Goal: Task Accomplishment & Management: Manage account settings

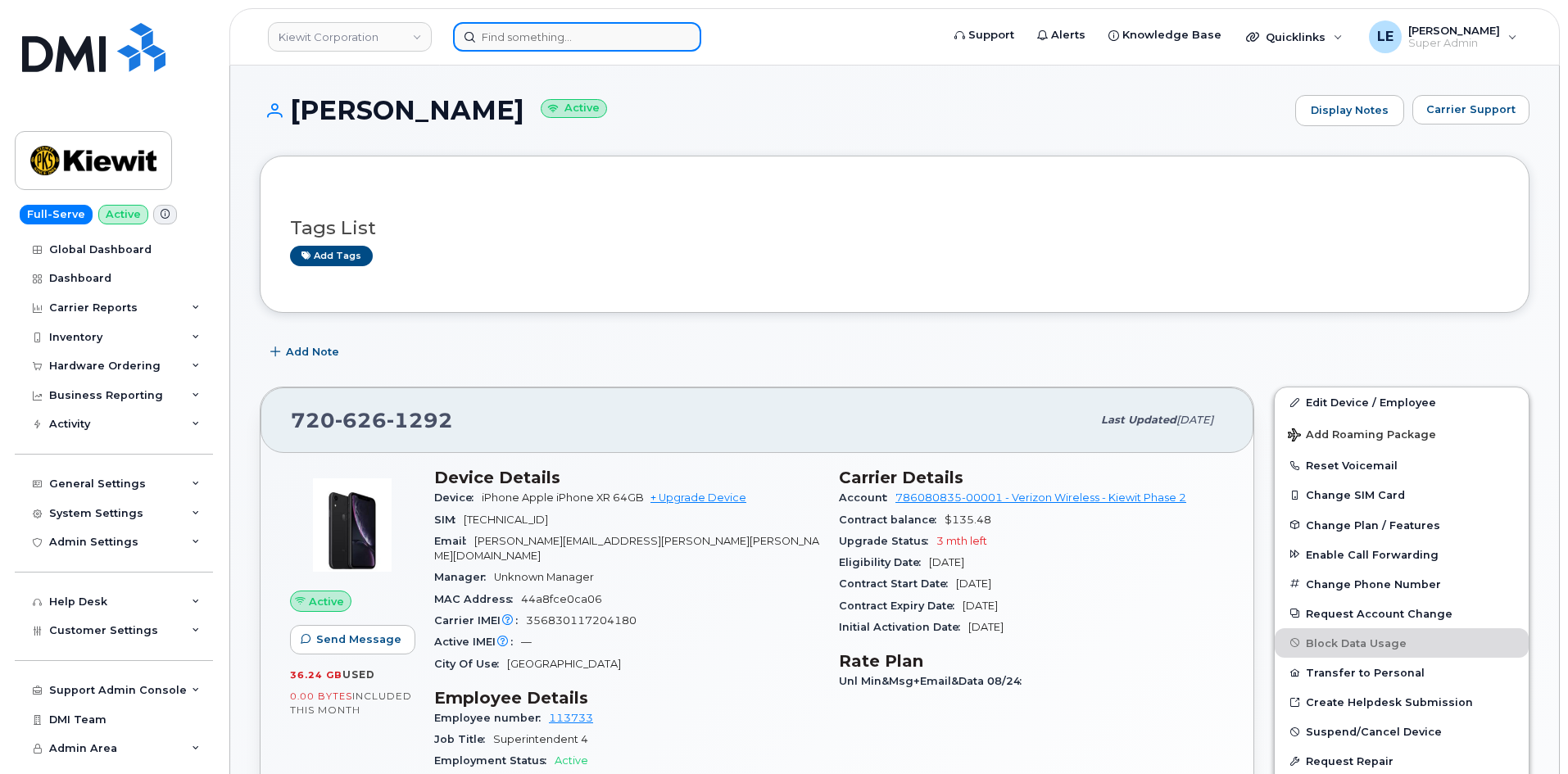
click at [489, 34] on input at bounding box center [577, 36] width 248 height 30
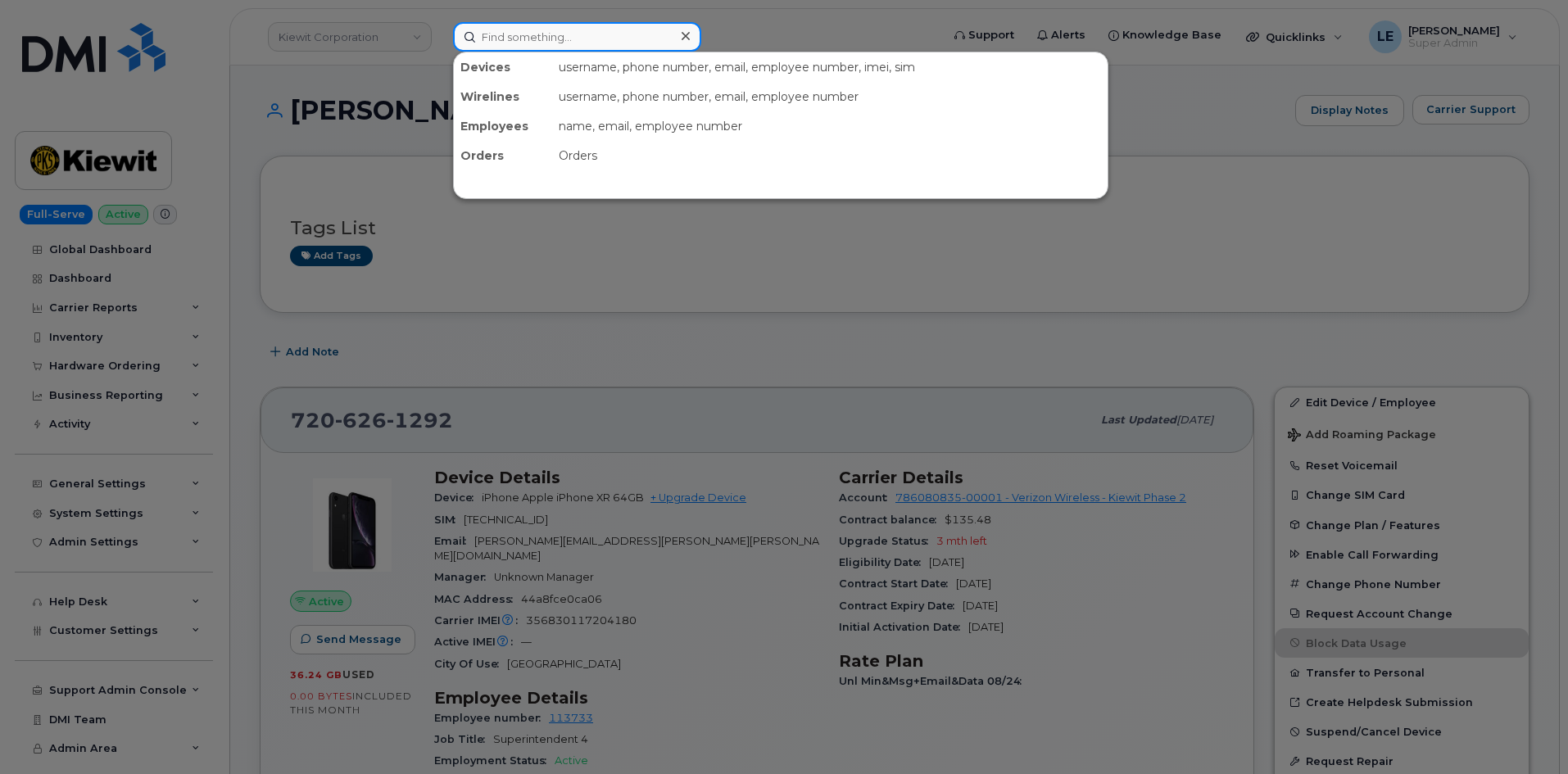
paste input "[PERSON_NAME][EMAIL_ADDRESS][PERSON_NAME][PERSON_NAME][DOMAIN_NAME]"
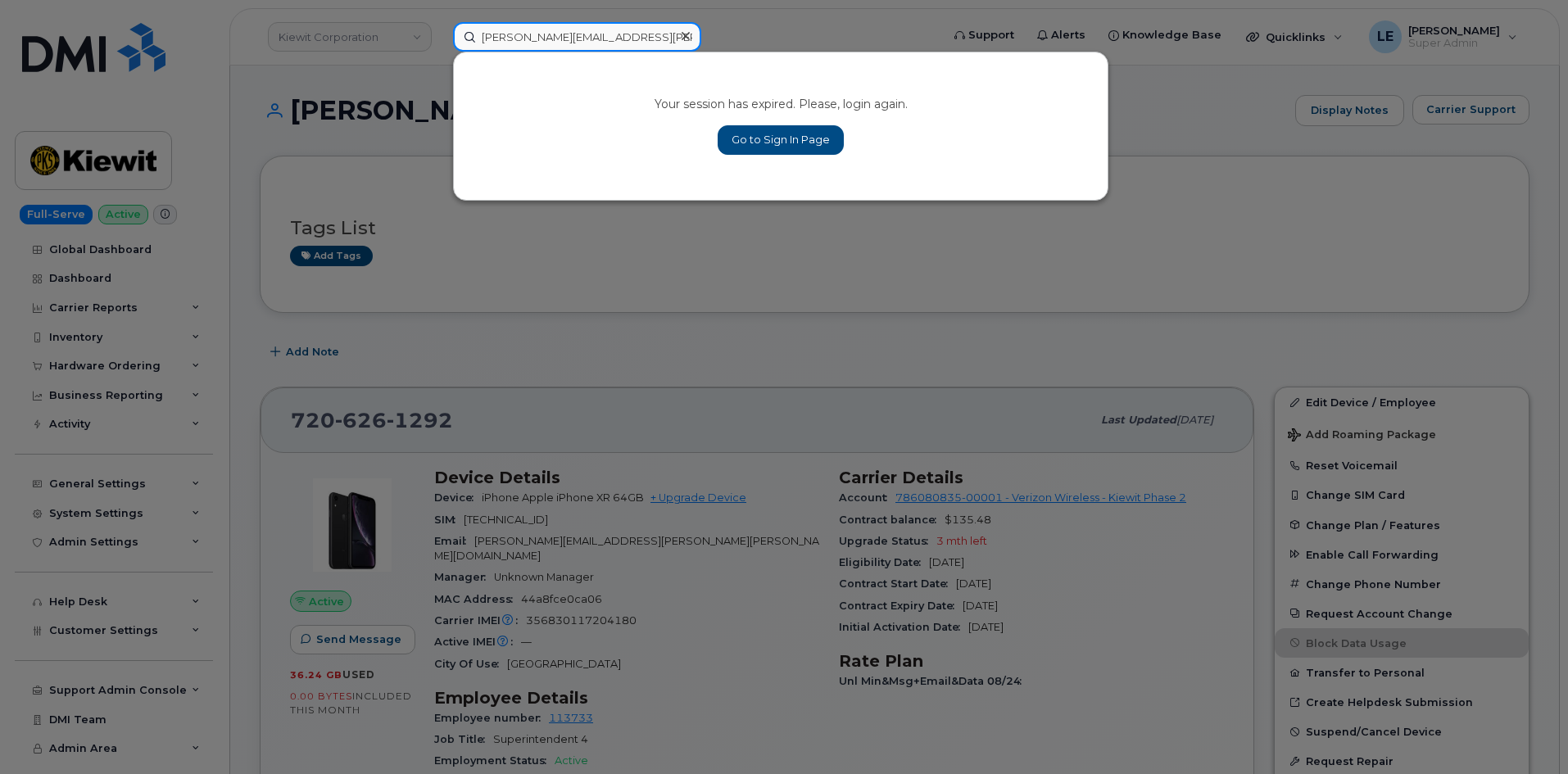
type input "[PERSON_NAME][EMAIL_ADDRESS][PERSON_NAME][PERSON_NAME][DOMAIN_NAME]"
click at [741, 137] on link "Go to Sign In Page" at bounding box center [780, 140] width 126 height 30
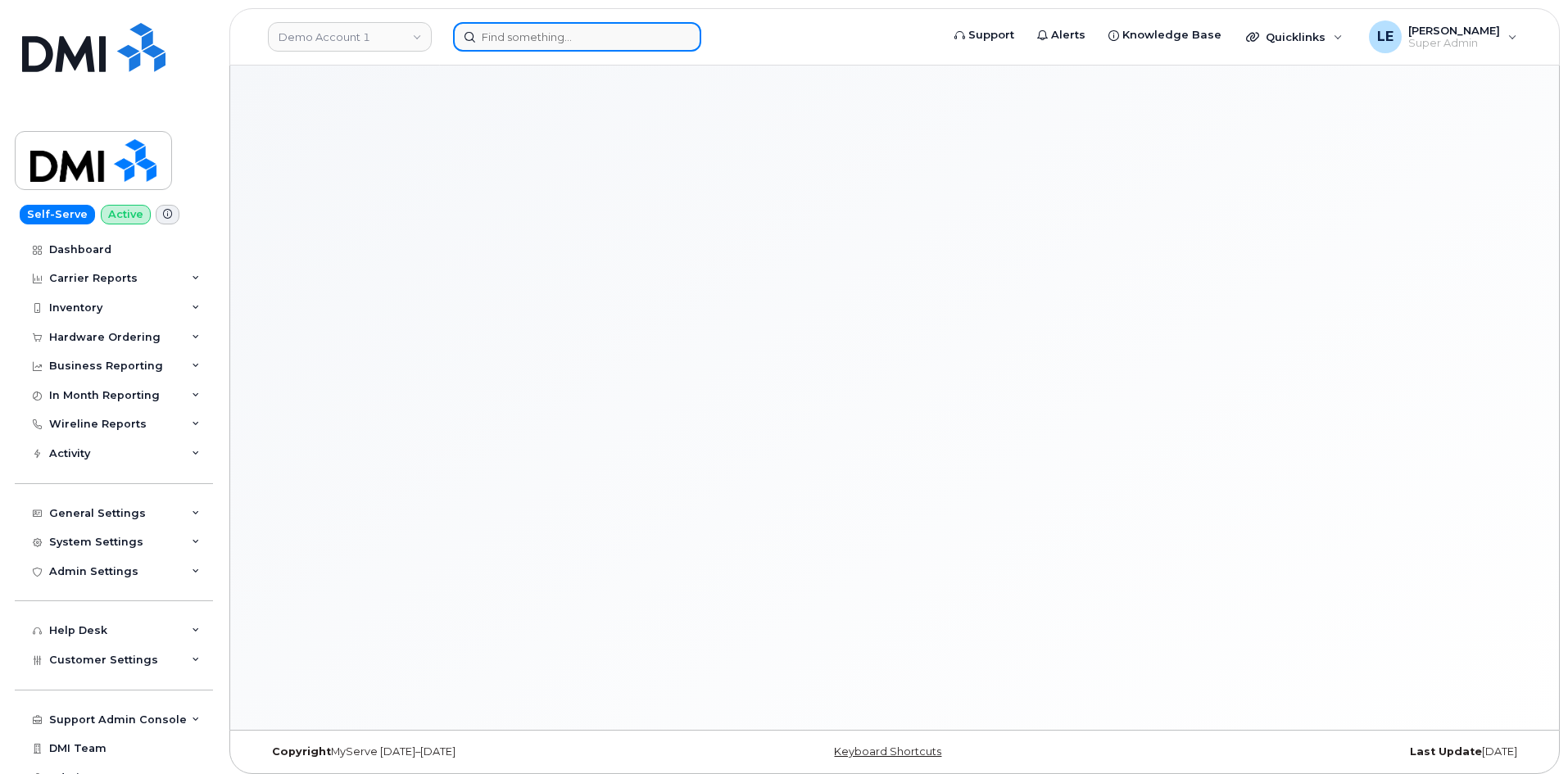
click at [534, 36] on input at bounding box center [577, 36] width 248 height 30
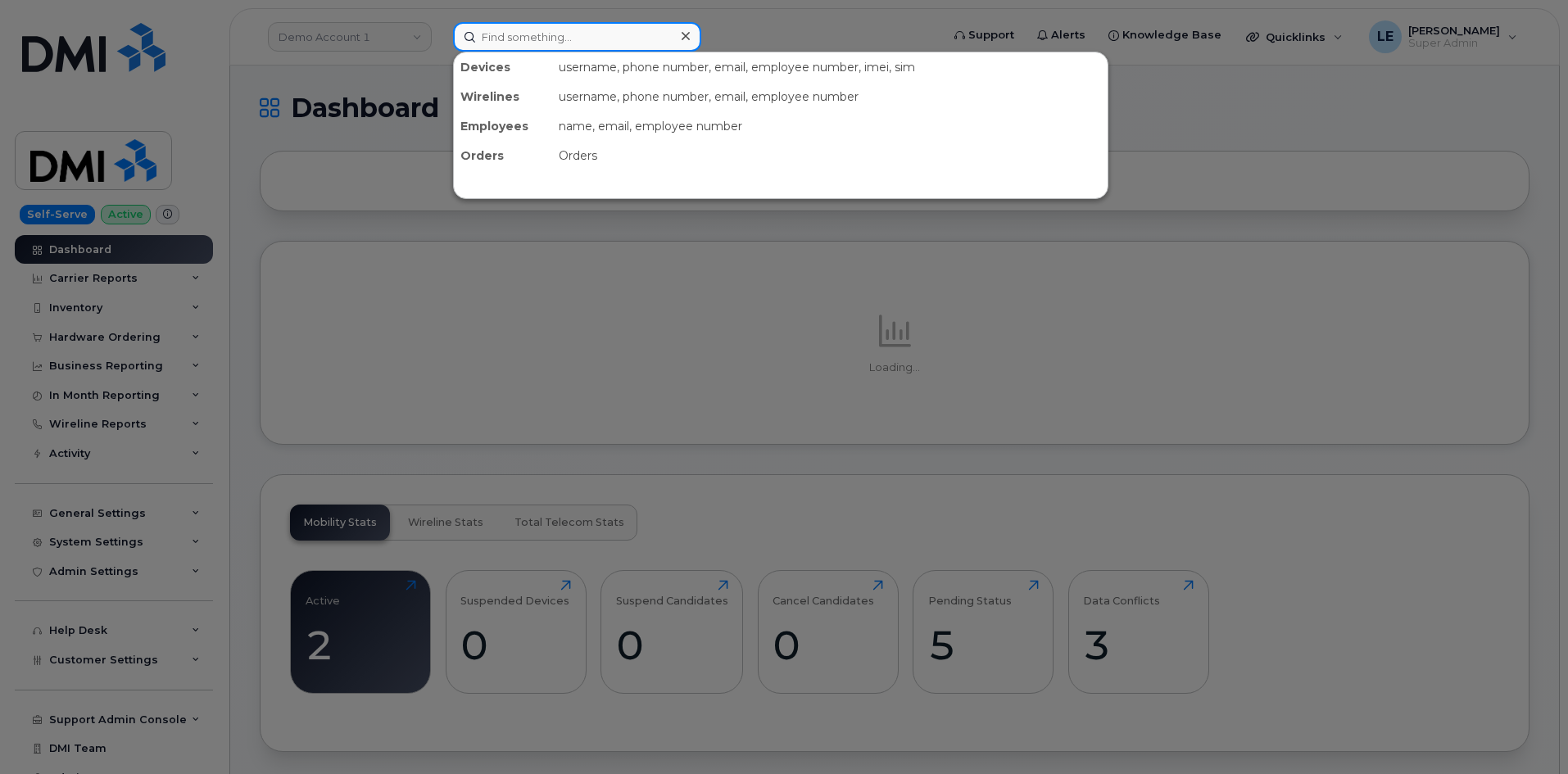
click at [534, 35] on input at bounding box center [577, 36] width 248 height 30
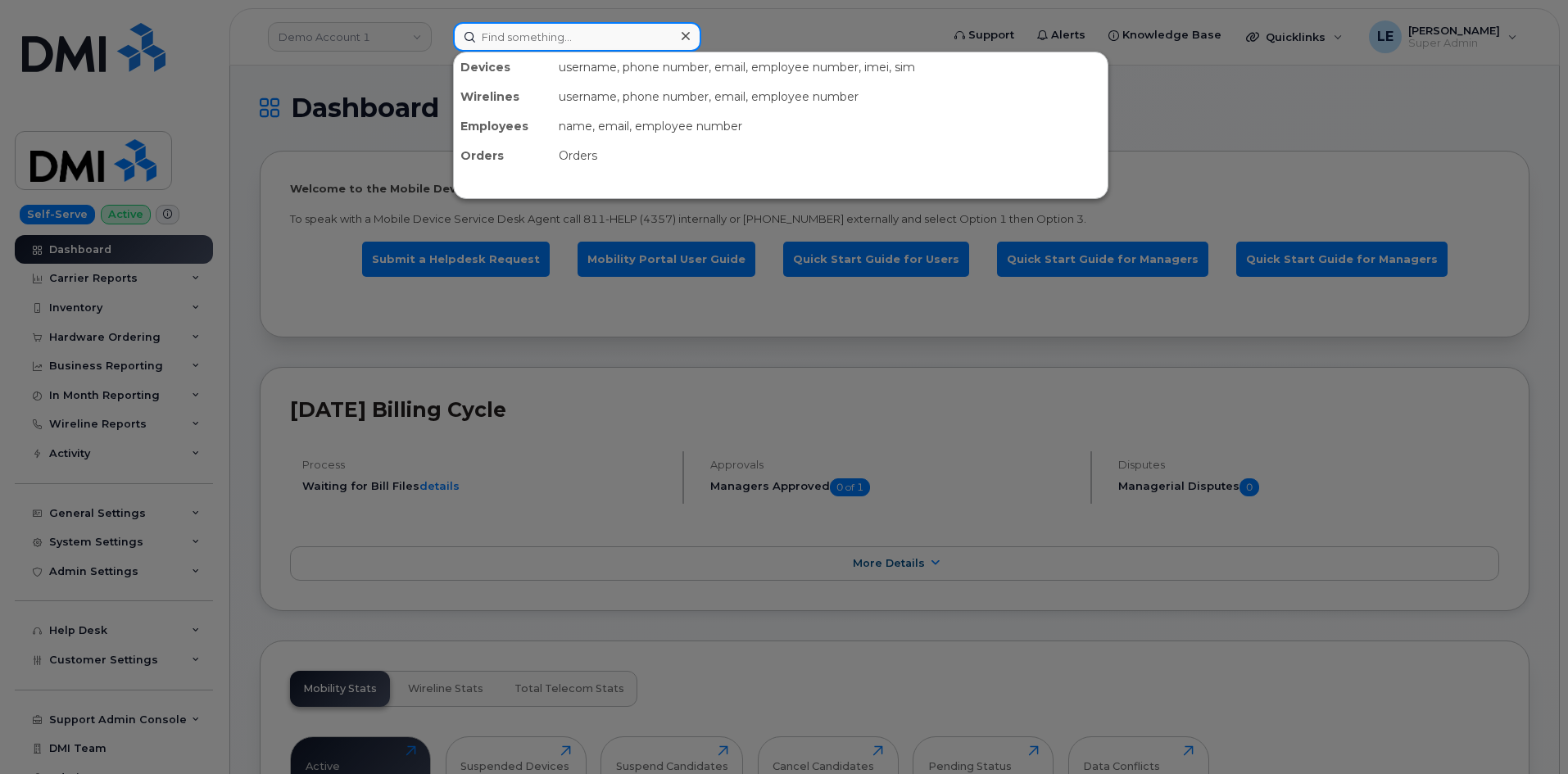
paste input "[PERSON_NAME][EMAIL_ADDRESS][PERSON_NAME][PERSON_NAME][DOMAIN_NAME]"
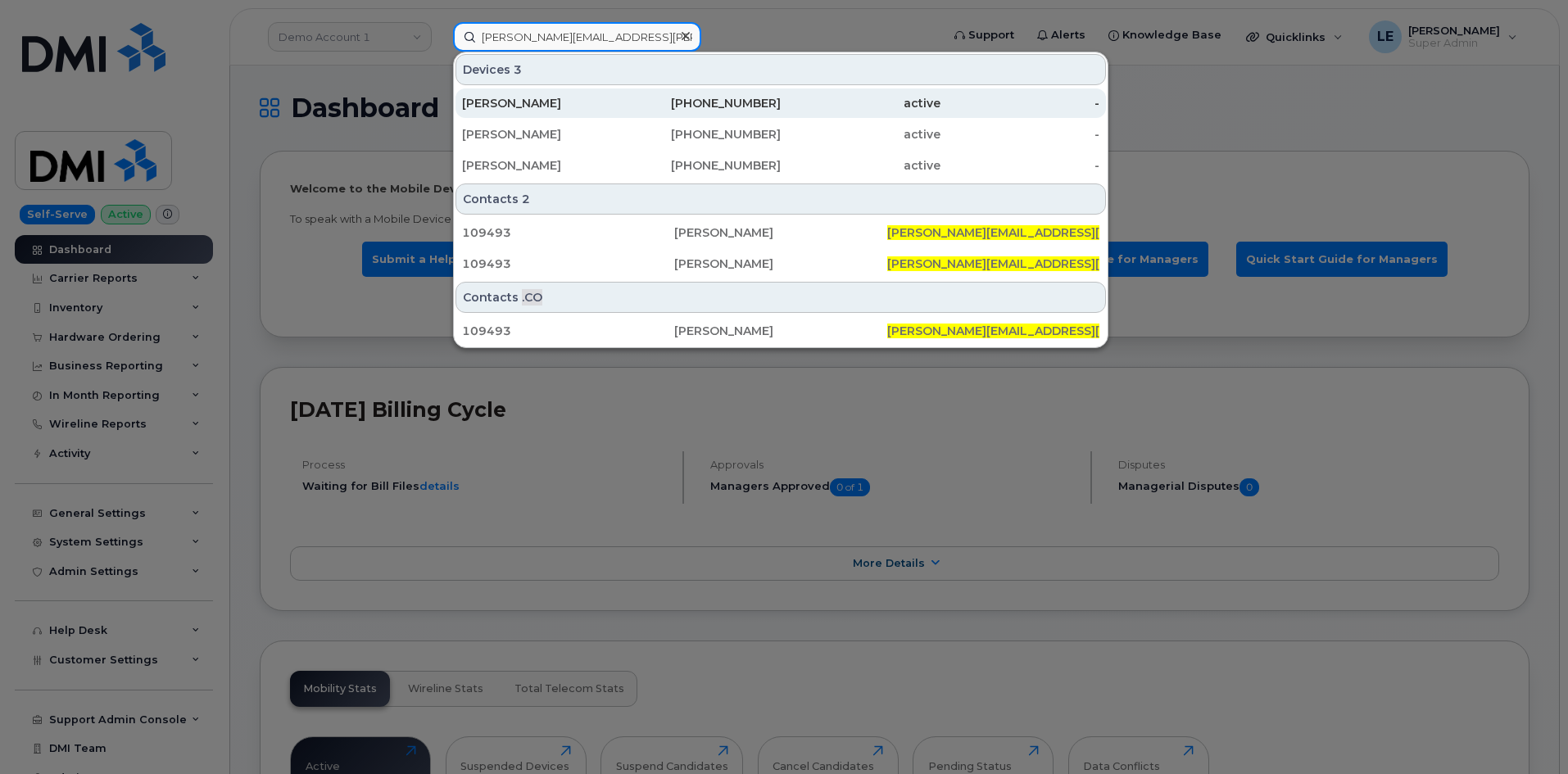
type input "[PERSON_NAME][EMAIL_ADDRESS][PERSON_NAME][PERSON_NAME][DOMAIN_NAME]"
click at [555, 99] on div "[PERSON_NAME]" at bounding box center [542, 103] width 160 height 16
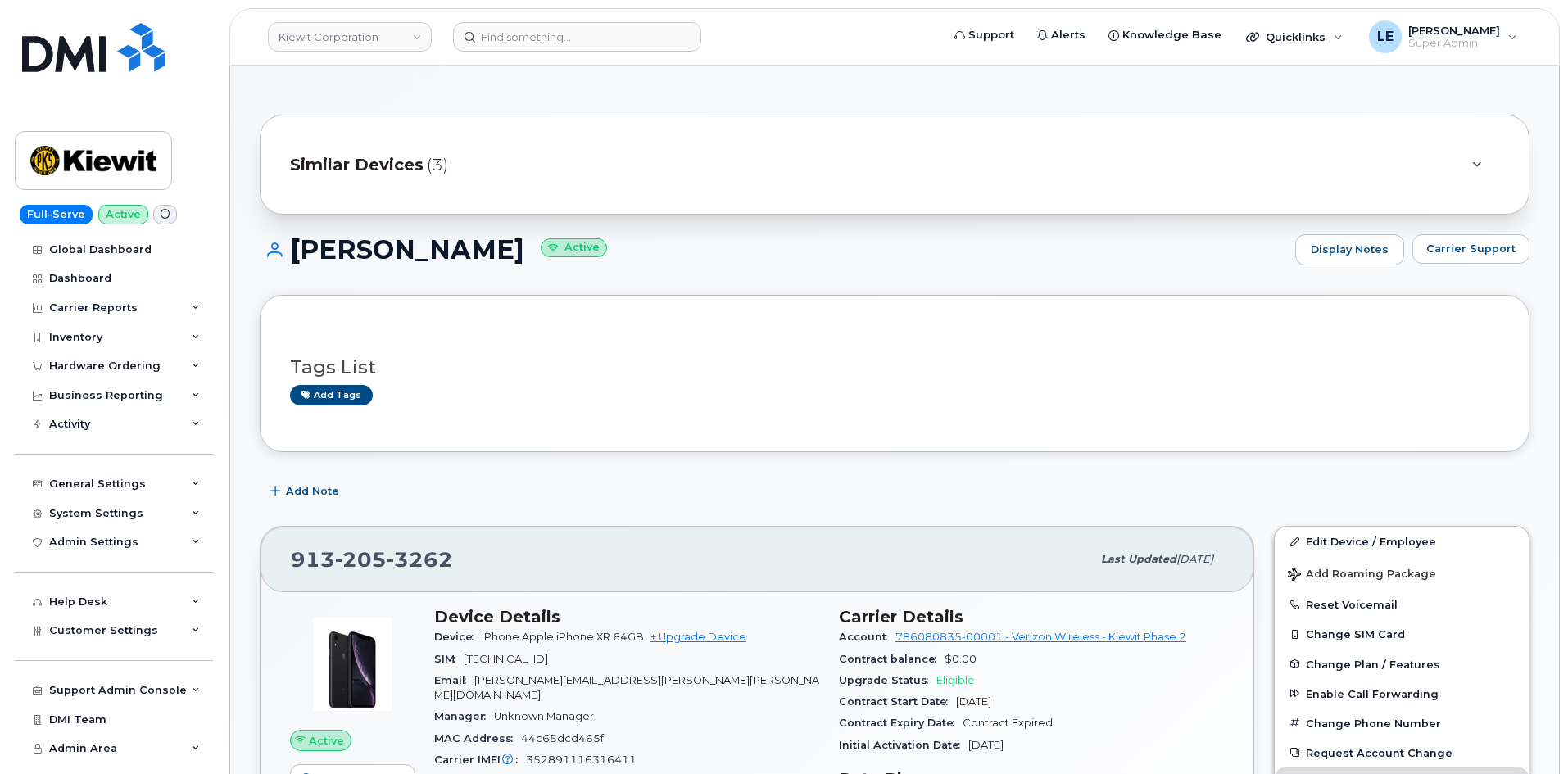
click at [693, 379] on div "Tags List Add tags" at bounding box center [894, 374] width 1209 height 63
click at [1312, 543] on link "Edit Device / Employee" at bounding box center [1401, 541] width 254 height 30
click at [411, 159] on span "Similar Devices" at bounding box center [357, 165] width 134 height 24
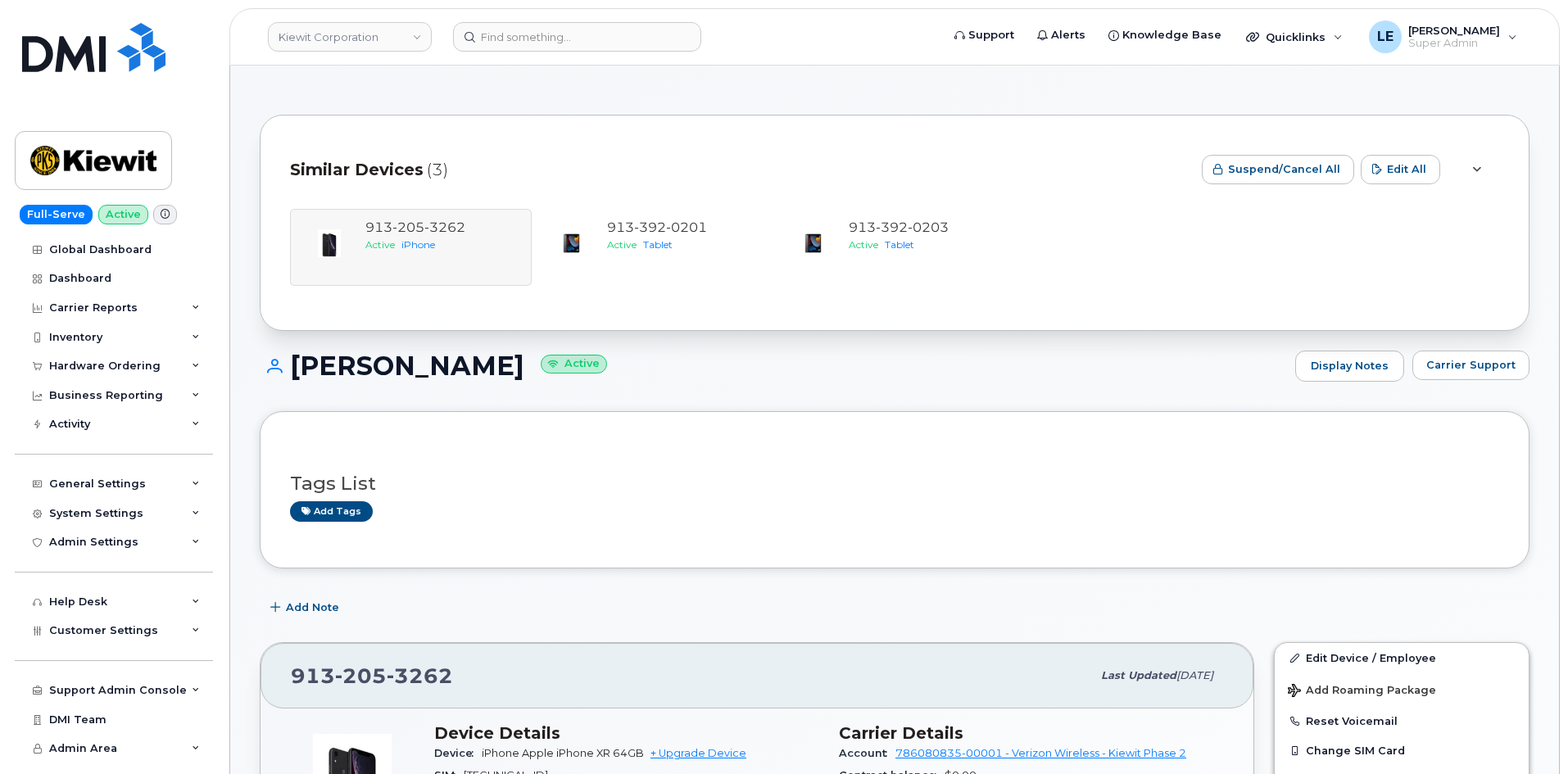
click at [411, 159] on span "Similar Devices" at bounding box center [357, 170] width 134 height 24
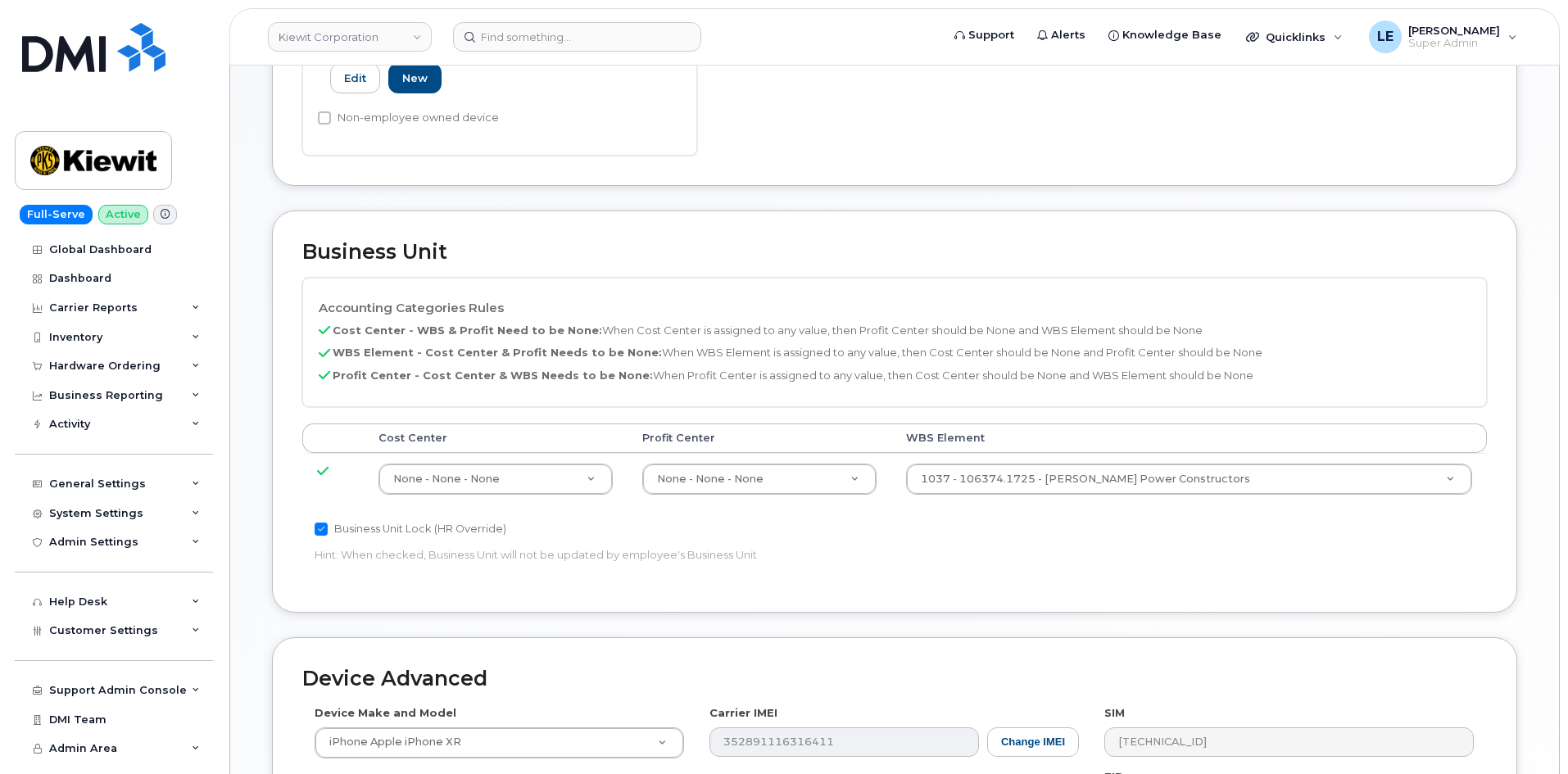
scroll to position [573, 0]
click at [987, 453] on td "1037 - 106374.1725 - Kiewit Power Constructors 35415740" at bounding box center [1189, 478] width 596 height 52
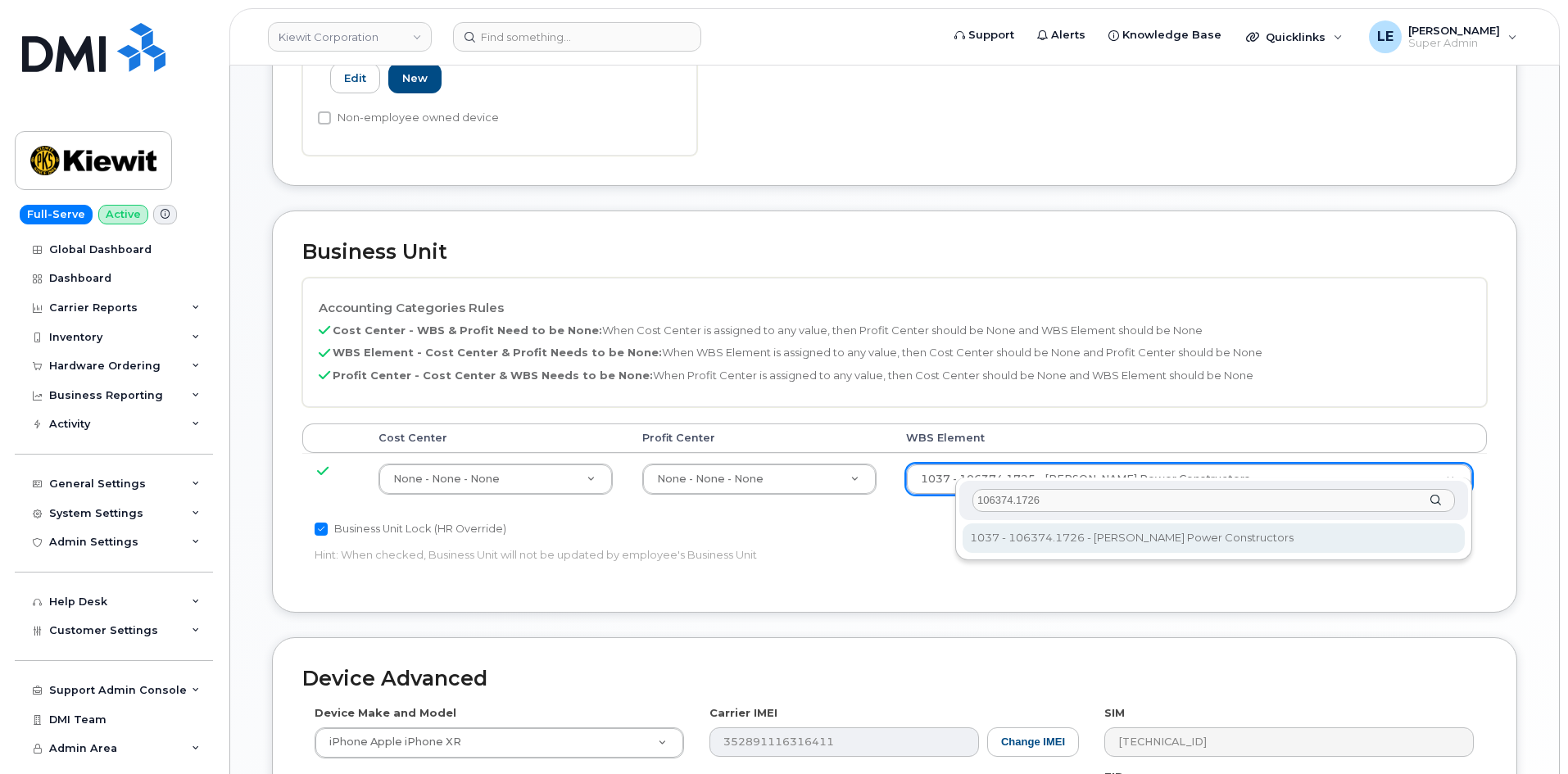
type input "106374.1726"
type input "35415742"
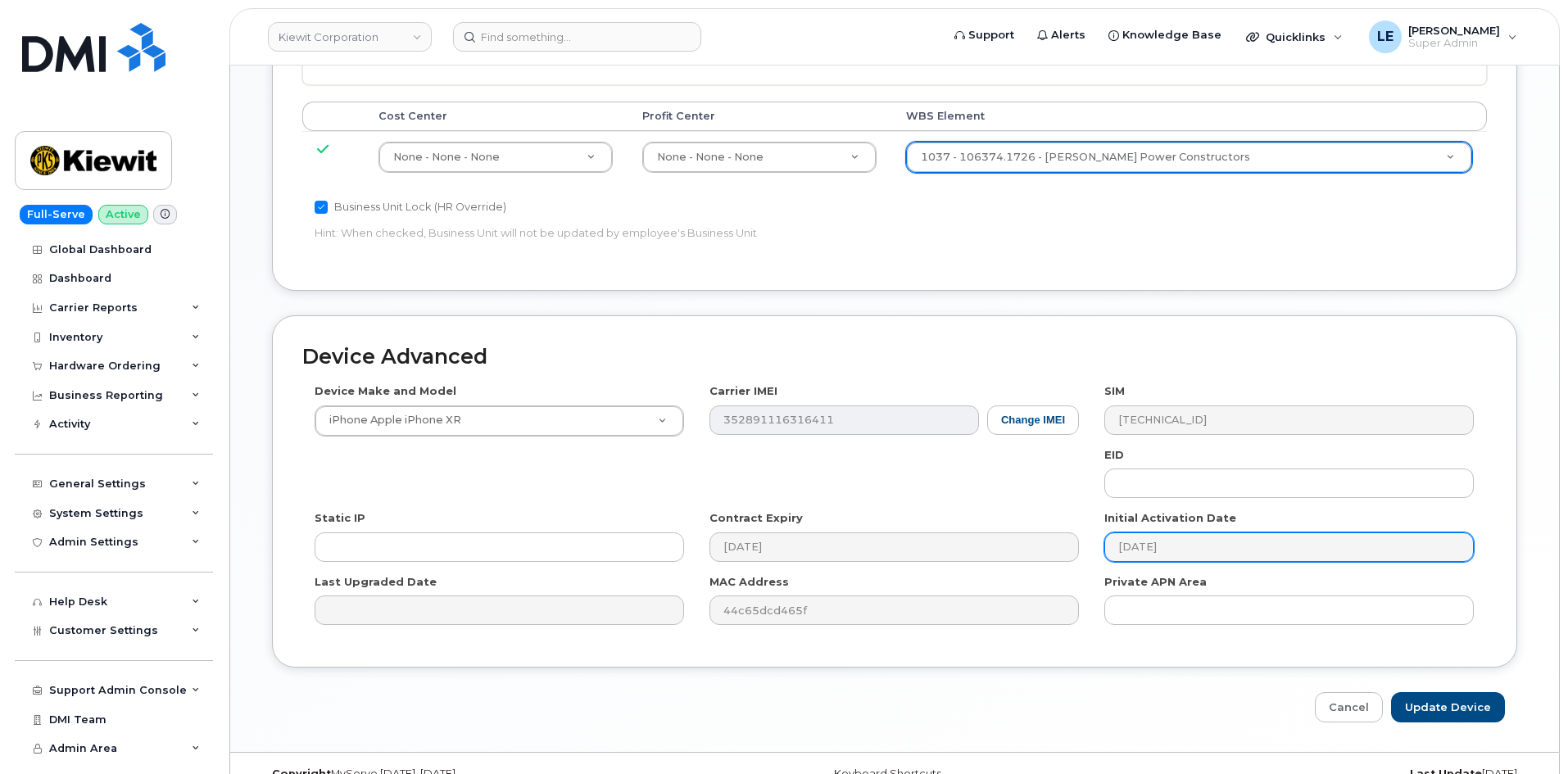
scroll to position [909, 0]
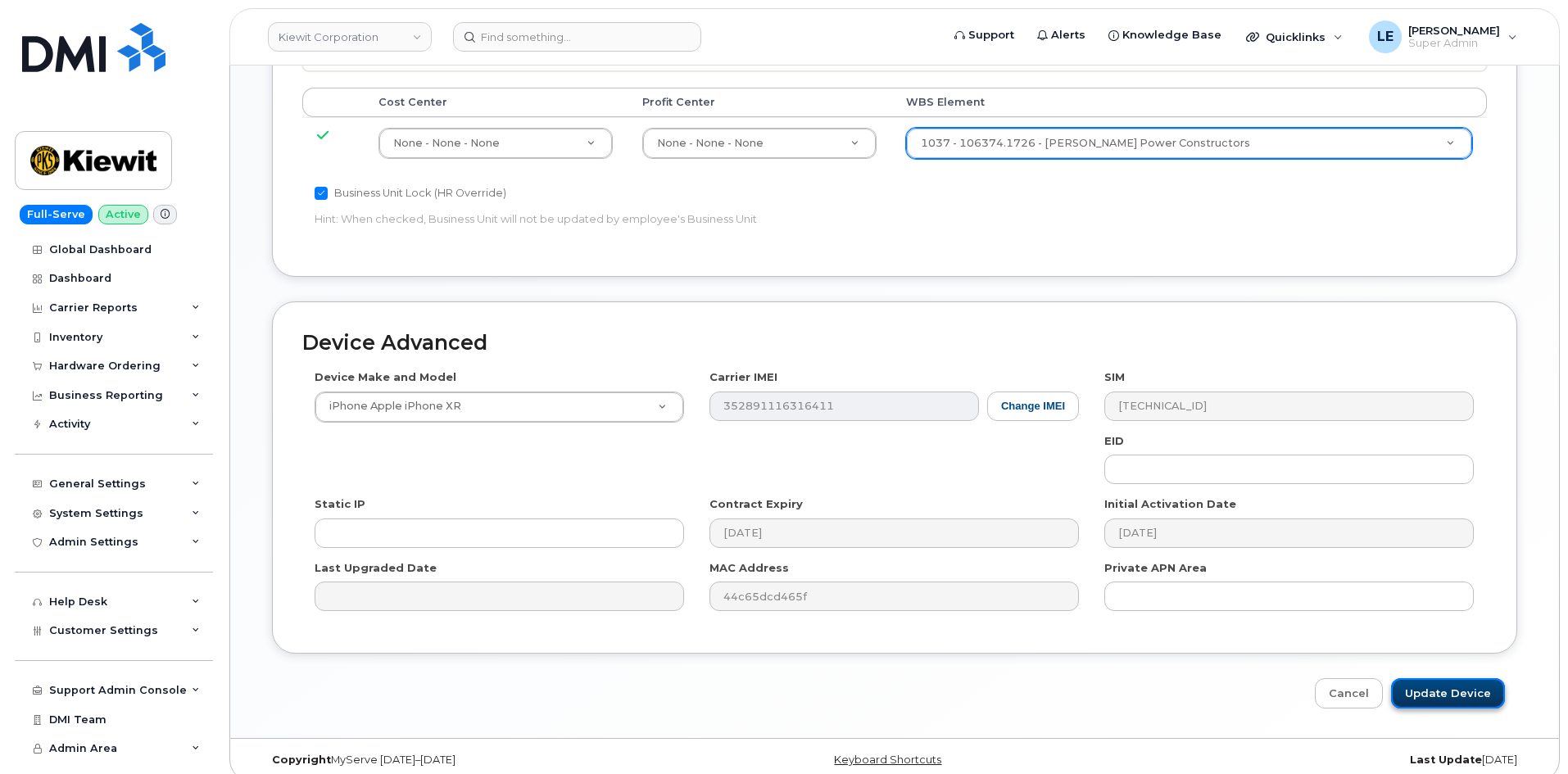
click at [1459, 678] on input "Update Device" at bounding box center [1448, 694] width 114 height 31
type input "Saving..."
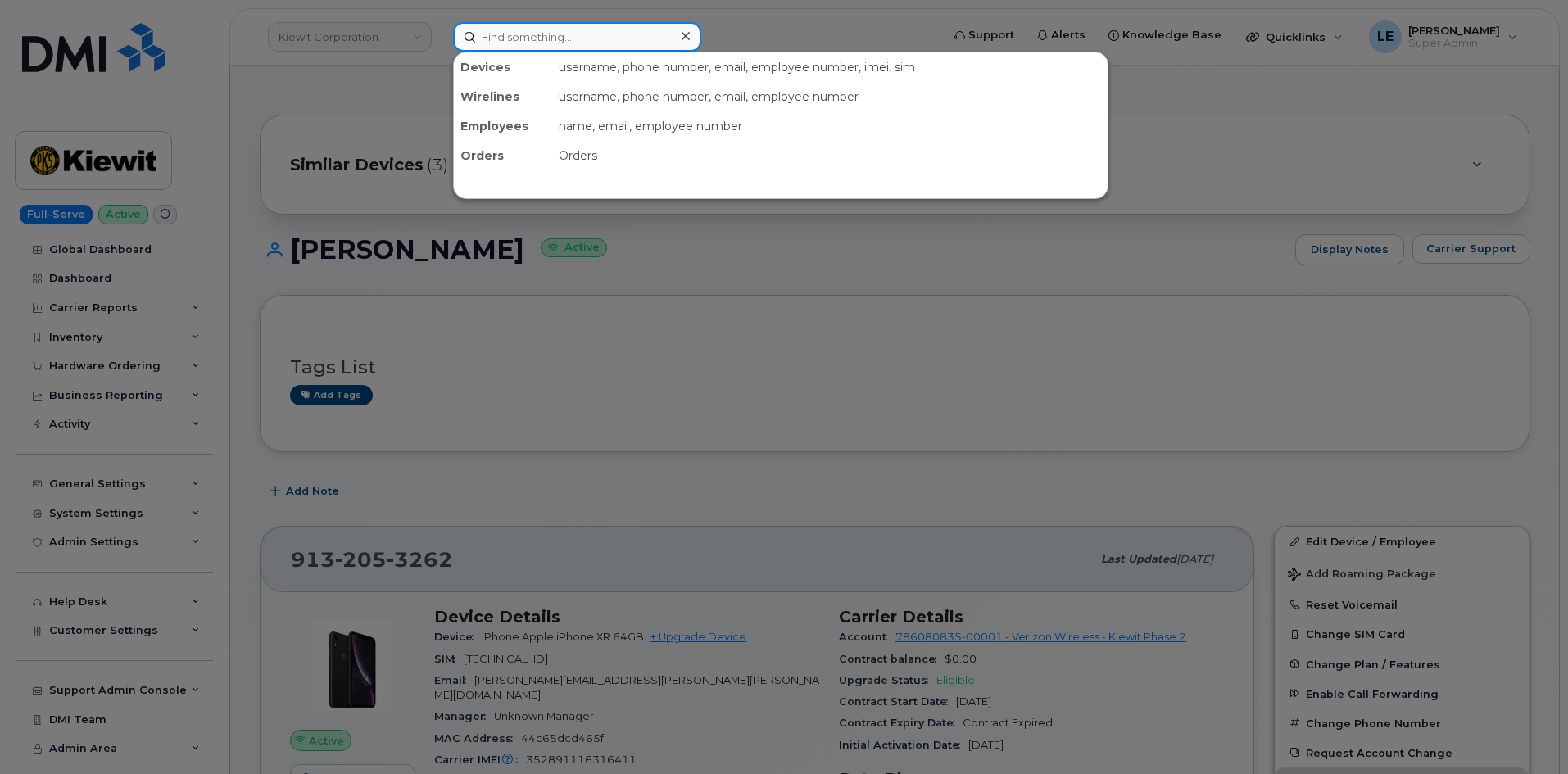
click at [526, 50] on input at bounding box center [577, 36] width 248 height 30
paste input "[PERSON_NAME][EMAIL_ADDRESS][PERSON_NAME][DOMAIN_NAME]"
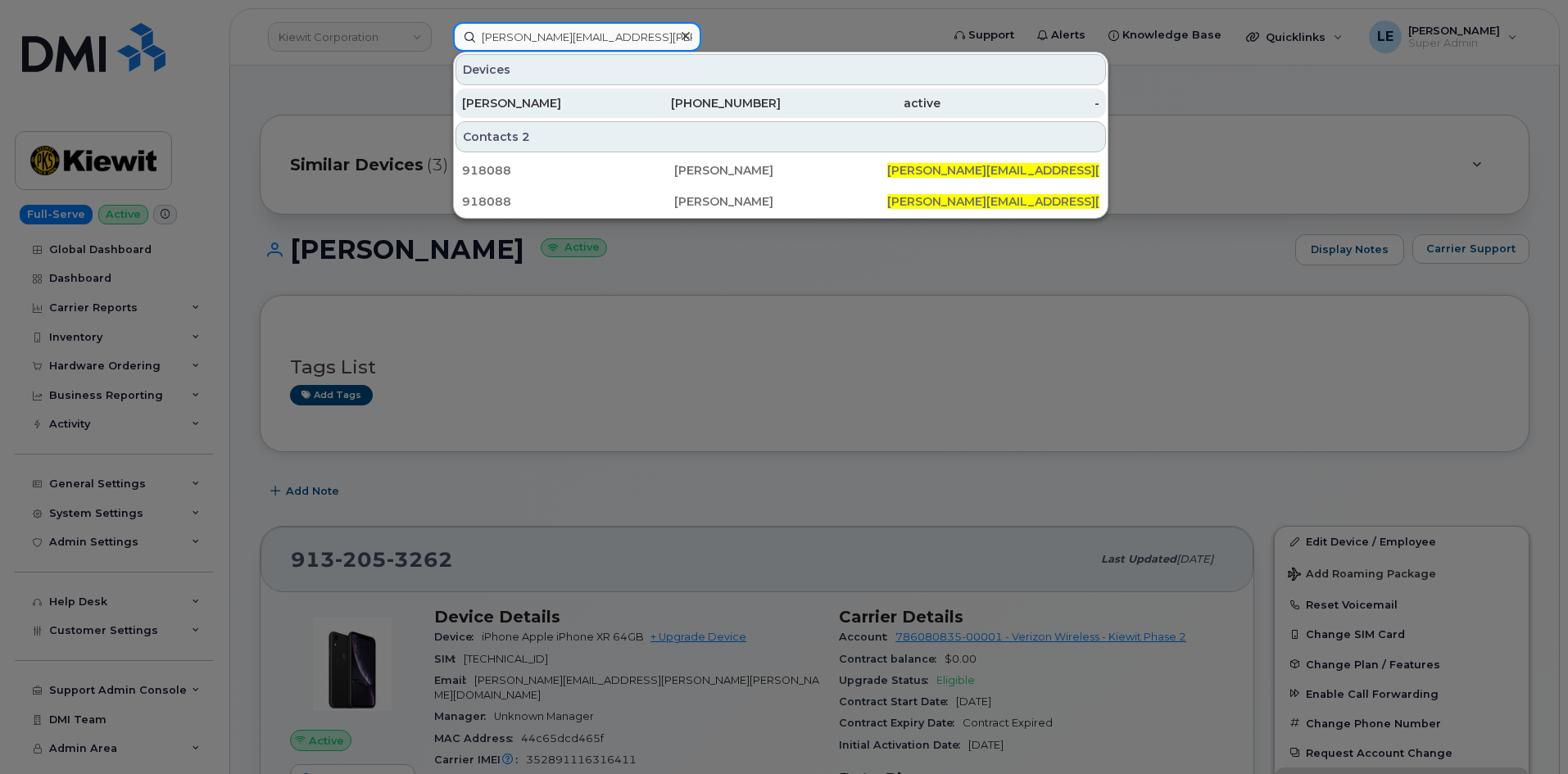
type input "[PERSON_NAME][EMAIL_ADDRESS][PERSON_NAME][DOMAIN_NAME]"
click at [586, 105] on div "[PERSON_NAME]" at bounding box center [542, 103] width 160 height 16
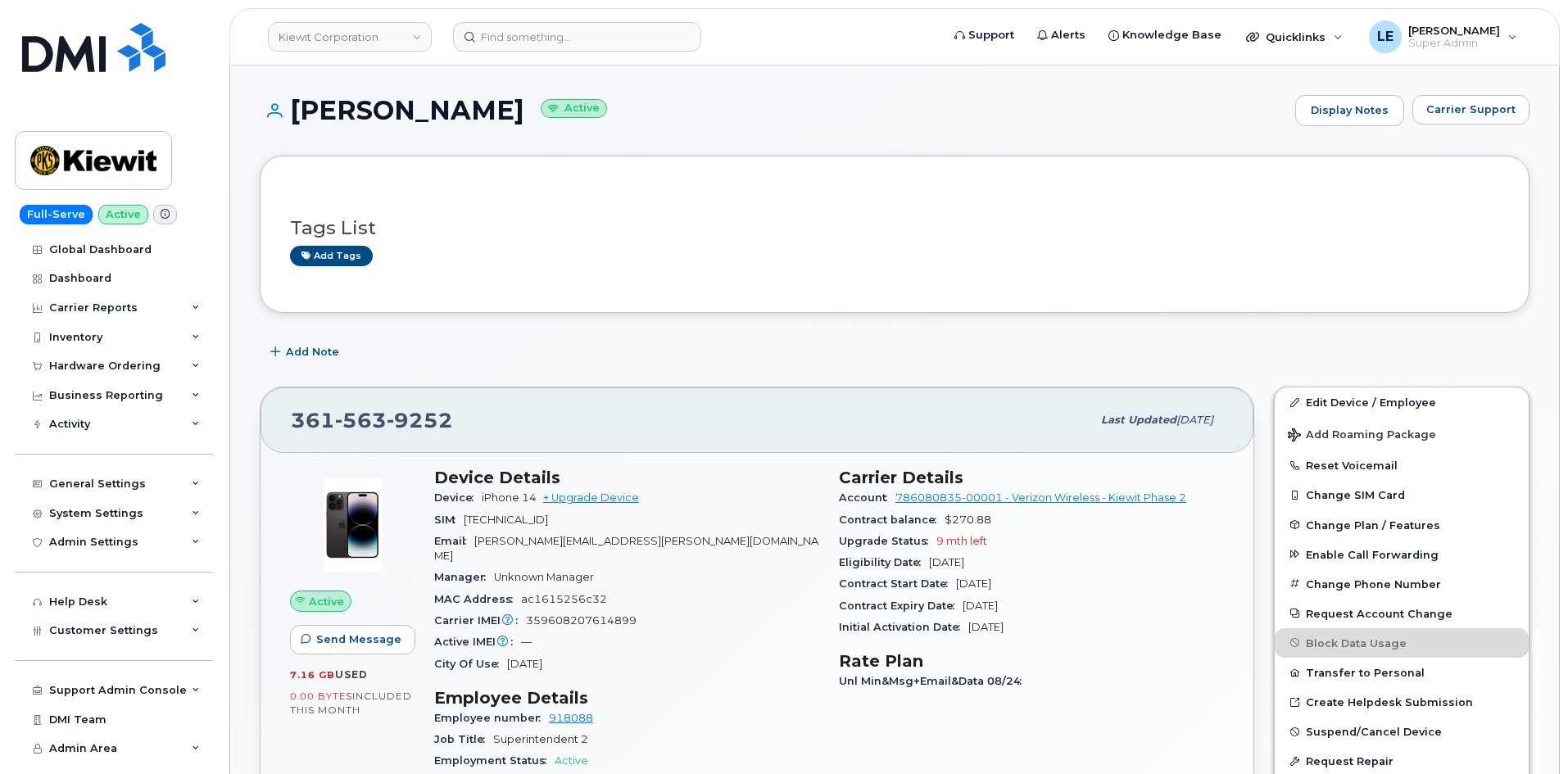
click at [664, 524] on div "SIM 89148000011482224357" at bounding box center [627, 520] width 385 height 22
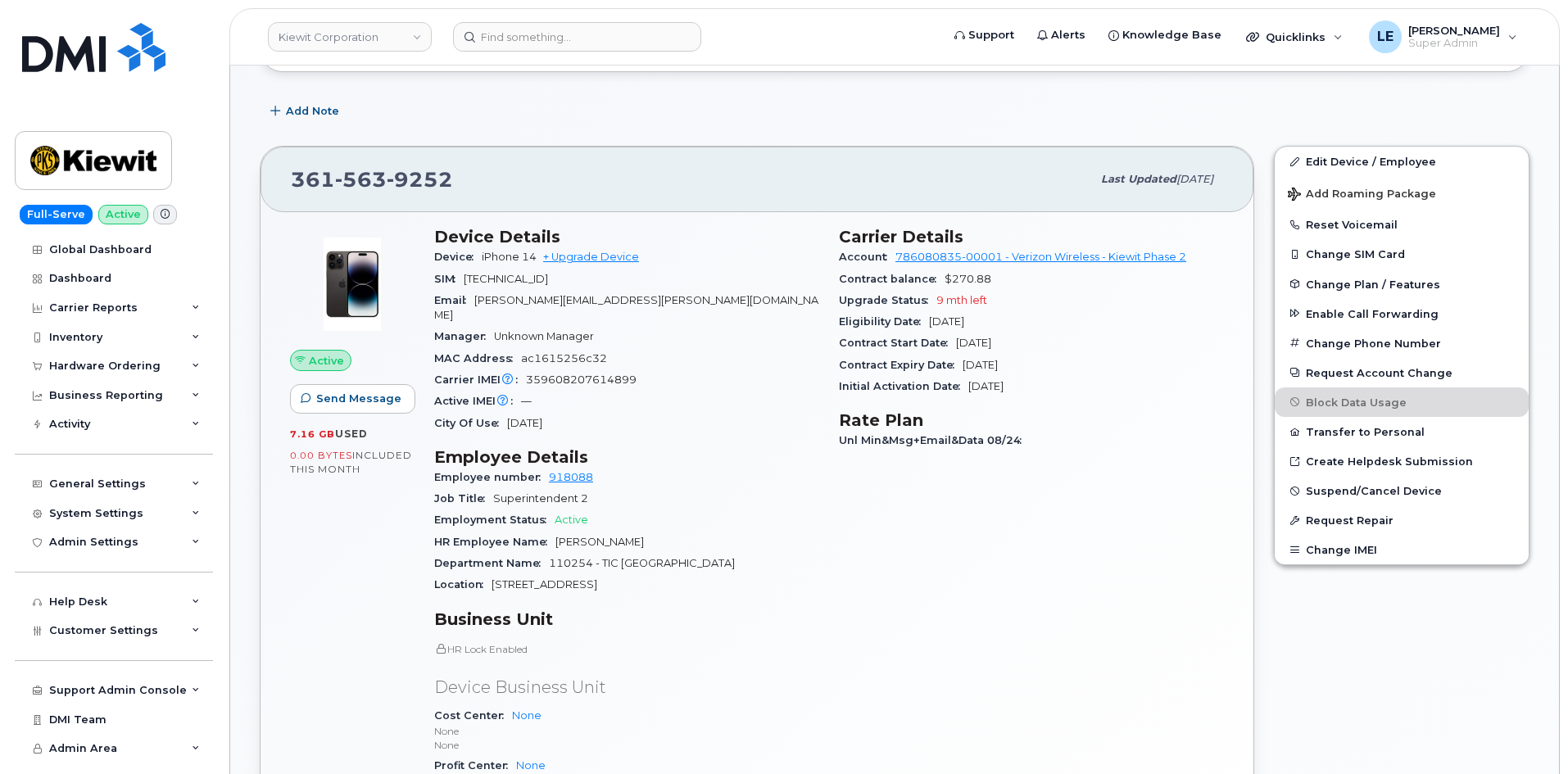
scroll to position [164, 0]
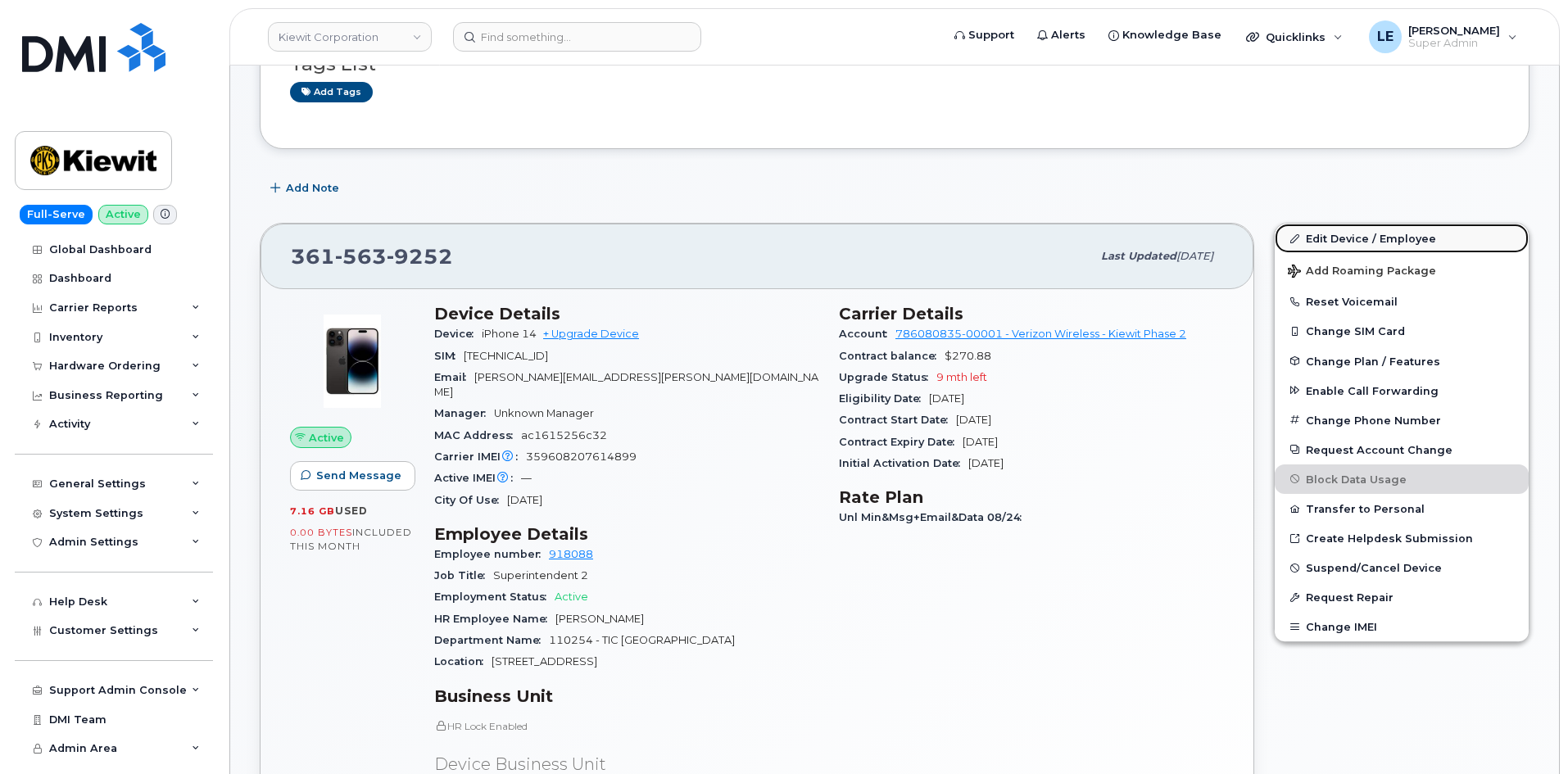
click at [1313, 231] on link "Edit Device / Employee" at bounding box center [1401, 238] width 254 height 30
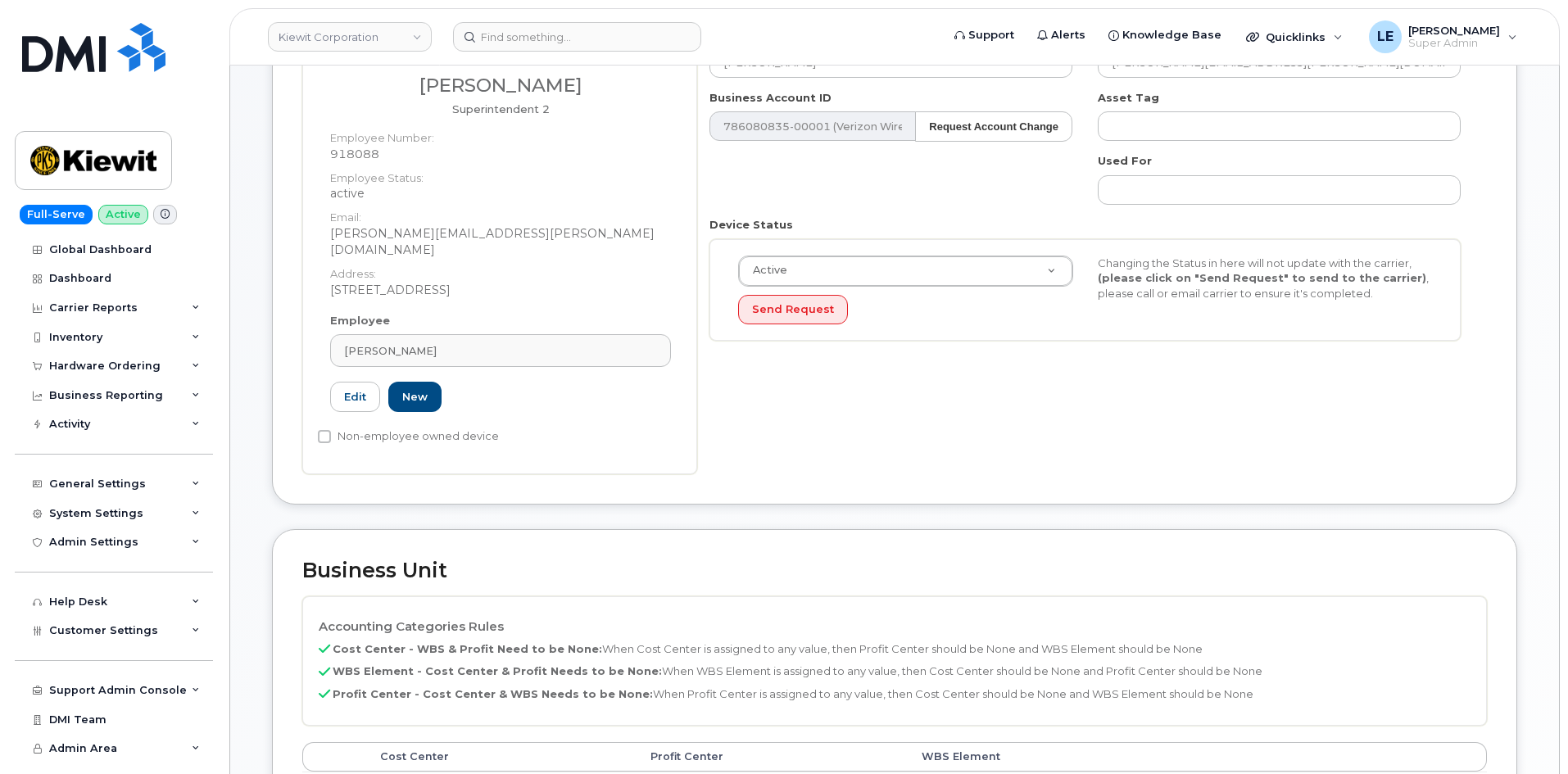
scroll to position [492, 0]
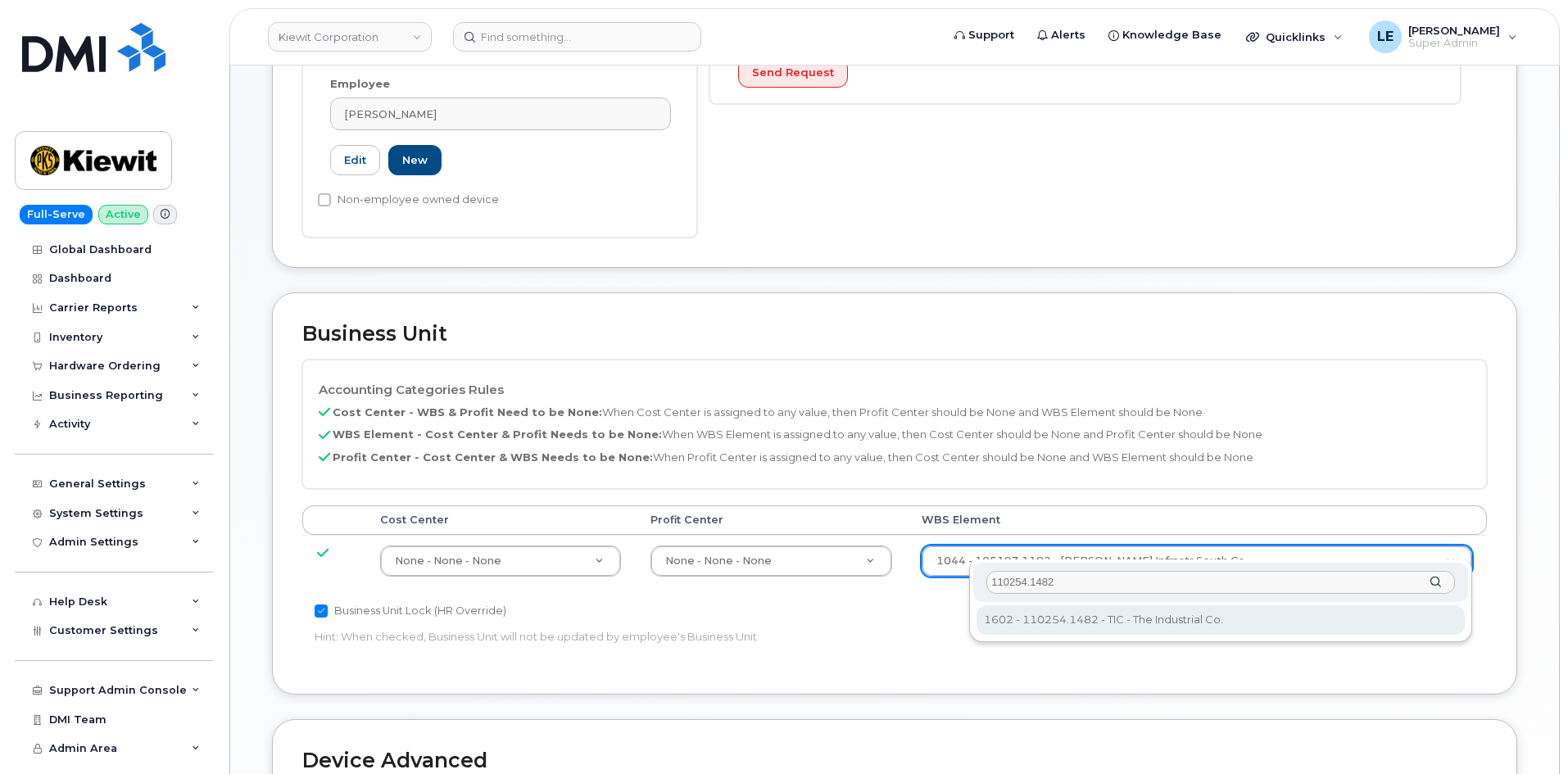
type input "110254.1482"
type input "33791644"
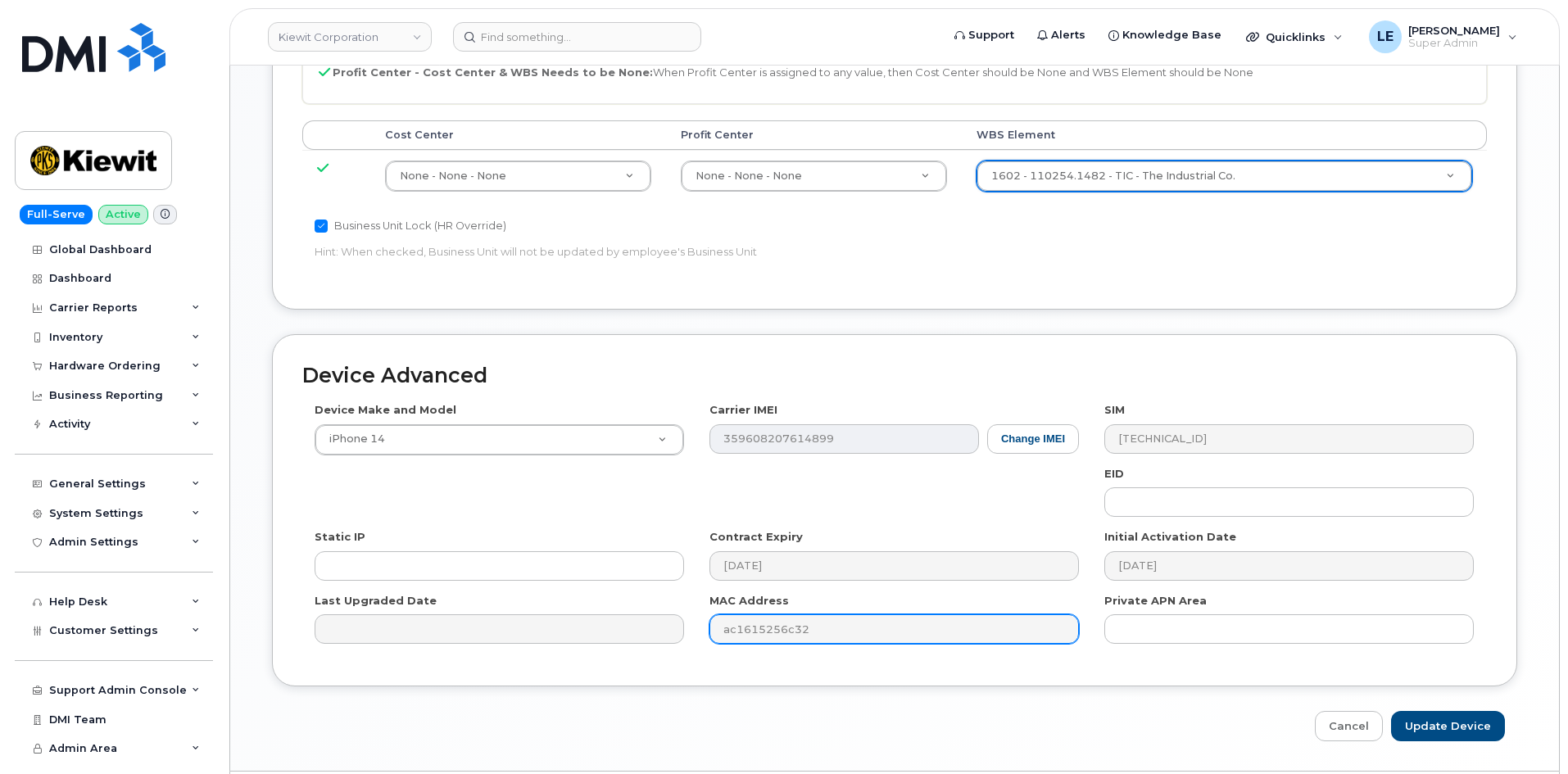
scroll to position [909, 0]
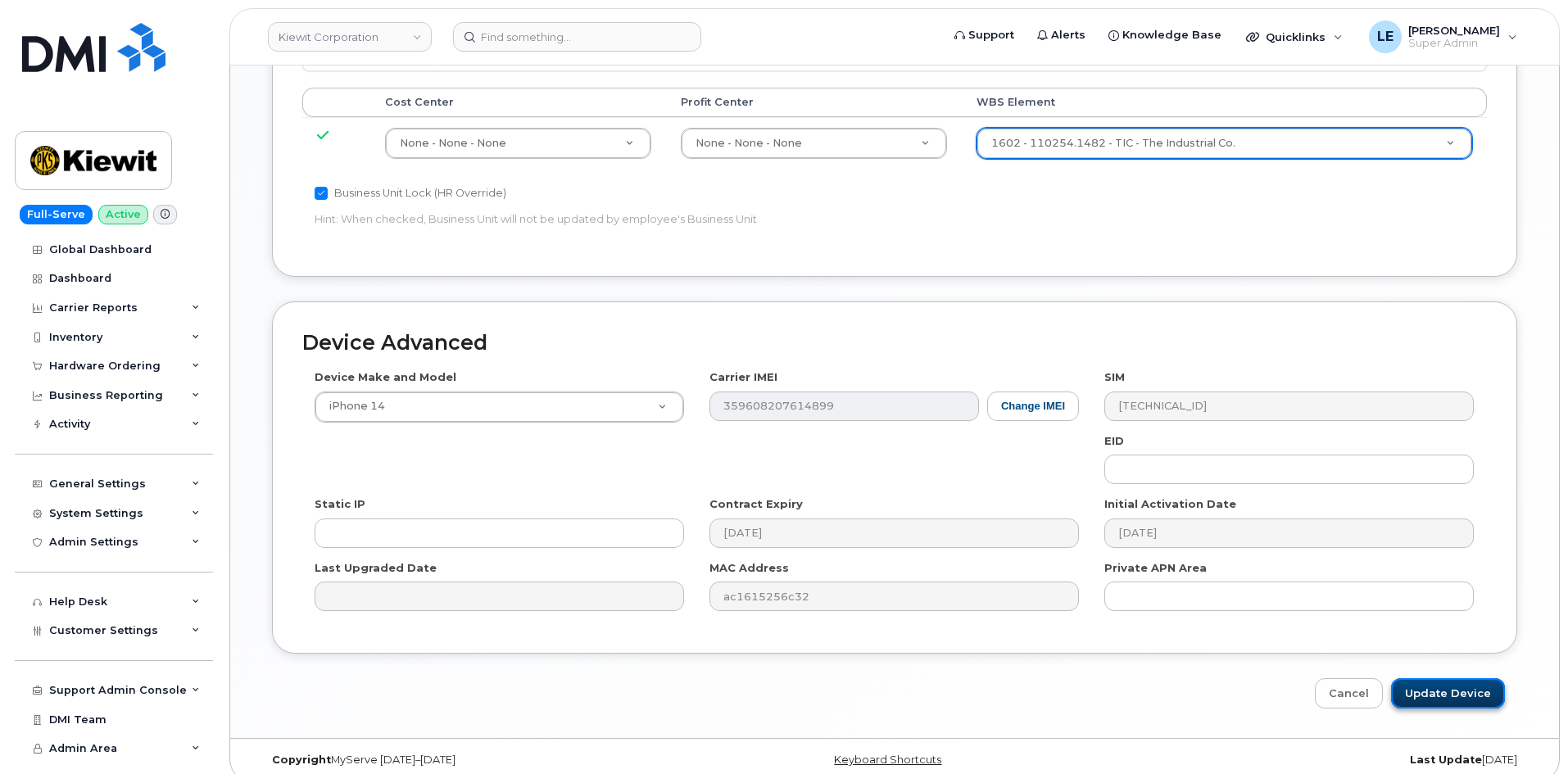
click at [1431, 678] on input "Update Device" at bounding box center [1448, 694] width 114 height 31
type input "Saving..."
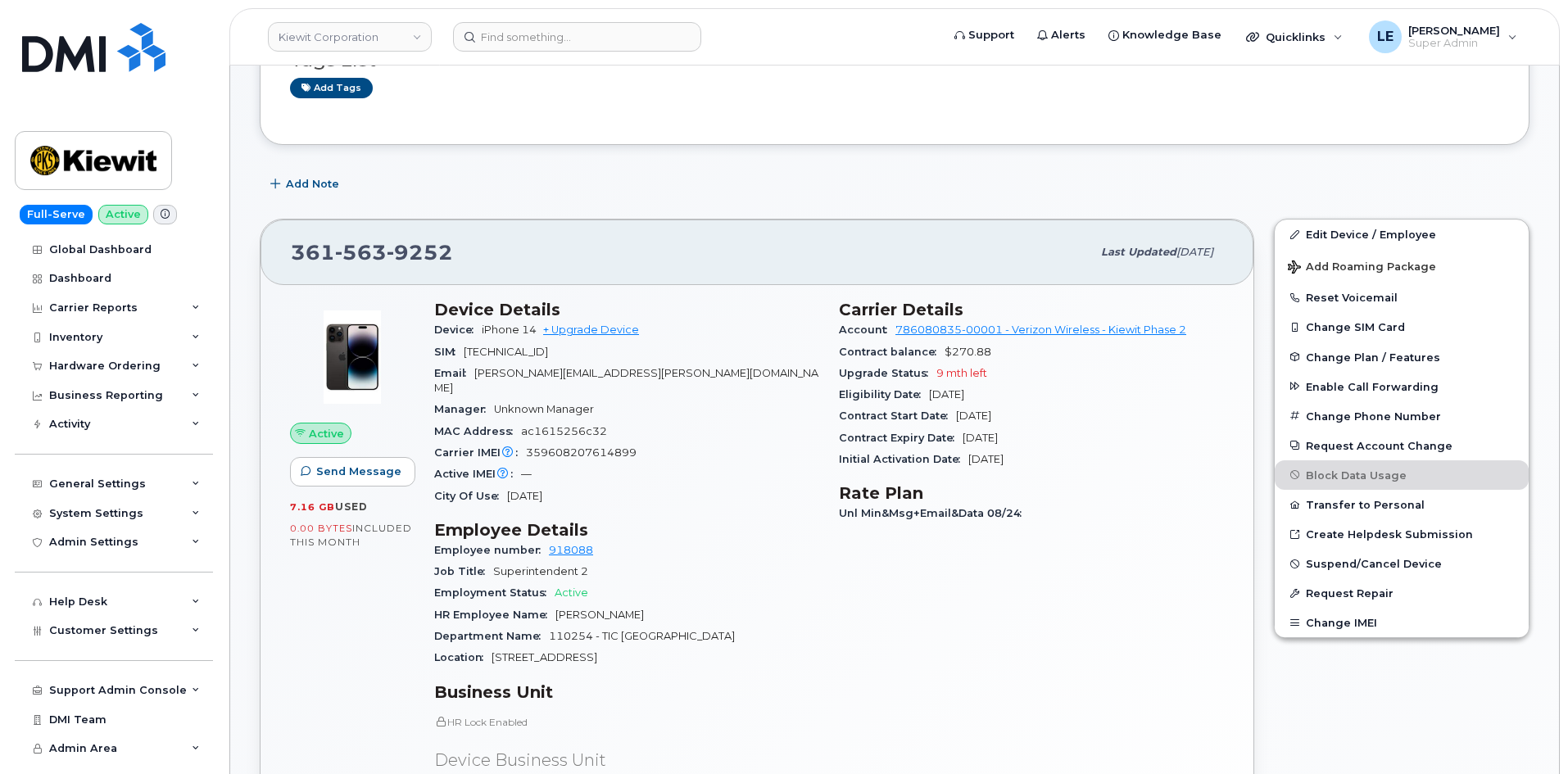
scroll to position [82, 0]
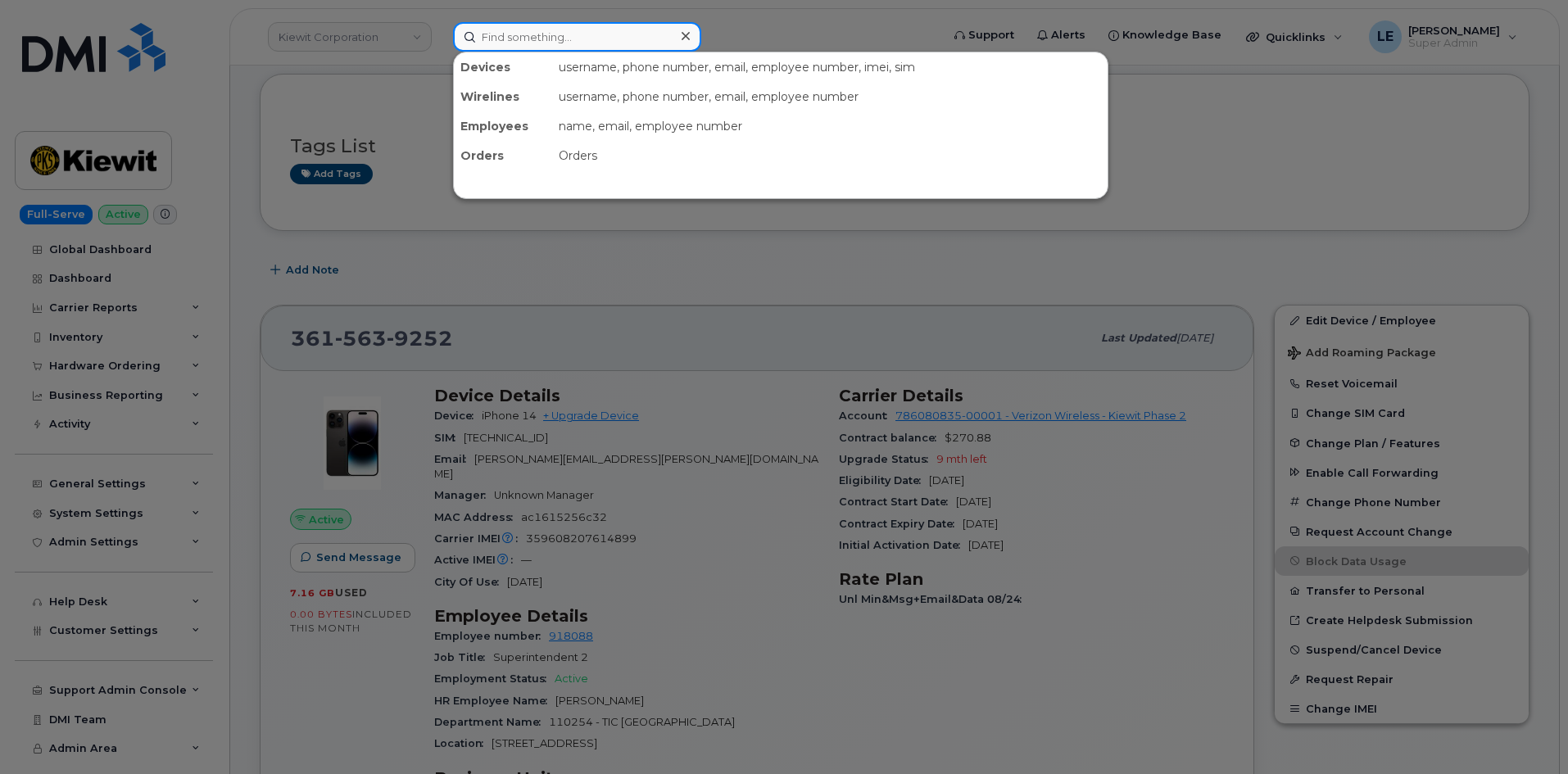
click at [562, 26] on input at bounding box center [577, 36] width 248 height 30
paste input "[PERSON_NAME][EMAIL_ADDRESS][PERSON_NAME][PERSON_NAME][DOMAIN_NAME]"
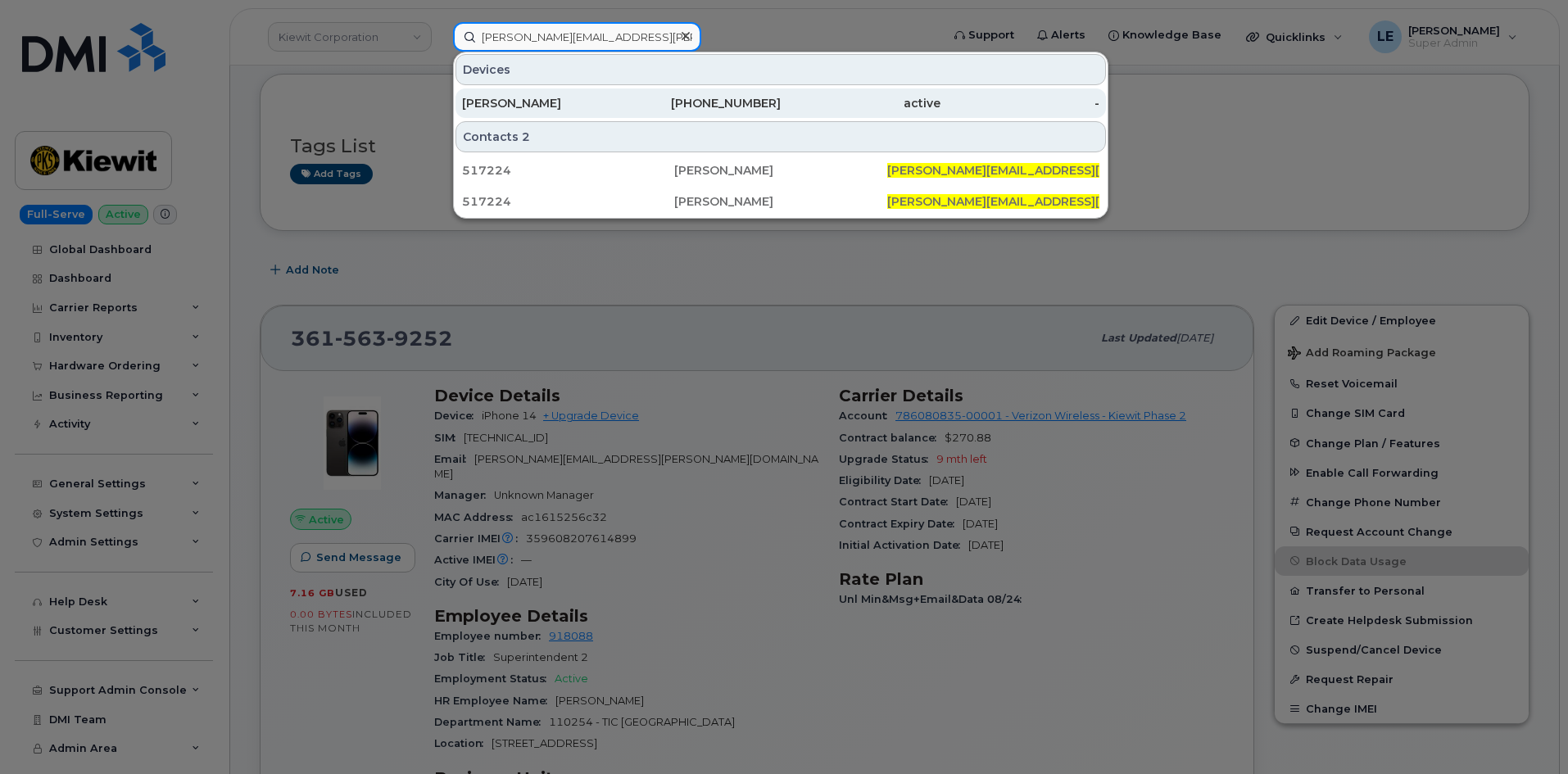
type input "[PERSON_NAME][EMAIL_ADDRESS][PERSON_NAME][PERSON_NAME][DOMAIN_NAME]"
click at [529, 98] on div "[PERSON_NAME]" at bounding box center [542, 103] width 160 height 16
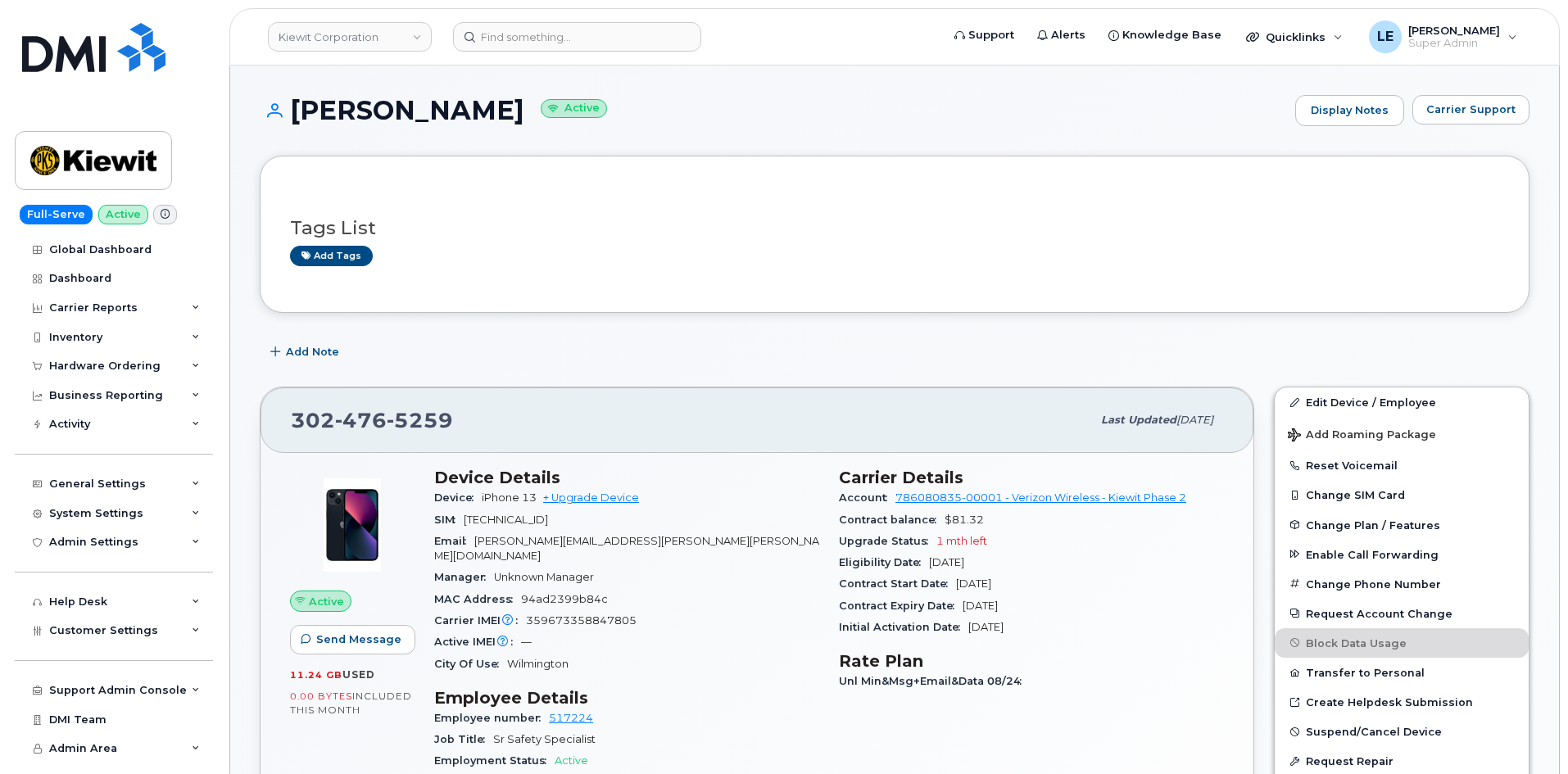
drag, startPoint x: 1006, startPoint y: 287, endPoint x: 1064, endPoint y: 295, distance: 58.5
click at [1006, 287] on div "Tags List Add tags" at bounding box center [894, 234] width 1270 height 157
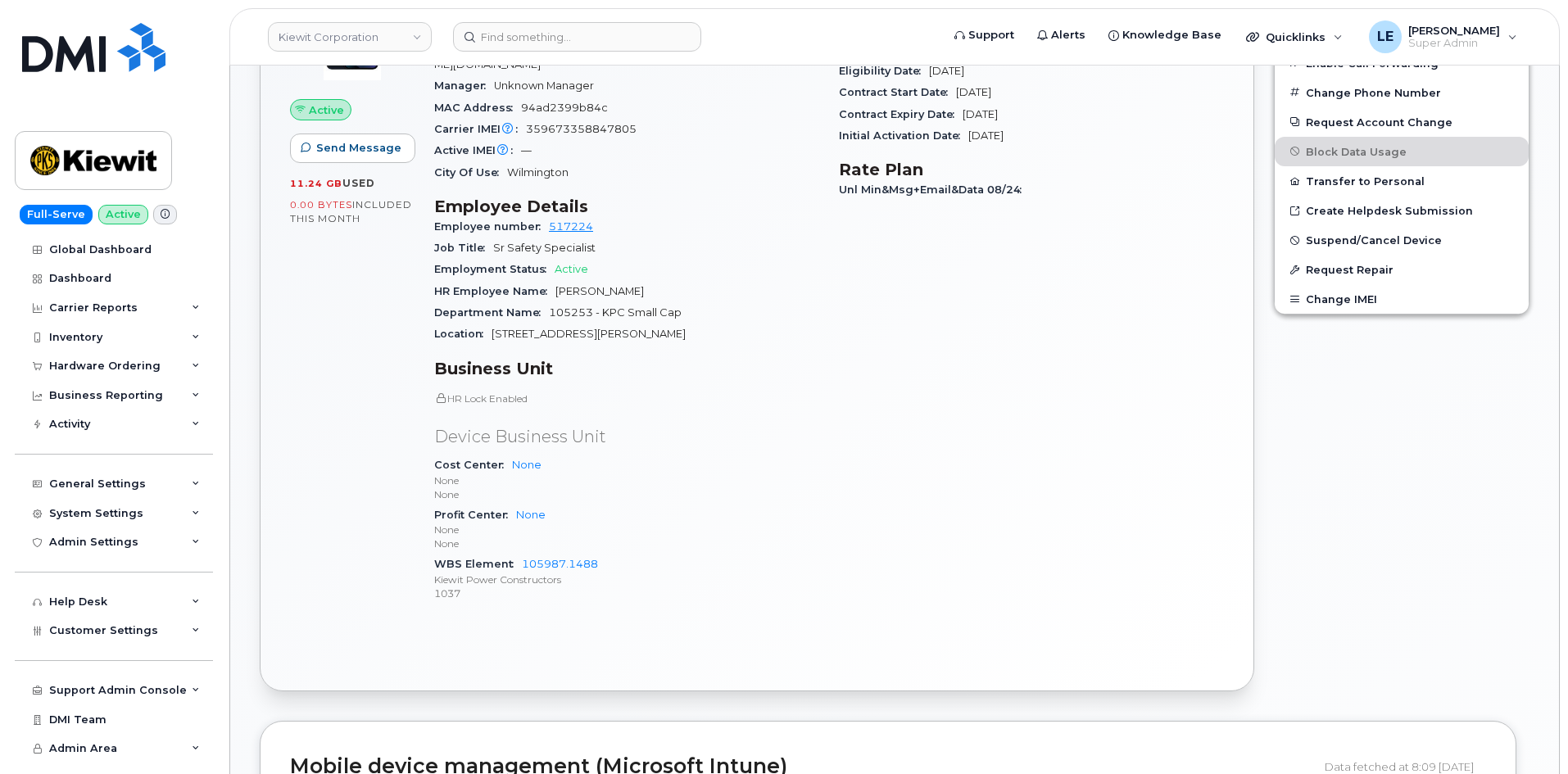
scroll to position [82, 0]
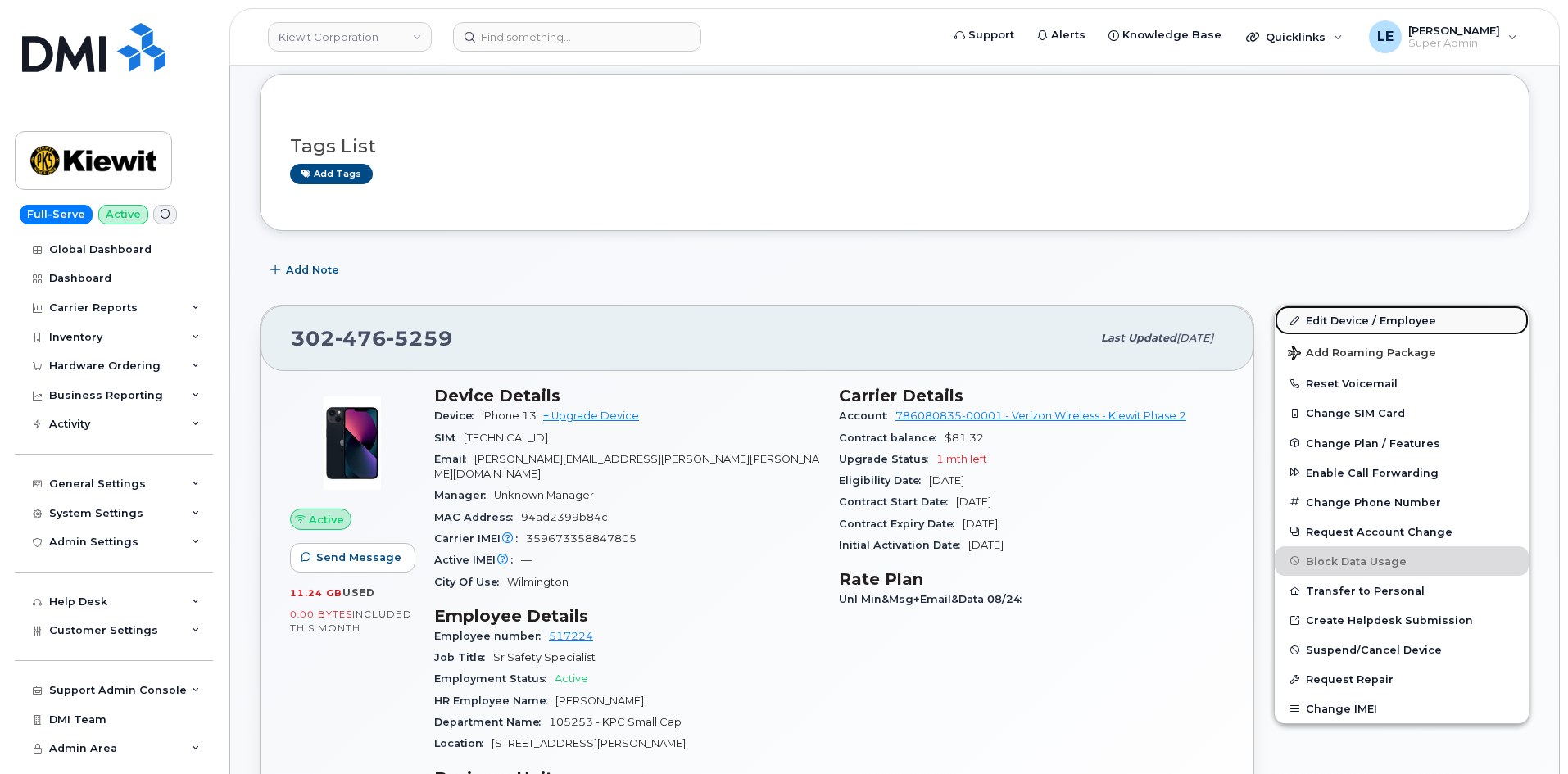
click at [1341, 325] on link "Edit Device / Employee" at bounding box center [1401, 320] width 254 height 30
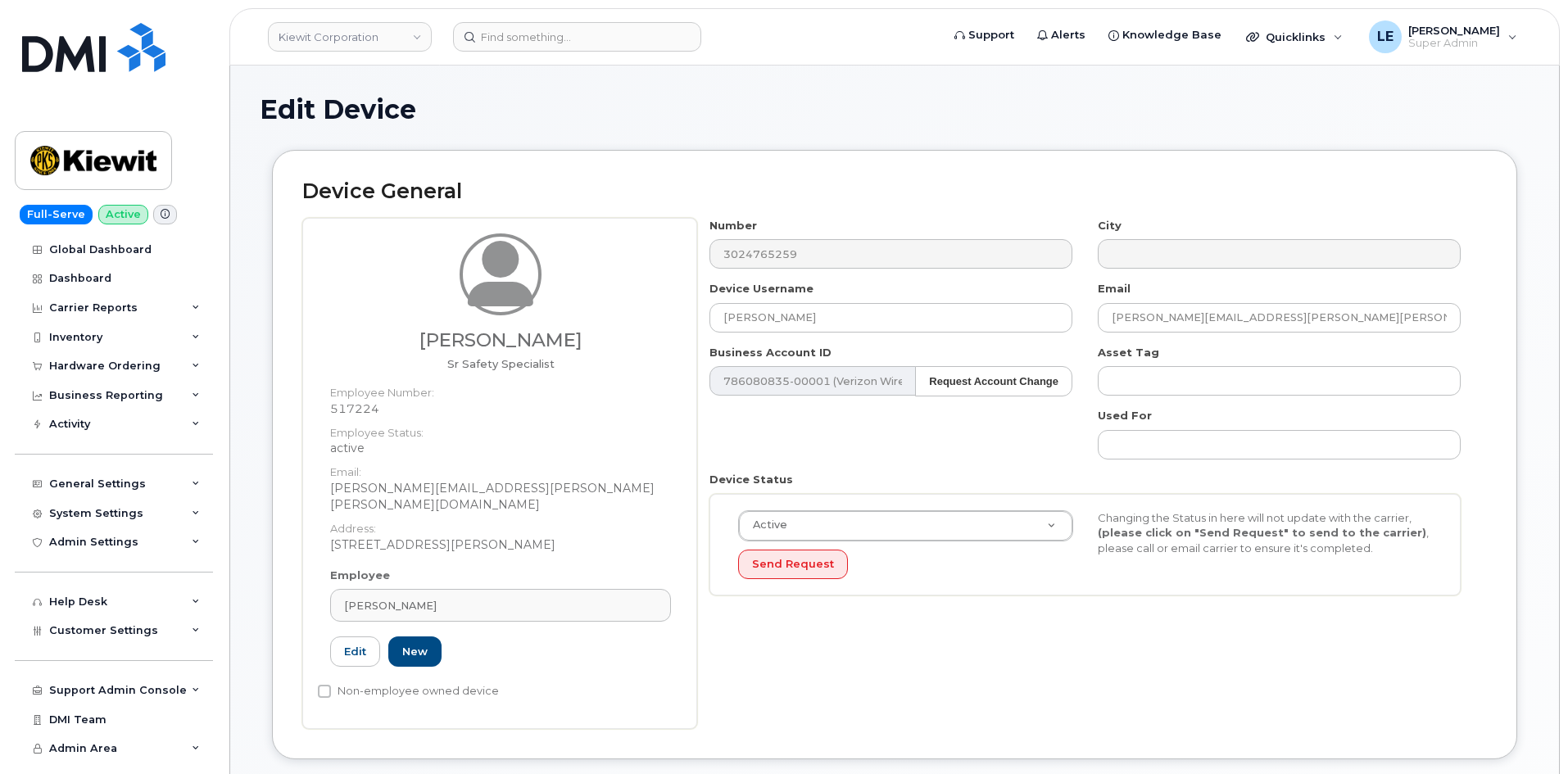
scroll to position [492, 0]
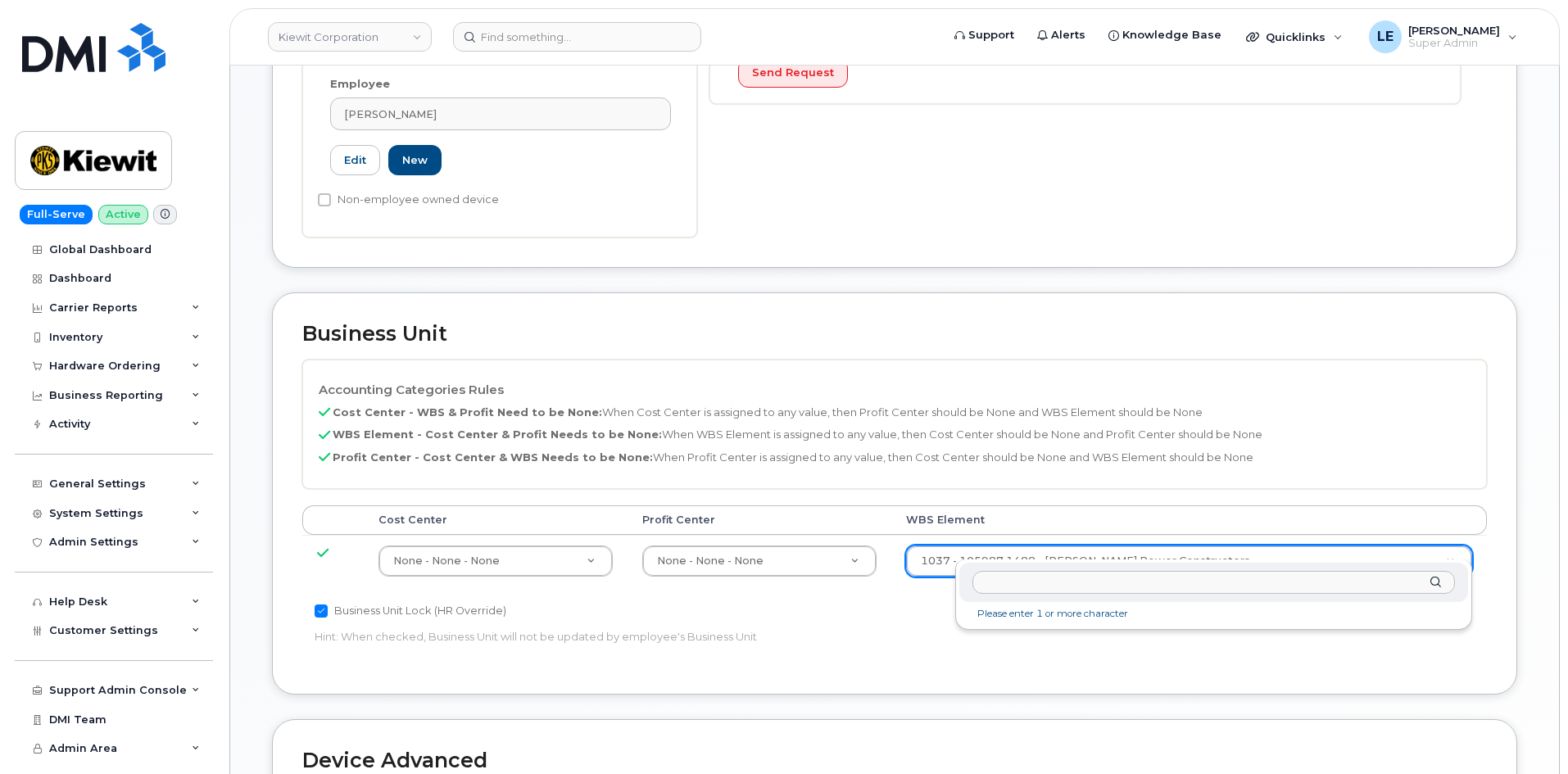
click at [1096, 586] on input "text" at bounding box center [1214, 582] width 483 height 24
type input "105253.1279"
type input "34096077"
click at [1045, 629] on p "Hint: When checked, Business Unit will not be updated by employee's Business Un…" at bounding box center [696, 637] width 764 height 15
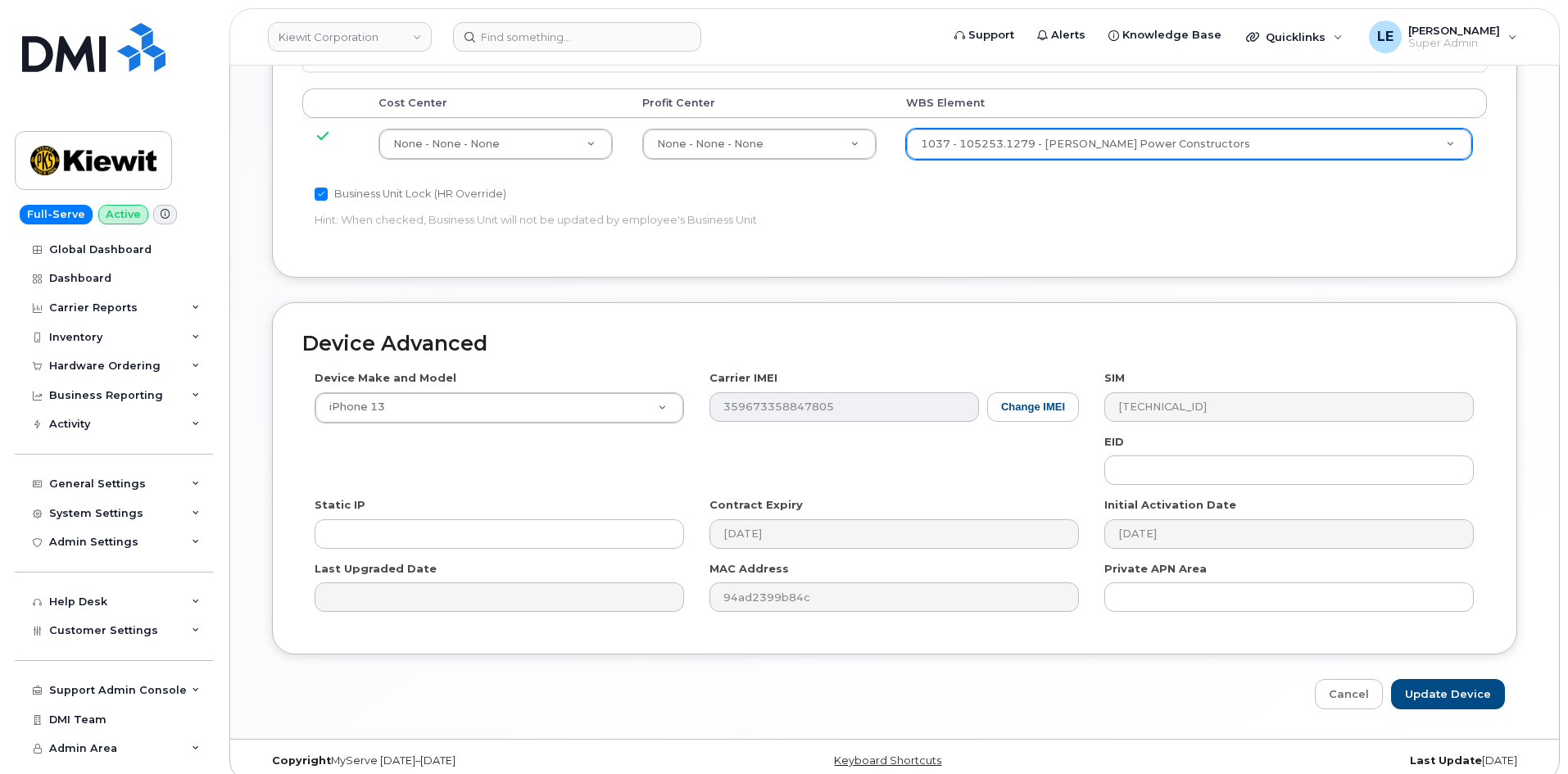
scroll to position [909, 0]
click at [1436, 681] on input "Update Device" at bounding box center [1448, 694] width 114 height 31
type input "Saving..."
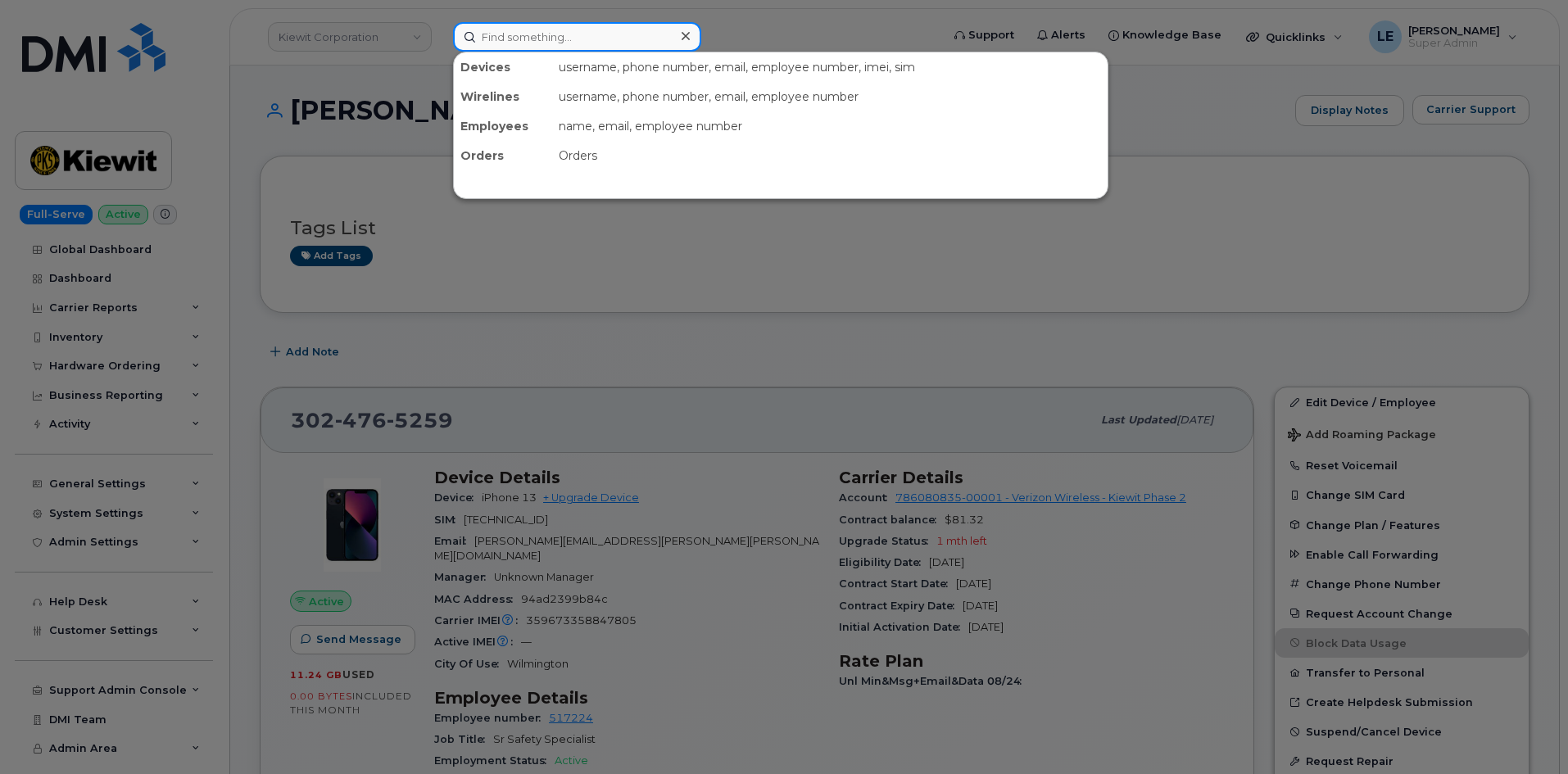
click at [574, 28] on input at bounding box center [577, 36] width 248 height 30
paste input "[PERSON_NAME][EMAIL_ADDRESS][PERSON_NAME][PERSON_NAME][DOMAIN_NAME]"
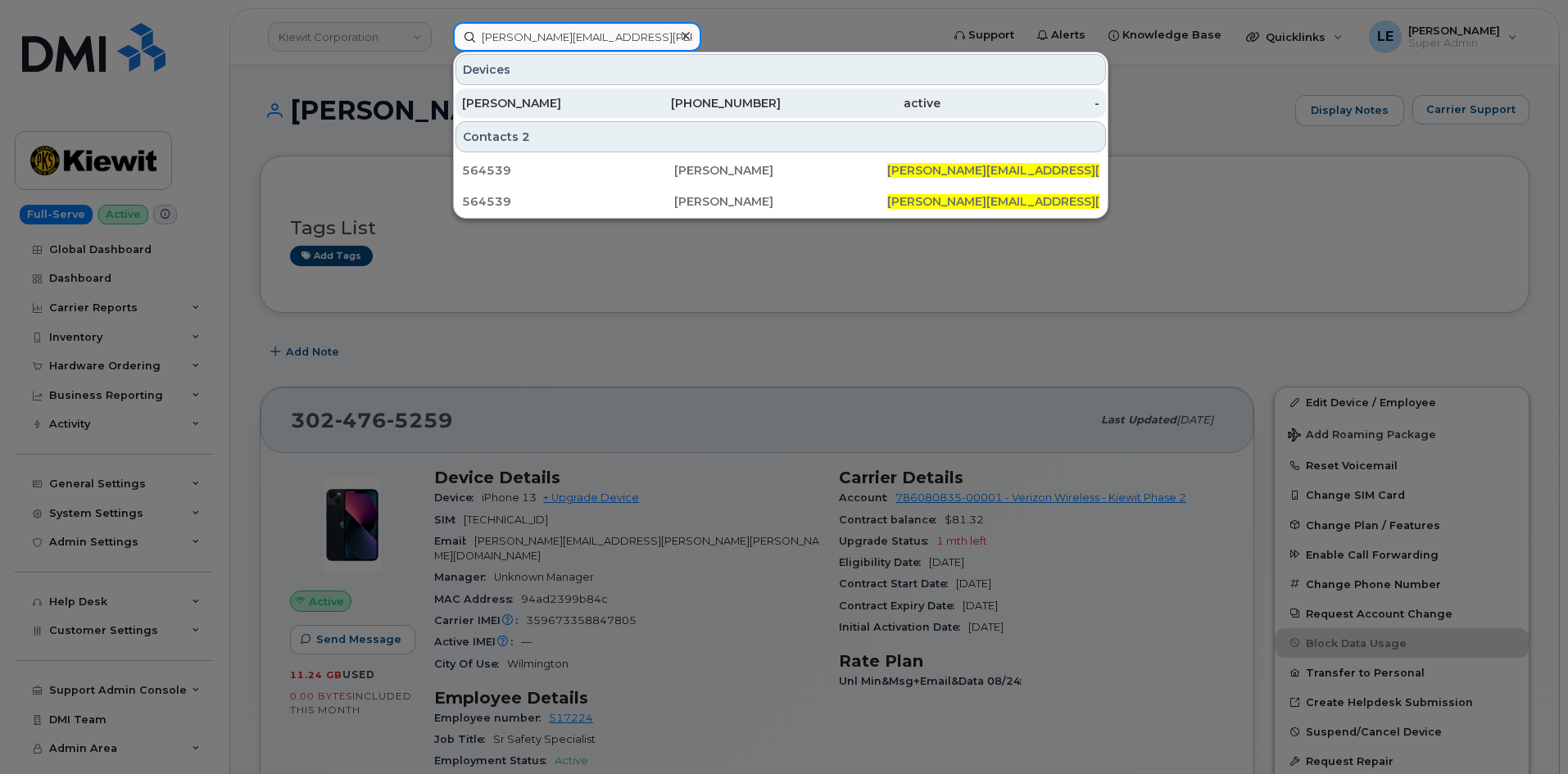
type input "[PERSON_NAME][EMAIL_ADDRESS][PERSON_NAME][PERSON_NAME][DOMAIN_NAME]"
click at [606, 102] on div "[PERSON_NAME]" at bounding box center [542, 103] width 160 height 16
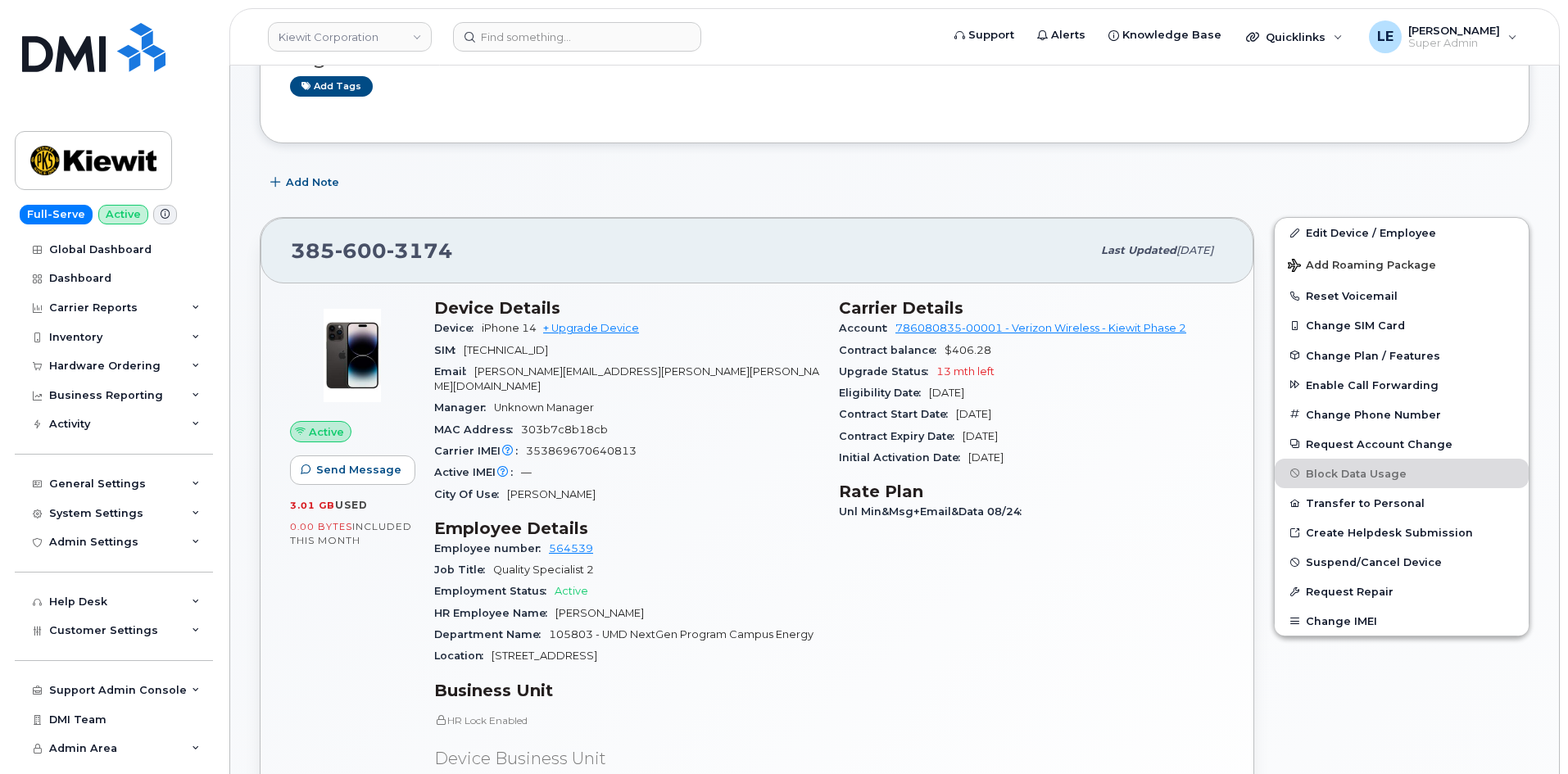
scroll to position [164, 0]
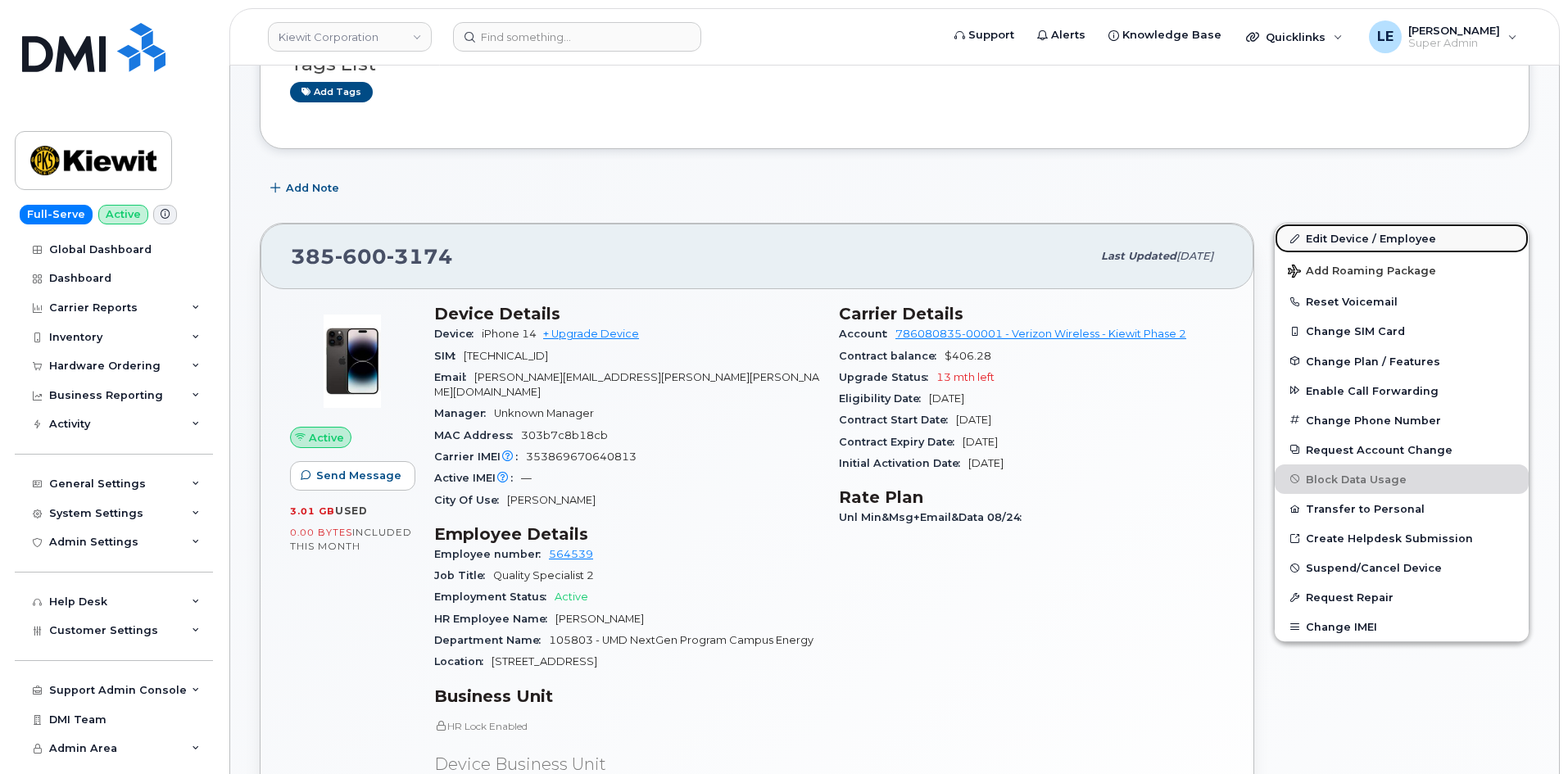
click at [1318, 233] on link "Edit Device / Employee" at bounding box center [1401, 238] width 254 height 30
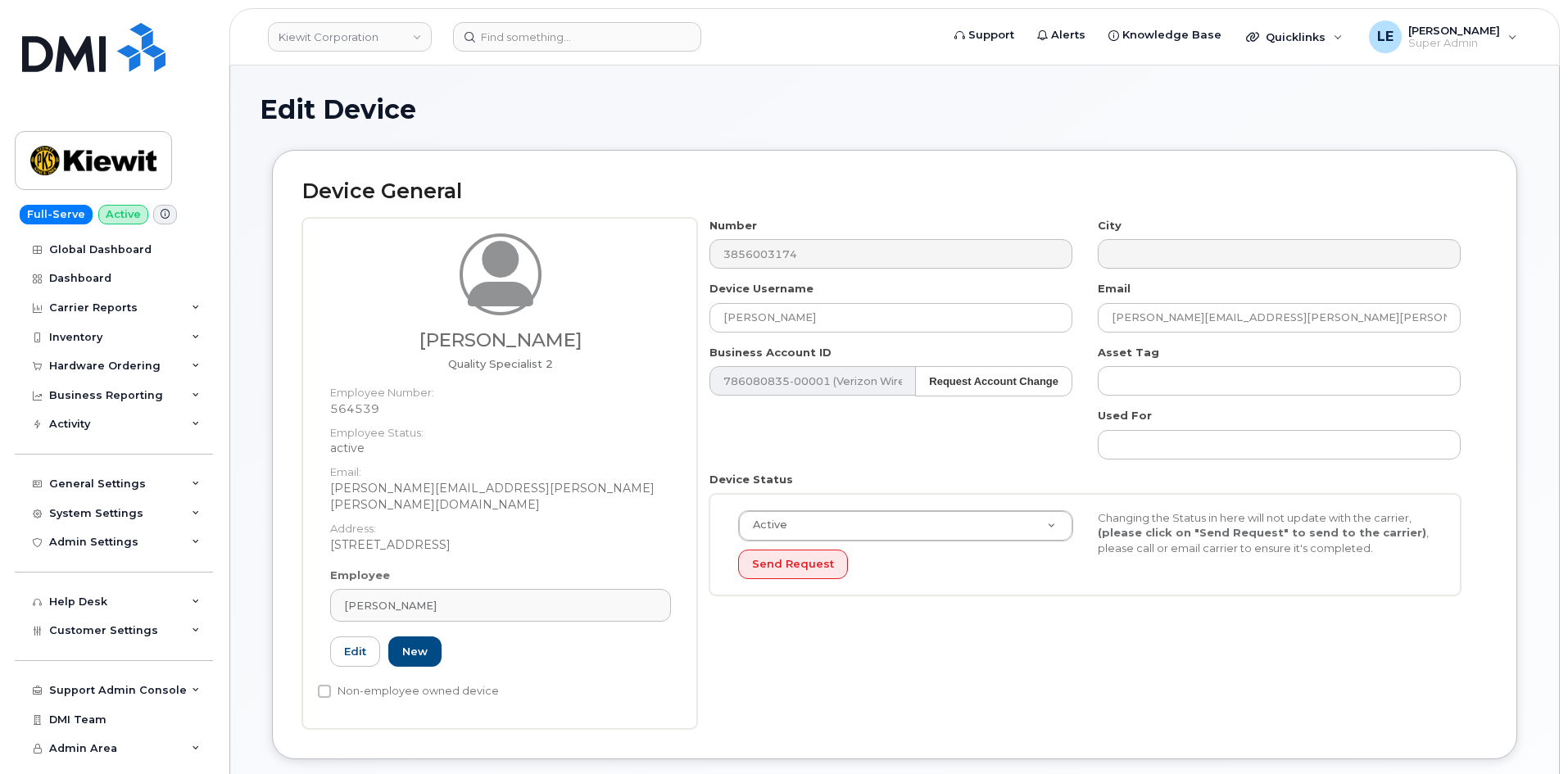
click at [787, 420] on div "Number 3856003174 City Device Username [PERSON_NAME] Email [PERSON_NAME][EMAIL_…" at bounding box center [1085, 413] width 777 height 391
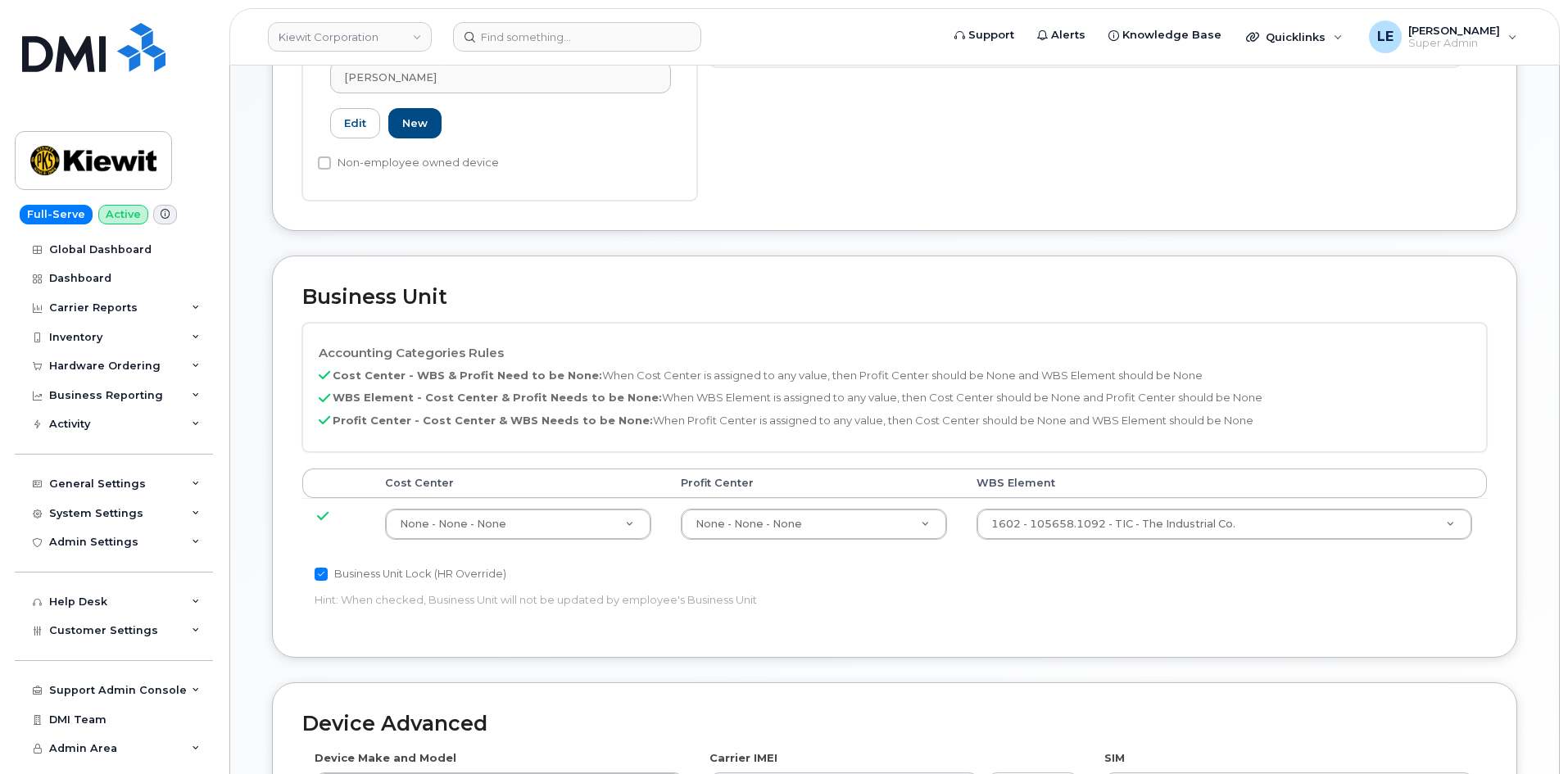
scroll to position [573, 0]
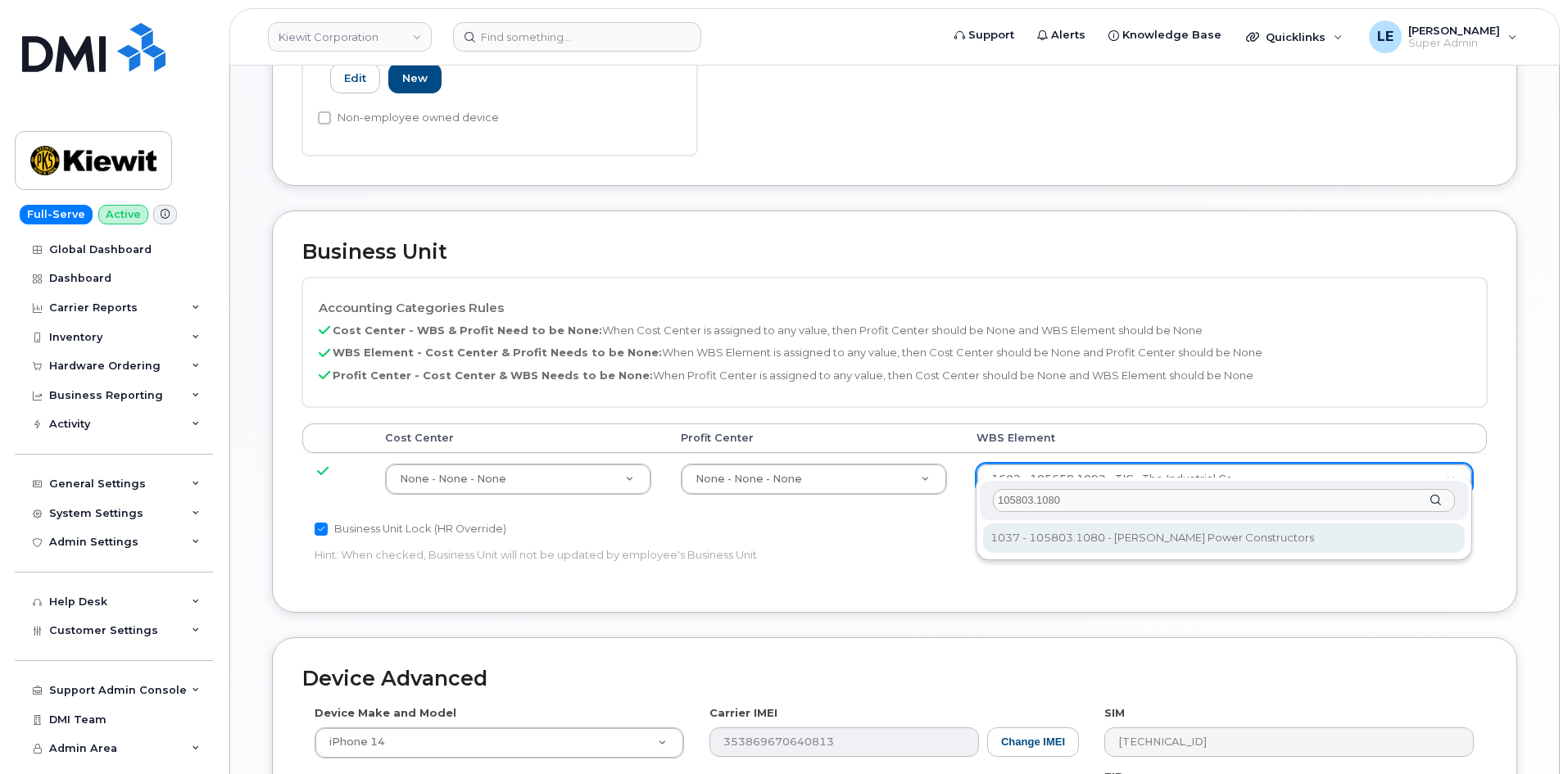
type input "105803.1080"
type input "29971272"
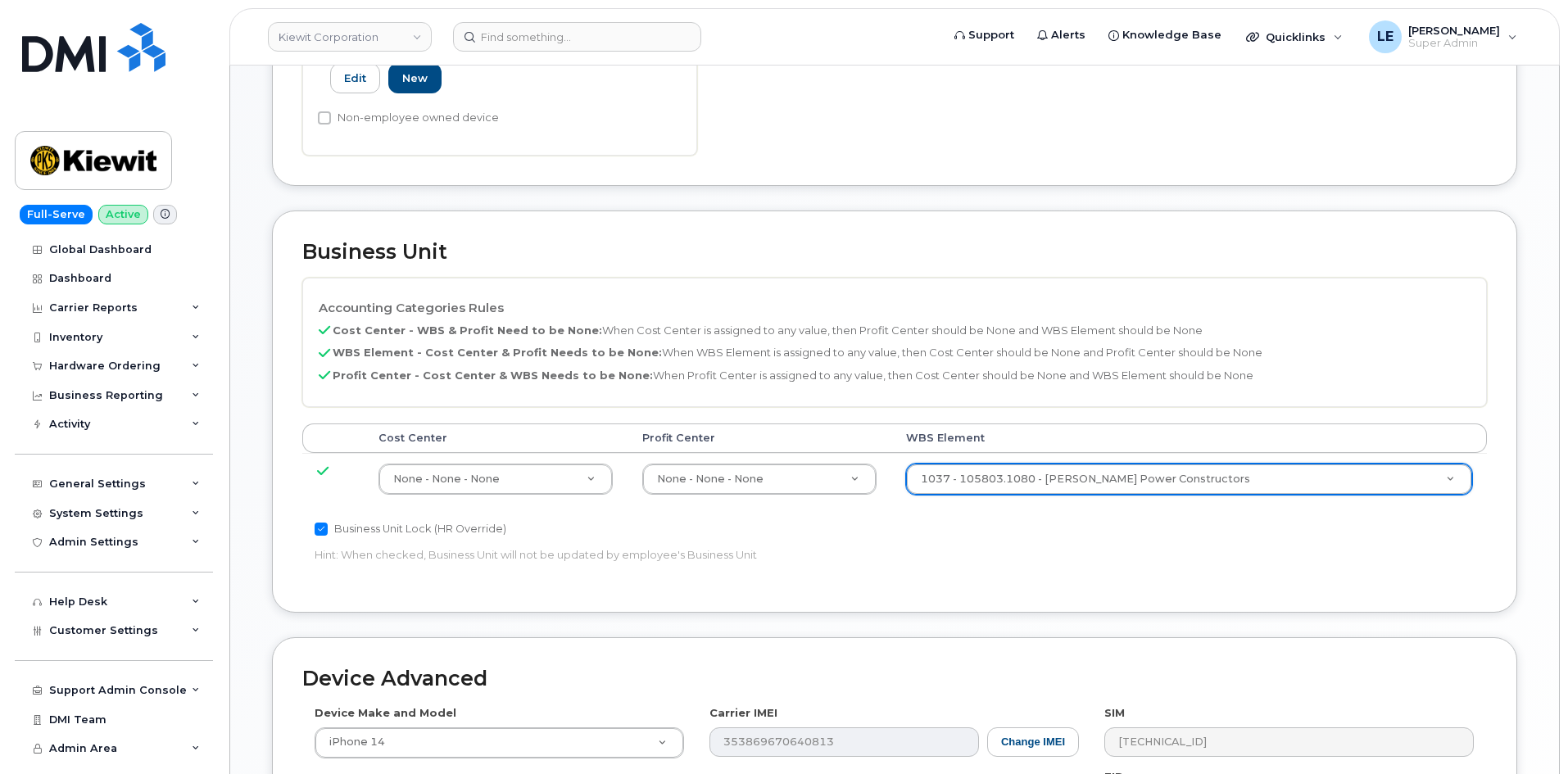
click at [1072, 547] on p "Hint: When checked, Business Unit will not be updated by employee's Business Un…" at bounding box center [696, 554] width 764 height 15
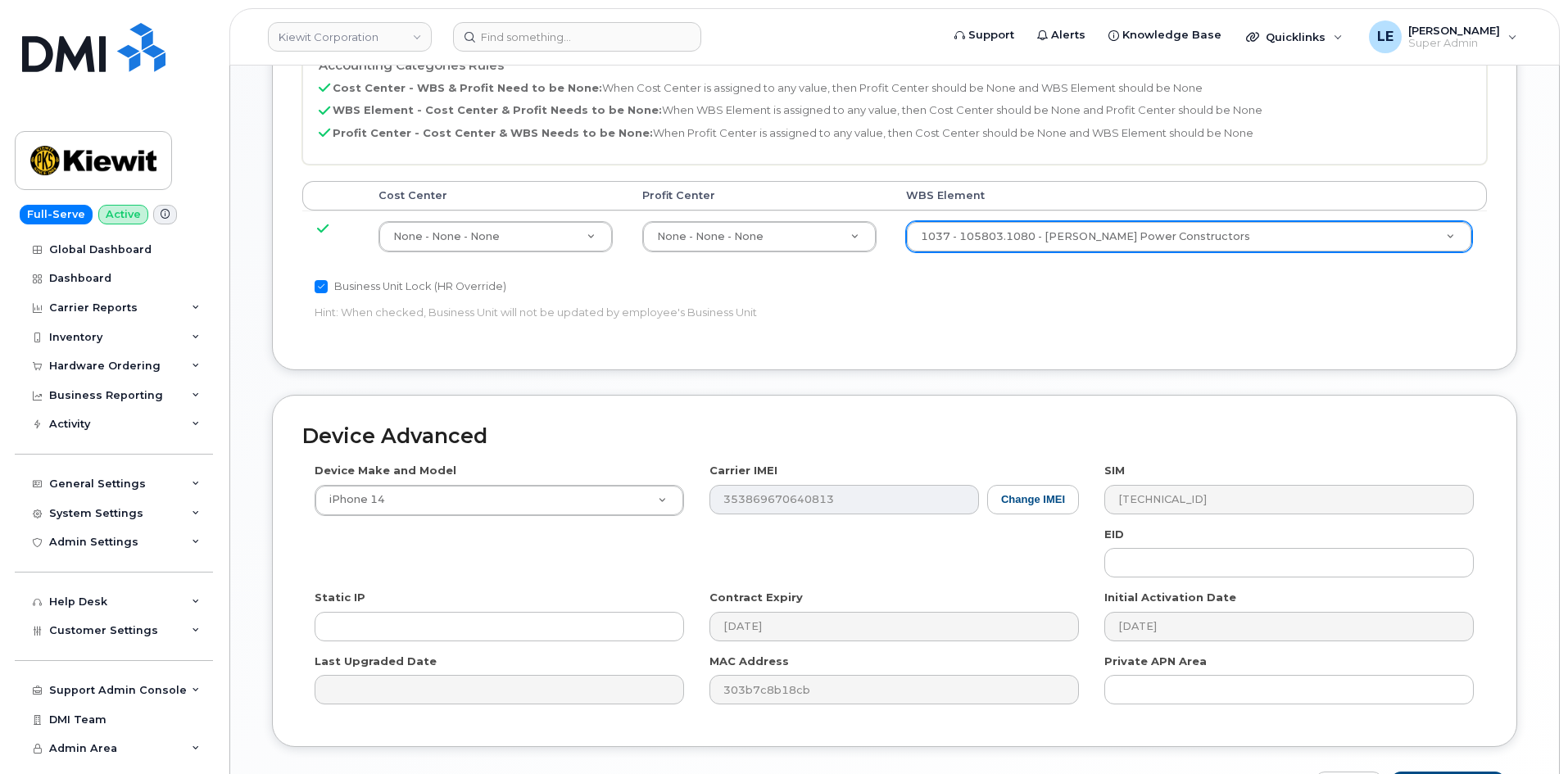
scroll to position [909, 0]
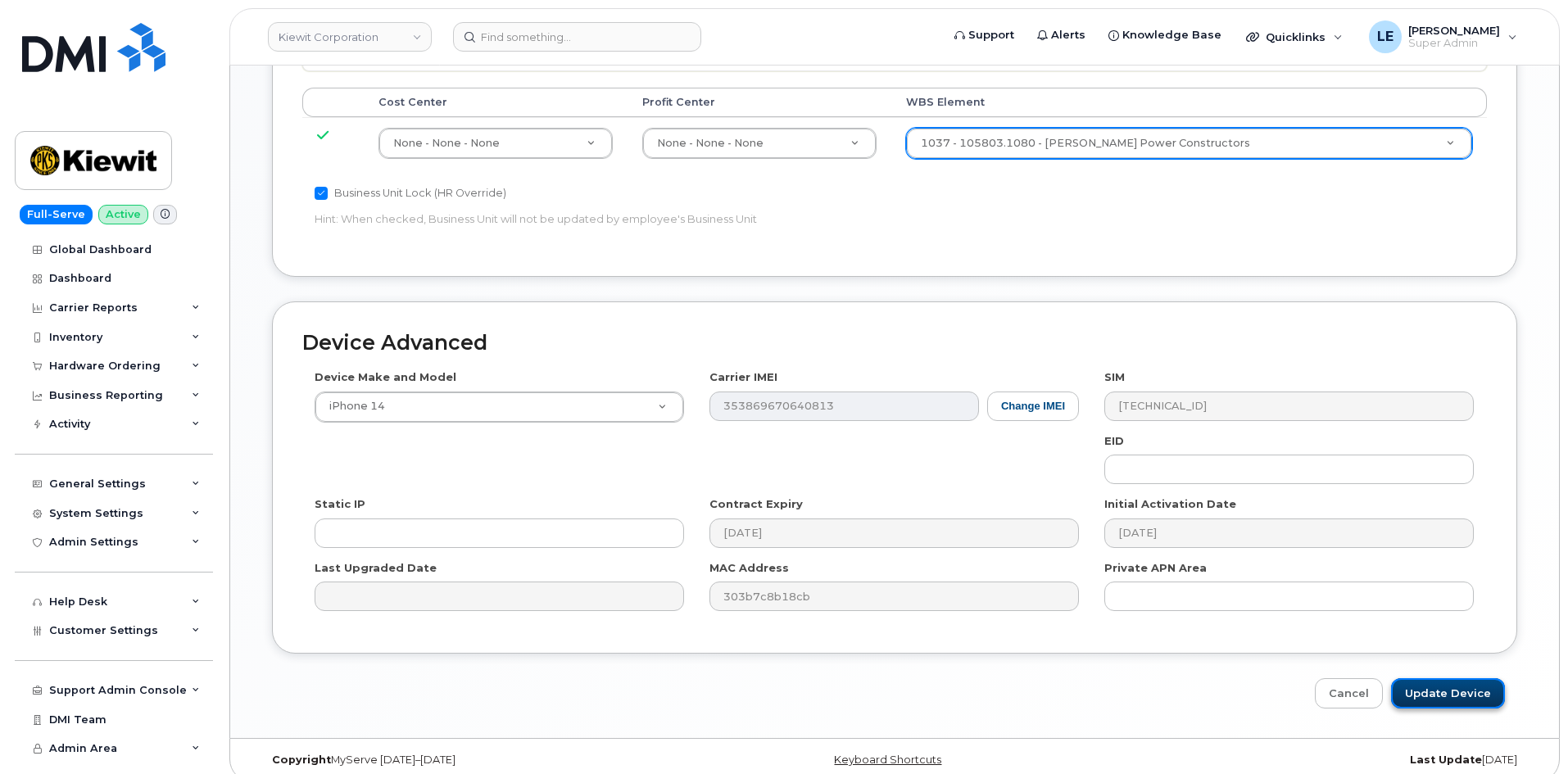
click at [1405, 678] on input "Update Device" at bounding box center [1448, 694] width 114 height 31
type input "Saving..."
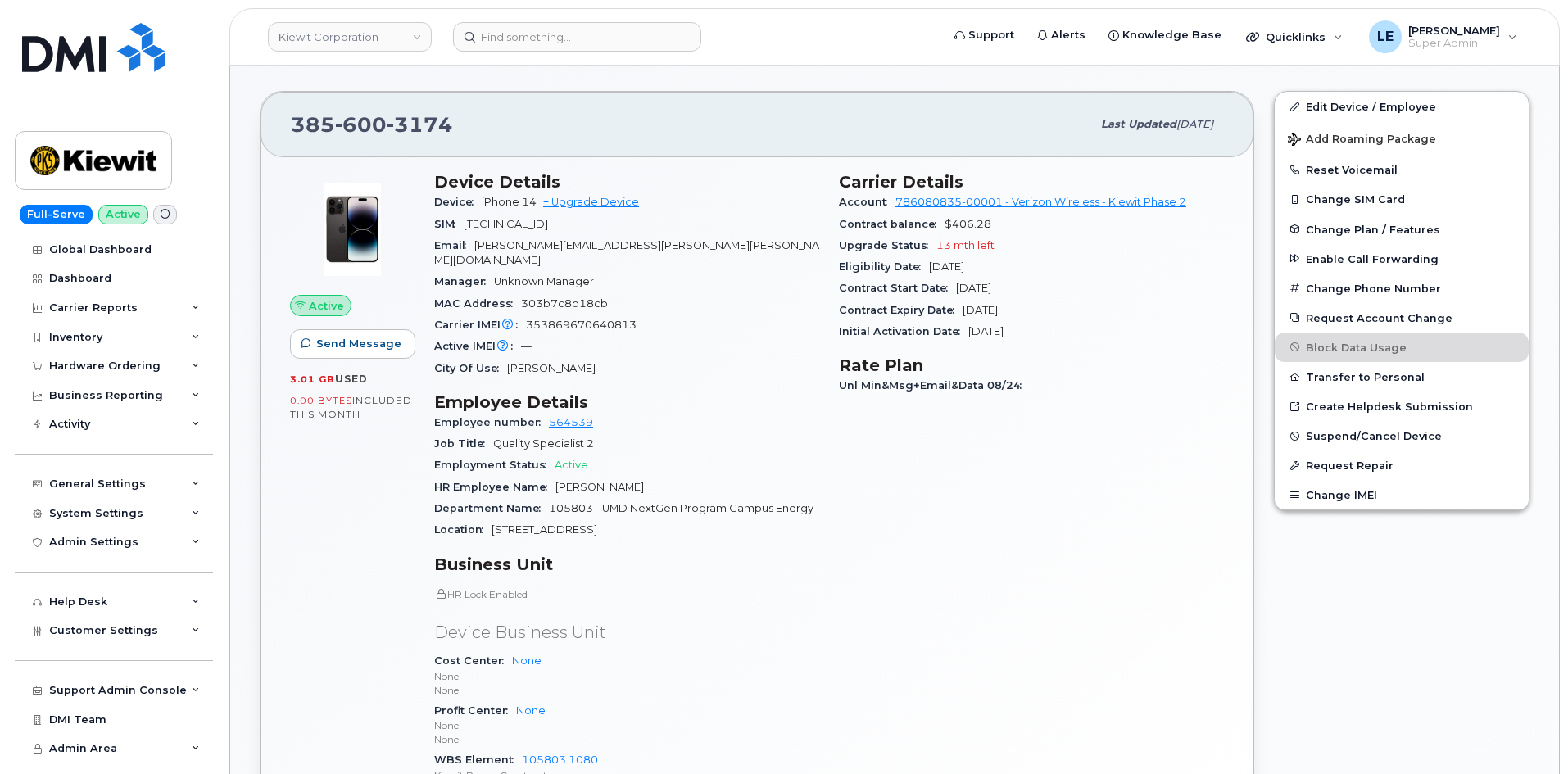
scroll to position [327, 0]
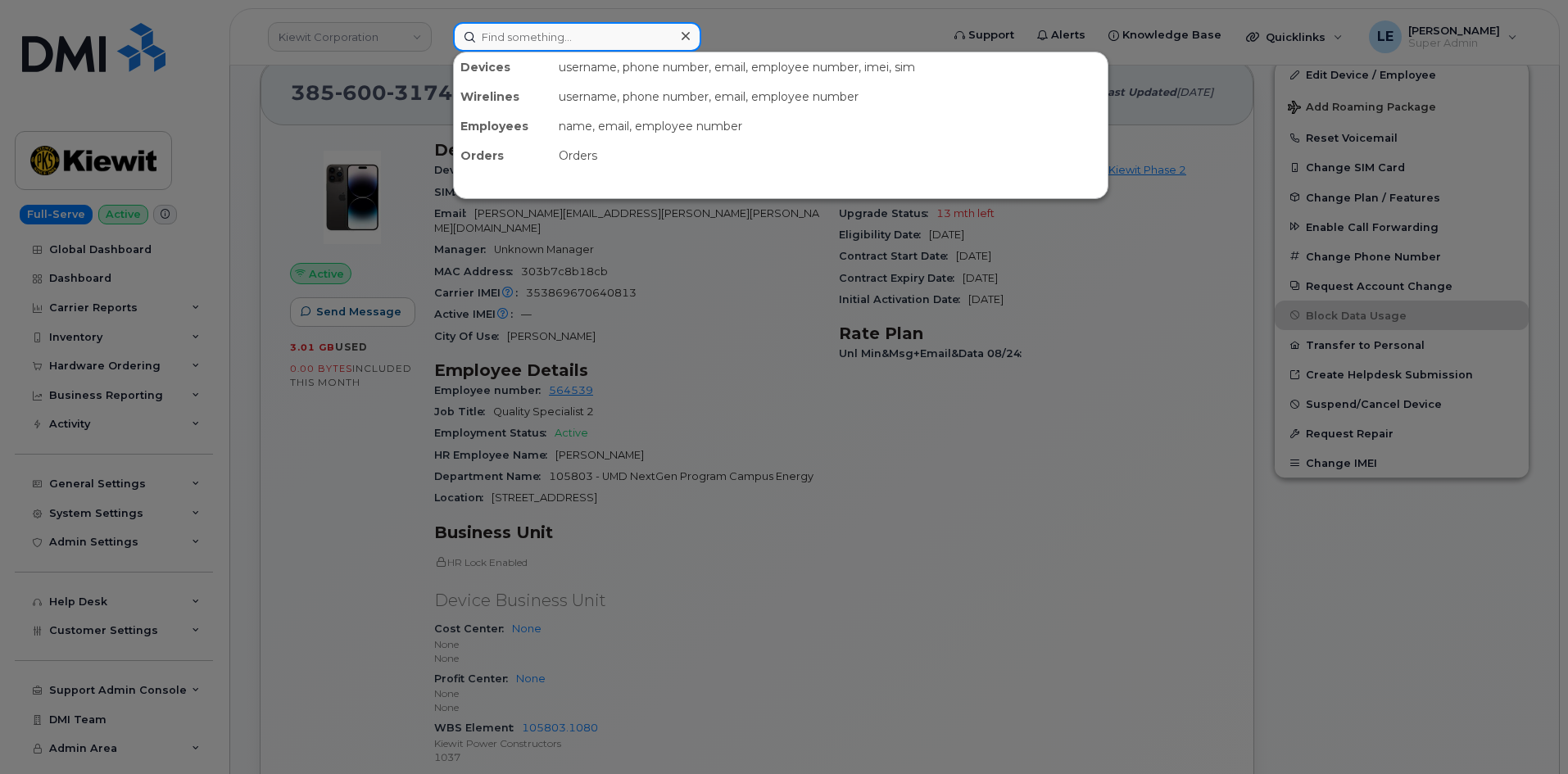
click at [543, 48] on input at bounding box center [577, 36] width 248 height 30
paste input "DAVID.LUHRING@KIEWIT.COM"
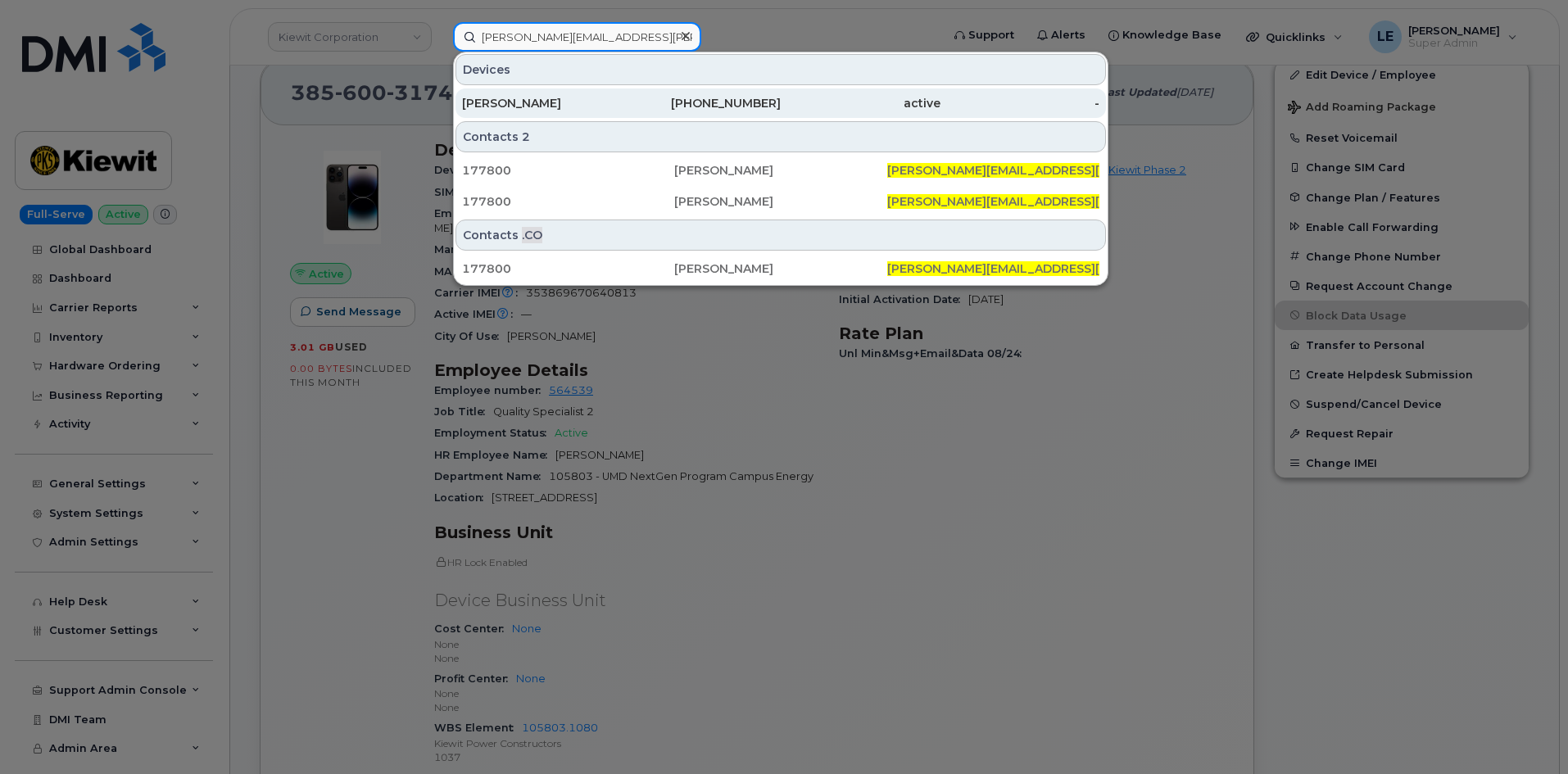
type input "DAVID.LUHRING@KIEWIT.COM"
click at [713, 99] on div "972-330-1703" at bounding box center [702, 103] width 160 height 16
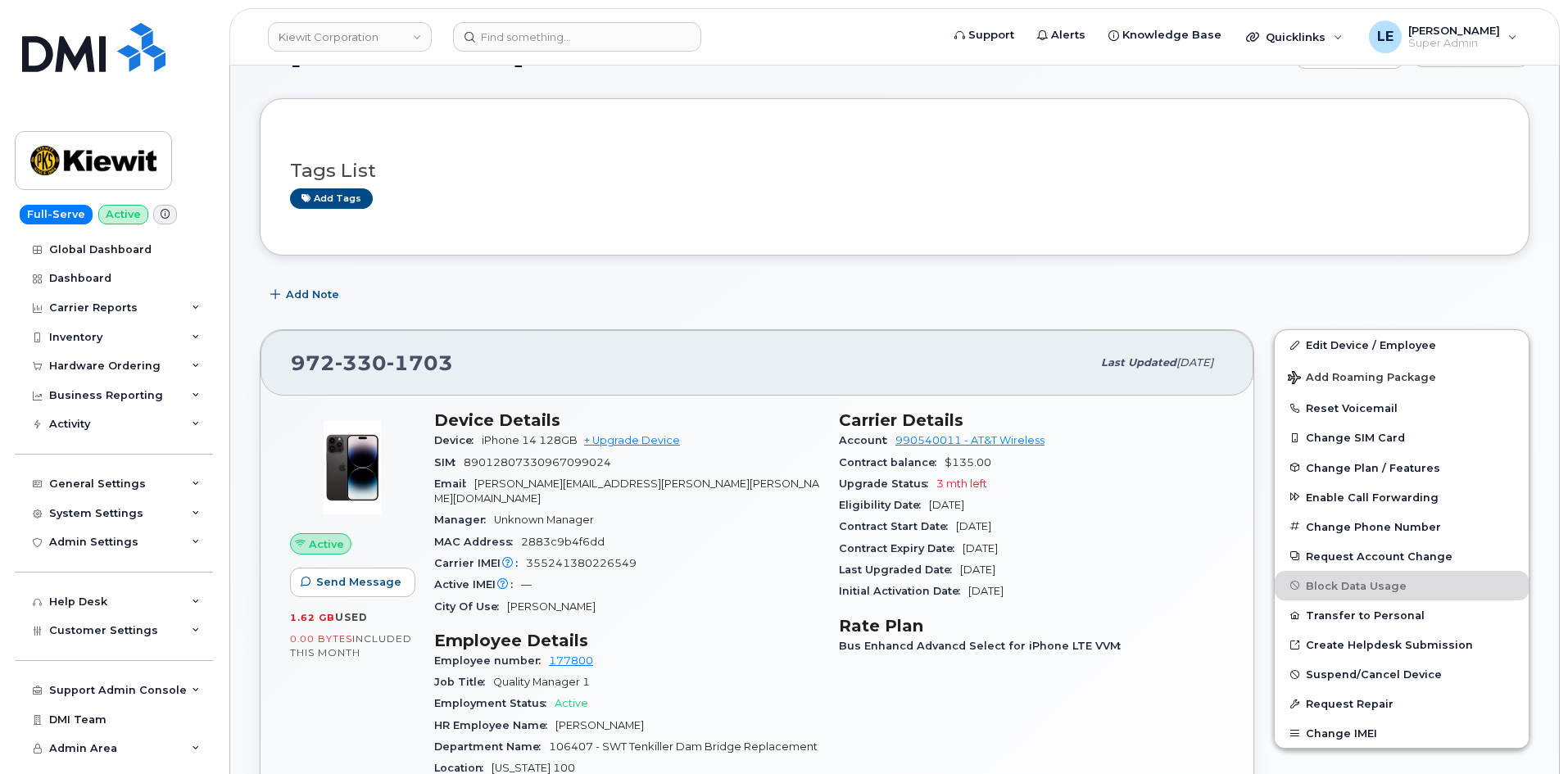
scroll to position [82, 0]
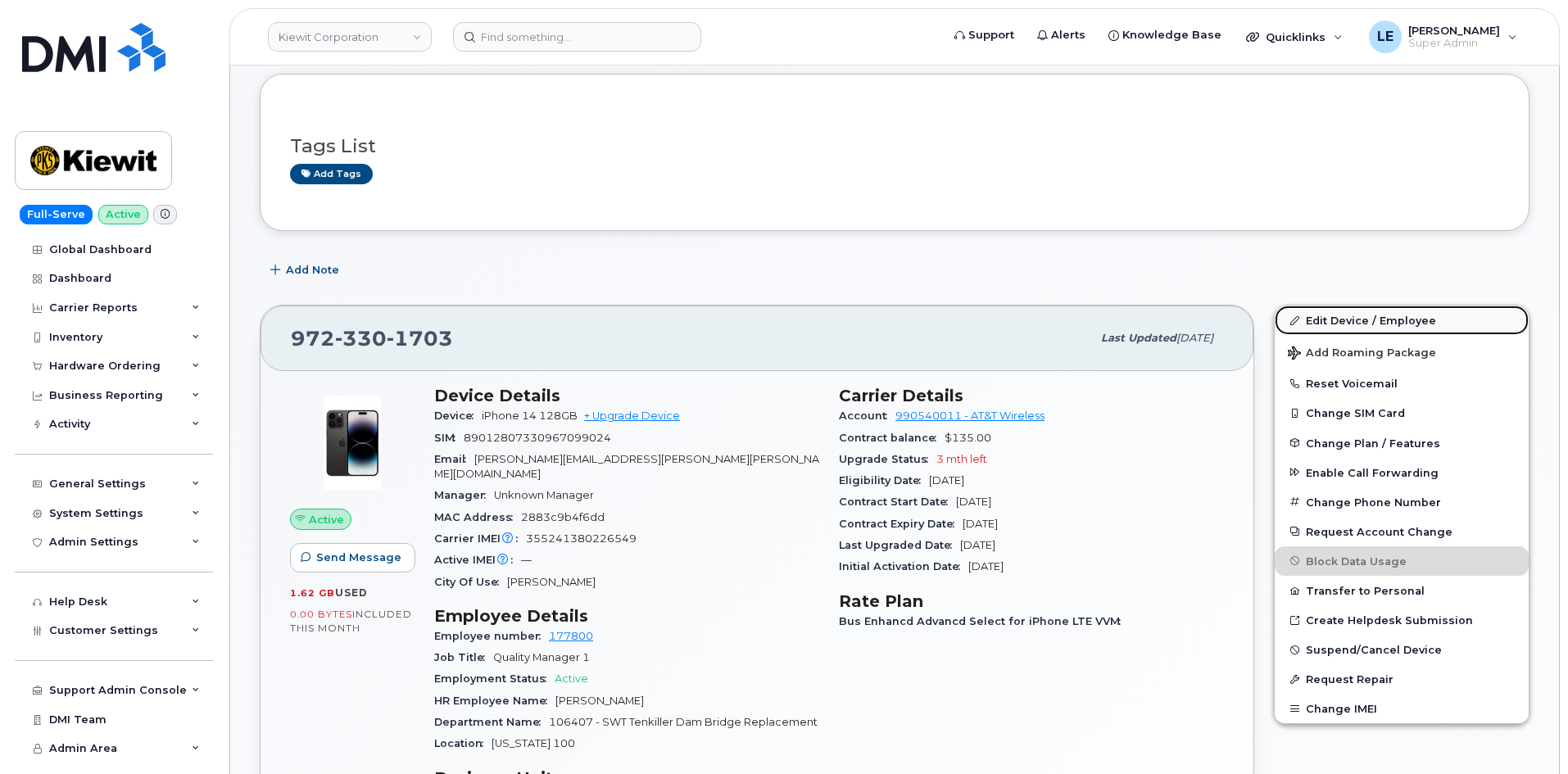
click at [1397, 314] on link "Edit Device / Employee" at bounding box center [1401, 320] width 254 height 30
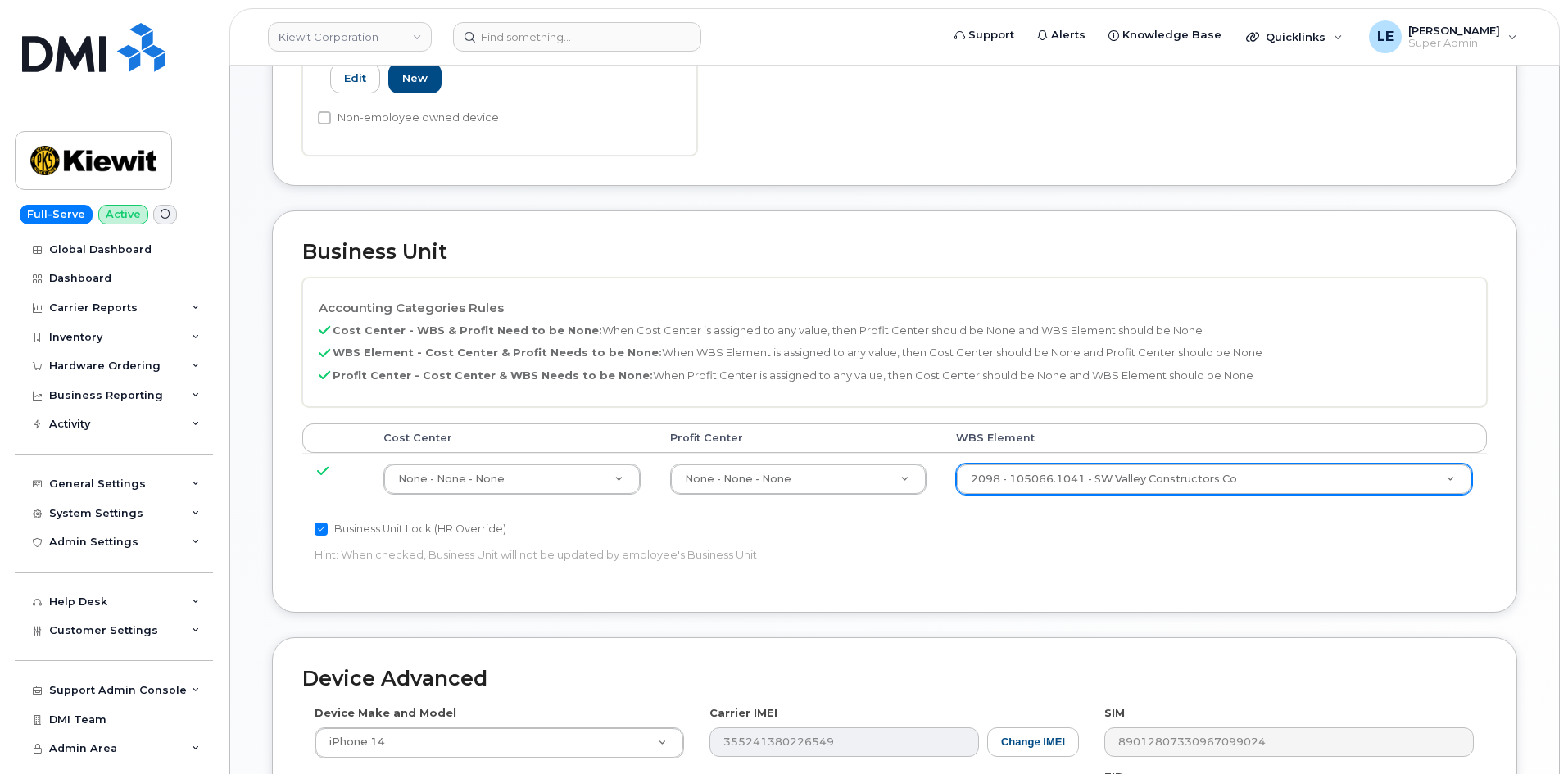
scroll to position [573, 0]
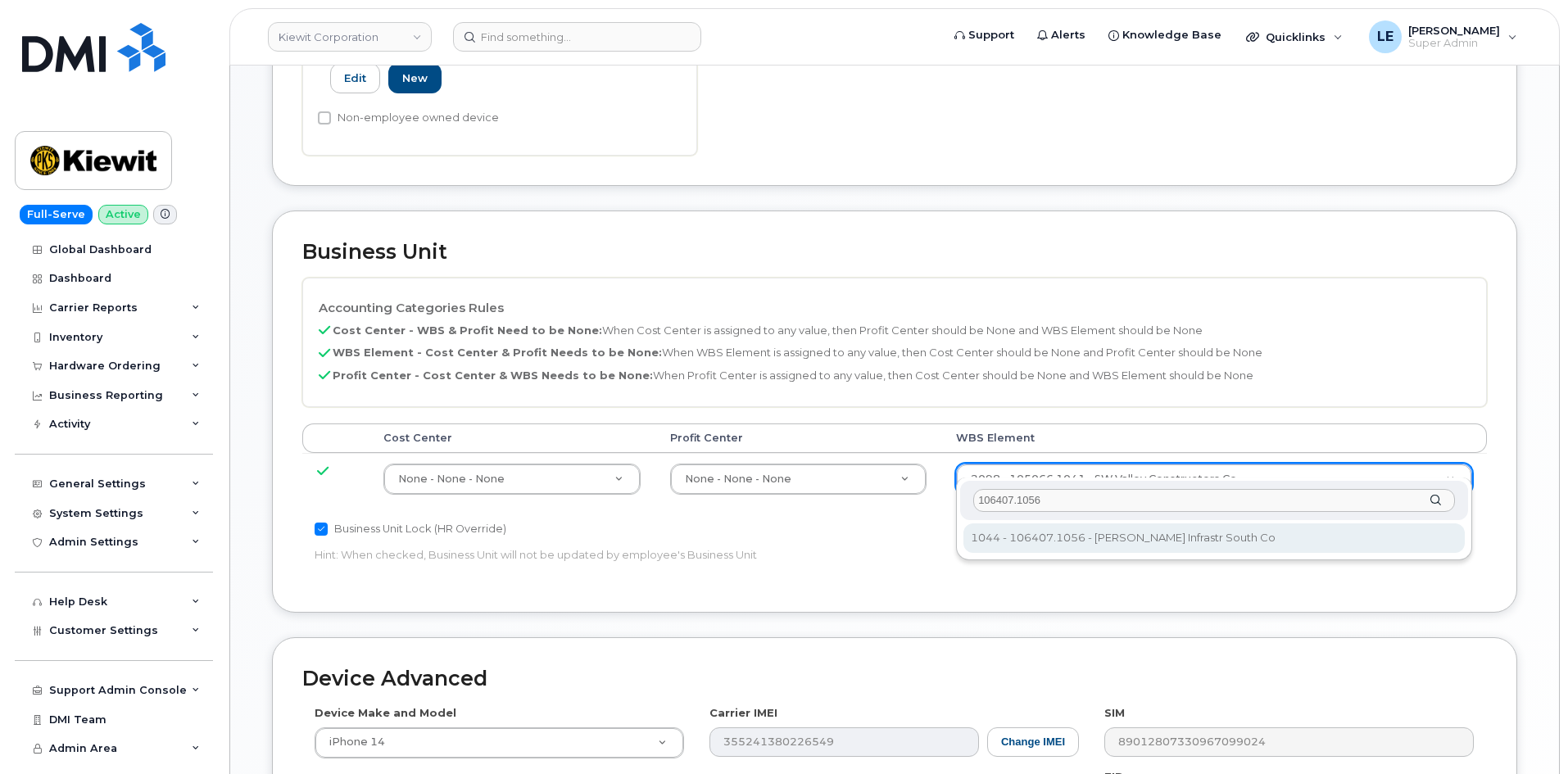
type input "106407.1056"
type input "35448920"
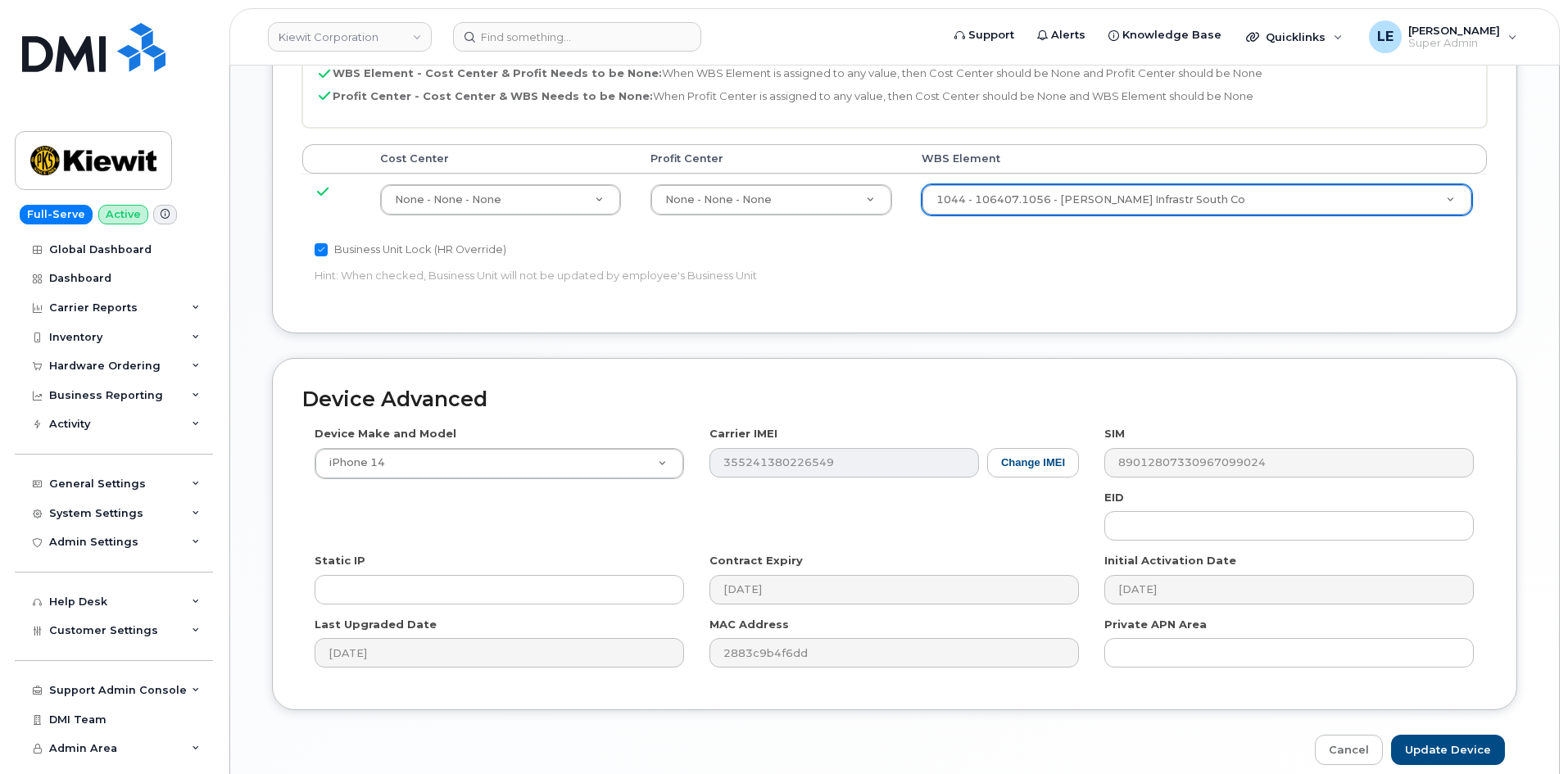
scroll to position [901, 0]
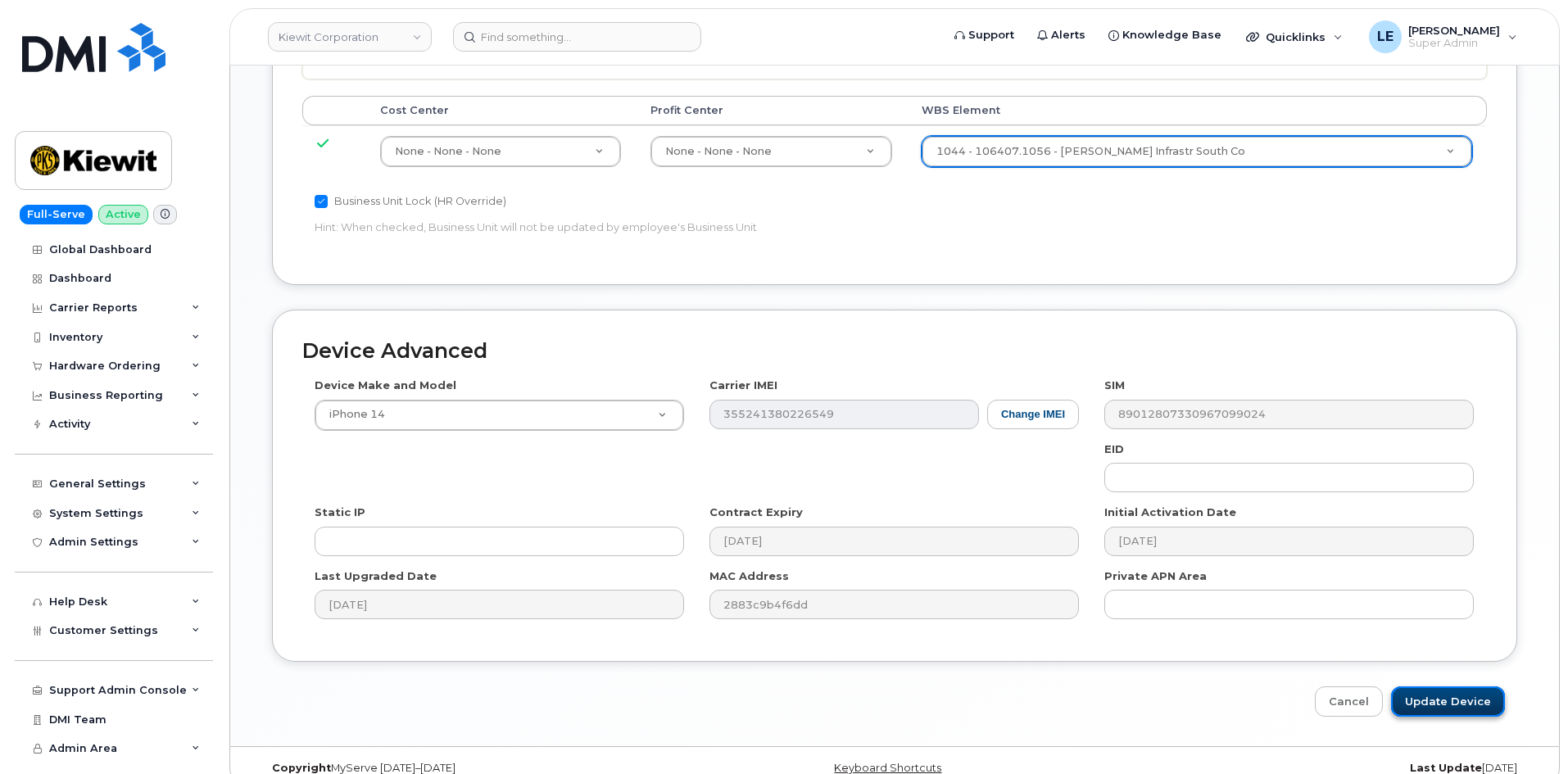
click at [1448, 686] on input "Update Device" at bounding box center [1448, 702] width 114 height 31
type input "Saving..."
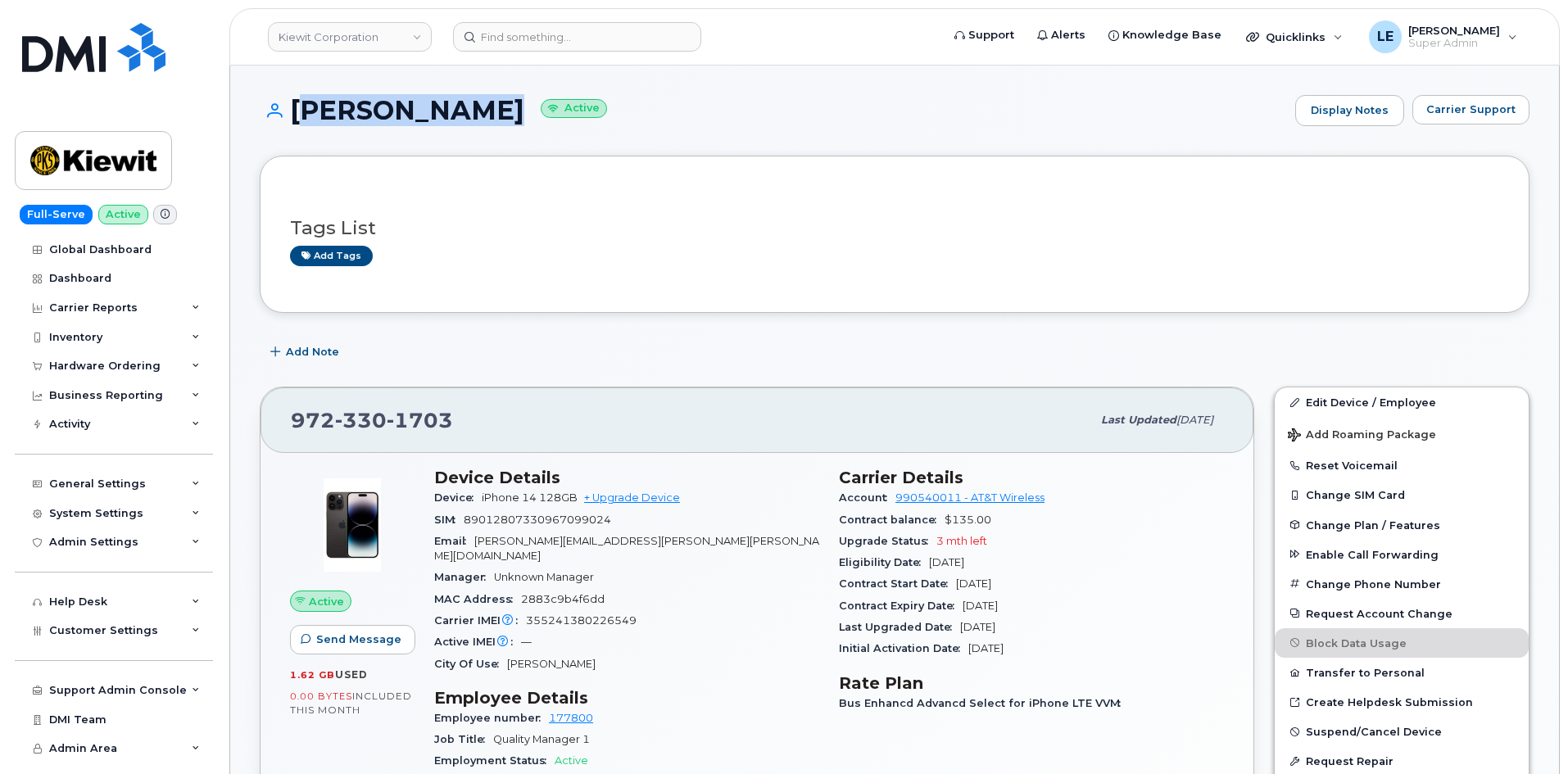
drag, startPoint x: 492, startPoint y: 115, endPoint x: 299, endPoint y: 110, distance: 193.1
click at [299, 110] on h1 "[PERSON_NAME] Active" at bounding box center [773, 110] width 1027 height 29
copy h1 "[PERSON_NAME]"
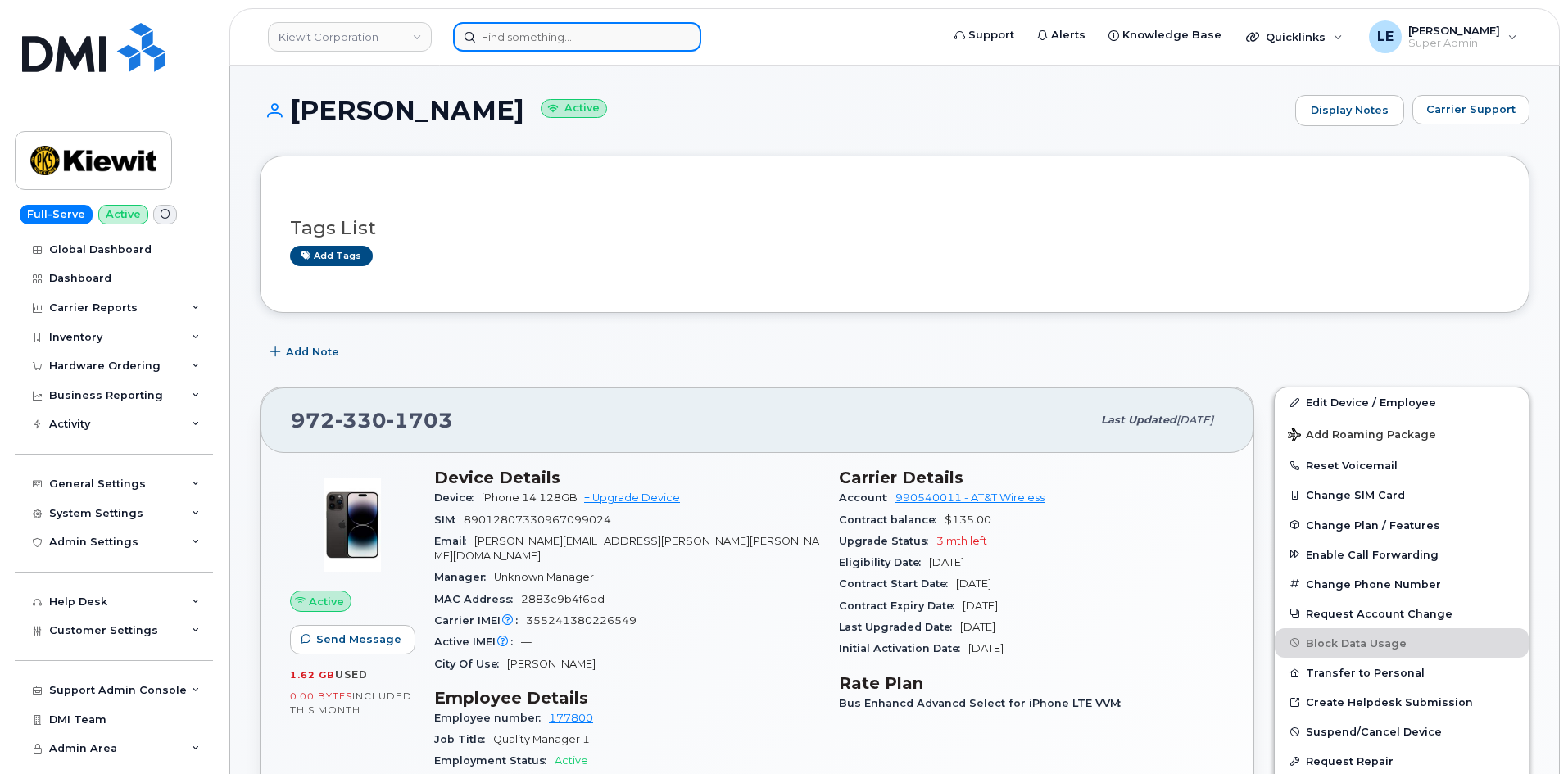
click at [596, 29] on input at bounding box center [577, 36] width 248 height 30
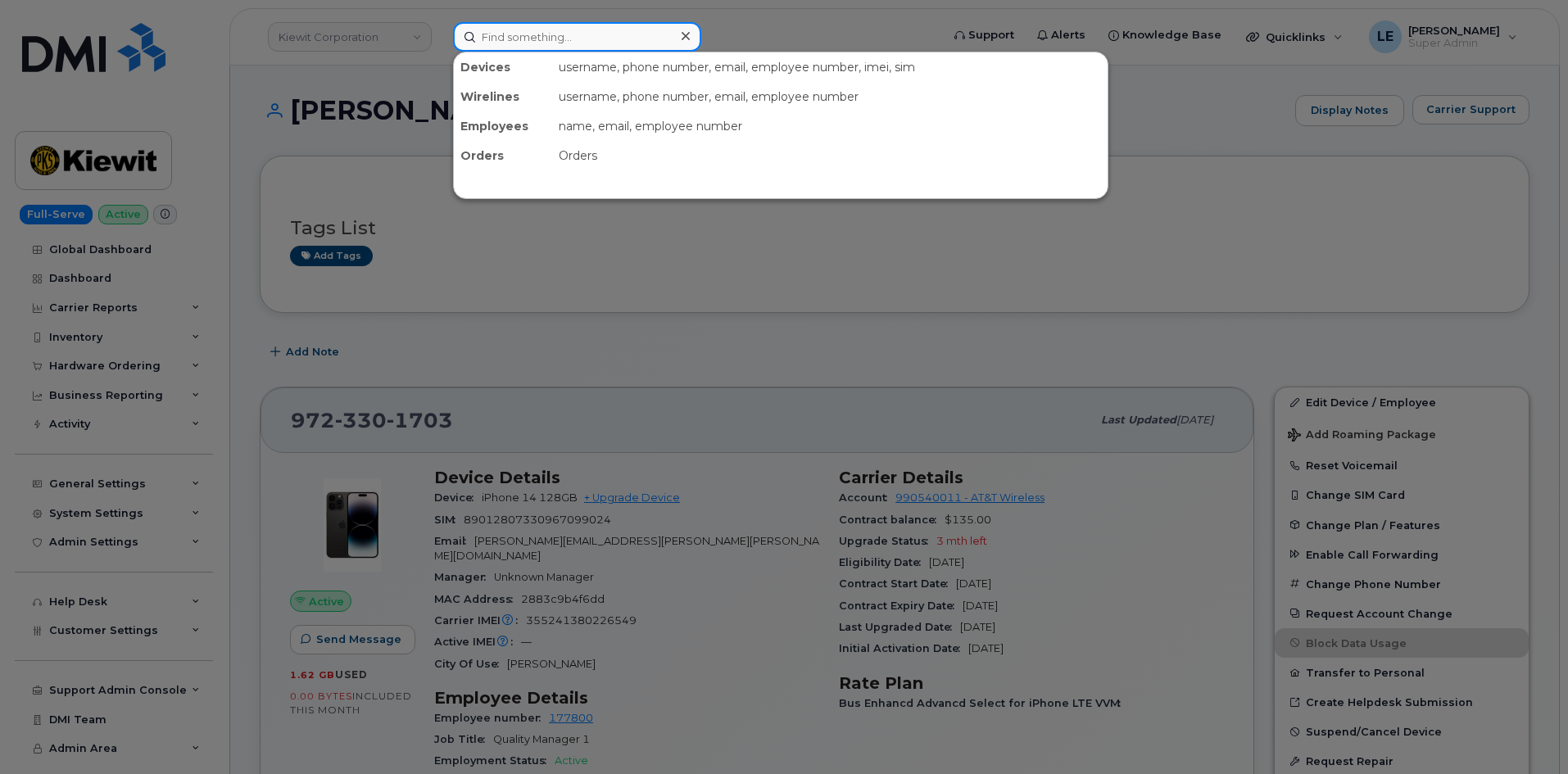
paste input "[PERSON_NAME]"
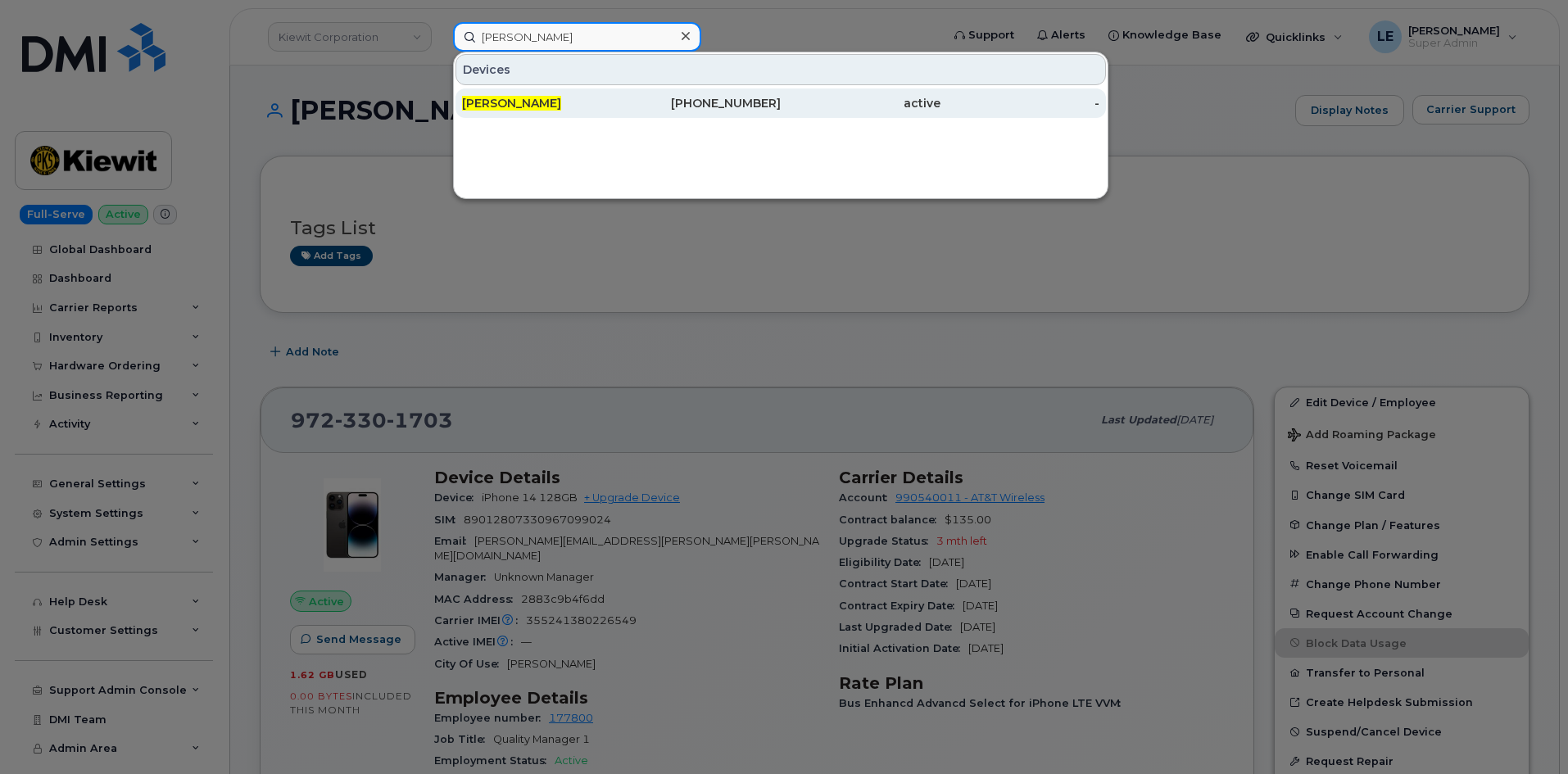
type input "[PERSON_NAME]"
click at [641, 107] on div "972-330-1703" at bounding box center [702, 103] width 160 height 16
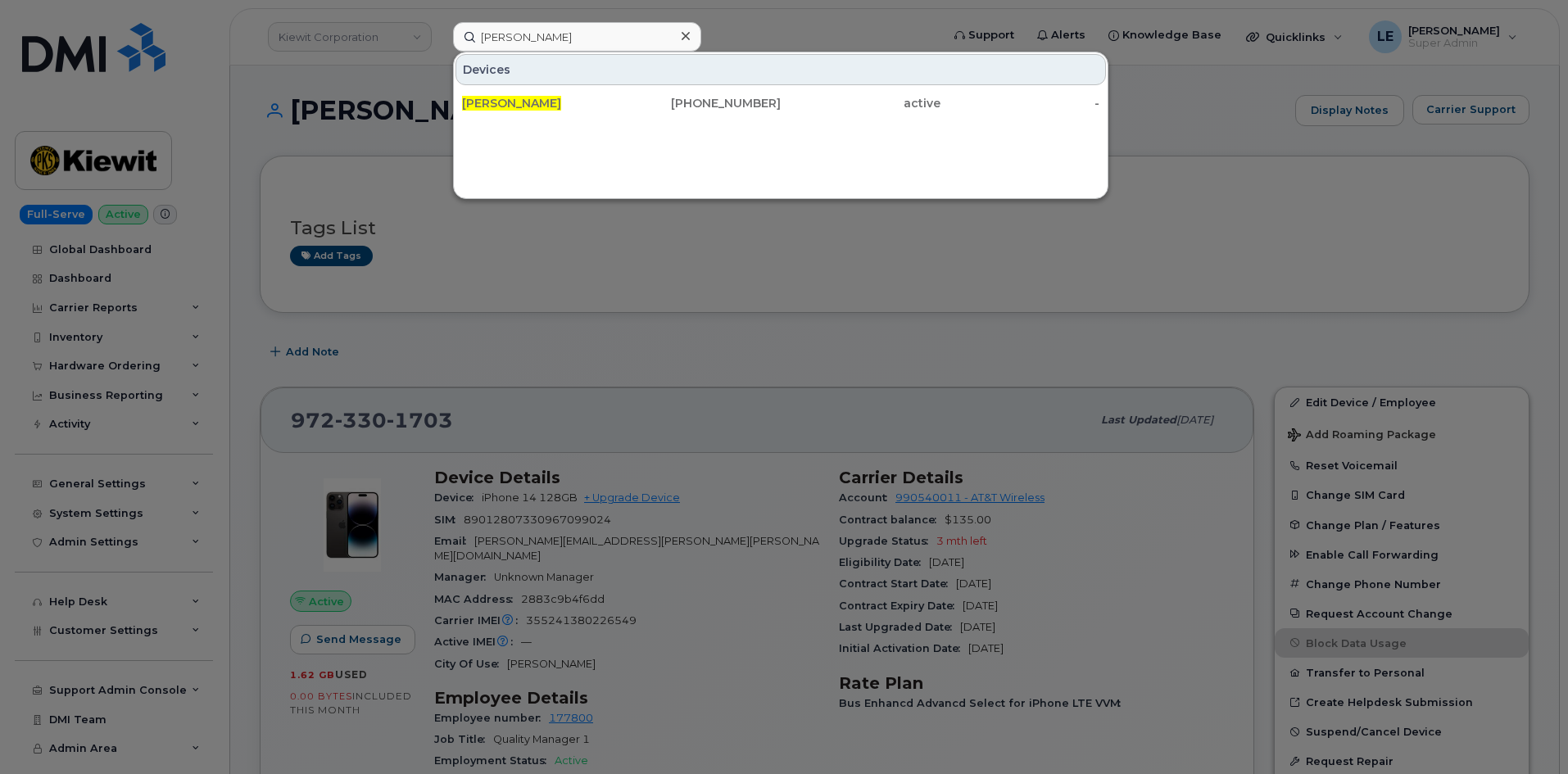
drag, startPoint x: 584, startPoint y: 156, endPoint x: 553, endPoint y: 200, distance: 53.8
click at [560, 194] on div "Devices DAVE LUHRING 972-330-1703 active -" at bounding box center [780, 125] width 656 height 147
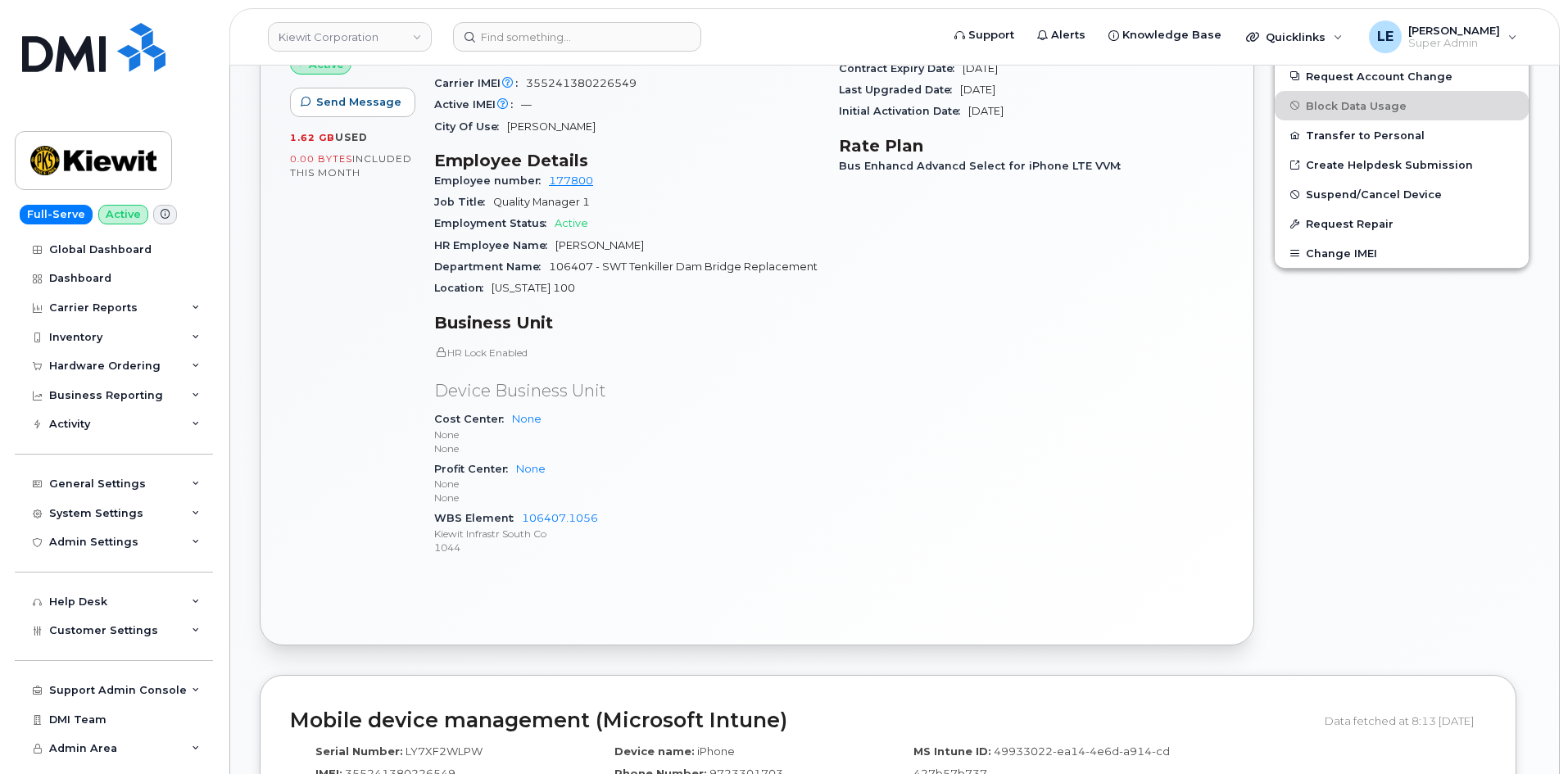
scroll to position [573, 0]
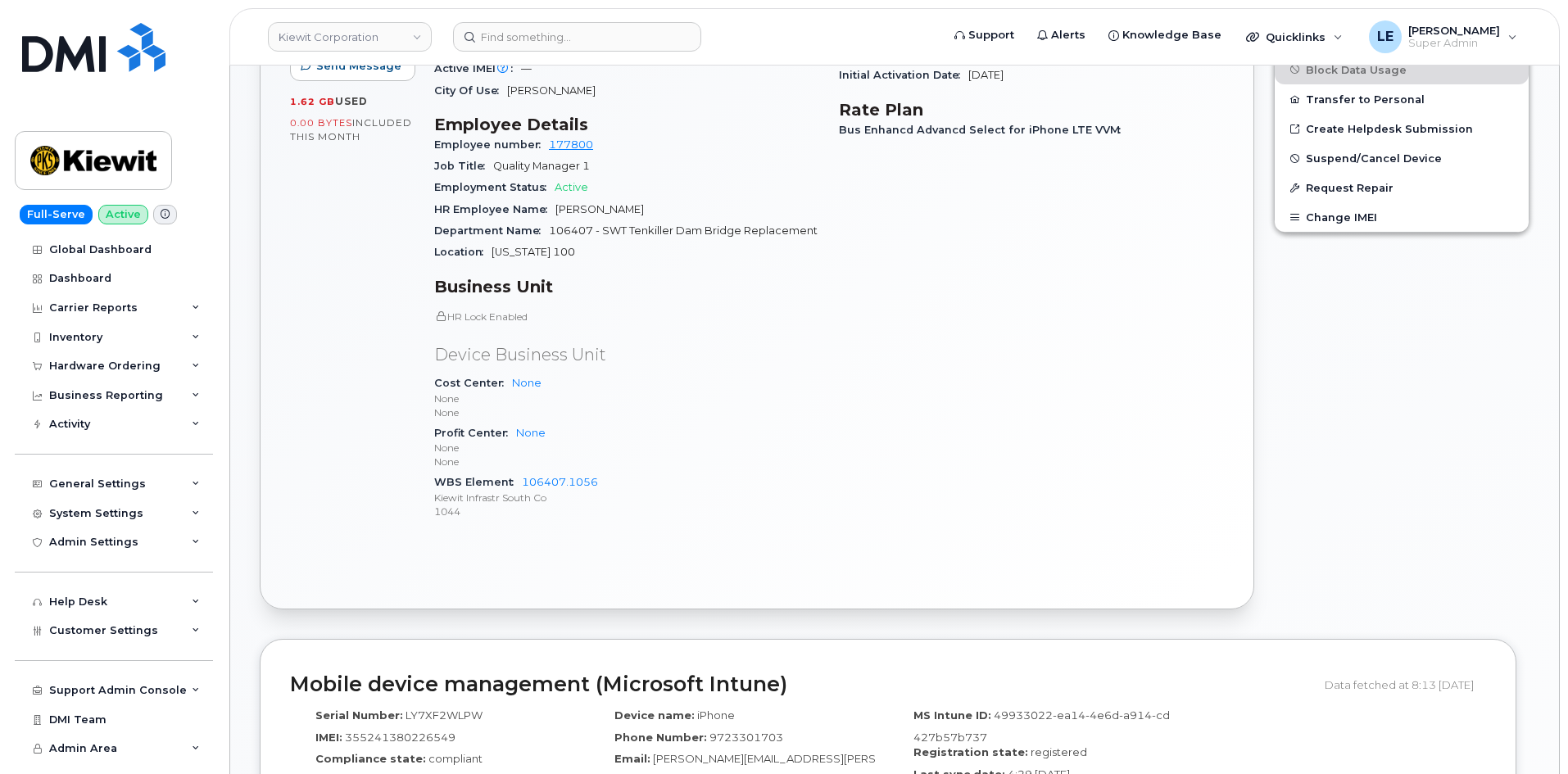
click at [581, 422] on div "Profit Center None None None" at bounding box center [627, 447] width 385 height 50
click at [557, 57] on header "Kiewit Corporation Support Alerts Knowledge Base Quicklinks Suspend / Cancel De…" at bounding box center [894, 36] width 1330 height 57
click at [558, 46] on input at bounding box center [577, 36] width 248 height 30
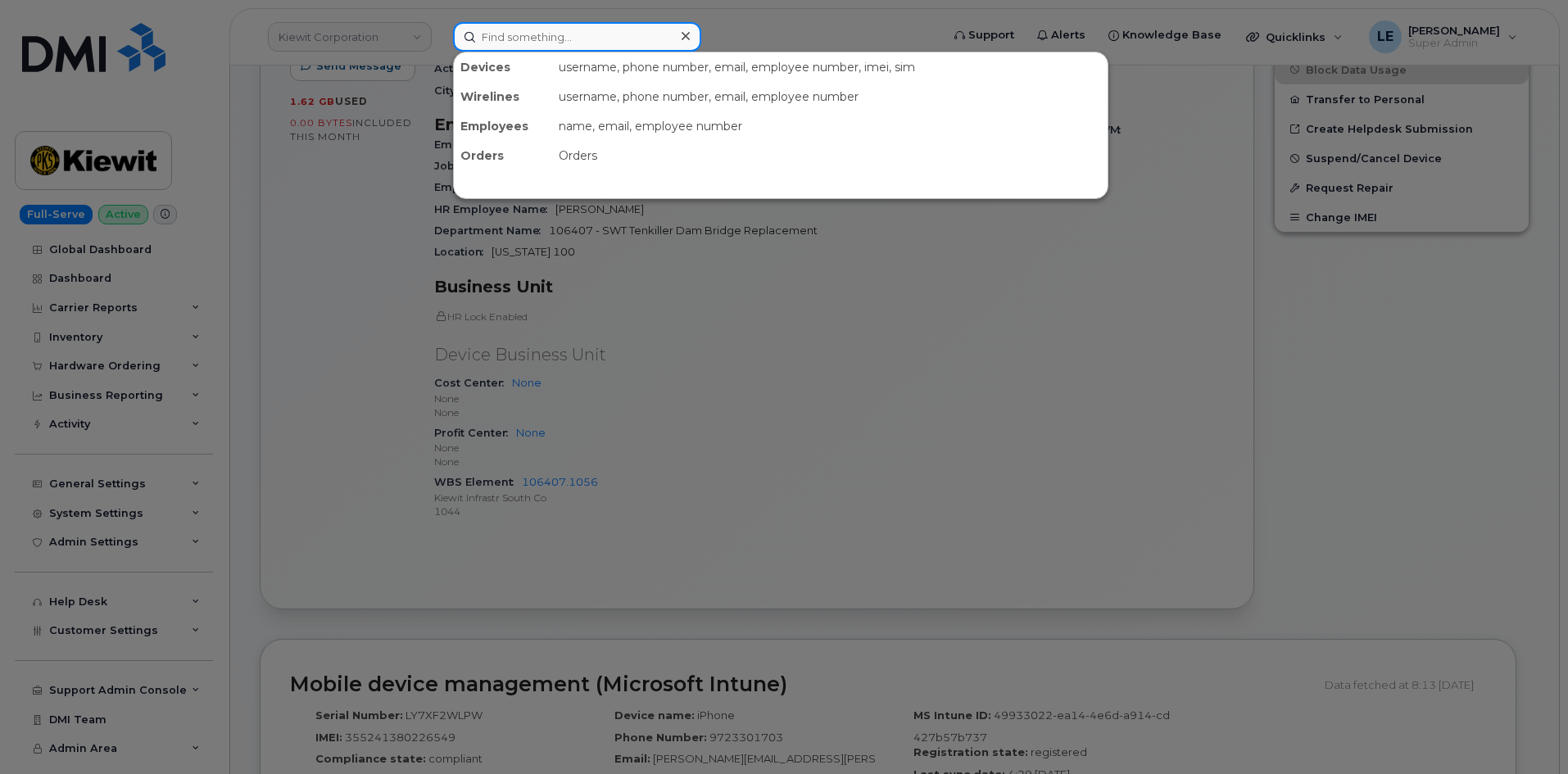
paste input "JOHNATHON.VAUGHAN@KIEWIT.COM"
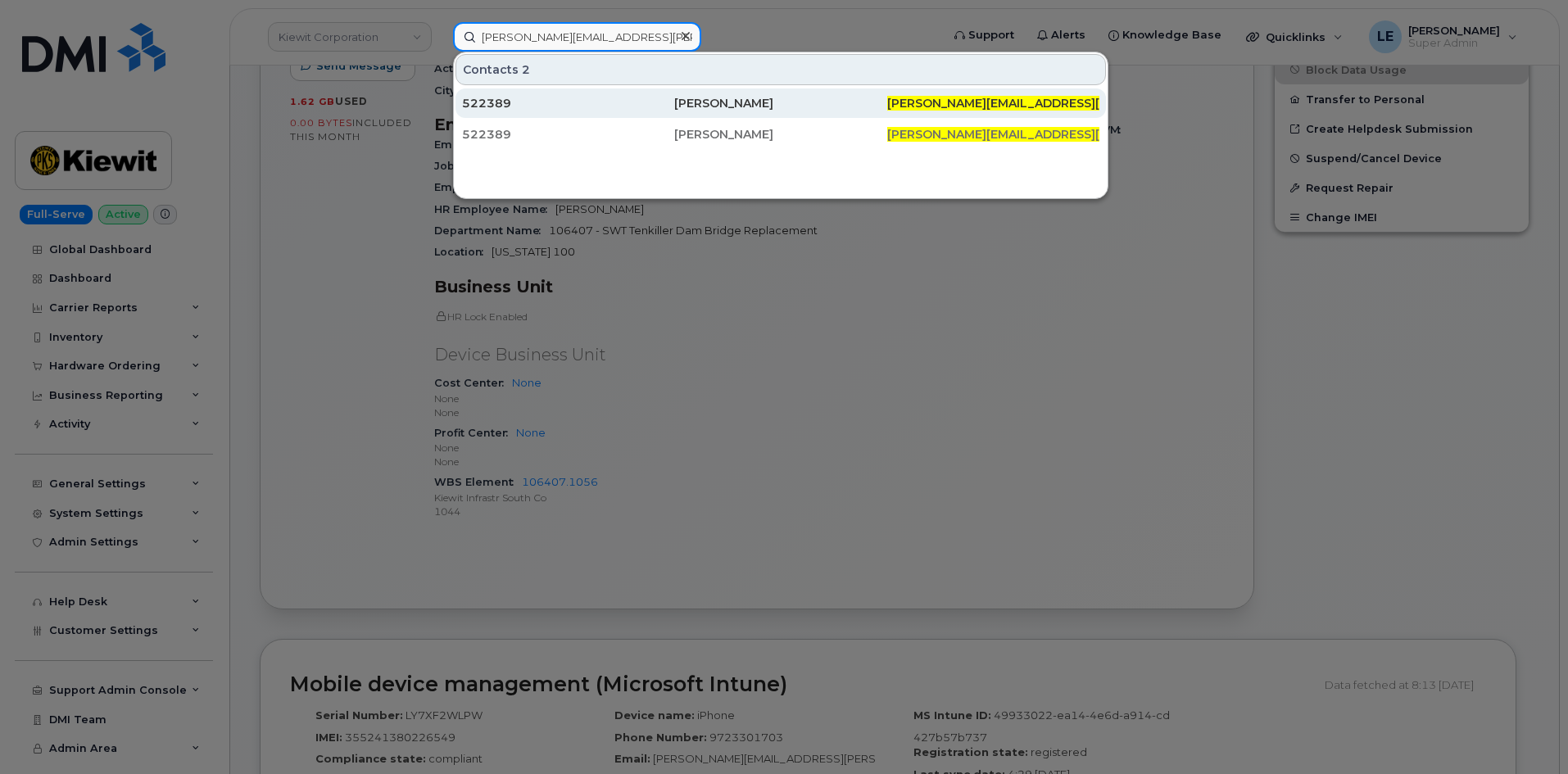
type input "JOHNATHON.VAUGHAN@KIEWIT.COM"
click at [604, 100] on div "522389" at bounding box center [568, 103] width 213 height 16
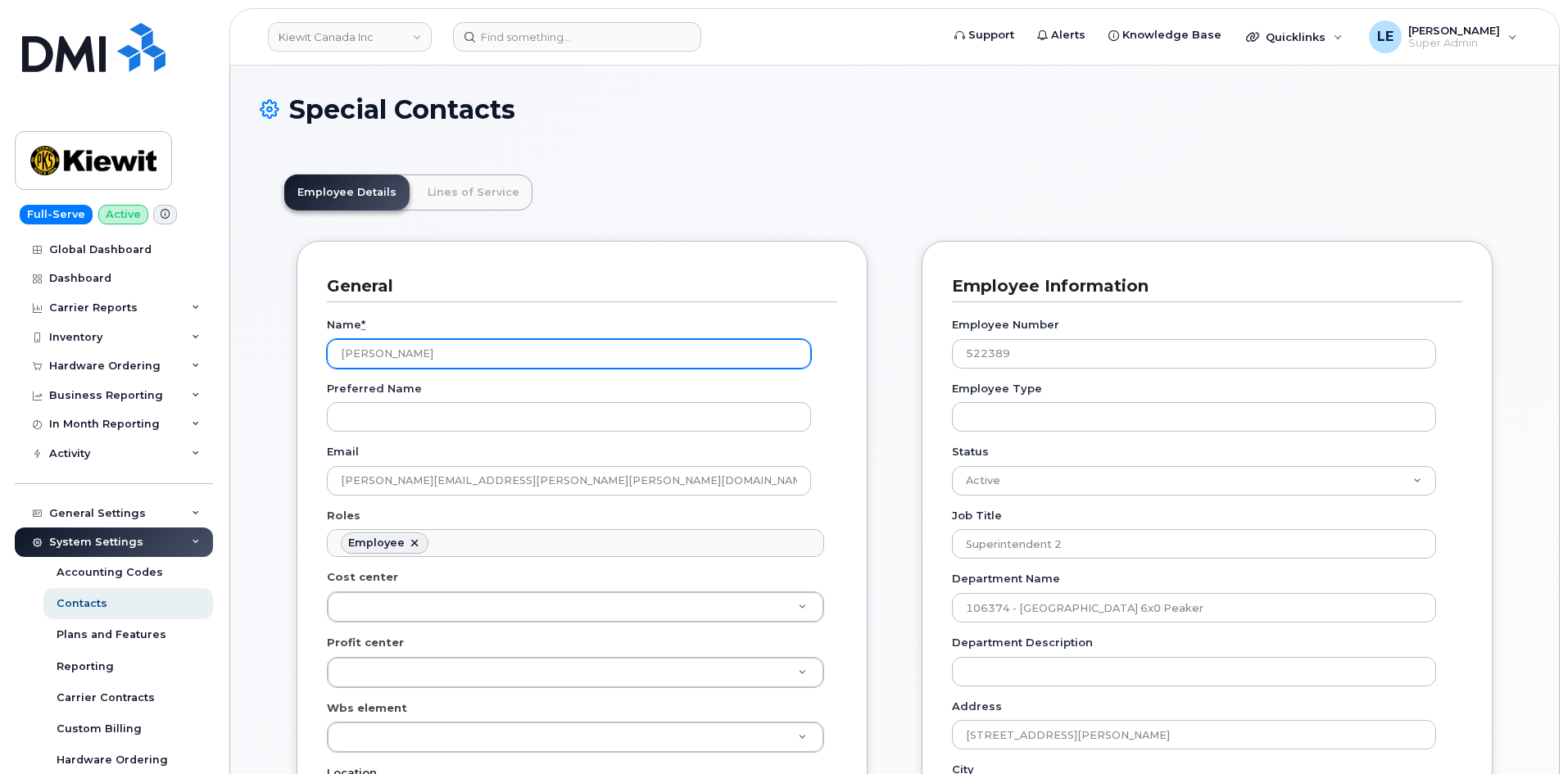
scroll to position [48, 0]
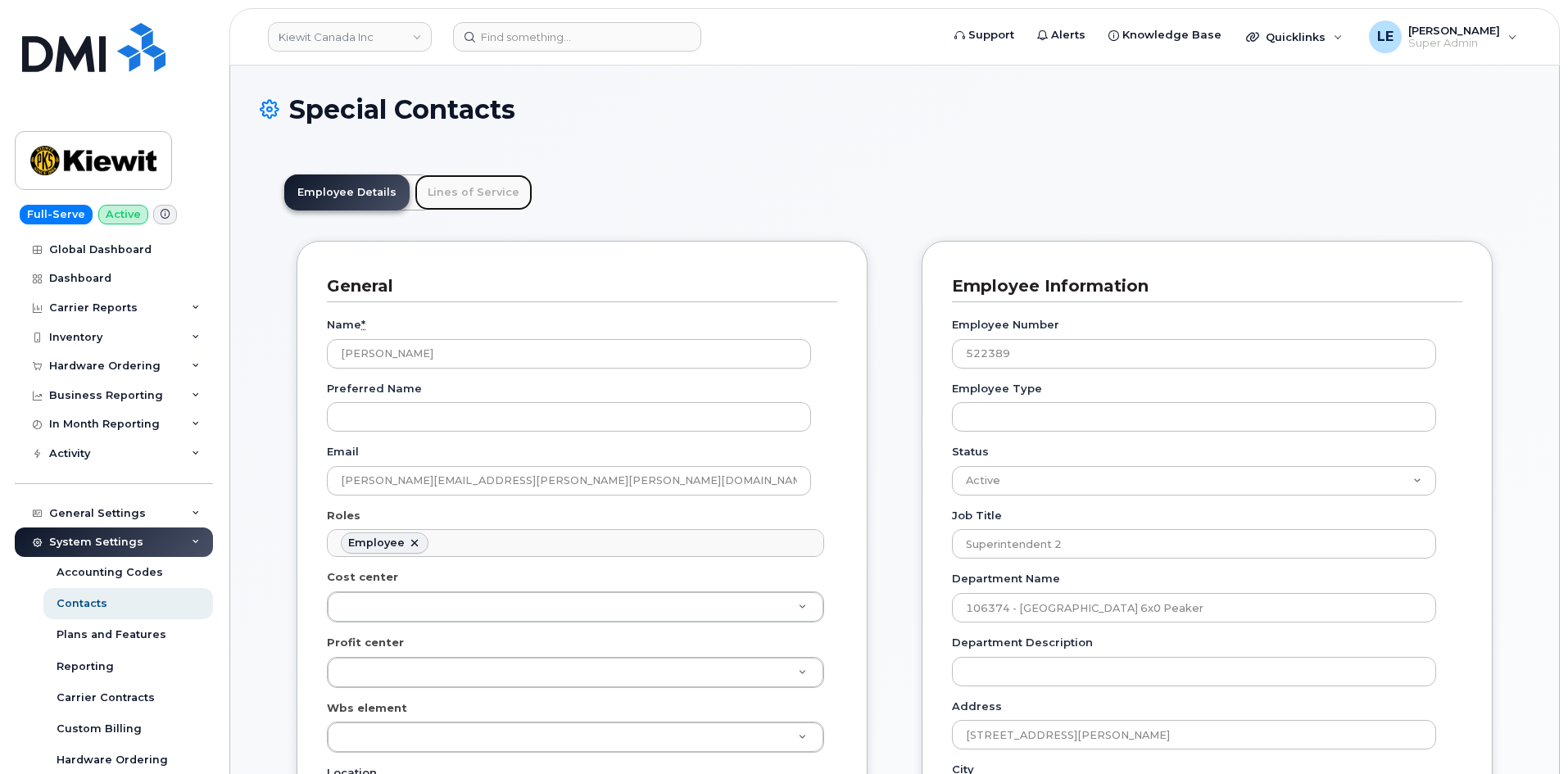
click at [459, 204] on link "Lines of Service" at bounding box center [473, 193] width 118 height 36
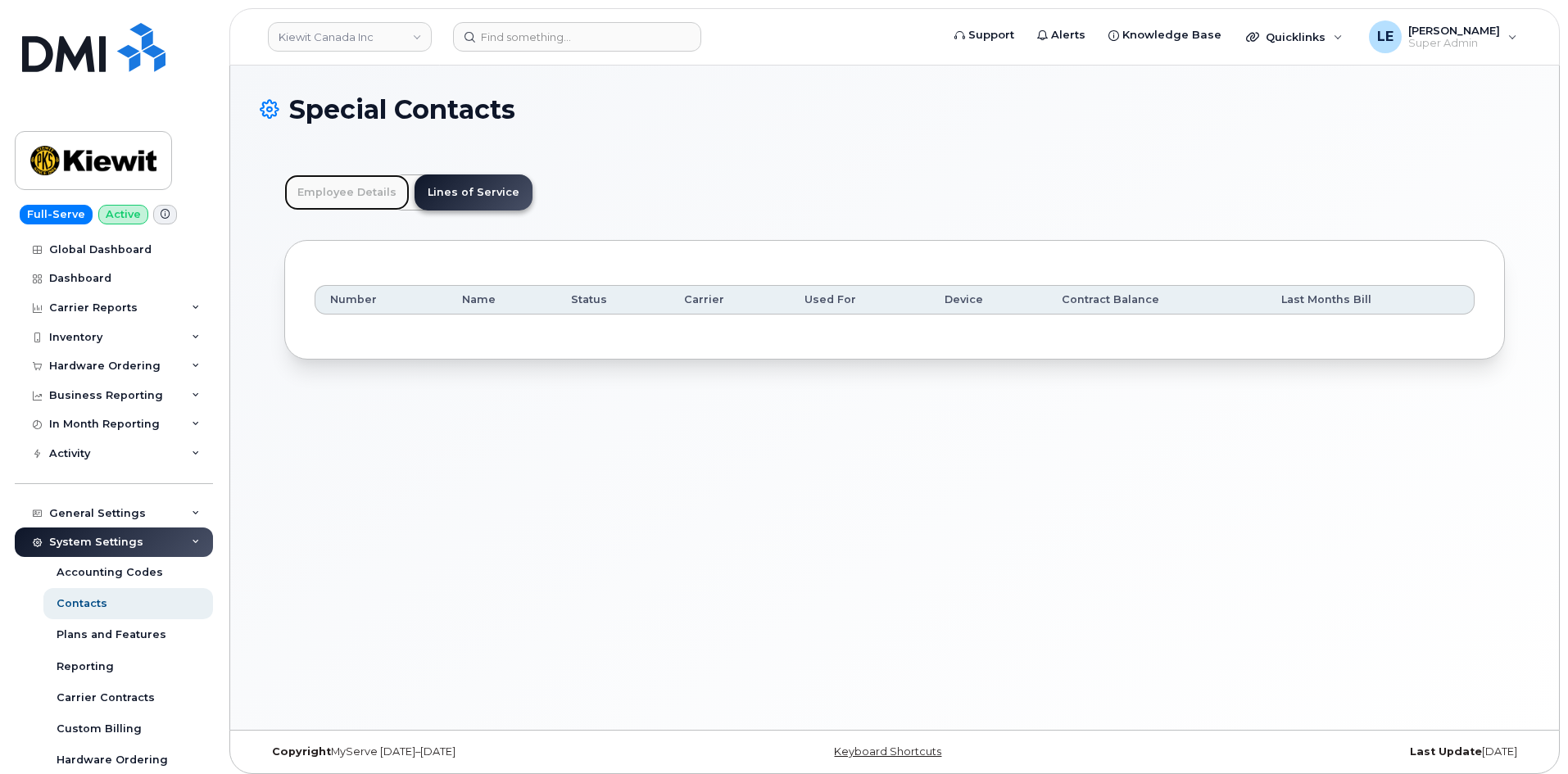
click at [374, 188] on link "Employee Details" at bounding box center [346, 193] width 126 height 36
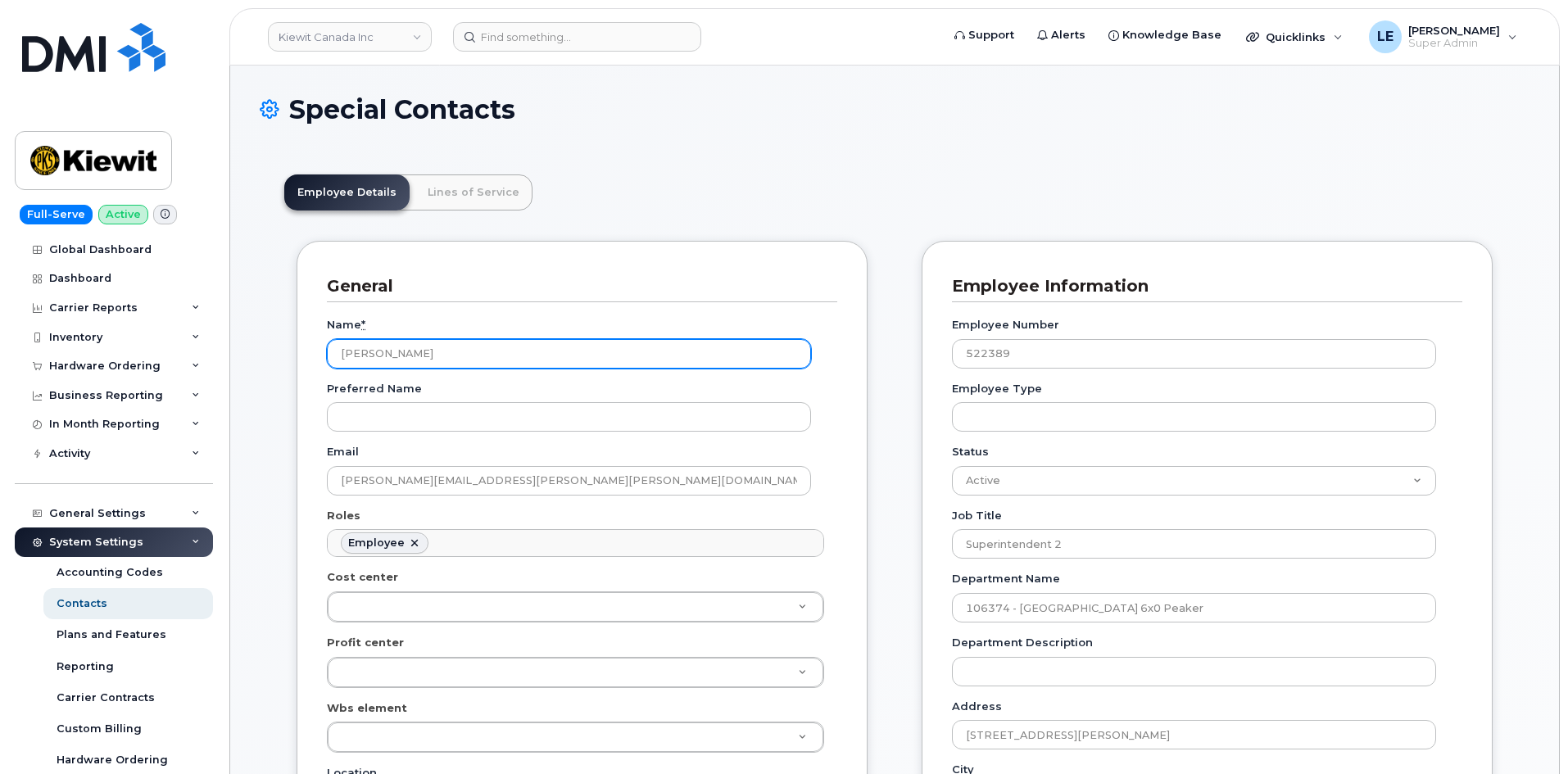
drag, startPoint x: 496, startPoint y: 359, endPoint x: 222, endPoint y: 363, distance: 274.0
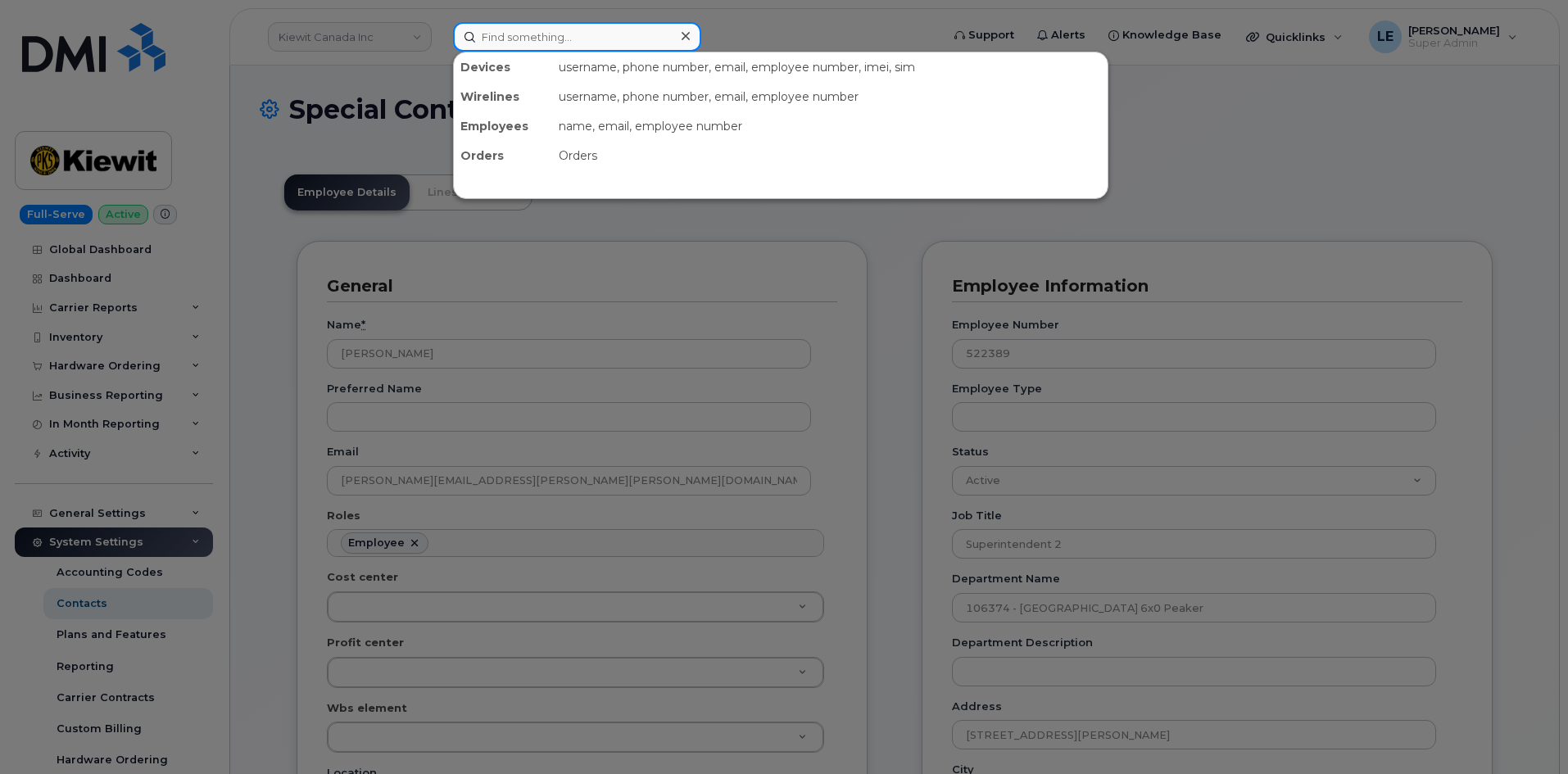
click at [553, 31] on input at bounding box center [577, 36] width 248 height 30
paste input "[PERSON_NAME]"
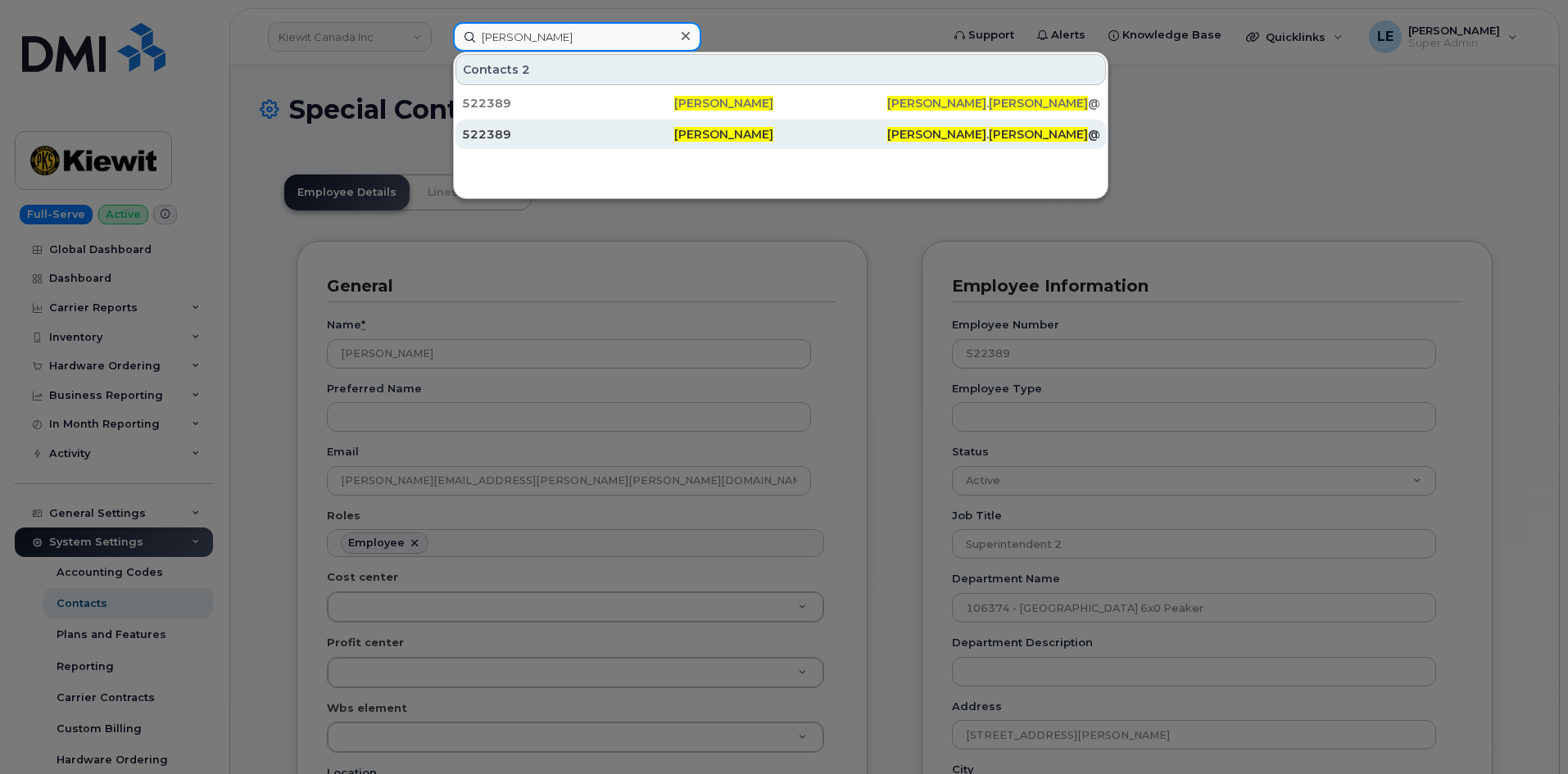
type input "[PERSON_NAME]"
click at [565, 139] on div "522389" at bounding box center [568, 134] width 213 height 16
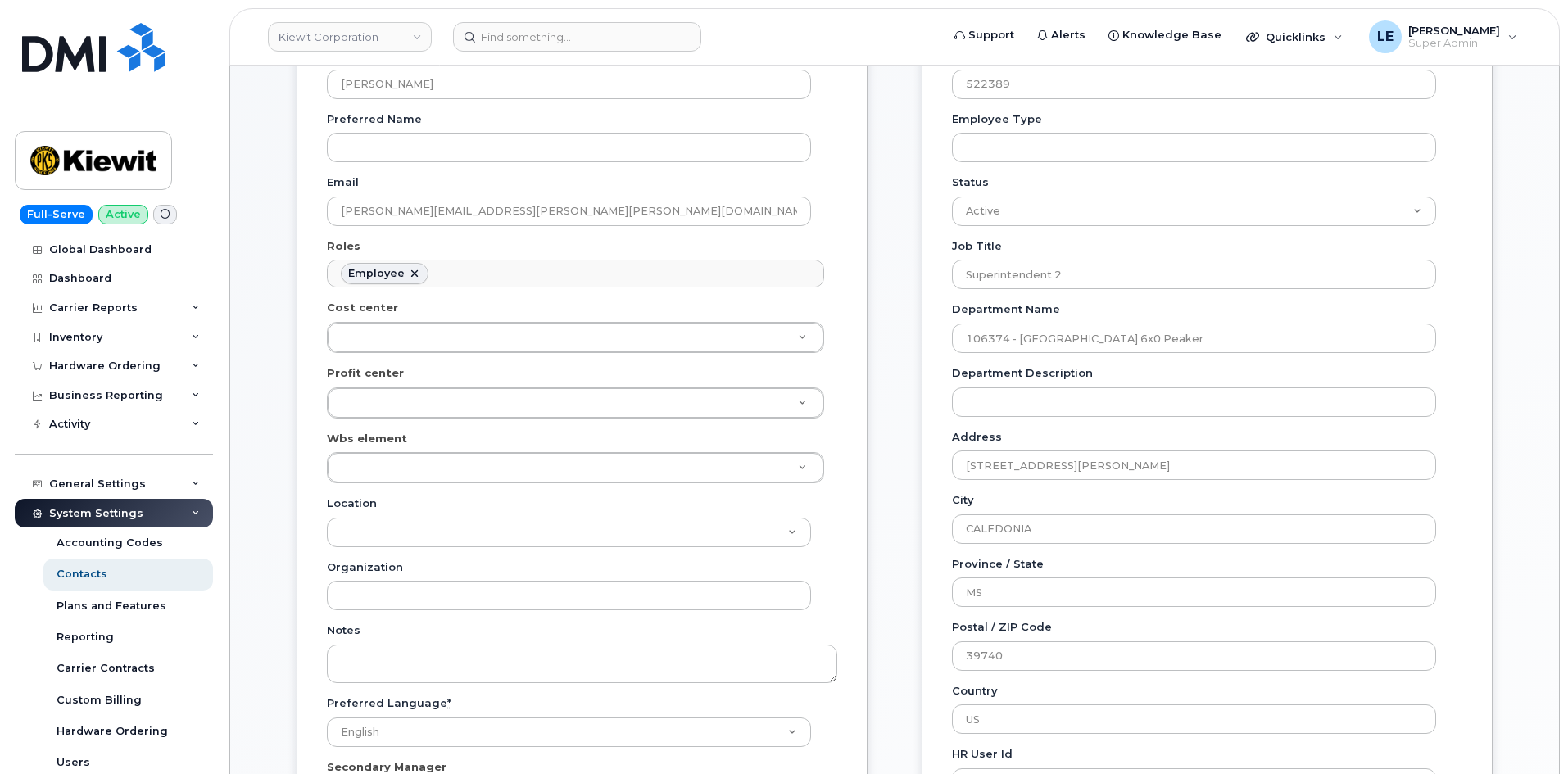
scroll to position [327, 0]
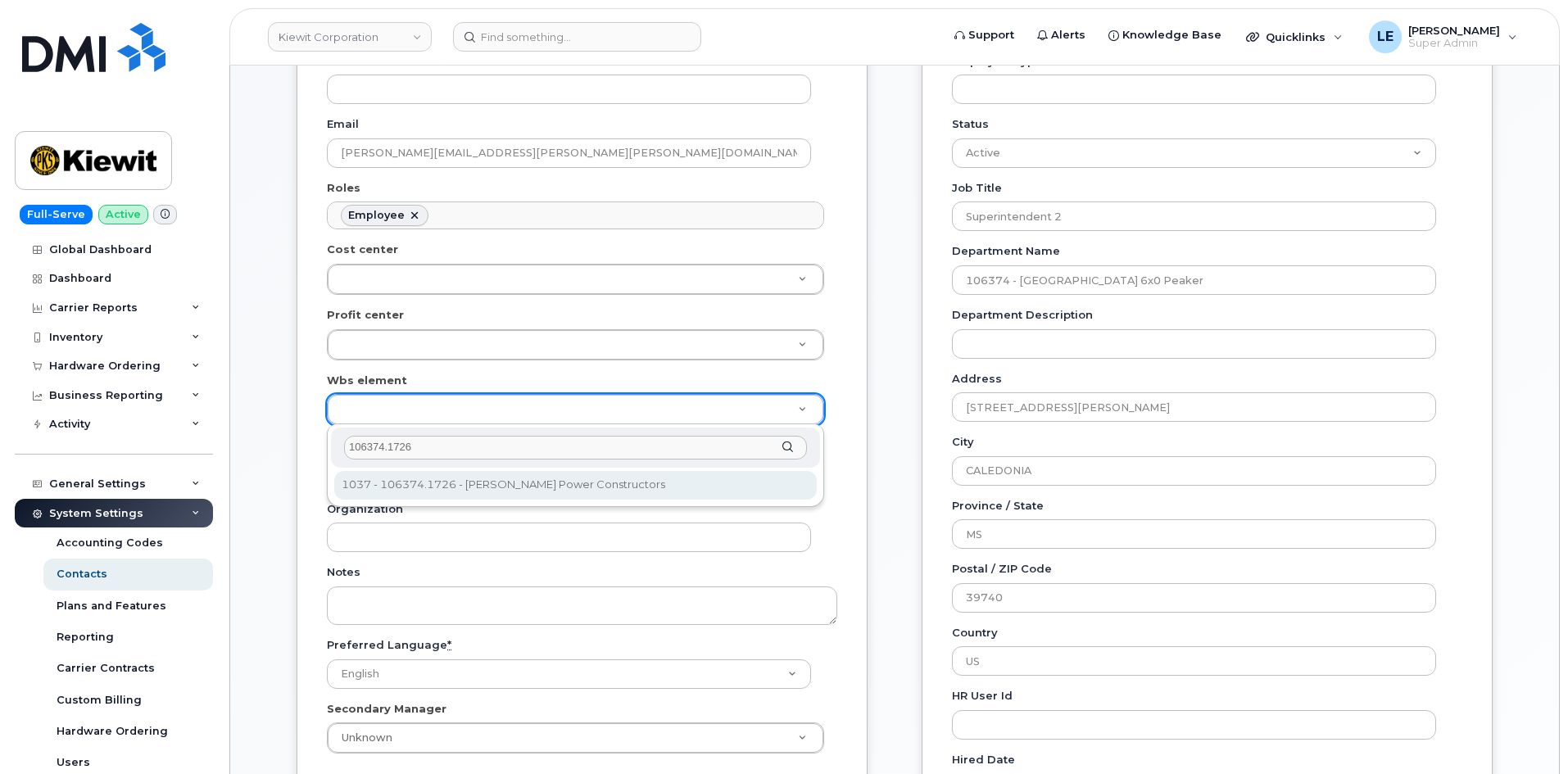
type input "106374.1726"
type input "35415742"
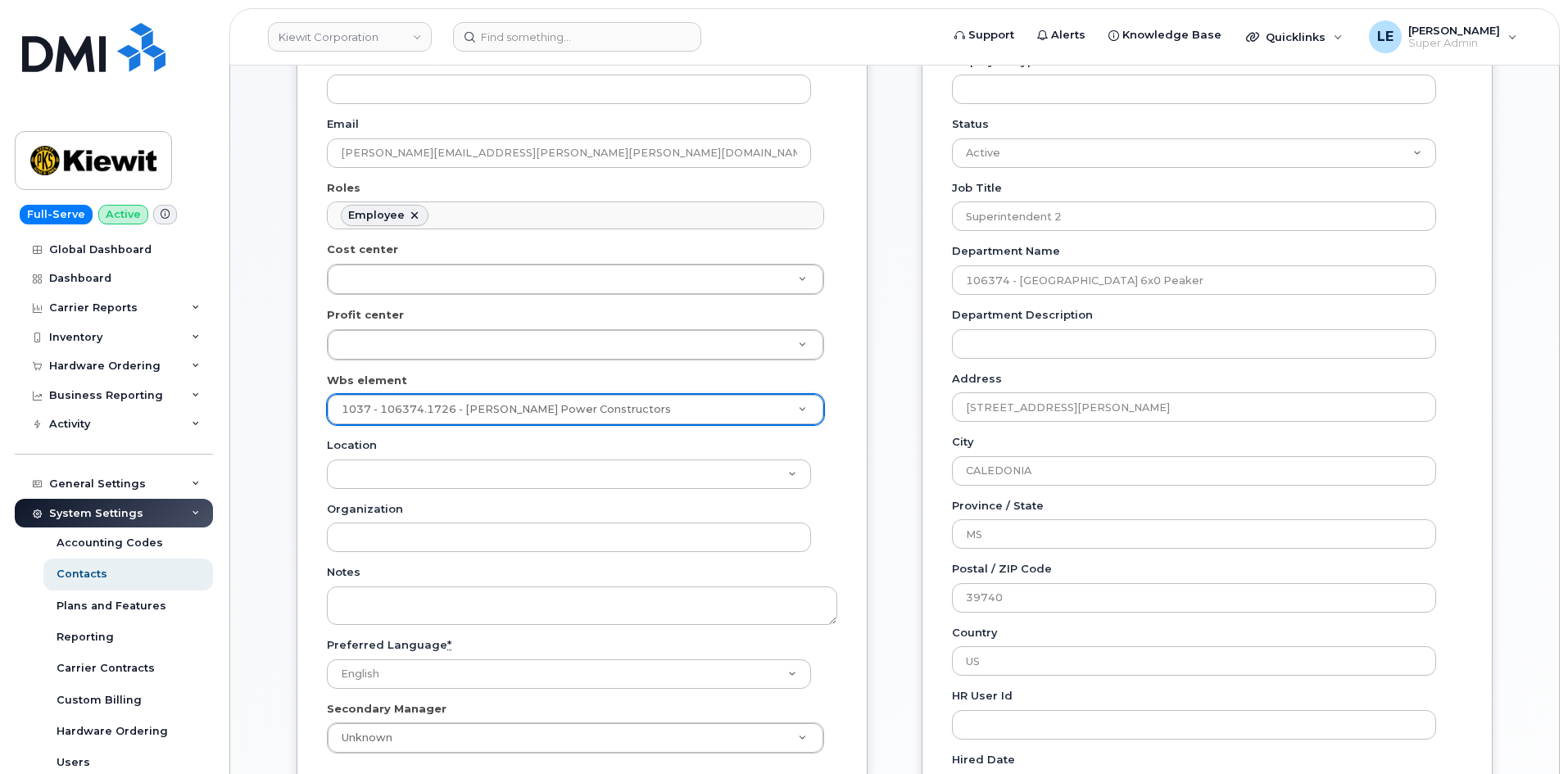
click at [325, 450] on div "General Name * [PERSON_NAME] Preferred Name Email [PERSON_NAME][EMAIL_ADDRESS][…" at bounding box center [581, 362] width 571 height 898
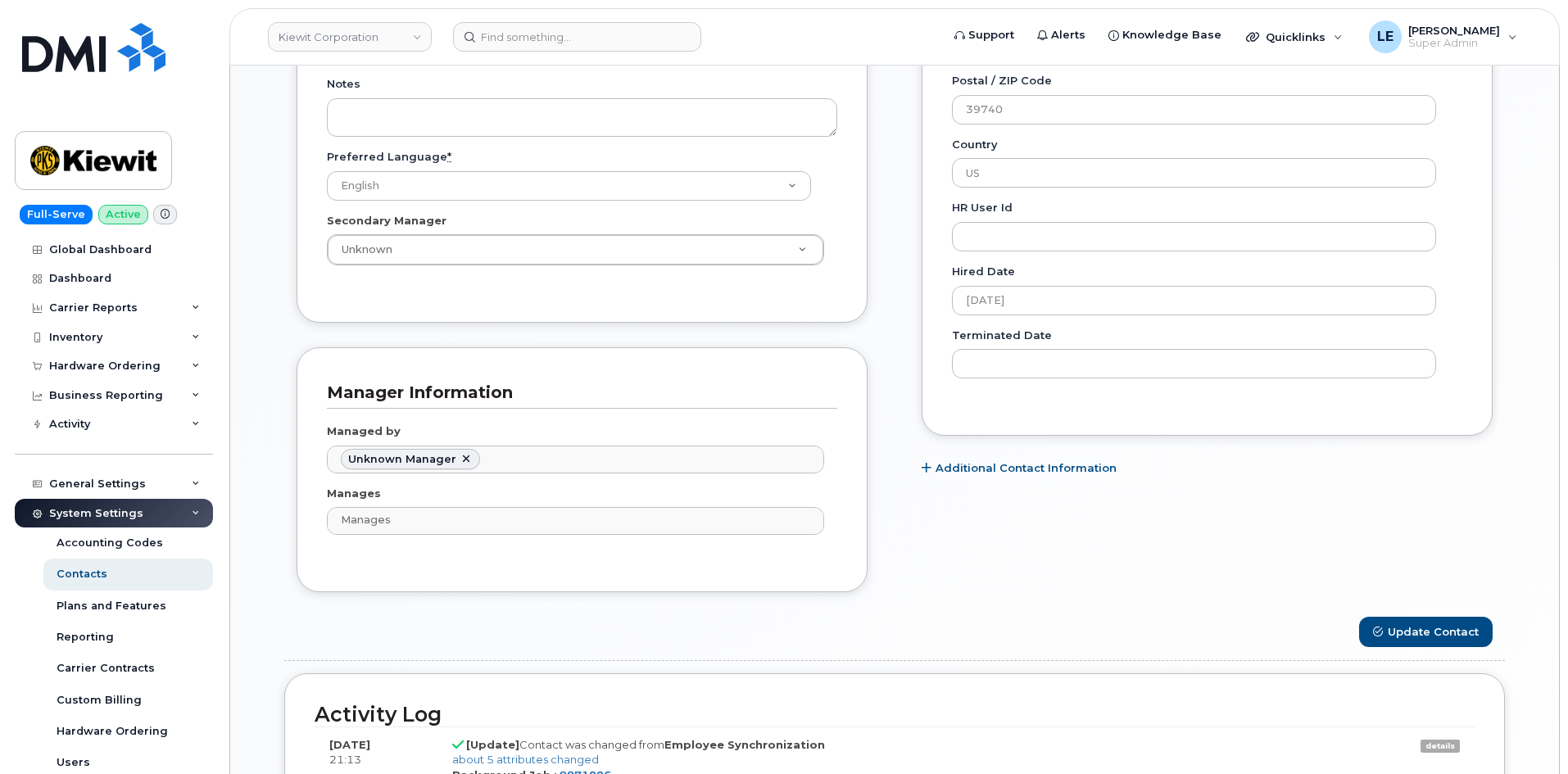
scroll to position [819, 0]
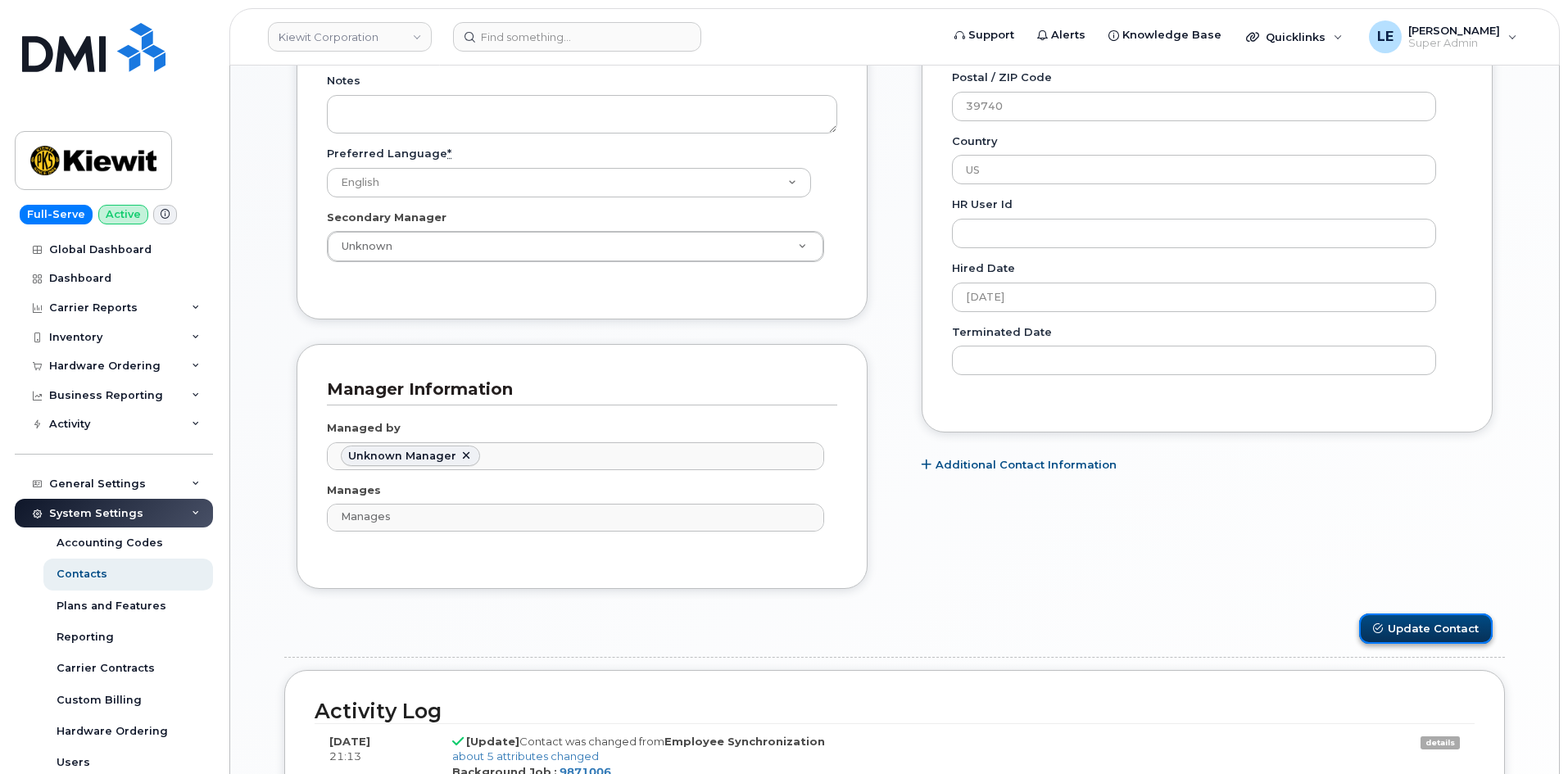
click at [1418, 642] on button "Update Contact" at bounding box center [1426, 628] width 134 height 31
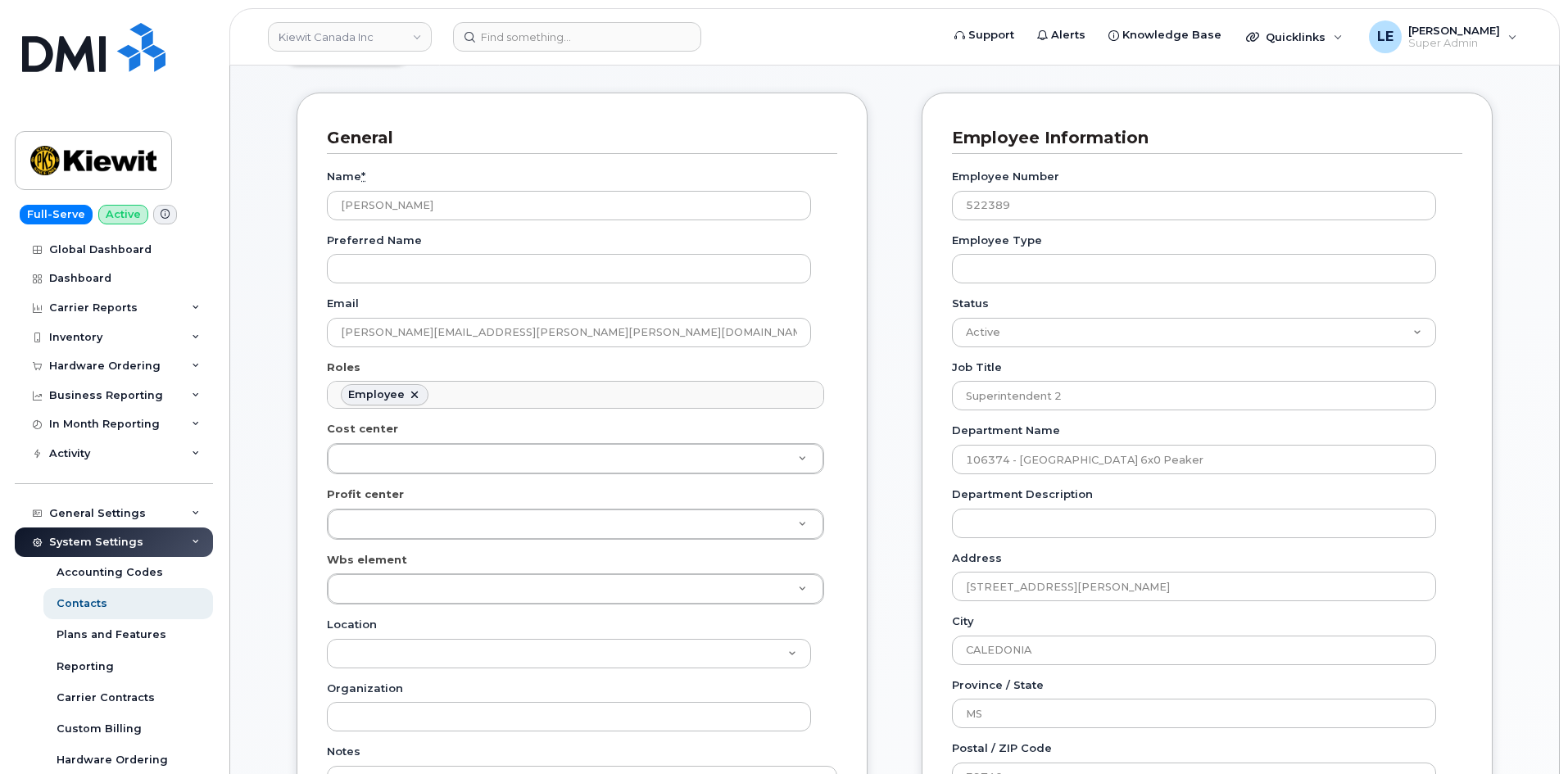
scroll to position [492, 0]
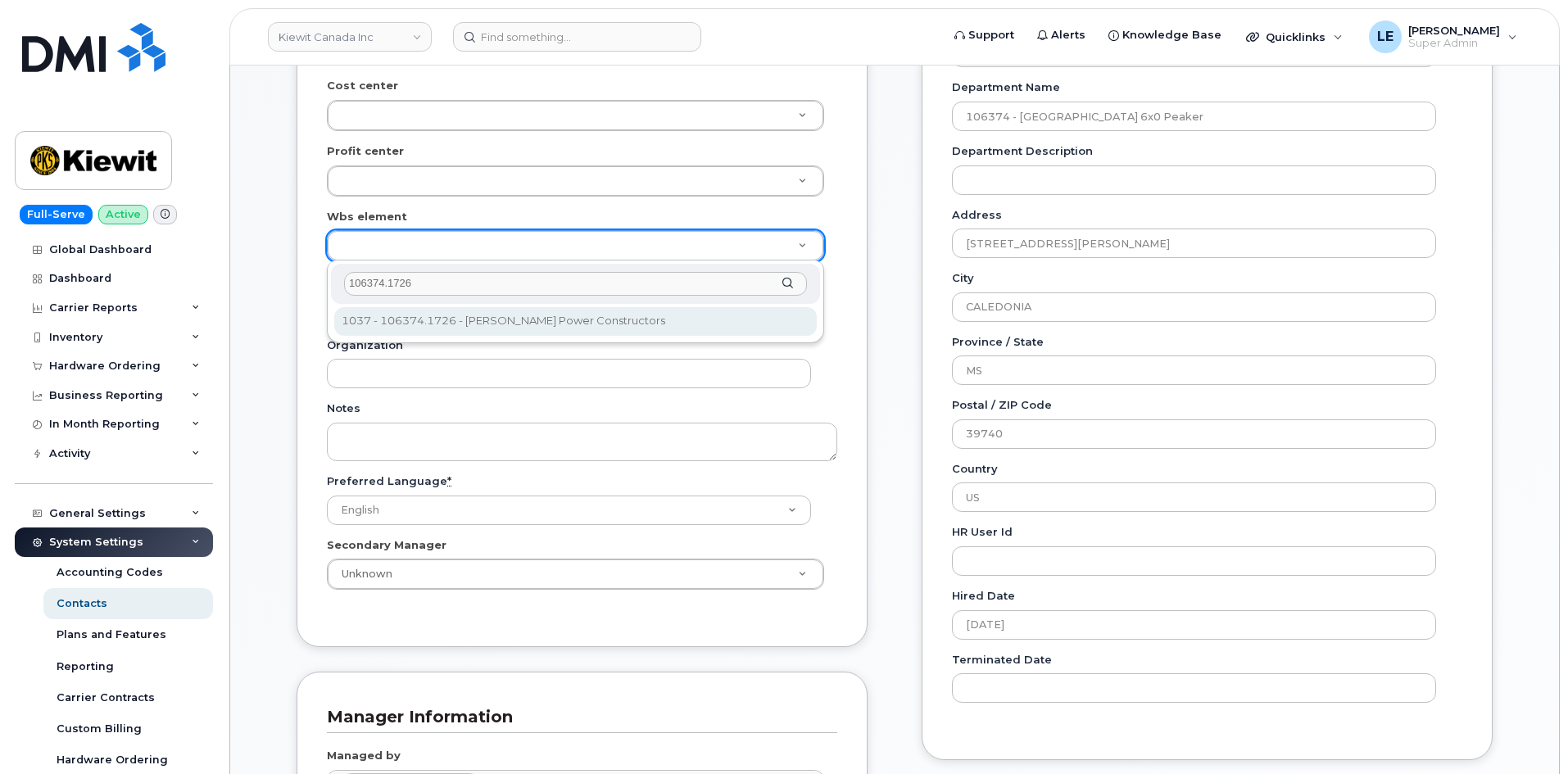
type input "106374.1726"
type input "35401548"
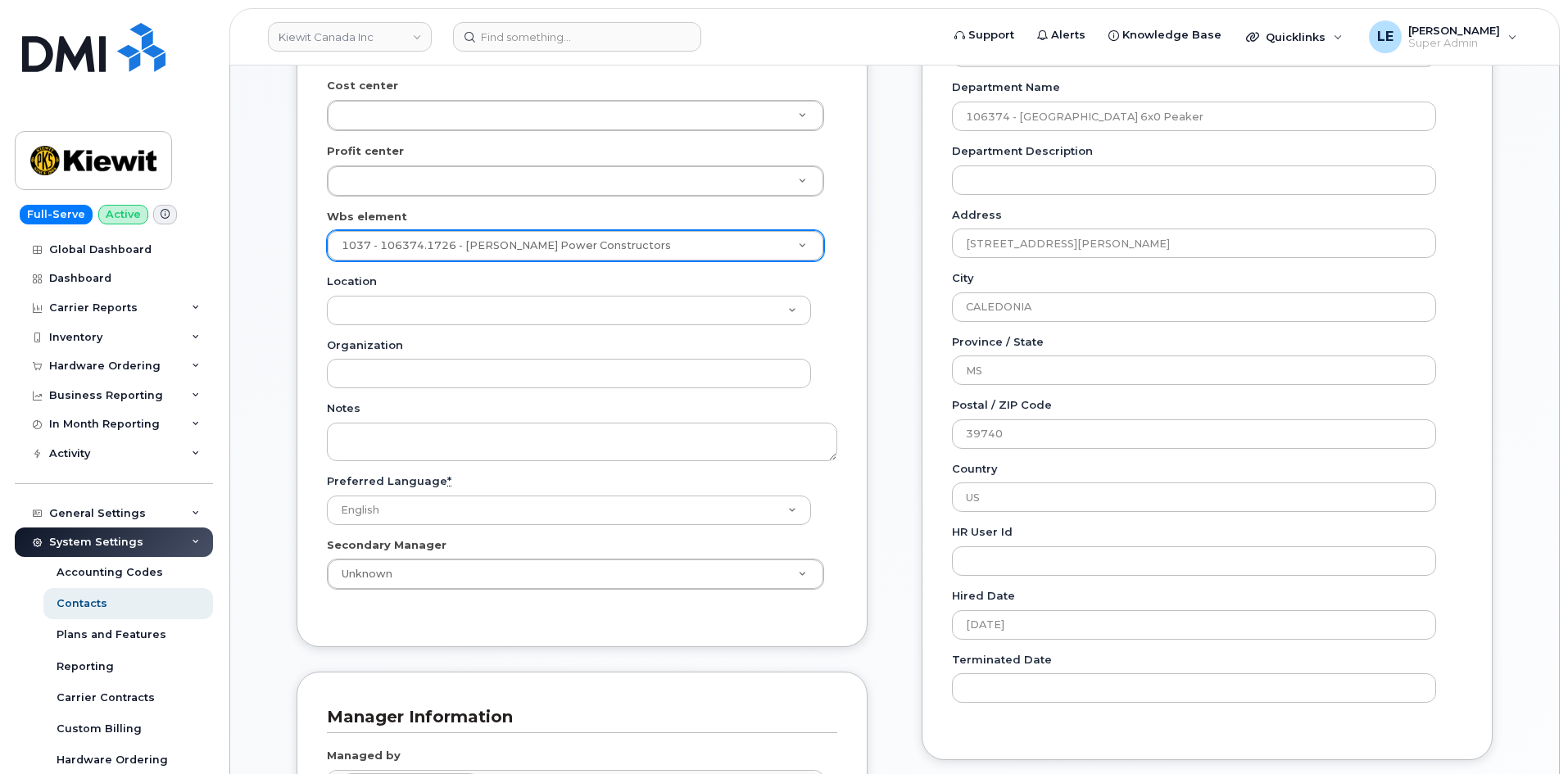
click at [874, 382] on div "General Name * Johnathon Vaughan Preferred Name Email JOHNATHON.VAUGHAN@KIEWIT.…" at bounding box center [581, 345] width 596 height 1192
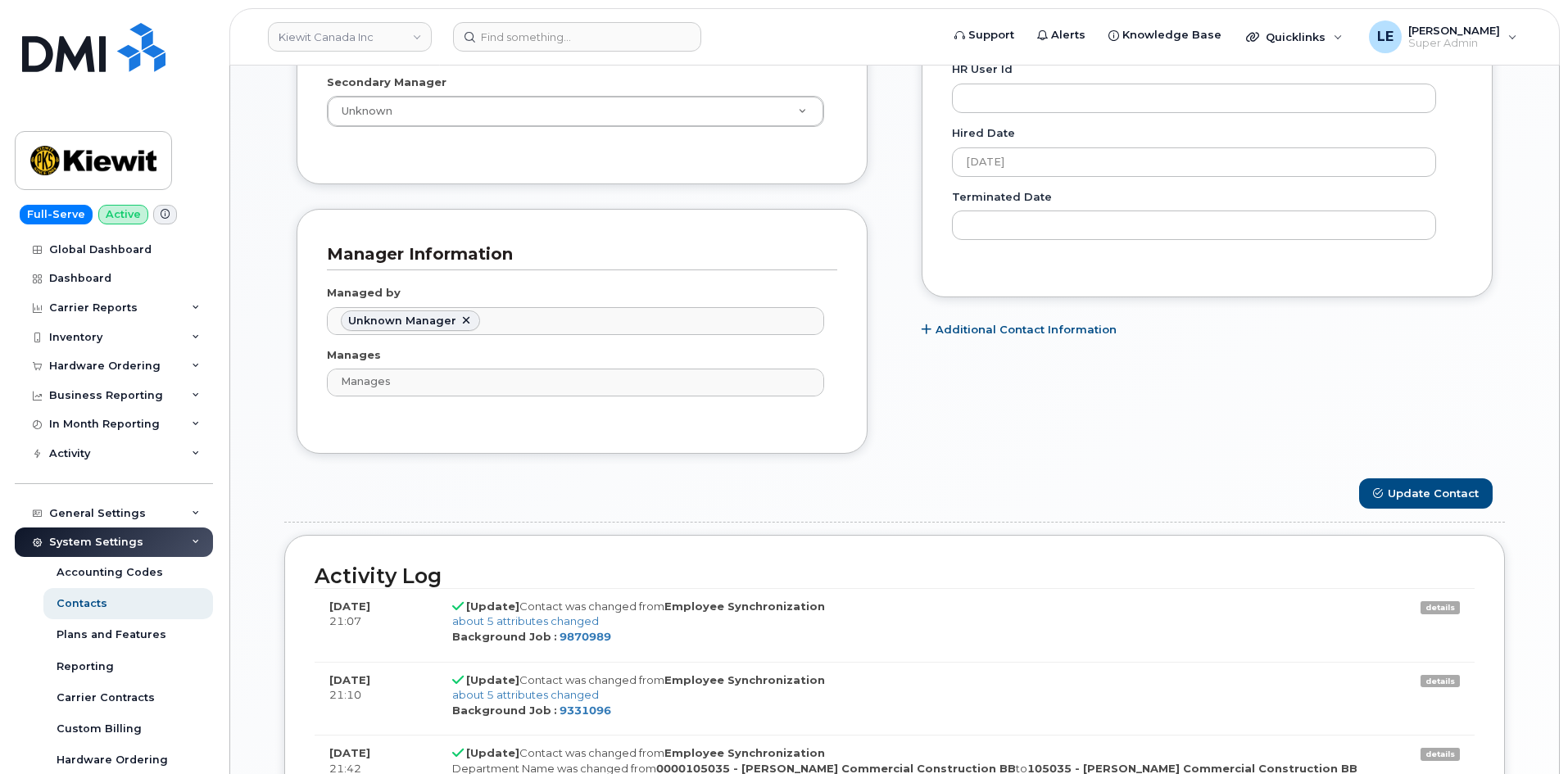
scroll to position [983, 0]
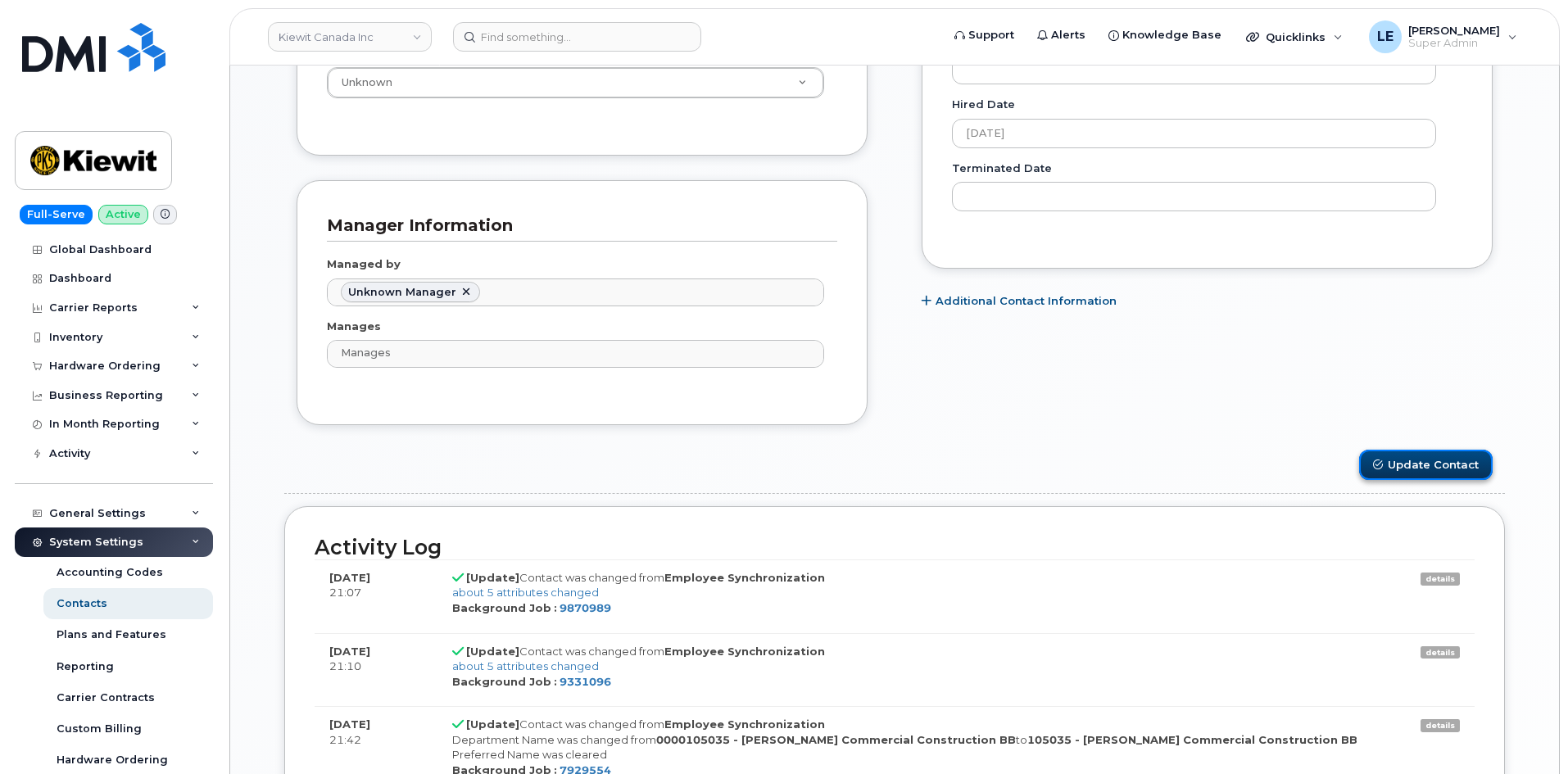
click at [1419, 474] on button "Update Contact" at bounding box center [1426, 465] width 134 height 31
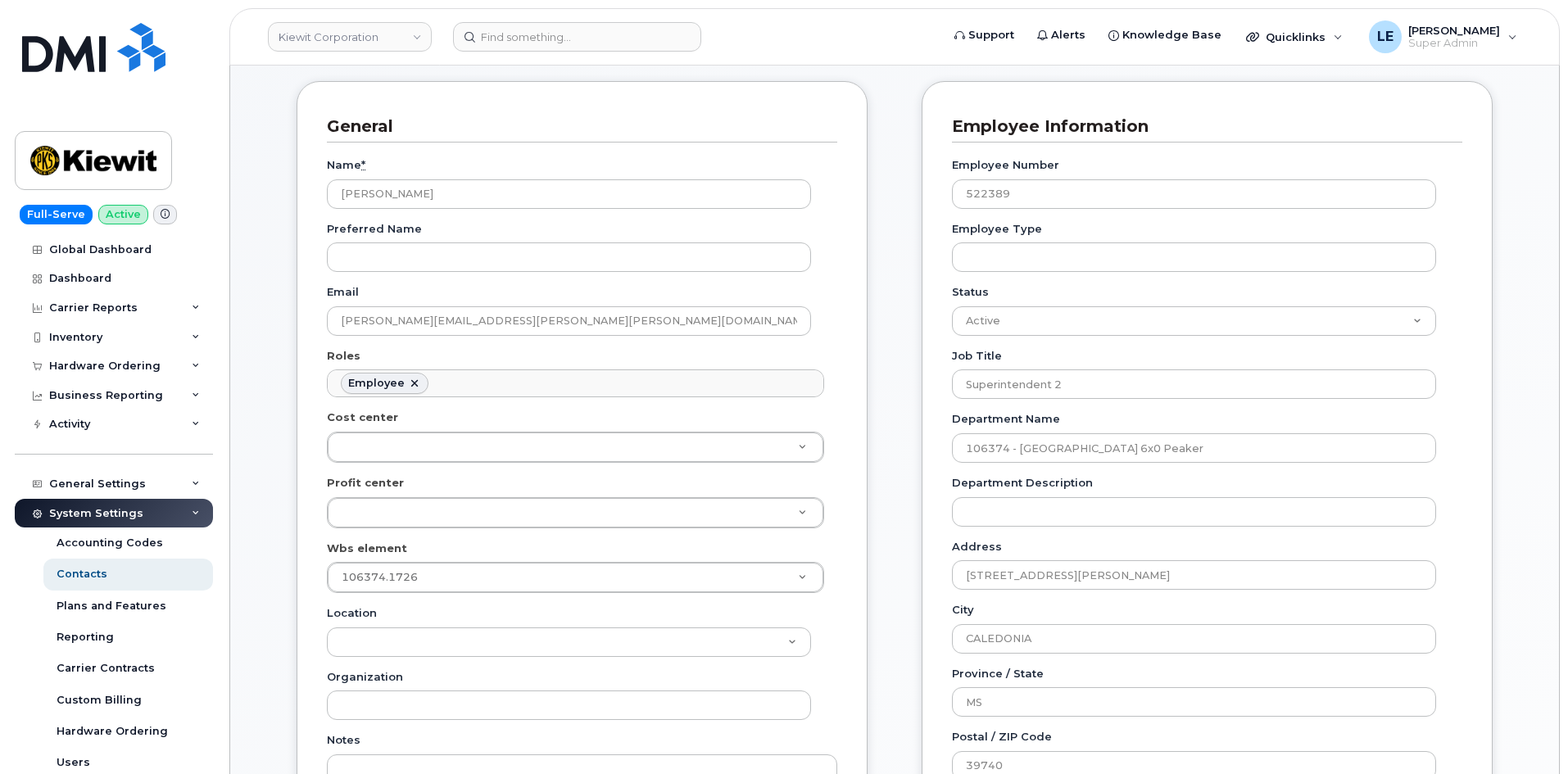
scroll to position [164, 0]
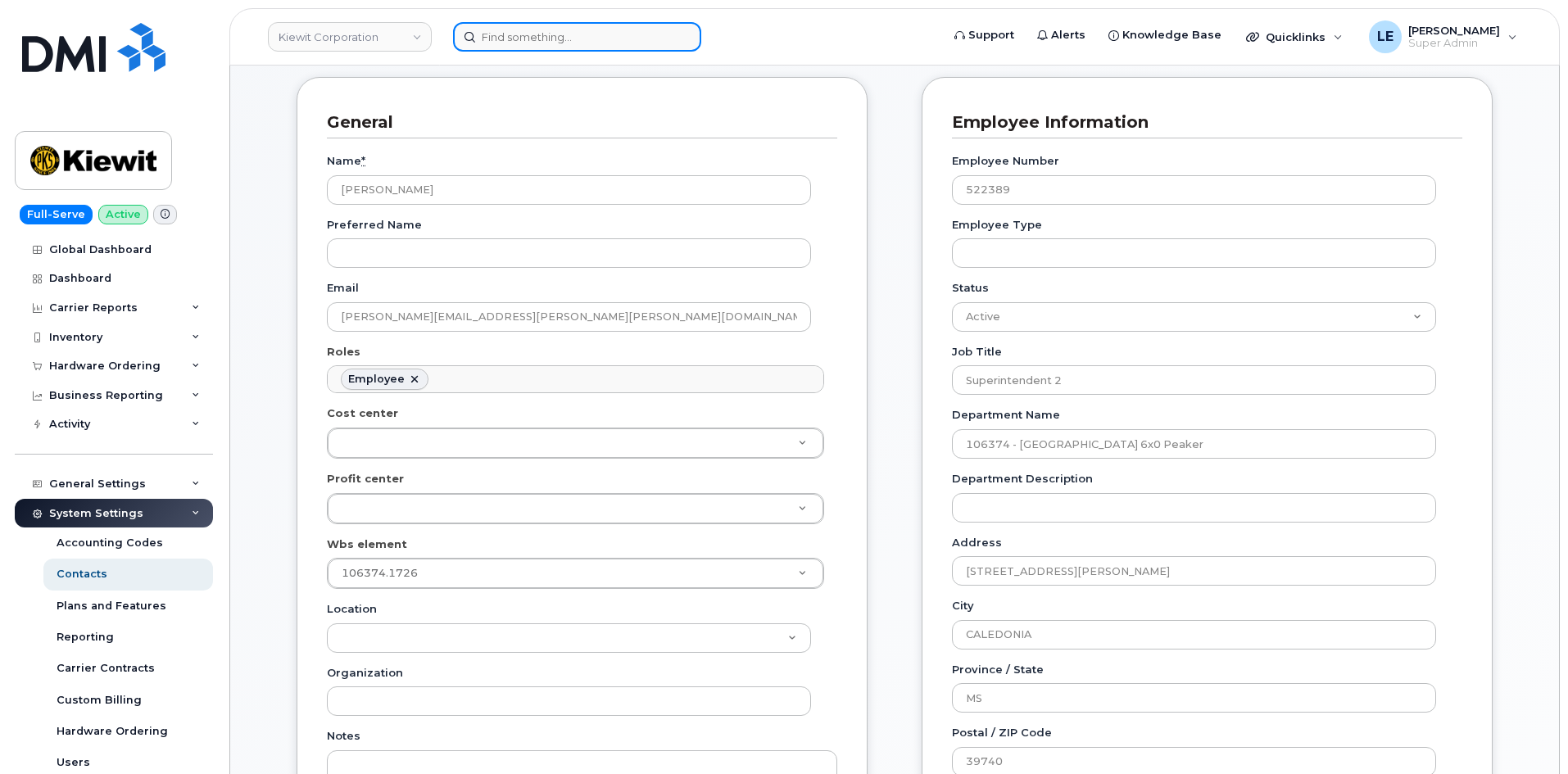
click at [631, 42] on input at bounding box center [577, 36] width 248 height 30
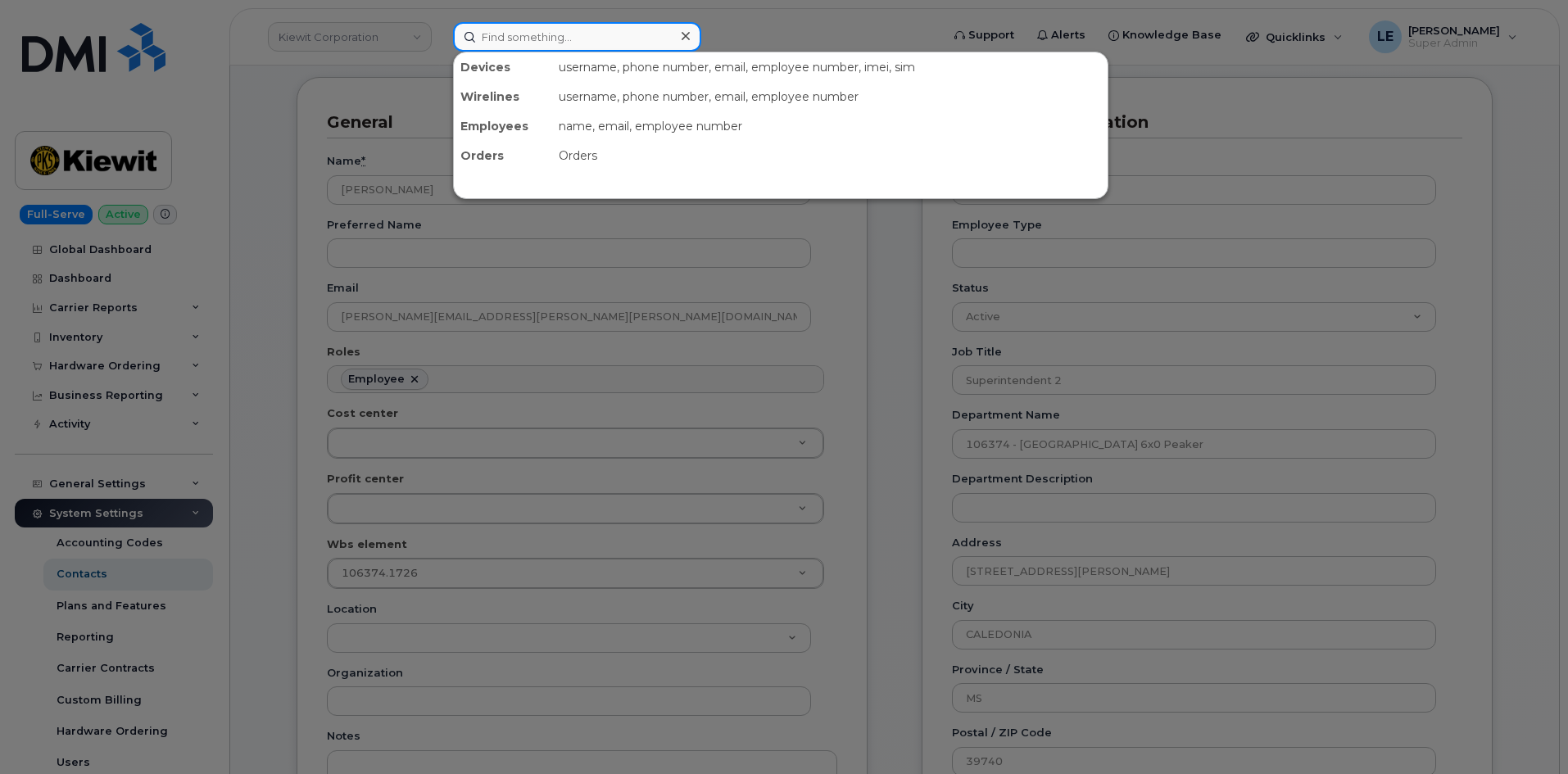
paste input "[PERSON_NAME][EMAIL_ADDRESS][PERSON_NAME][PERSON_NAME][DOMAIN_NAME]"
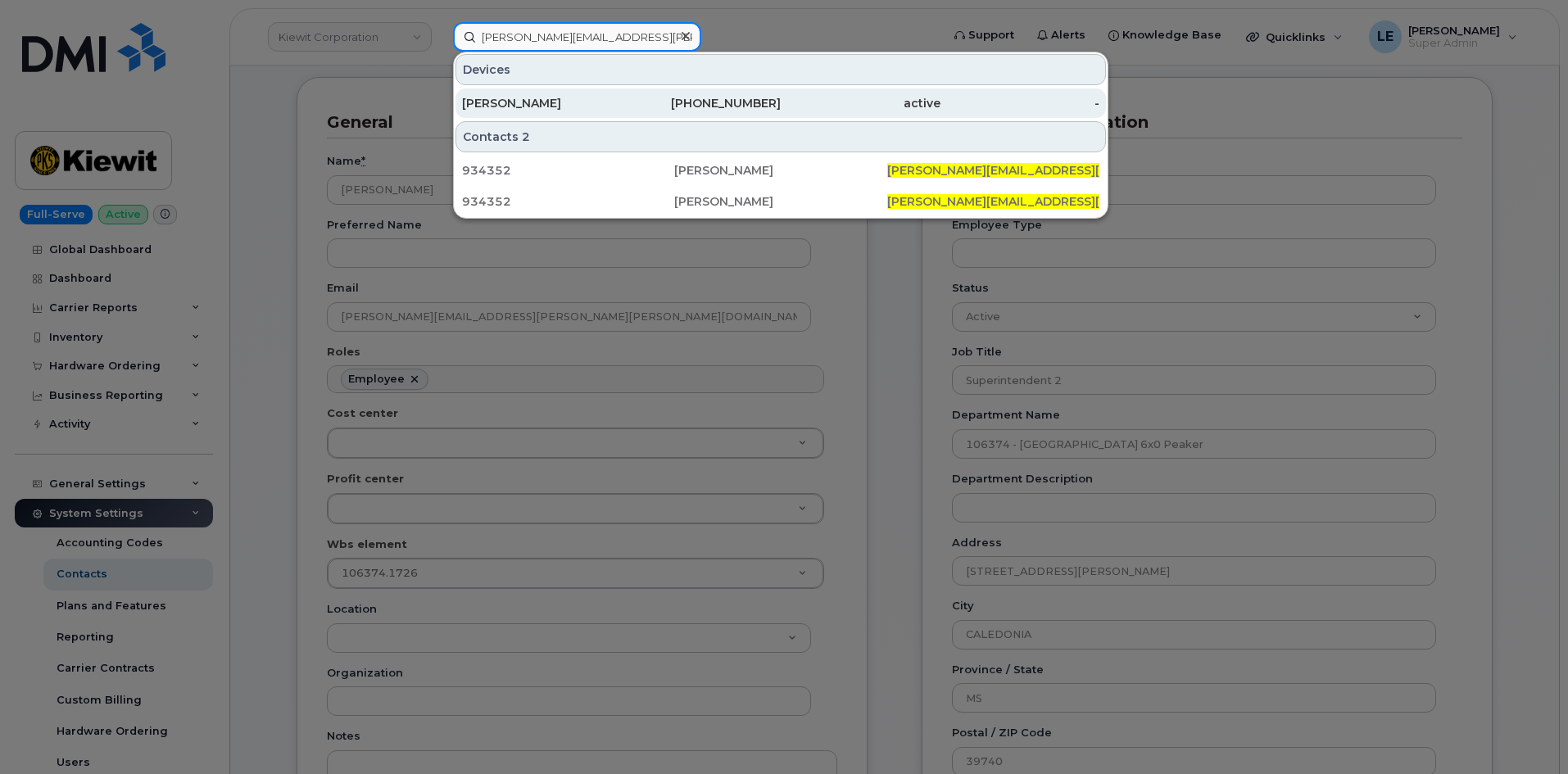
type input "[PERSON_NAME][EMAIL_ADDRESS][PERSON_NAME][PERSON_NAME][DOMAIN_NAME]"
click at [623, 99] on div "[PHONE_NUMBER]" at bounding box center [702, 103] width 160 height 16
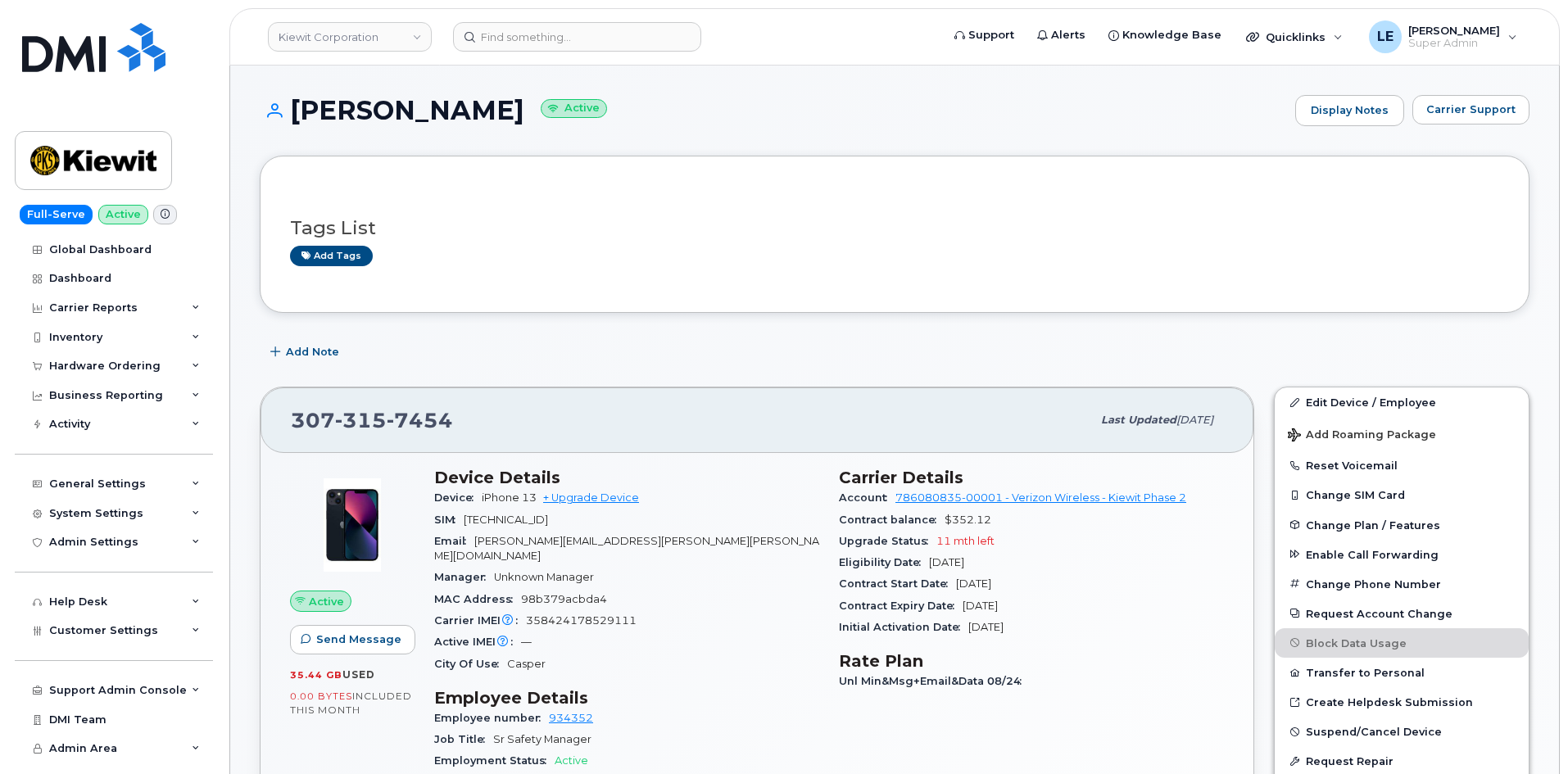
click at [413, 354] on div "Add Note" at bounding box center [894, 352] width 1270 height 30
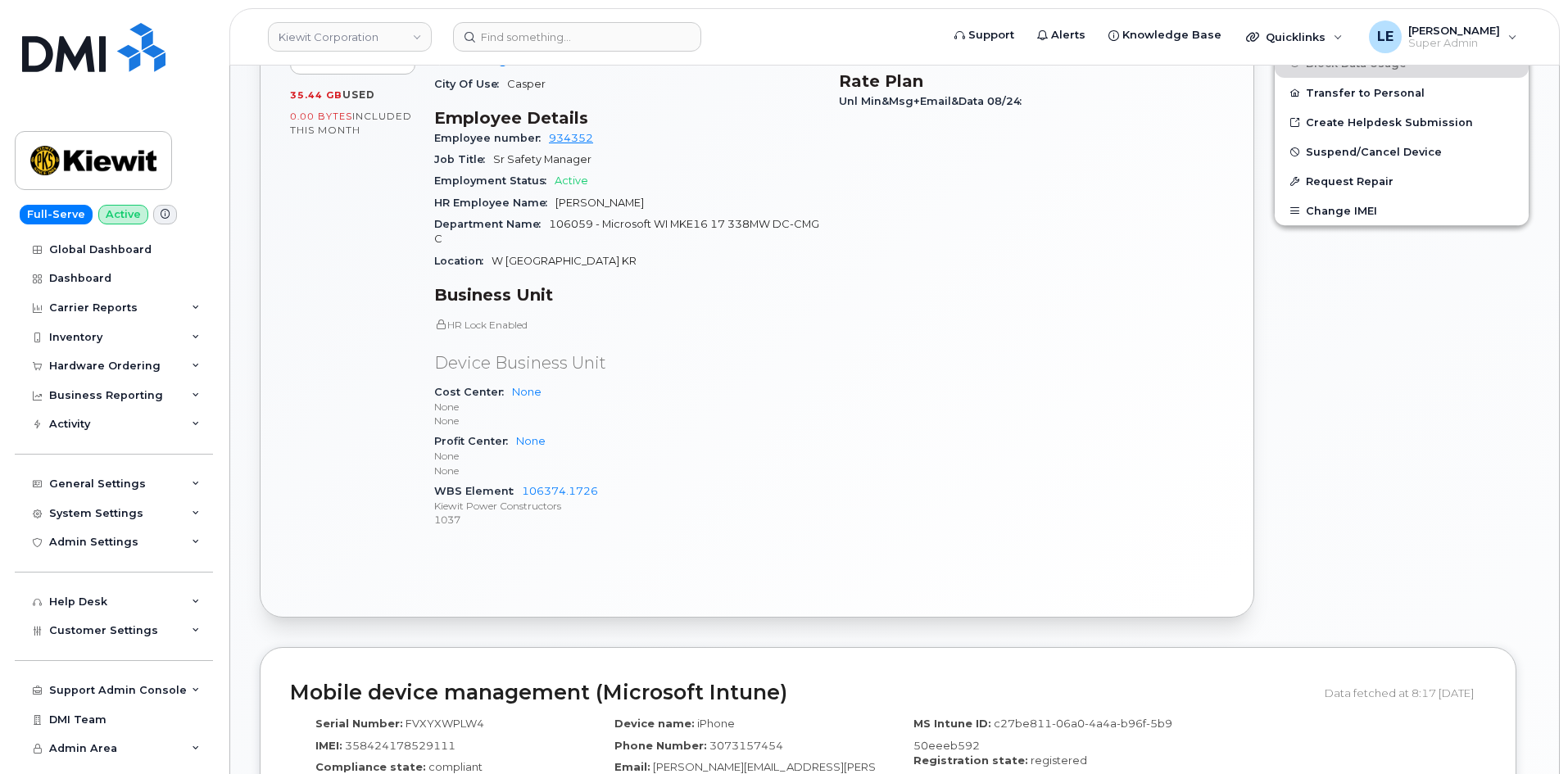
scroll to position [246, 0]
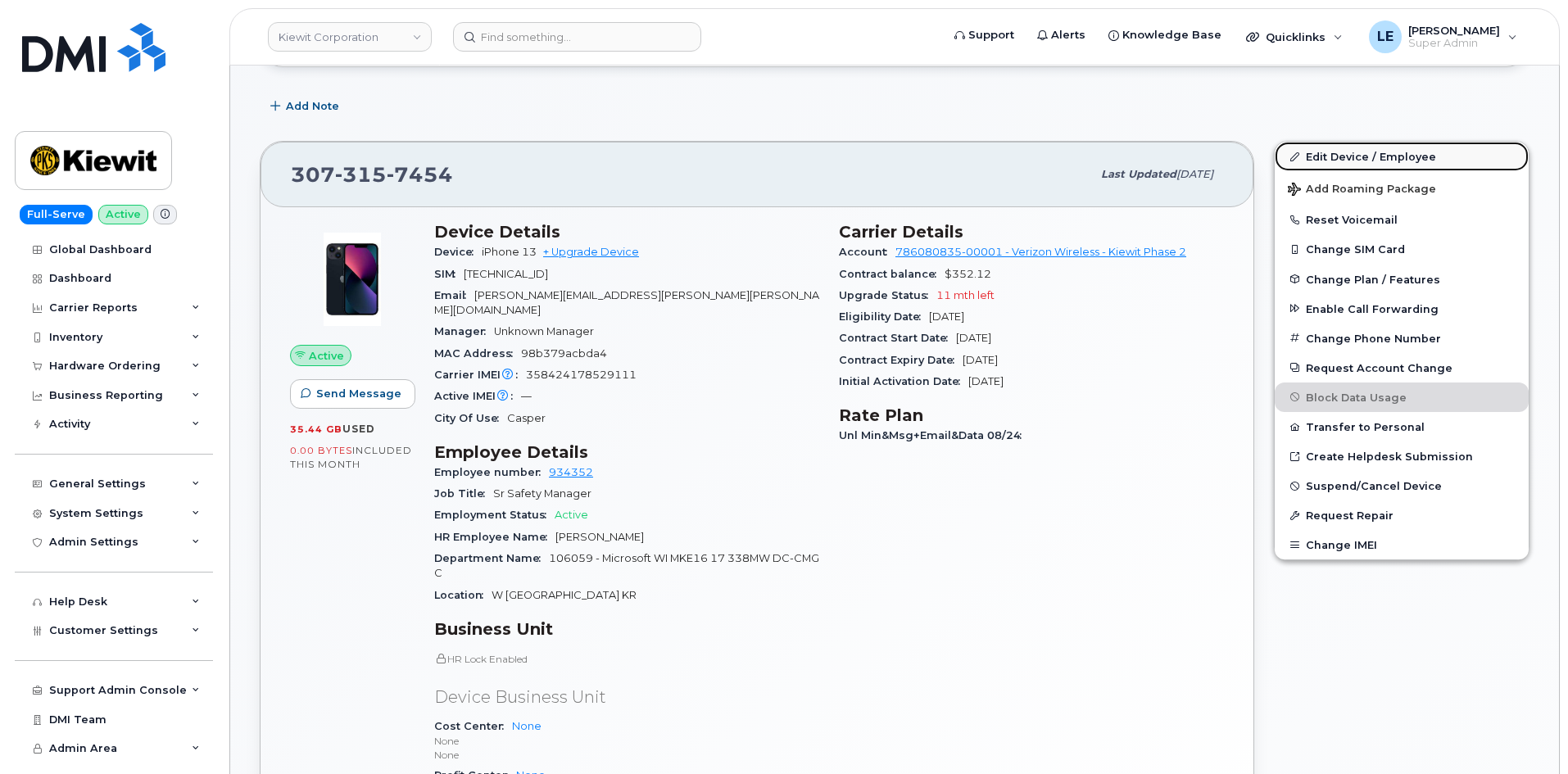
click at [1334, 161] on link "Edit Device / Employee" at bounding box center [1401, 156] width 254 height 30
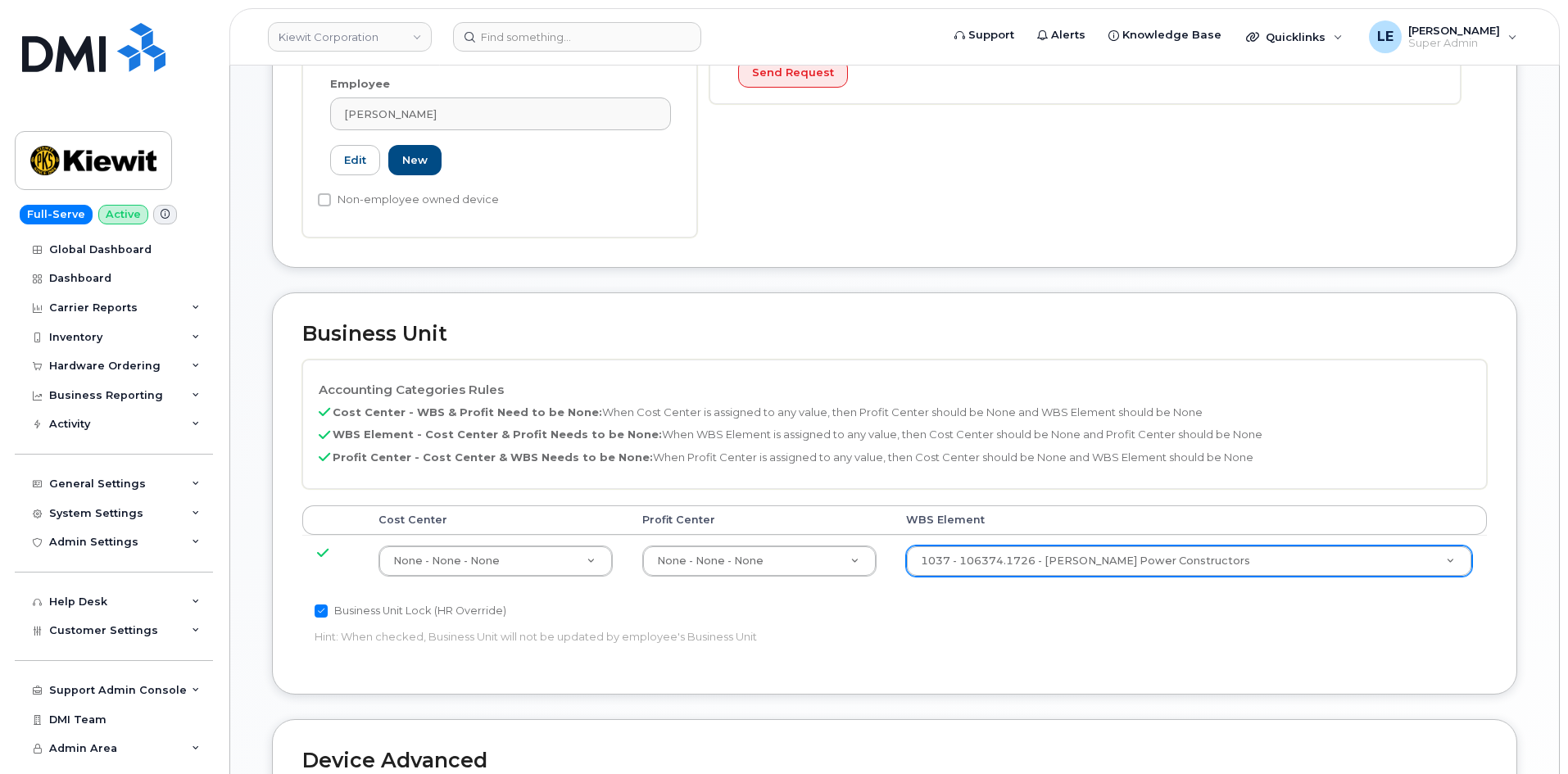
scroll to position [492, 0]
click at [1058, 578] on input "text" at bounding box center [1214, 582] width 483 height 24
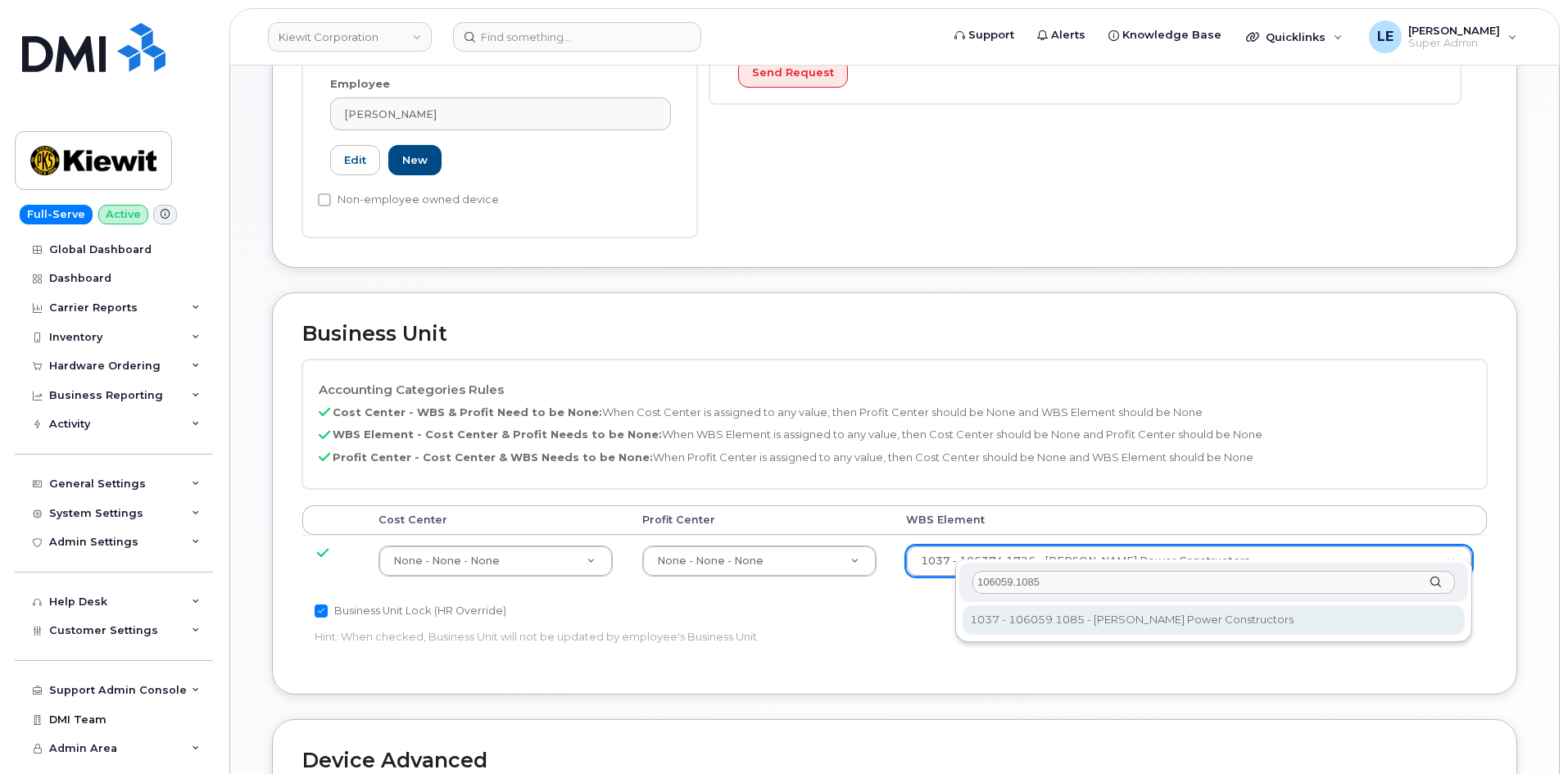
type input "106059.1085"
type input "29973553"
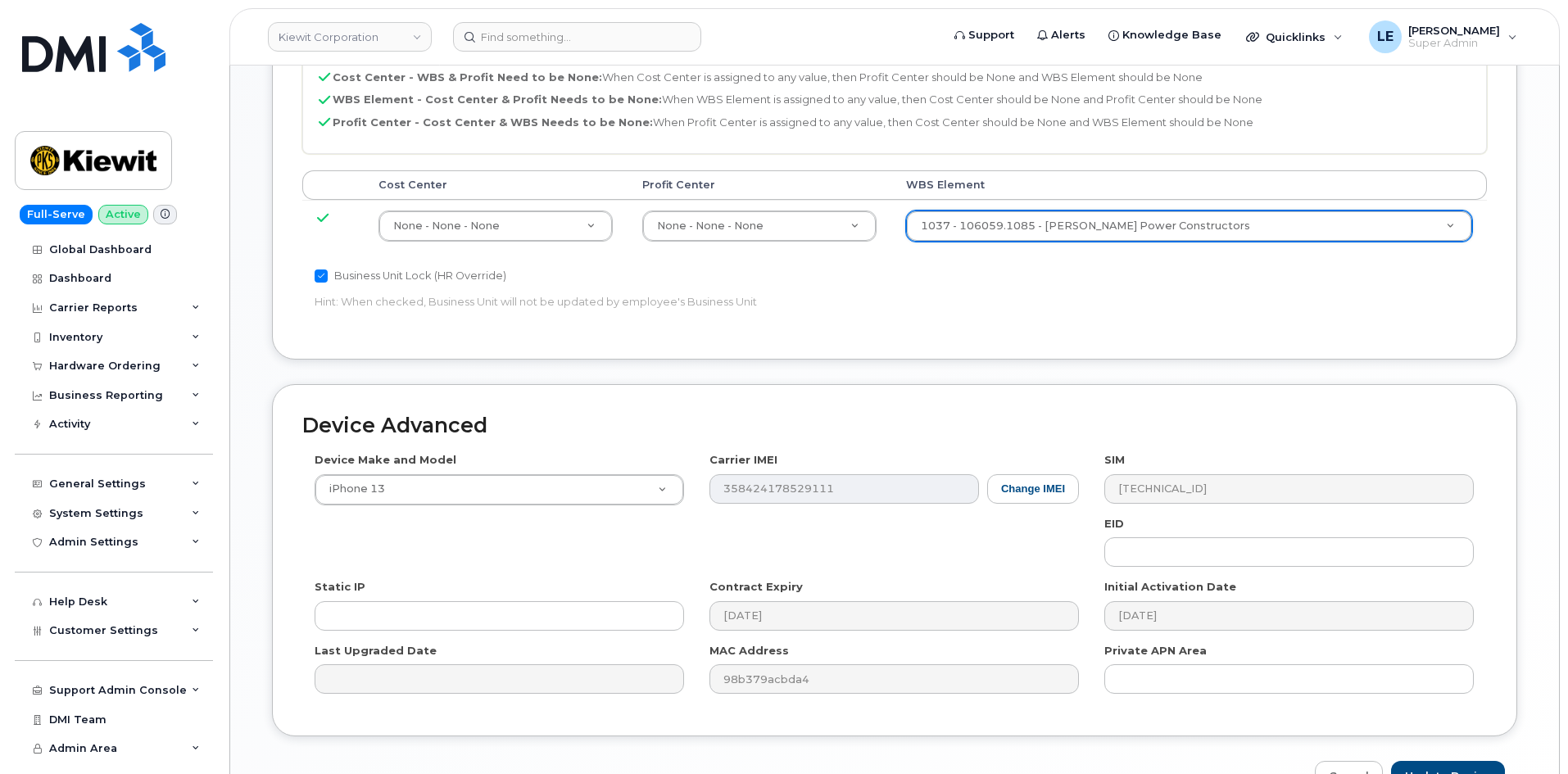
scroll to position [909, 0]
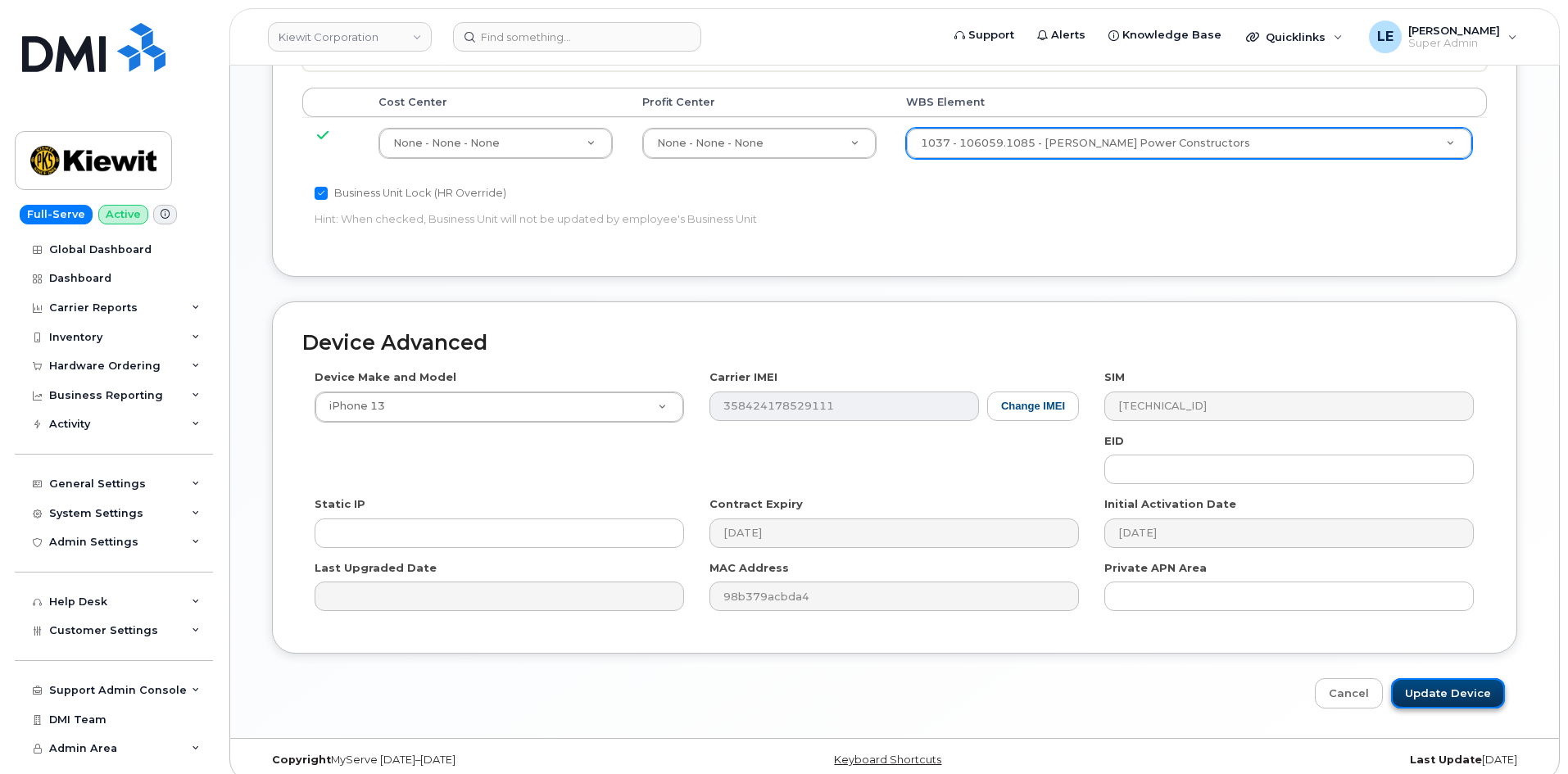
click at [1441, 678] on input "Update Device" at bounding box center [1448, 694] width 114 height 31
type input "Saving..."
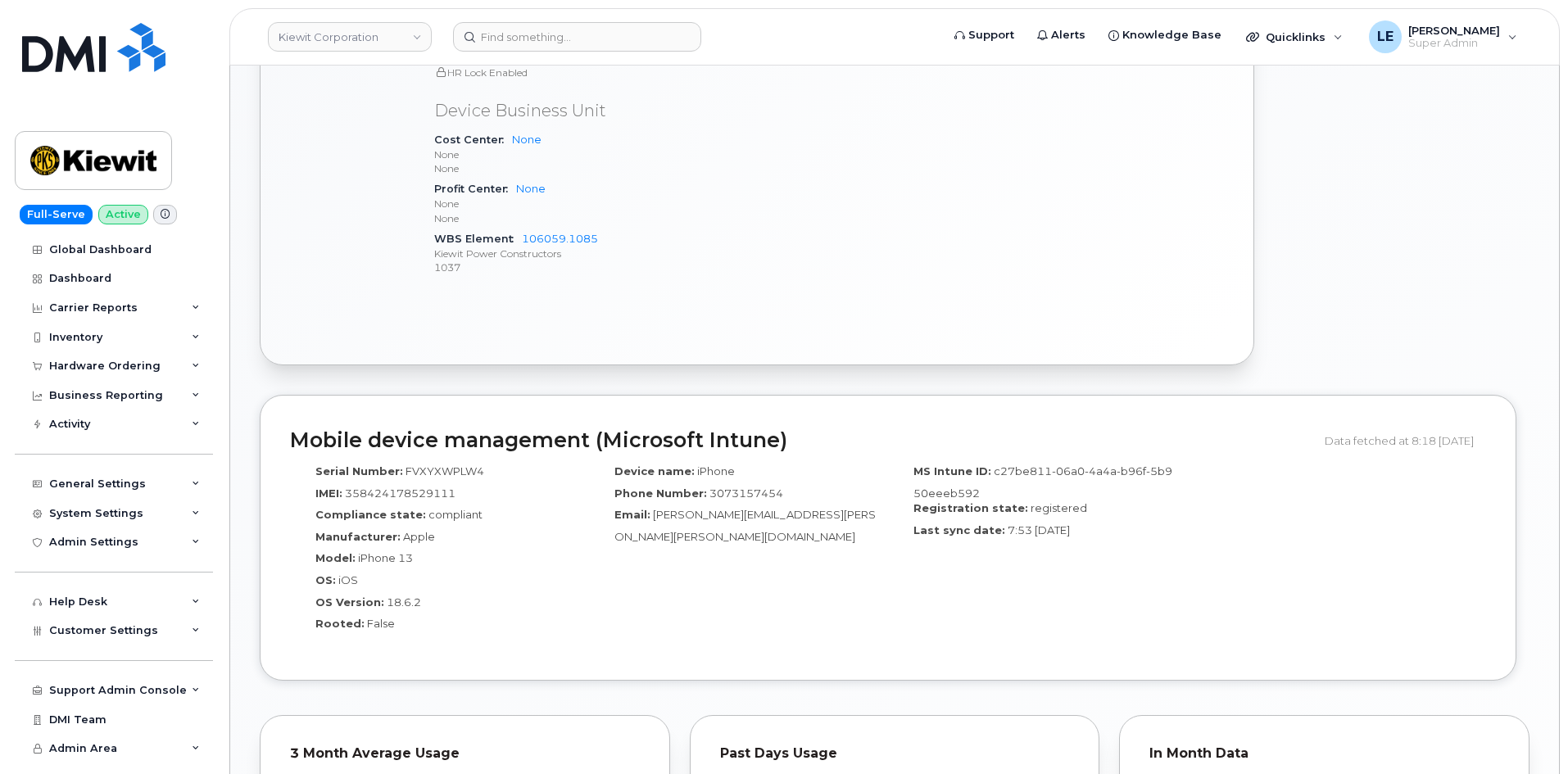
scroll to position [901, 0]
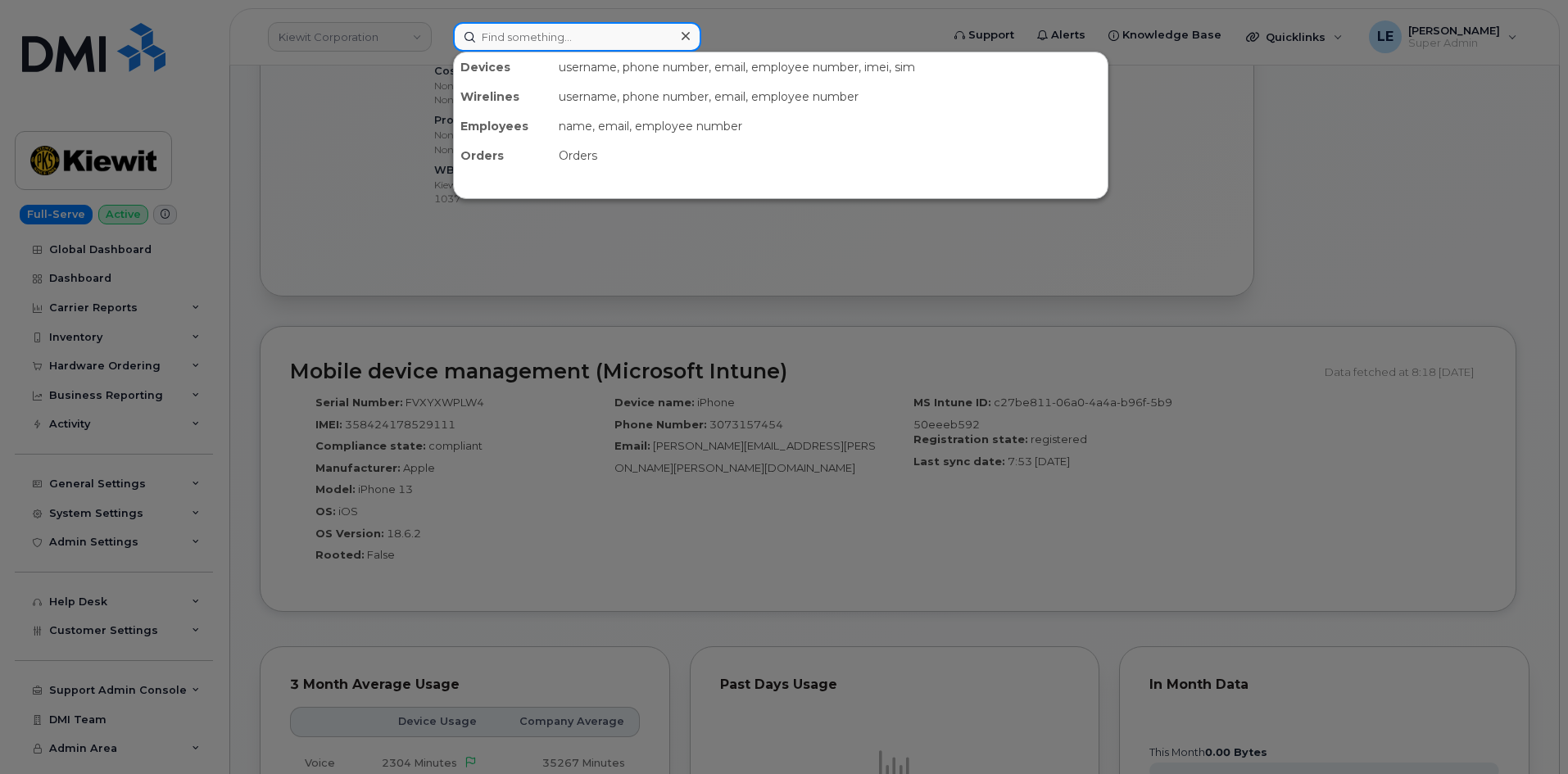
click at [543, 26] on input at bounding box center [577, 36] width 248 height 30
paste input "[PERSON_NAME][EMAIL_ADDRESS][PERSON_NAME][PERSON_NAME][DOMAIN_NAME]"
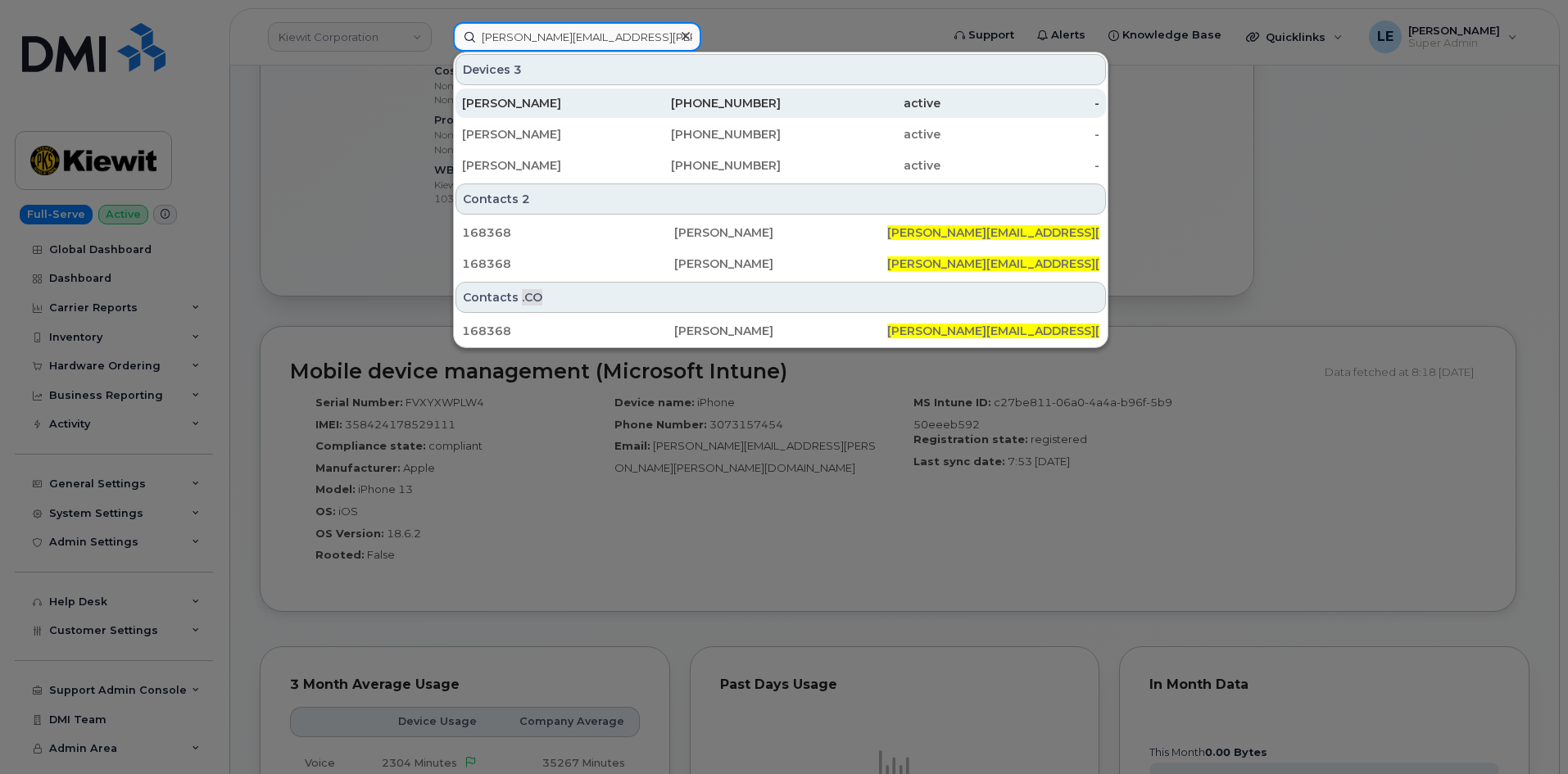
type input "[PERSON_NAME][EMAIL_ADDRESS][PERSON_NAME][PERSON_NAME][DOMAIN_NAME]"
click at [546, 98] on div "[PERSON_NAME]" at bounding box center [542, 103] width 160 height 16
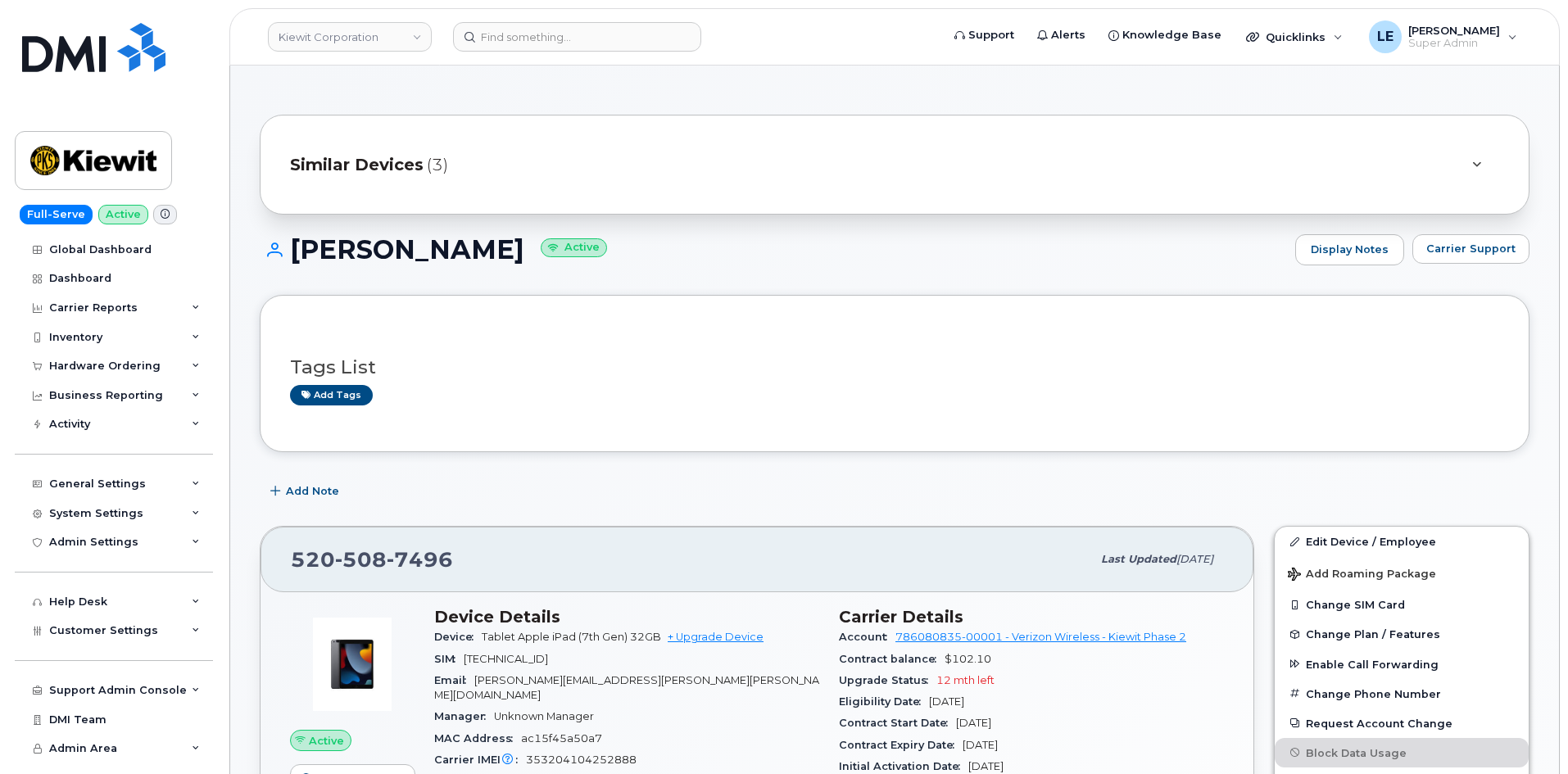
click at [534, 147] on div "Similar Devices (3)" at bounding box center [872, 164] width 1163 height 39
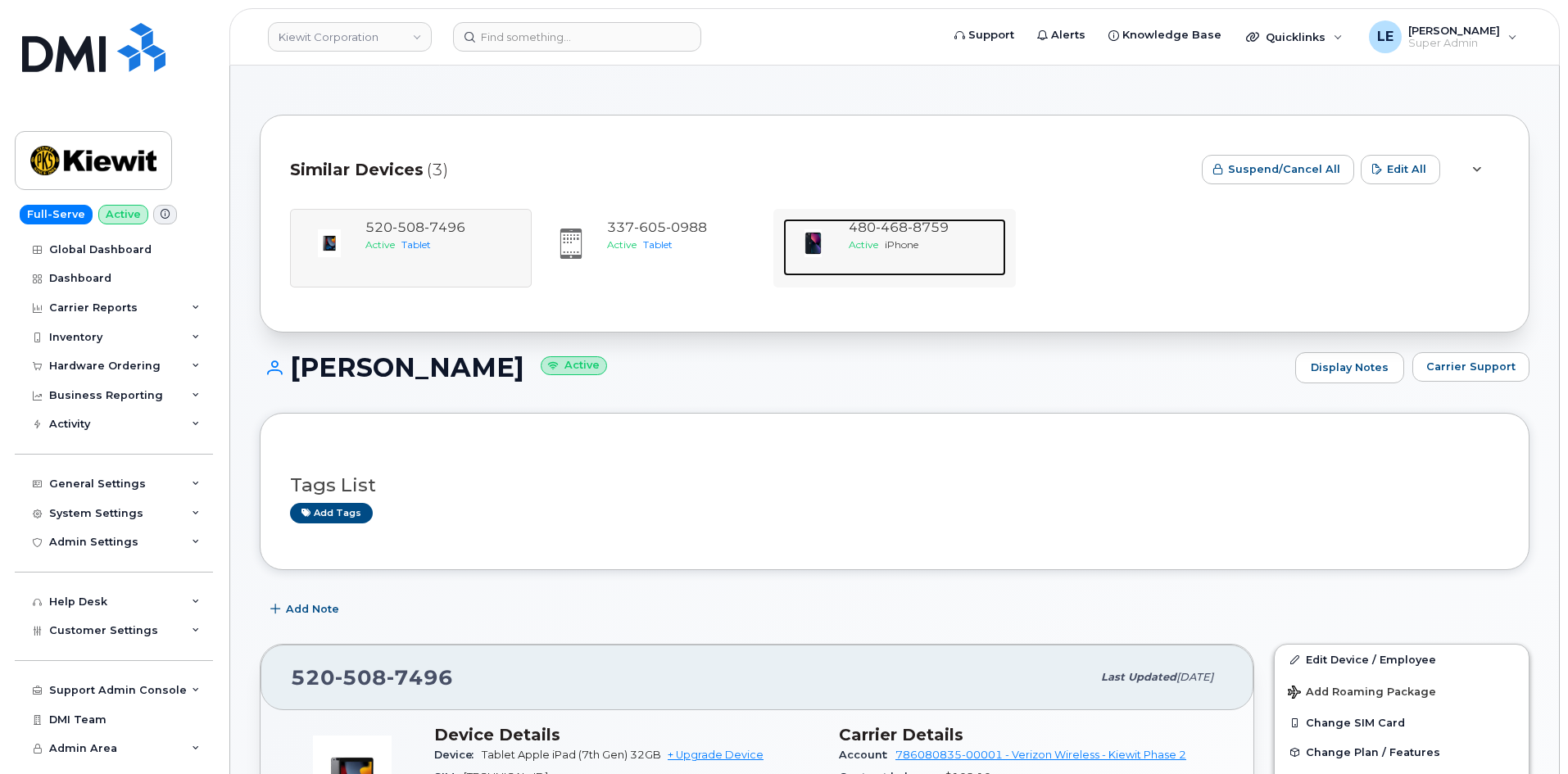
click at [873, 253] on div "[PHONE_NUMBER] Active iPhone" at bounding box center [923, 247] width 163 height 57
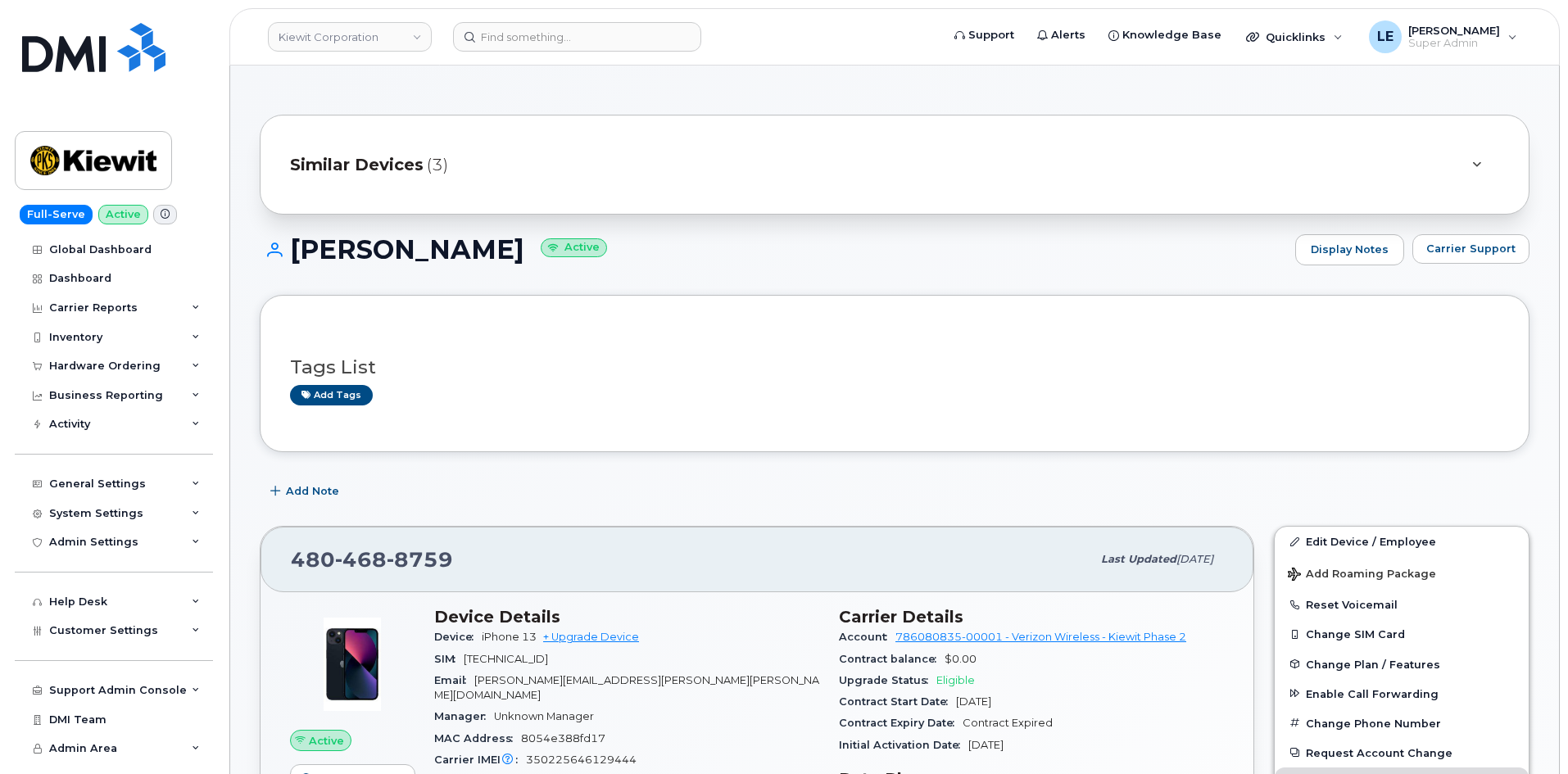
click at [905, 290] on div "[PERSON_NAME] Active Display Notes Carrier Support" at bounding box center [894, 264] width 1270 height 61
click at [1293, 535] on span at bounding box center [1294, 542] width 13 height 13
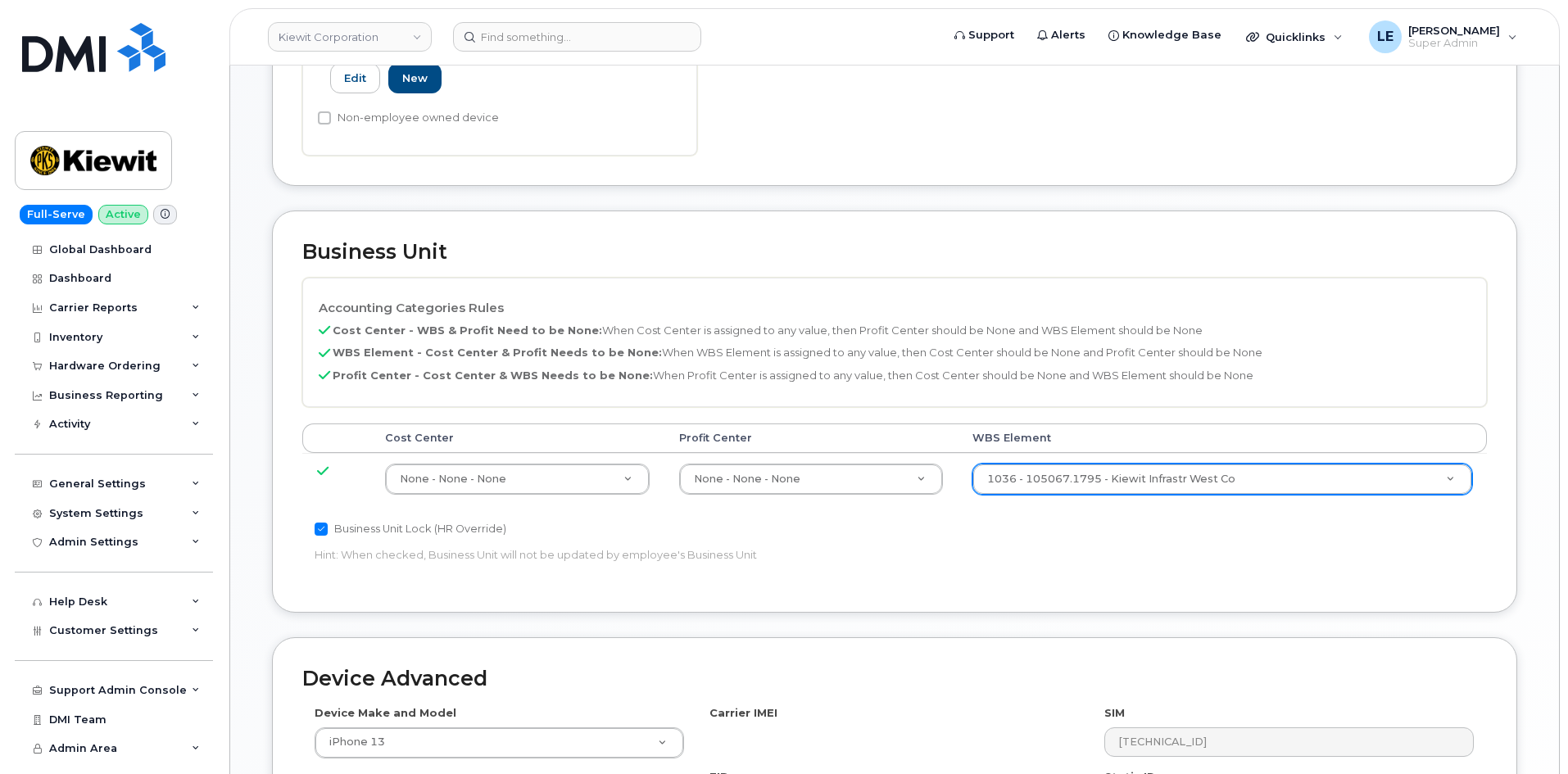
scroll to position [573, 0]
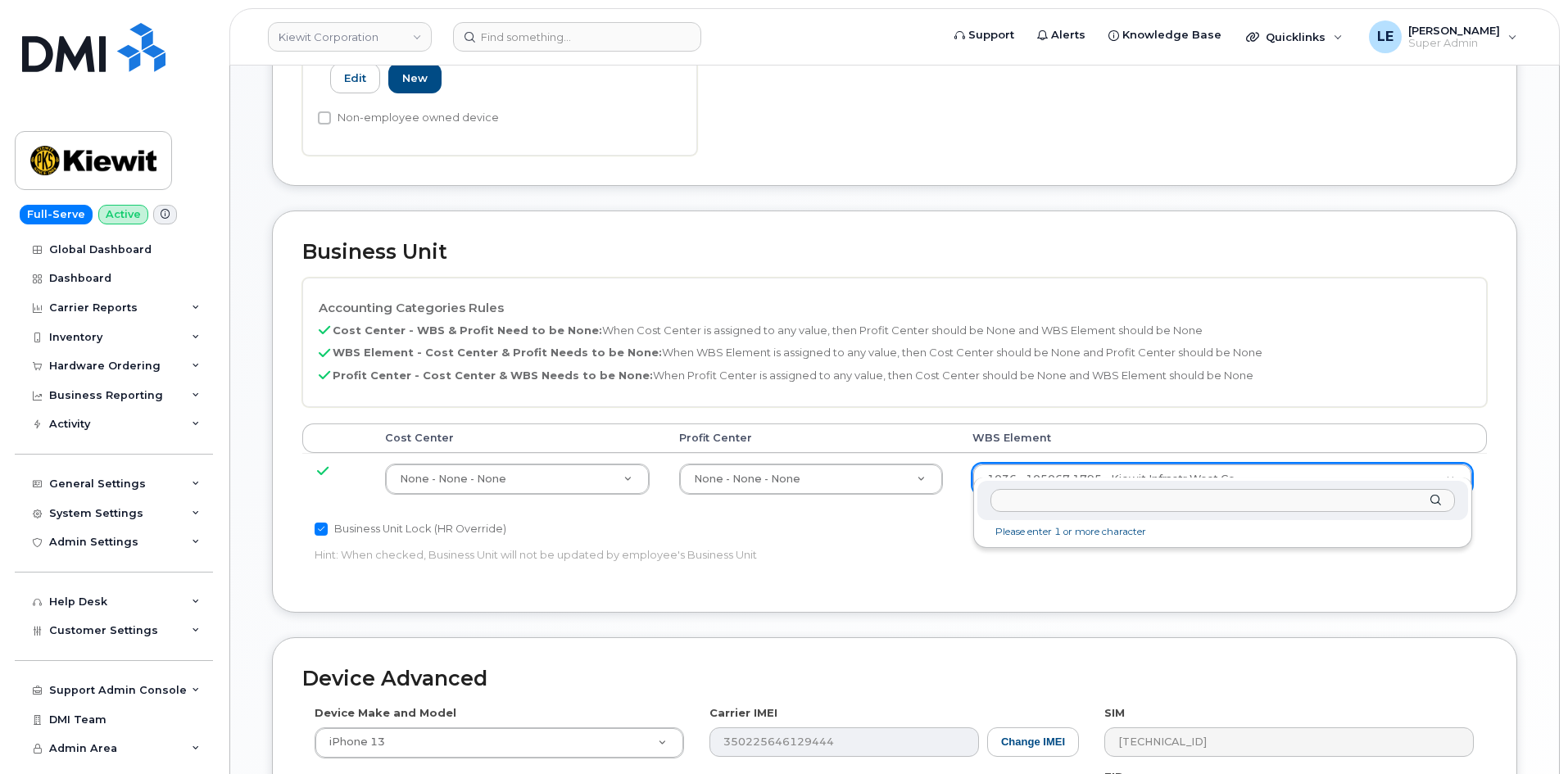
click at [1022, 494] on input "text" at bounding box center [1223, 501] width 465 height 24
click at [1022, 496] on input "text" at bounding box center [1223, 501] width 465 height 24
type input "105116.1109"
type input "30257282"
click at [1044, 547] on p "Hint: When checked, Business Unit will not be updated by employee's Business Un…" at bounding box center [696, 554] width 764 height 15
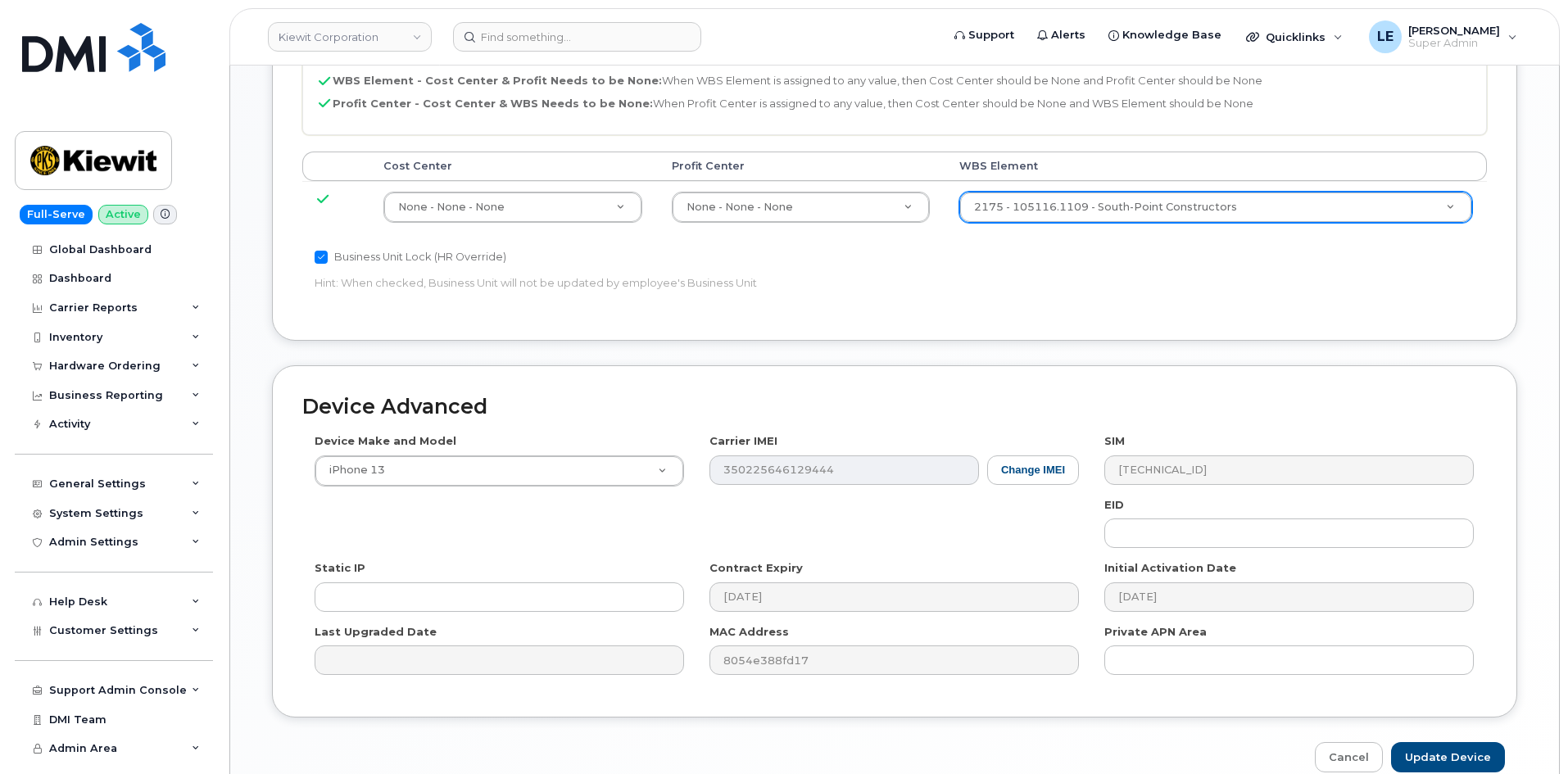
scroll to position [909, 0]
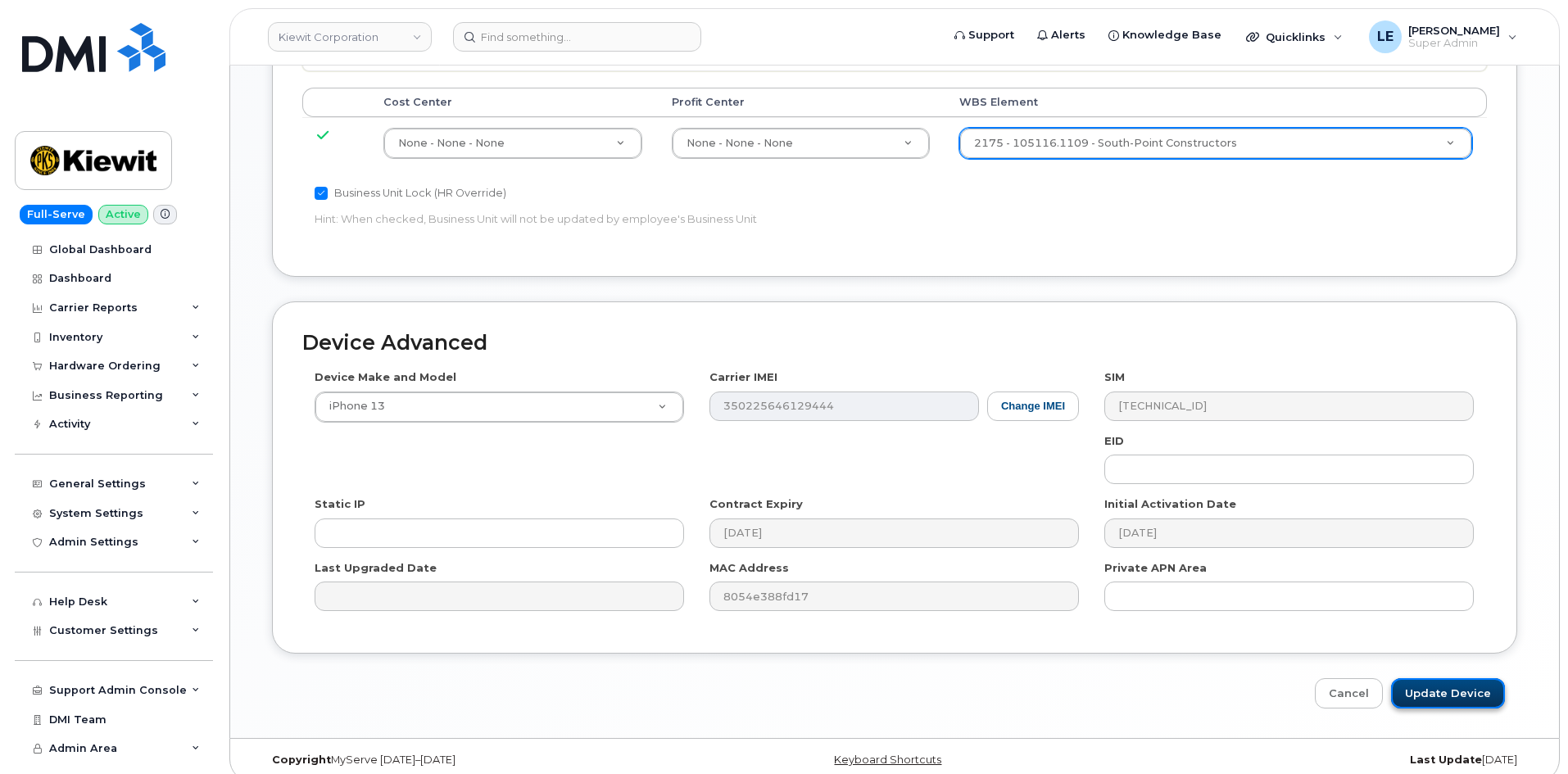
click at [1472, 681] on input "Update Device" at bounding box center [1448, 694] width 114 height 31
type input "Saving..."
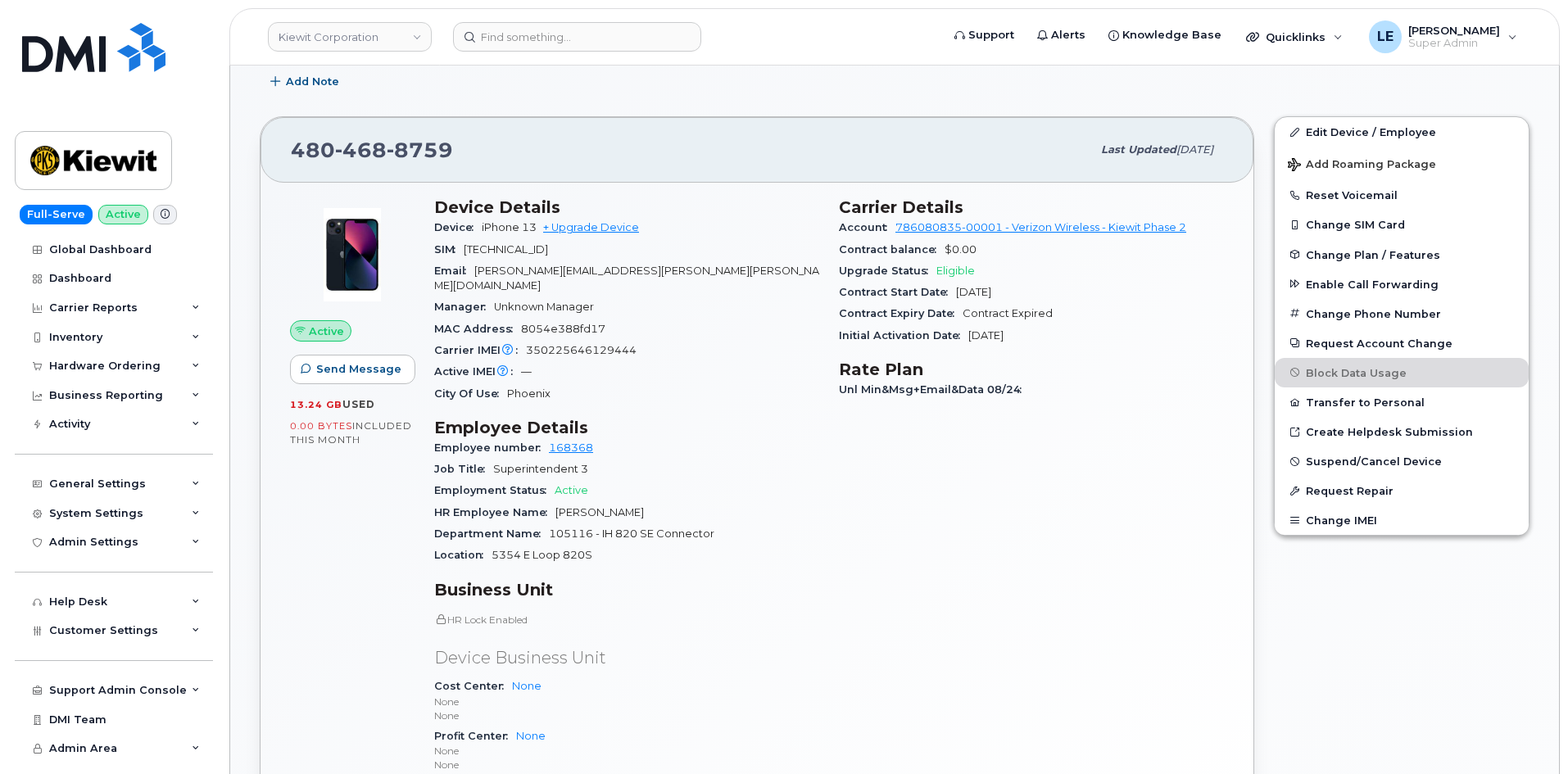
scroll to position [492, 0]
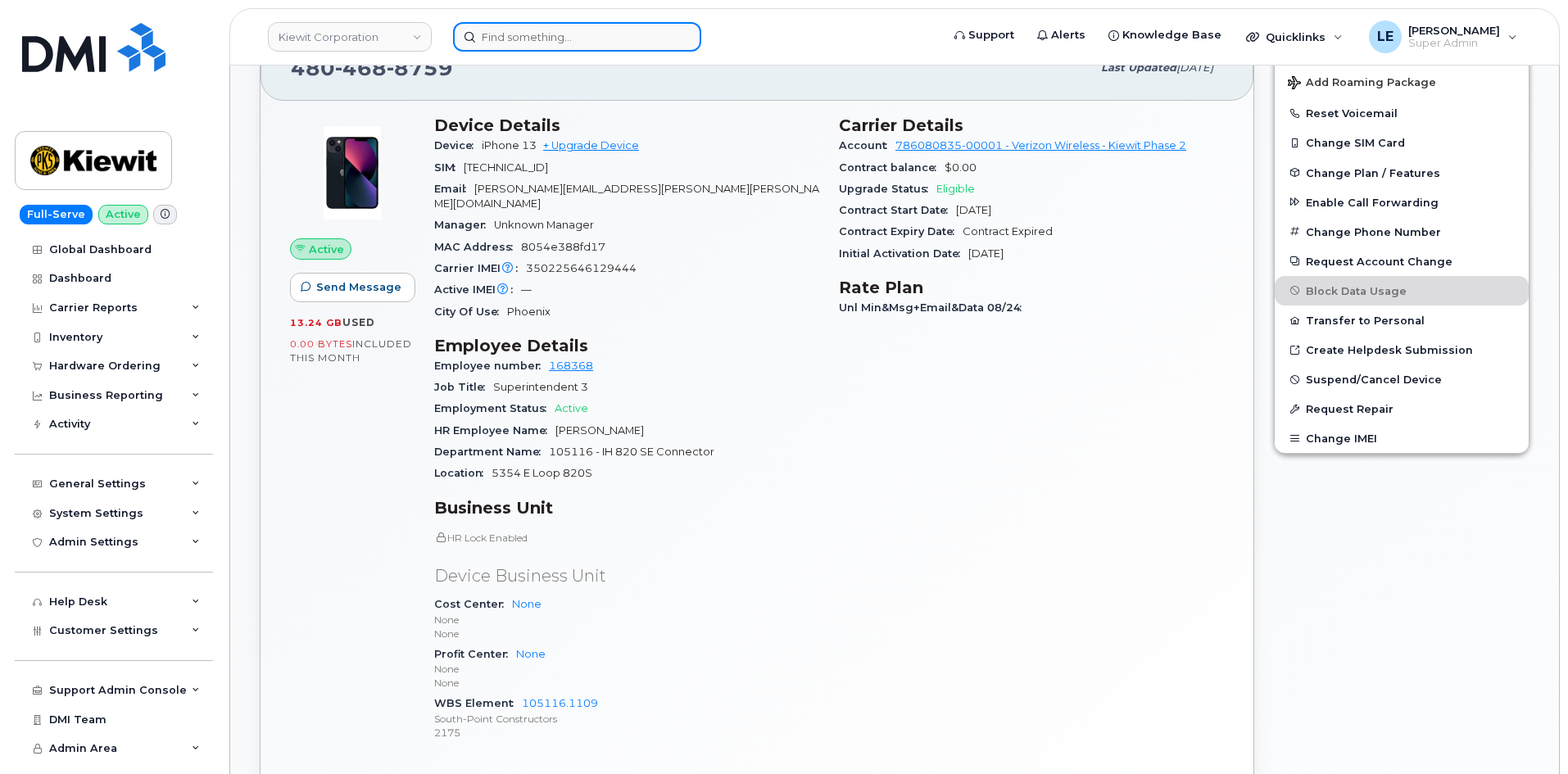
click at [557, 24] on input at bounding box center [577, 36] width 248 height 30
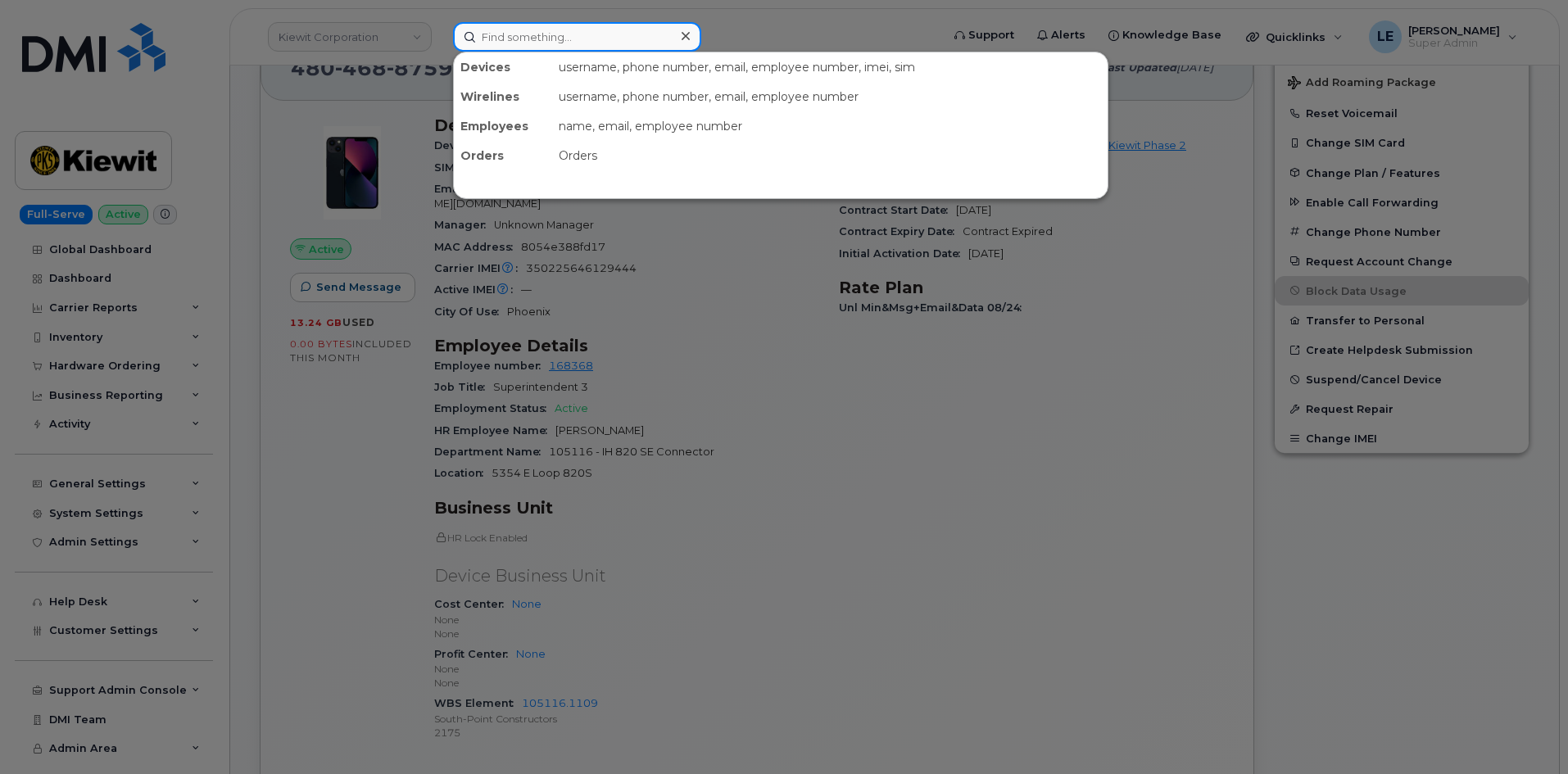
paste input "[PERSON_NAME][EMAIL_ADDRESS][PERSON_NAME][PERSON_NAME][DOMAIN_NAME]"
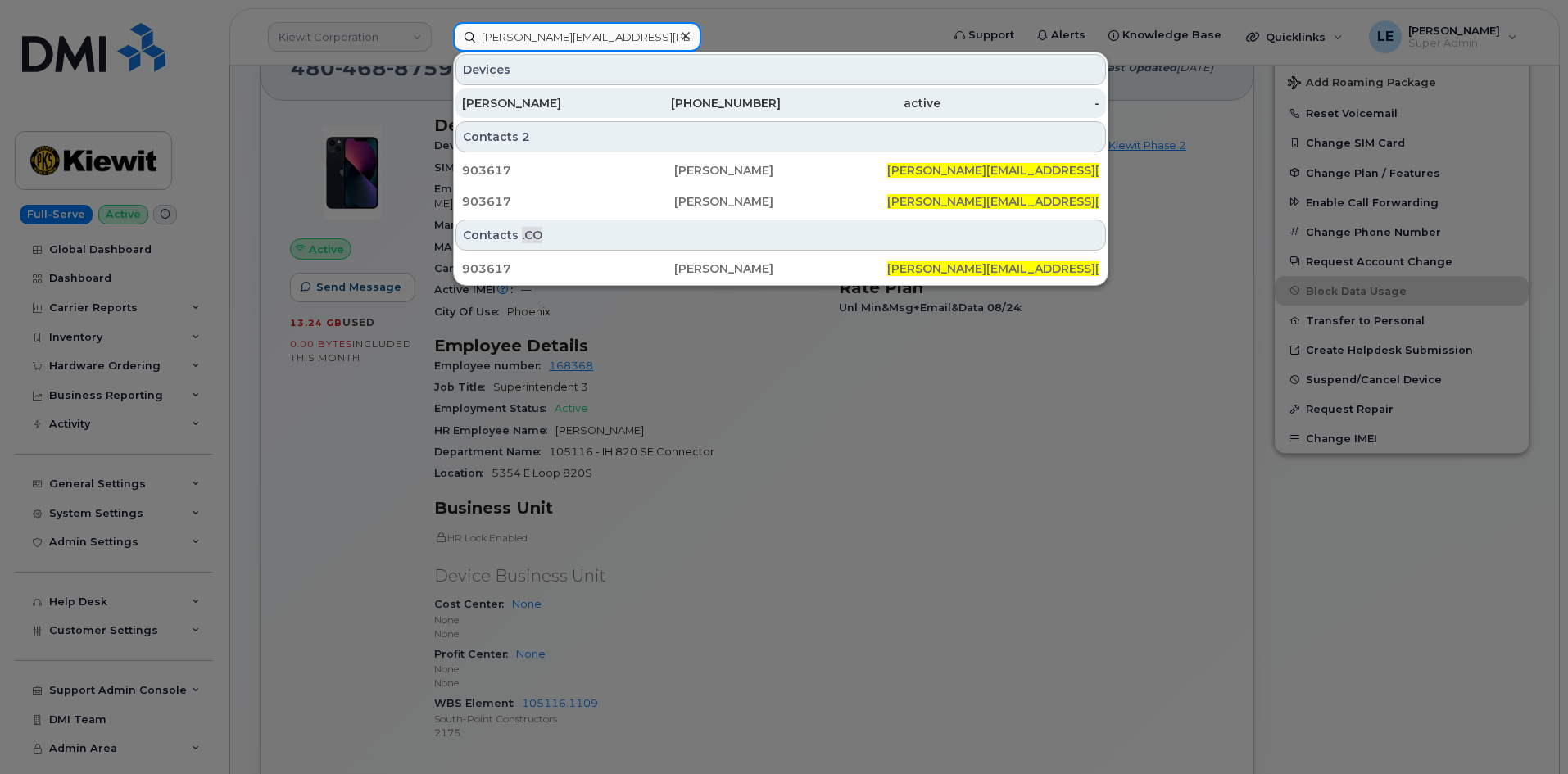
type input "[PERSON_NAME][EMAIL_ADDRESS][PERSON_NAME][PERSON_NAME][DOMAIN_NAME]"
click at [540, 93] on div "[PERSON_NAME]" at bounding box center [542, 103] width 160 height 30
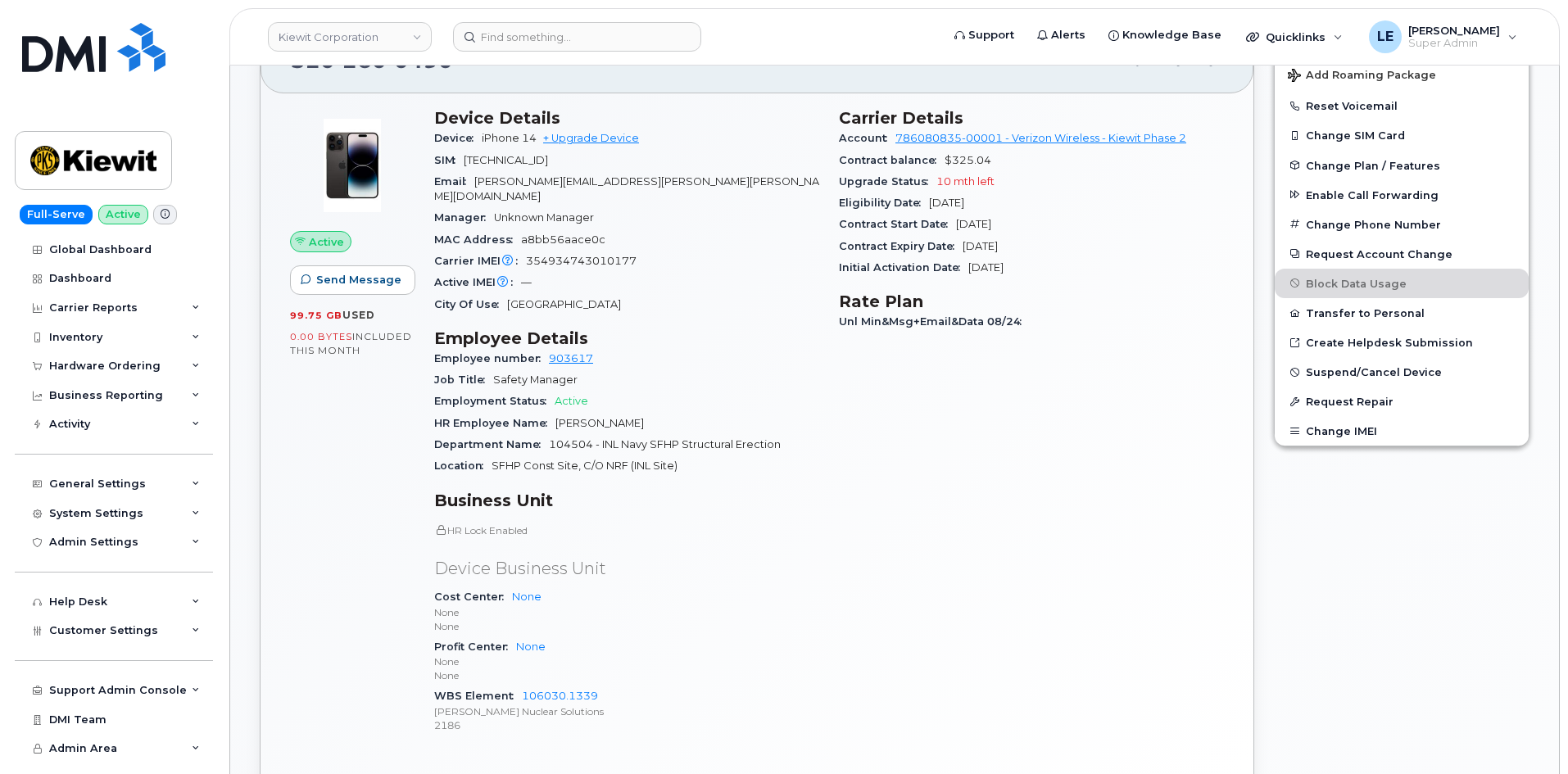
scroll to position [410, 0]
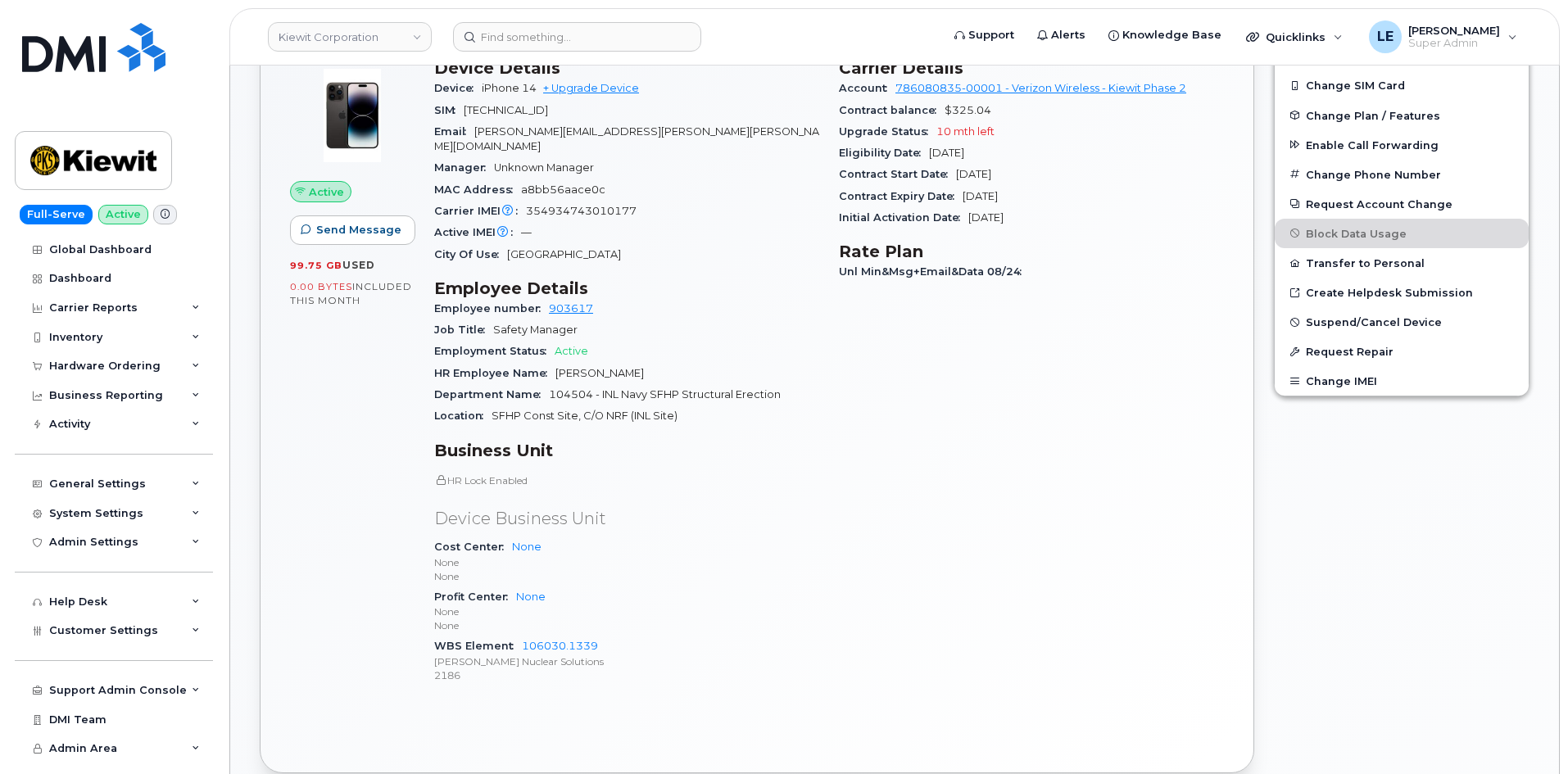
click at [1181, 251] on h3 "Rate Plan" at bounding box center [1032, 251] width 385 height 20
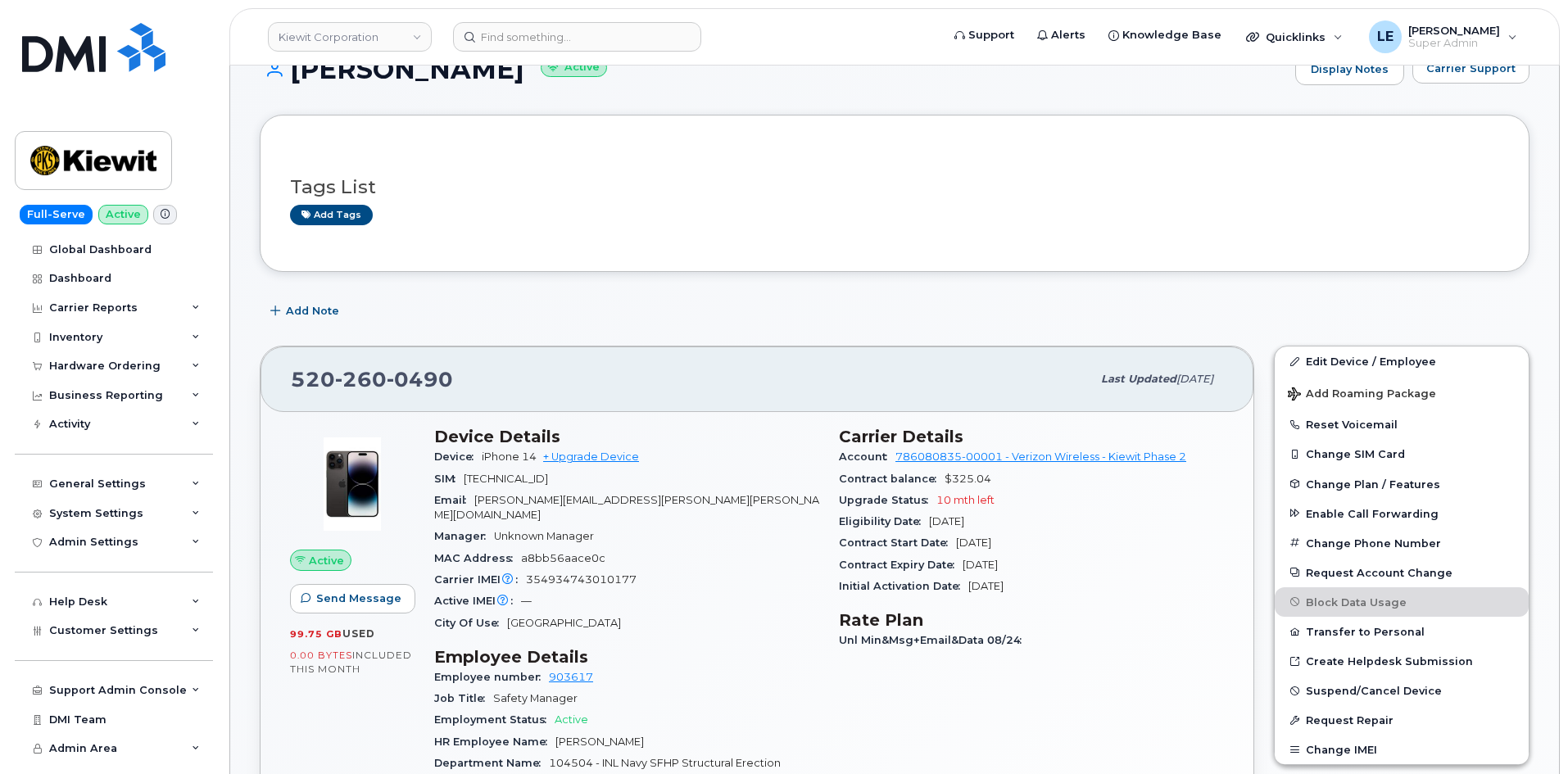
scroll to position [0, 0]
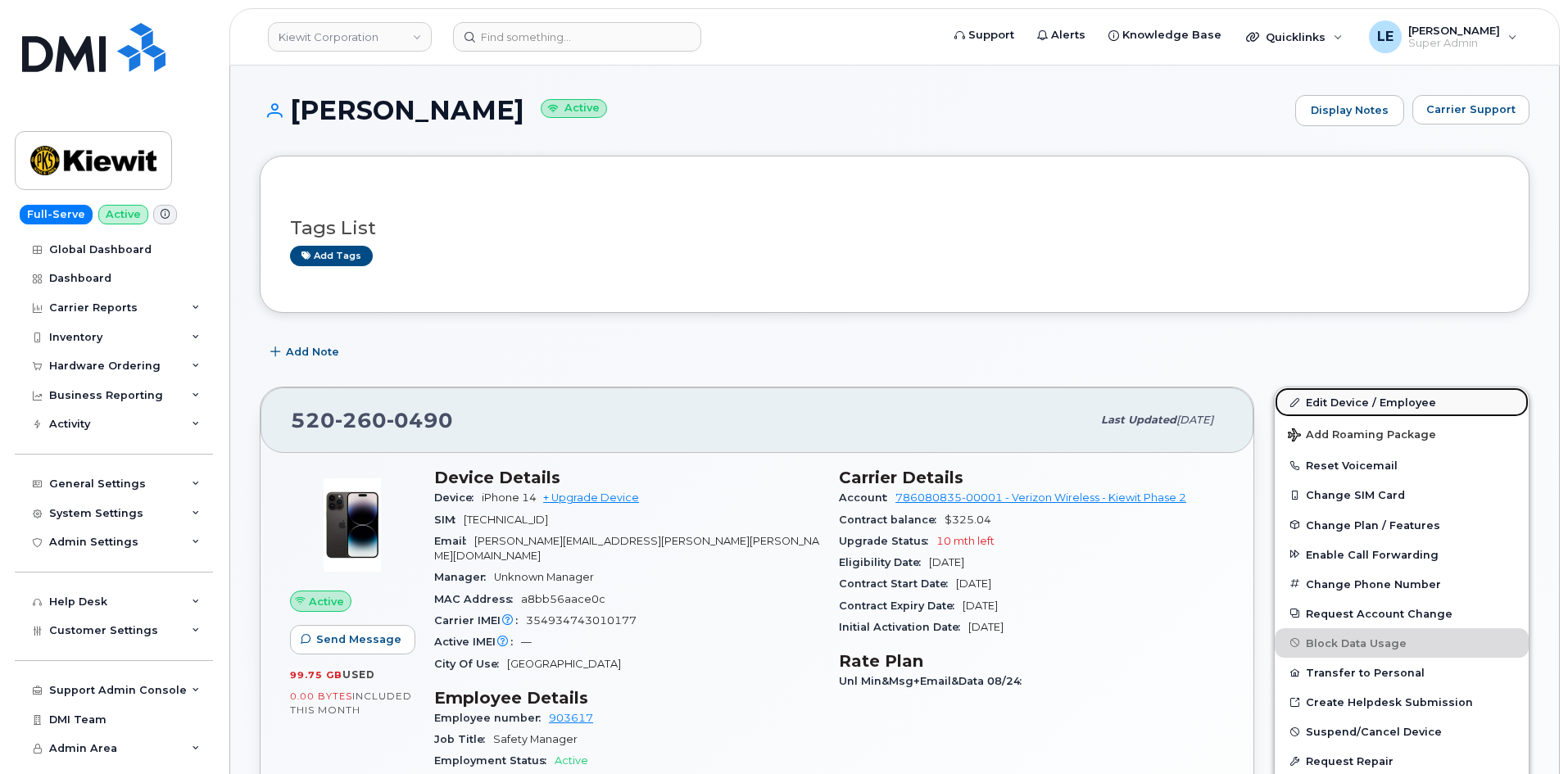
click at [1316, 403] on link "Edit Device / Employee" at bounding box center [1401, 401] width 254 height 30
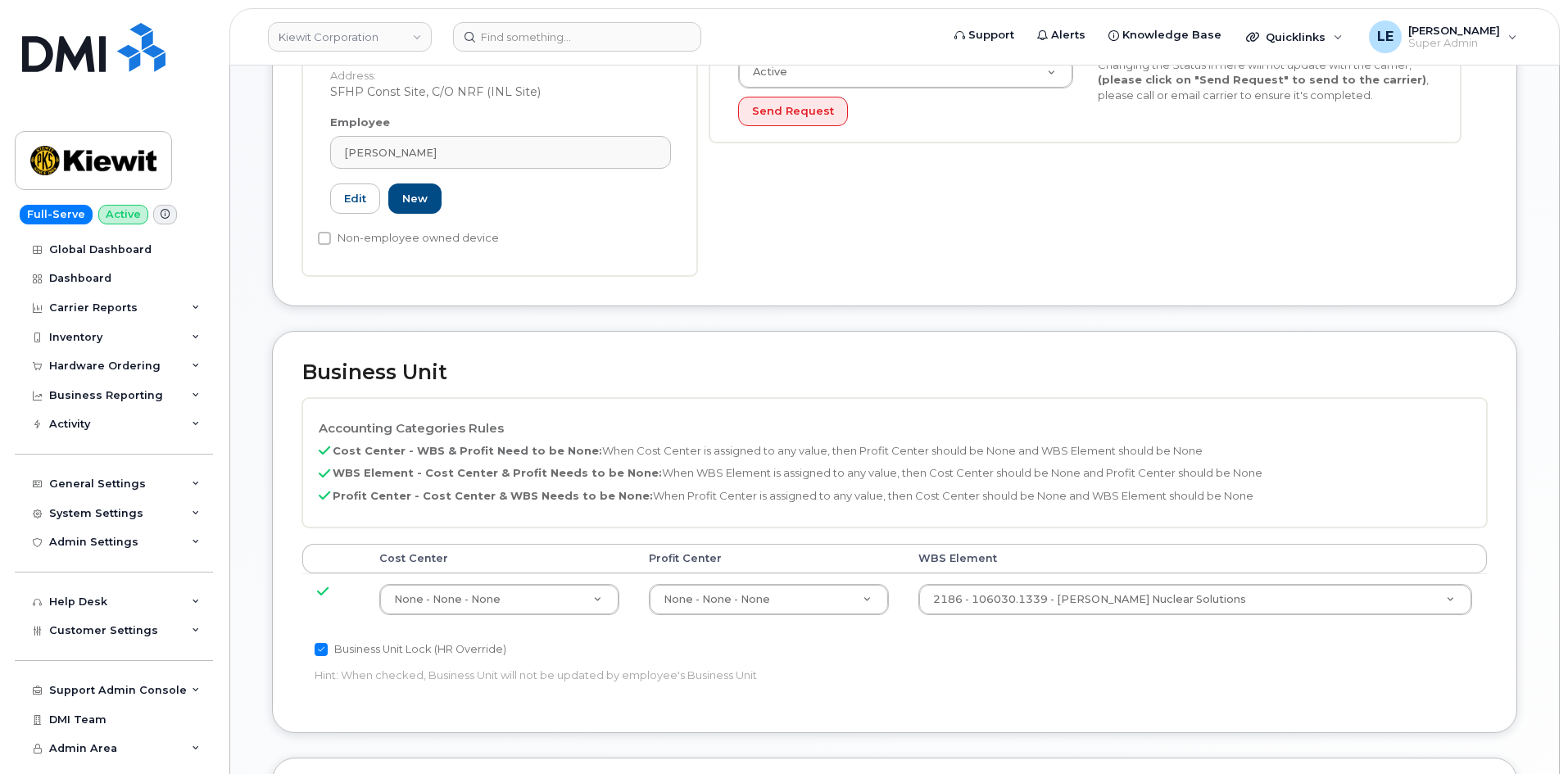
scroll to position [492, 0]
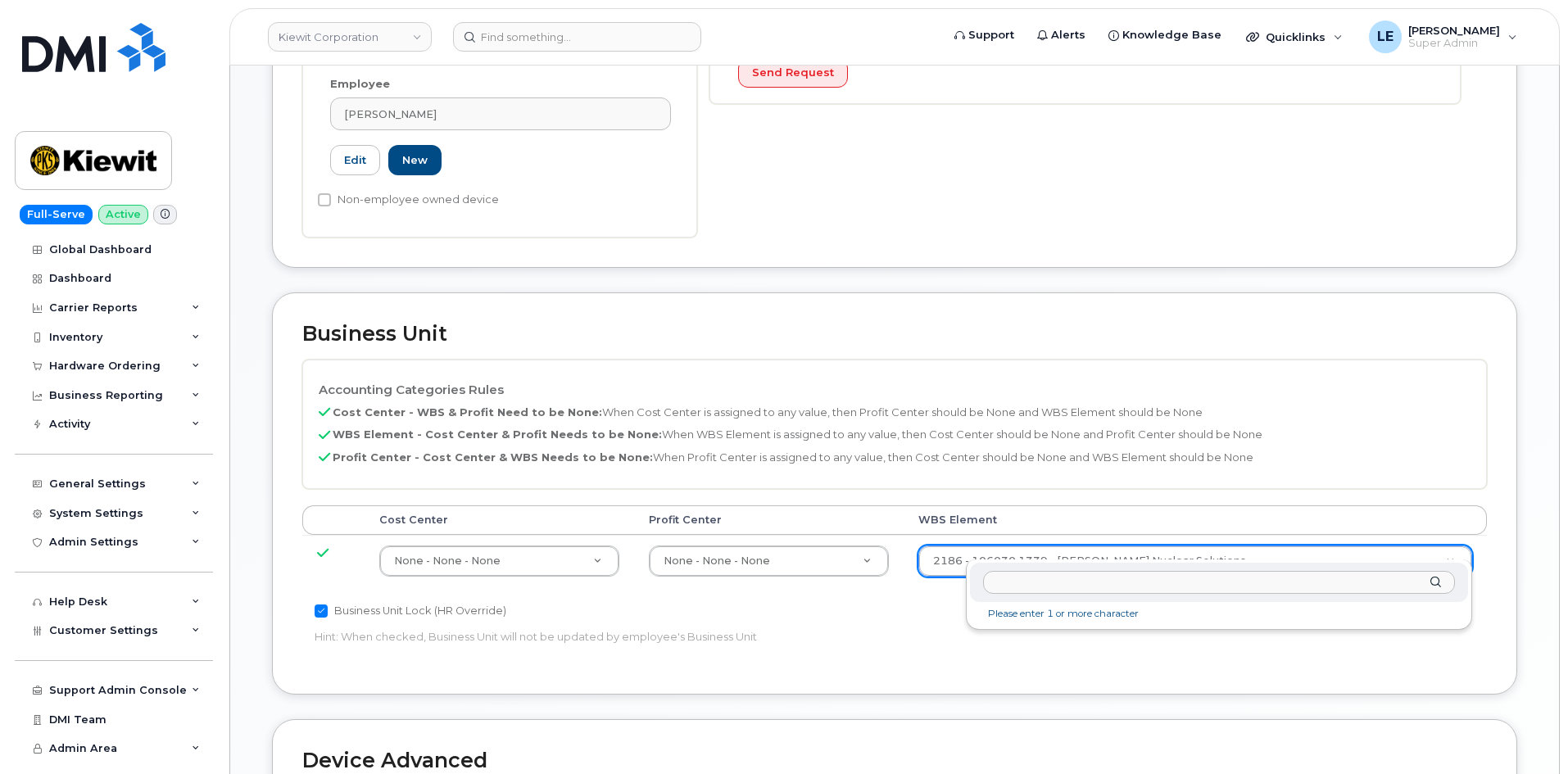
click at [1055, 583] on input "text" at bounding box center [1219, 582] width 472 height 24
type input "104504.1270"
type input "29899201"
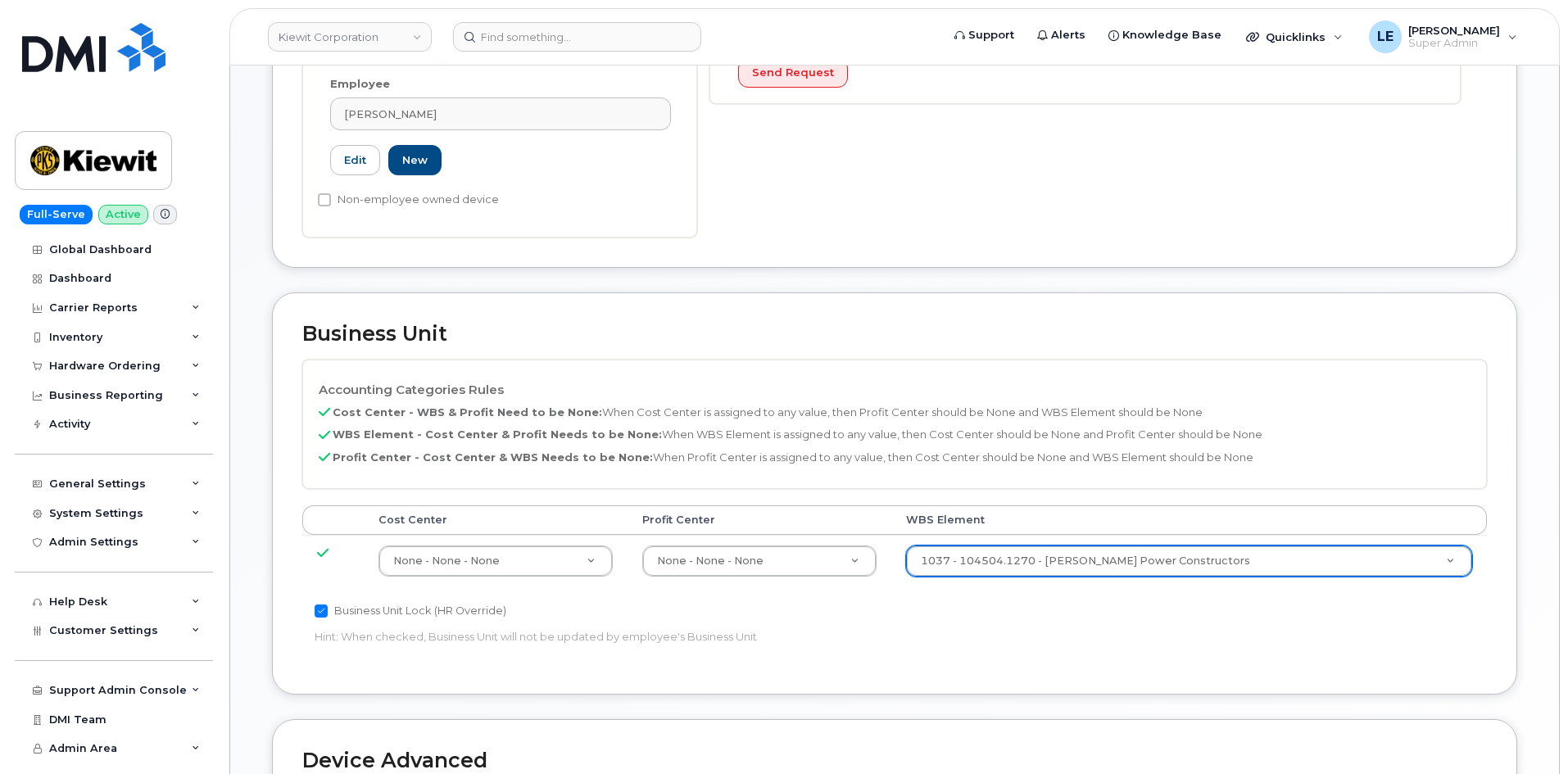
click at [1073, 629] on p "Hint: When checked, Business Unit will not be updated by employee's Business Un…" at bounding box center [696, 637] width 764 height 15
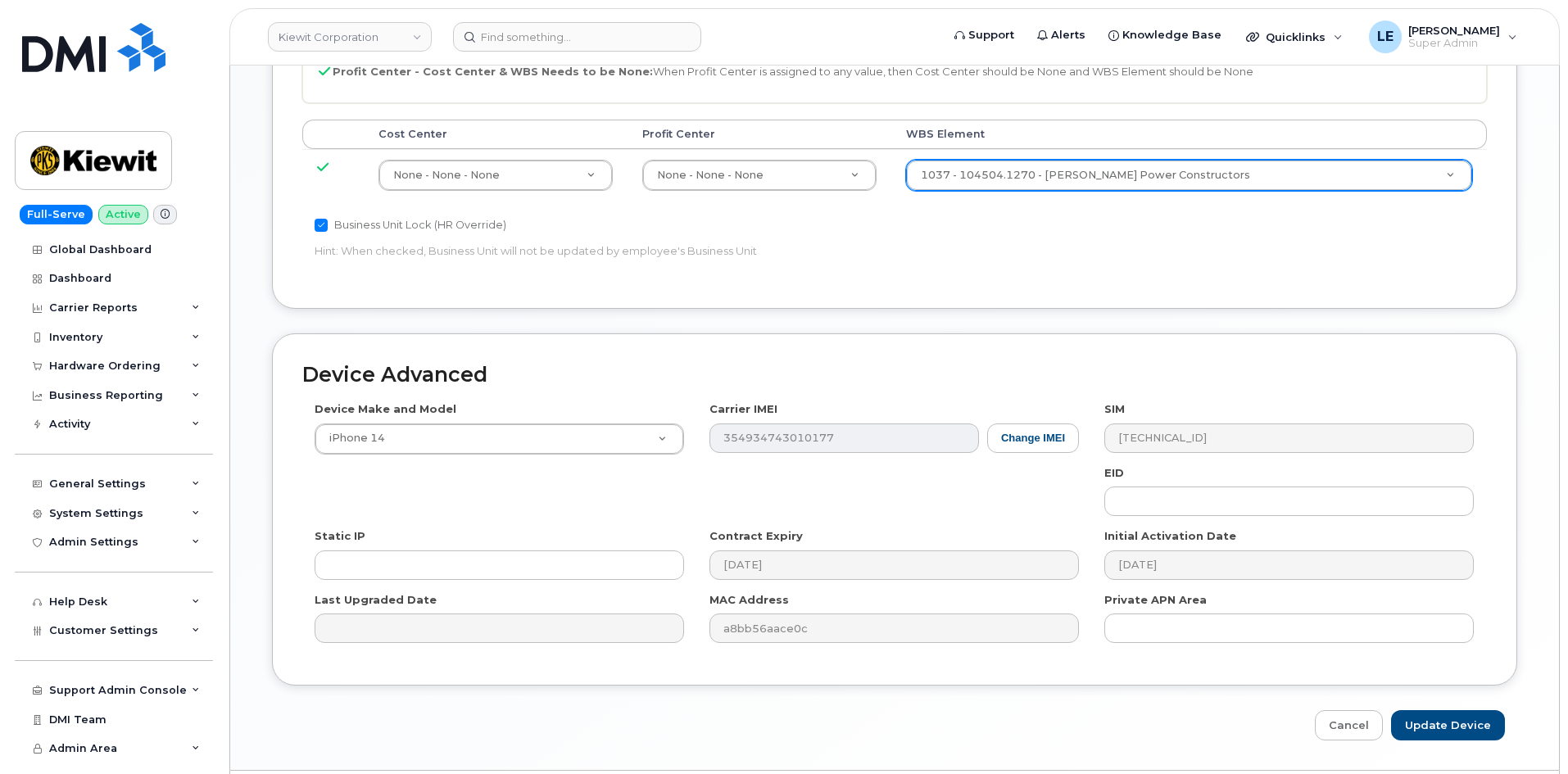
scroll to position [909, 0]
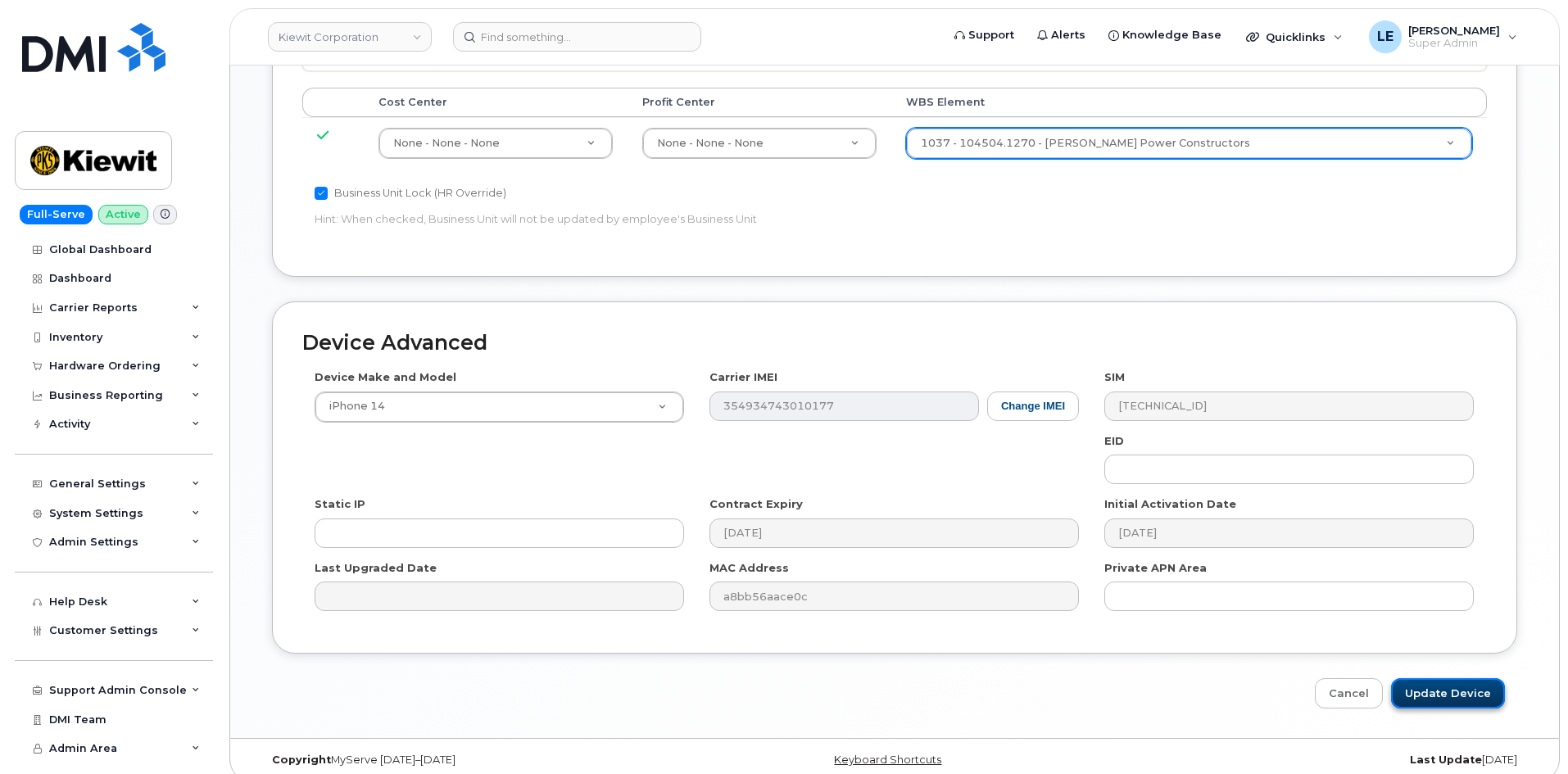
click at [1437, 678] on input "Update Device" at bounding box center [1448, 694] width 114 height 31
type input "Saving..."
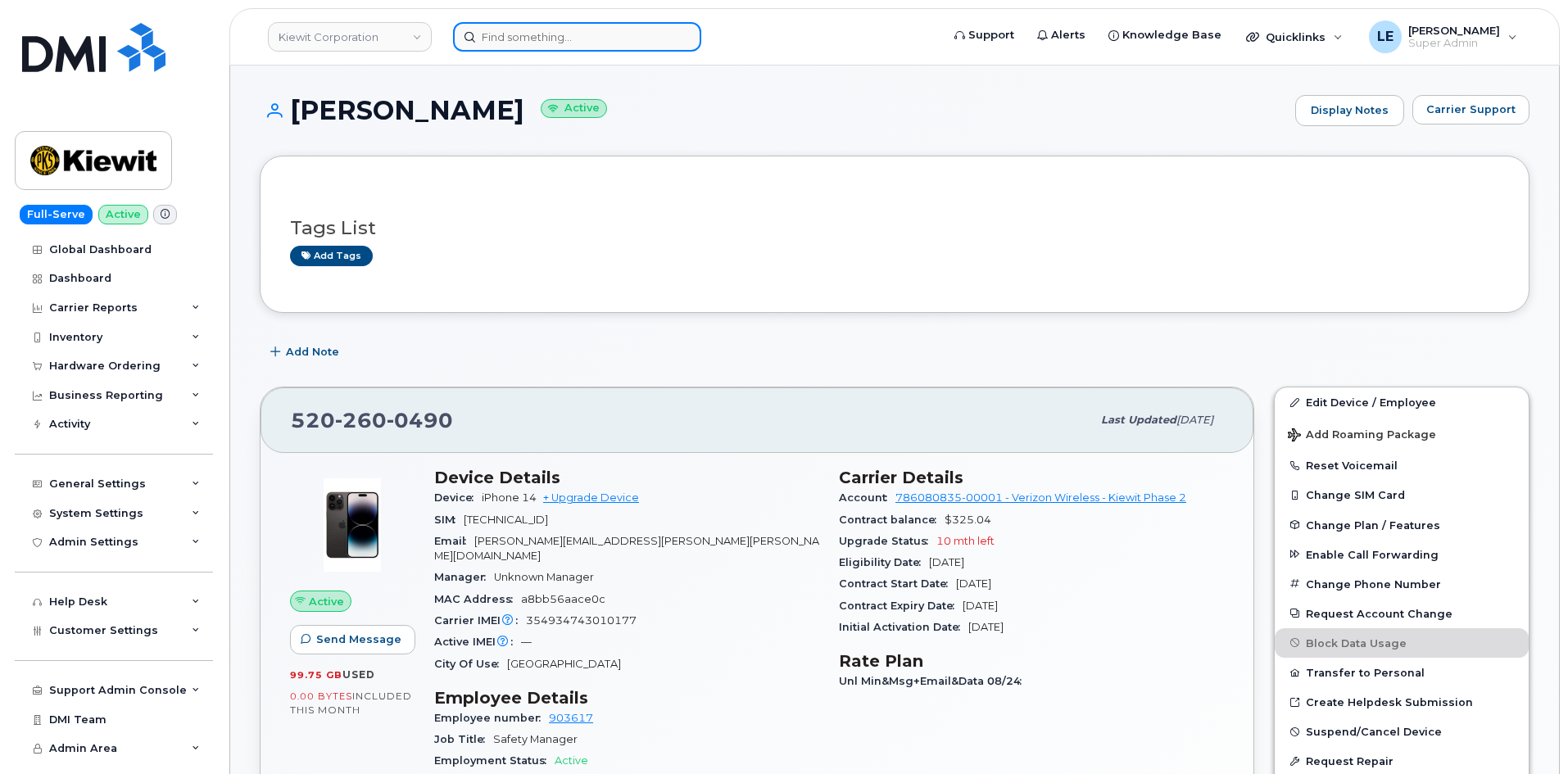
click at [492, 48] on input at bounding box center [577, 36] width 248 height 30
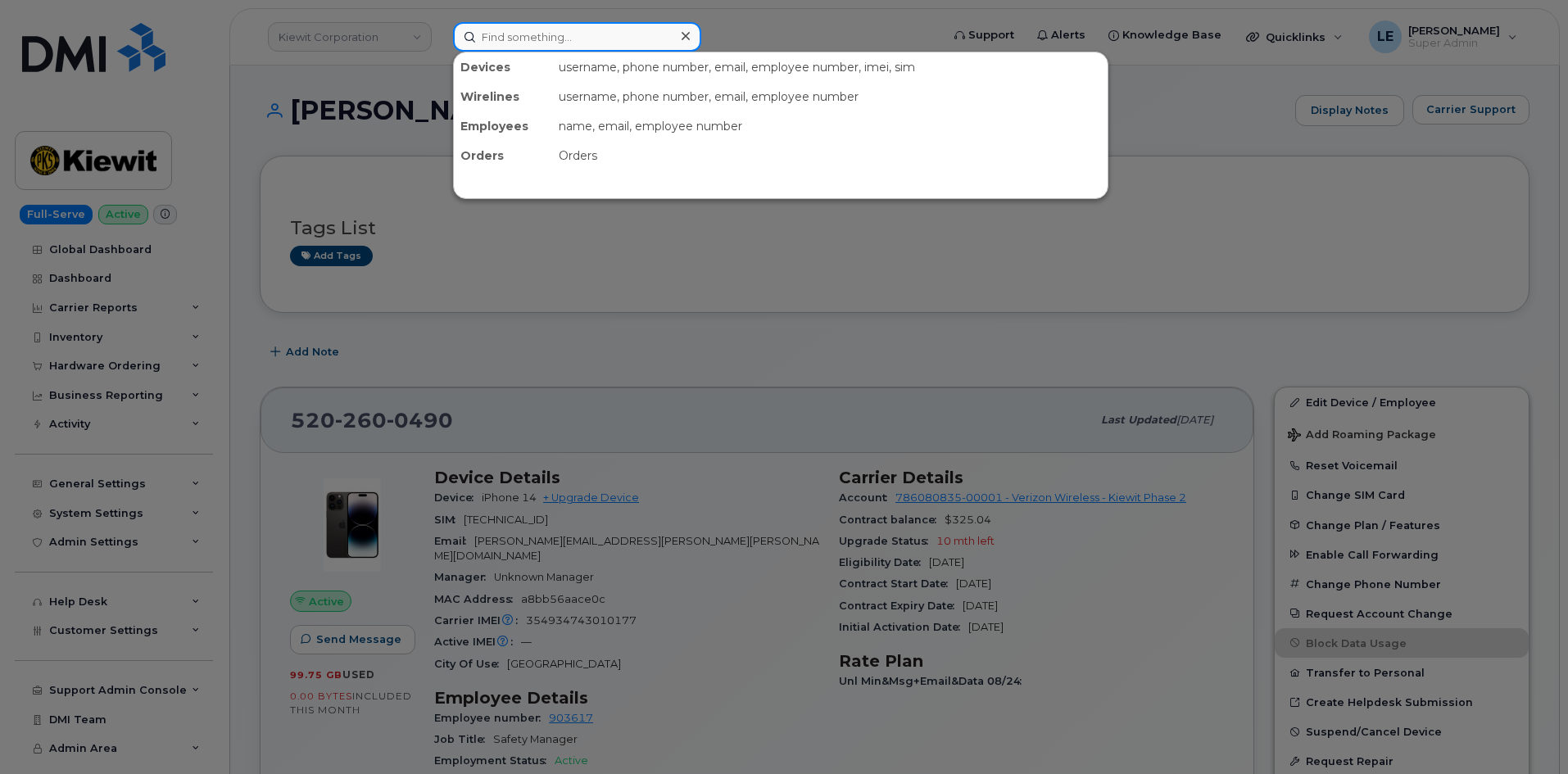
paste input "[PERSON_NAME][EMAIL_ADDRESS][PERSON_NAME][PERSON_NAME][DOMAIN_NAME]"
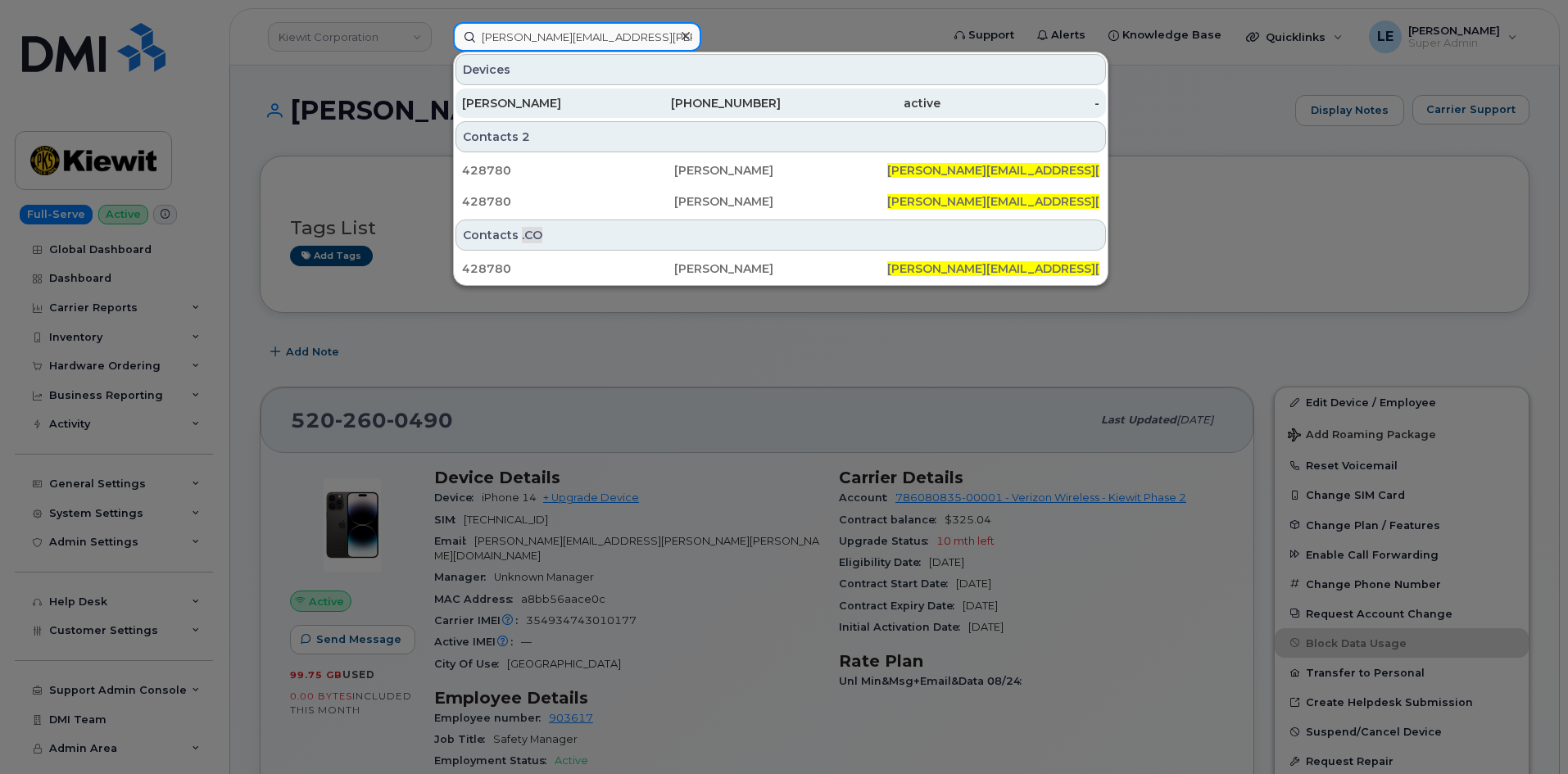
type input "[PERSON_NAME][EMAIL_ADDRESS][PERSON_NAME][PERSON_NAME][DOMAIN_NAME]"
click at [525, 98] on div "[PERSON_NAME]" at bounding box center [542, 103] width 160 height 16
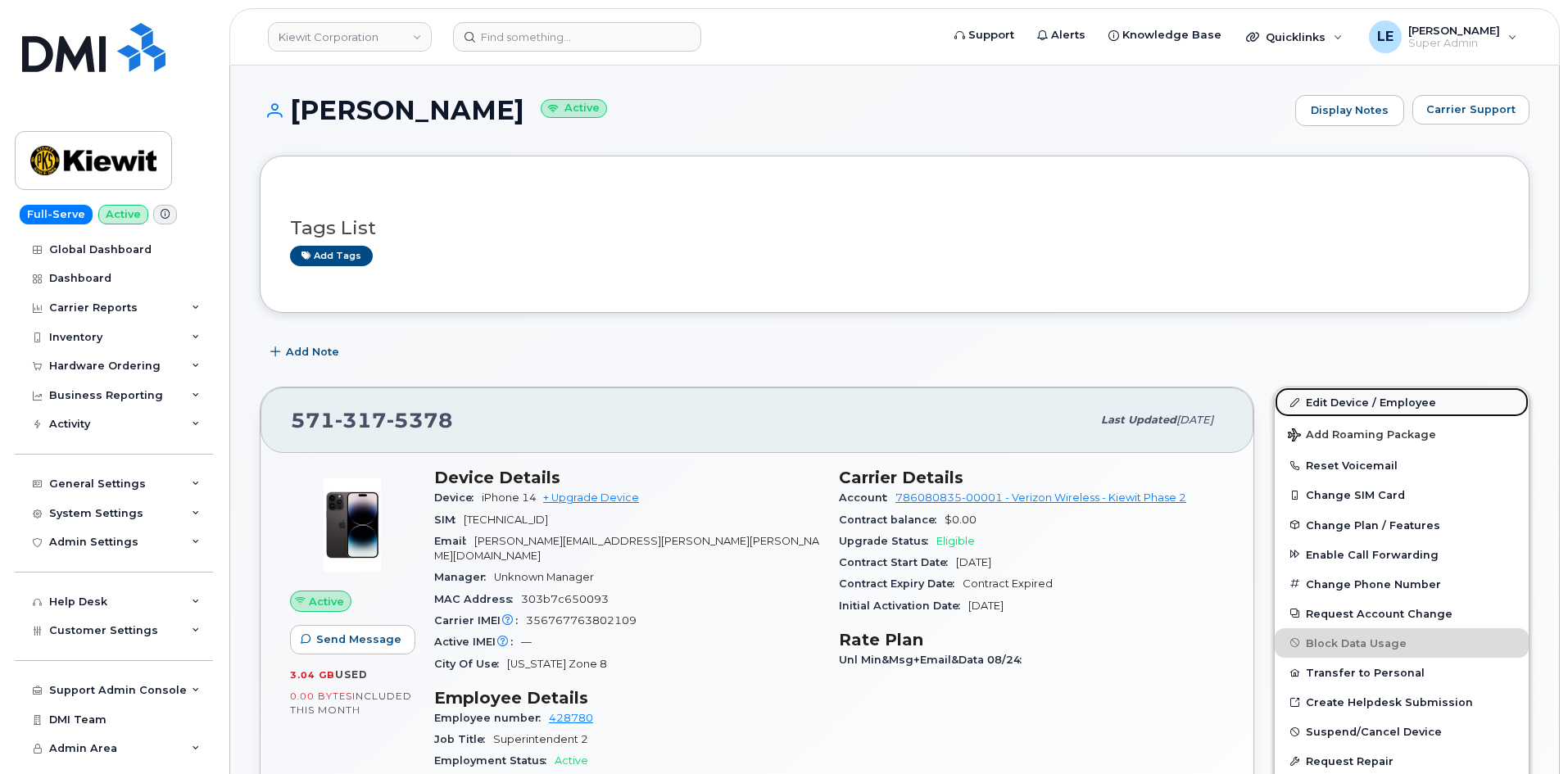
click at [1396, 404] on link "Edit Device / Employee" at bounding box center [1401, 401] width 254 height 30
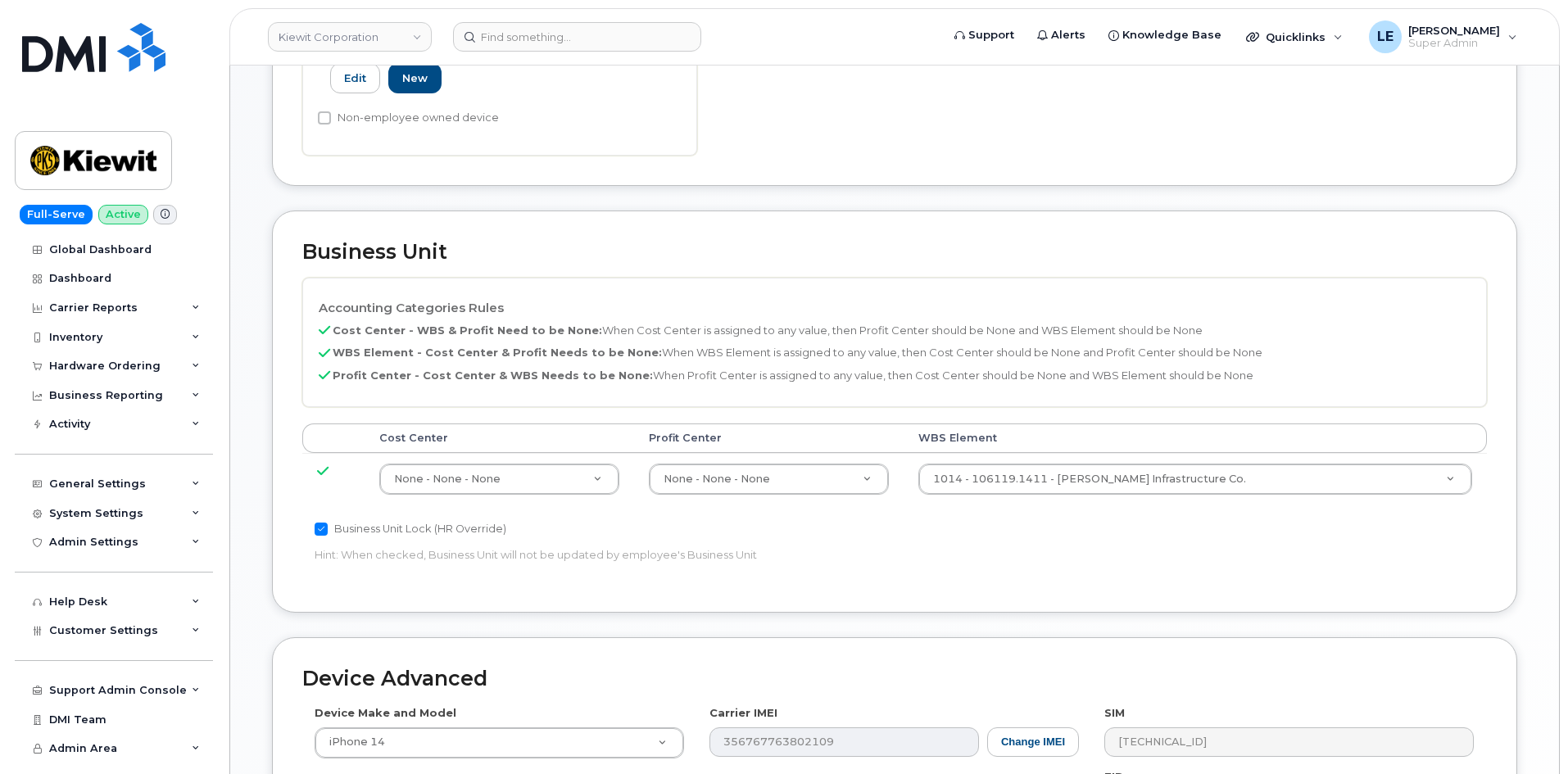
scroll to position [573, 0]
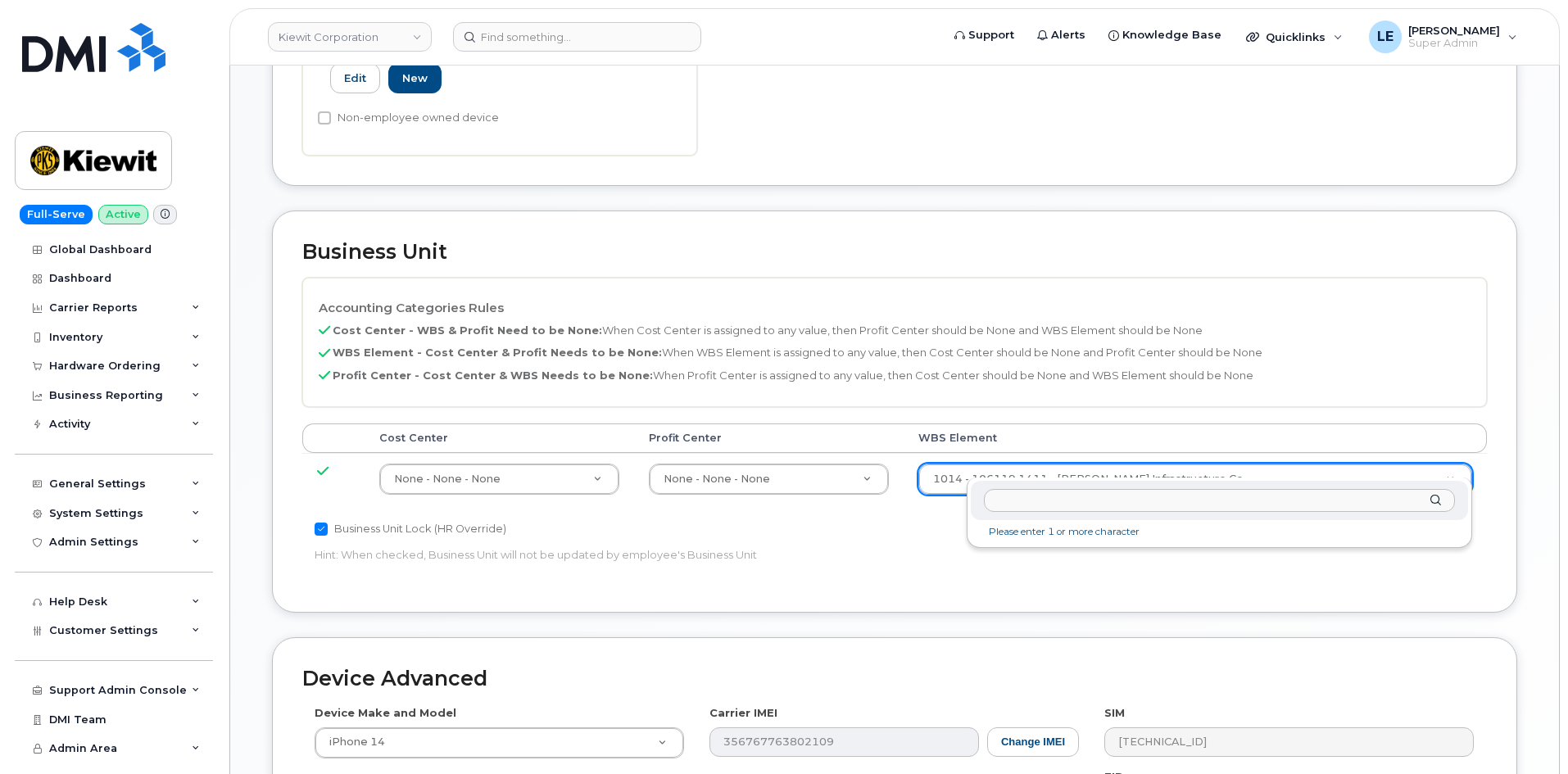
click at [1121, 498] on input "text" at bounding box center [1219, 501] width 471 height 24
type input "104600.1271"
type input "35870839"
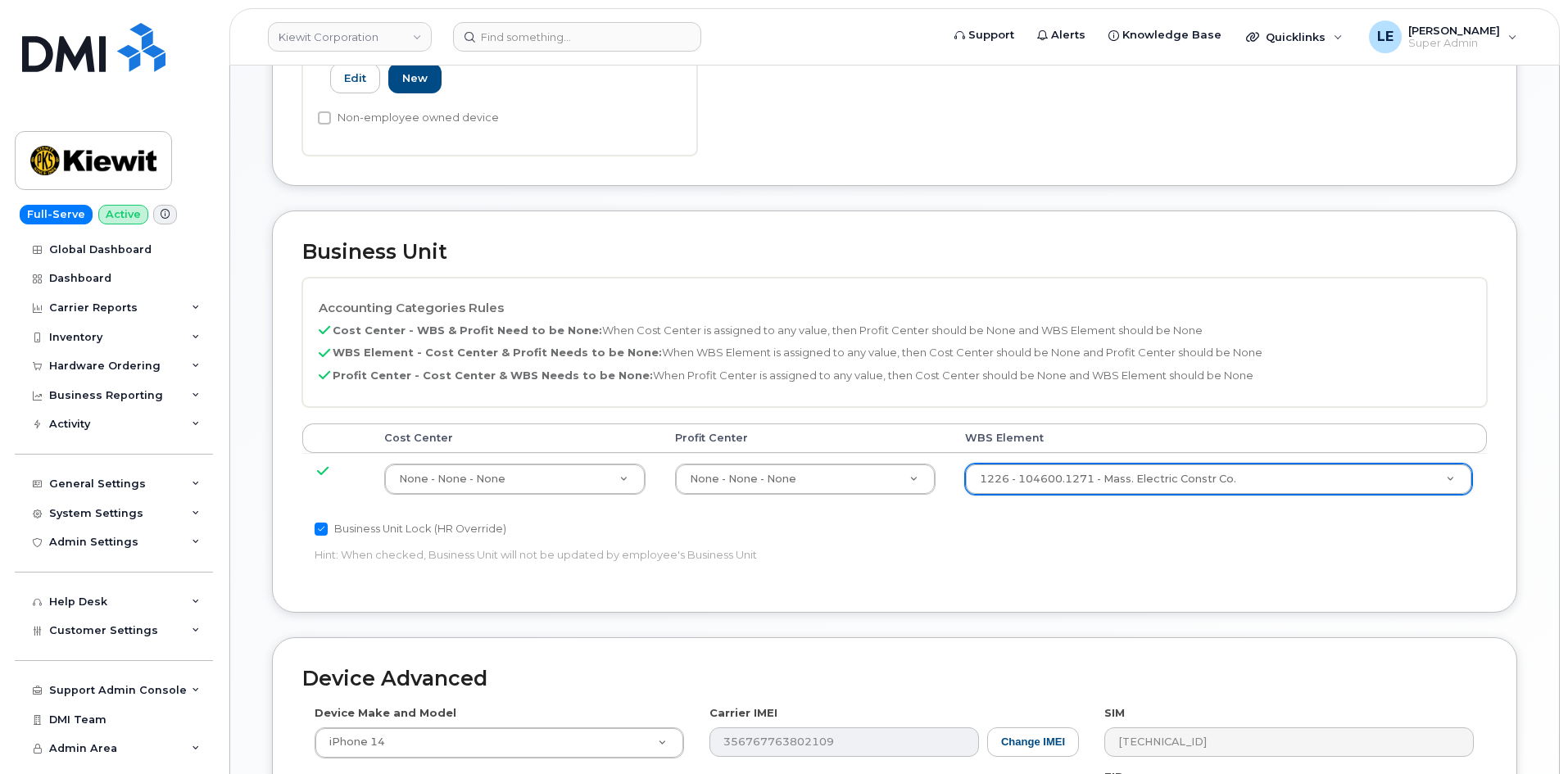
click at [1084, 544] on div "Business Unit Lock (HR Override) Hint: When checked, Business Unit will not be …" at bounding box center [696, 544] width 789 height 52
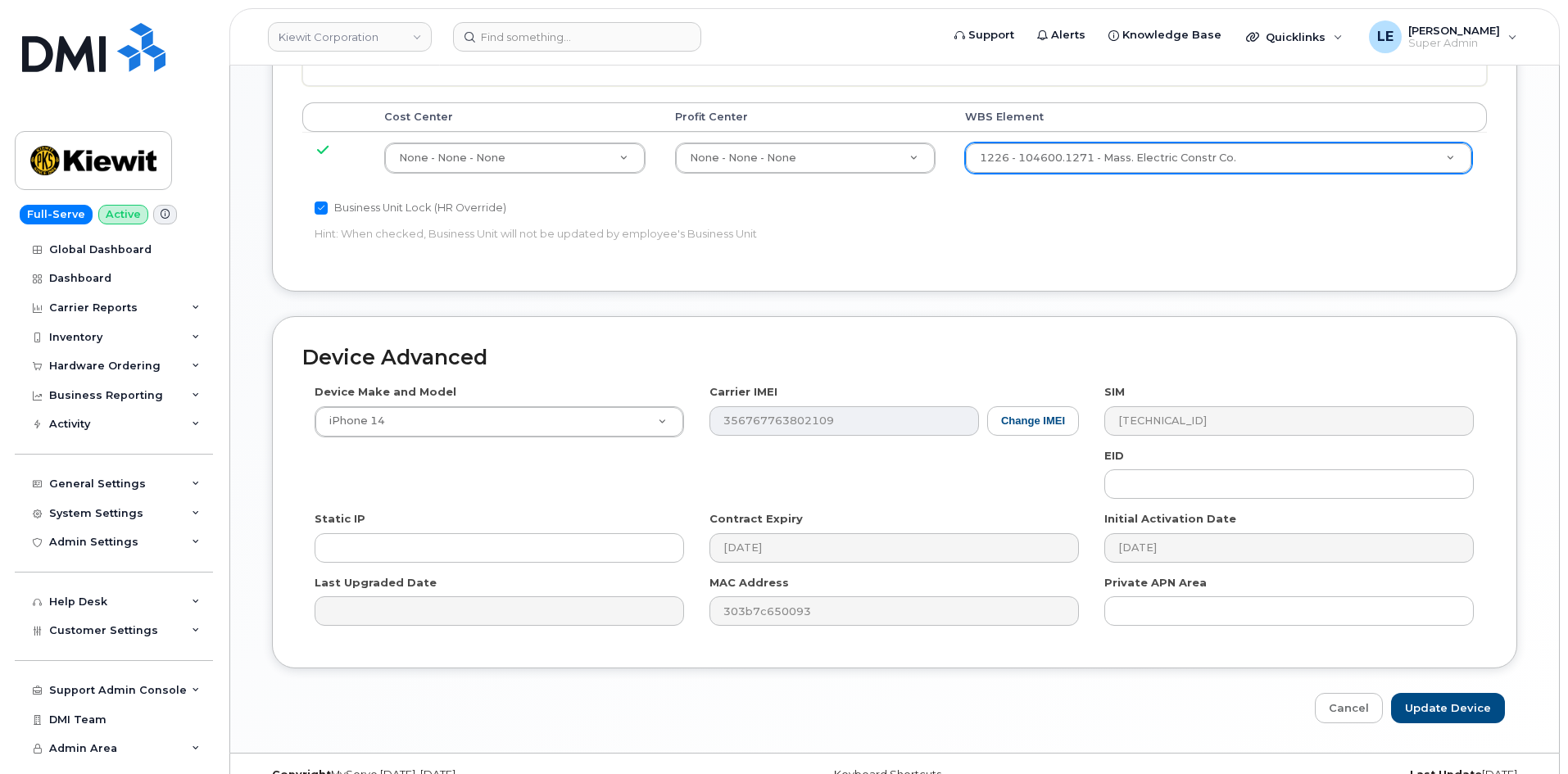
scroll to position [909, 0]
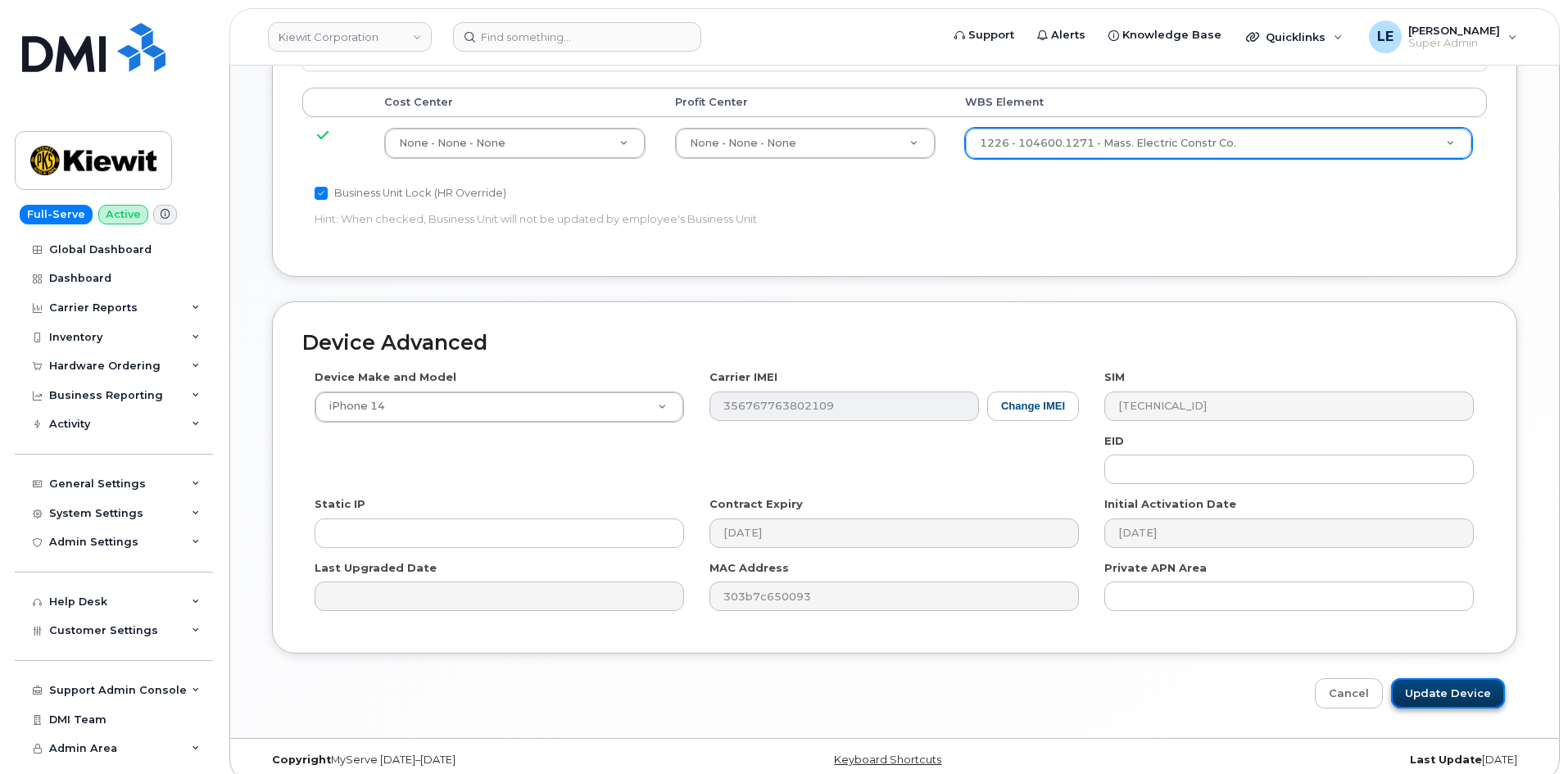
click at [1459, 678] on input "Update Device" at bounding box center [1448, 694] width 114 height 31
type input "Saving..."
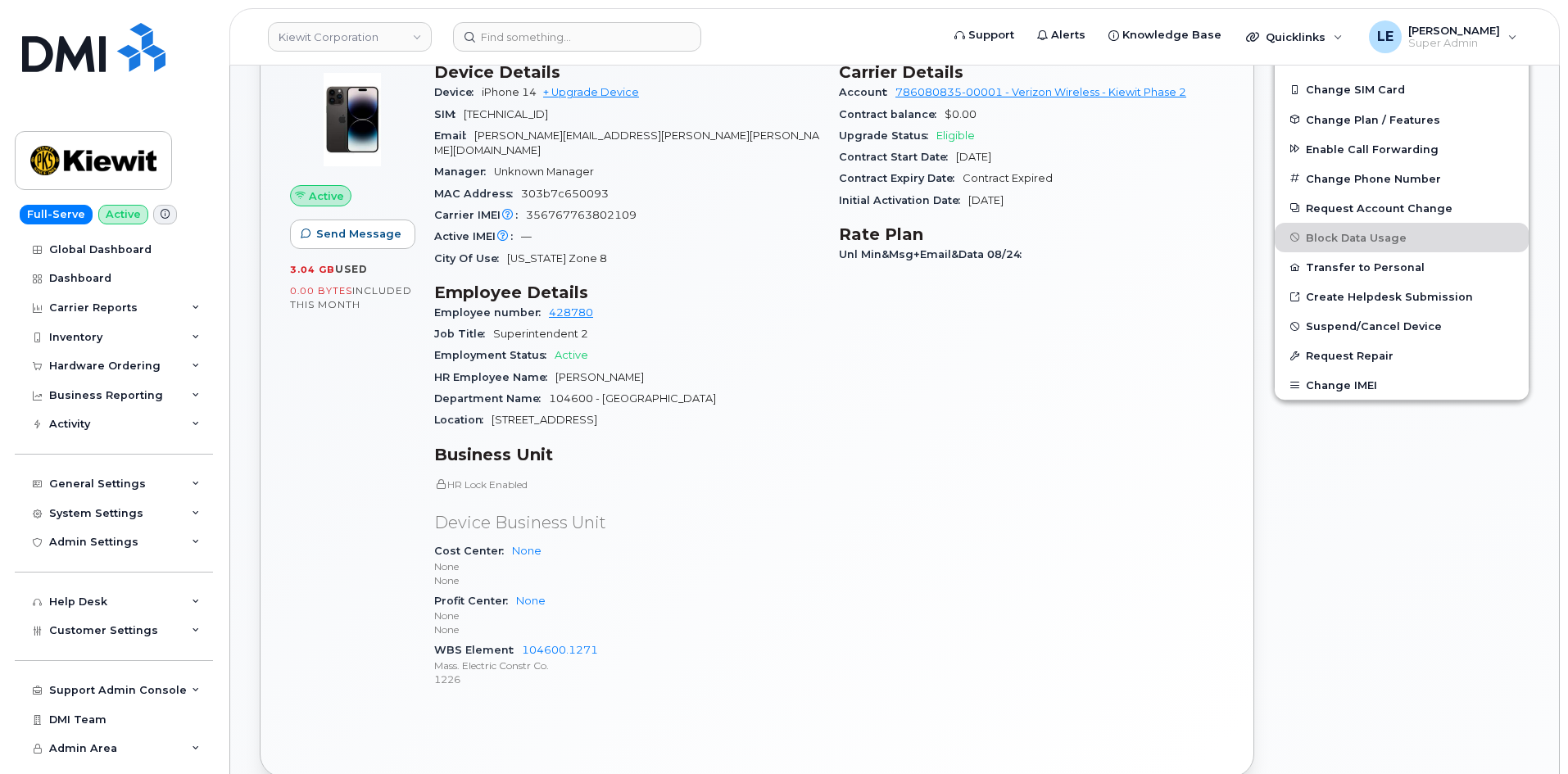
scroll to position [410, 0]
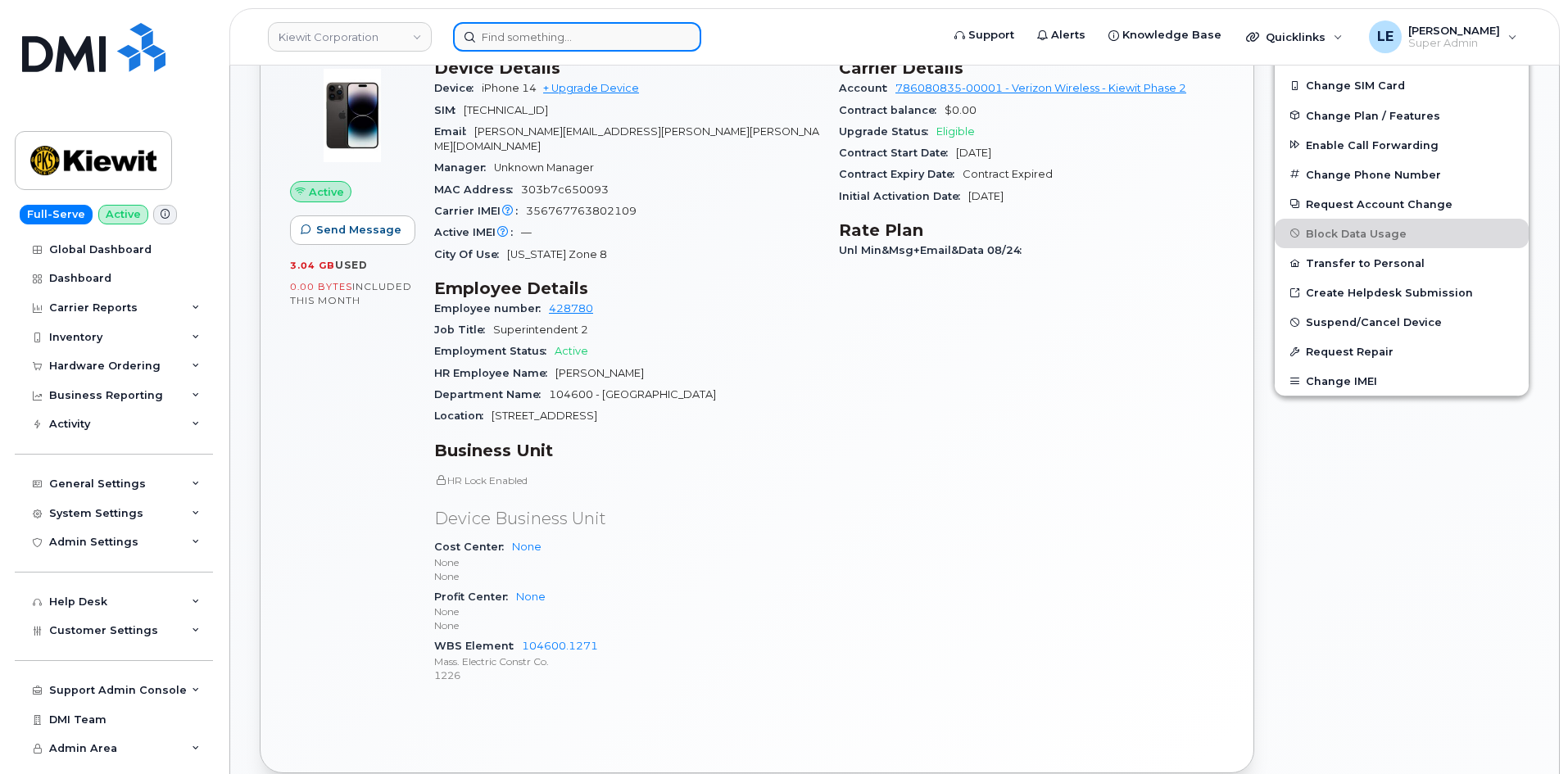
click at [535, 44] on input at bounding box center [577, 36] width 248 height 30
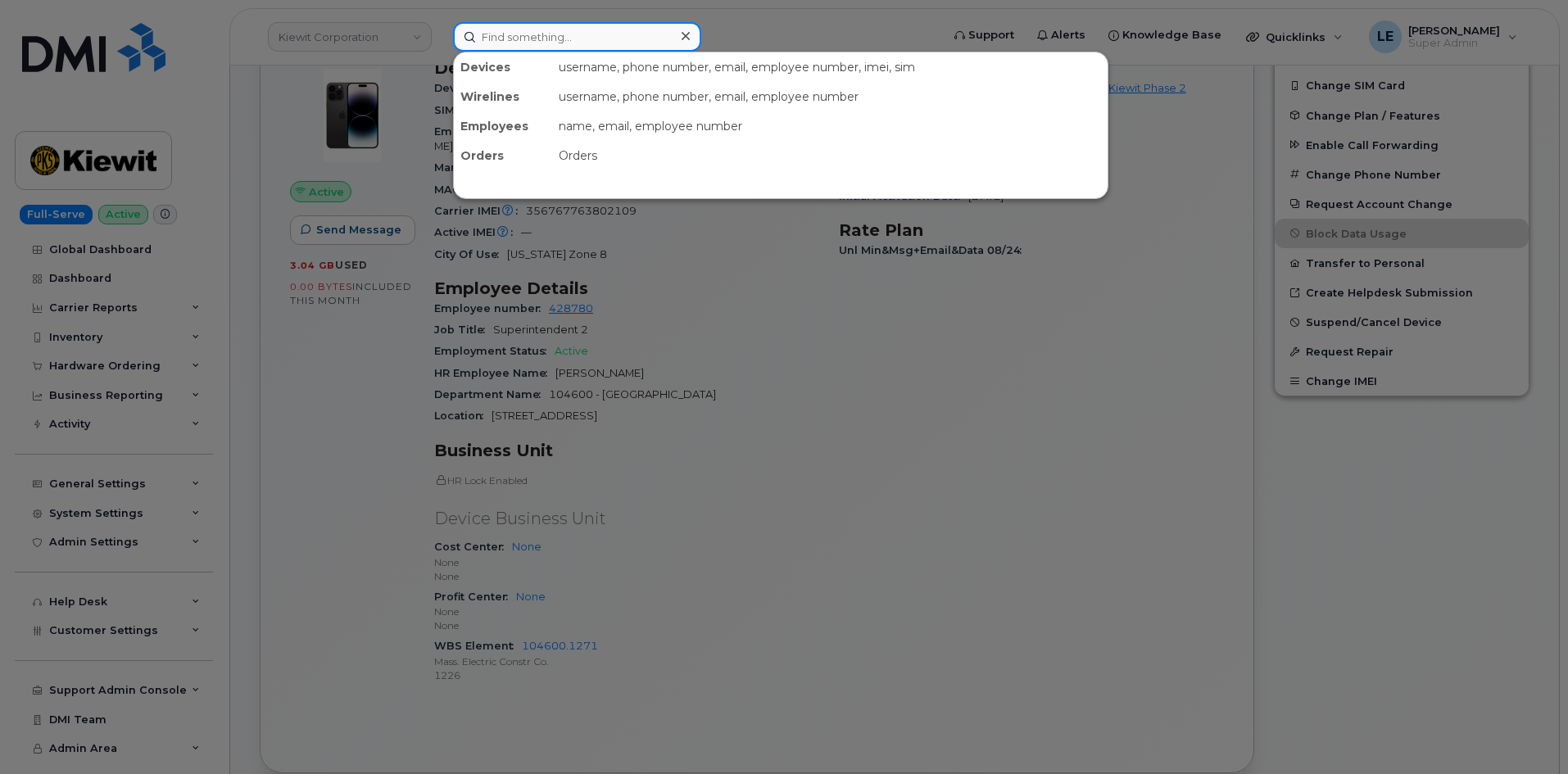
paste input "[PERSON_NAME][EMAIL_ADDRESS][PERSON_NAME][DOMAIN_NAME]"
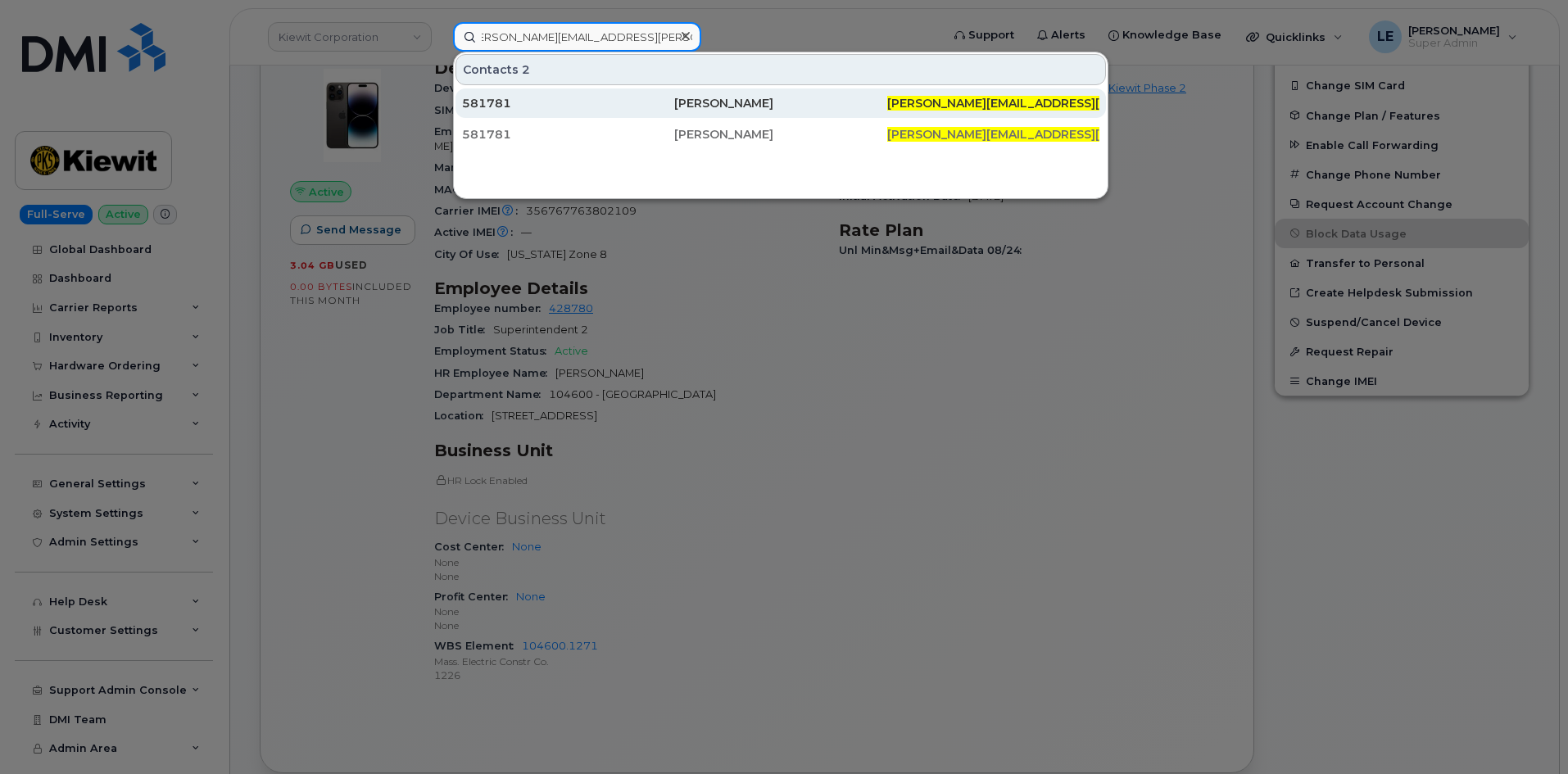
type input "[PERSON_NAME][EMAIL_ADDRESS][PERSON_NAME][DOMAIN_NAME]"
click at [619, 89] on link "581781 Joshua Ramirez Baltazar JOSH.RAMIREZBALTAZAR@CHERNE.COM" at bounding box center [780, 103] width 650 height 30
click at [619, 92] on div "581781" at bounding box center [568, 103] width 213 height 30
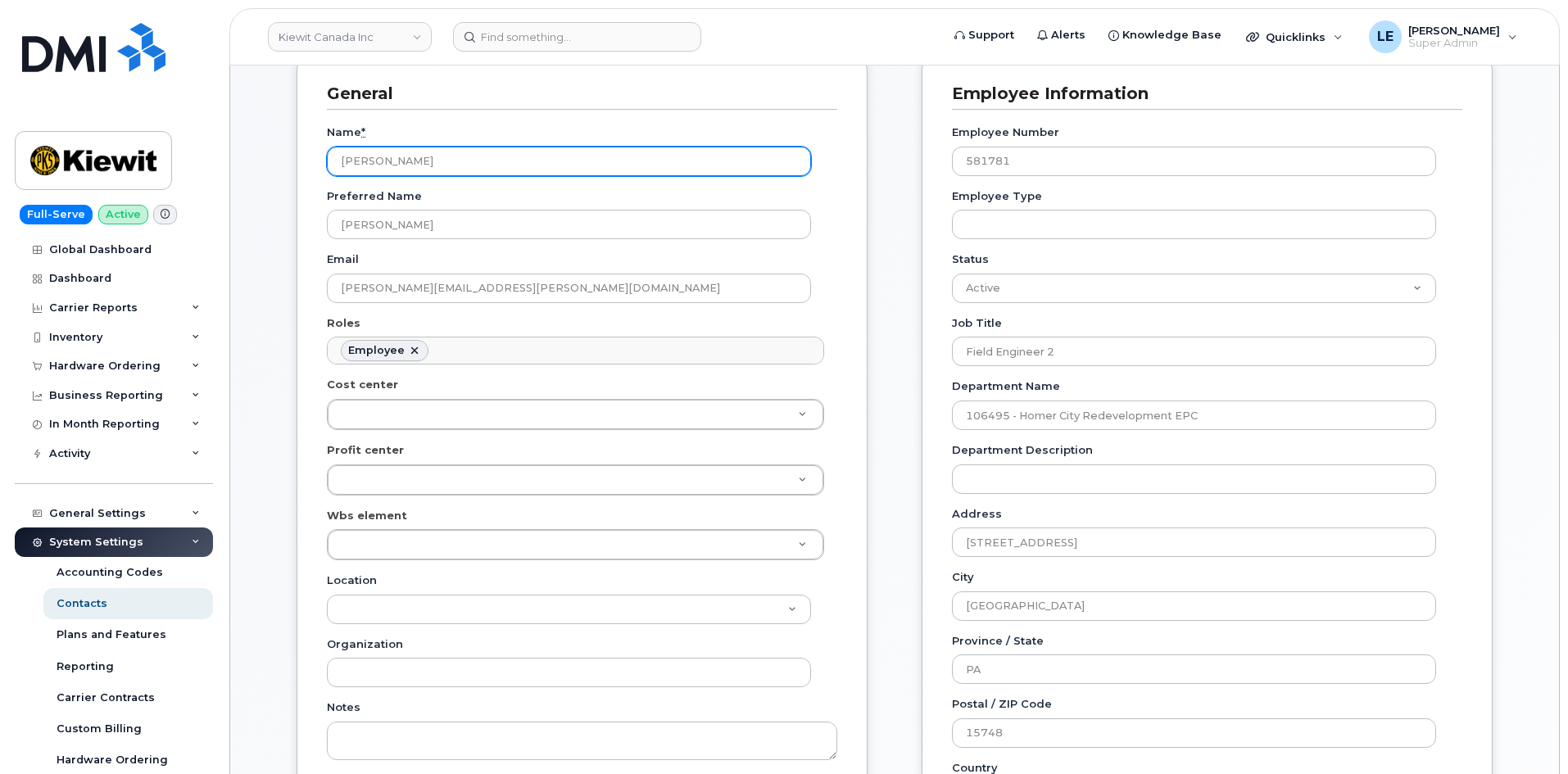
scroll to position [164, 0]
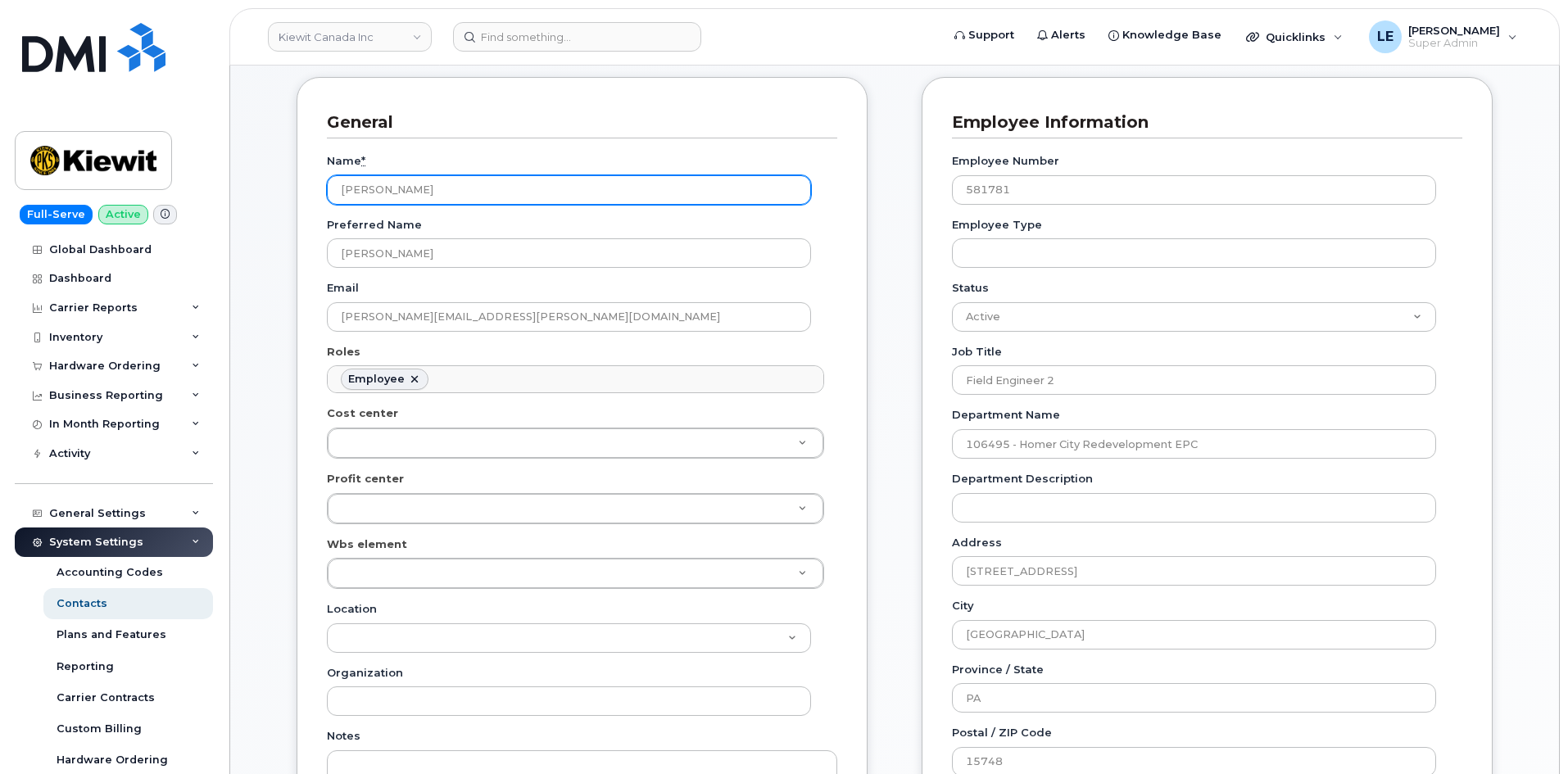
drag, startPoint x: 511, startPoint y: 185, endPoint x: 167, endPoint y: 188, distance: 344.0
drag, startPoint x: 474, startPoint y: 18, endPoint x: 486, endPoint y: 28, distance: 15.6
click at [474, 24] on header "[PERSON_NAME] Canada Inc Support Alerts Knowledge Base Quicklinks Suspend / Can…" at bounding box center [894, 36] width 1330 height 57
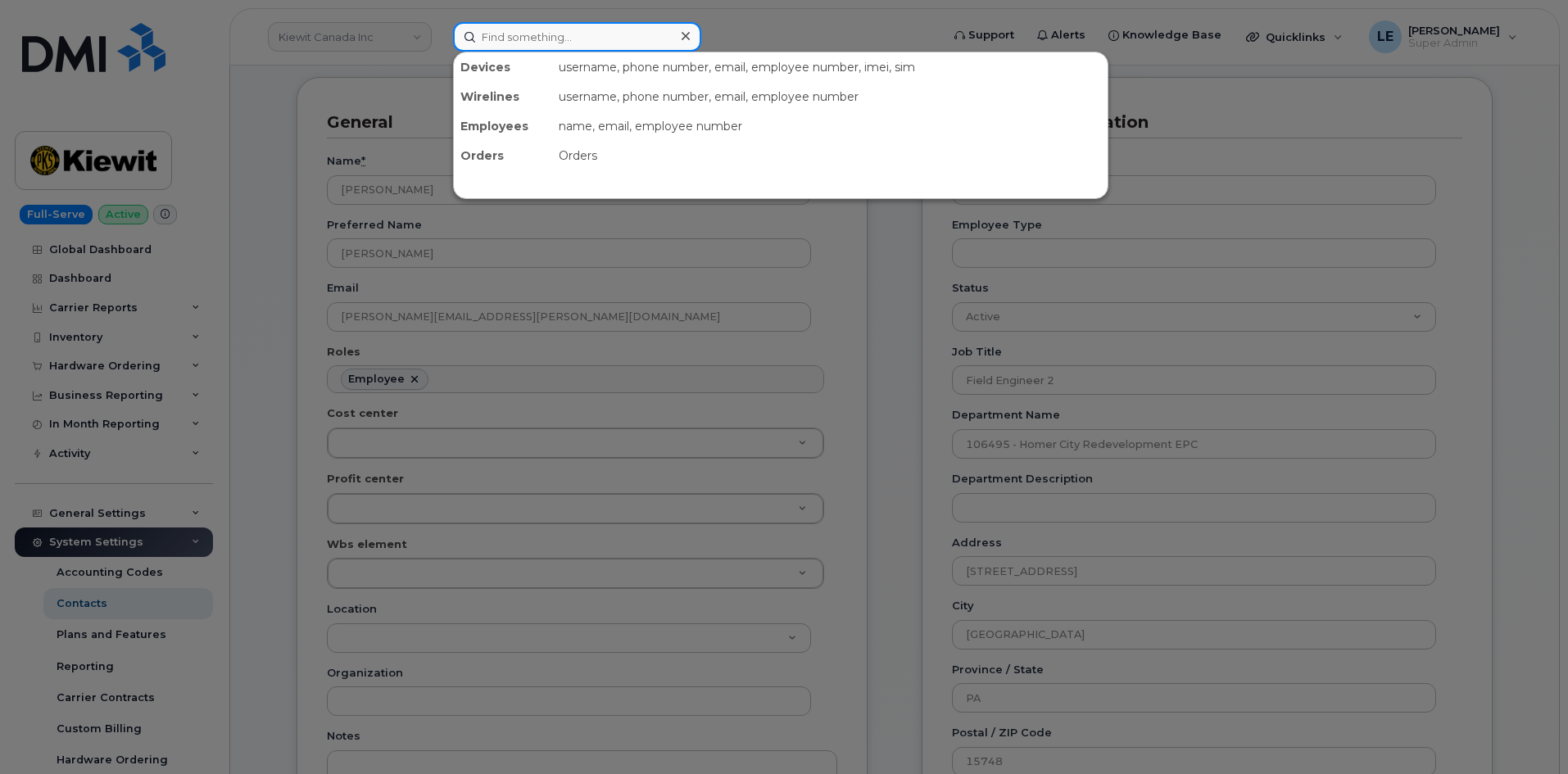
click at [488, 28] on input at bounding box center [577, 36] width 248 height 30
paste input "[PERSON_NAME]"
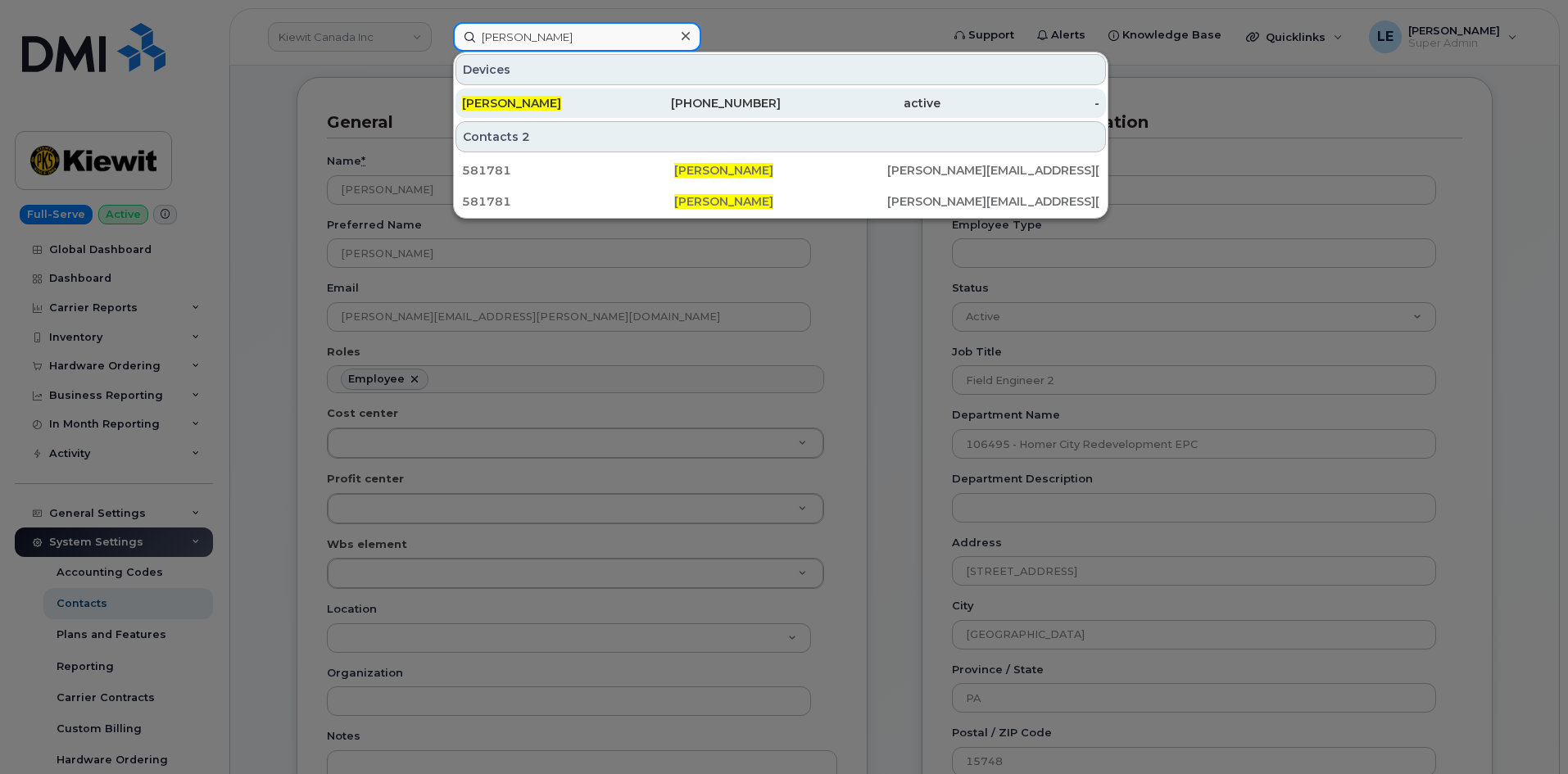
type input "[PERSON_NAME]"
click at [633, 104] on div "[PHONE_NUMBER]" at bounding box center [702, 103] width 160 height 16
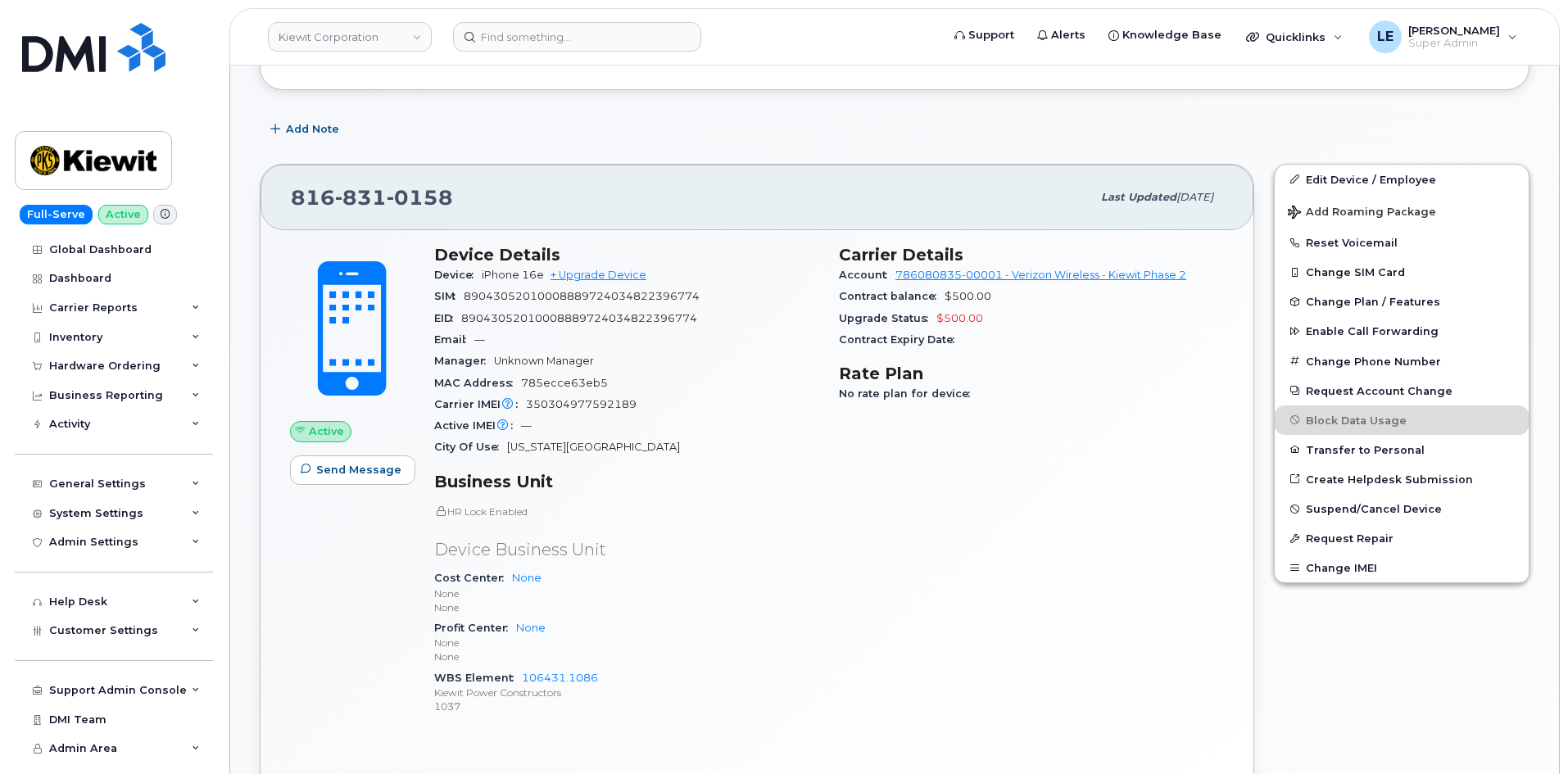
scroll to position [246, 0]
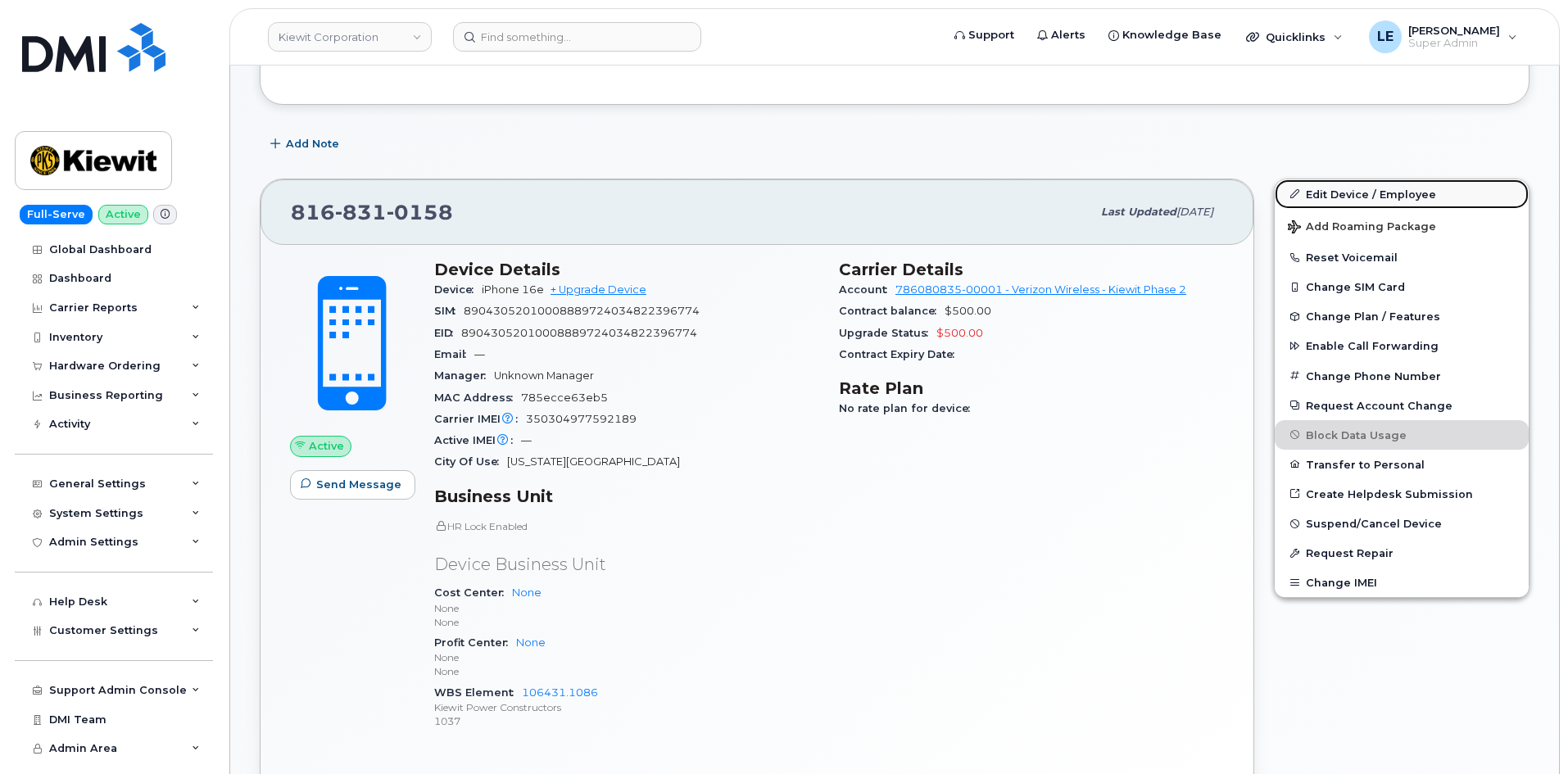
click at [1307, 195] on link "Edit Device / Employee" at bounding box center [1401, 194] width 254 height 30
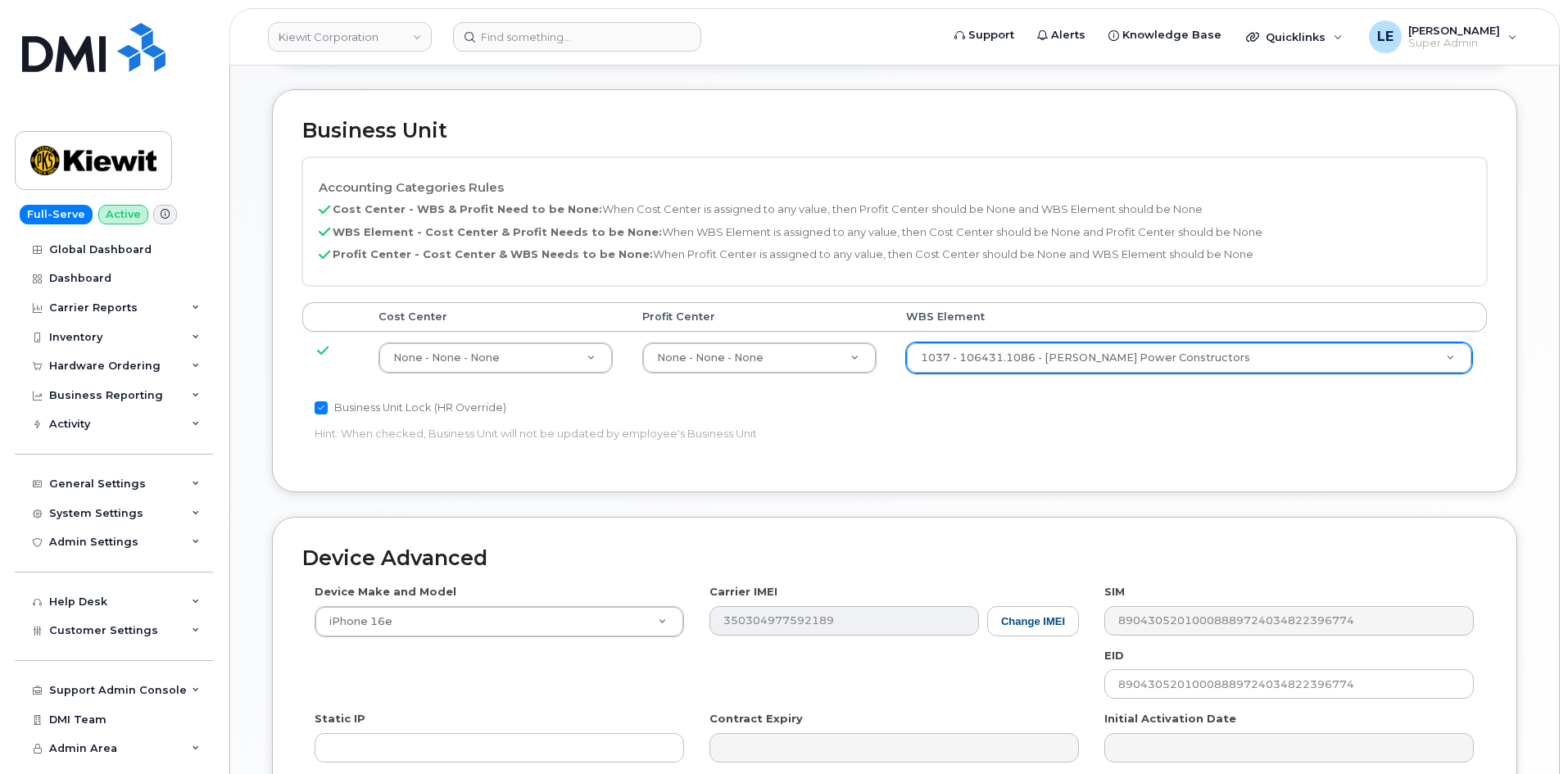
scroll to position [573, 0]
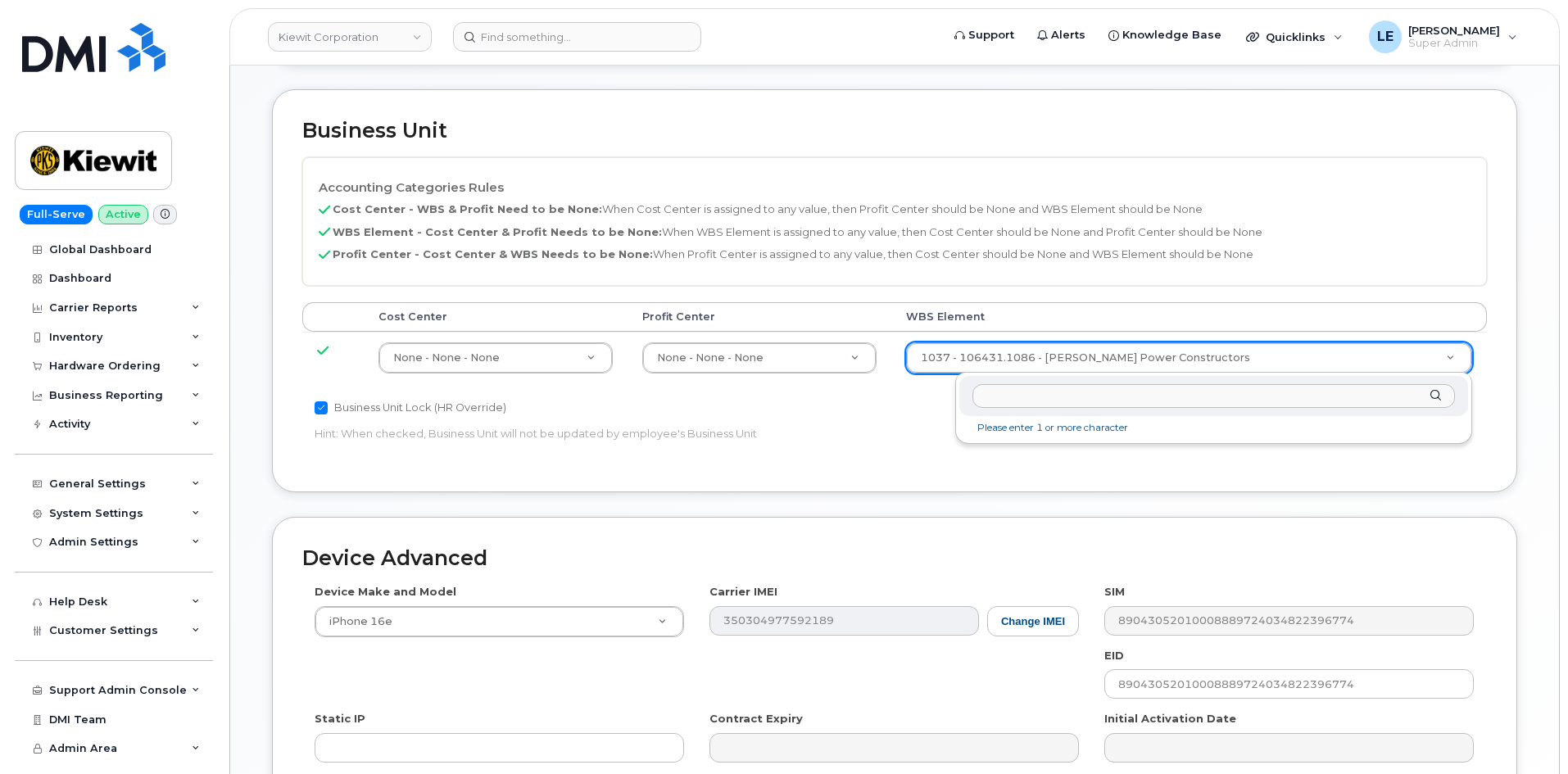
click at [1017, 400] on input "text" at bounding box center [1214, 396] width 483 height 24
type input "106495.6612"
type input "35834206"
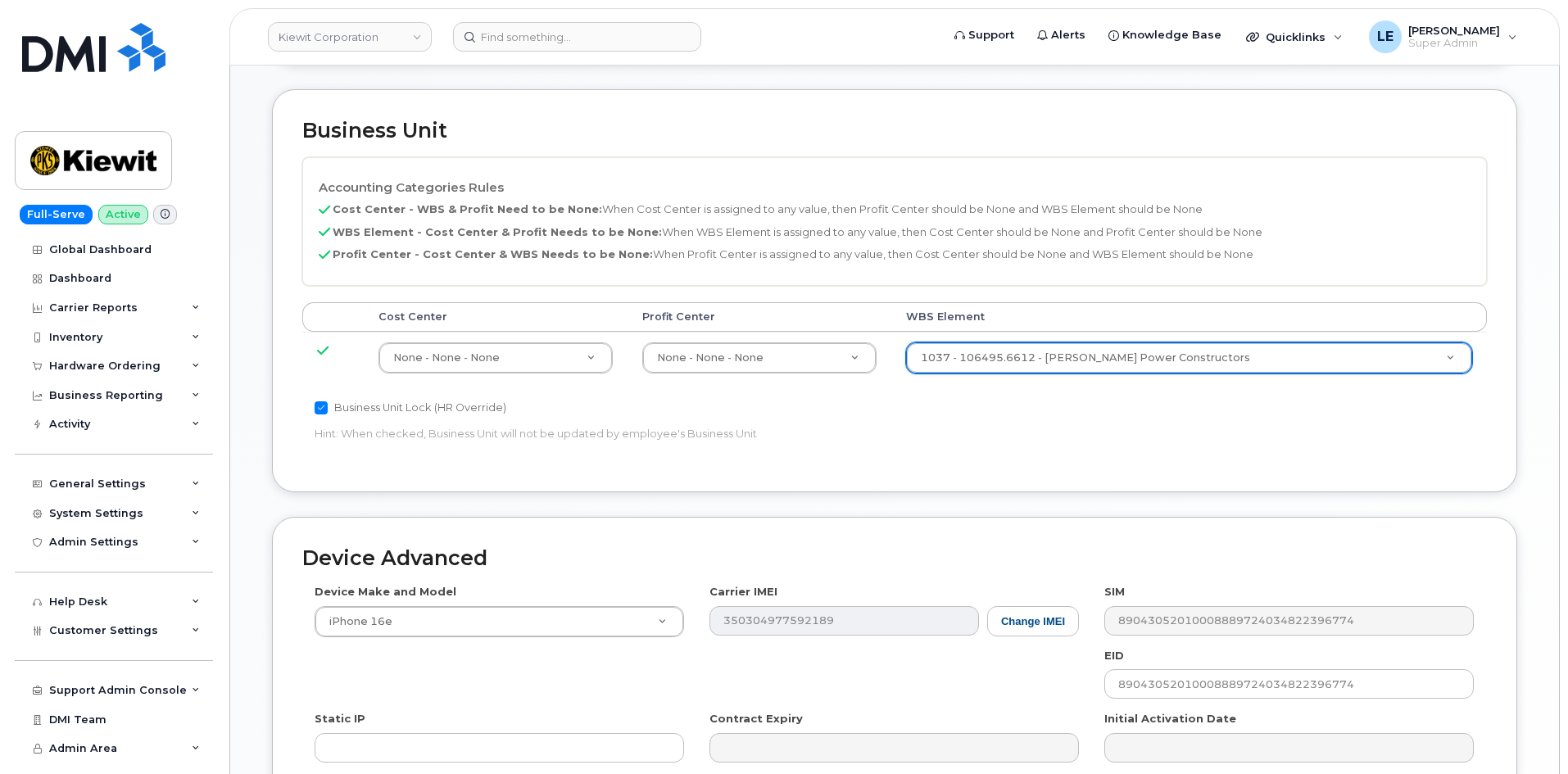
click at [1034, 430] on p "Hint: When checked, Business Unit will not be updated by employee's Business Un…" at bounding box center [696, 433] width 764 height 15
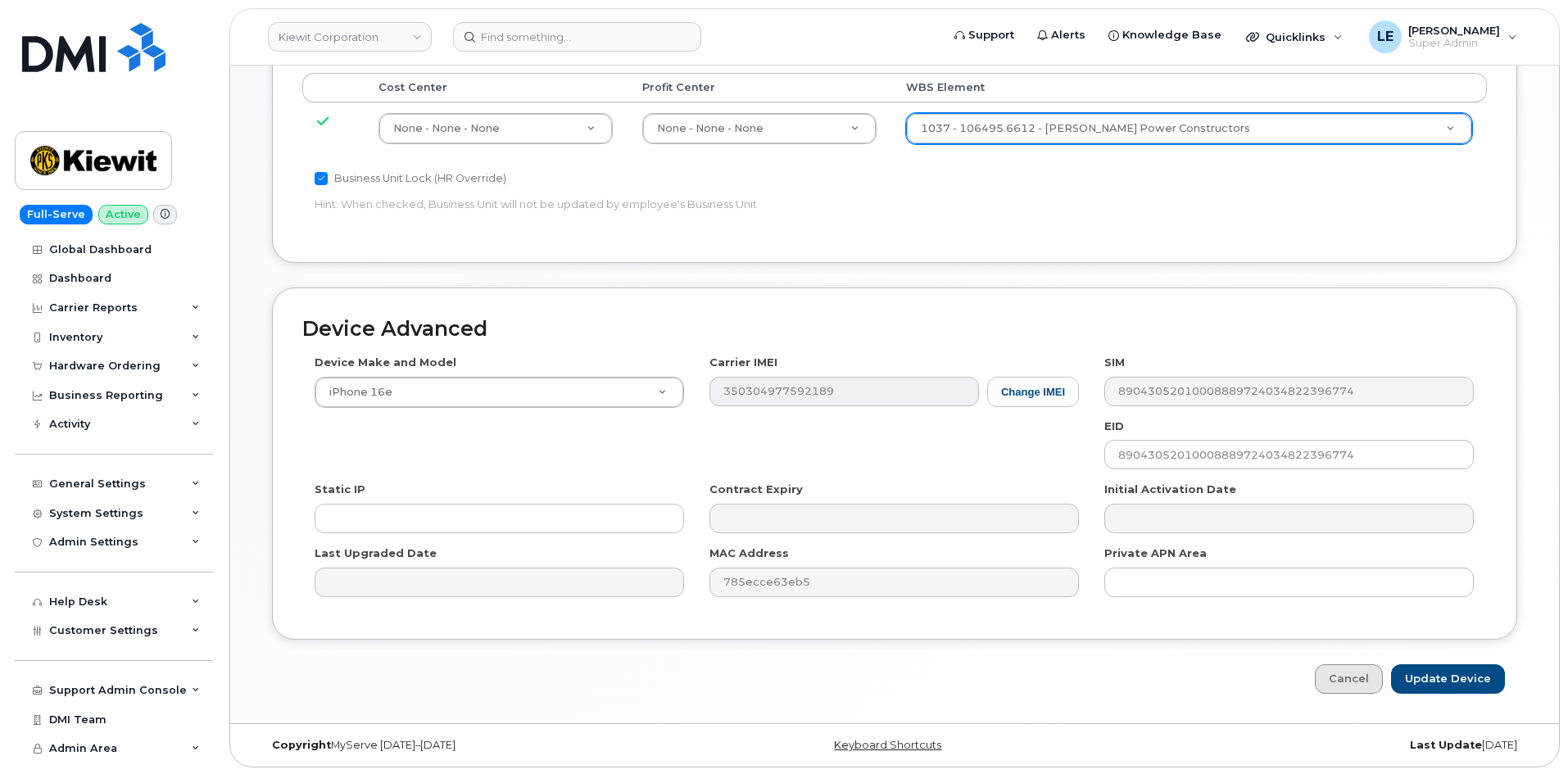
scroll to position [805, 0]
click at [1436, 683] on input "Update Device" at bounding box center [1448, 678] width 114 height 31
type input "Saving..."
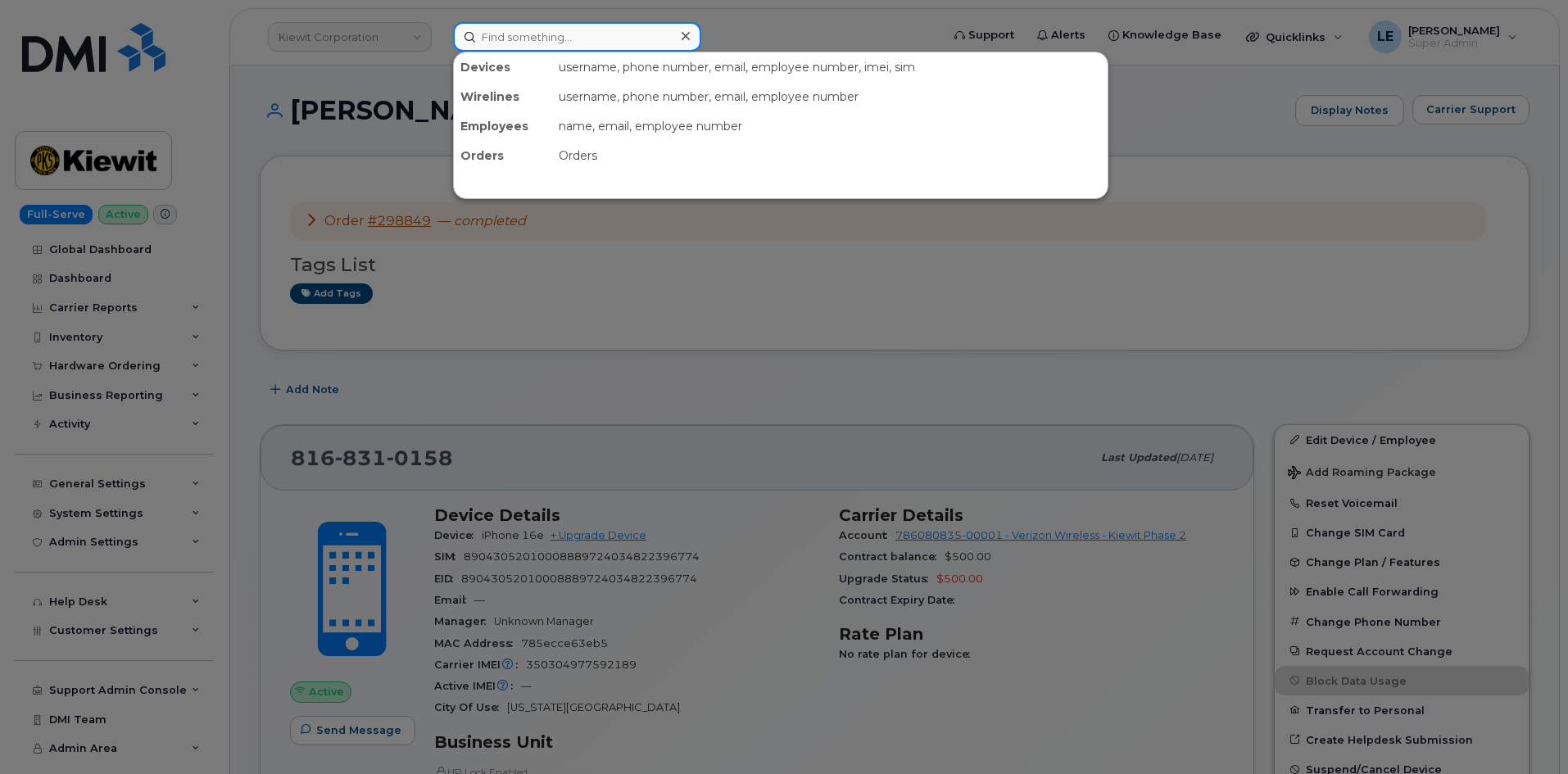
click at [604, 35] on input at bounding box center [577, 36] width 248 height 30
paste input "JEREMY.PETERSON@KIEWIT.COM"
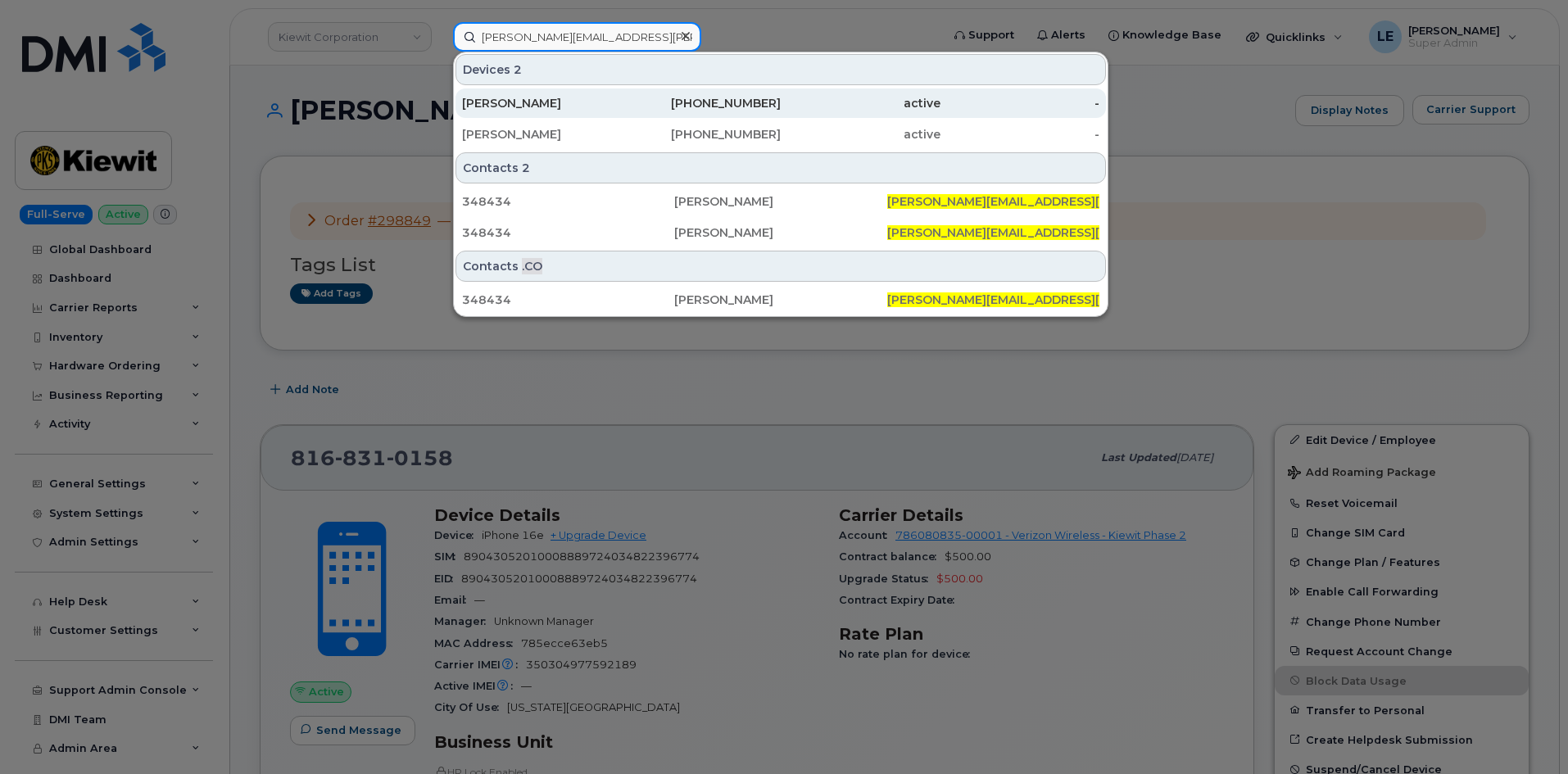
type input "JEREMY.PETERSON@KIEWIT.COM"
click at [527, 106] on div "JEREMY PETERSON" at bounding box center [542, 103] width 160 height 16
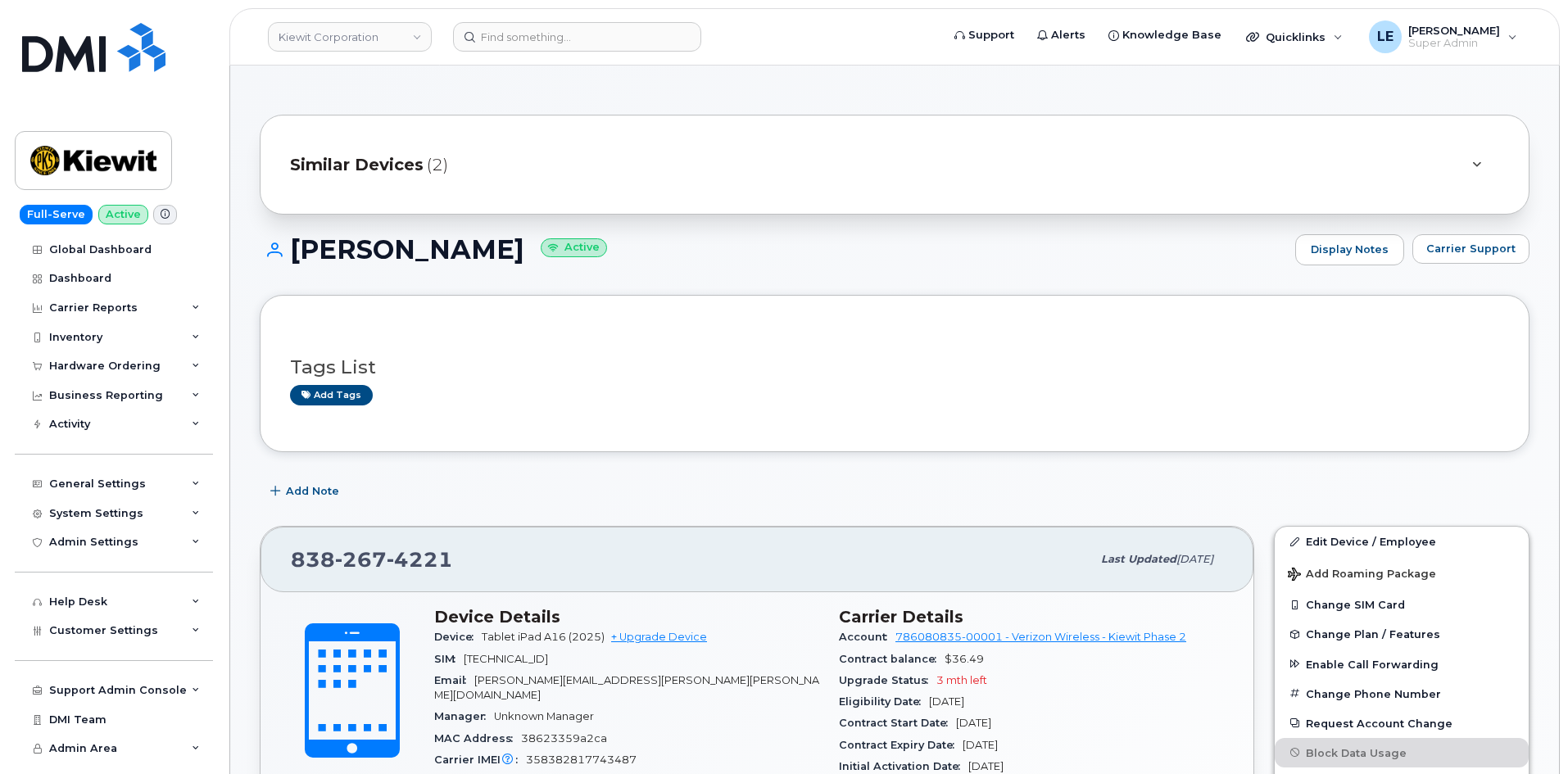
click at [419, 146] on div "Similar Devices (2)" at bounding box center [872, 164] width 1163 height 39
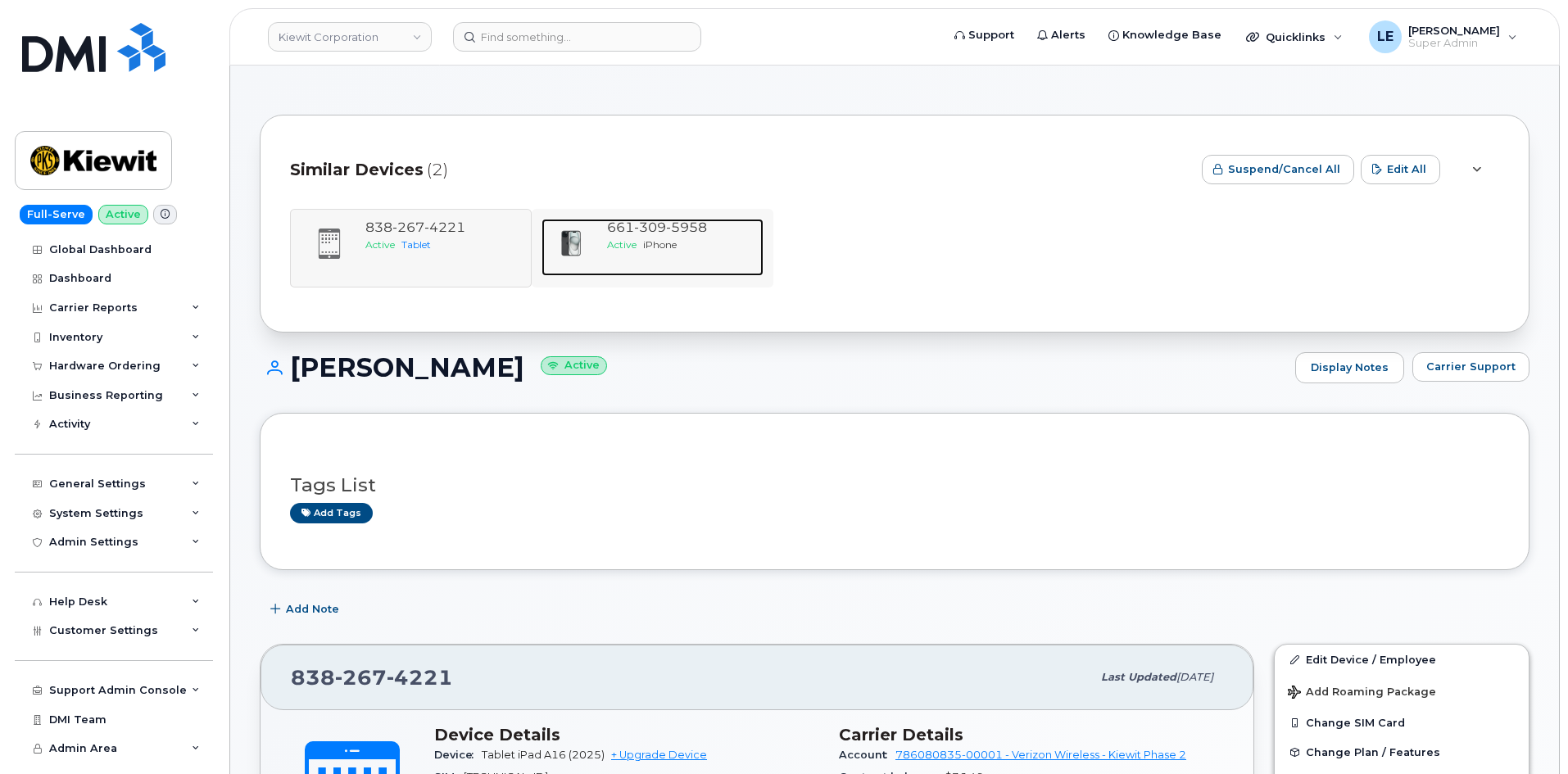
click at [617, 254] on div "[PHONE_NUMBER] Active iPhone" at bounding box center [682, 247] width 163 height 57
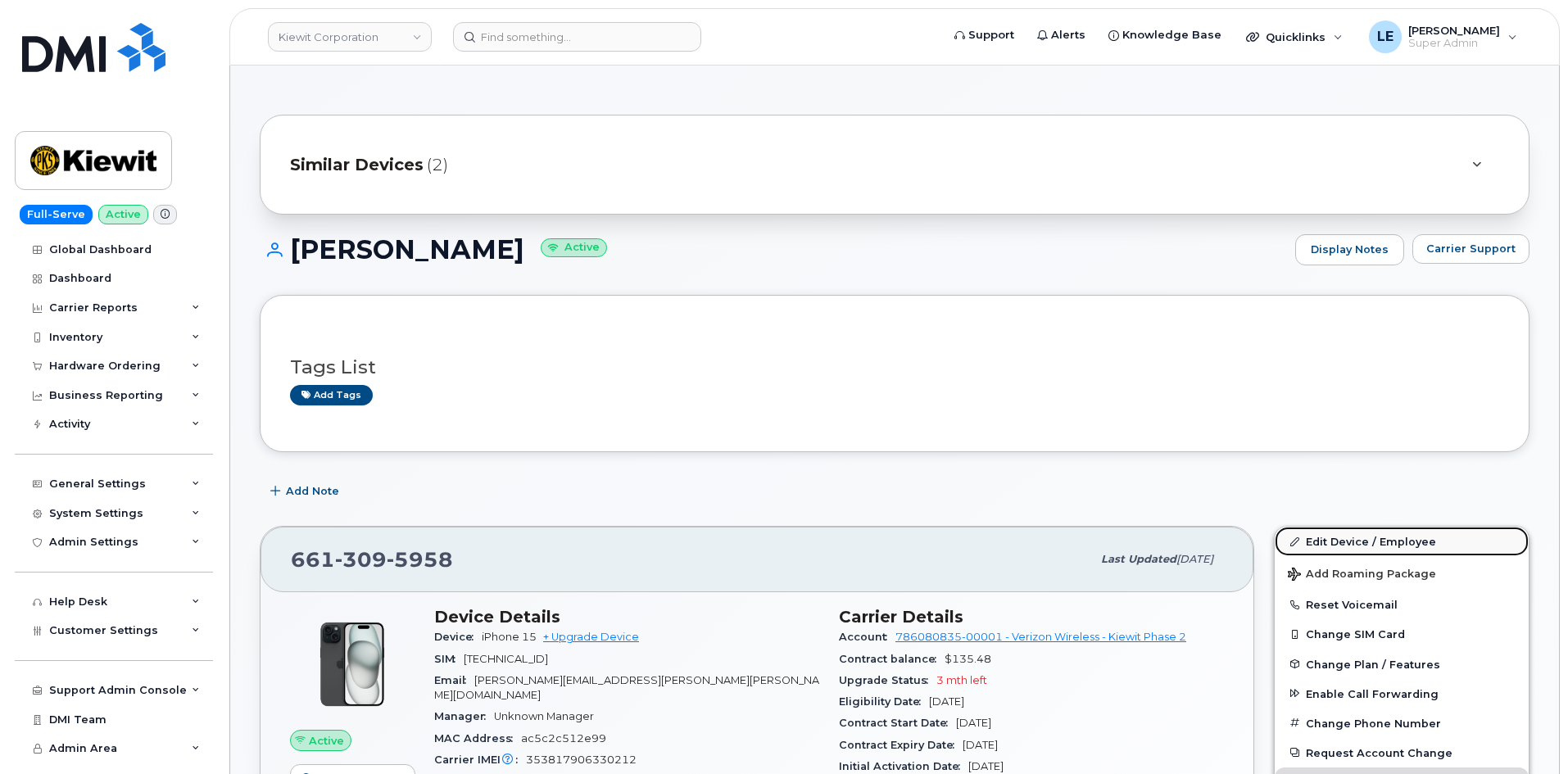
click at [1384, 528] on link "Edit Device / Employee" at bounding box center [1401, 541] width 254 height 30
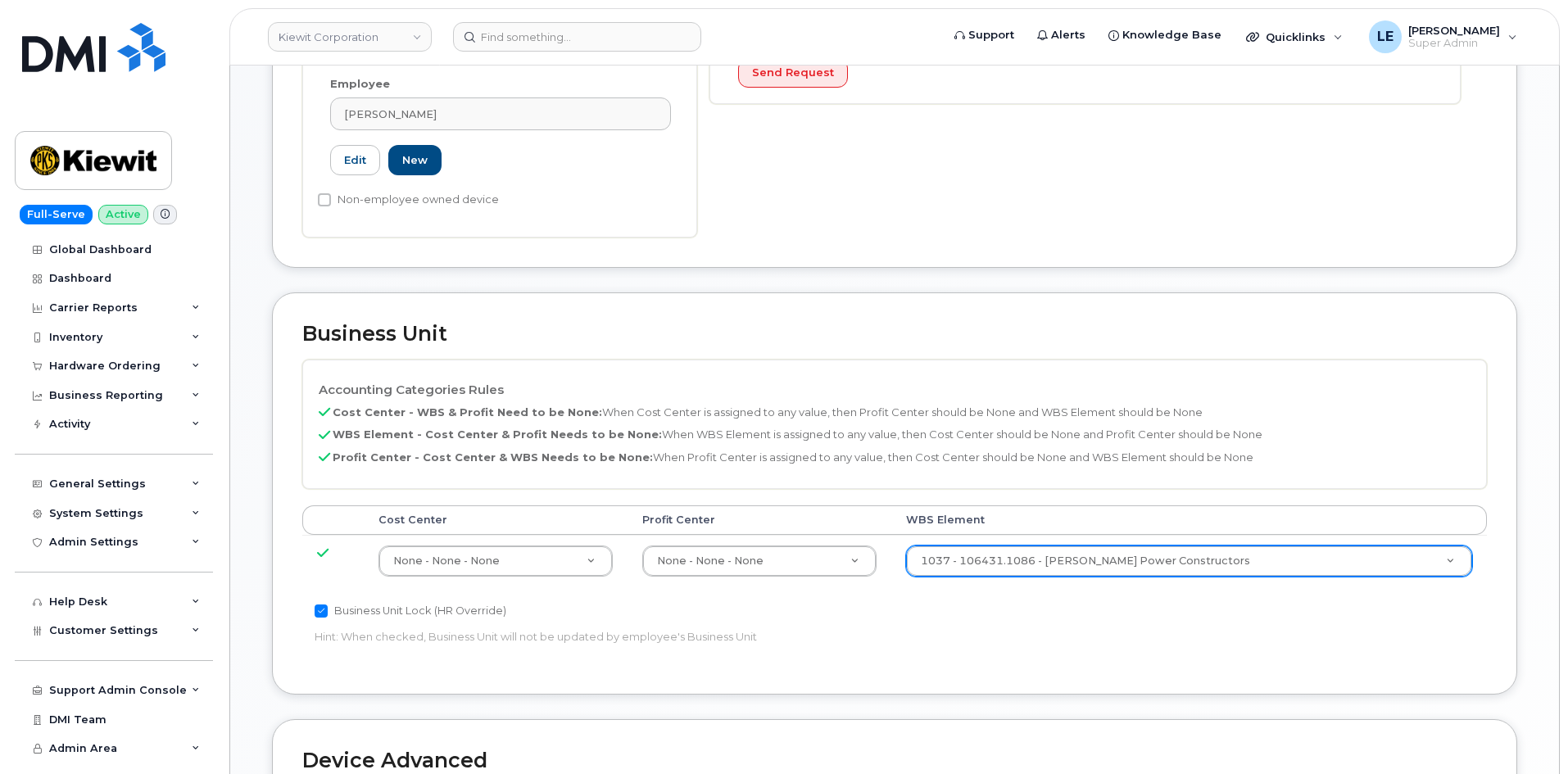
scroll to position [492, 0]
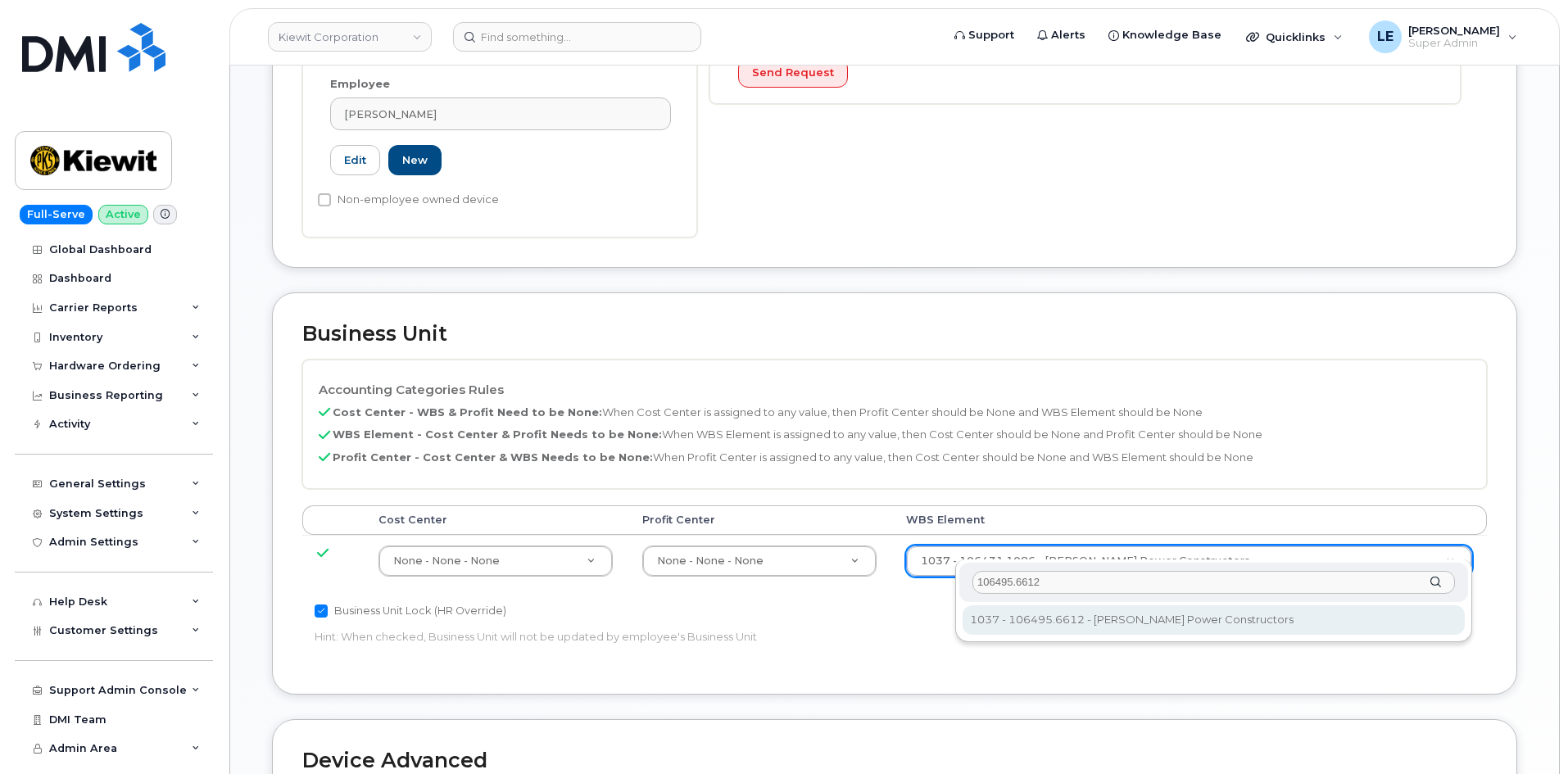
type input "106495.6612"
type input "35834206"
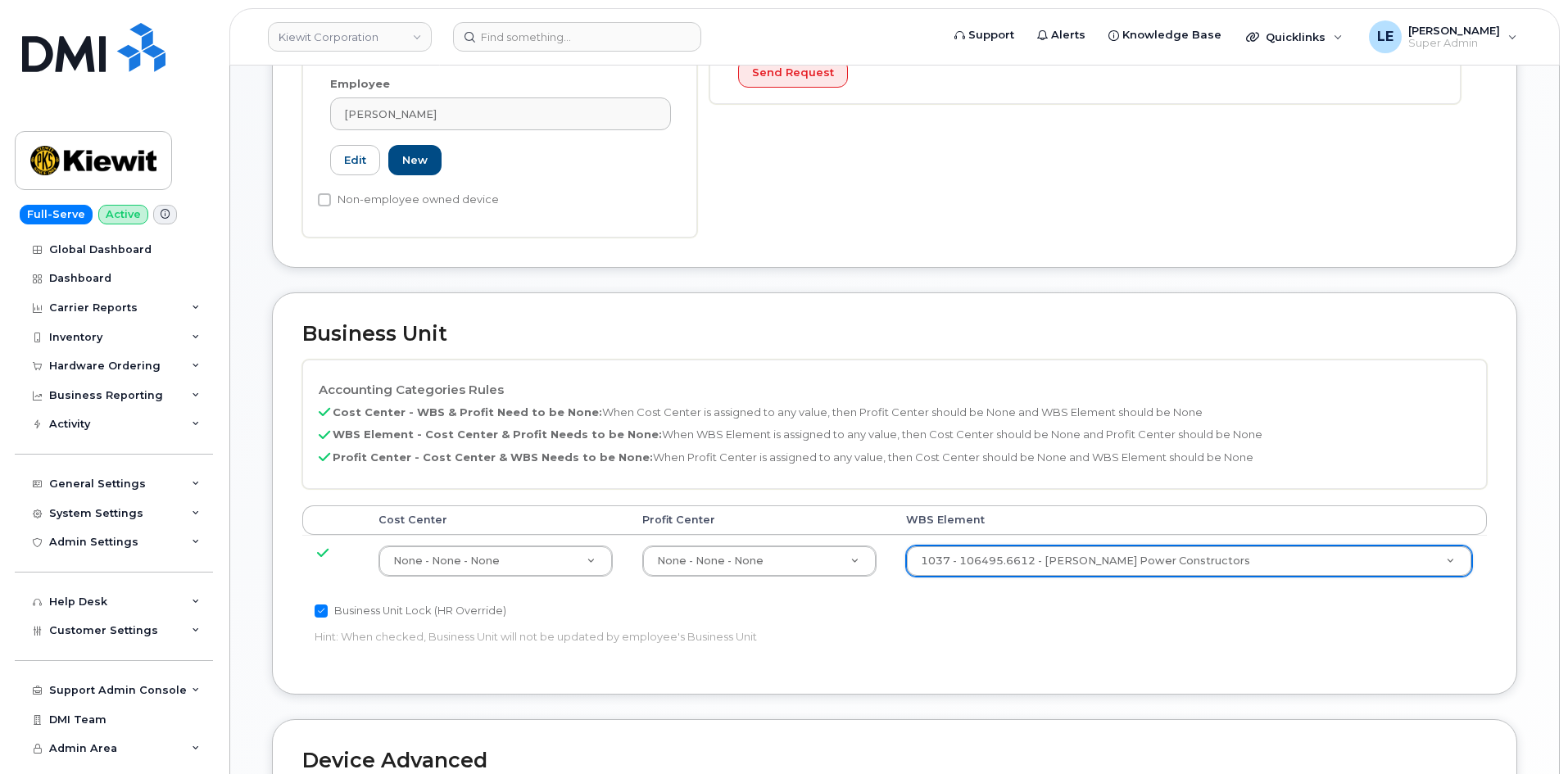
click at [1006, 427] on p "WBS Element - Cost Center & Profit Needs to be None: When WBS Element is assign…" at bounding box center [894, 434] width 1152 height 15
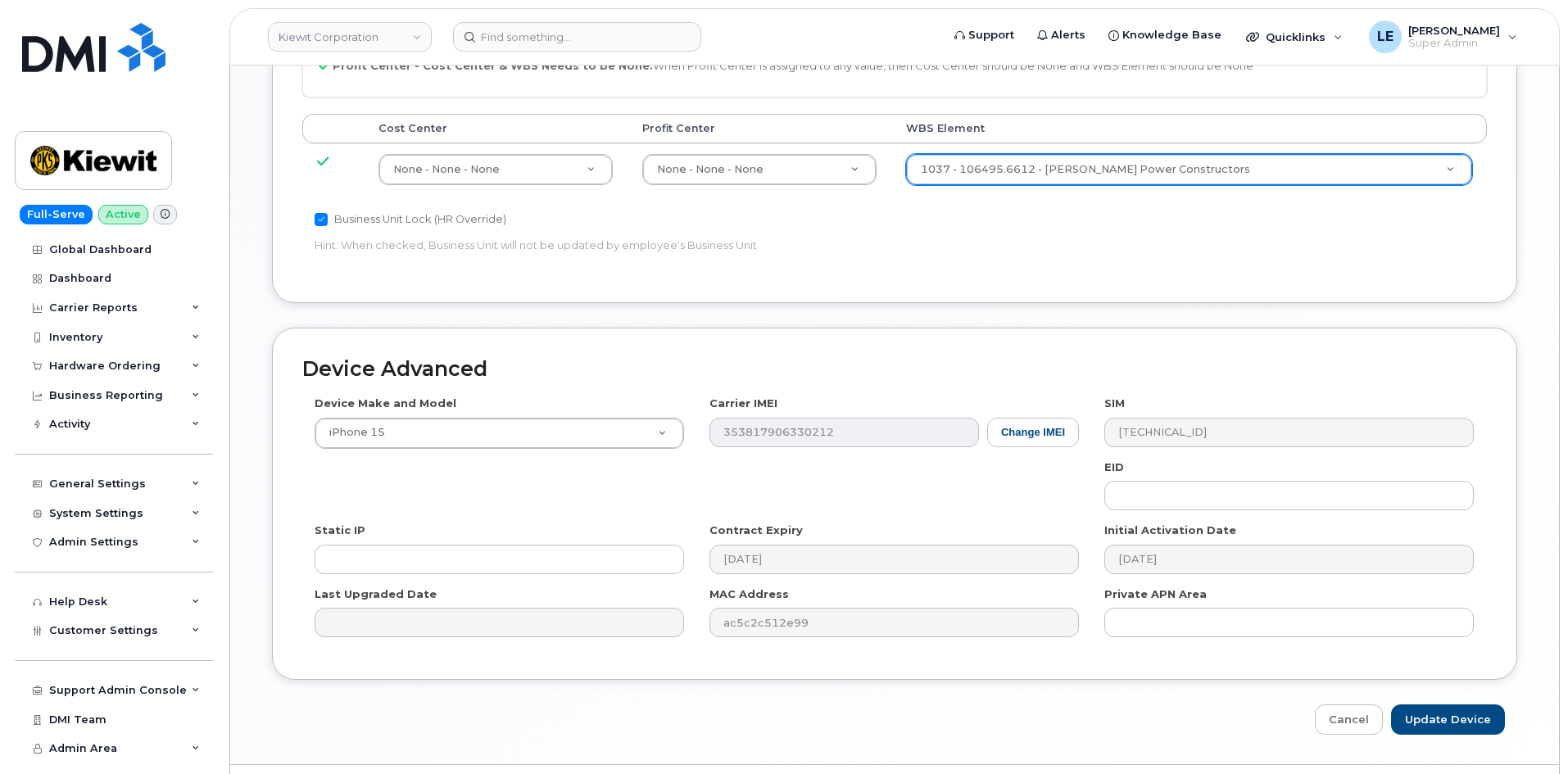
scroll to position [901, 0]
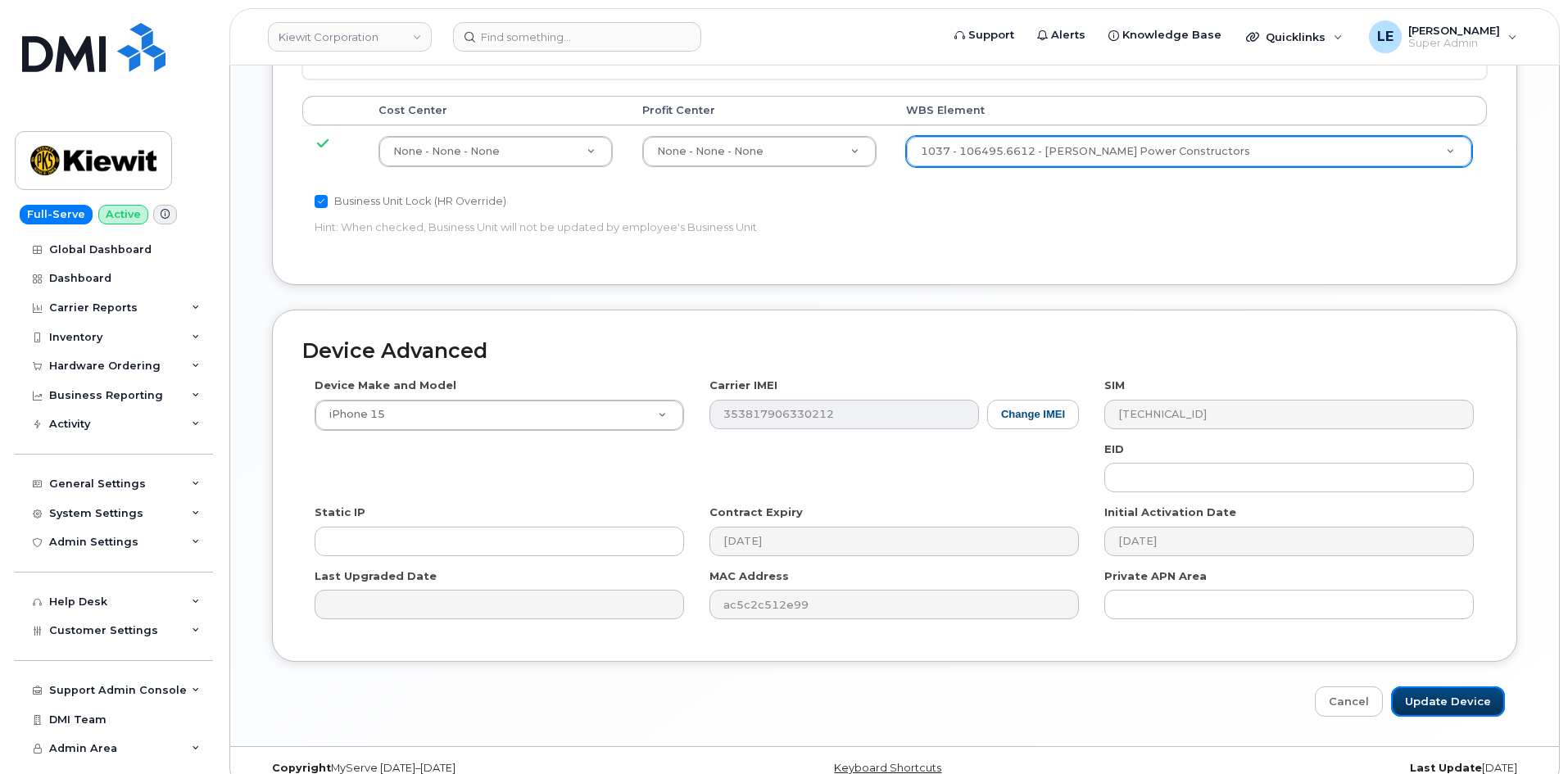
click at [1432, 686] on input "Update Device" at bounding box center [1448, 702] width 114 height 31
type input "Saving..."
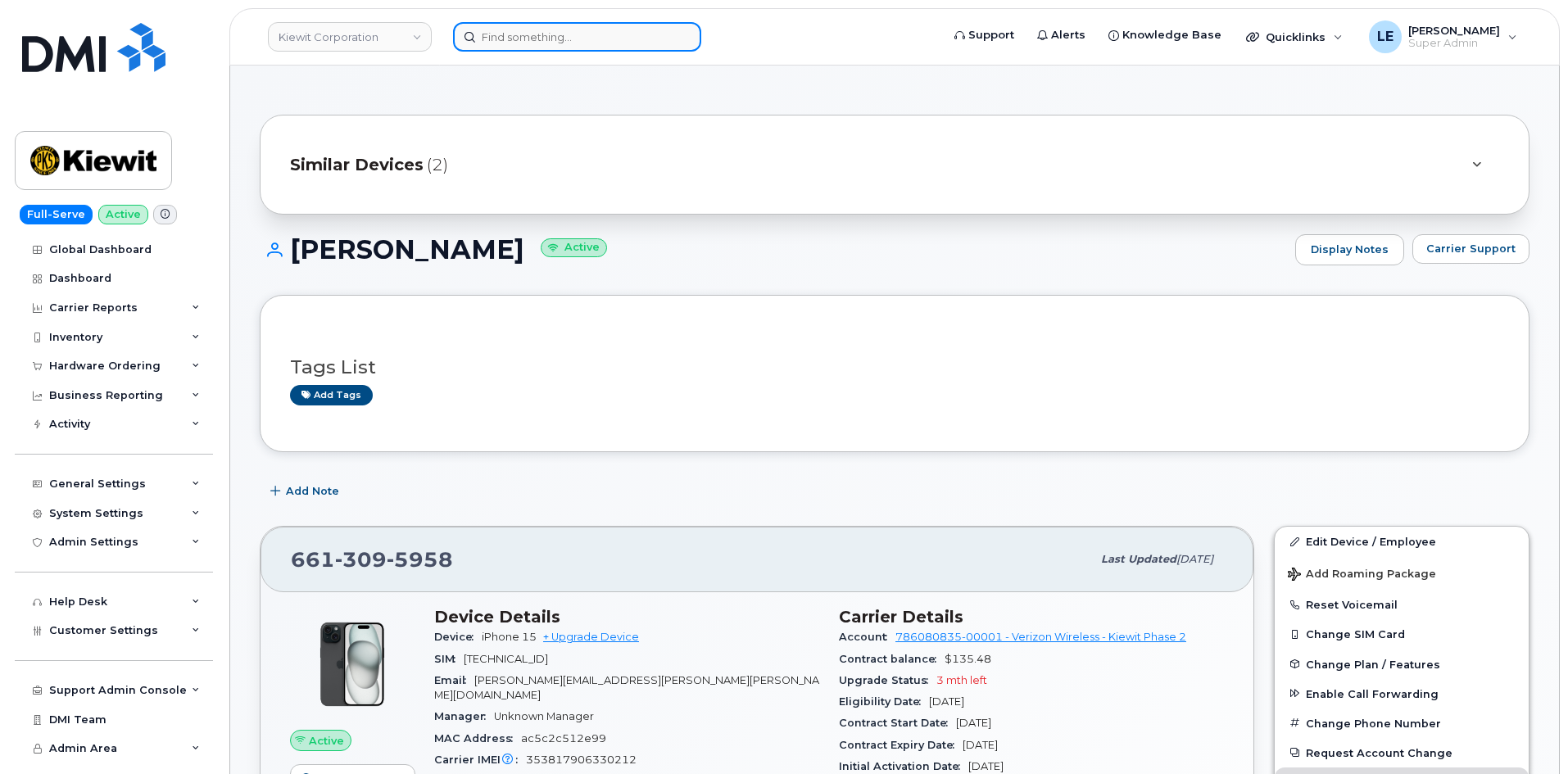
click at [605, 33] on input at bounding box center [577, 36] width 248 height 30
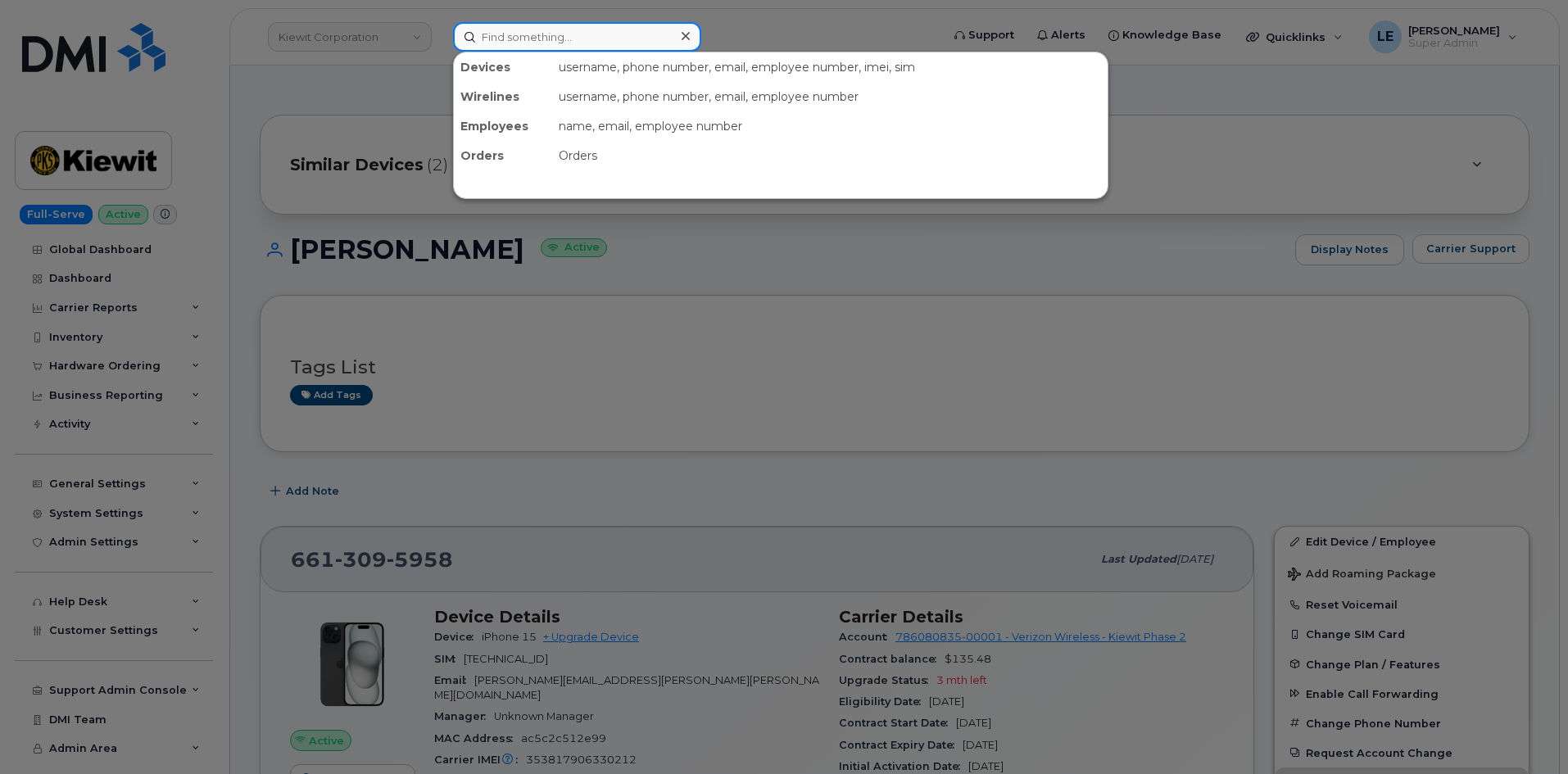
paste input "[PERSON_NAME][EMAIL_ADDRESS][PERSON_NAME][PERSON_NAME][DOMAIN_NAME]"
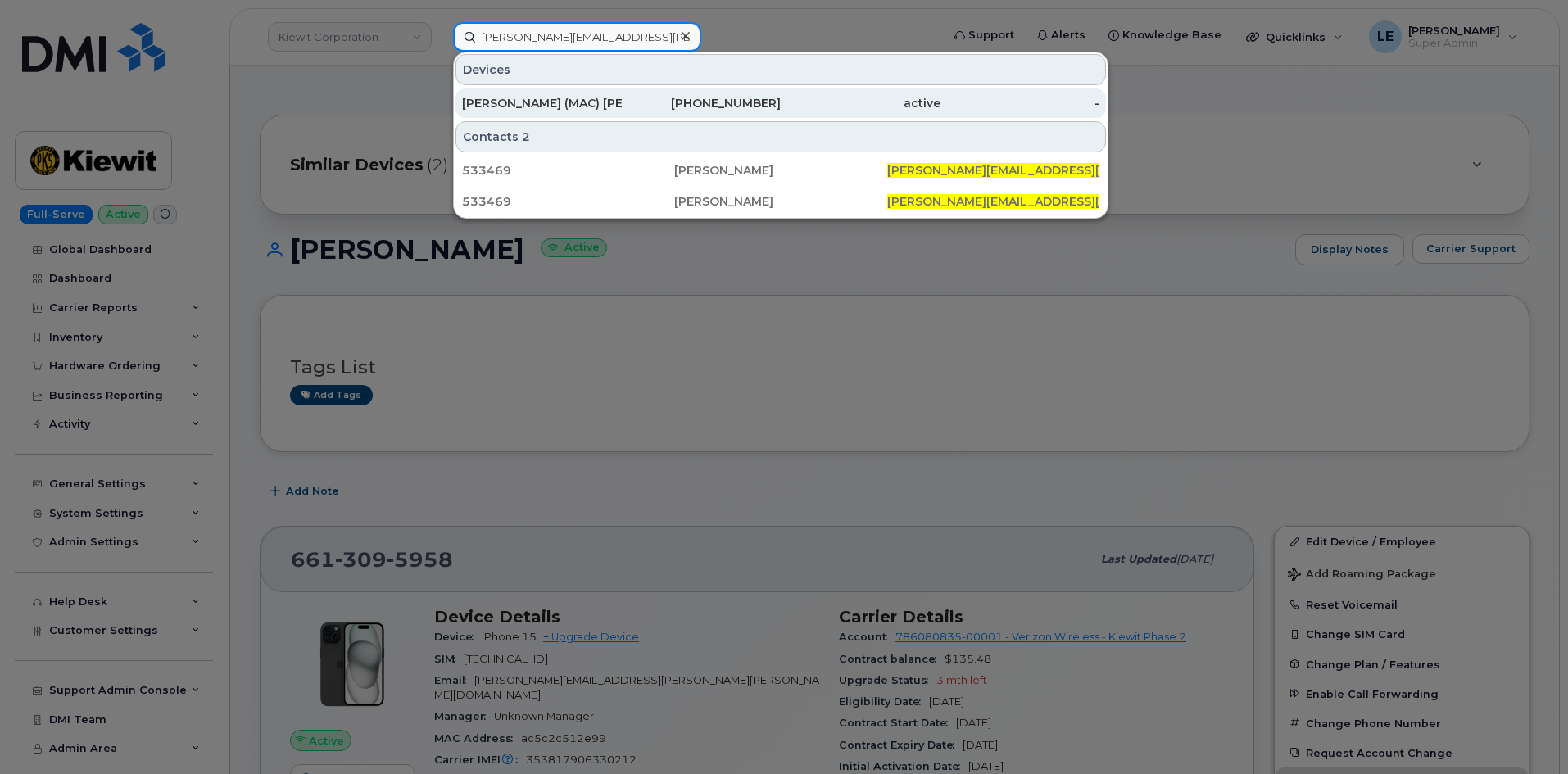
type input "[PERSON_NAME][EMAIL_ADDRESS][PERSON_NAME][PERSON_NAME][DOMAIN_NAME]"
click at [596, 99] on div "[PERSON_NAME] (MAC) [PERSON_NAME]" at bounding box center [542, 103] width 160 height 16
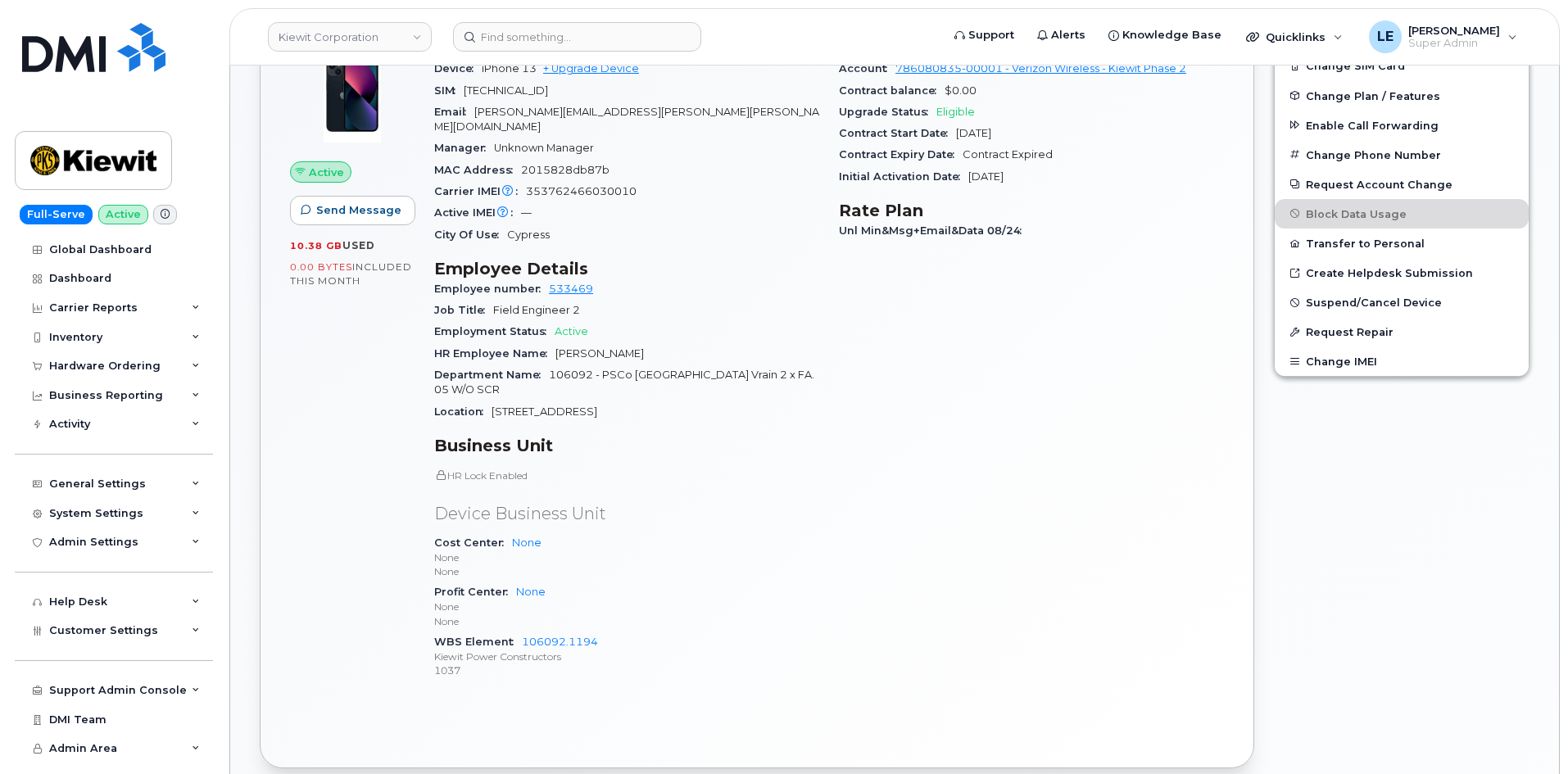
scroll to position [492, 0]
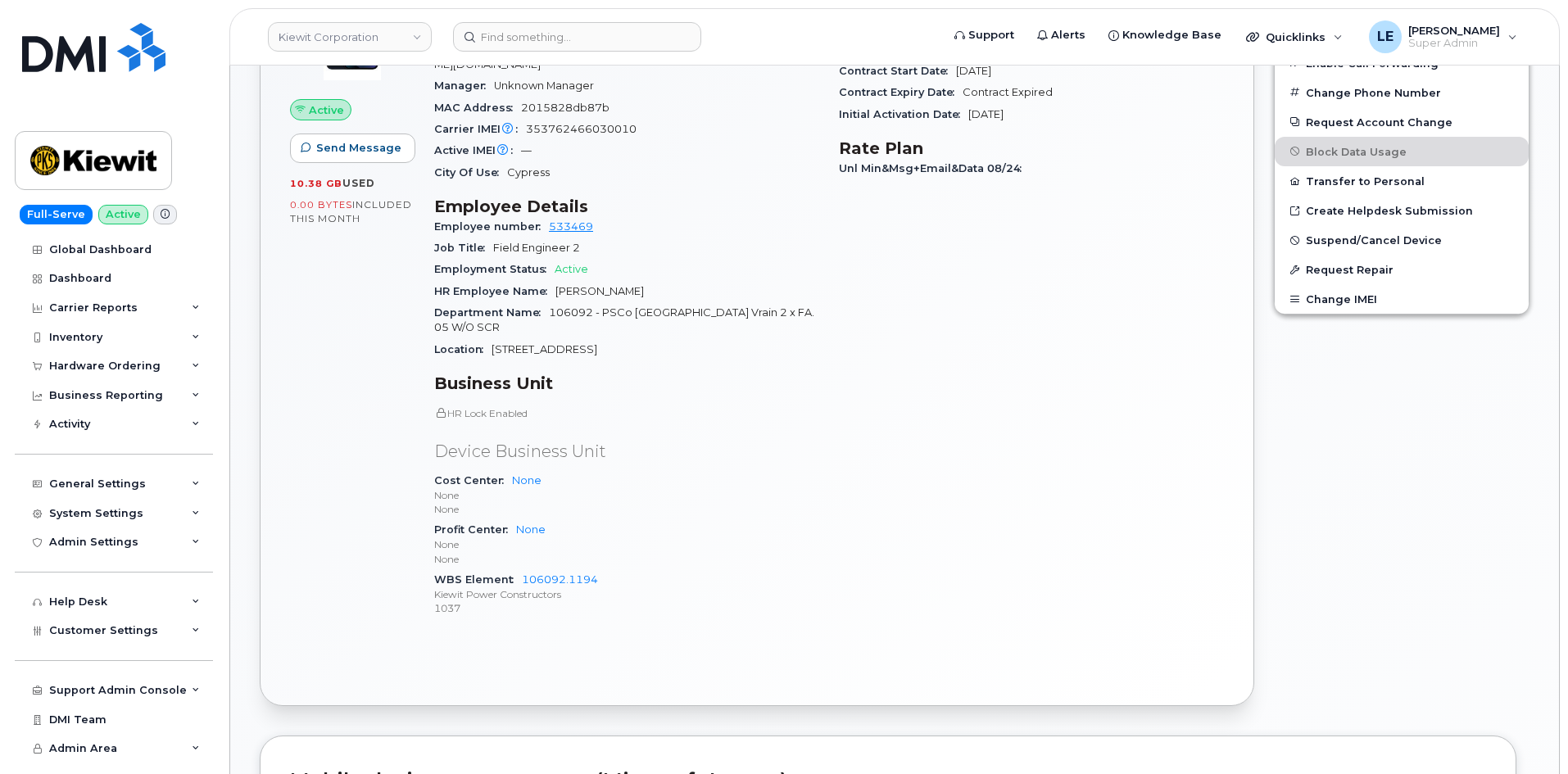
click at [920, 307] on div "Carrier Details Account 786080835-00001 - Verizon Wireless - Kiewit Phase 2 Con…" at bounding box center [1031, 304] width 404 height 675
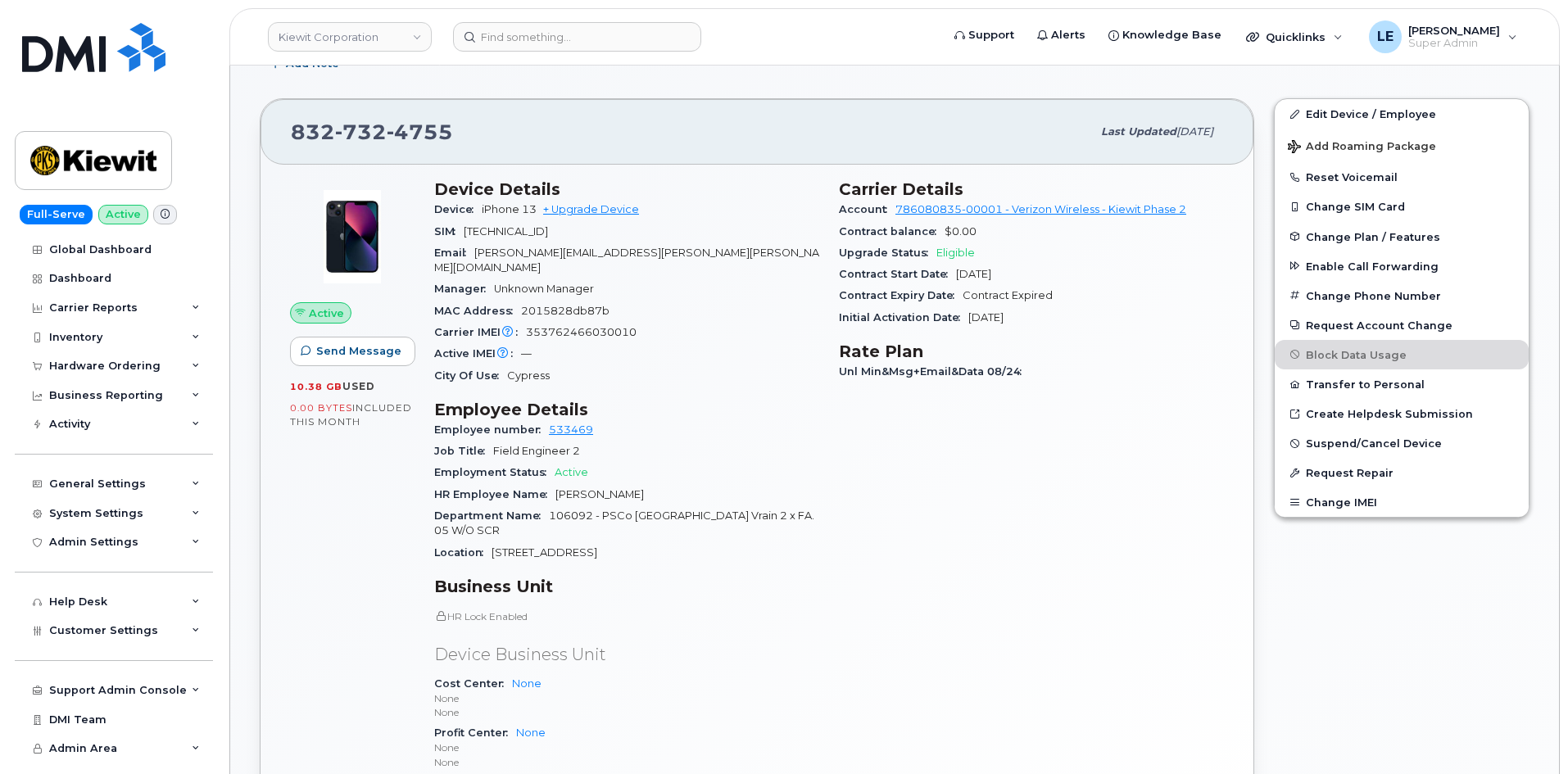
scroll to position [82, 0]
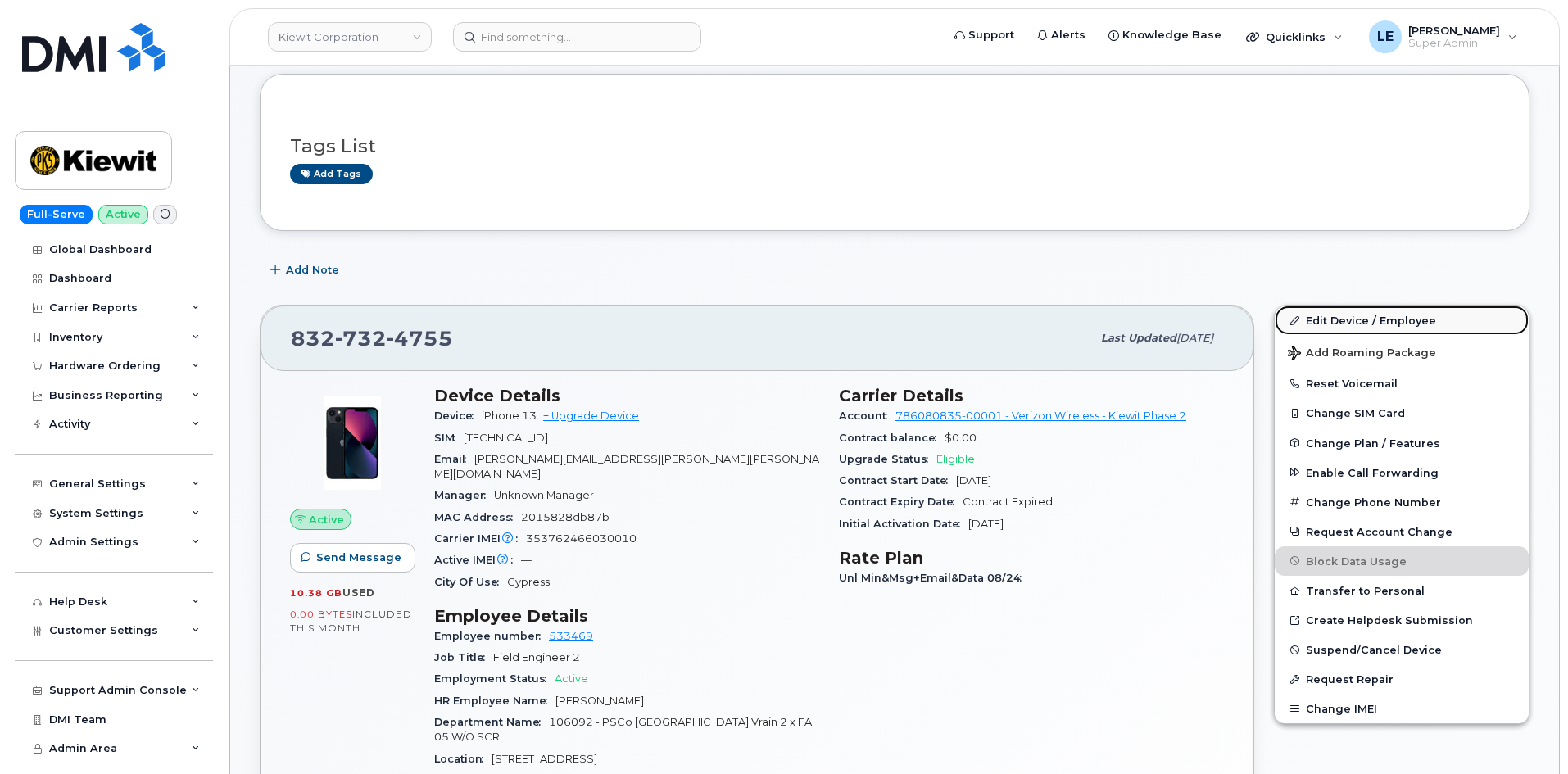
click at [1350, 324] on link "Edit Device / Employee" at bounding box center [1401, 320] width 254 height 30
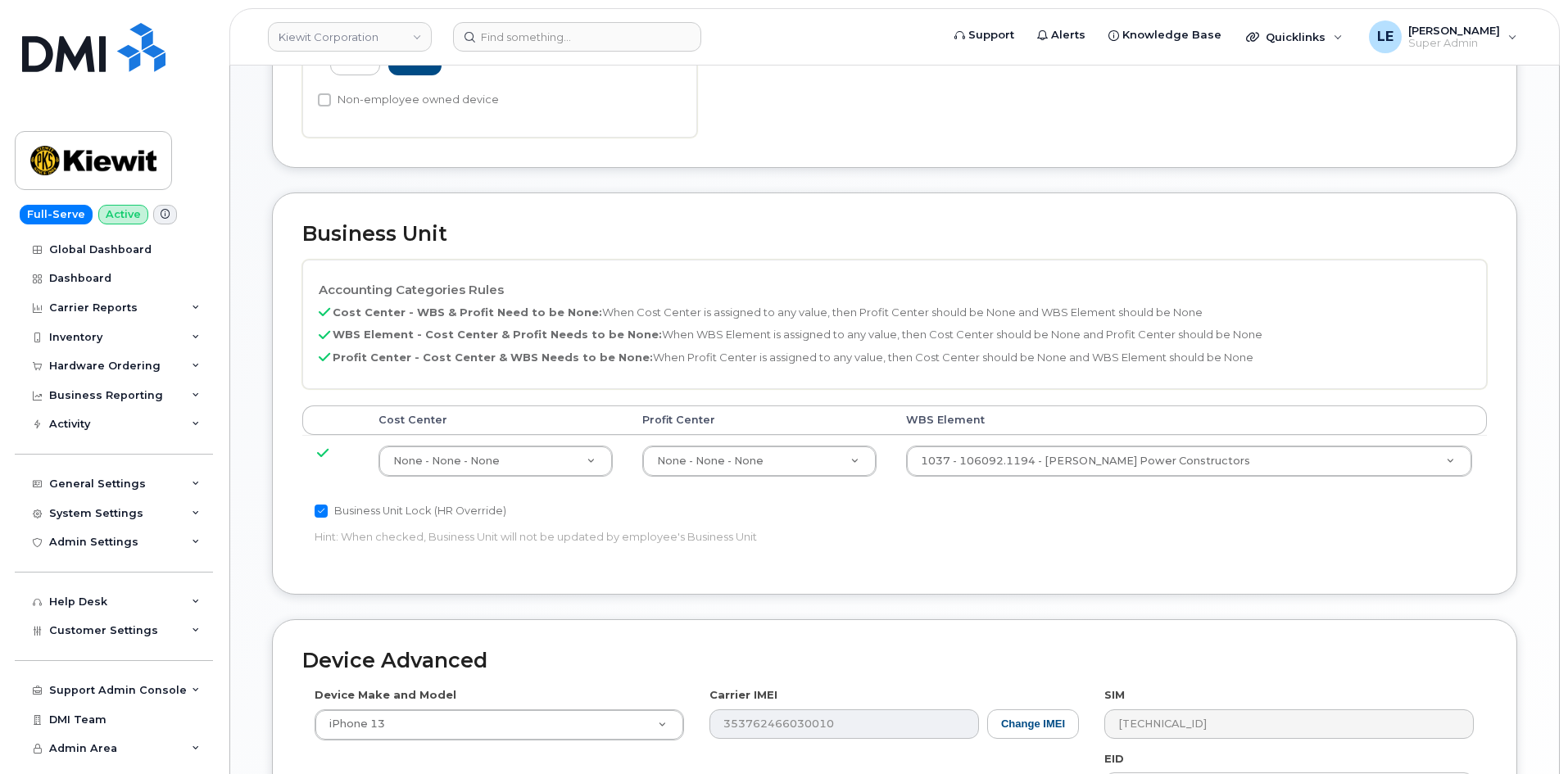
scroll to position [581, 0]
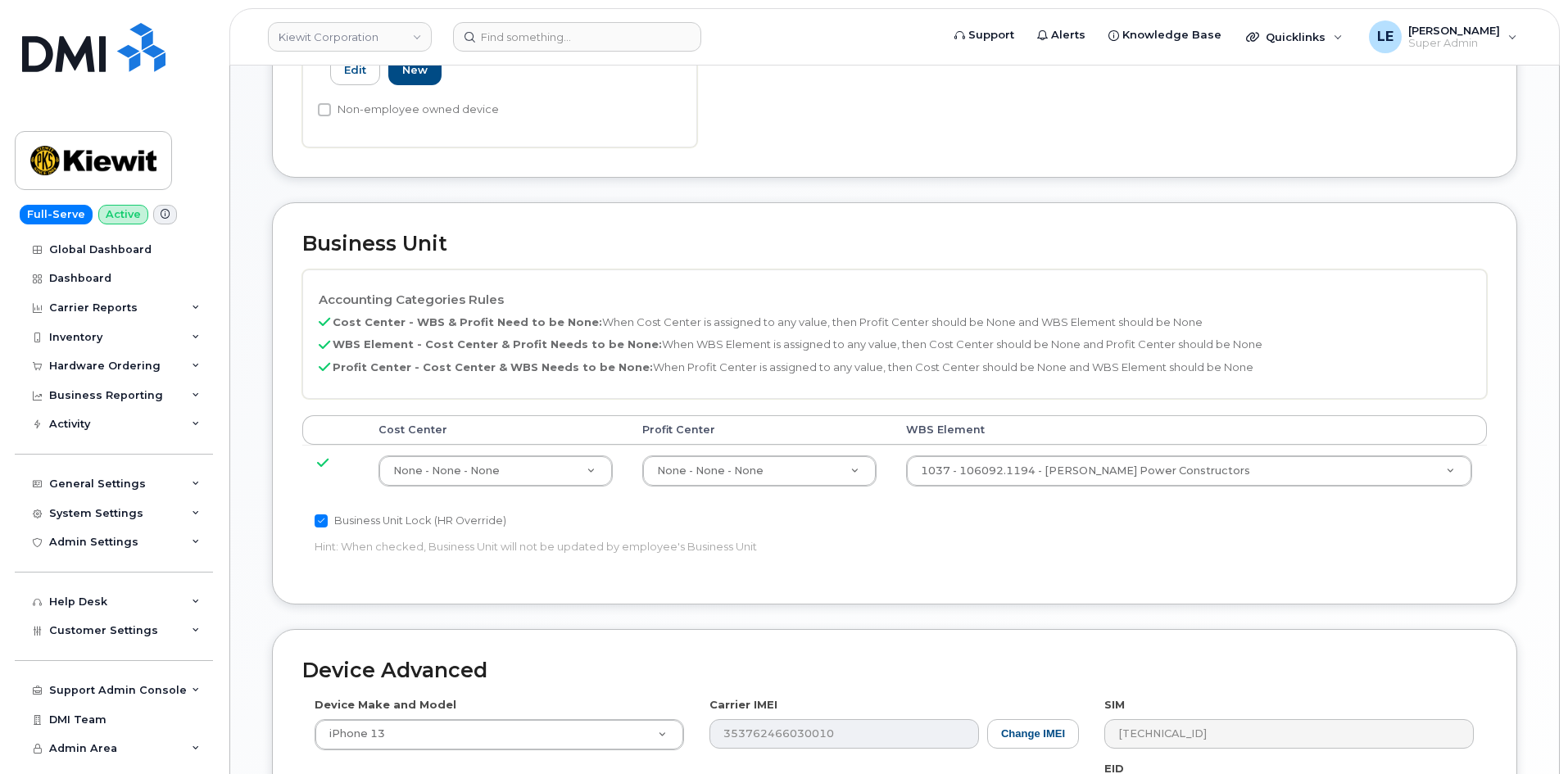
click at [1127, 474] on td "1037 - 106092.1194 - [PERSON_NAME] Power Constructors 33375768" at bounding box center [1189, 470] width 596 height 52
click at [1126, 471] on td "1037 - 106092.1194 - [PERSON_NAME] Power Constructors 33375768" at bounding box center [1189, 470] width 596 height 52
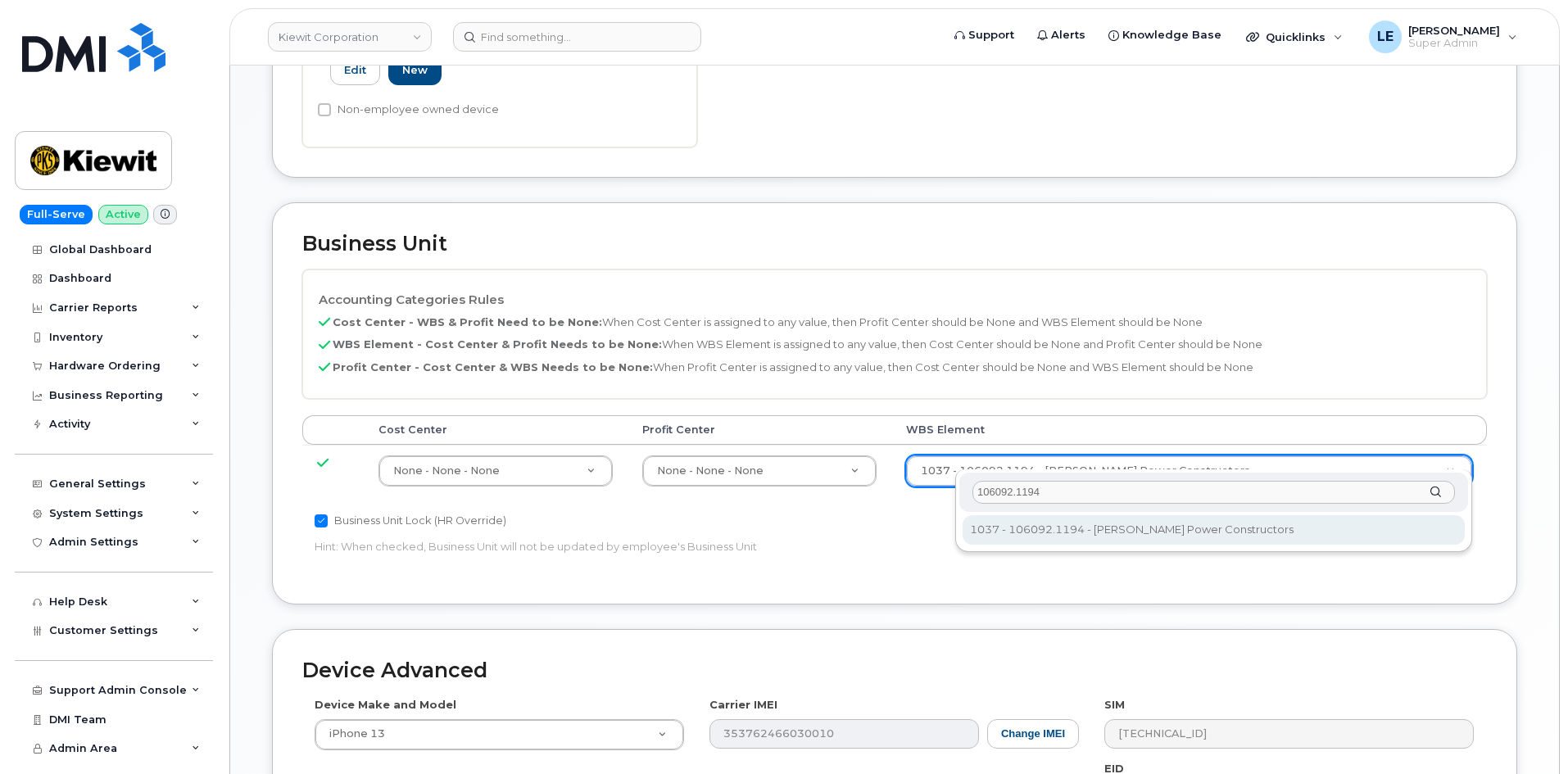
type input "106092.1194"
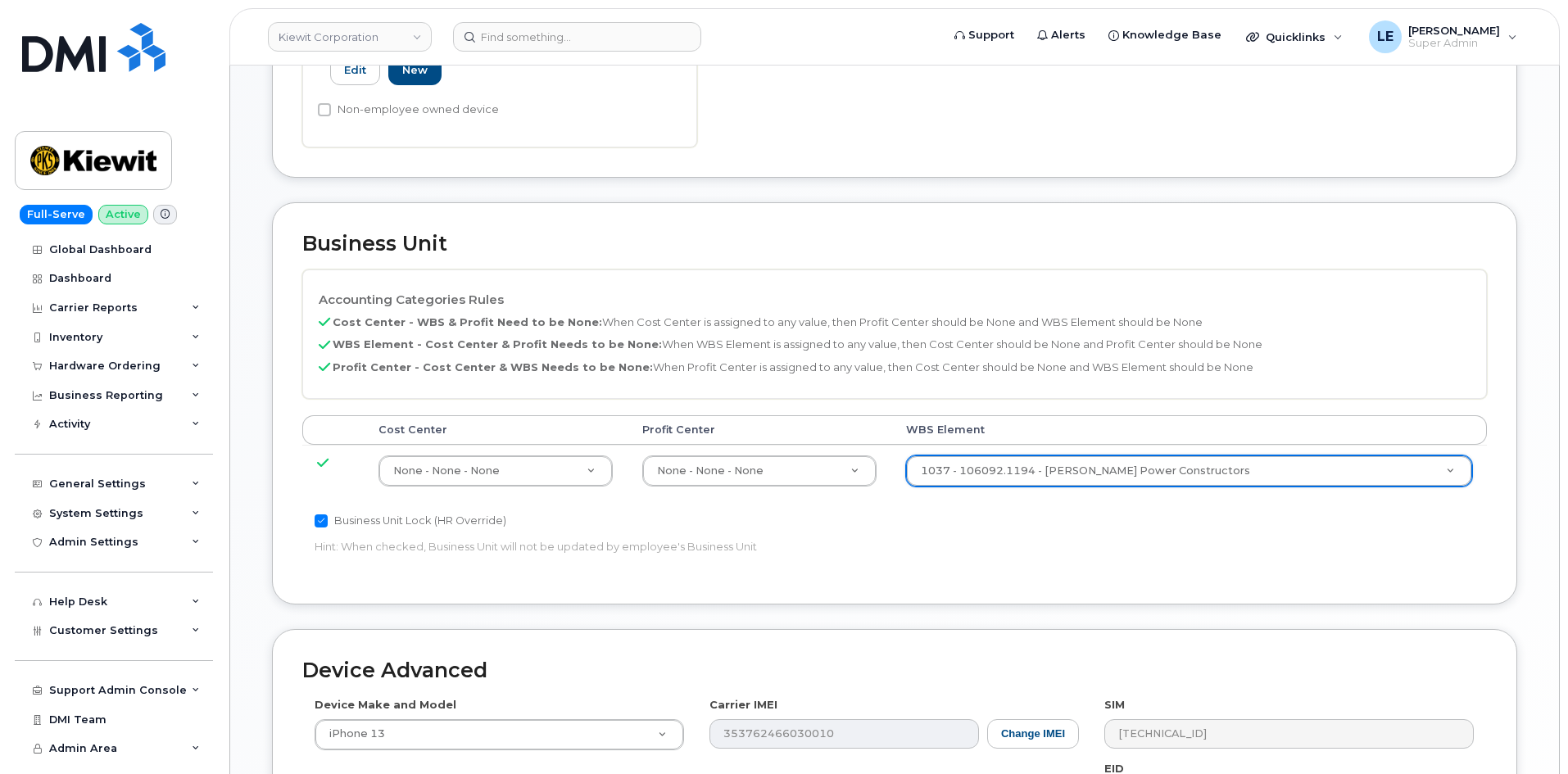
click at [1109, 524] on div "Accounting Categories Rules Cost Center - WBS & Profit Need to be None: When Co…" at bounding box center [894, 421] width 1185 height 305
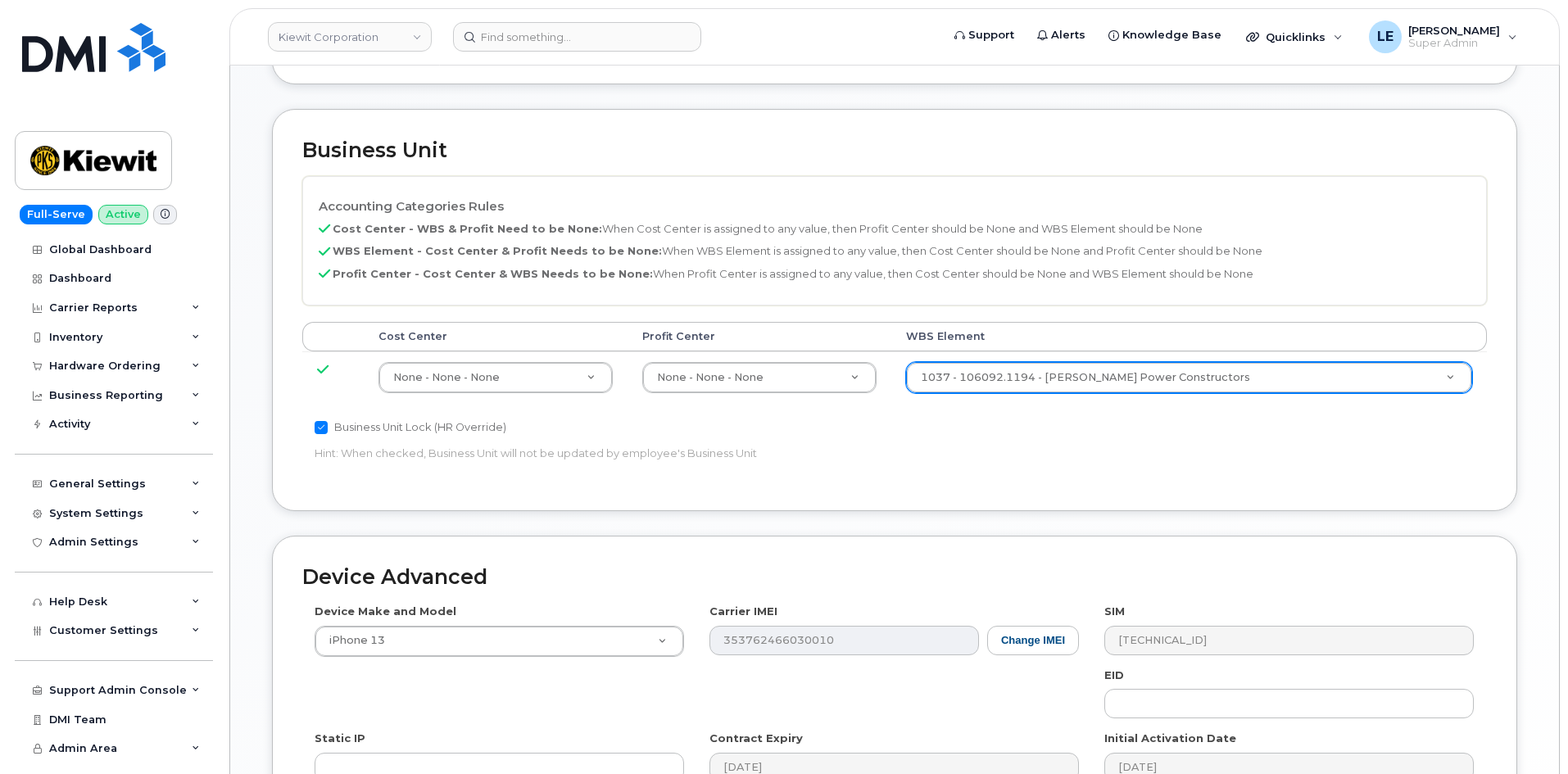
scroll to position [909, 0]
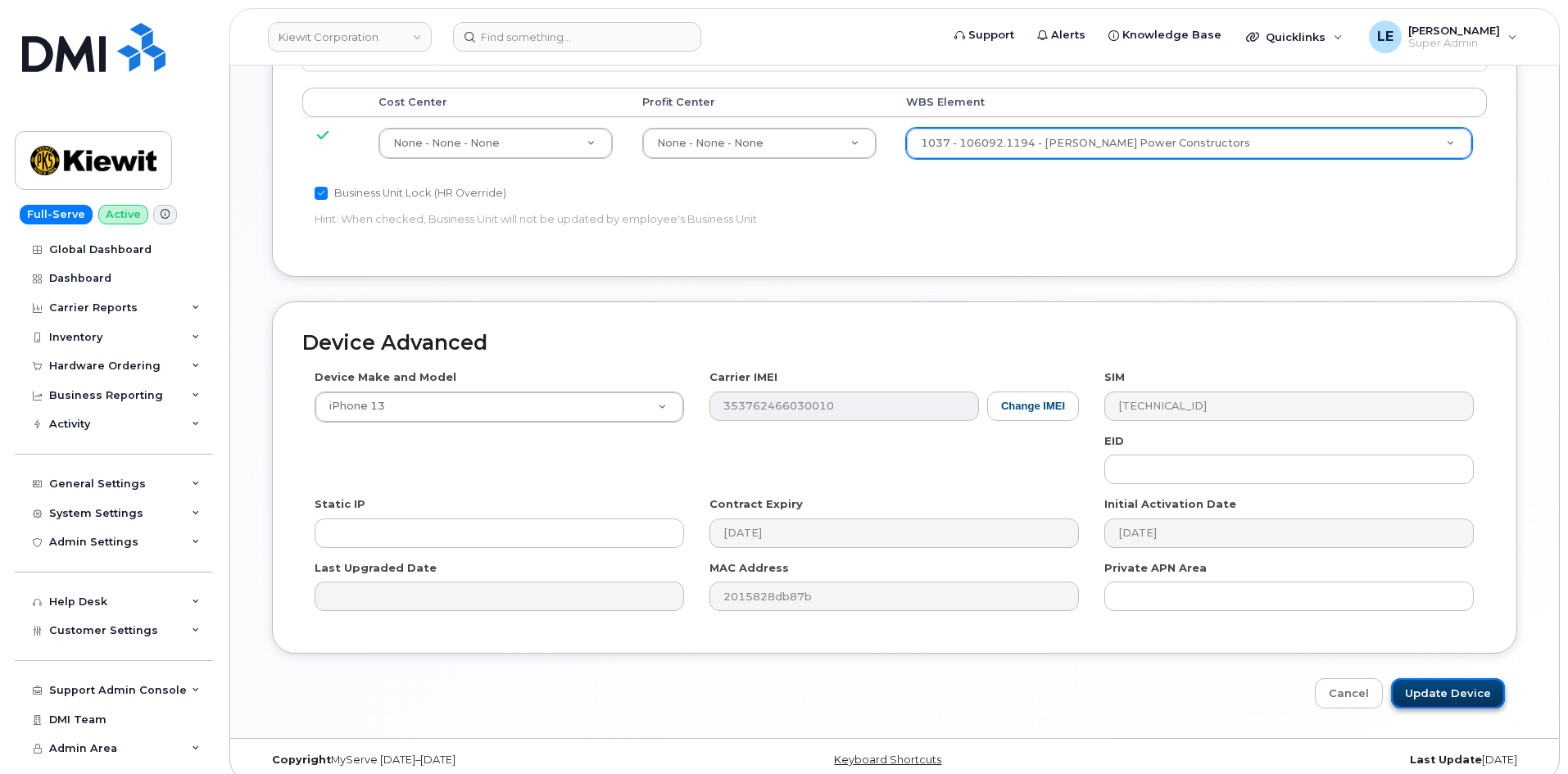
click at [1469, 679] on input "Update Device" at bounding box center [1448, 694] width 114 height 31
type input "Saving..."
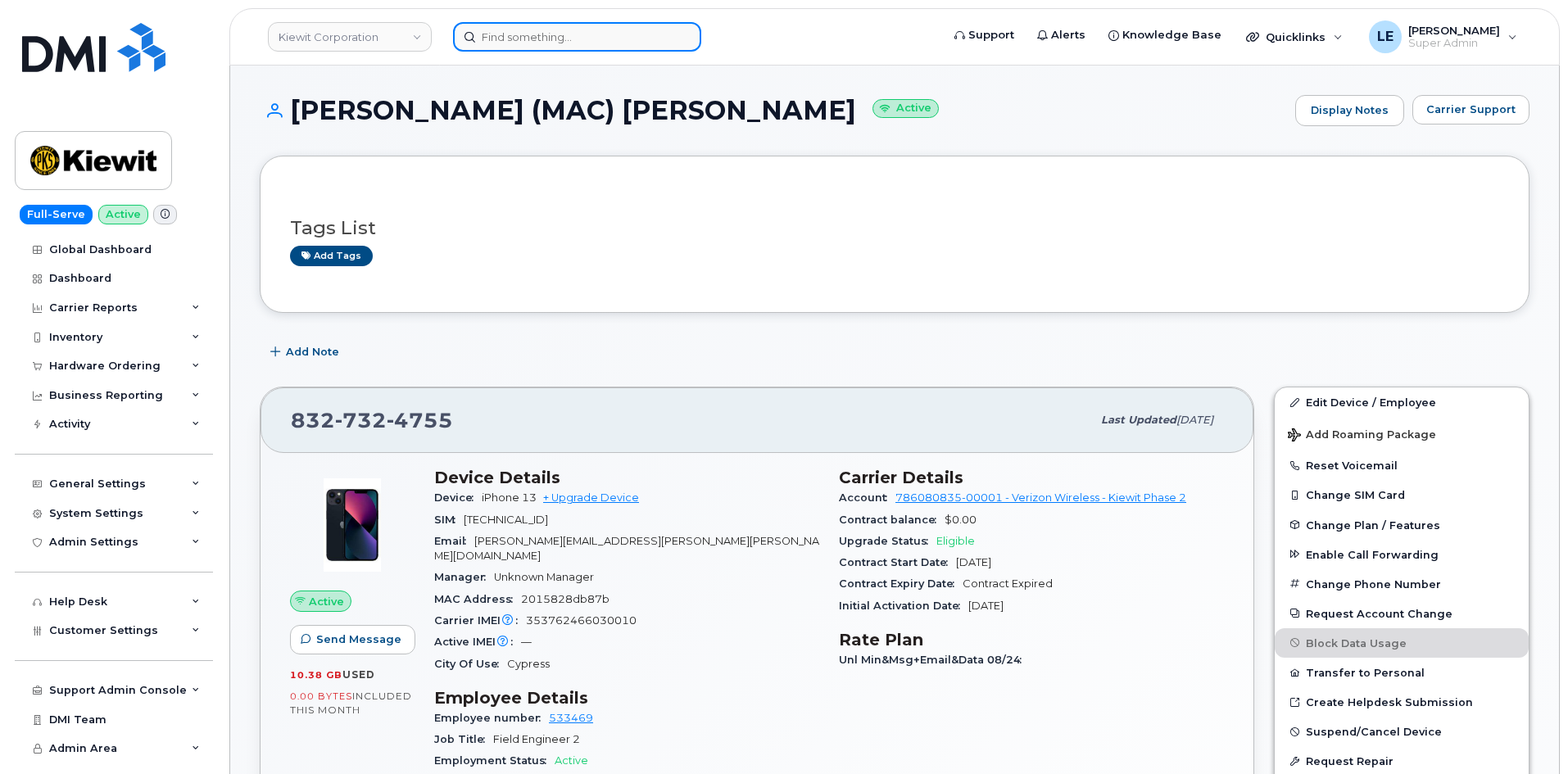
click at [543, 43] on input at bounding box center [577, 36] width 248 height 30
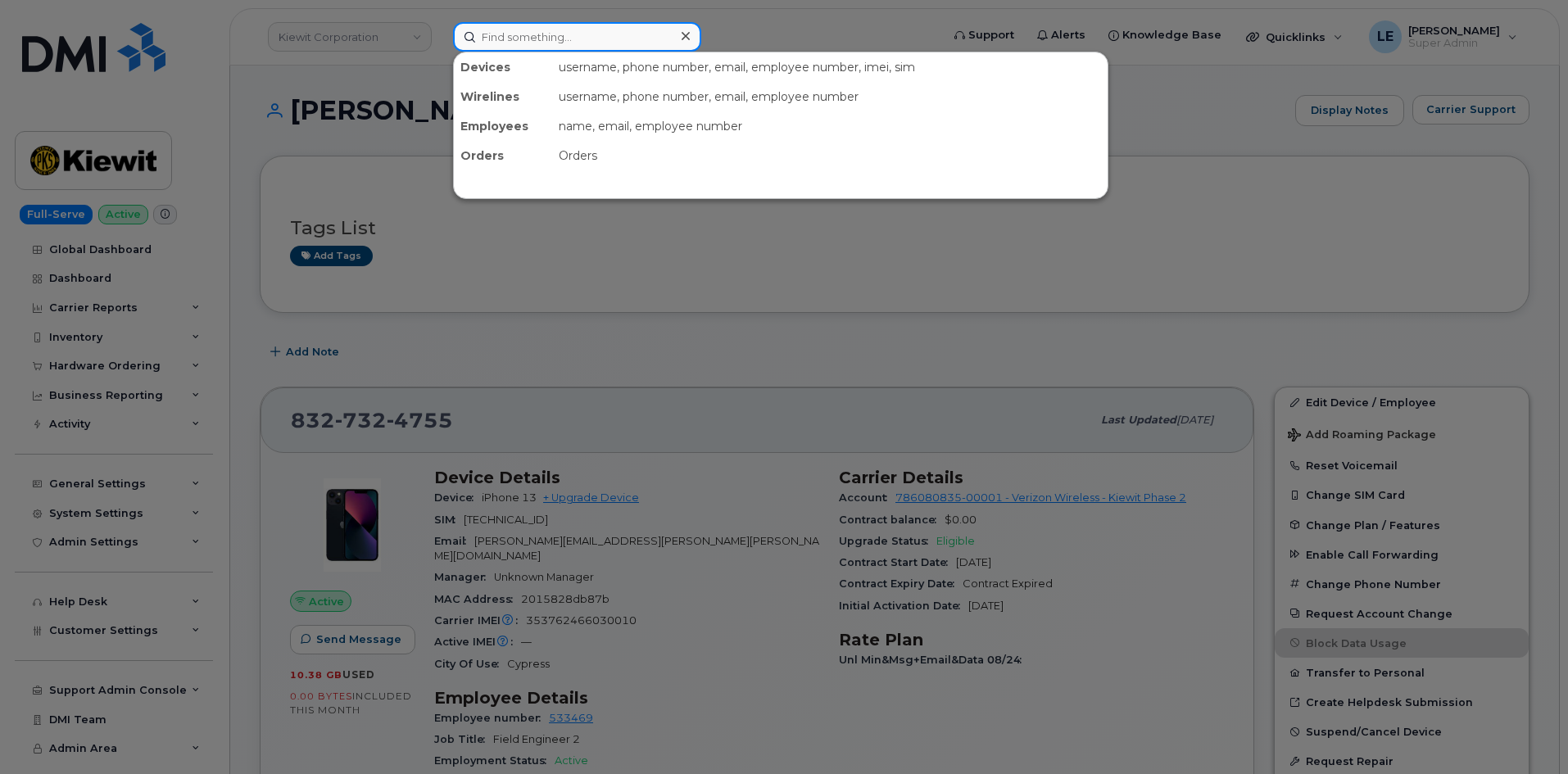
paste input "[PERSON_NAME][EMAIL_ADDRESS][PERSON_NAME][PERSON_NAME][DOMAIN_NAME]"
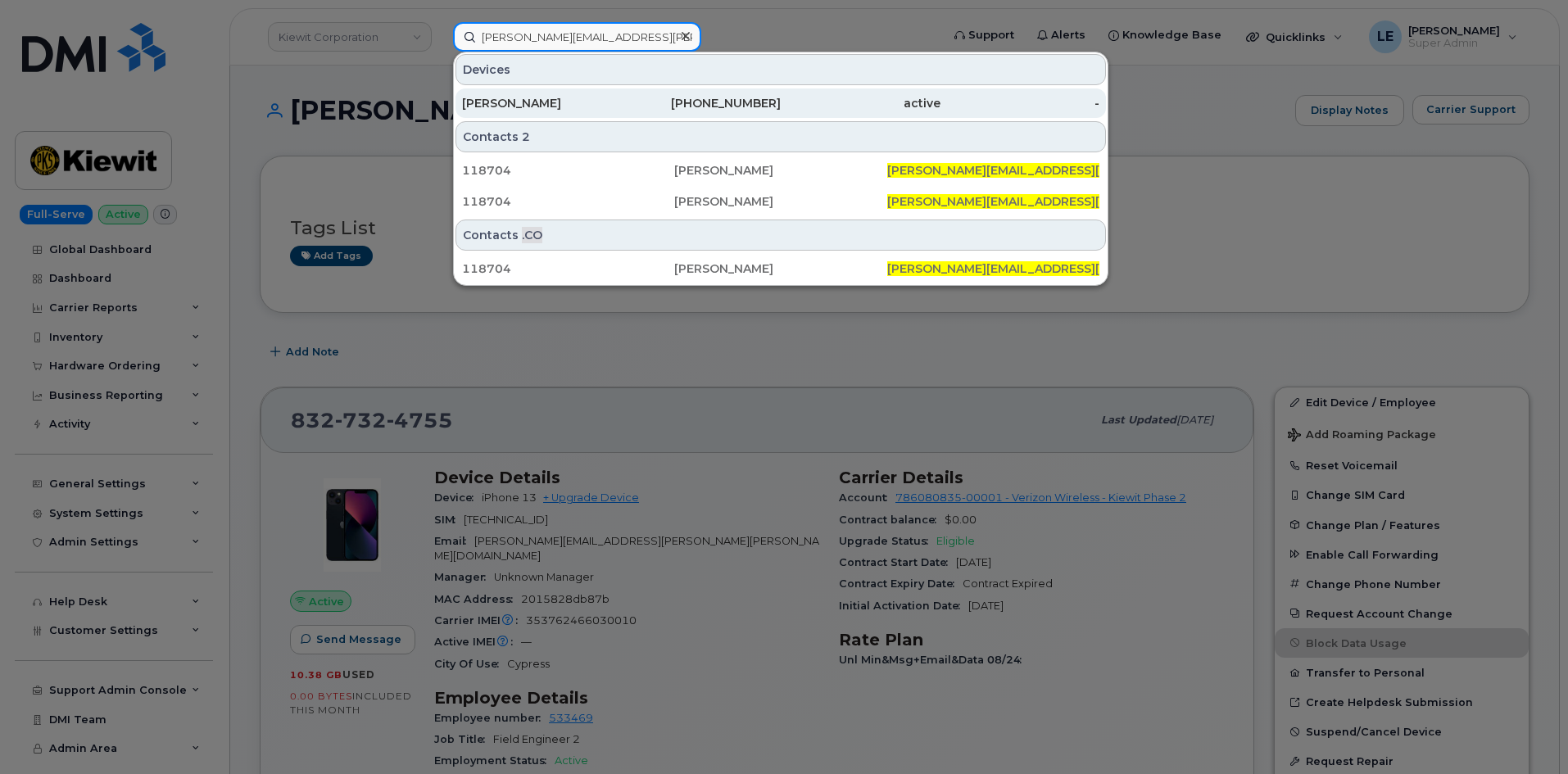
type input "[PERSON_NAME][EMAIL_ADDRESS][PERSON_NAME][PERSON_NAME][DOMAIN_NAME]"
click at [722, 101] on div "402-659-2291" at bounding box center [702, 103] width 160 height 16
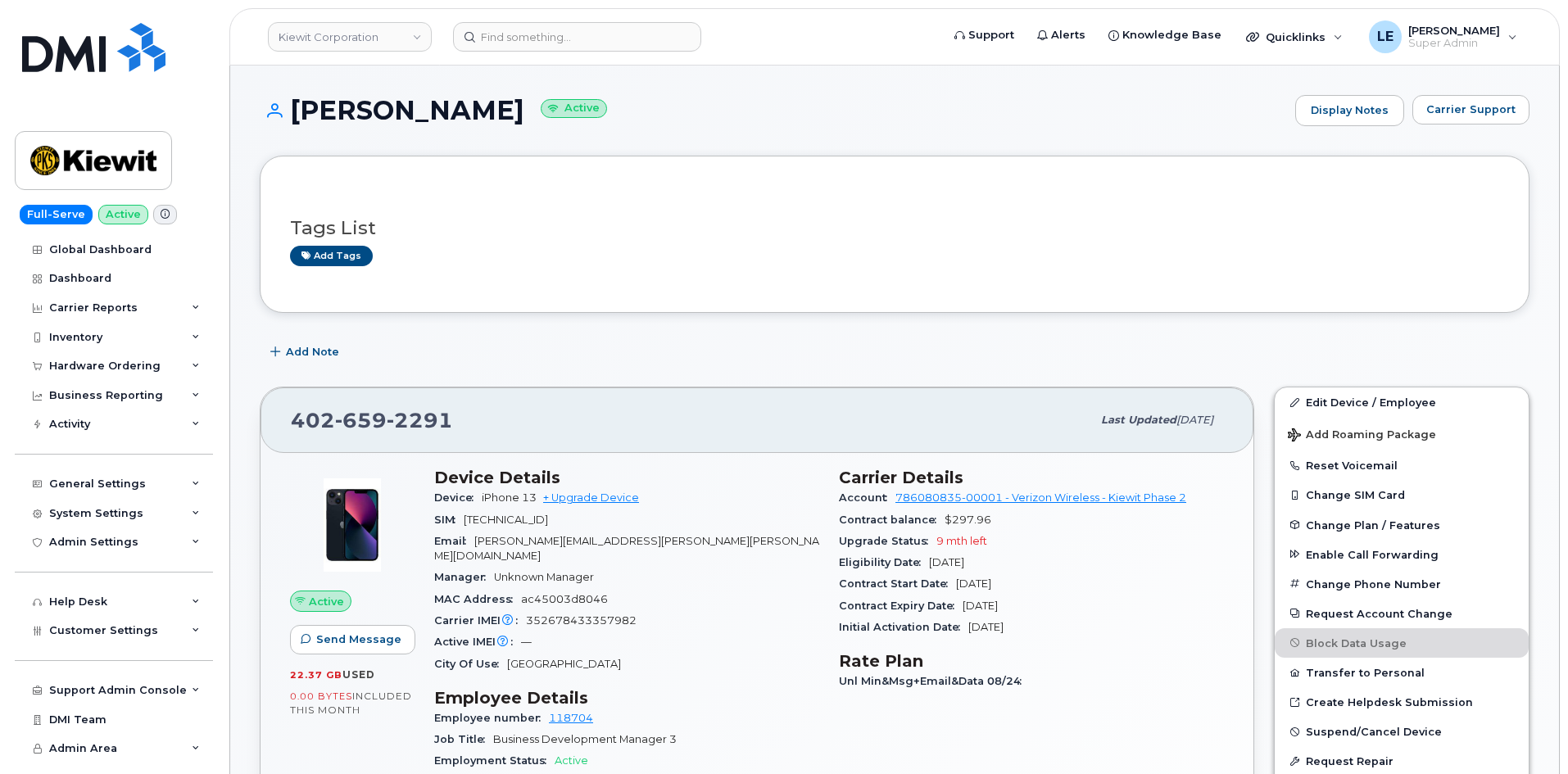
click at [670, 384] on div "[PHONE_NUMBER] Last updated [DATE] Active Send Message 22.37 GB  used 0.00 Byte…" at bounding box center [756, 785] width 1014 height 816
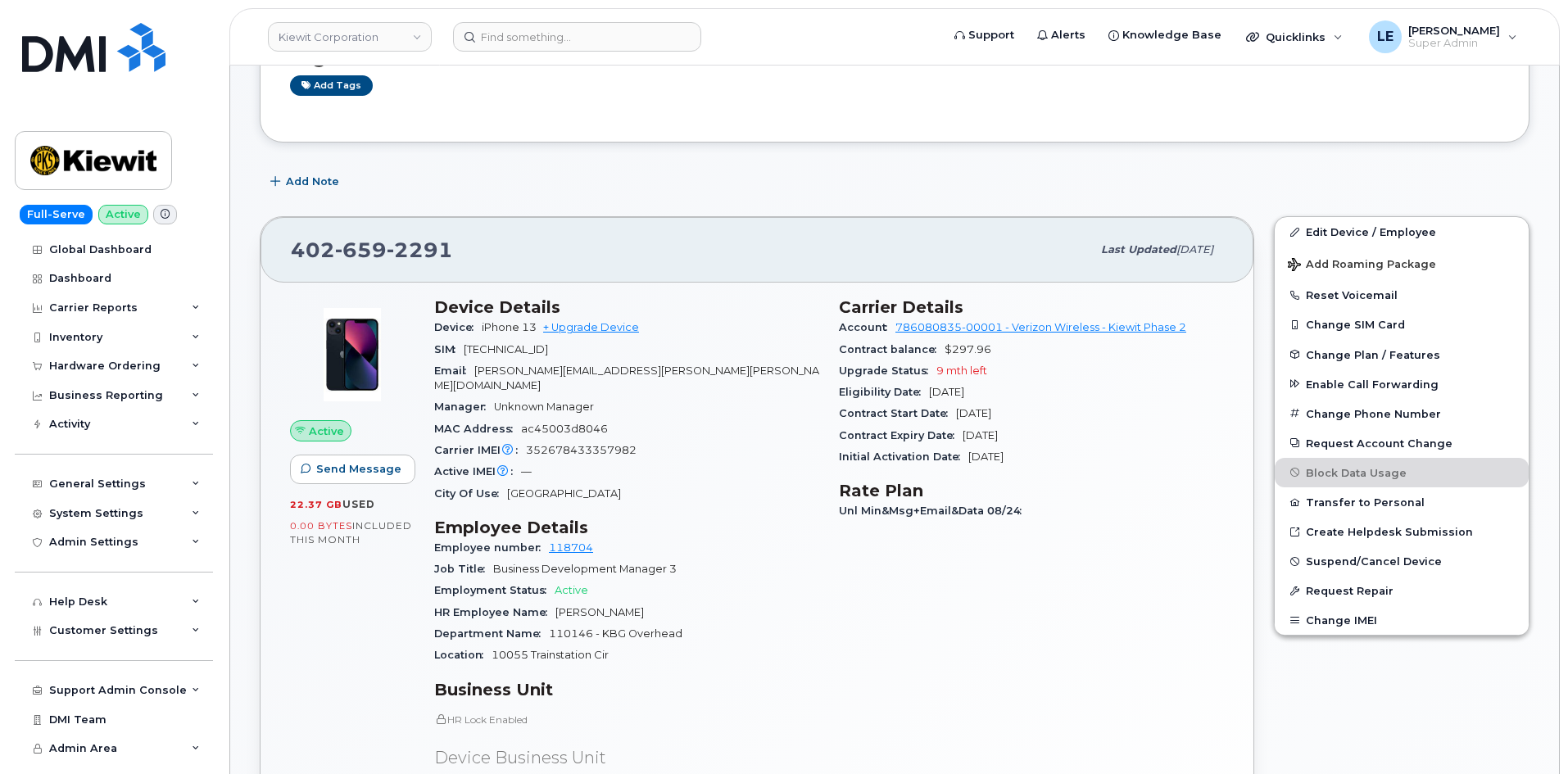
scroll to position [164, 0]
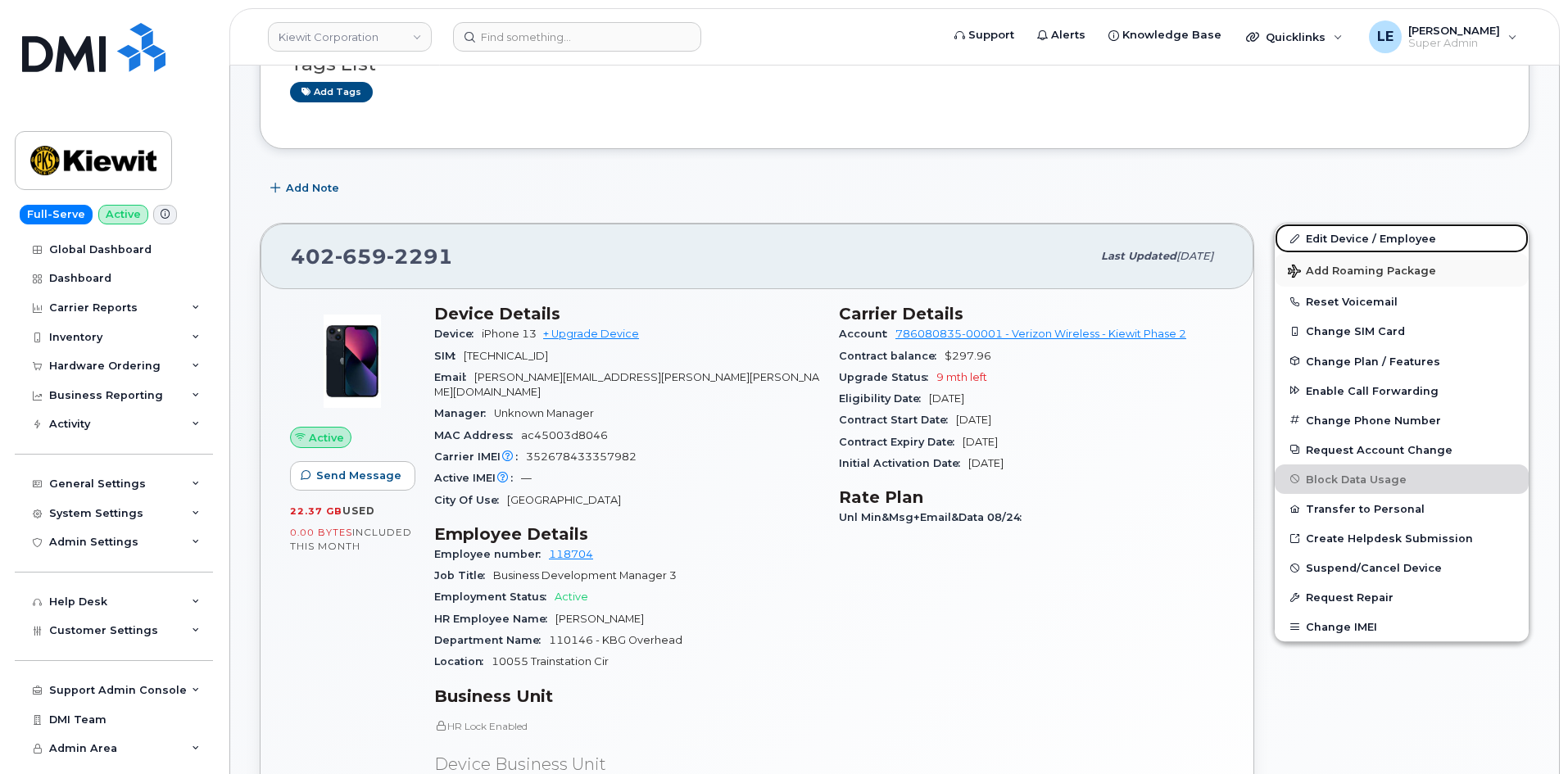
drag, startPoint x: 1316, startPoint y: 241, endPoint x: 1281, endPoint y: 259, distance: 39.4
click at [1316, 241] on link "Edit Device / Employee" at bounding box center [1401, 238] width 254 height 30
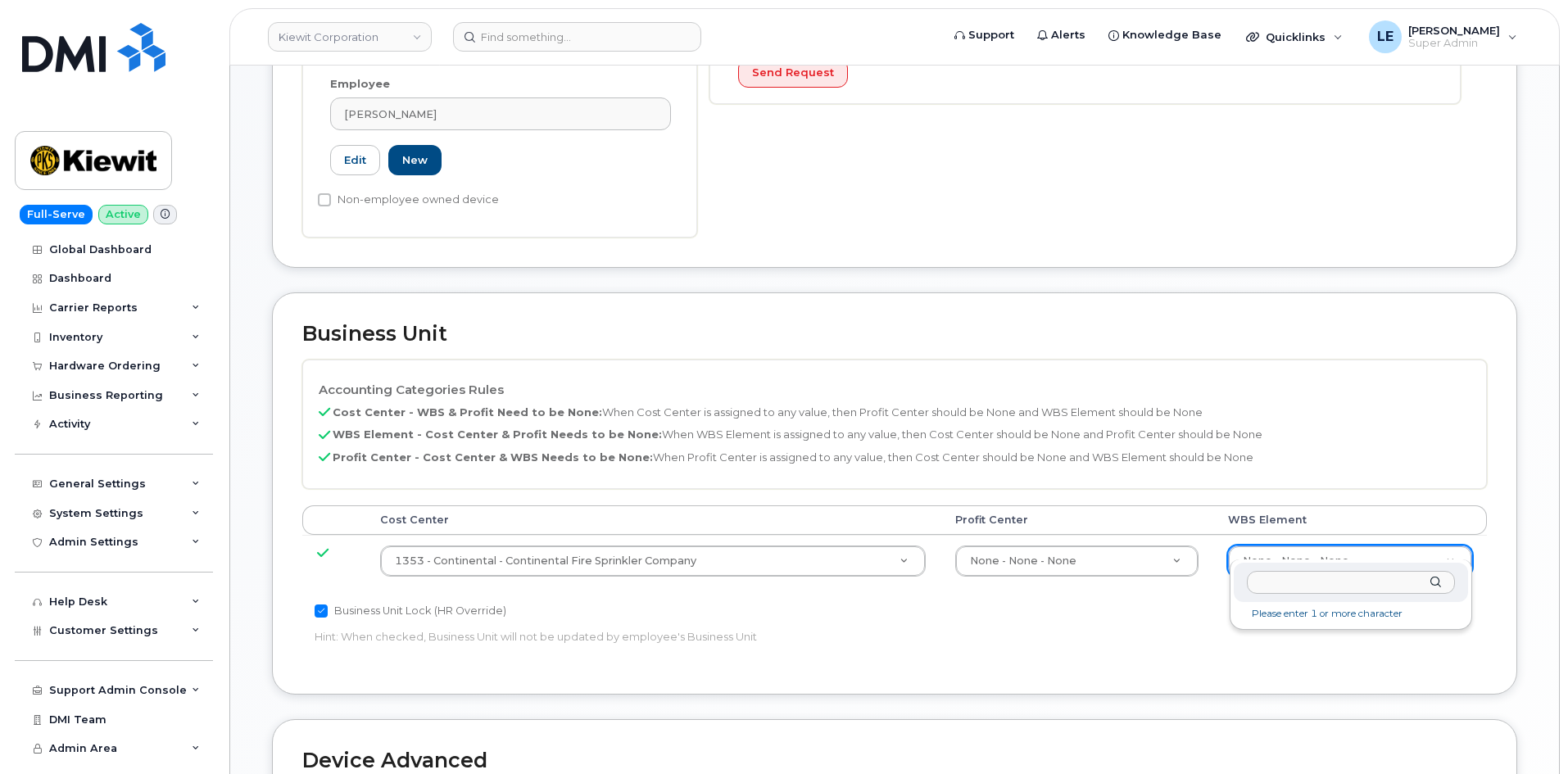
scroll to position [492, 0]
click at [1285, 577] on input "text" at bounding box center [1351, 582] width 208 height 24
type input "110146.2370"
type input "33808042"
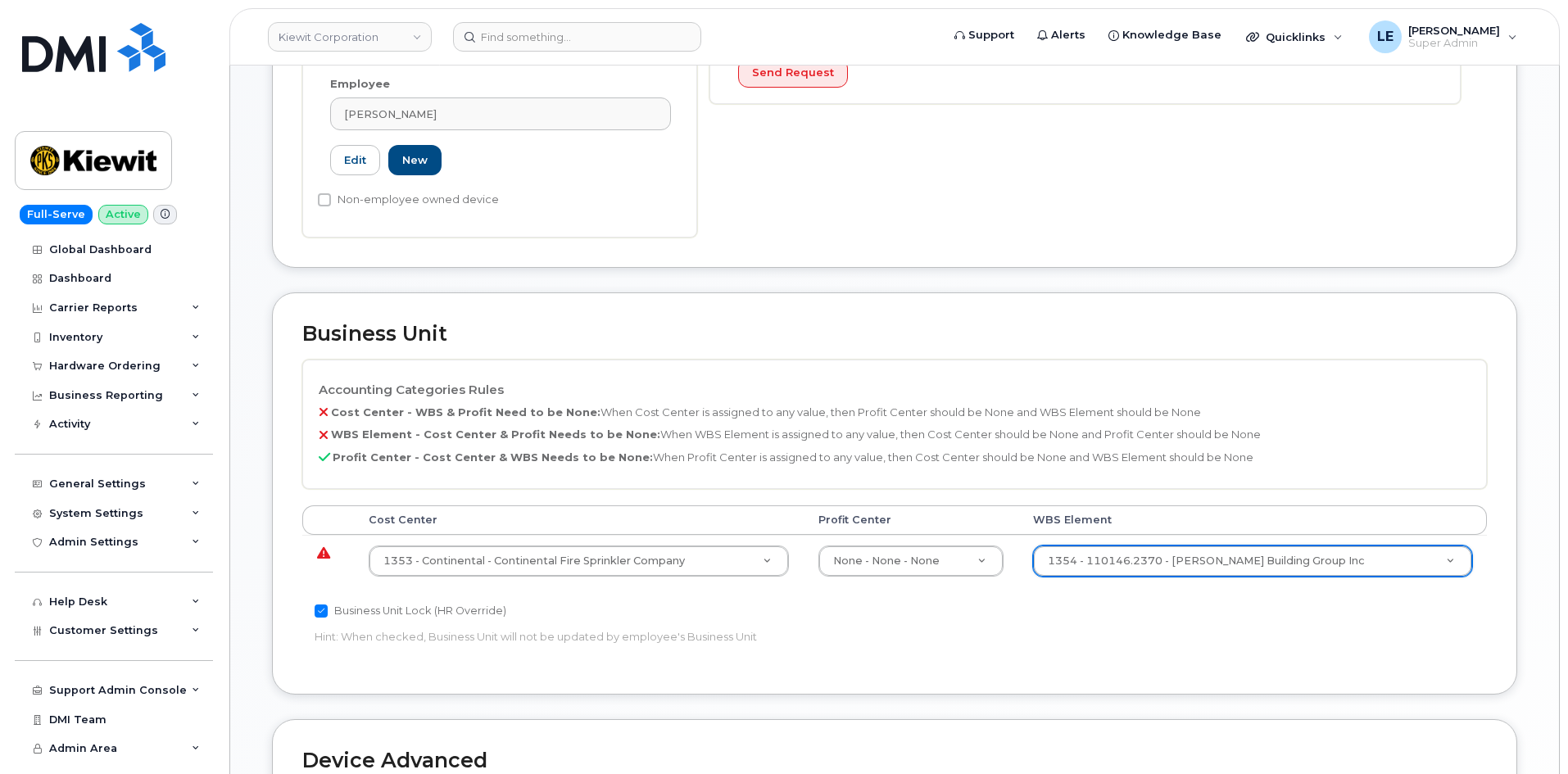
click at [1226, 629] on div "Accounting Categories Rules Cost Center - WBS & Profit Need to be None: When Co…" at bounding box center [894, 512] width 1185 height 305
click at [1167, 587] on input "text" at bounding box center [1273, 582] width 362 height 24
click at [1223, 579] on input "text" at bounding box center [1273, 582] width 362 height 24
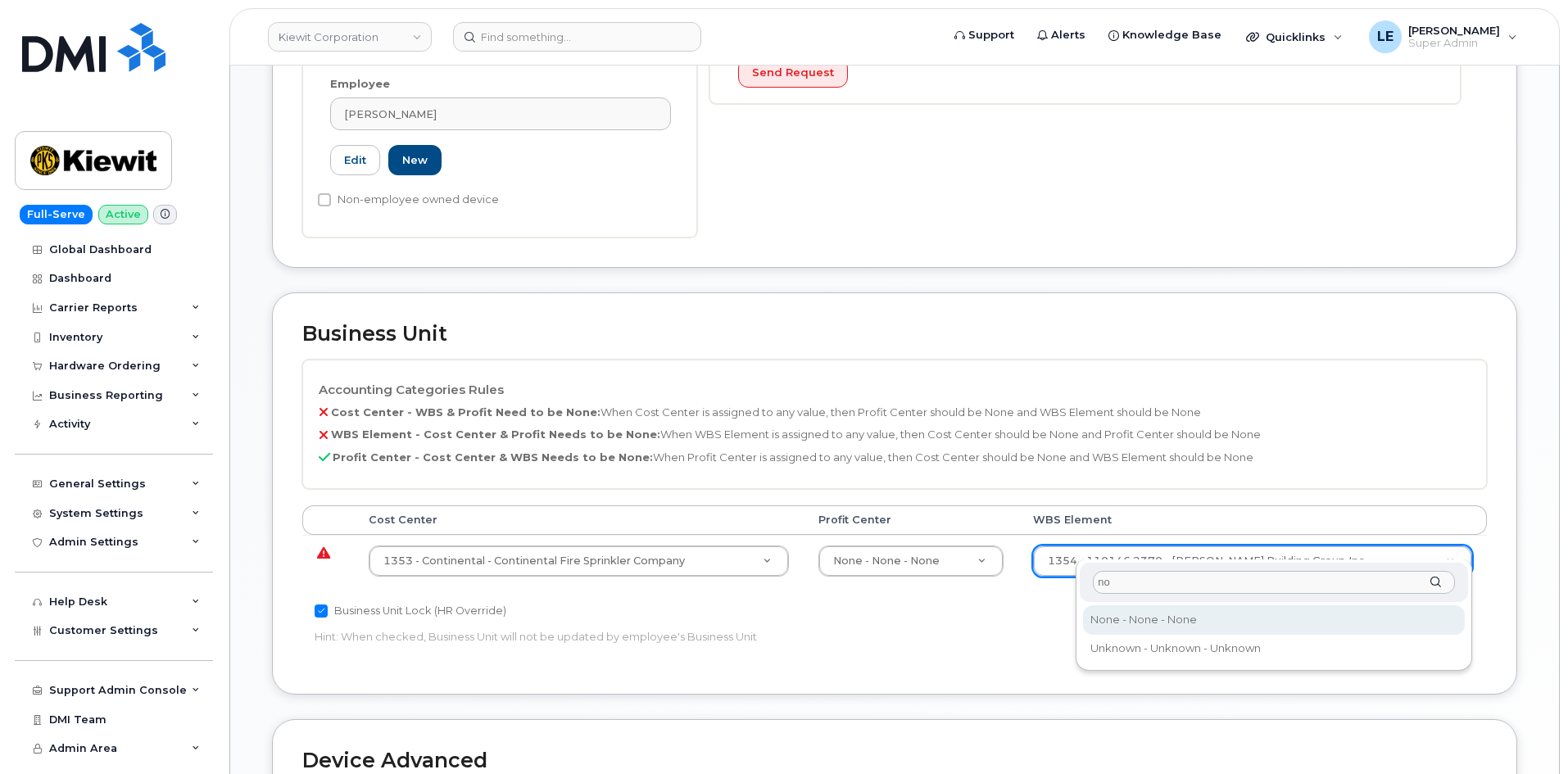
type input "no"
type input "29699477"
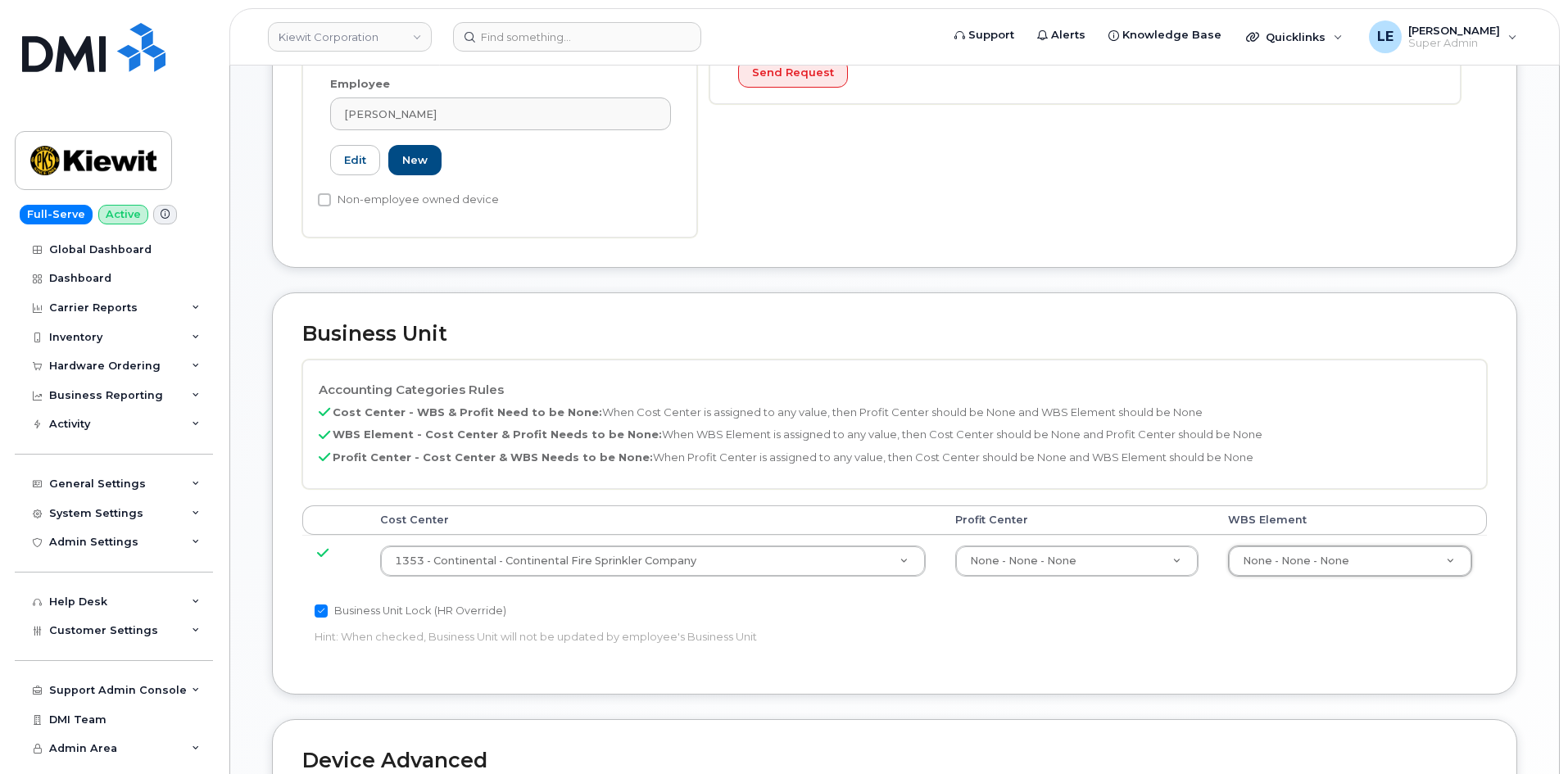
click at [1181, 606] on div "Accounting Categories Rules Cost Center - WBS & Profit Need to be None: When Co…" at bounding box center [894, 512] width 1185 height 305
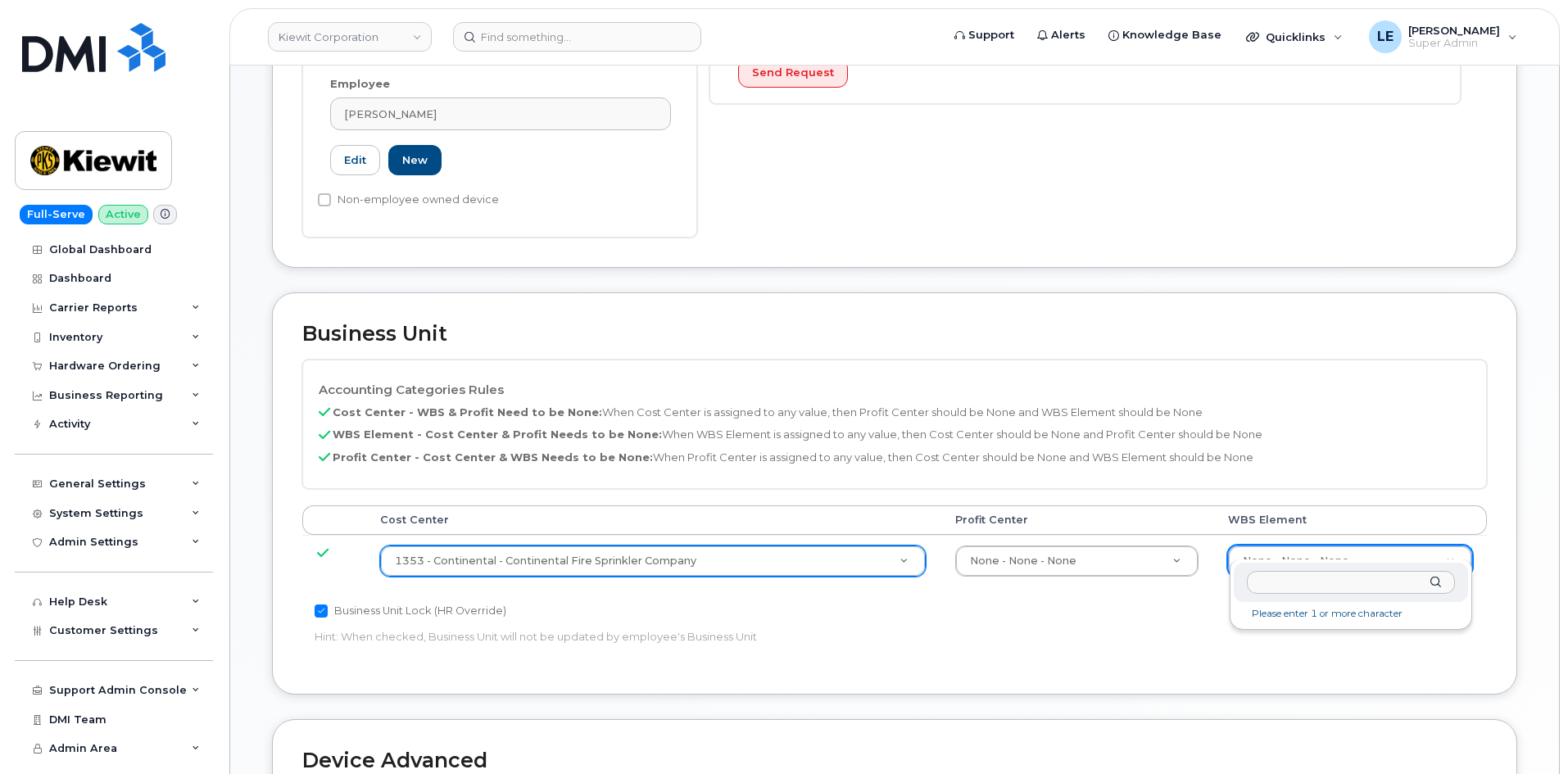
click at [1323, 586] on input "text" at bounding box center [1351, 582] width 208 height 24
paste input "110146.2370"
type input "110146.2370"
type input "33808042"
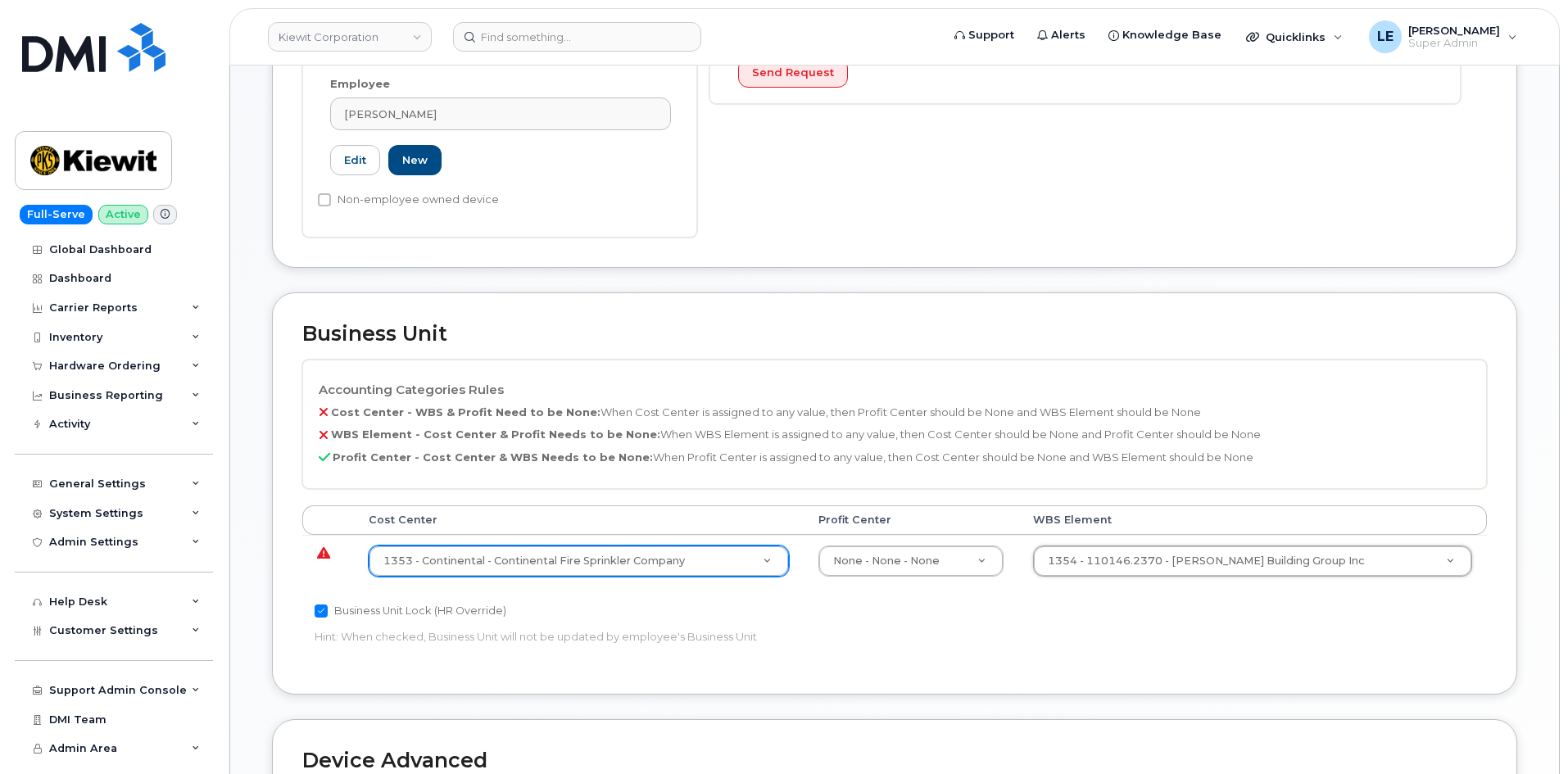
click at [610, 562] on td "1353 - Continental - Continental Fire Sprinkler Company 35235218" at bounding box center [578, 561] width 449 height 52
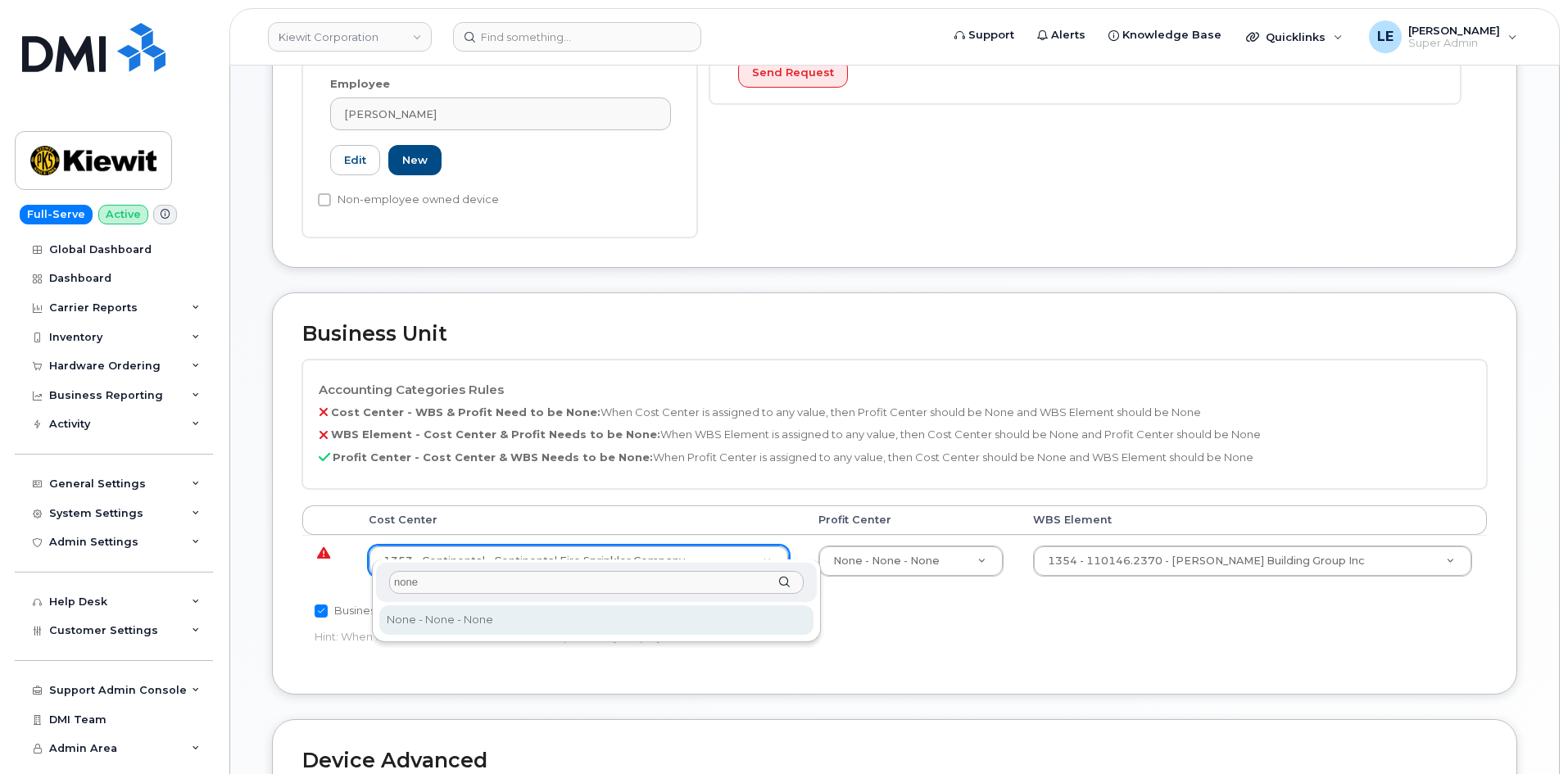
type input "none"
drag, startPoint x: 512, startPoint y: 618, endPoint x: 531, endPoint y: 619, distance: 19.0
type input "29629358"
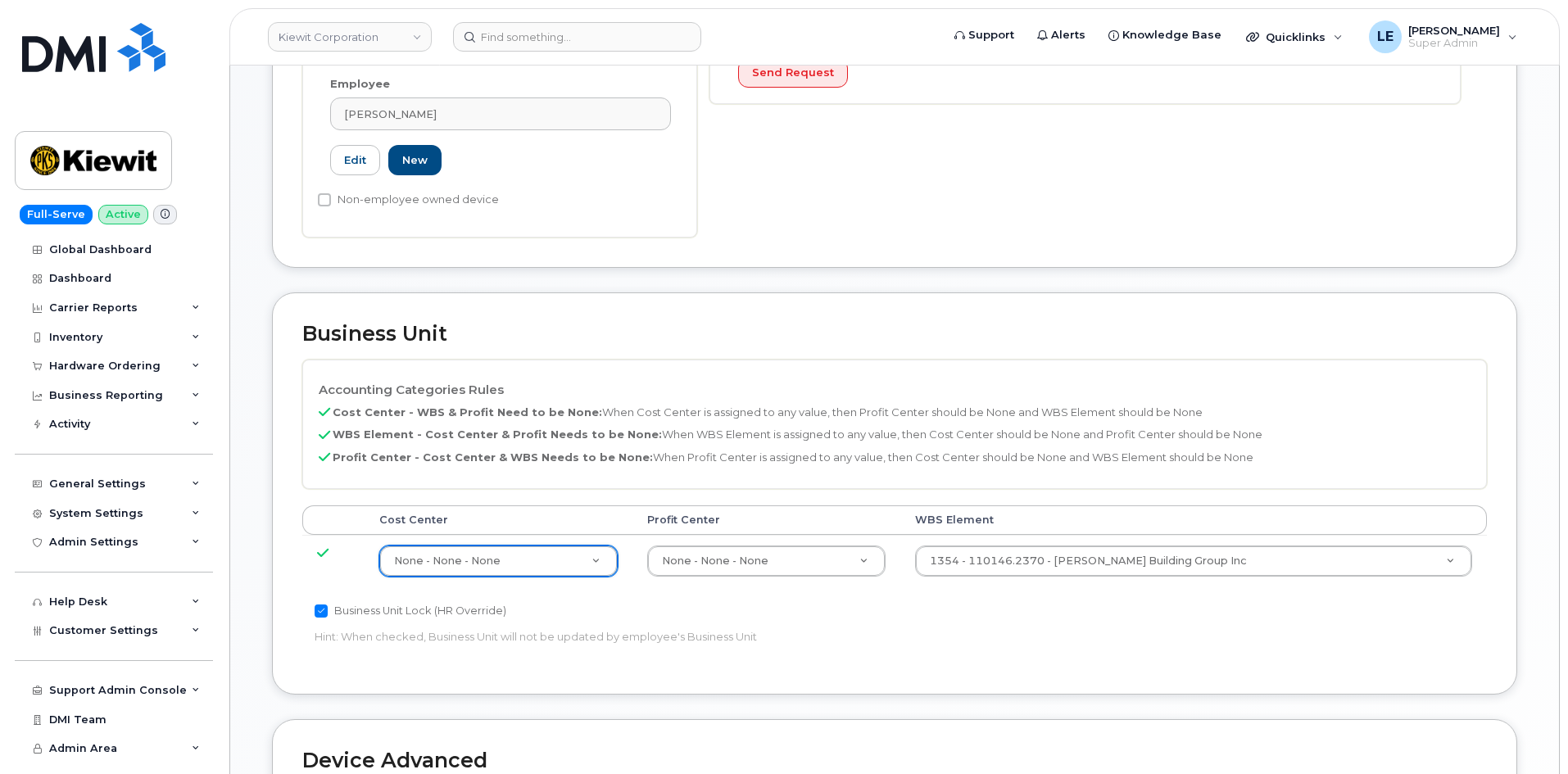
click at [890, 629] on p "Hint: When checked, Business Unit will not be updated by employee's Business Un…" at bounding box center [696, 637] width 764 height 15
click at [1093, 404] on p "Cost Center - WBS & Profit Need to be None: When Cost Center is assigned to any…" at bounding box center [894, 411] width 1152 height 15
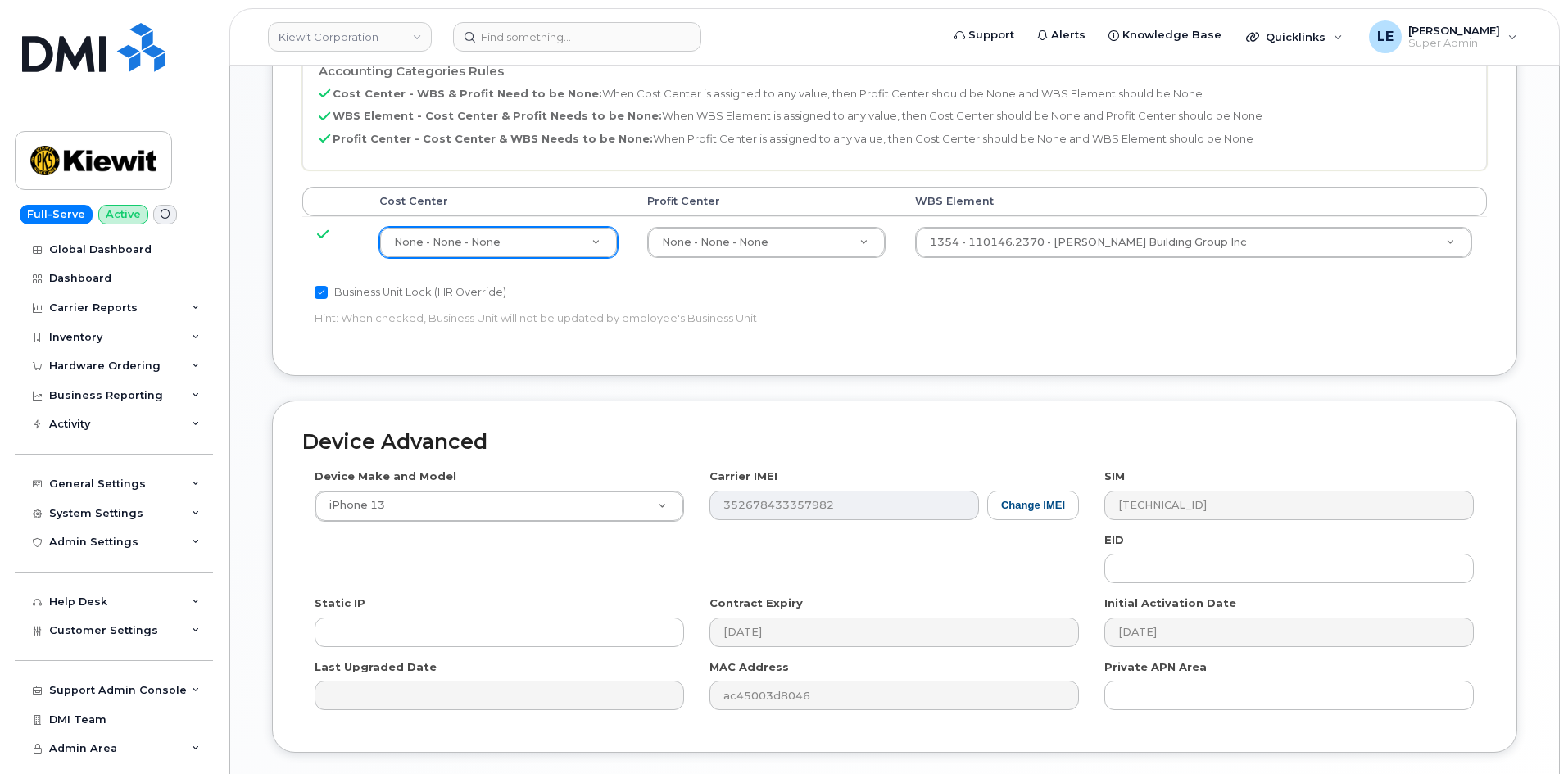
scroll to position [901, 0]
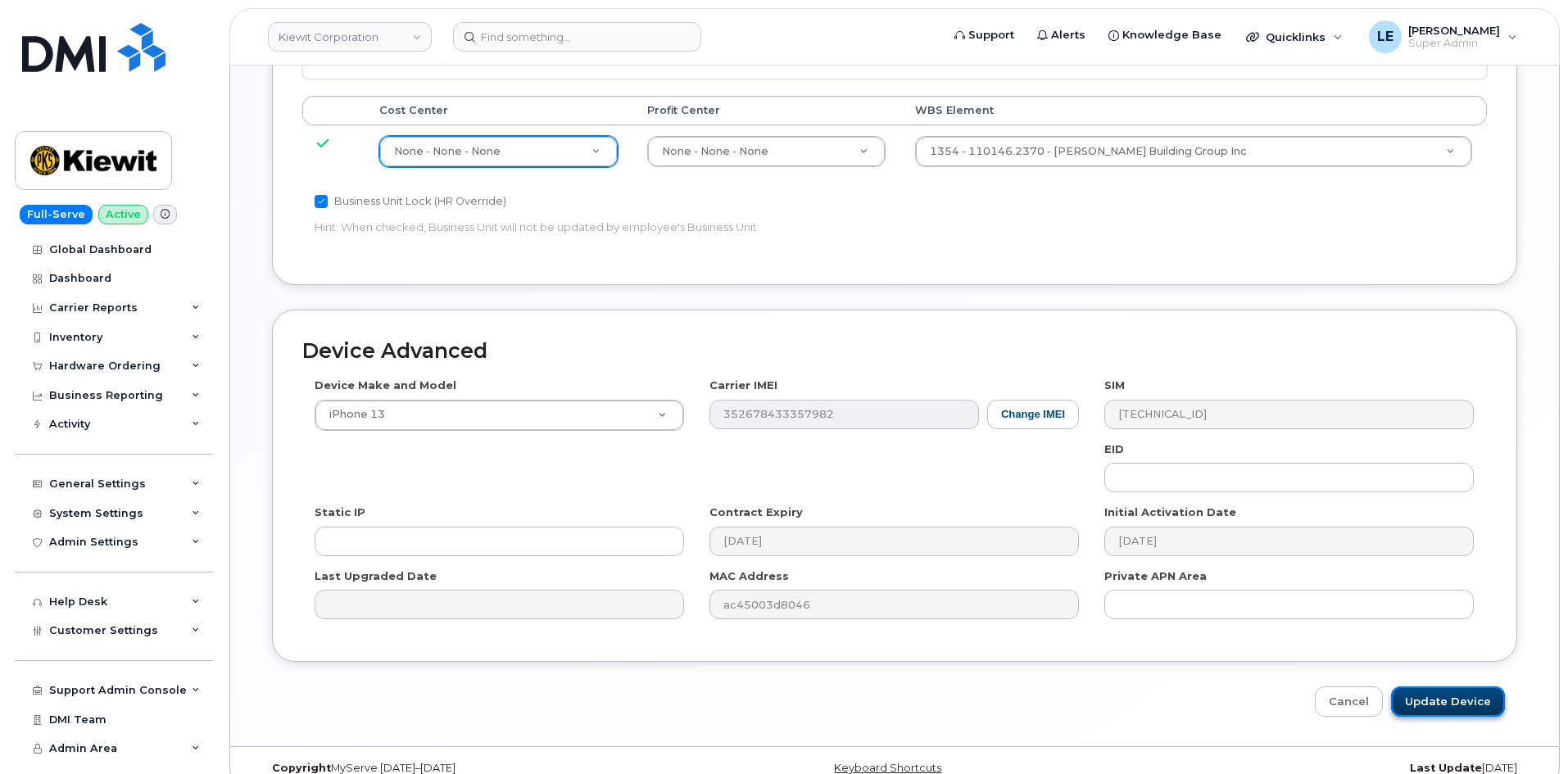
click at [1440, 686] on input "Update Device" at bounding box center [1448, 702] width 114 height 31
type input "Saving..."
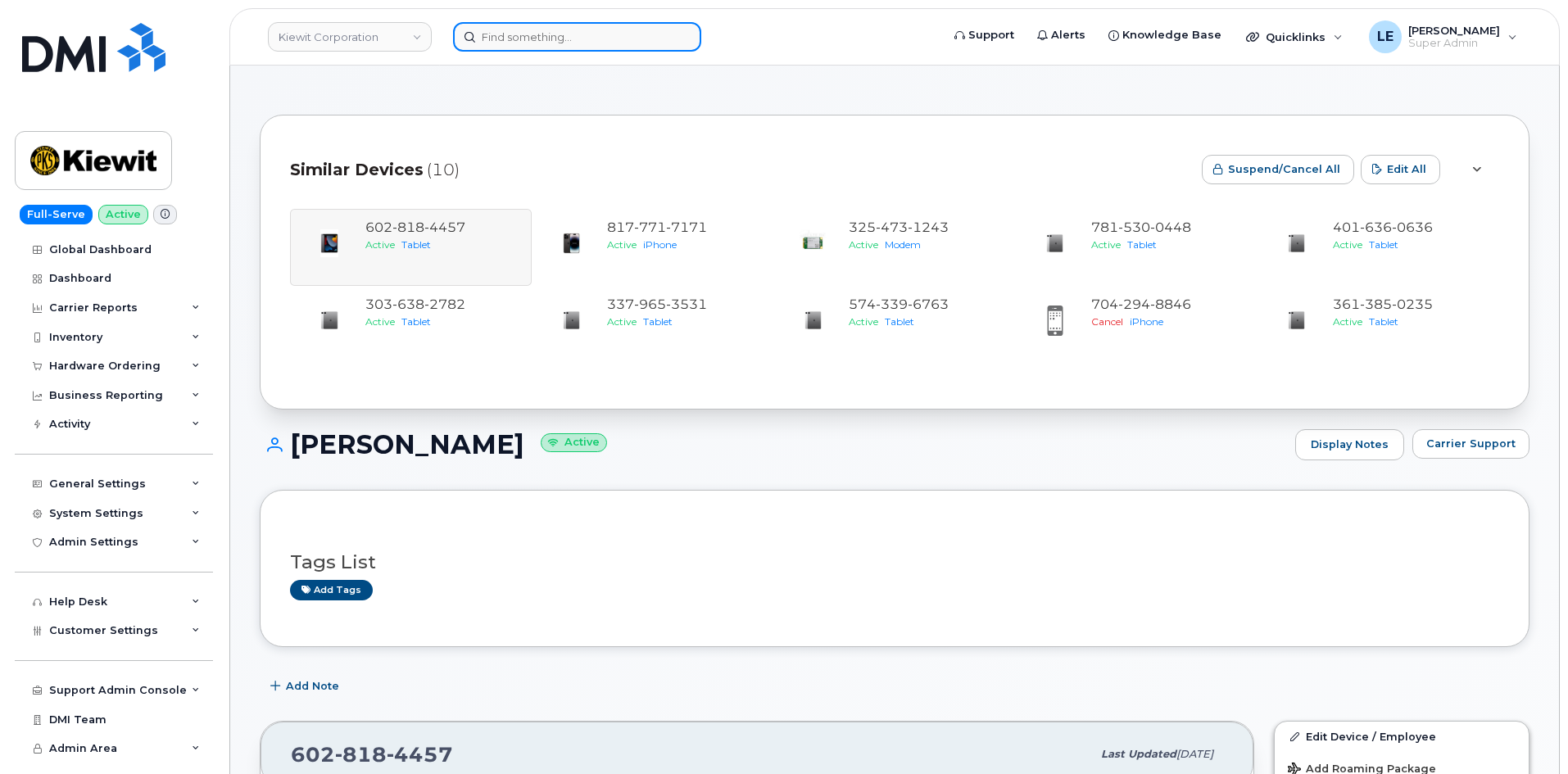
click at [620, 23] on input at bounding box center [577, 36] width 248 height 30
click at [608, 31] on input at bounding box center [577, 36] width 248 height 30
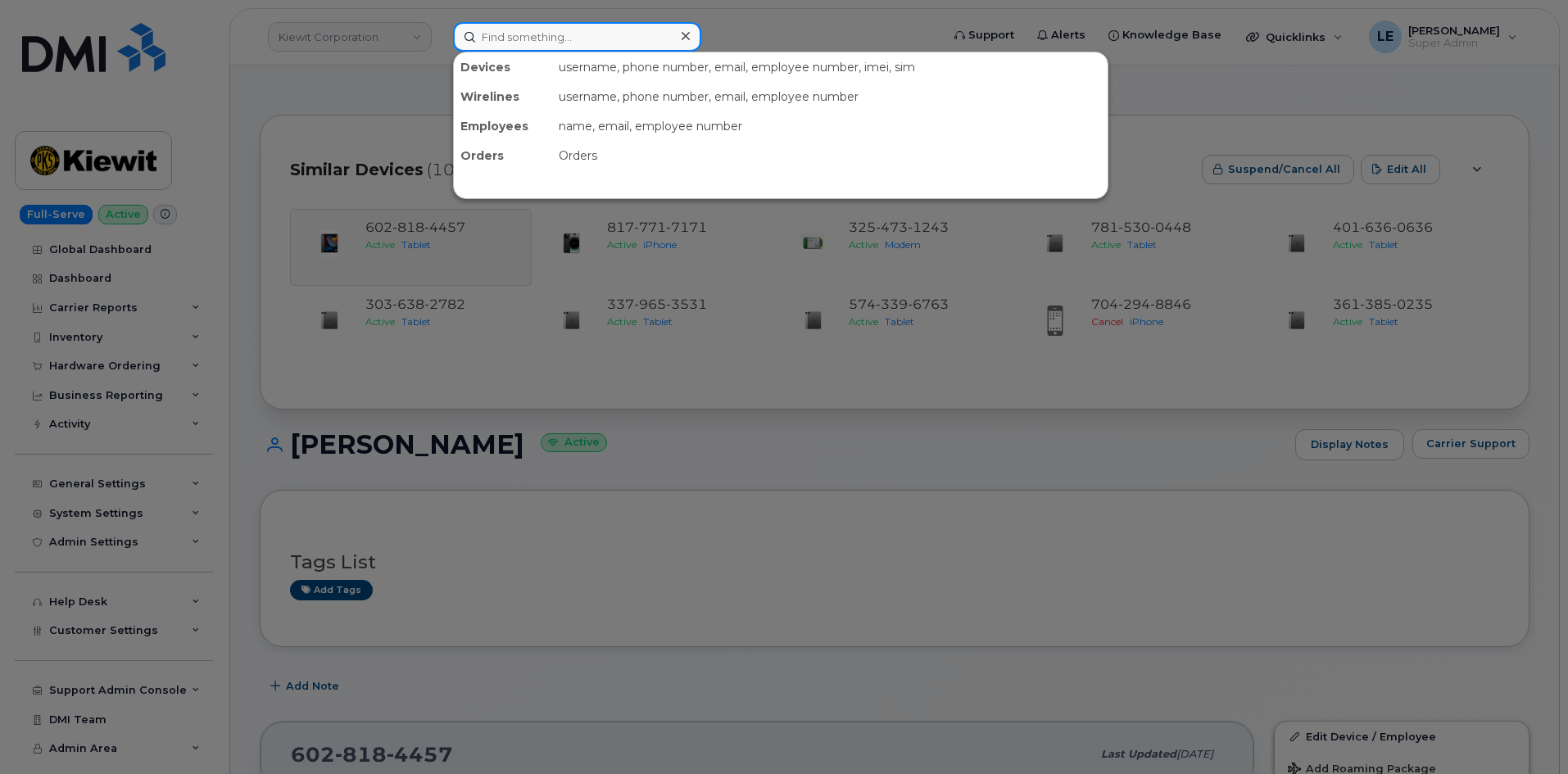
type input "v"
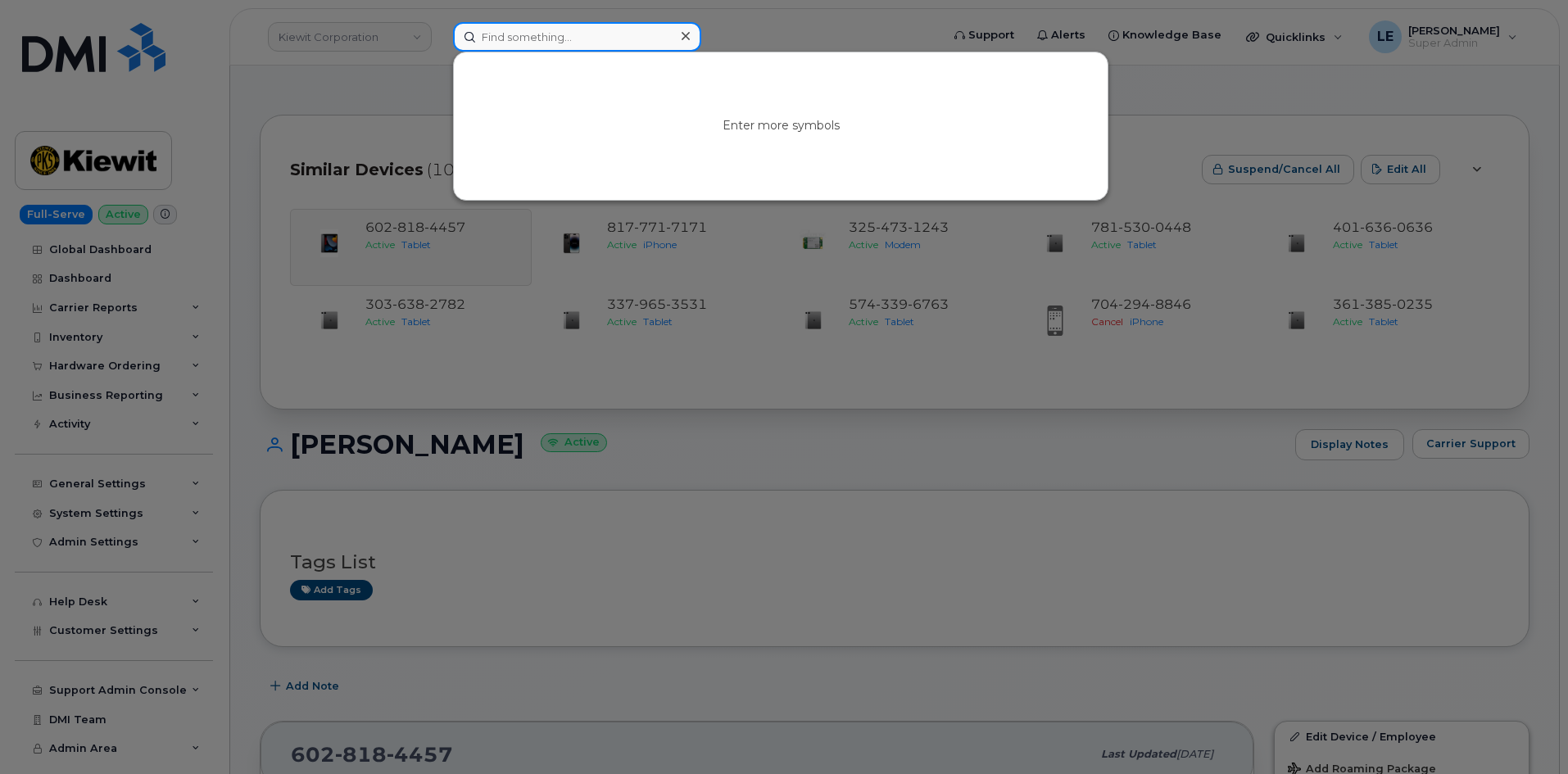
paste input "[PERSON_NAME][EMAIL_ADDRESS][PERSON_NAME][PERSON_NAME][DOMAIN_NAME]"
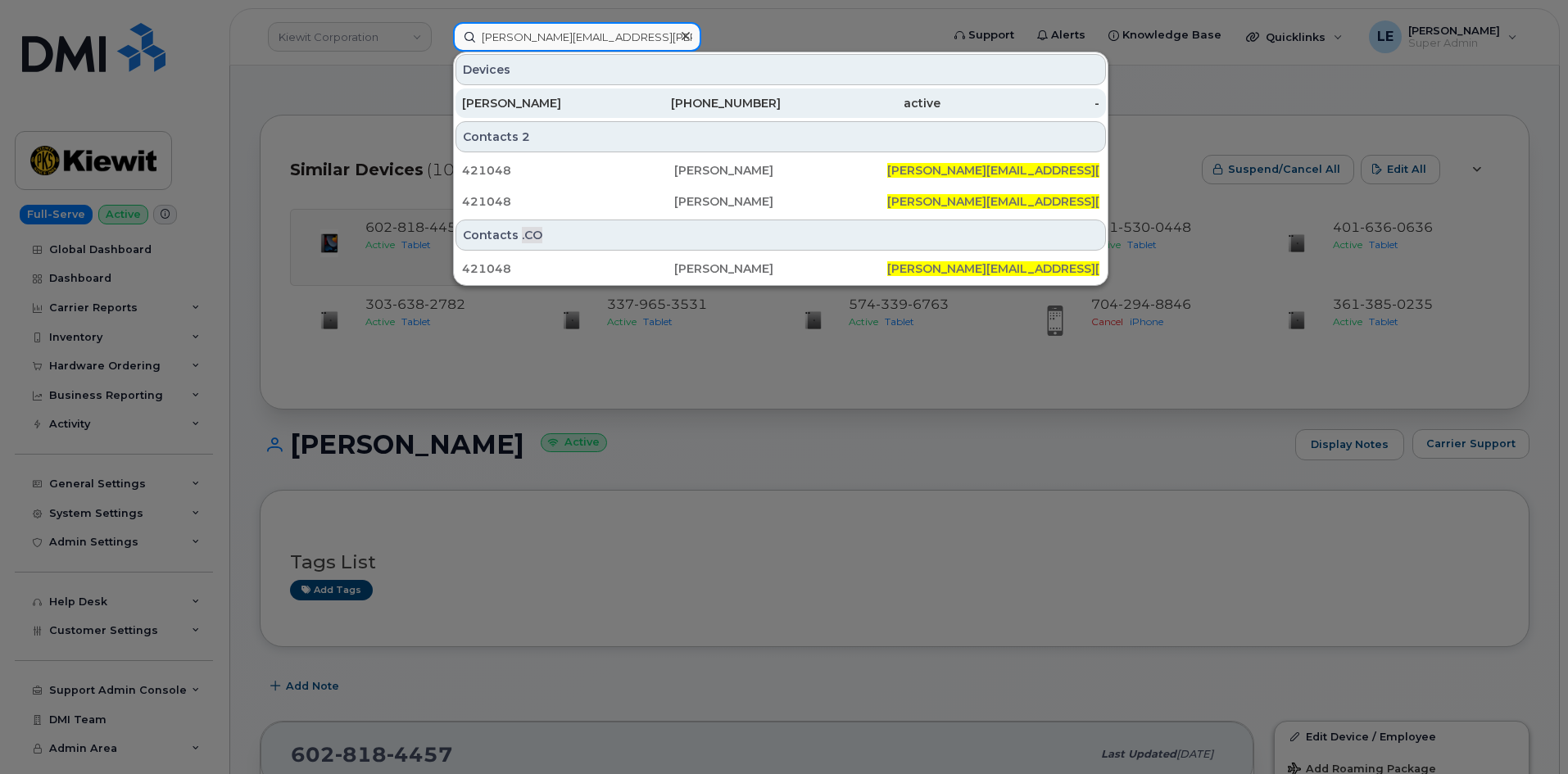
type input "[PERSON_NAME][EMAIL_ADDRESS][PERSON_NAME][PERSON_NAME][DOMAIN_NAME]"
click at [674, 102] on div "337-247-0151" at bounding box center [702, 103] width 160 height 16
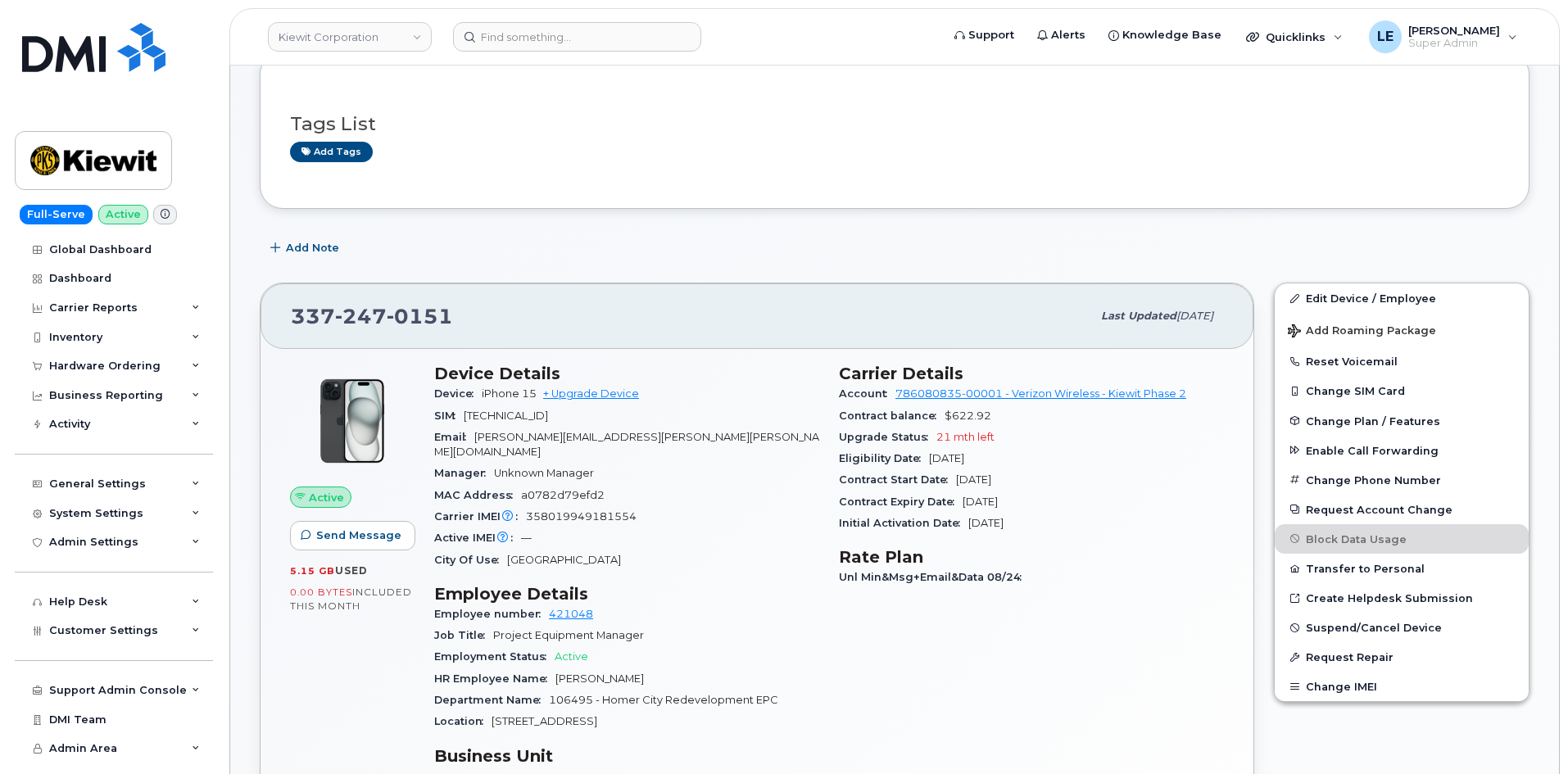
scroll to position [82, 0]
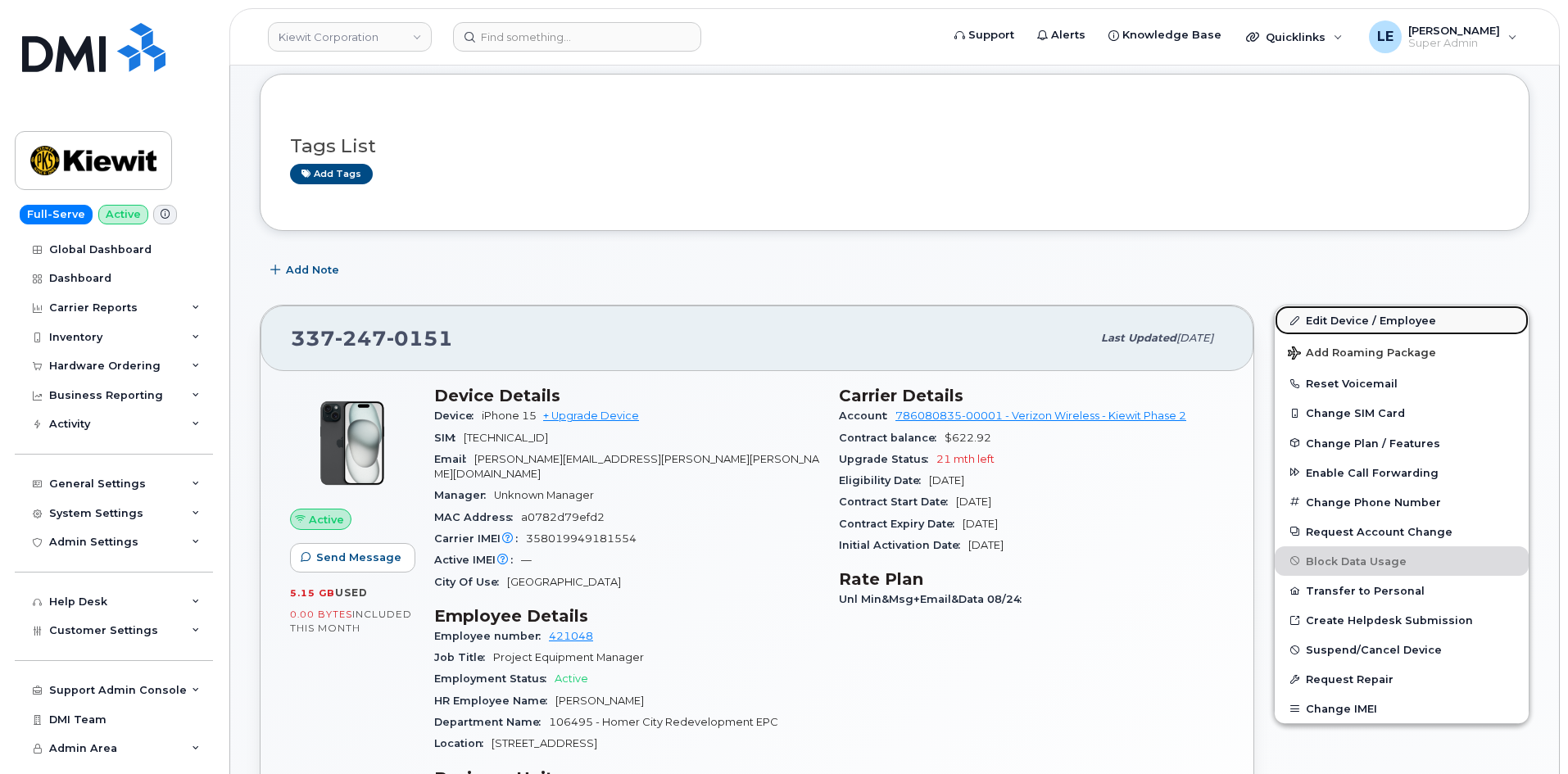
click at [1299, 320] on icon at bounding box center [1295, 321] width 9 height 9
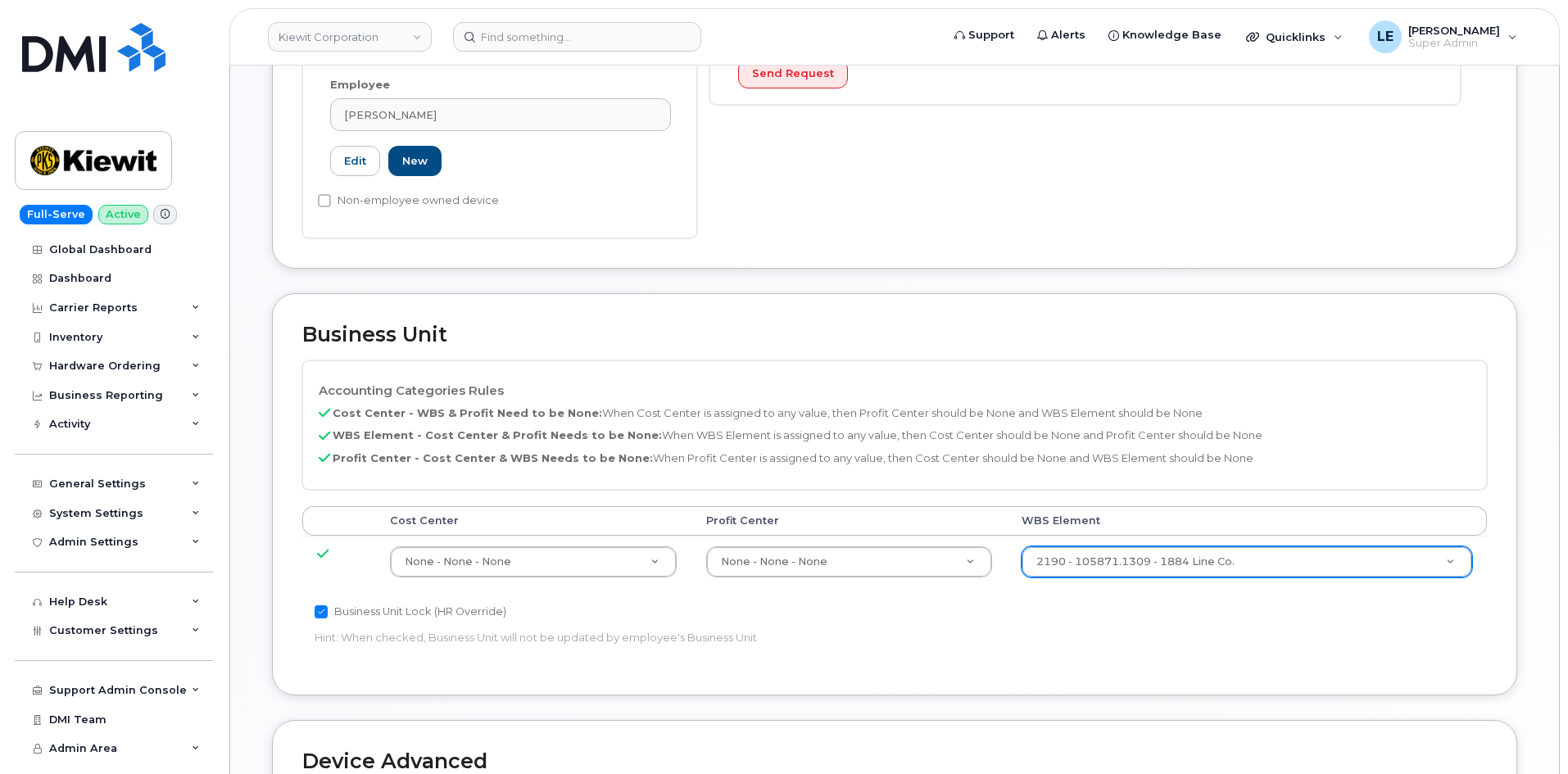
scroll to position [492, 0]
click at [1120, 580] on input "text" at bounding box center [1246, 582] width 417 height 24
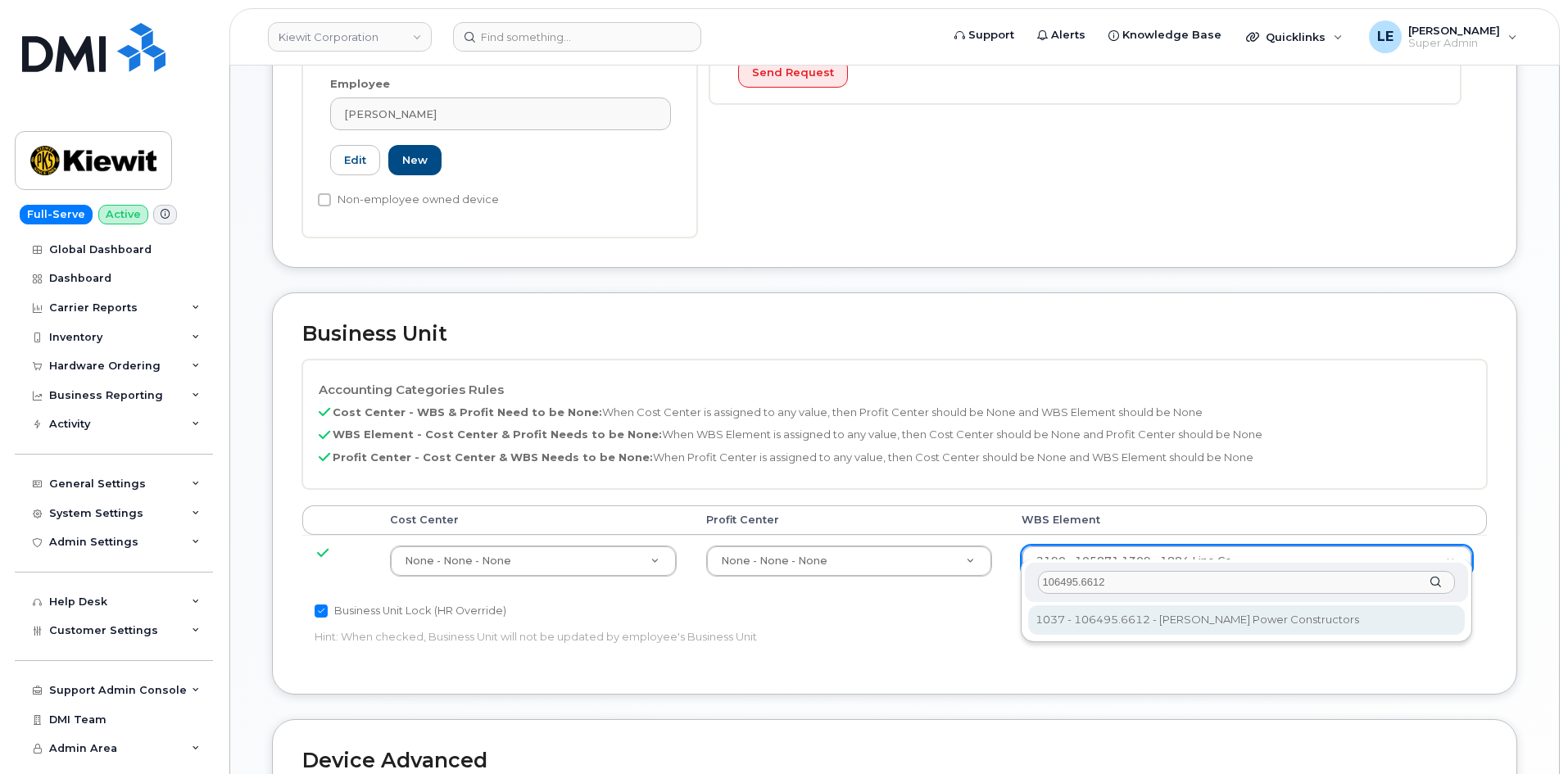
type input "106495.6612"
type input "35834206"
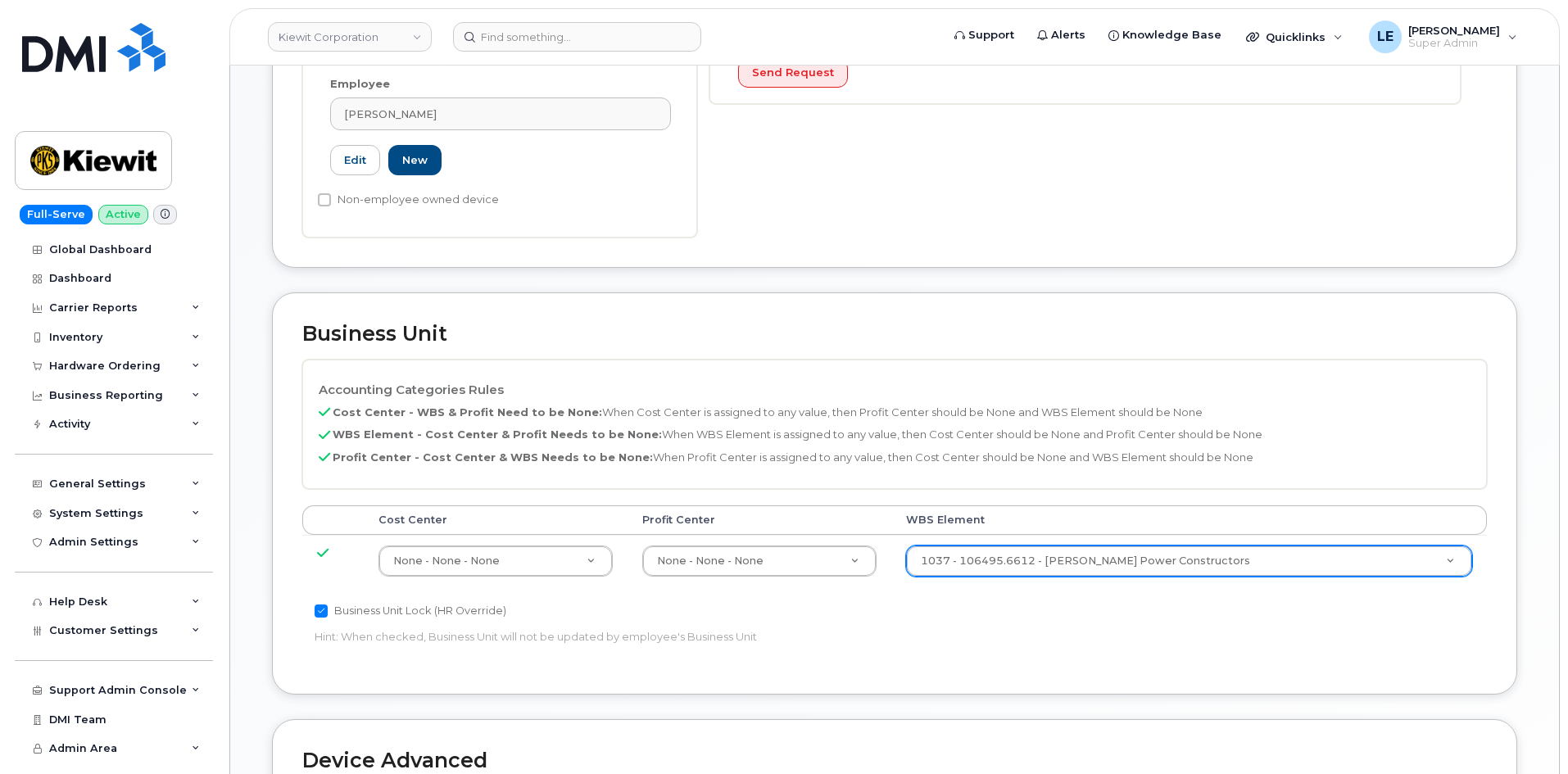
click at [1090, 616] on div "Business Unit Lock (HR Override) Hint: When checked, Business Unit will not be …" at bounding box center [696, 627] width 789 height 52
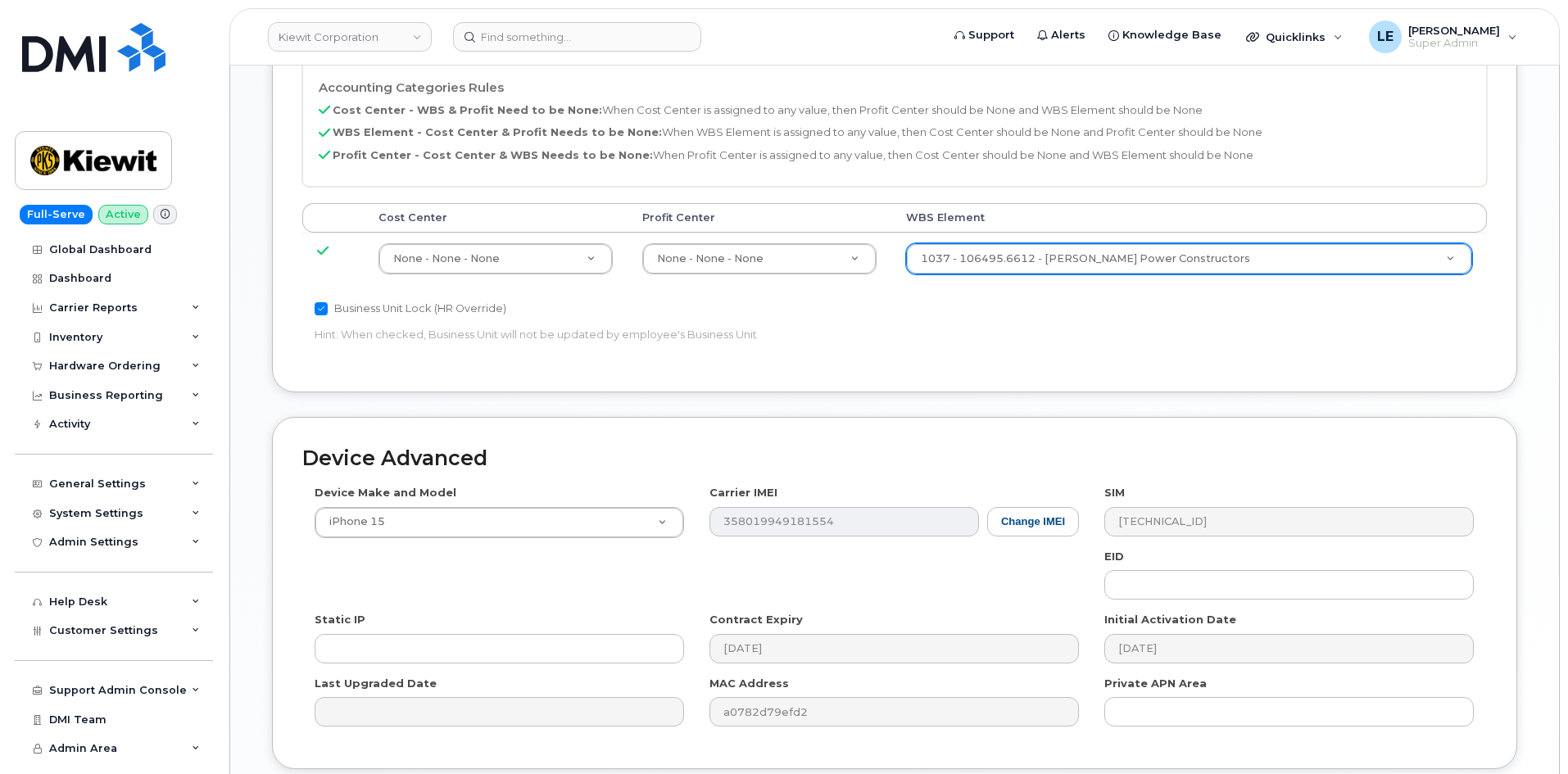
scroll to position [909, 0]
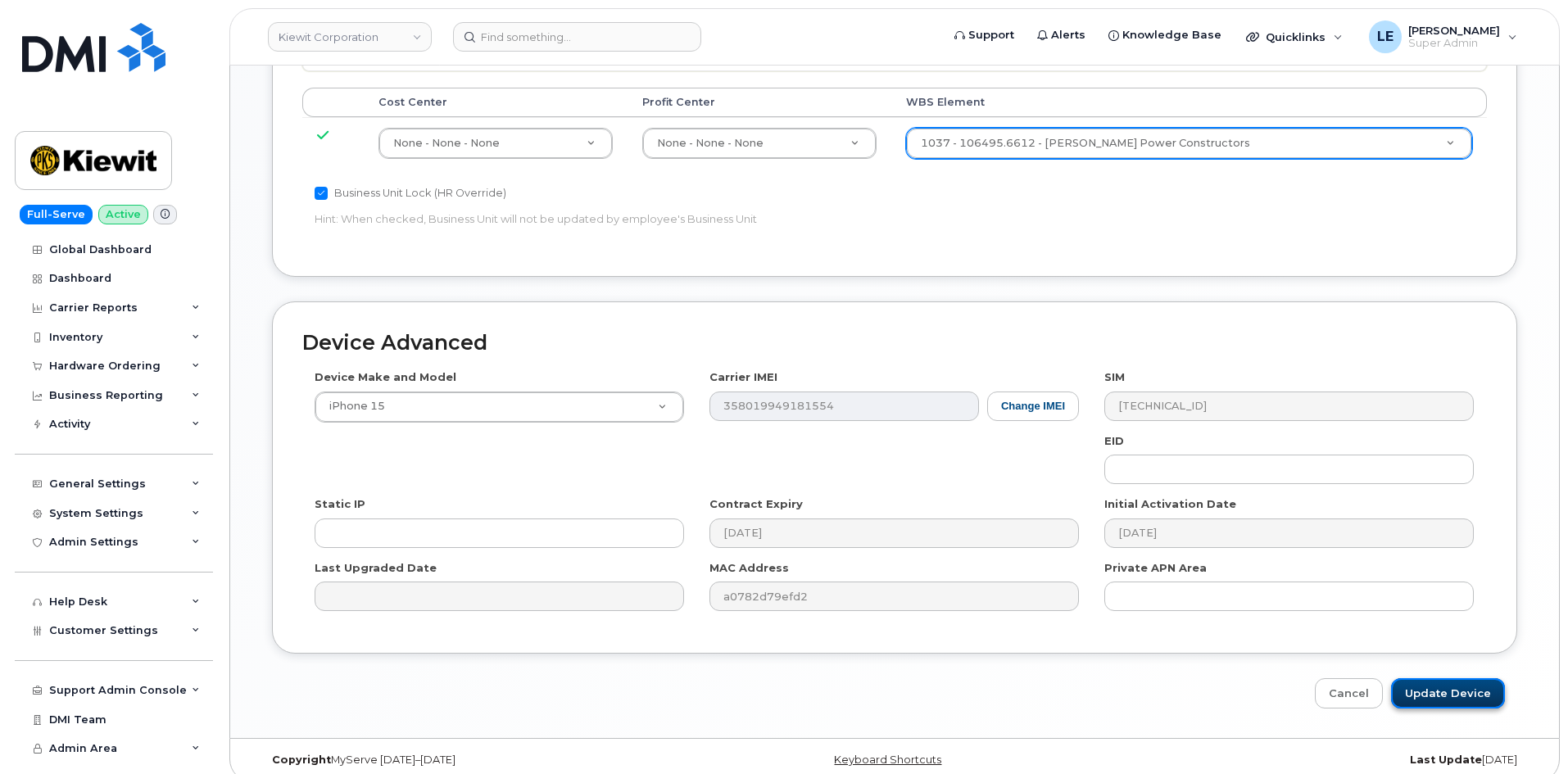
click at [1431, 678] on input "Update Device" at bounding box center [1448, 694] width 114 height 31
type input "Saving..."
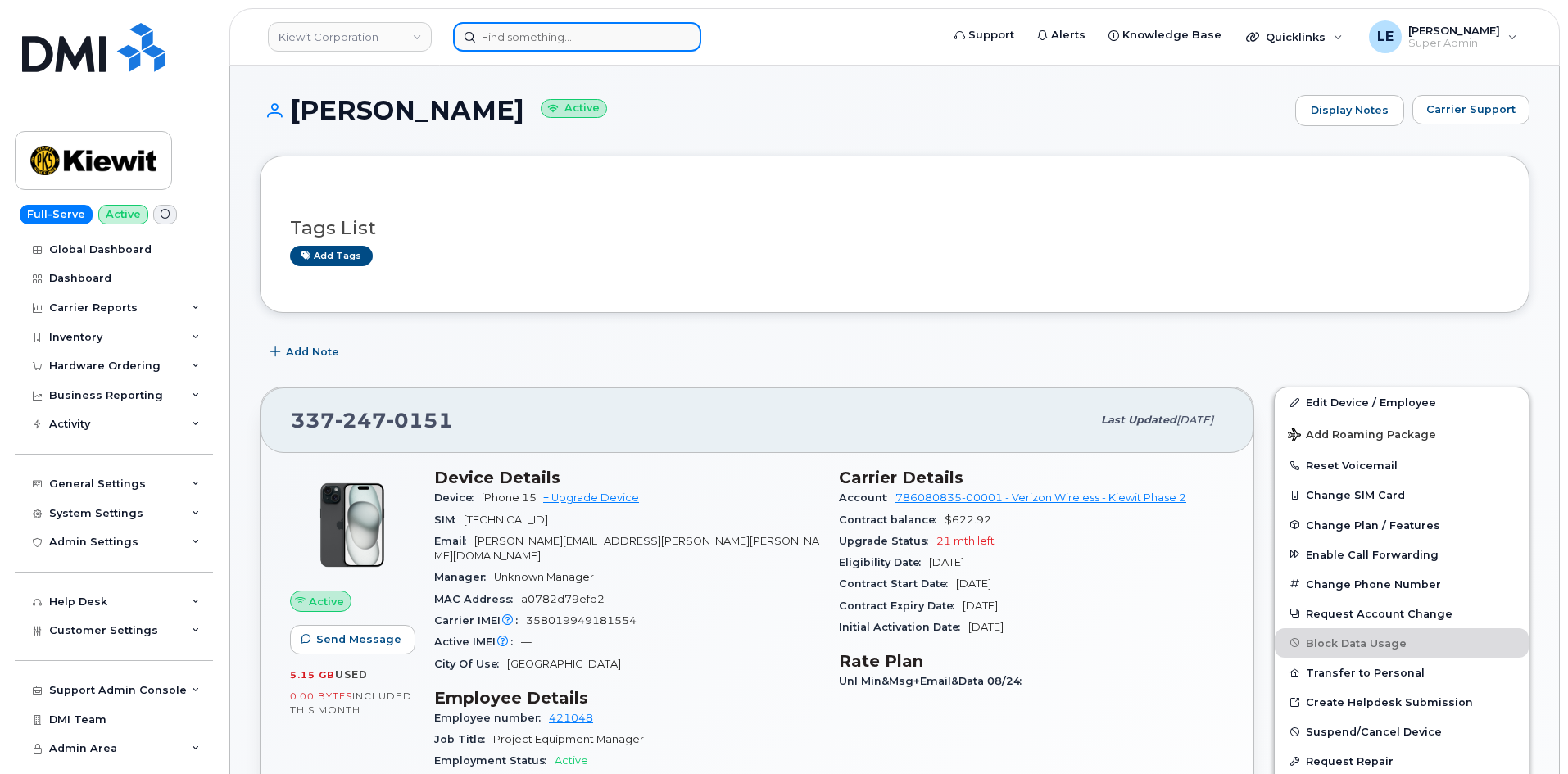
click at [500, 37] on input at bounding box center [577, 36] width 248 height 30
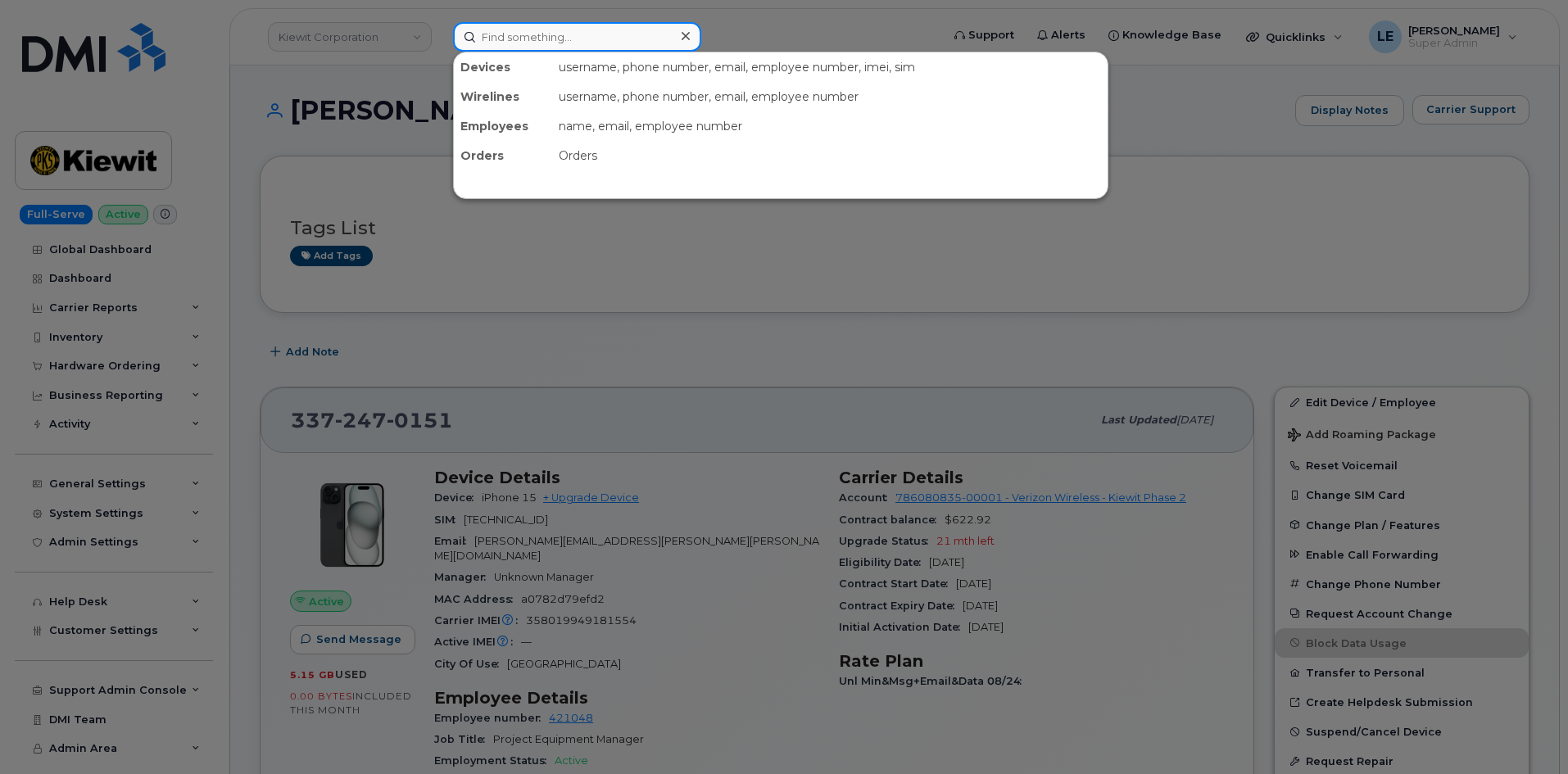
paste input "[PERSON_NAME][EMAIL_ADDRESS][PERSON_NAME][PERSON_NAME][DOMAIN_NAME]"
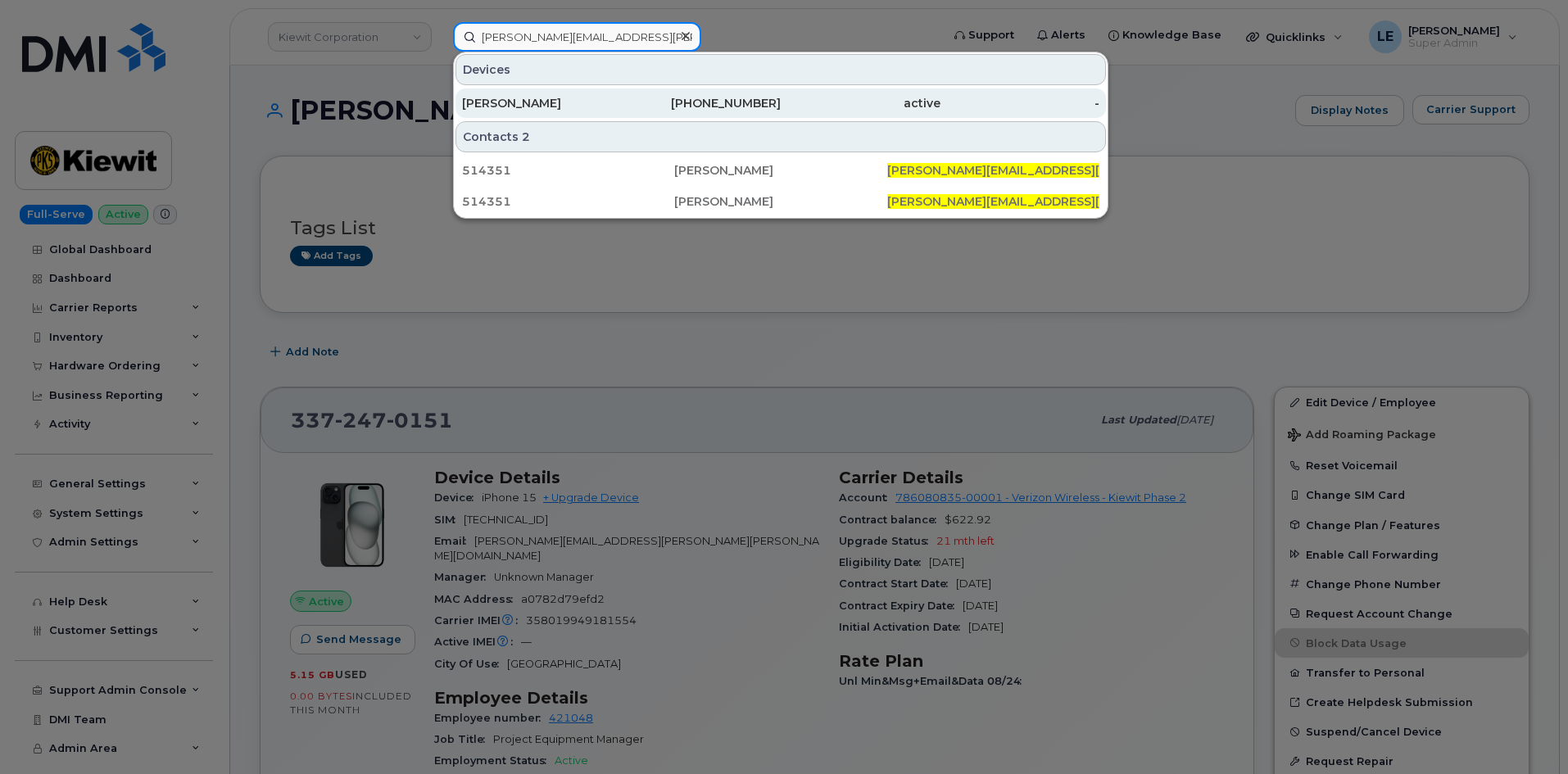
type input "[PERSON_NAME][EMAIL_ADDRESS][PERSON_NAME][PERSON_NAME][DOMAIN_NAME]"
click at [553, 107] on div "[PERSON_NAME]" at bounding box center [542, 103] width 160 height 16
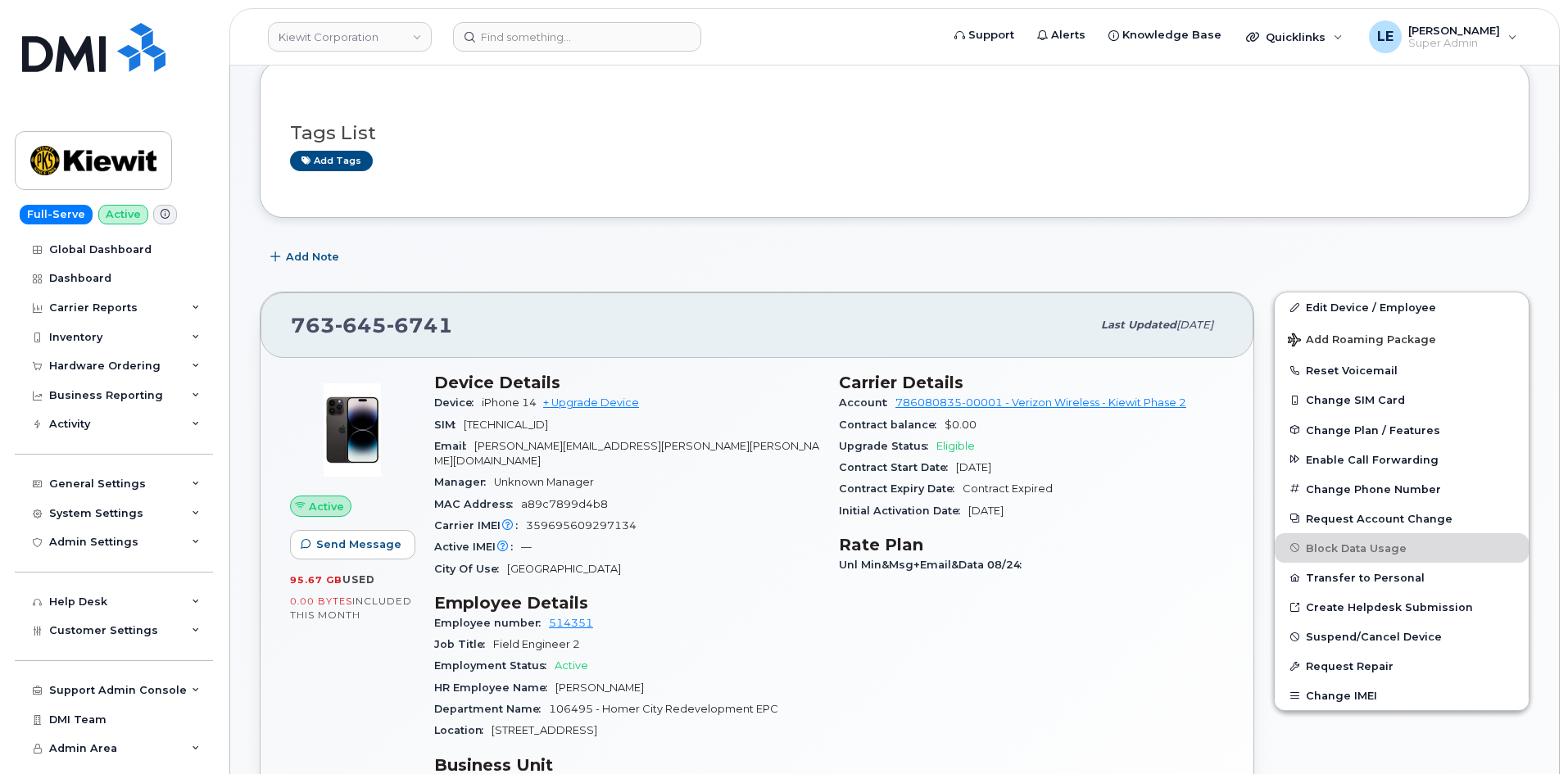
scroll to position [82, 0]
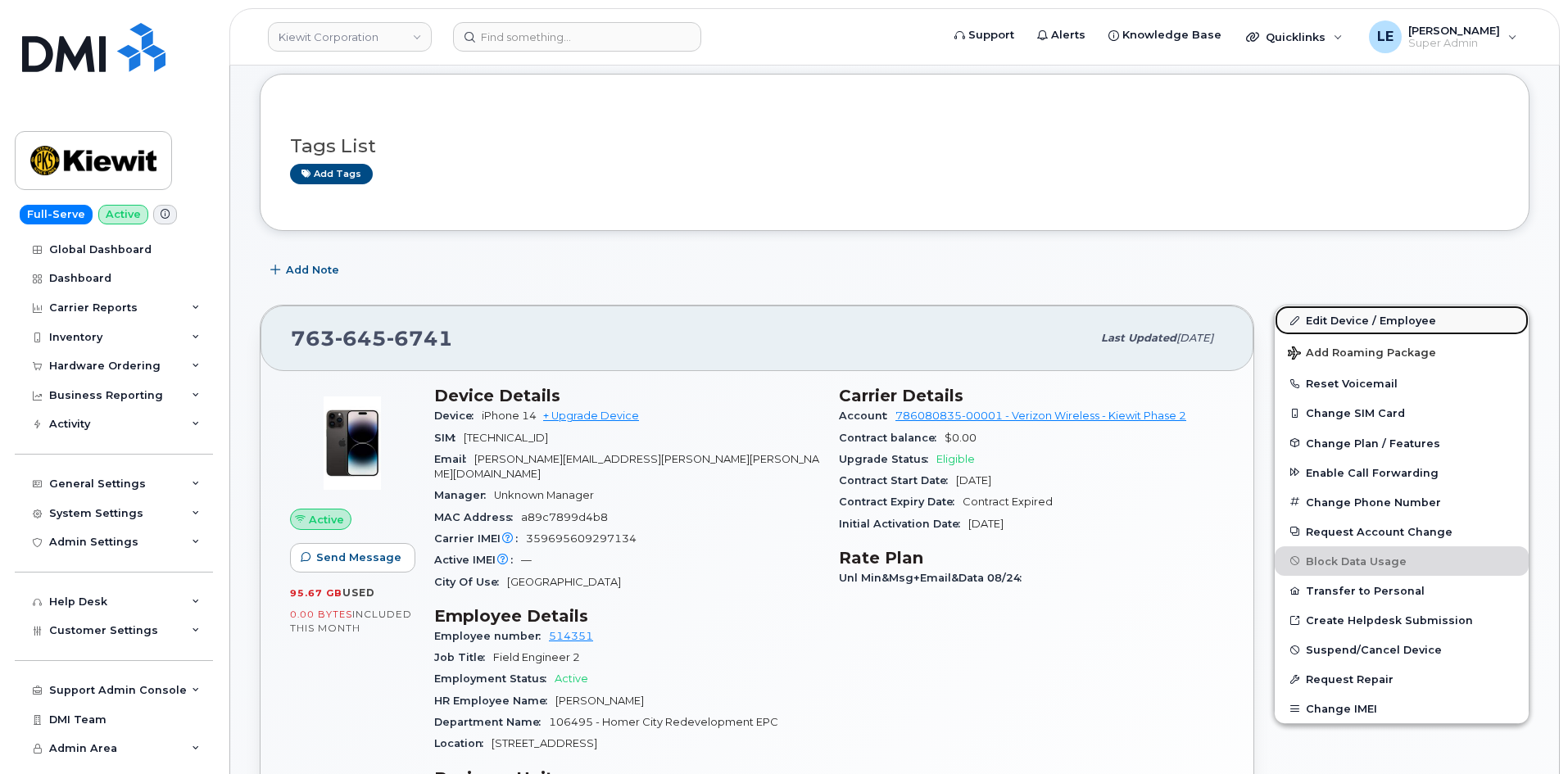
click at [1325, 318] on link "Edit Device / Employee" at bounding box center [1401, 320] width 254 height 30
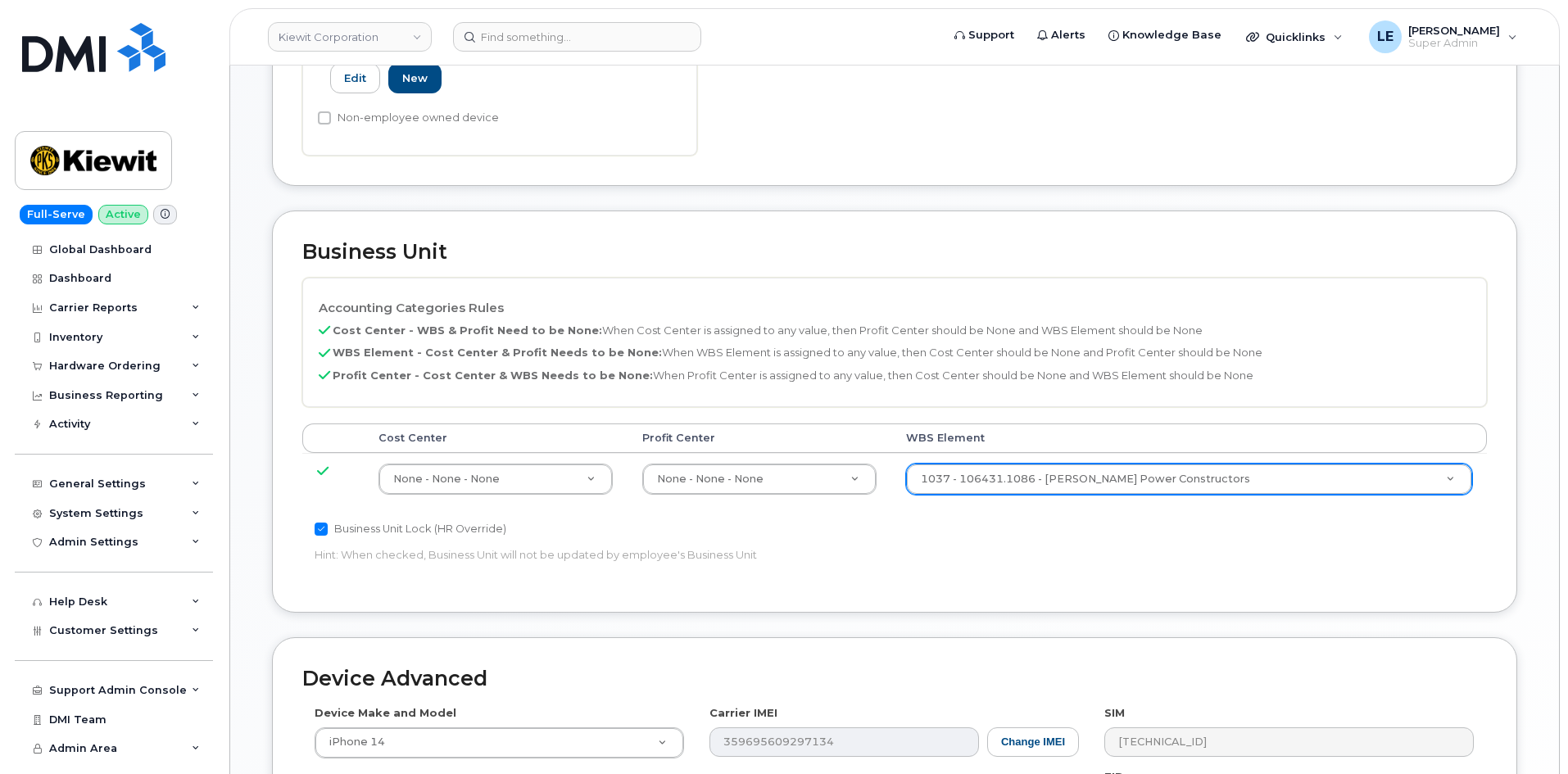
scroll to position [573, 0]
click at [1072, 494] on input "text" at bounding box center [1214, 501] width 483 height 24
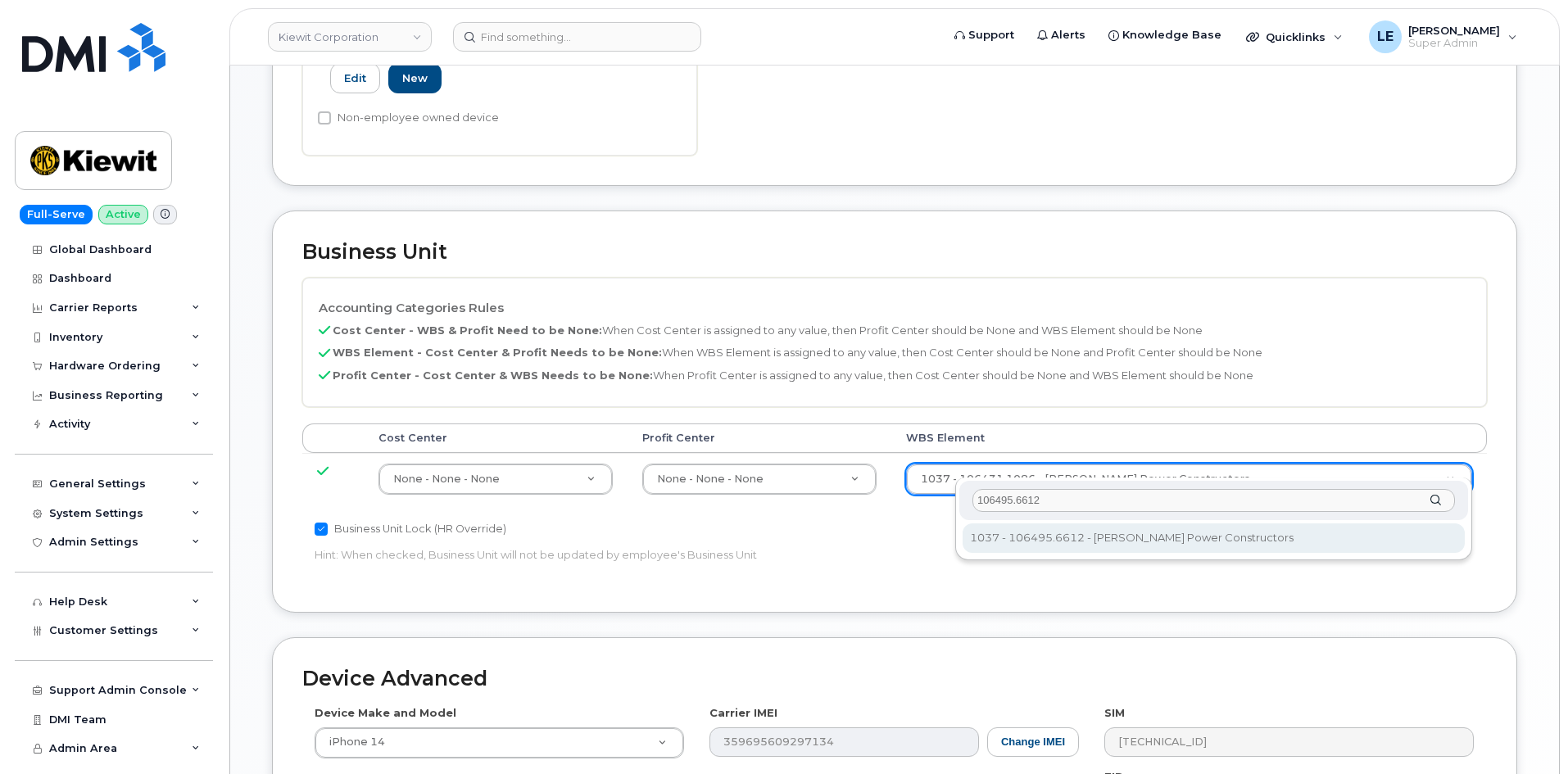
type input "106495.6612"
type input "35834206"
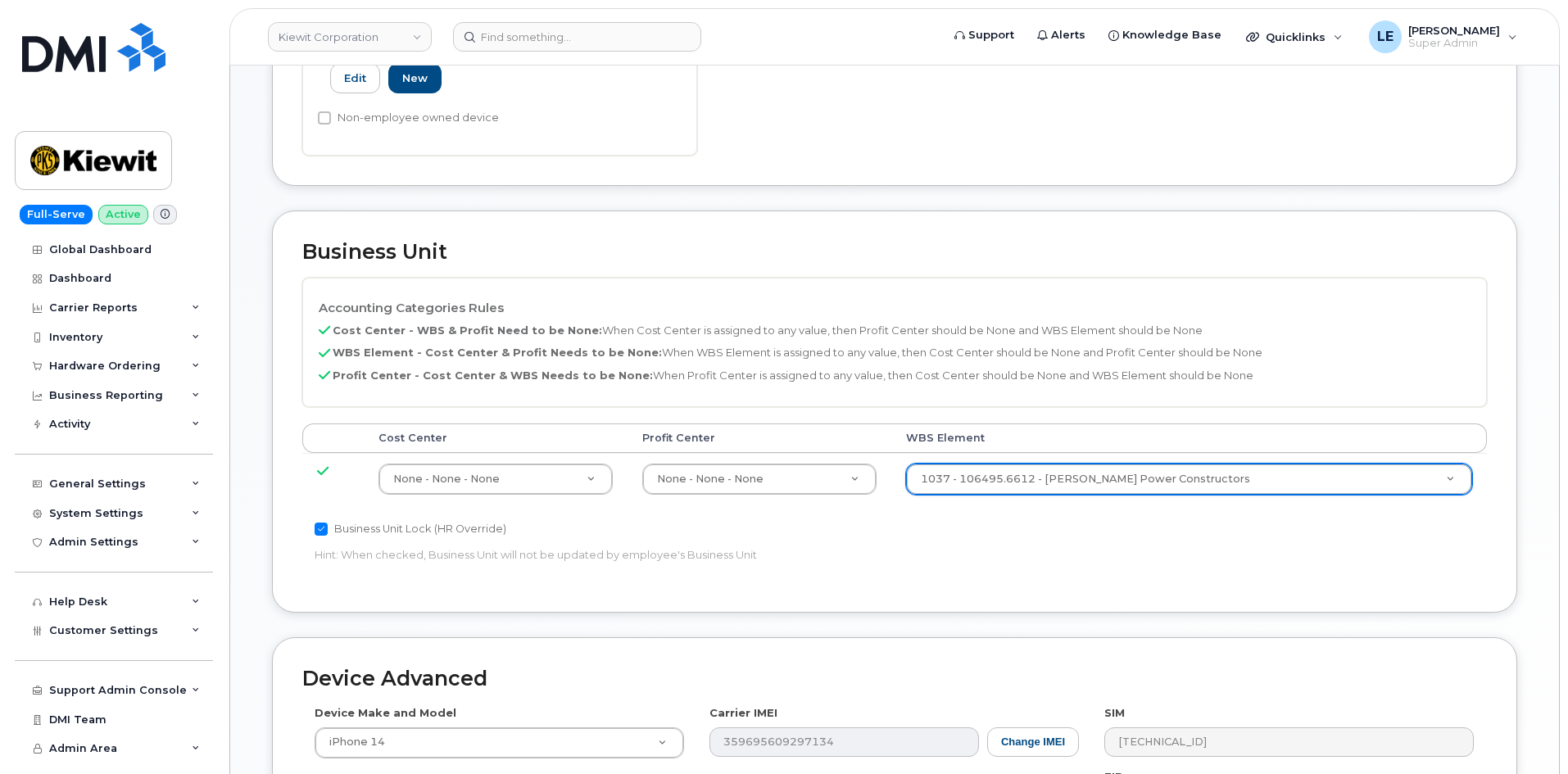
click at [1091, 534] on div "Business Unit Lock (HR Override) Hint: When checked, Business Unit will not be …" at bounding box center [696, 544] width 789 height 52
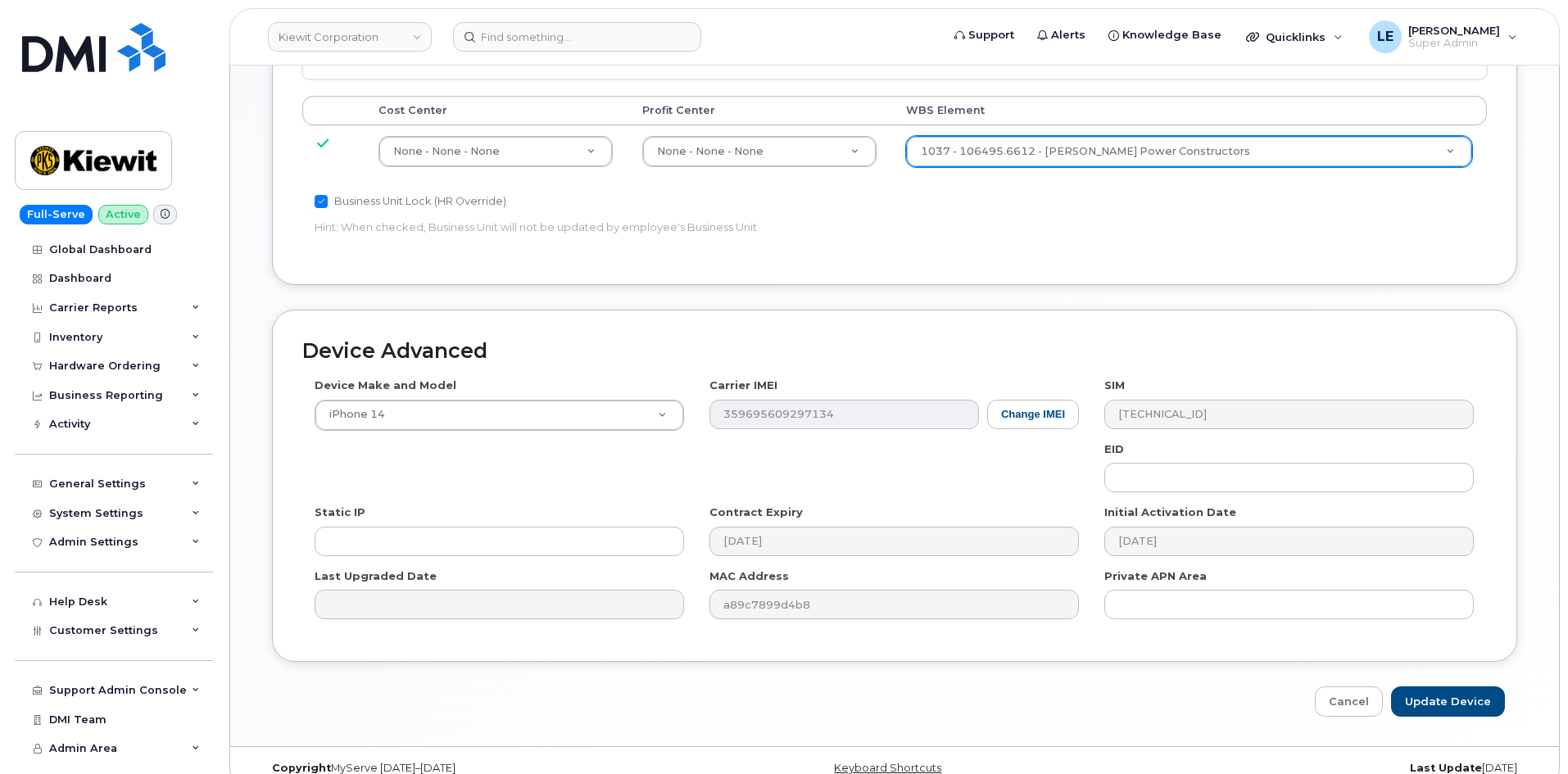
scroll to position [909, 0]
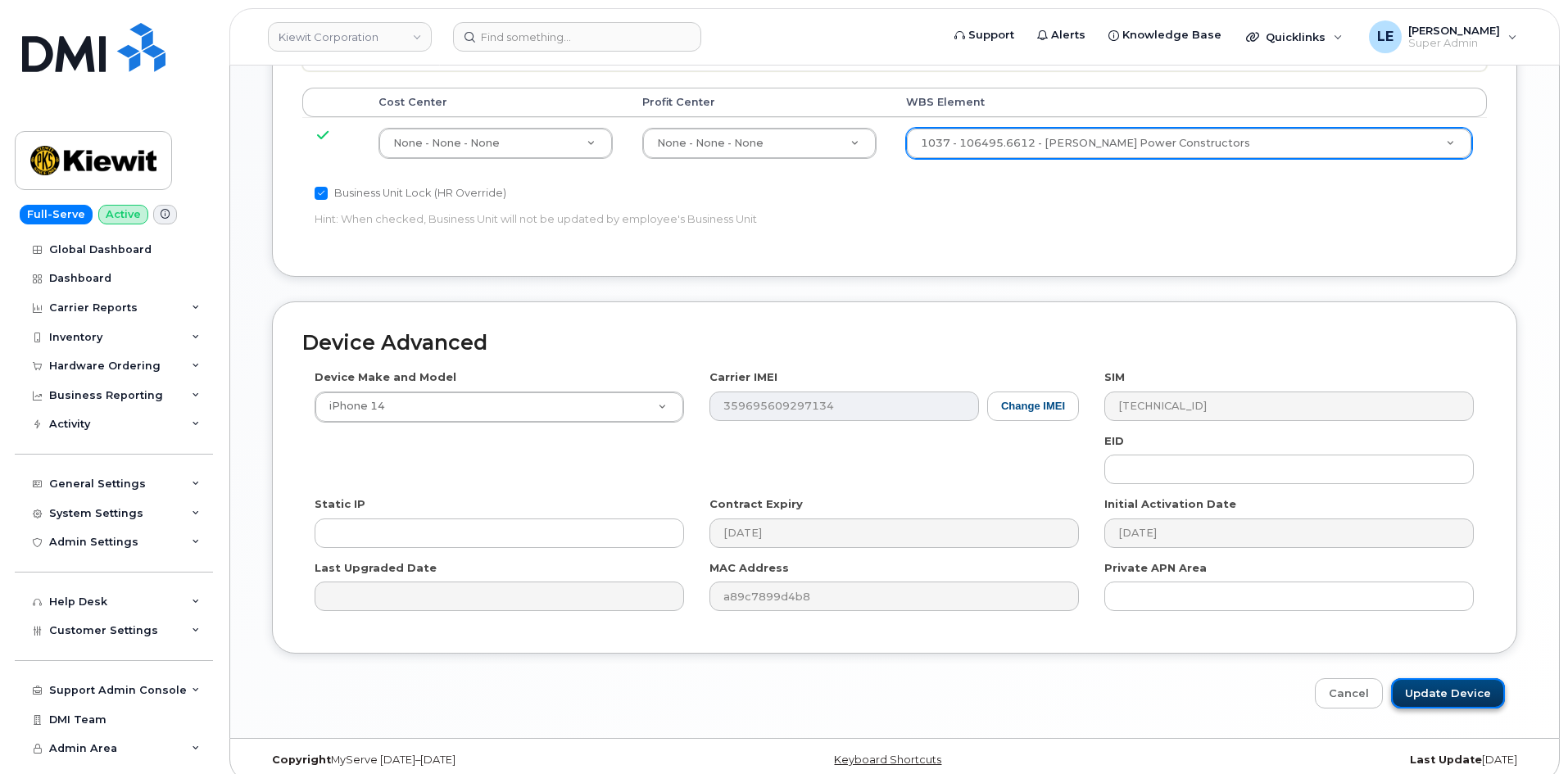
click at [1463, 678] on input "Update Device" at bounding box center [1448, 694] width 114 height 31
type input "Saving..."
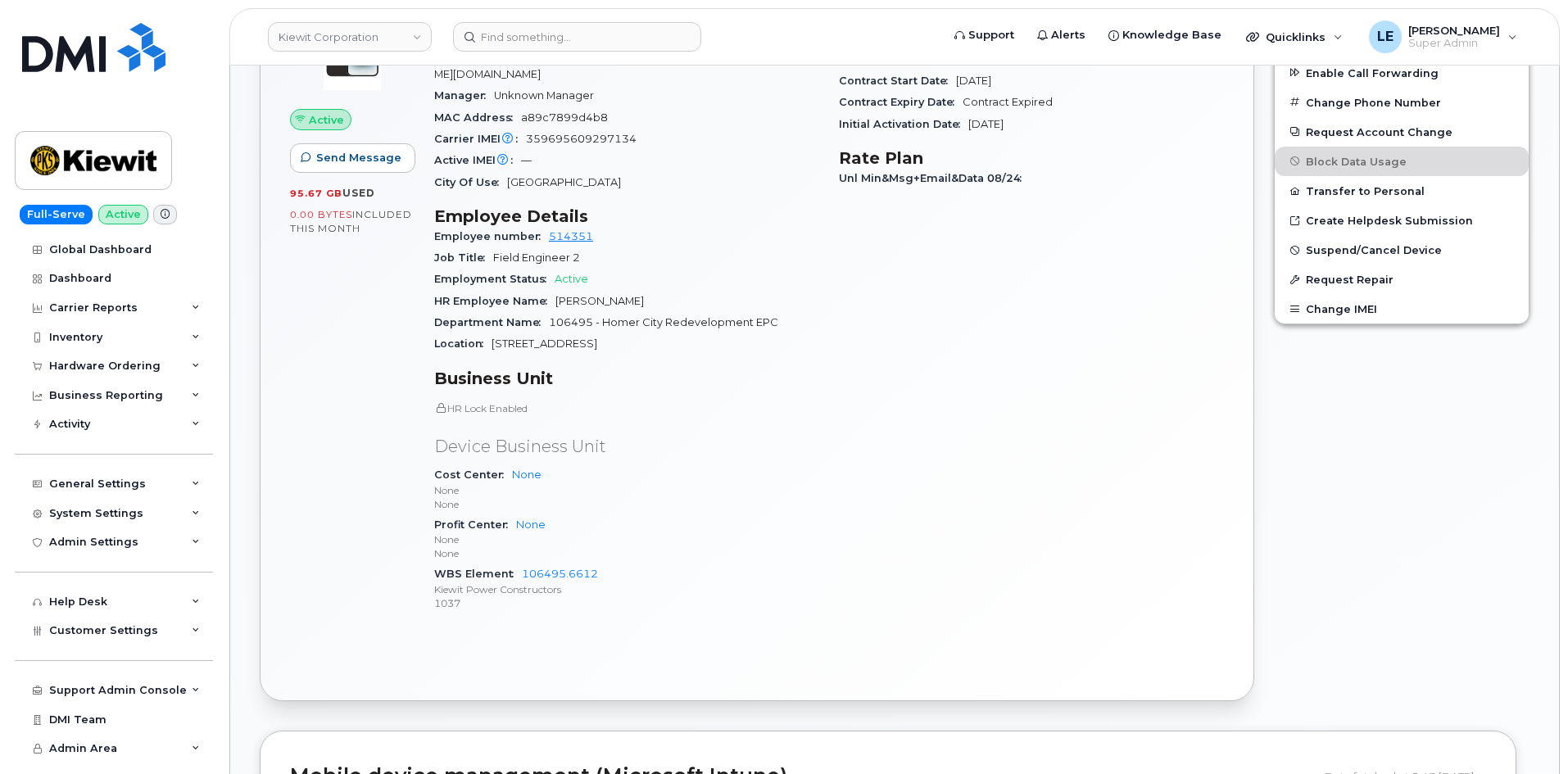
scroll to position [573, 0]
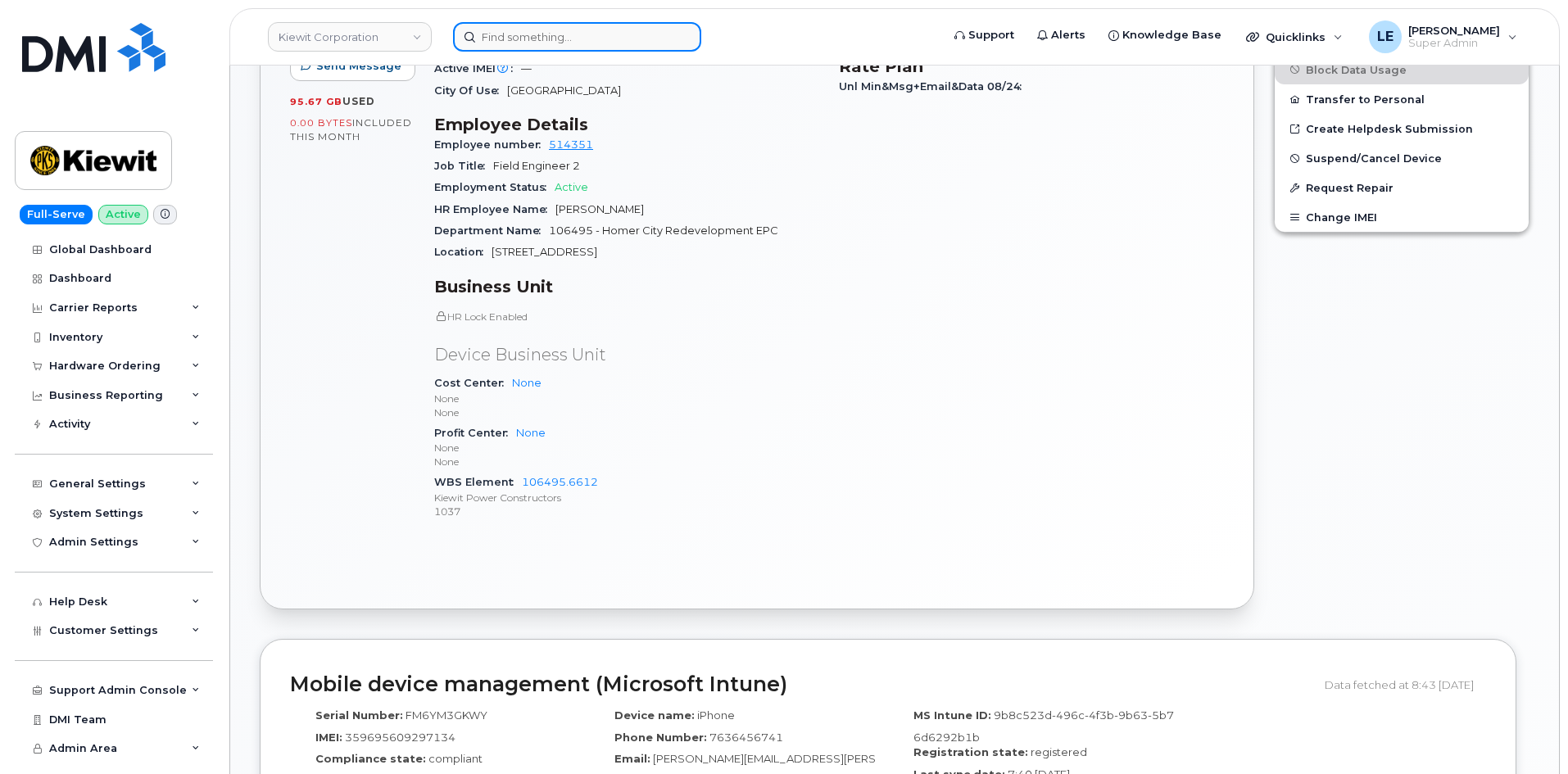
click at [518, 42] on input at bounding box center [577, 36] width 248 height 30
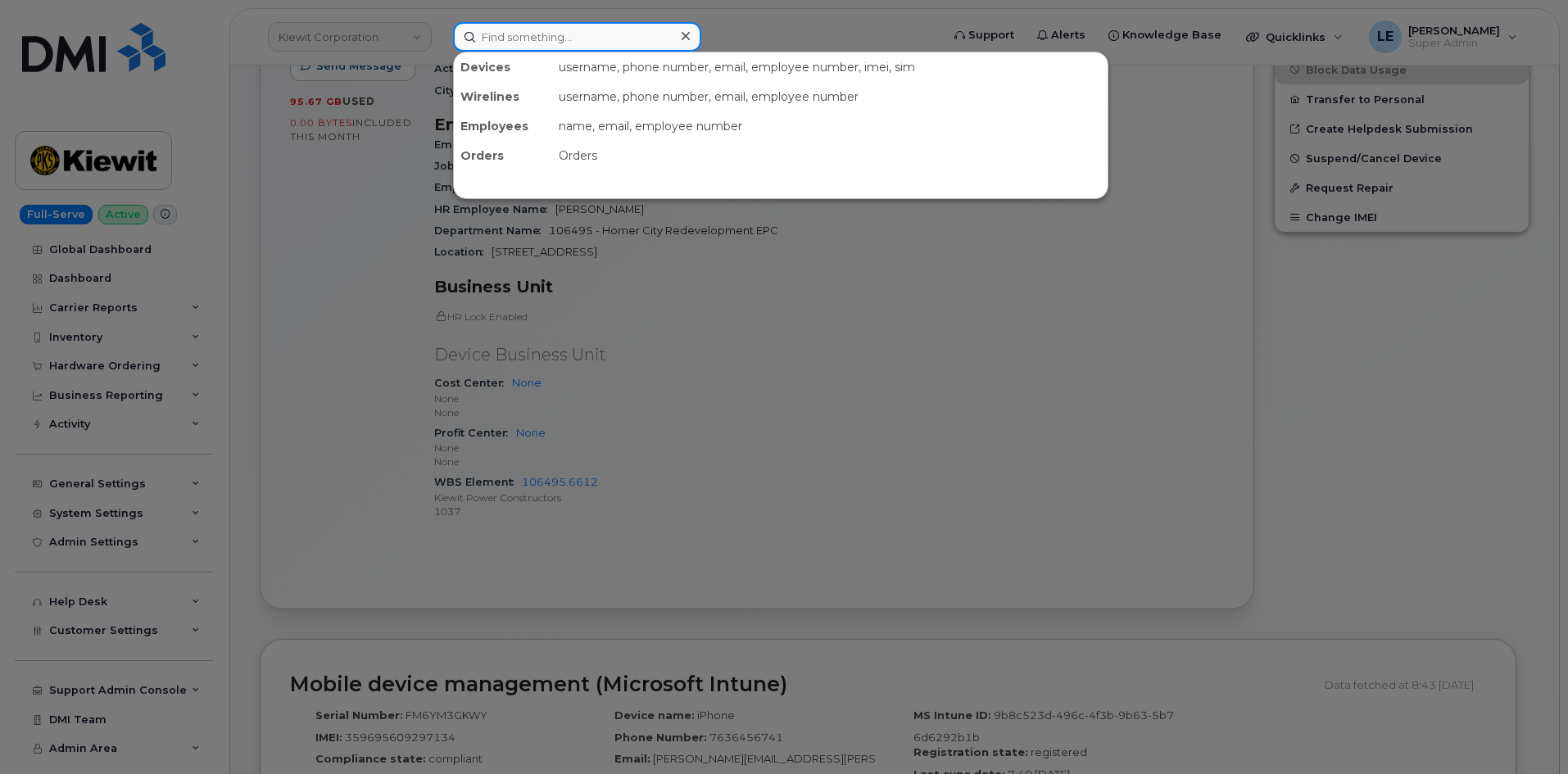
paste input "FRANCISCO.LINARES@KIEWIT.COM"
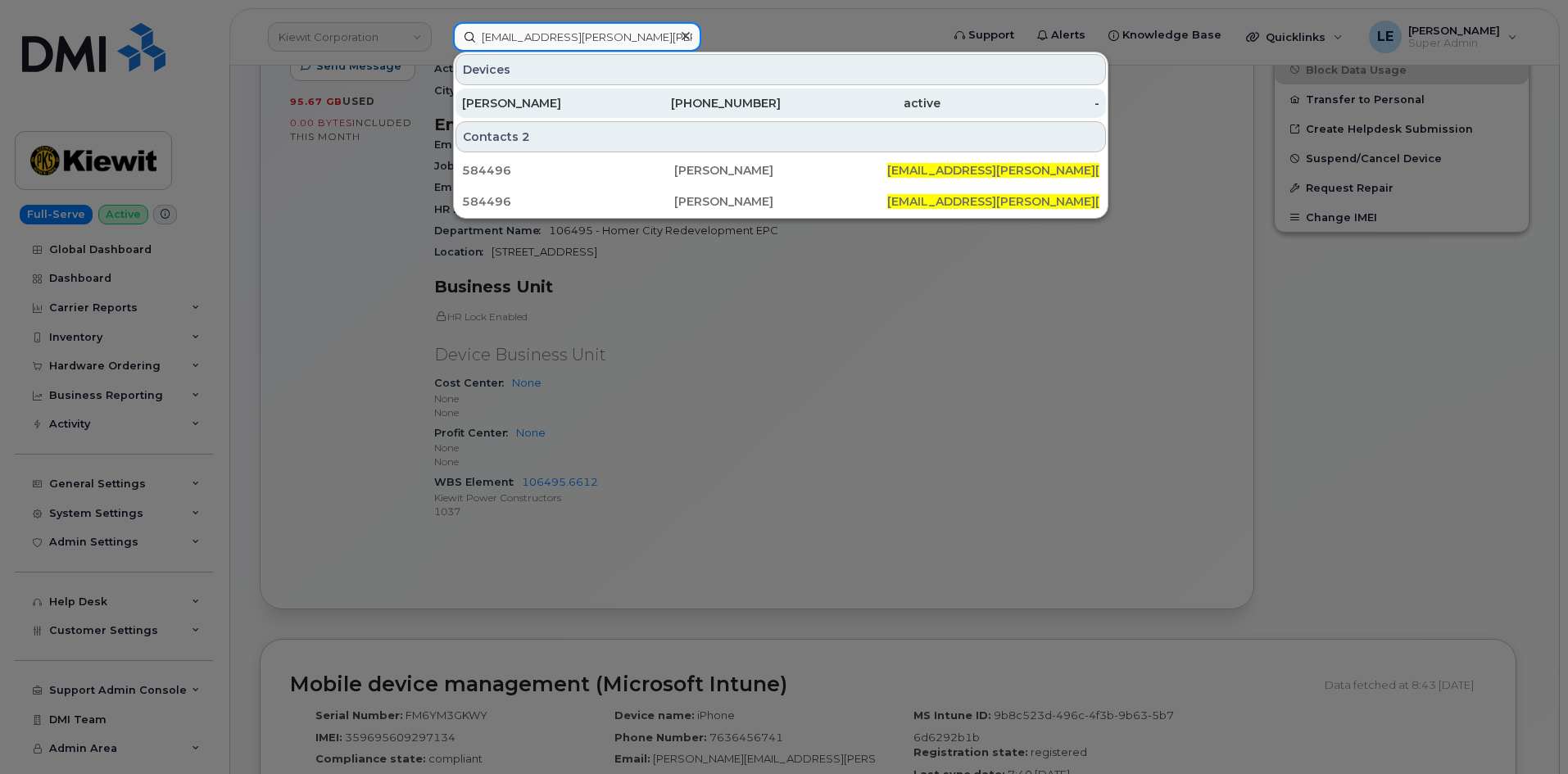
type input "FRANCISCO.LINARES@KIEWIT.COM"
click at [521, 99] on div "FRANCISCO LINARES" at bounding box center [542, 103] width 160 height 16
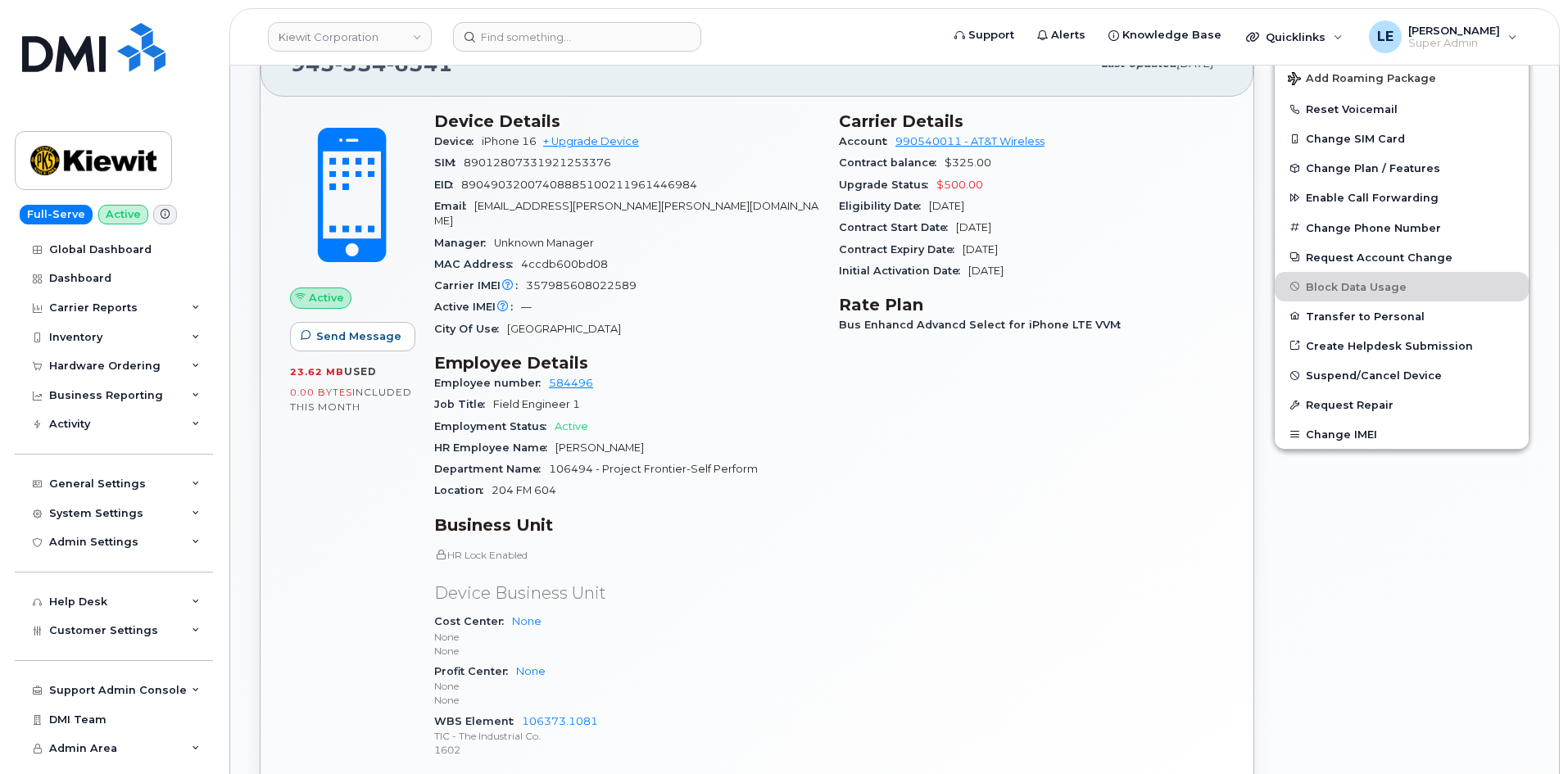
scroll to position [410, 0]
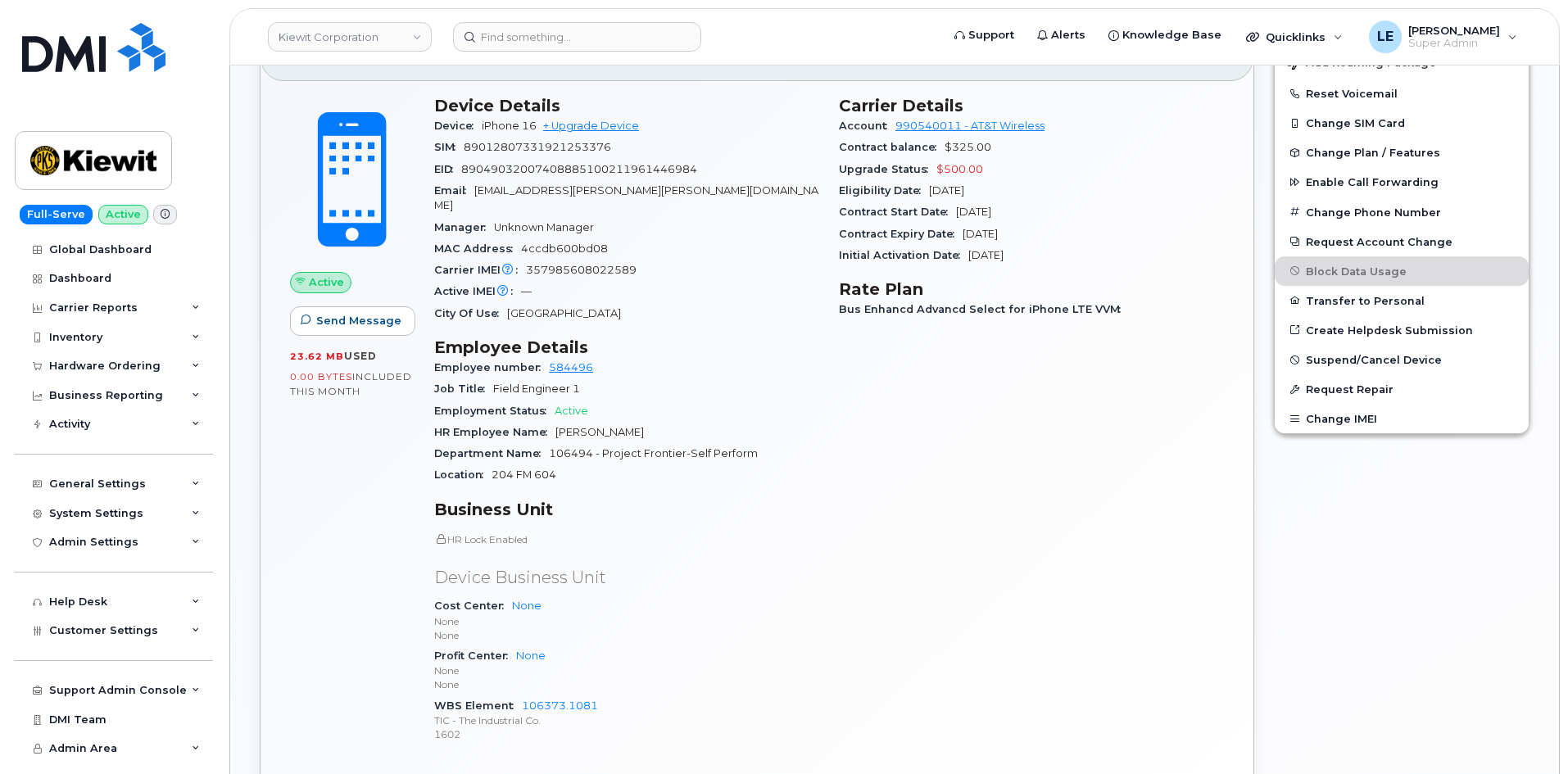
click at [726, 533] on p "HR Lock Enabled" at bounding box center [627, 539] width 385 height 14
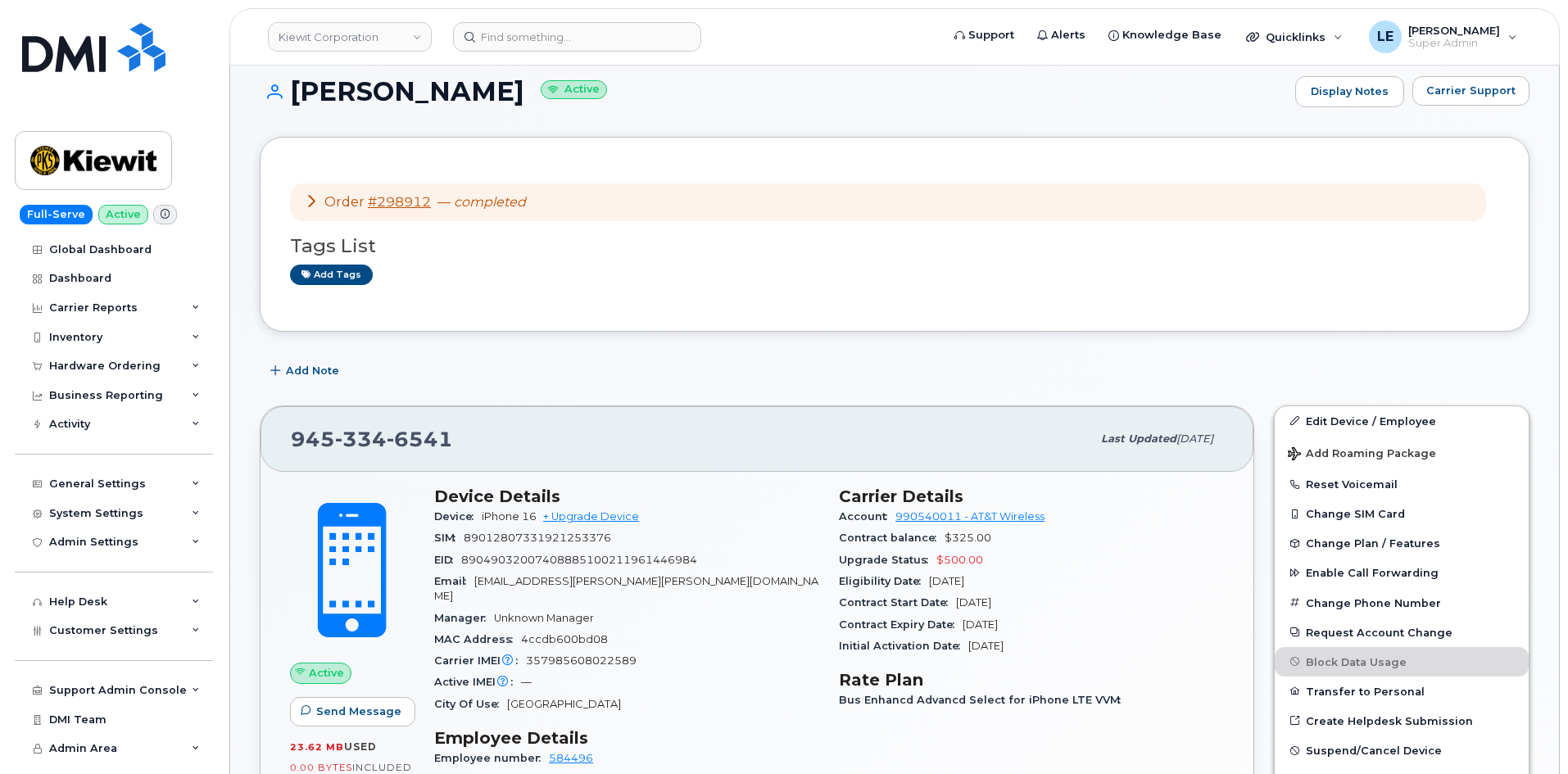
scroll to position [0, 0]
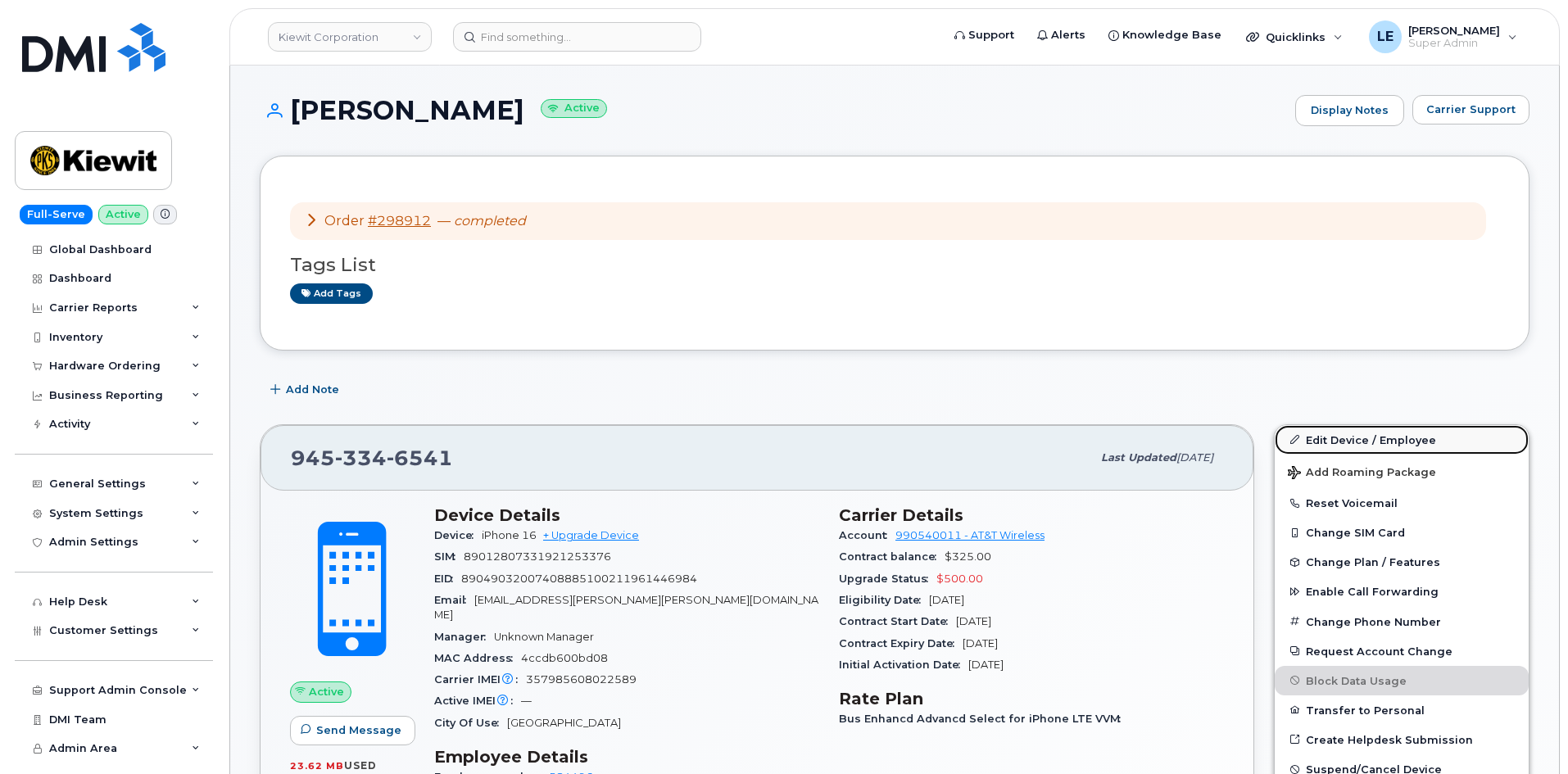
click at [1327, 442] on link "Edit Device / Employee" at bounding box center [1401, 439] width 254 height 30
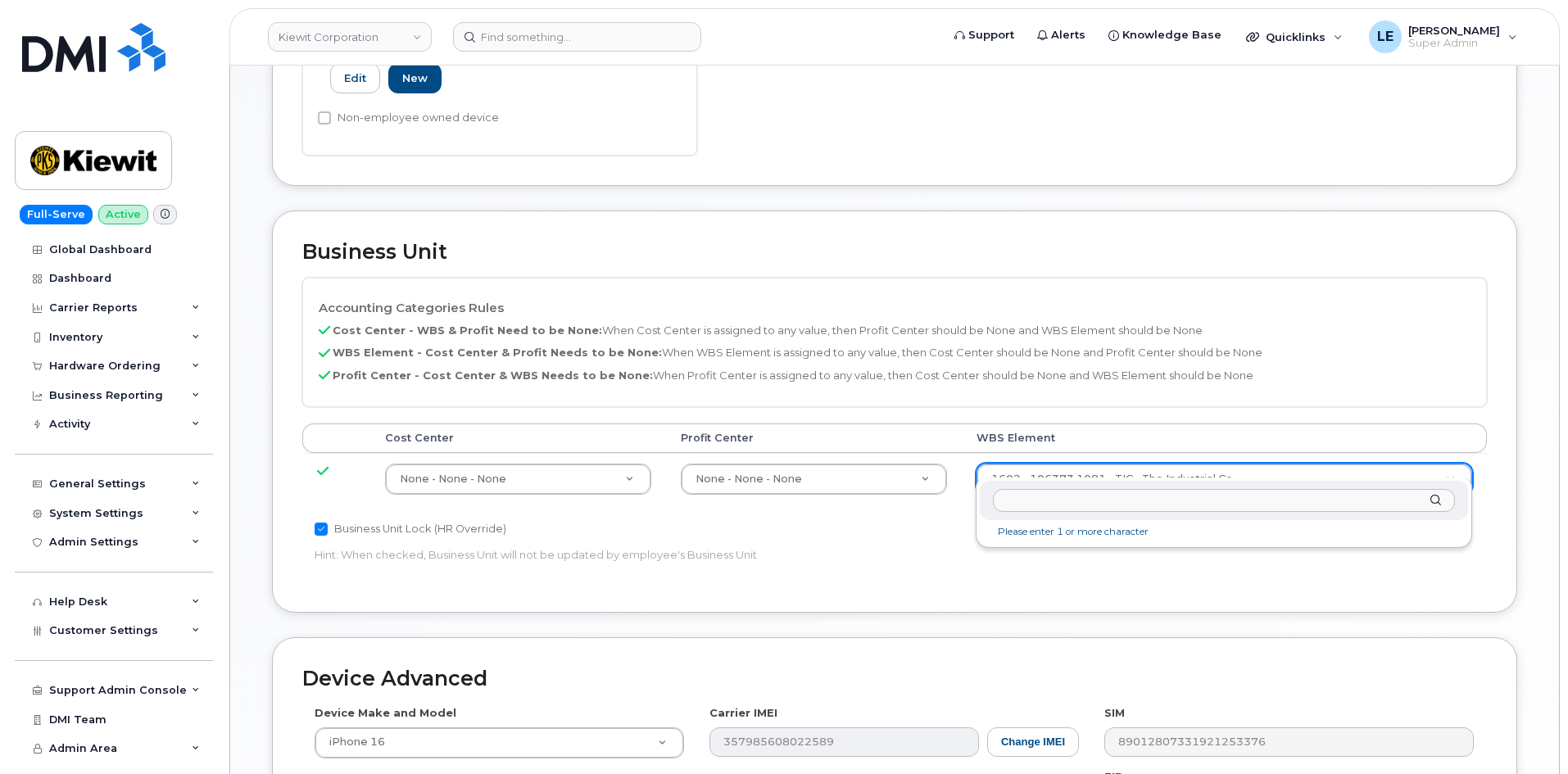
scroll to position [573, 0]
click at [1114, 502] on input "text" at bounding box center [1223, 501] width 462 height 24
type input "106494.1111"
type input "35946483"
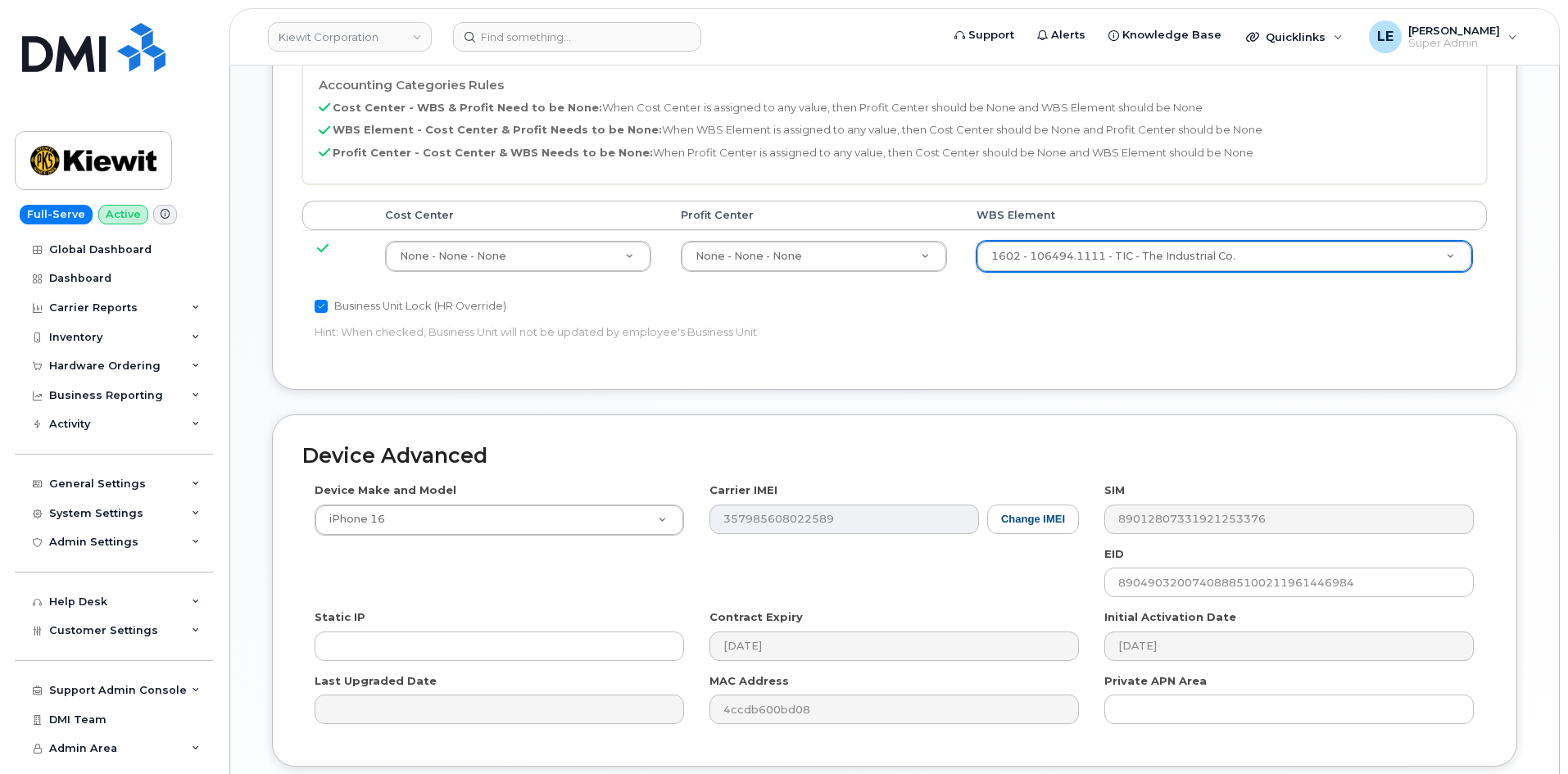
scroll to position [909, 0]
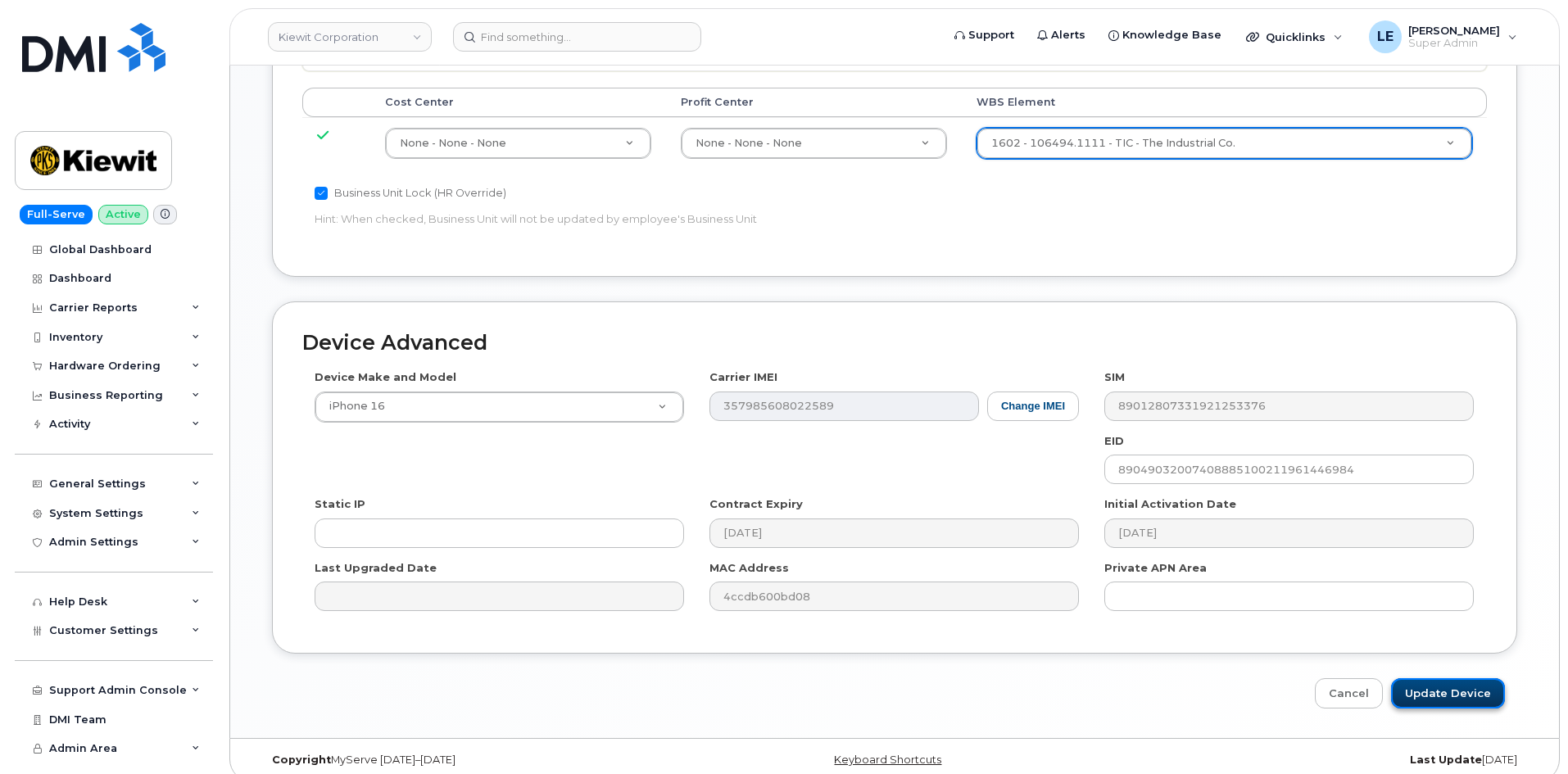
click at [1436, 678] on input "Update Device" at bounding box center [1448, 694] width 114 height 31
type input "Saving..."
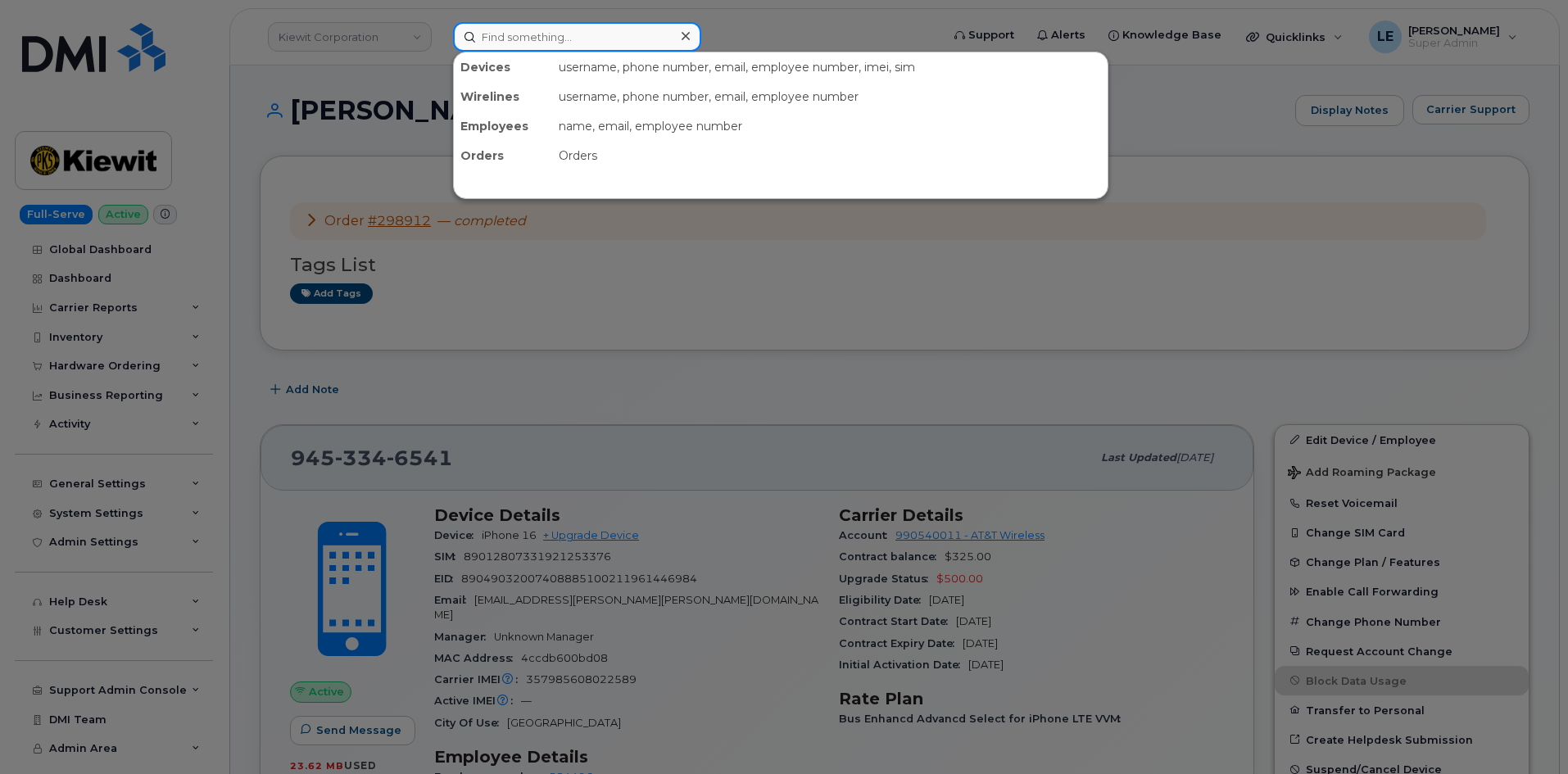
click at [562, 51] on input at bounding box center [577, 36] width 248 height 30
paste input "[PERSON_NAME][EMAIL_ADDRESS][PERSON_NAME][PERSON_NAME][DOMAIN_NAME]"
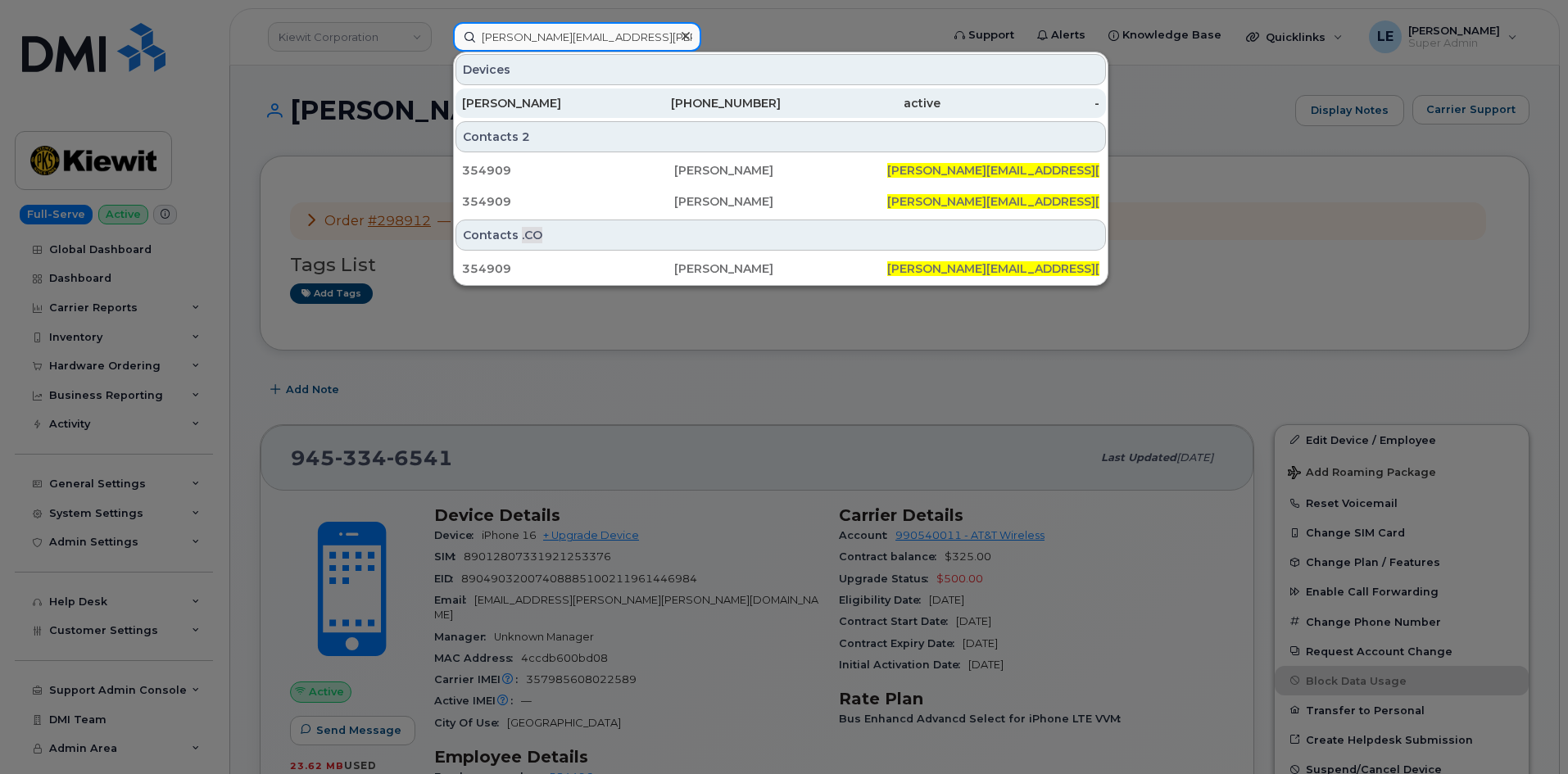
type input "[PERSON_NAME][EMAIL_ADDRESS][PERSON_NAME][PERSON_NAME][DOMAIN_NAME]"
click at [574, 97] on div "[PERSON_NAME]" at bounding box center [542, 103] width 160 height 16
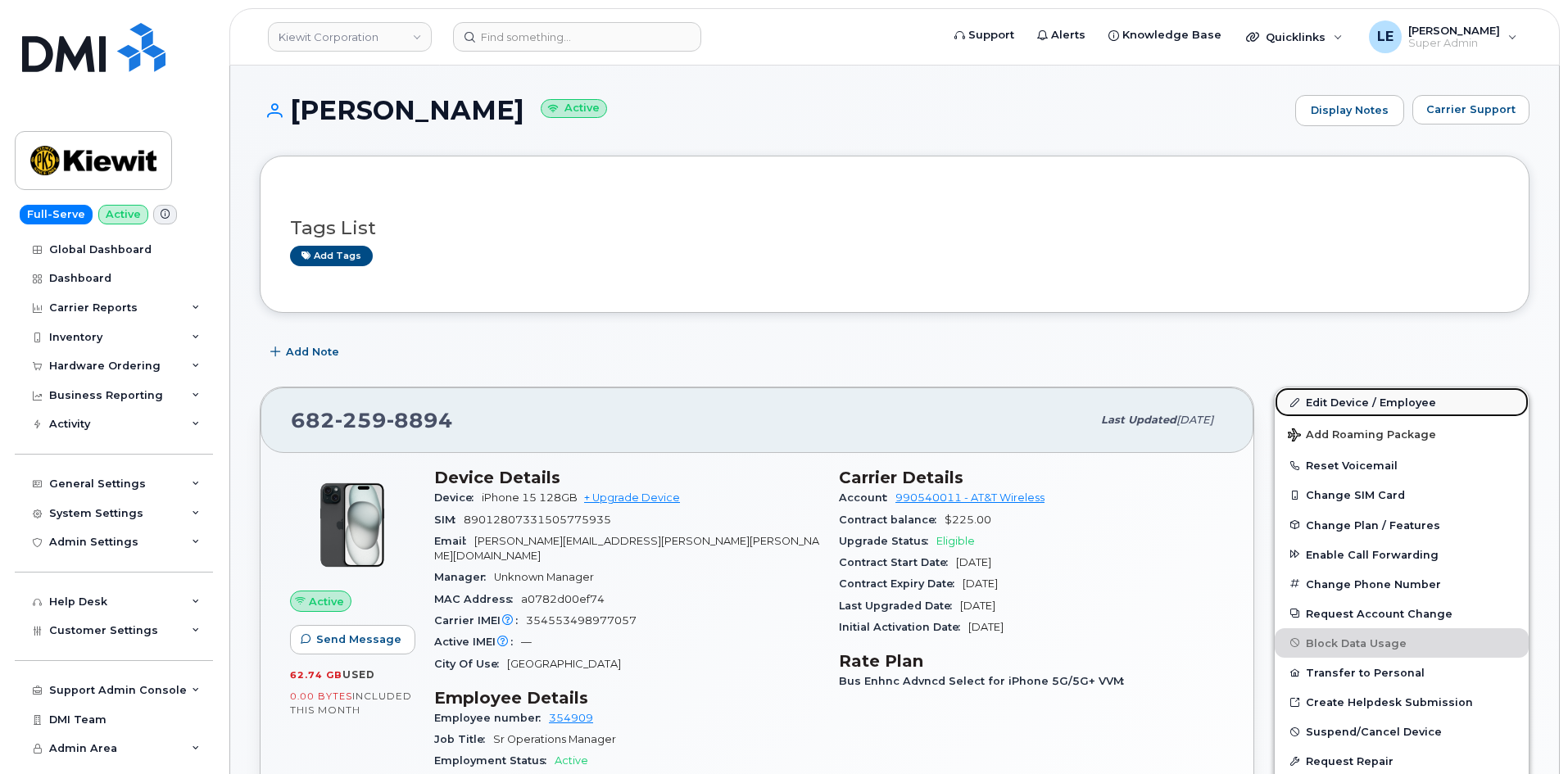
click at [1327, 398] on link "Edit Device / Employee" at bounding box center [1401, 401] width 254 height 30
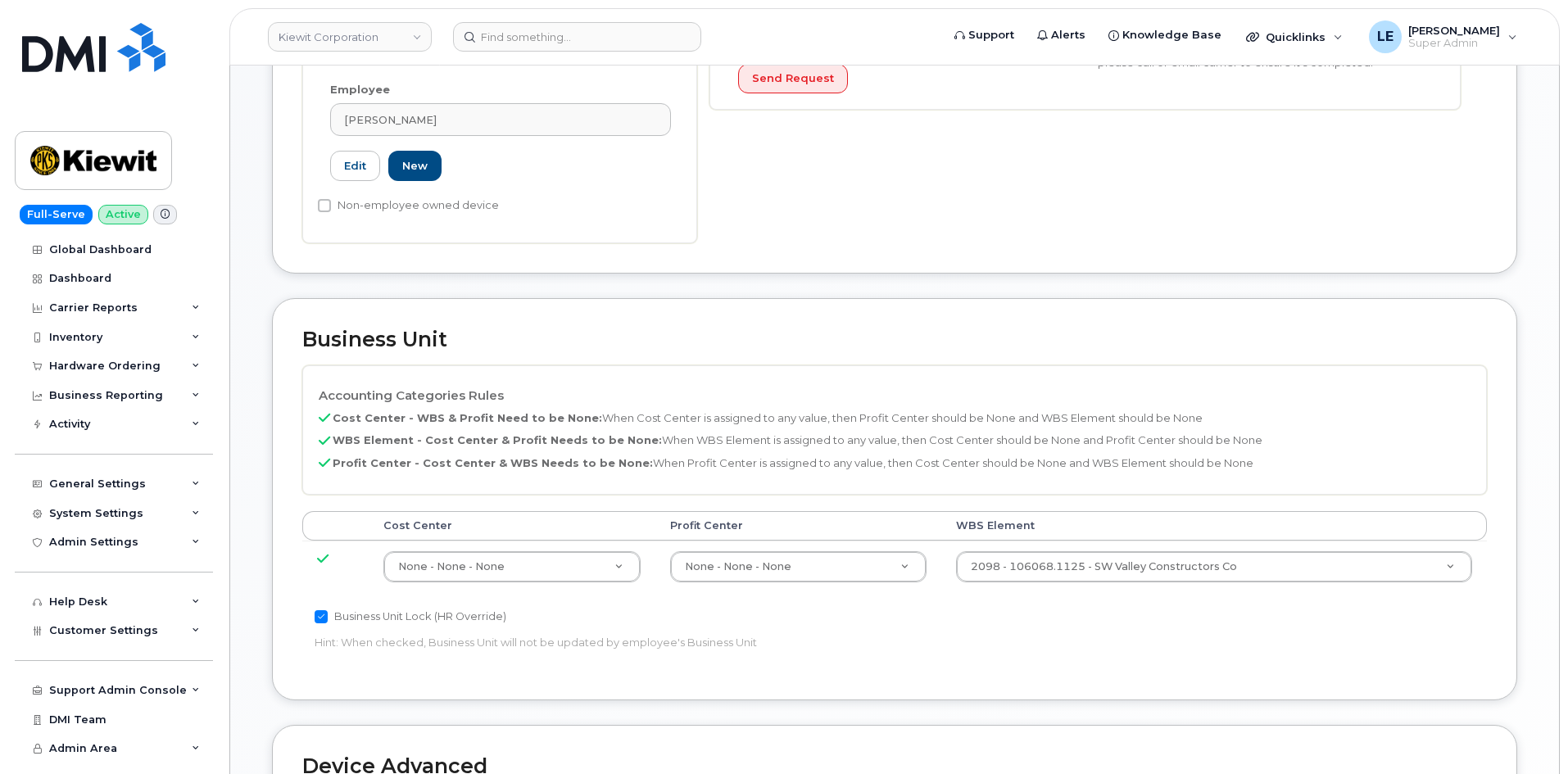
scroll to position [492, 0]
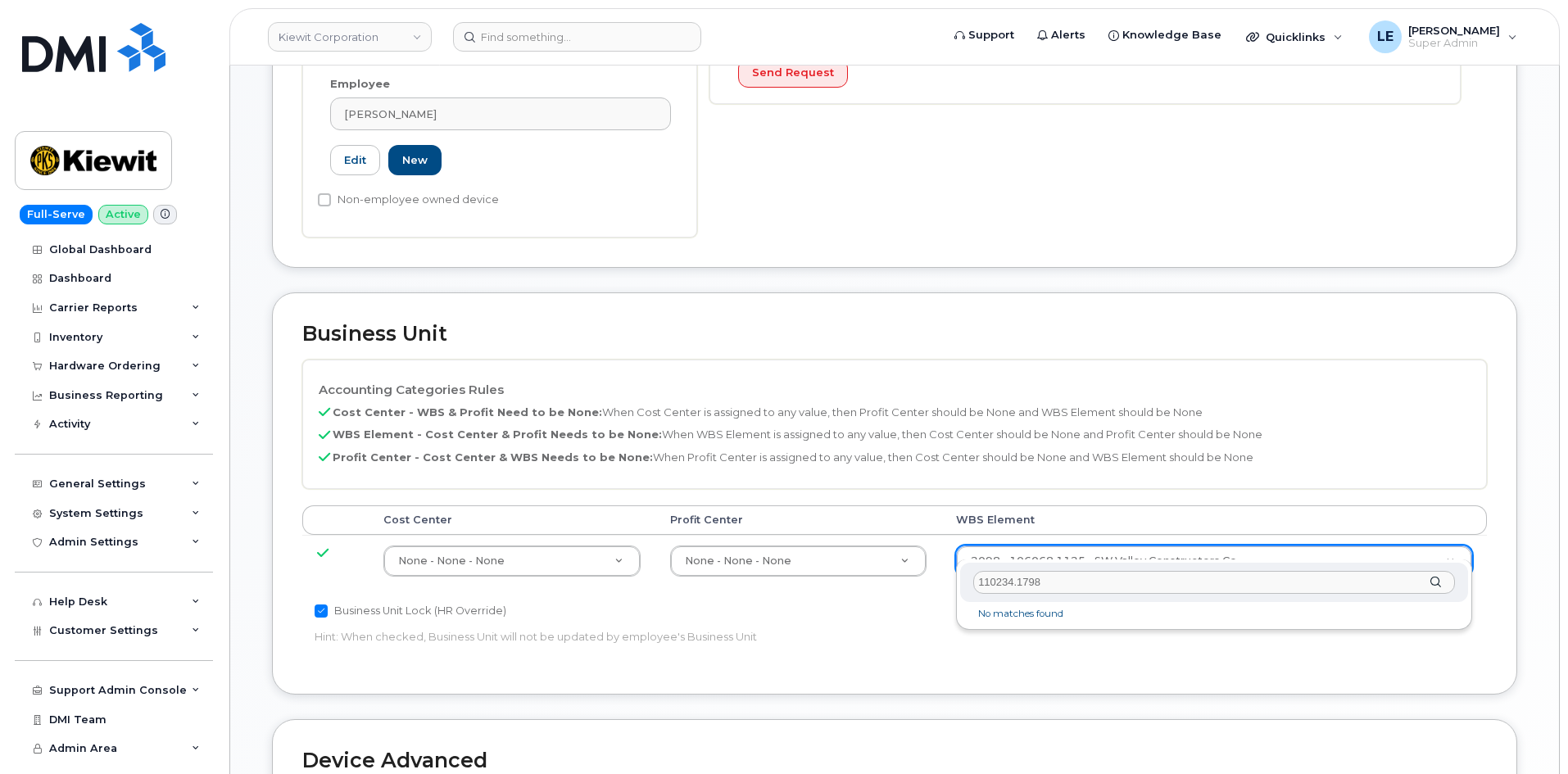
click at [1022, 586] on input "110234.1798" at bounding box center [1214, 582] width 482 height 24
click at [1018, 588] on input "110234.1798" at bounding box center [1214, 582] width 482 height 24
type input "1"
click at [1047, 580] on input "text" at bounding box center [1214, 582] width 482 height 24
click at [1047, 582] on input "text" at bounding box center [1214, 582] width 482 height 24
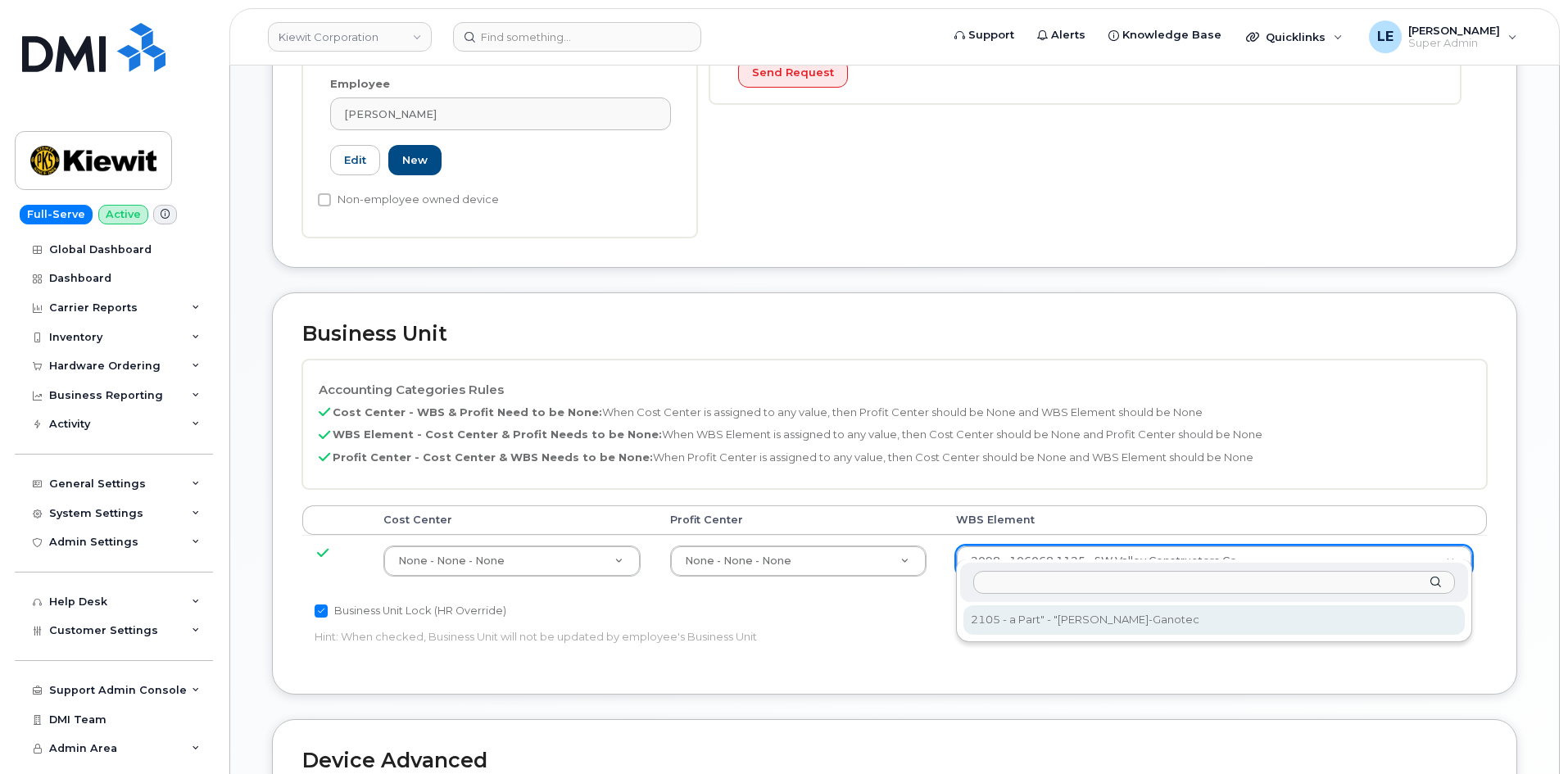
click at [1039, 585] on input "text" at bounding box center [1214, 582] width 482 height 24
click at [1038, 585] on input "text" at bounding box center [1214, 582] width 482 height 24
click at [1008, 586] on input "text" at bounding box center [1214, 582] width 482 height 24
paste input "110234.1798"
click at [1020, 587] on input "110234.1798" at bounding box center [1214, 582] width 482 height 24
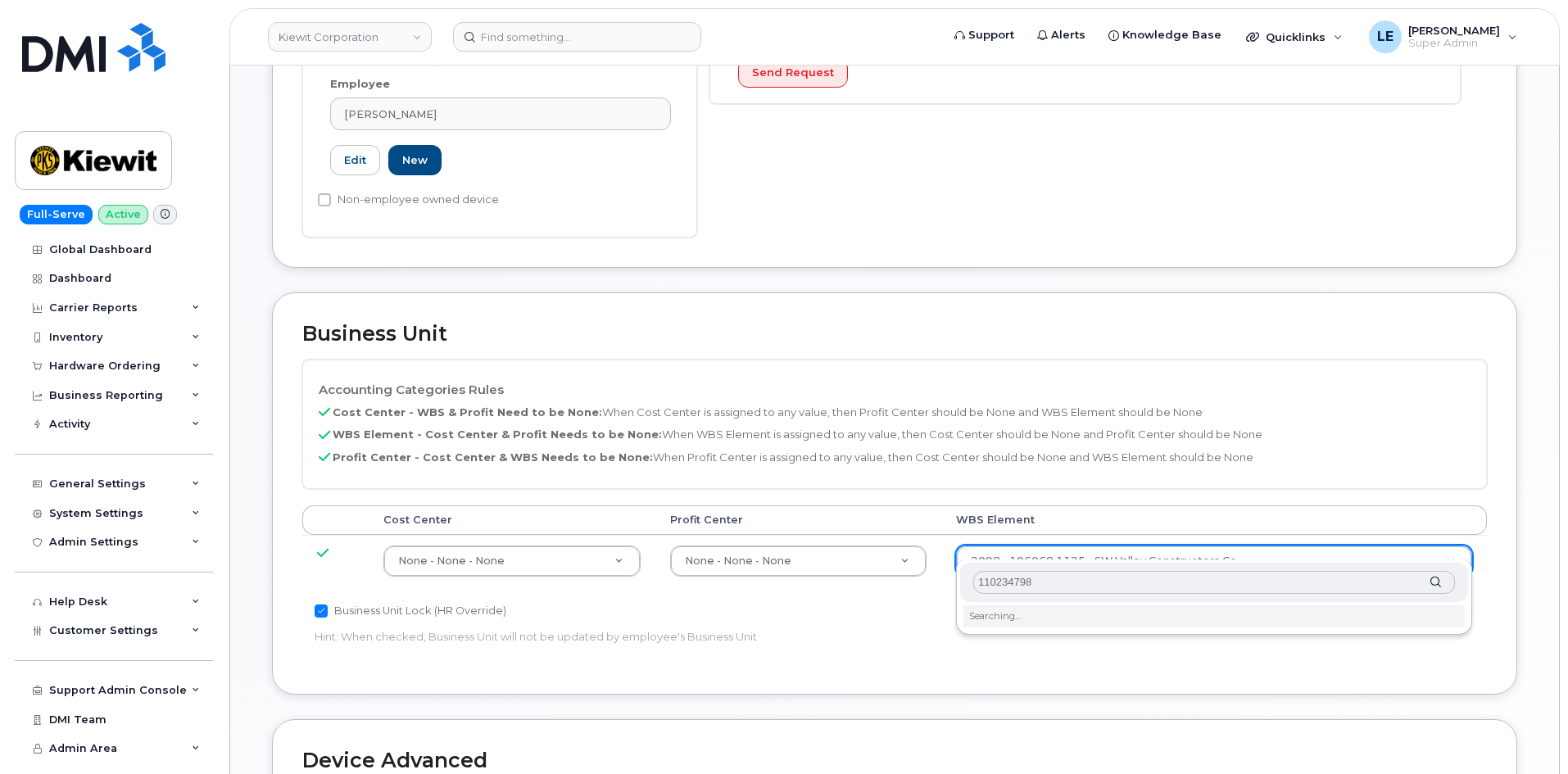
type input "1102341798"
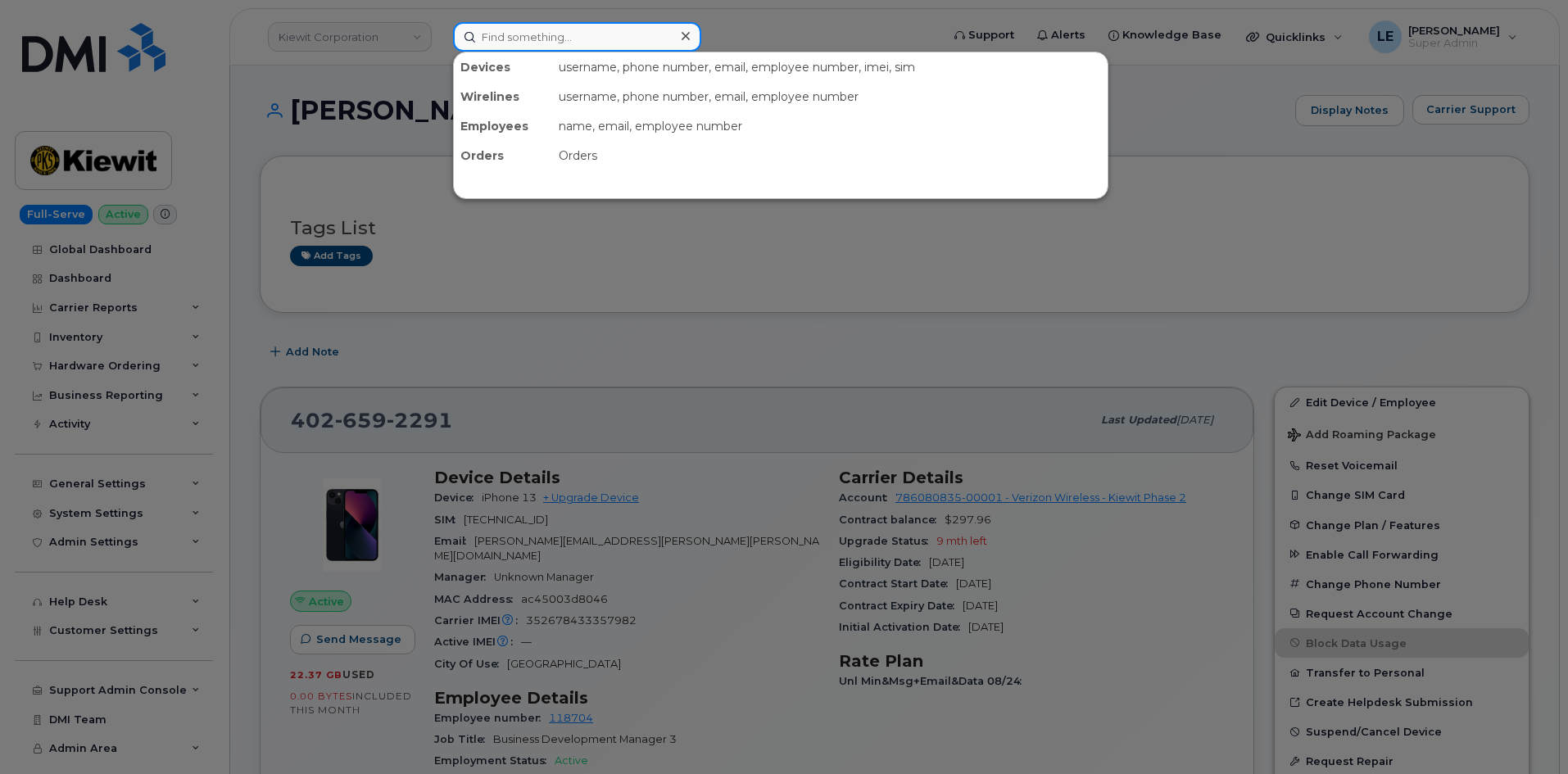
click at [583, 47] on input at bounding box center [577, 36] width 248 height 30
paste input "[PERSON_NAME][EMAIL_ADDRESS][DOMAIN_NAME]"
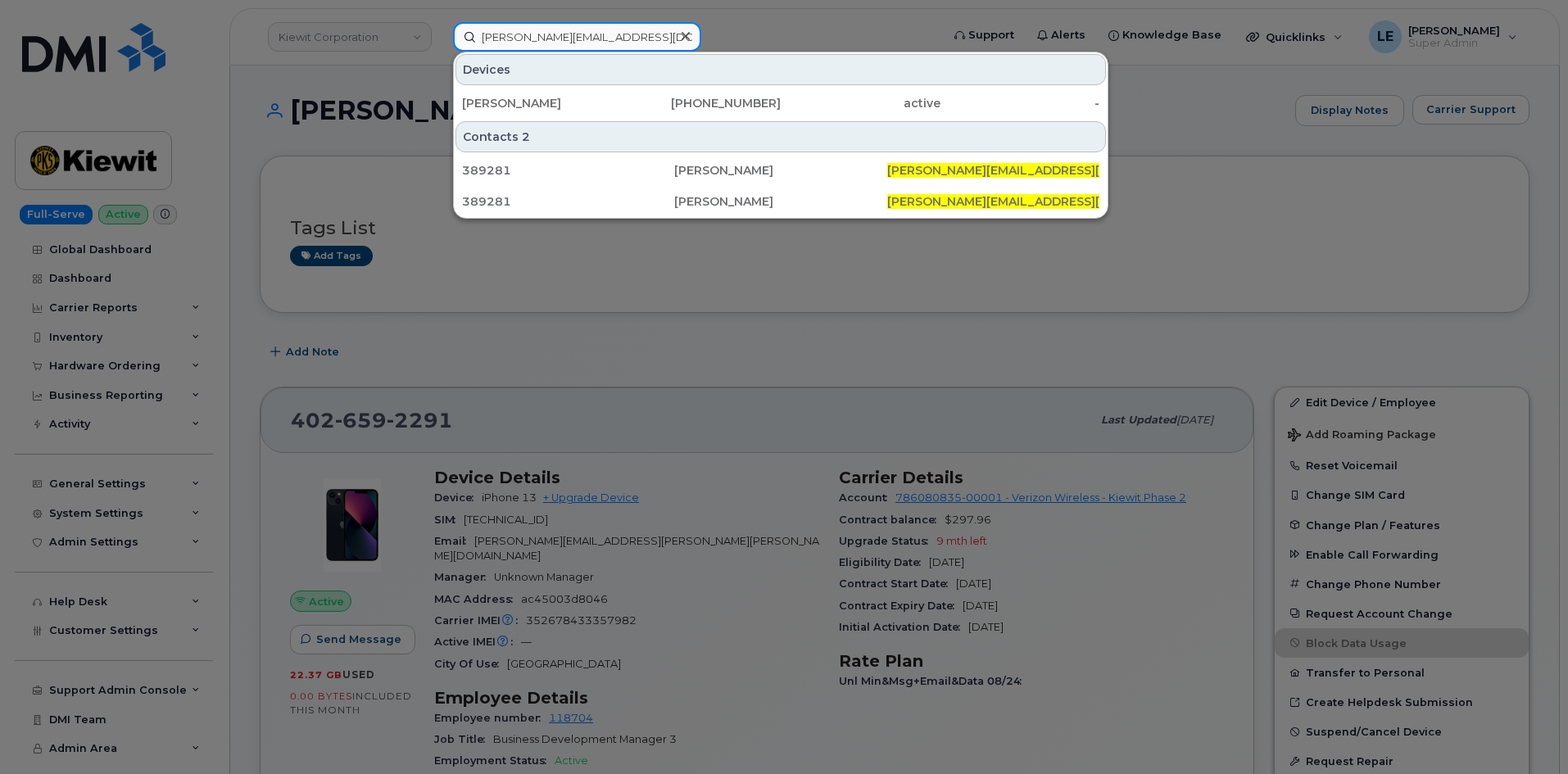
type input "[PERSON_NAME][EMAIL_ADDRESS][DOMAIN_NAME]"
click at [587, 85] on div "Devices [PERSON_NAME] [PHONE_NUMBER] active -" at bounding box center [780, 86] width 654 height 67
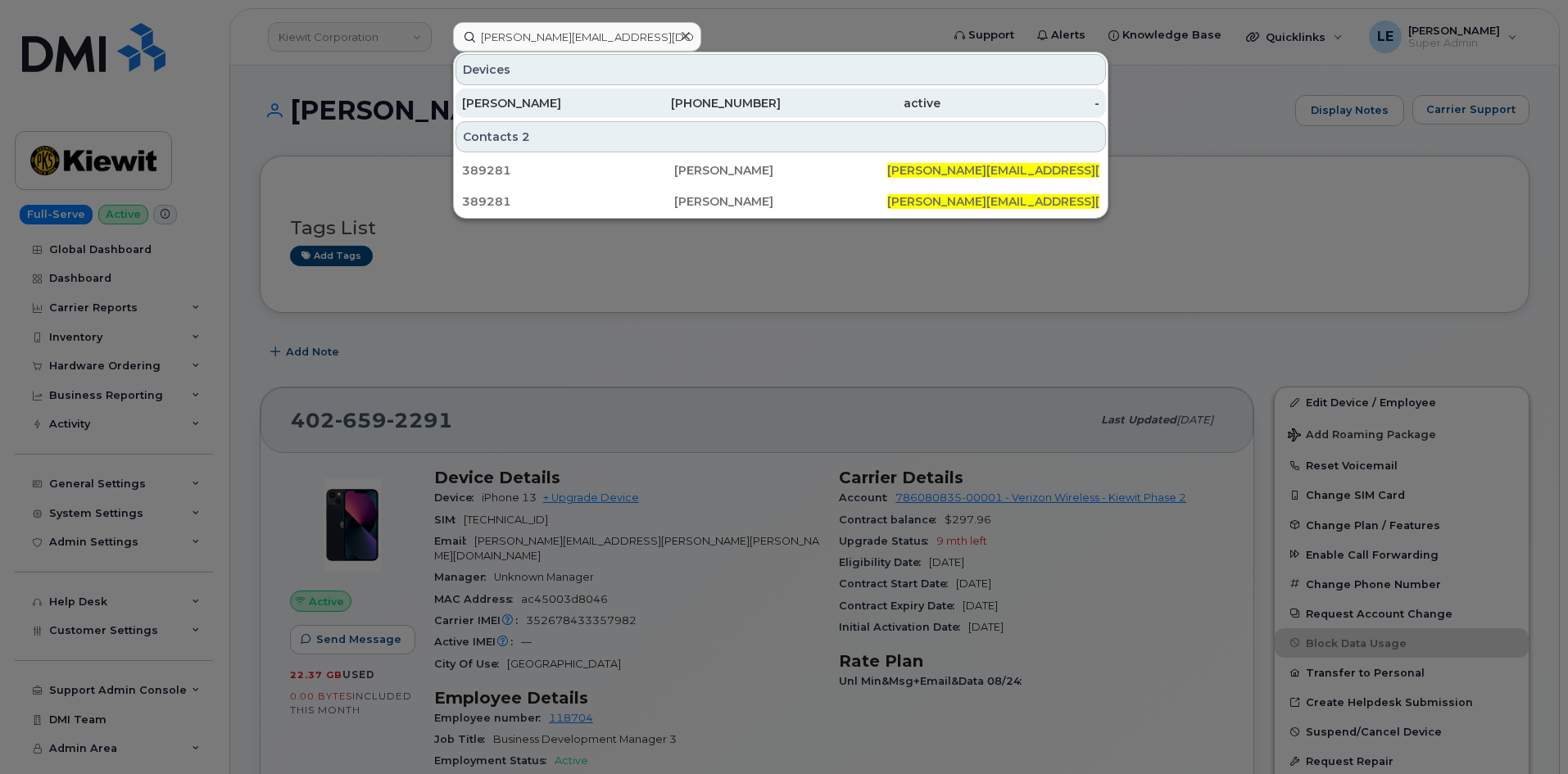
click at [581, 97] on div "[PERSON_NAME]" at bounding box center [542, 103] width 160 height 16
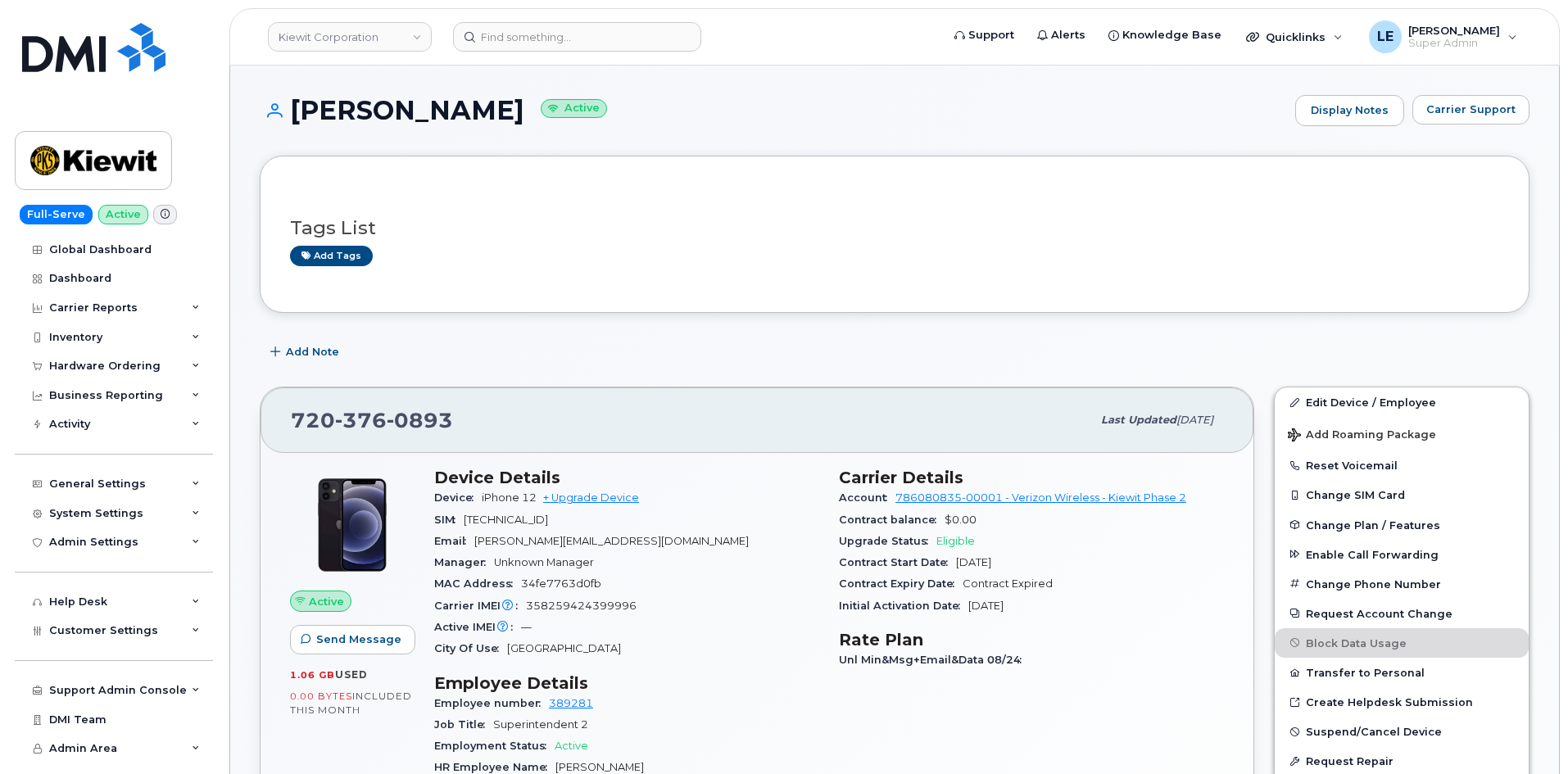
click at [767, 283] on div "Tags List Add tags" at bounding box center [894, 234] width 1209 height 97
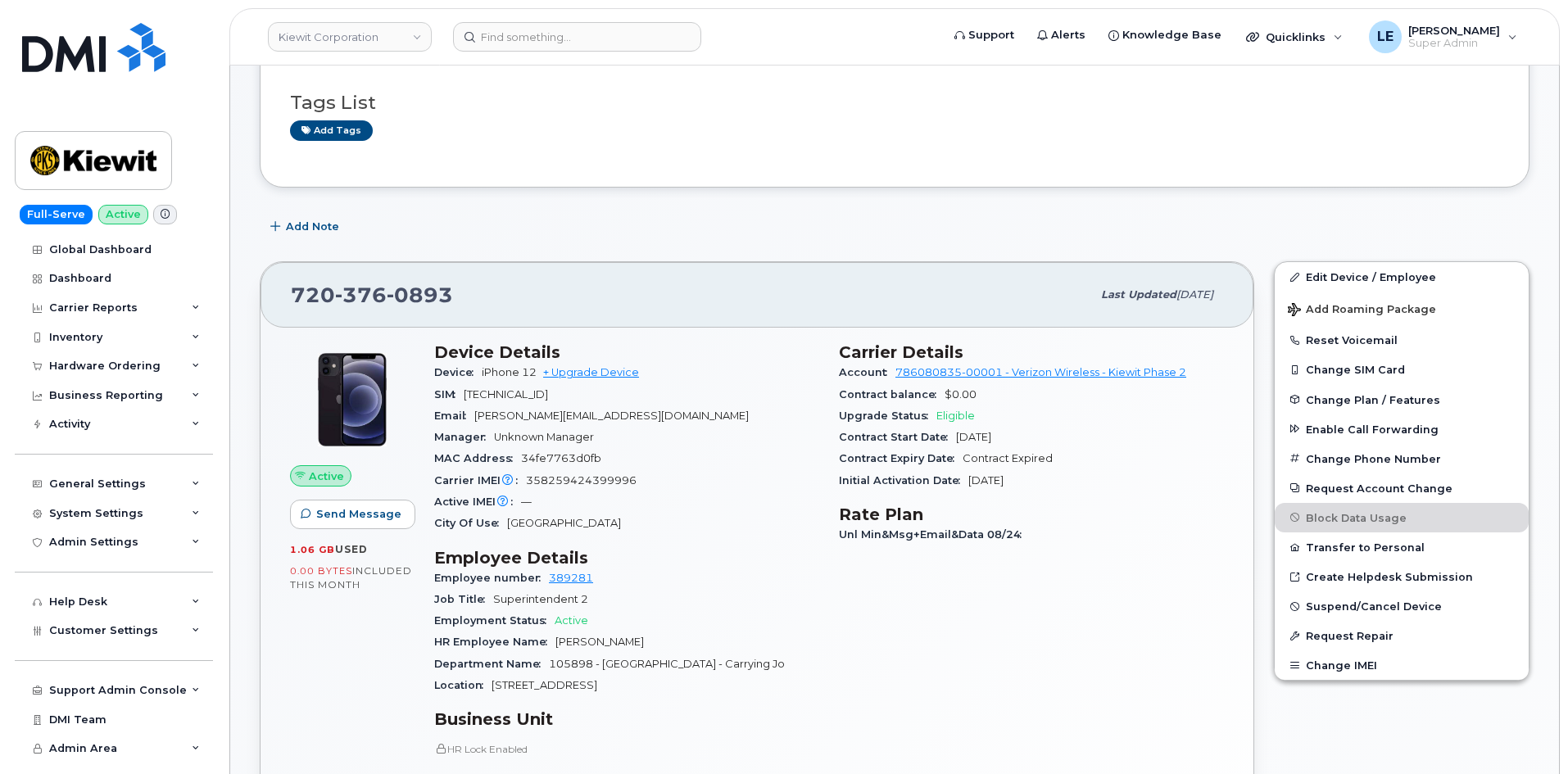
scroll to position [246, 0]
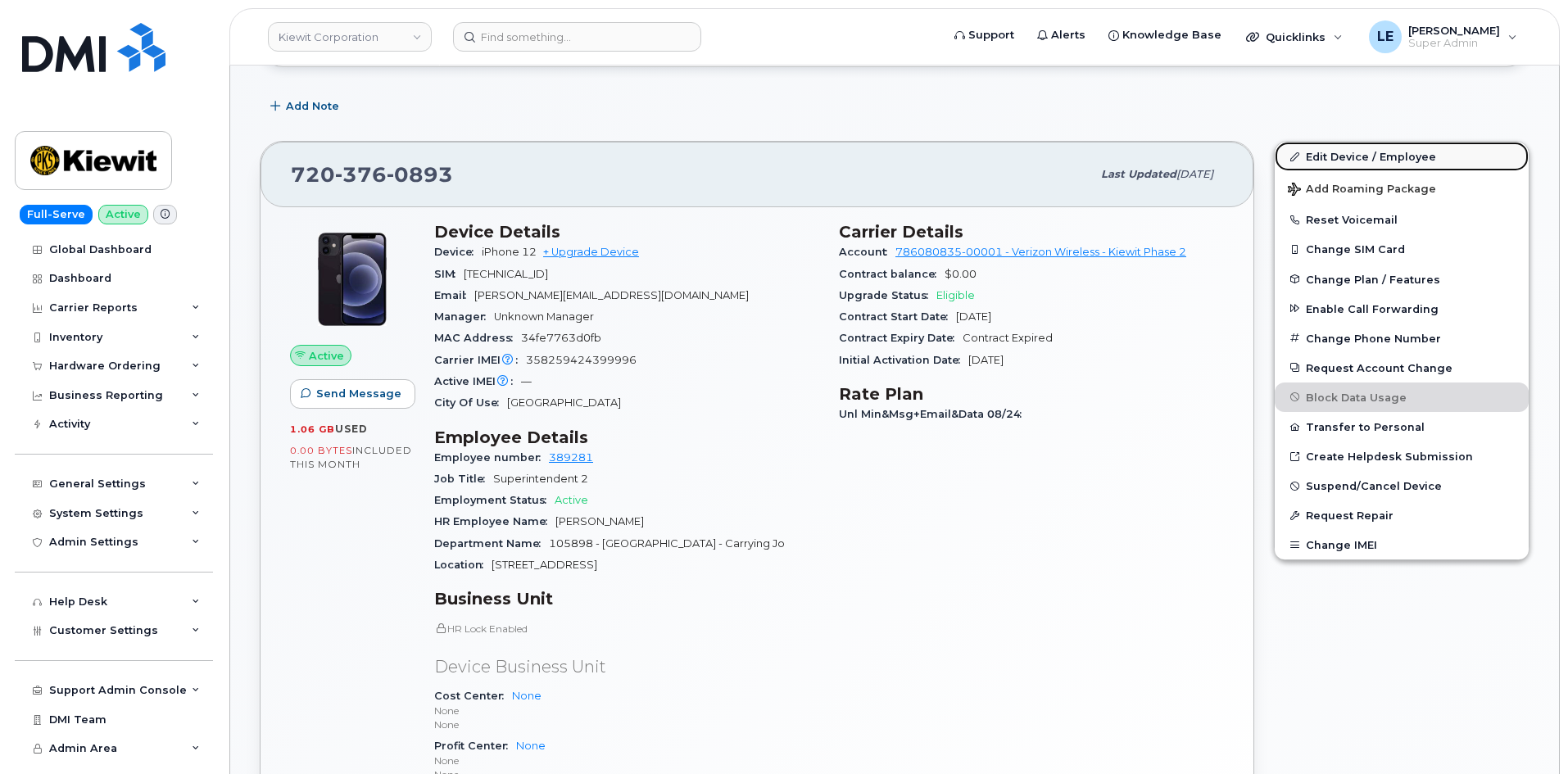
click at [1322, 142] on link "Edit Device / Employee" at bounding box center [1401, 156] width 254 height 30
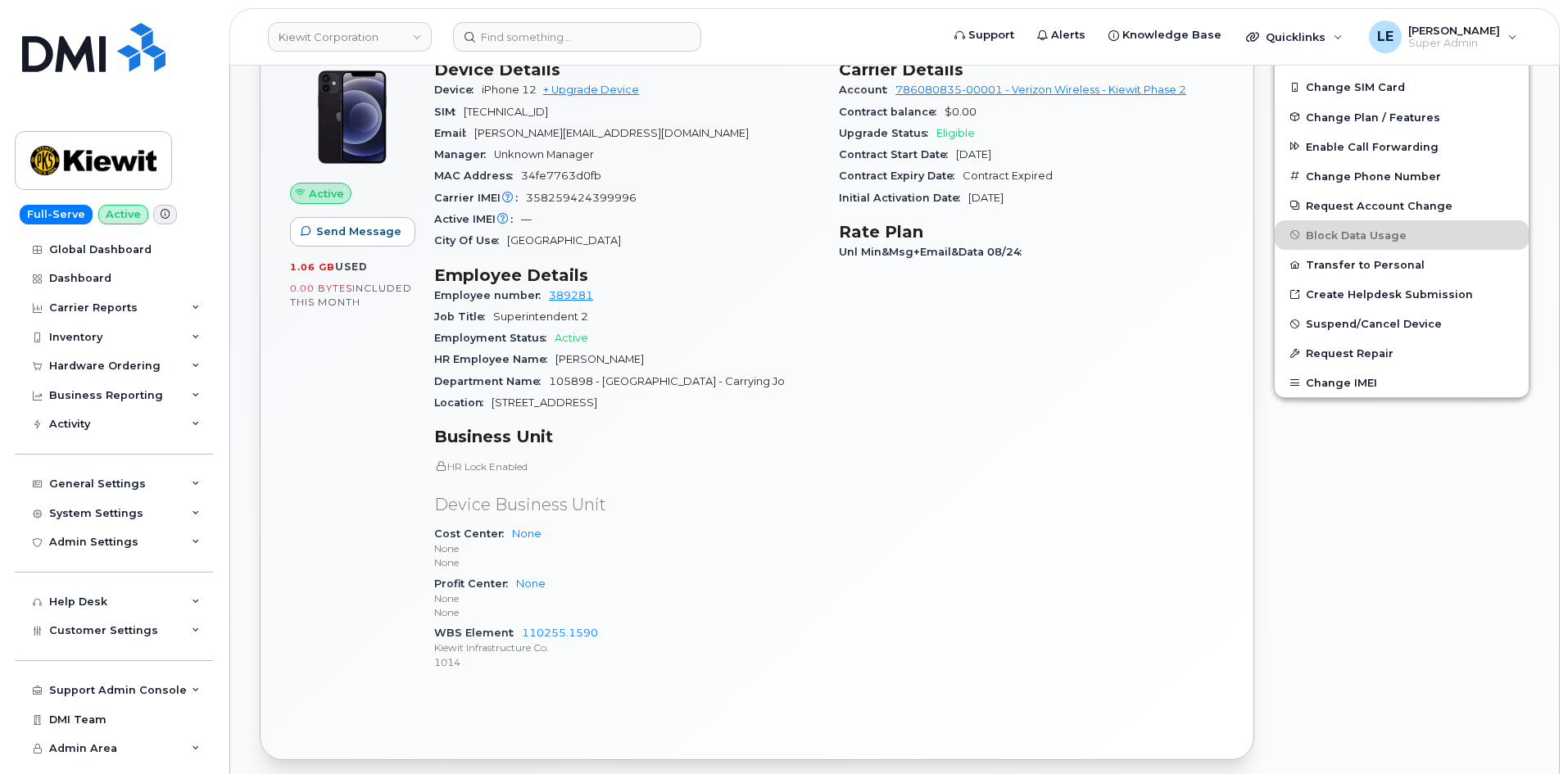
scroll to position [410, 0]
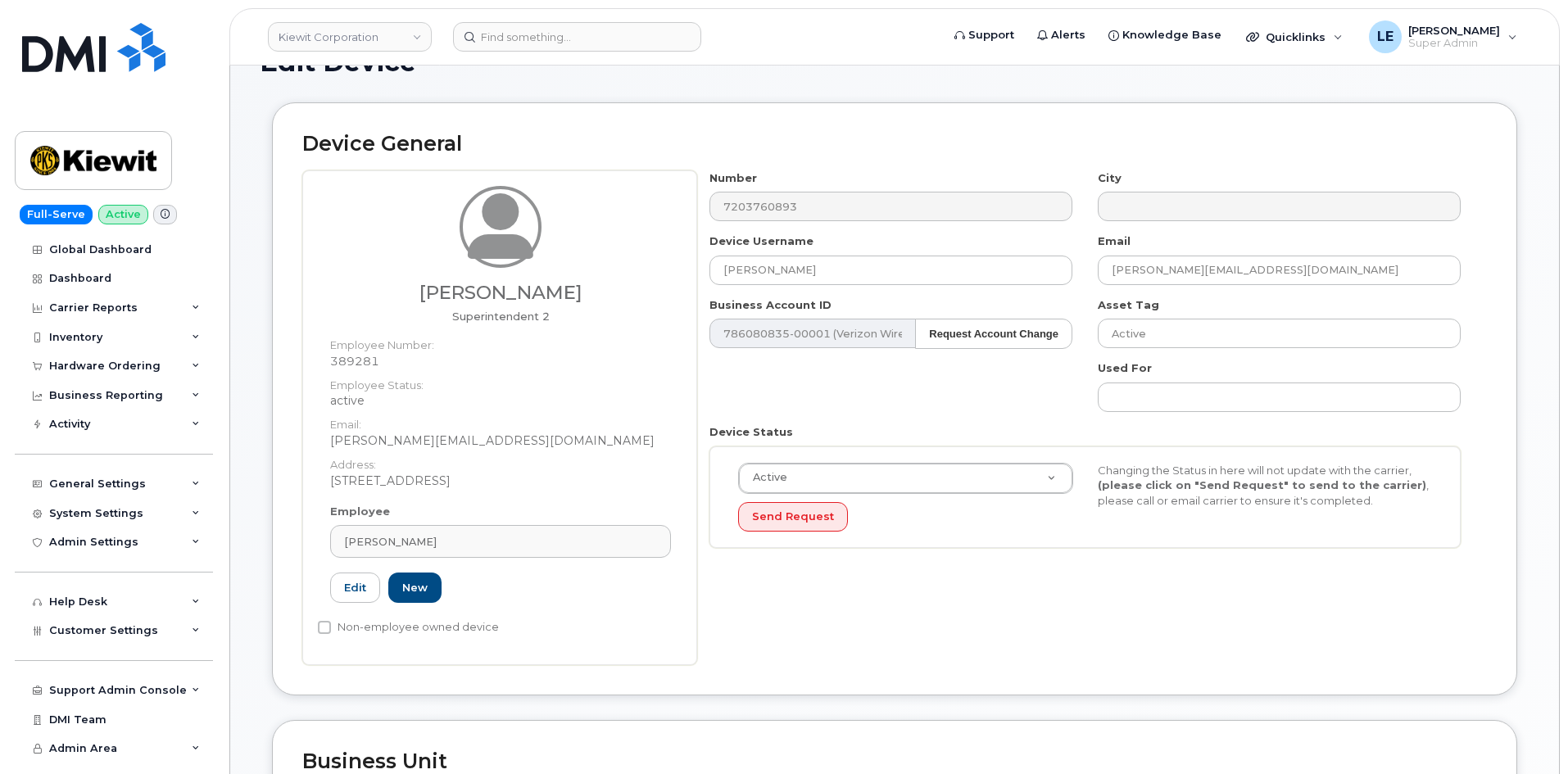
scroll to position [573, 0]
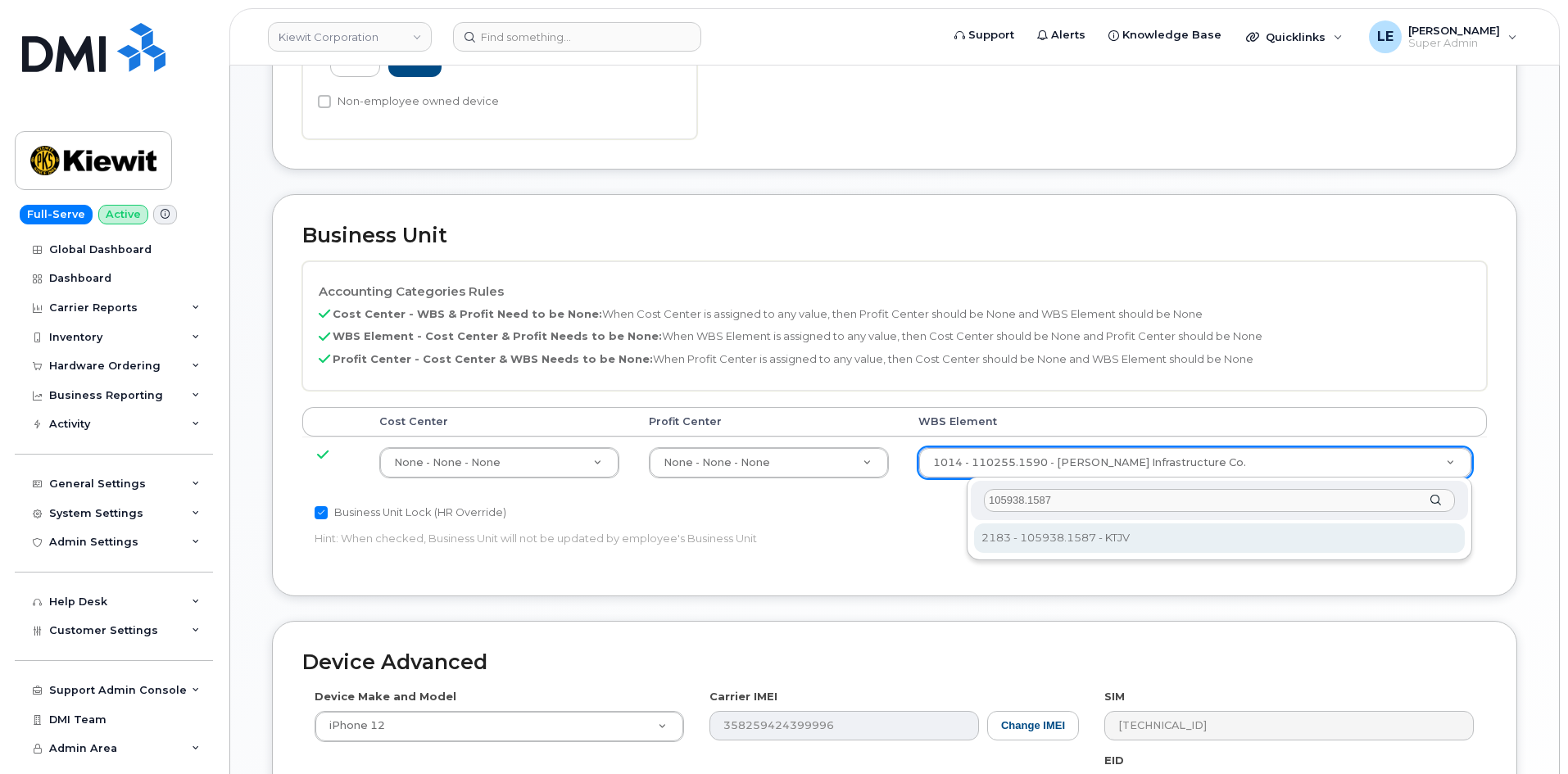
type input "105938.1587"
type input "30181090"
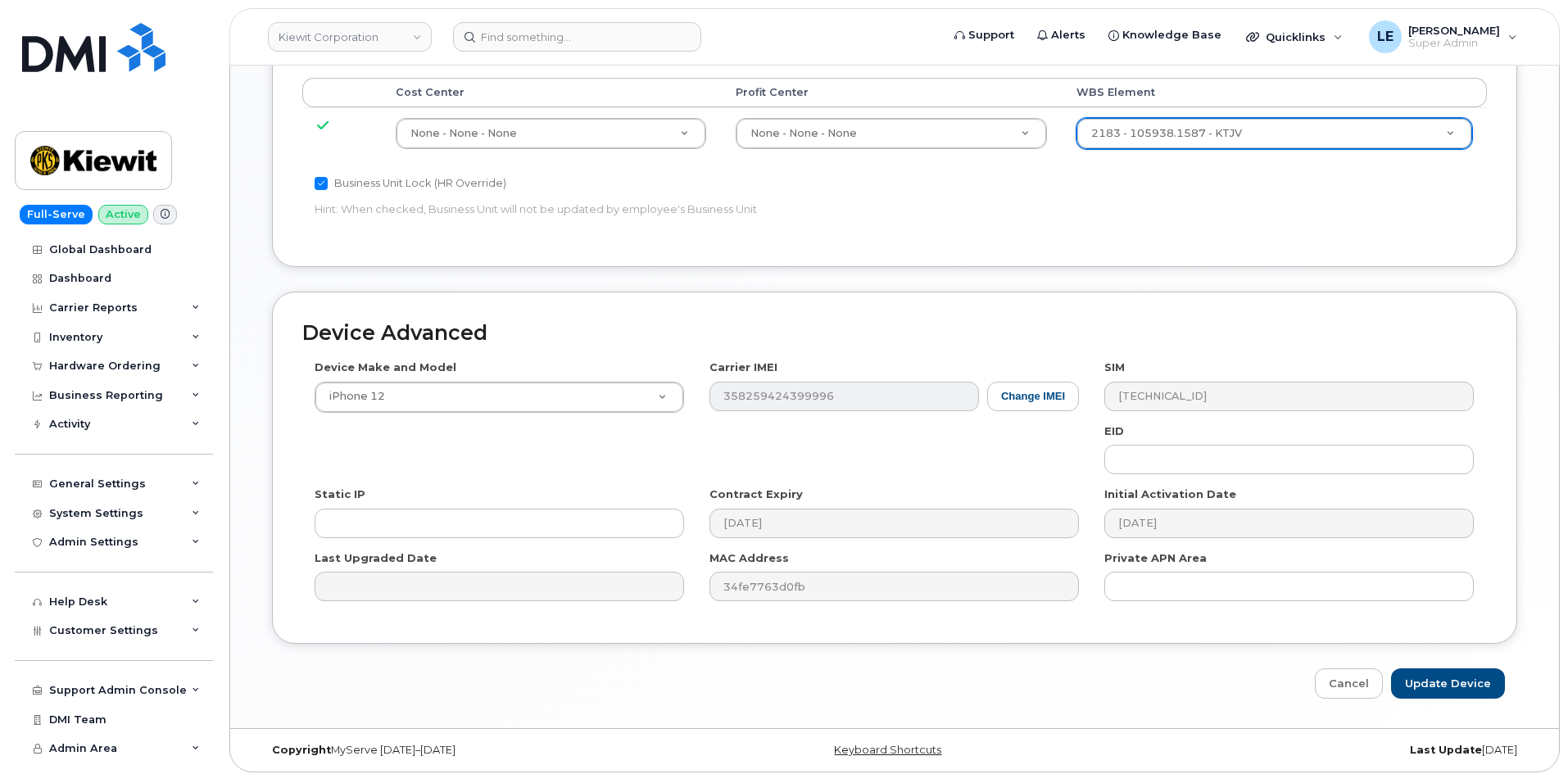
scroll to position [909, 0]
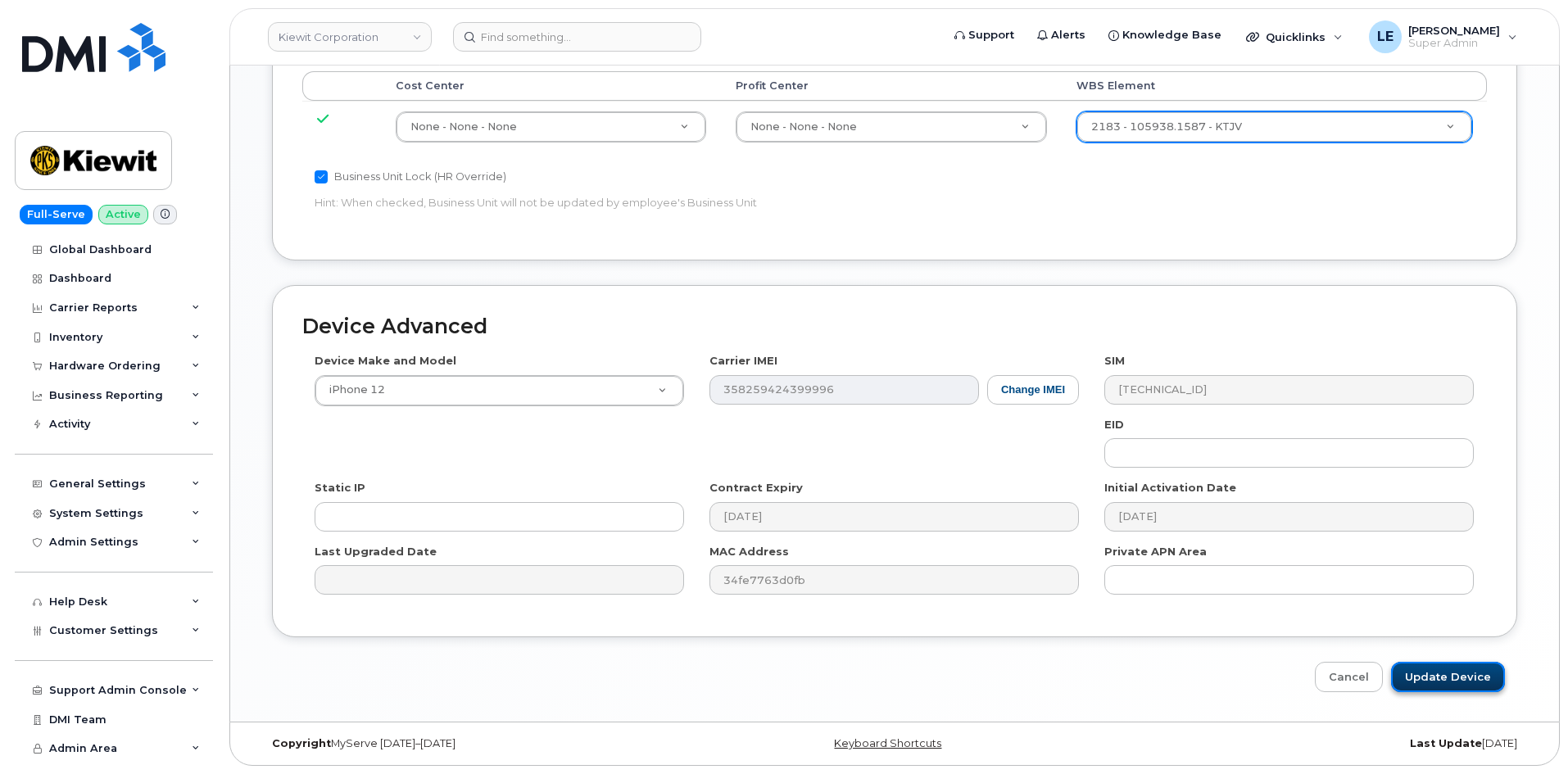
click at [1431, 665] on input "Update Device" at bounding box center [1448, 677] width 114 height 31
type input "Saving..."
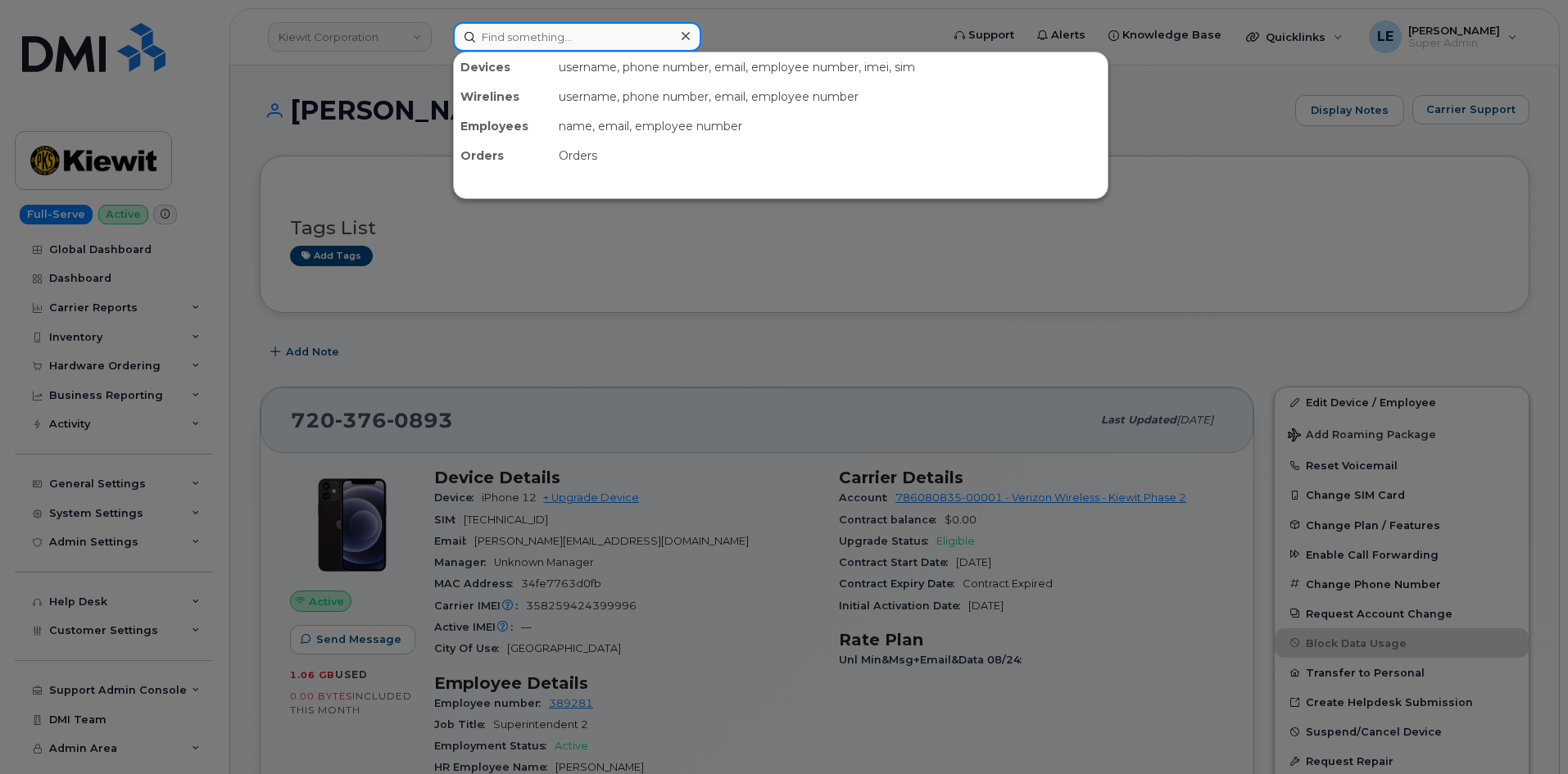
click at [621, 47] on input at bounding box center [577, 36] width 248 height 30
paste input "[PERSON_NAME][EMAIL_ADDRESS][PERSON_NAME][DOMAIN_NAME]"
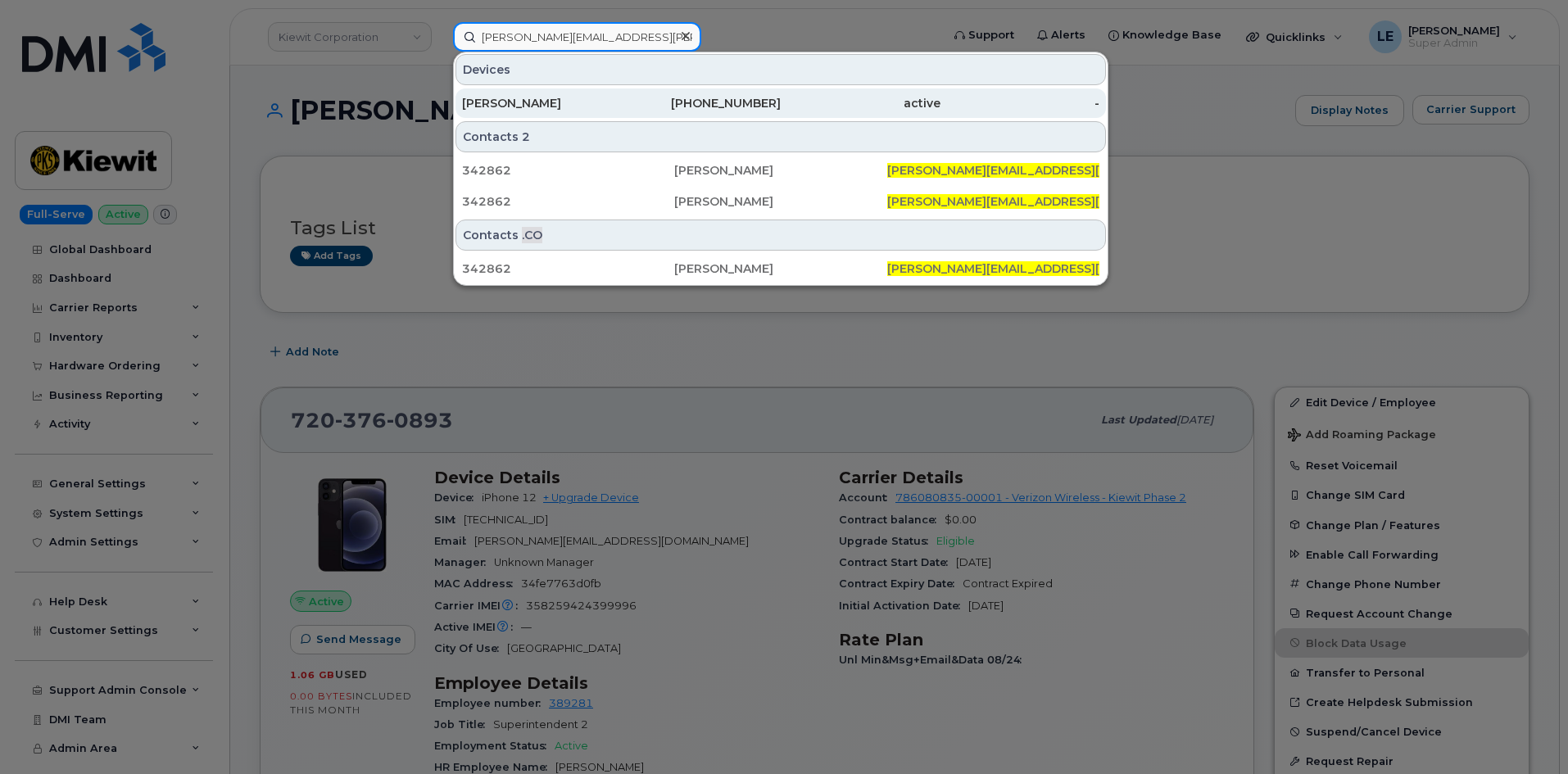
type input "[PERSON_NAME][EMAIL_ADDRESS][PERSON_NAME][DOMAIN_NAME]"
click at [579, 100] on div "[PERSON_NAME]" at bounding box center [542, 103] width 160 height 16
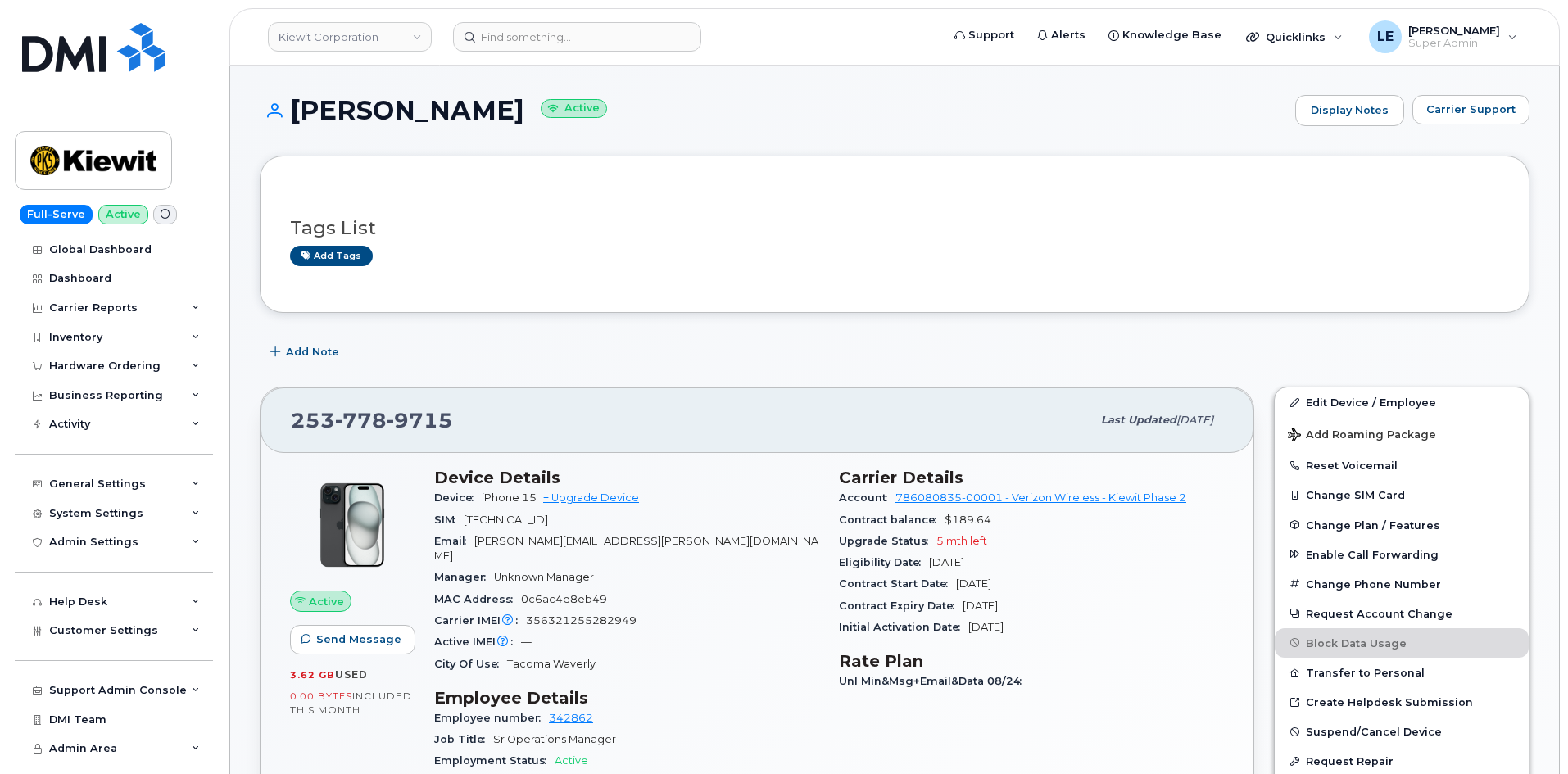
click at [921, 346] on div "Add Note" at bounding box center [894, 352] width 1270 height 30
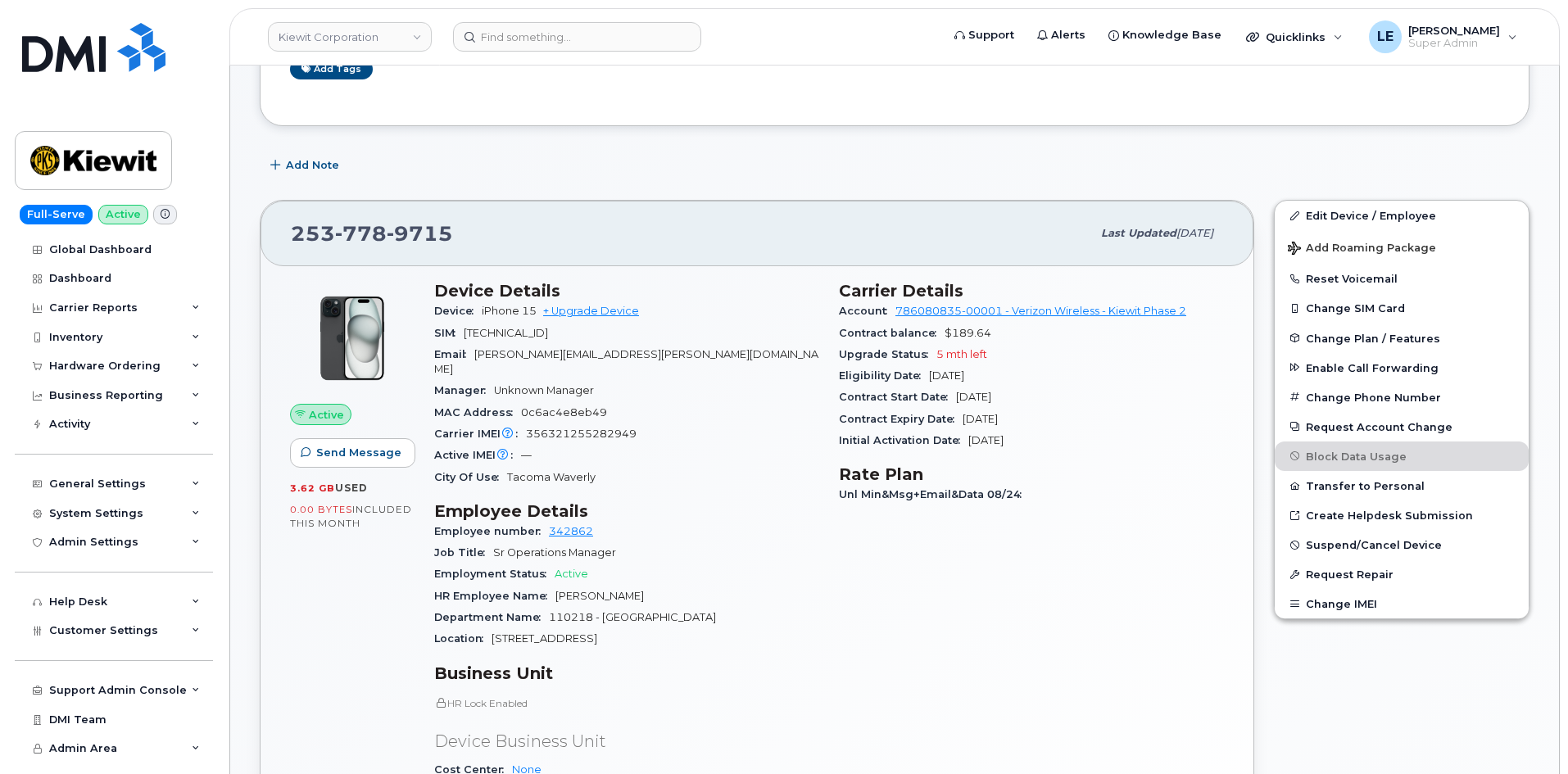
scroll to position [164, 0]
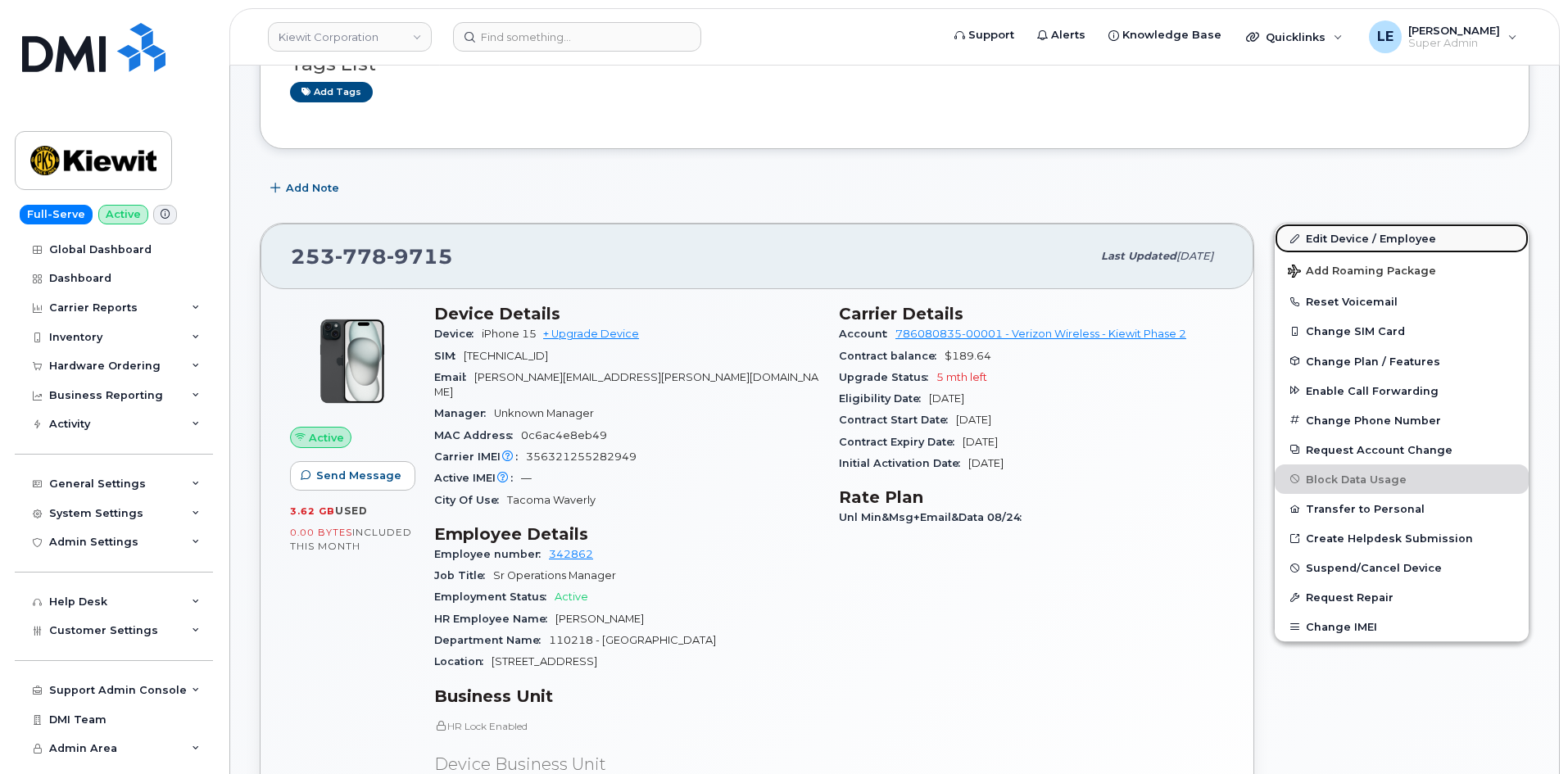
click at [1351, 238] on link "Edit Device / Employee" at bounding box center [1401, 238] width 254 height 30
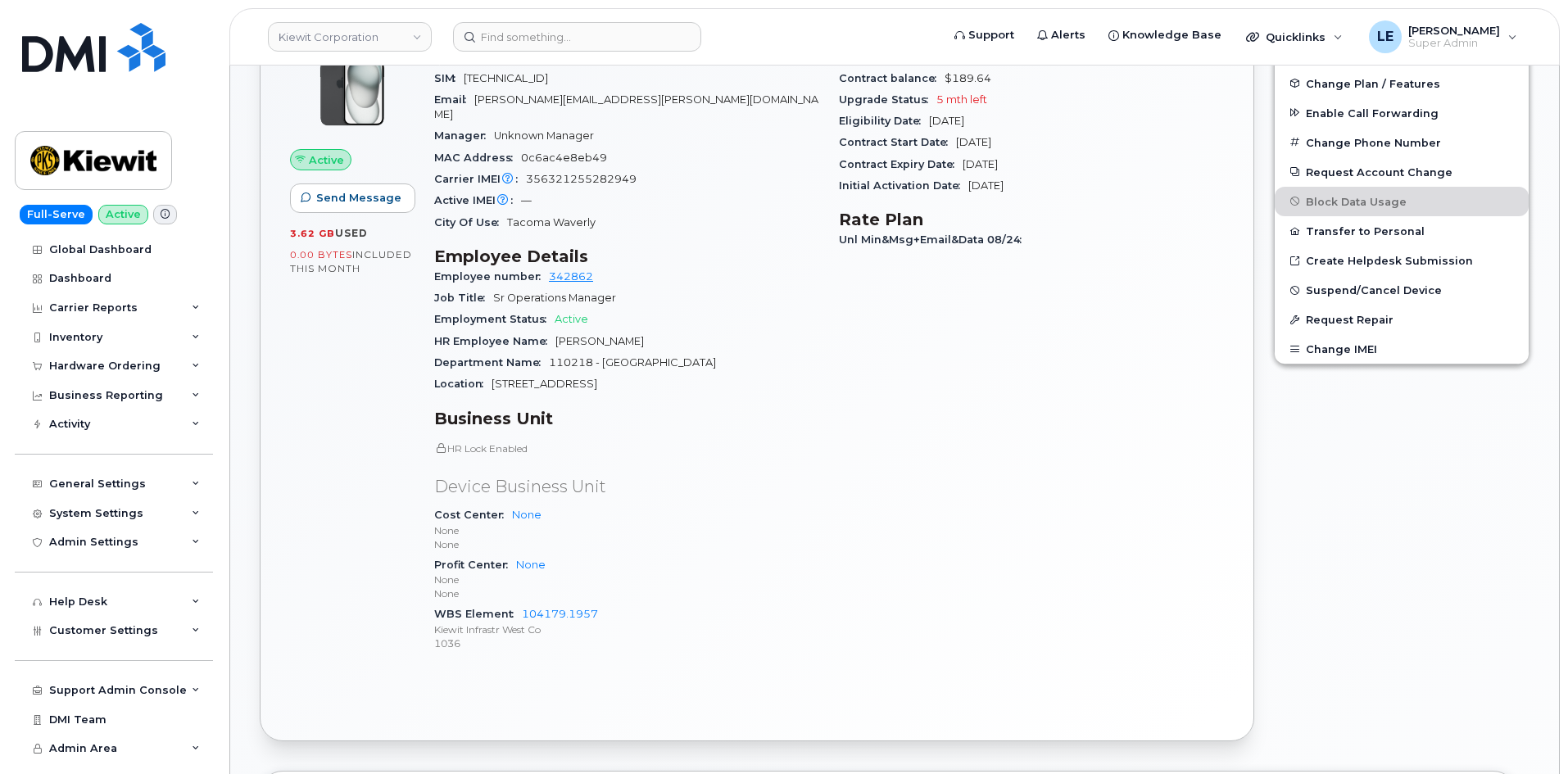
scroll to position [492, 0]
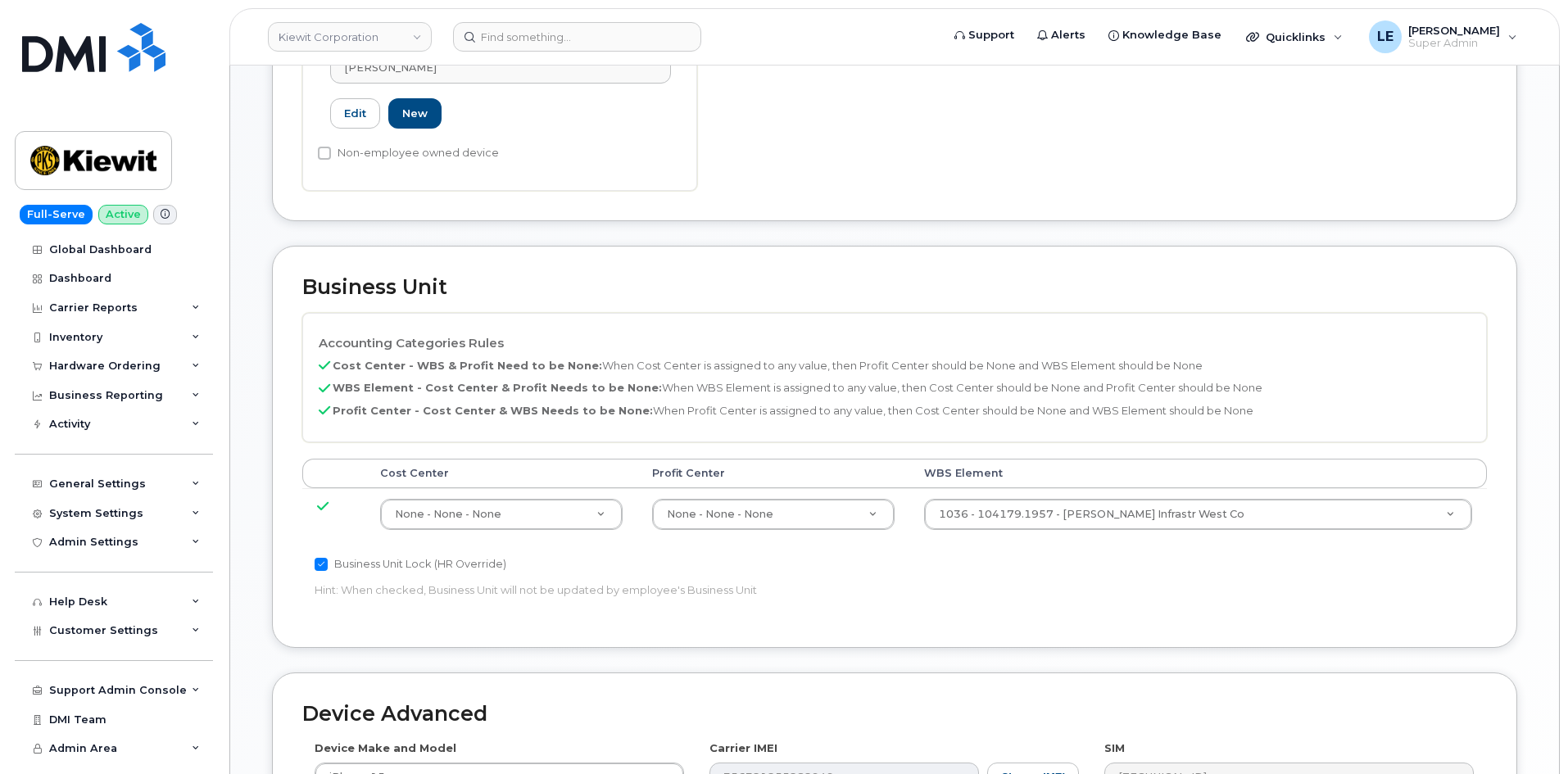
scroll to position [573, 0]
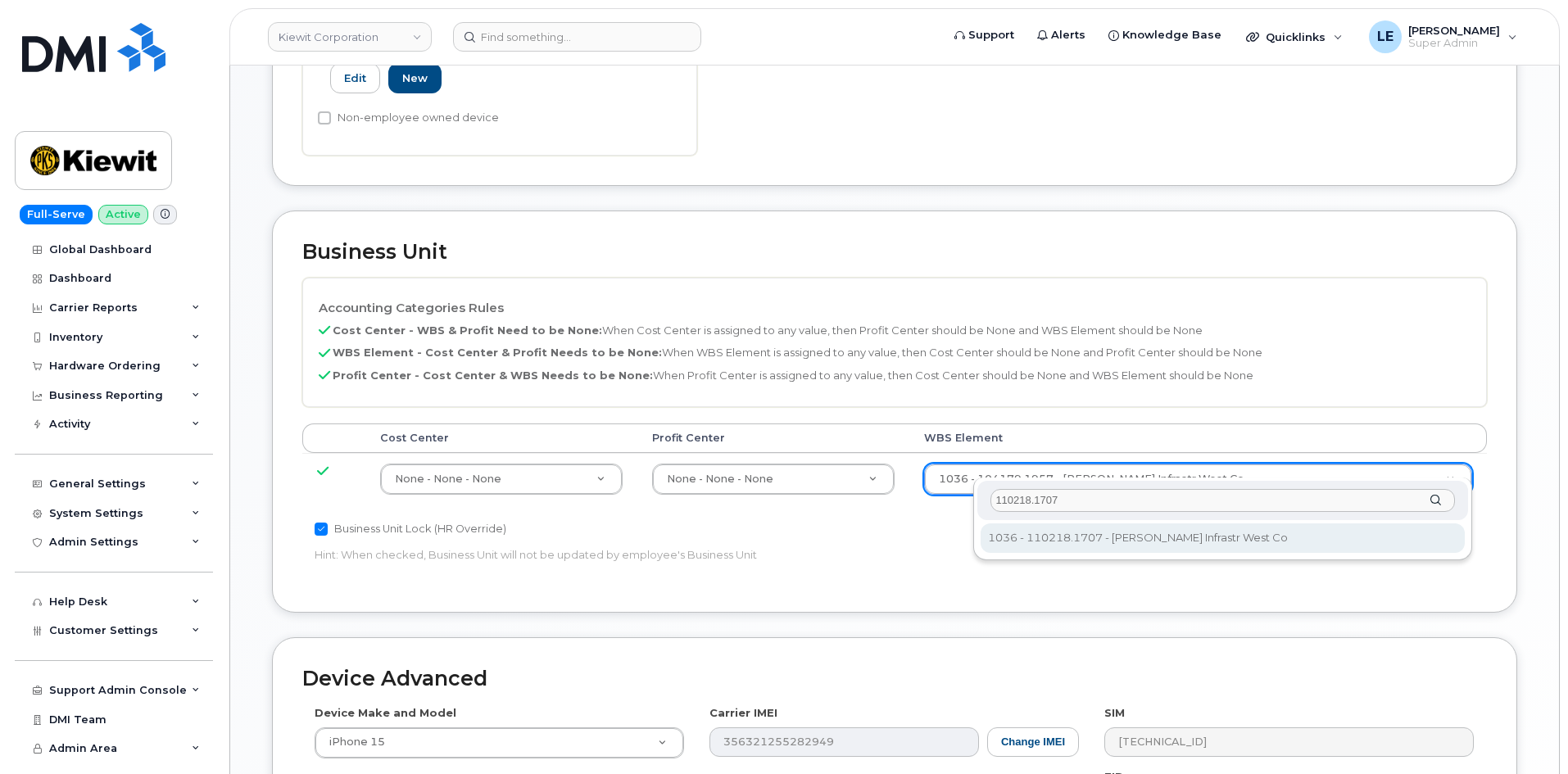
type input "110218.1707"
type input "33459573"
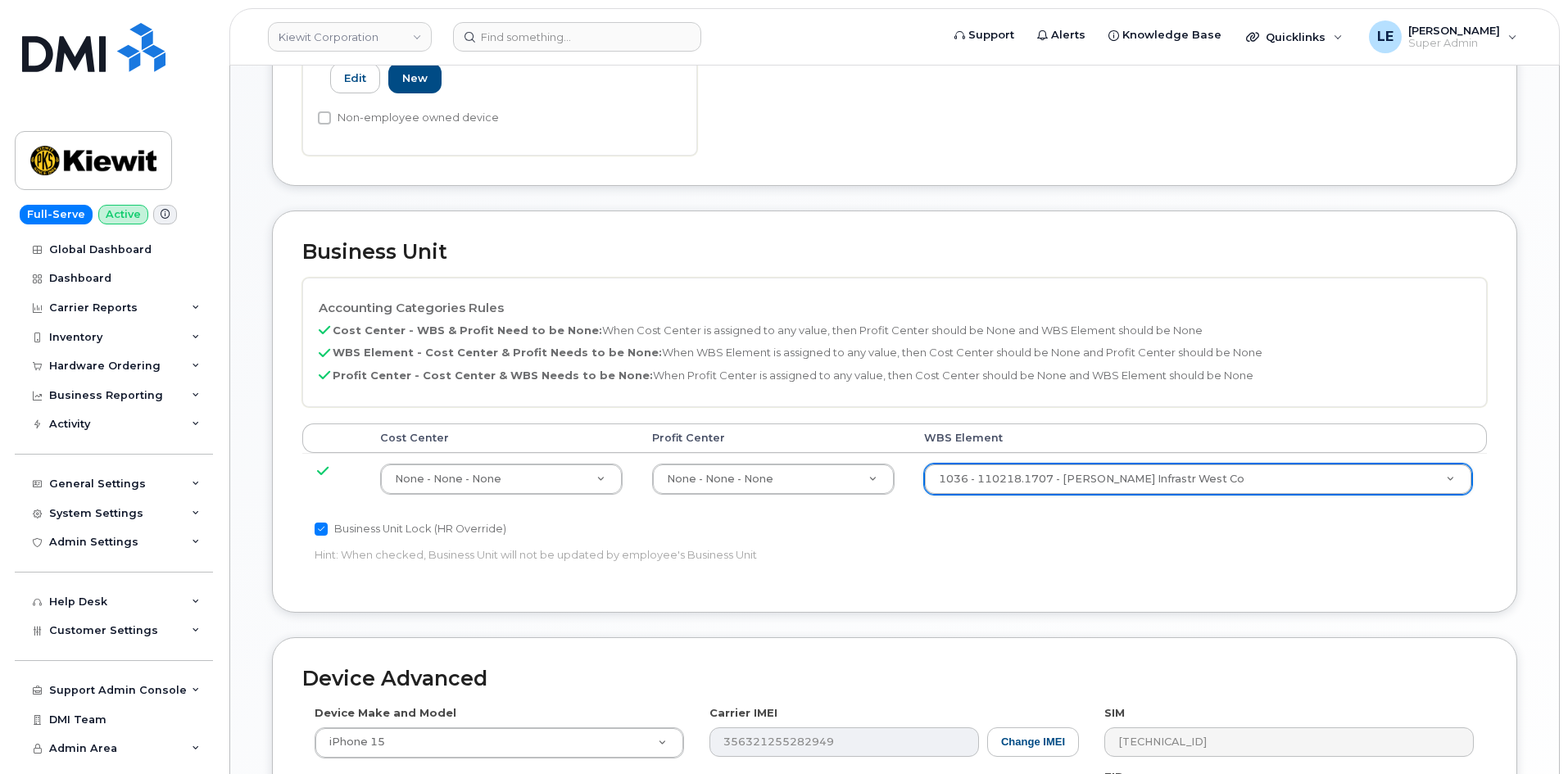
click at [1103, 537] on div "Accounting Categories Rules Cost Center - WBS & Profit Need to be None: When Co…" at bounding box center [894, 429] width 1185 height 305
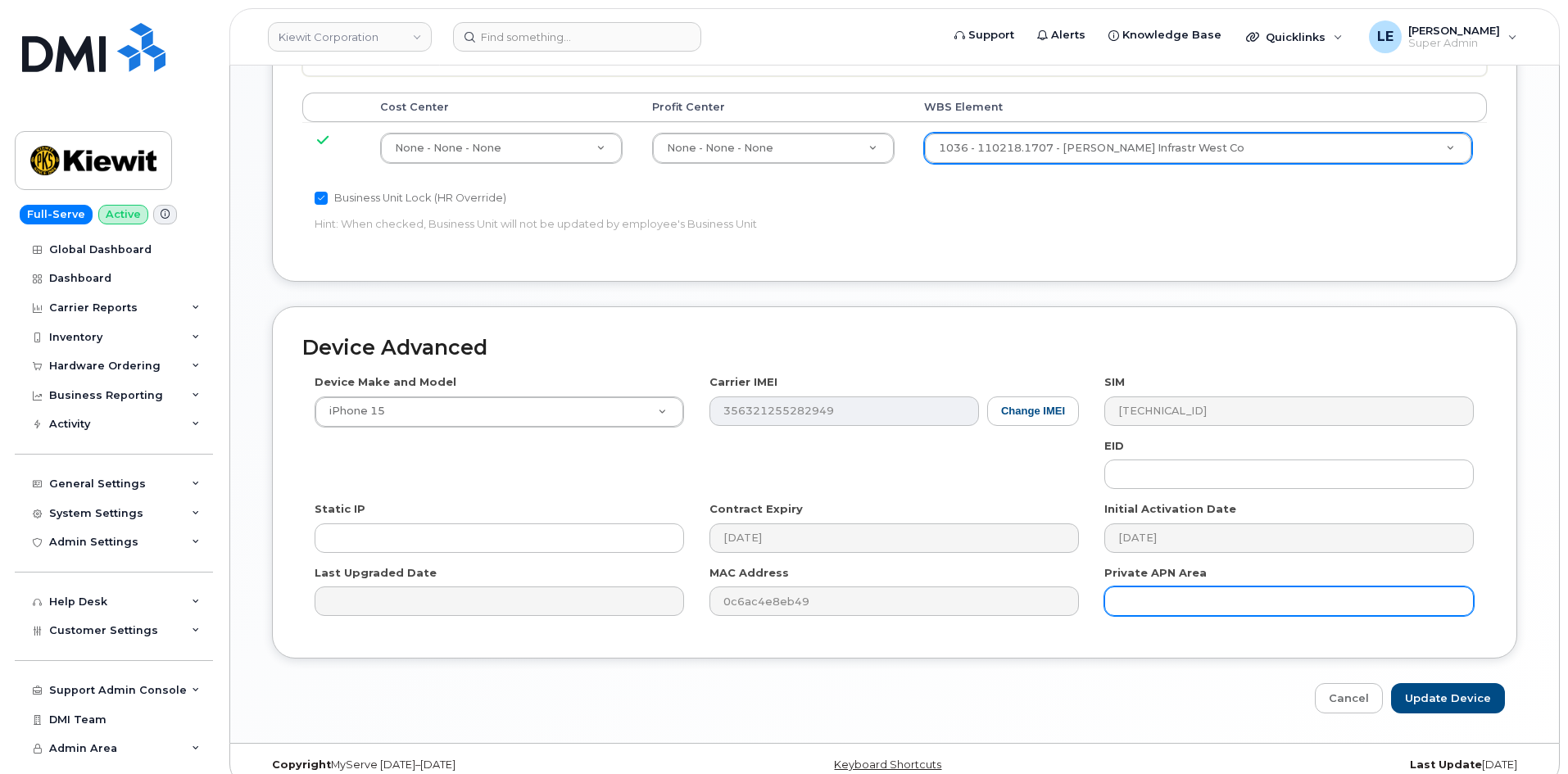
scroll to position [909, 0]
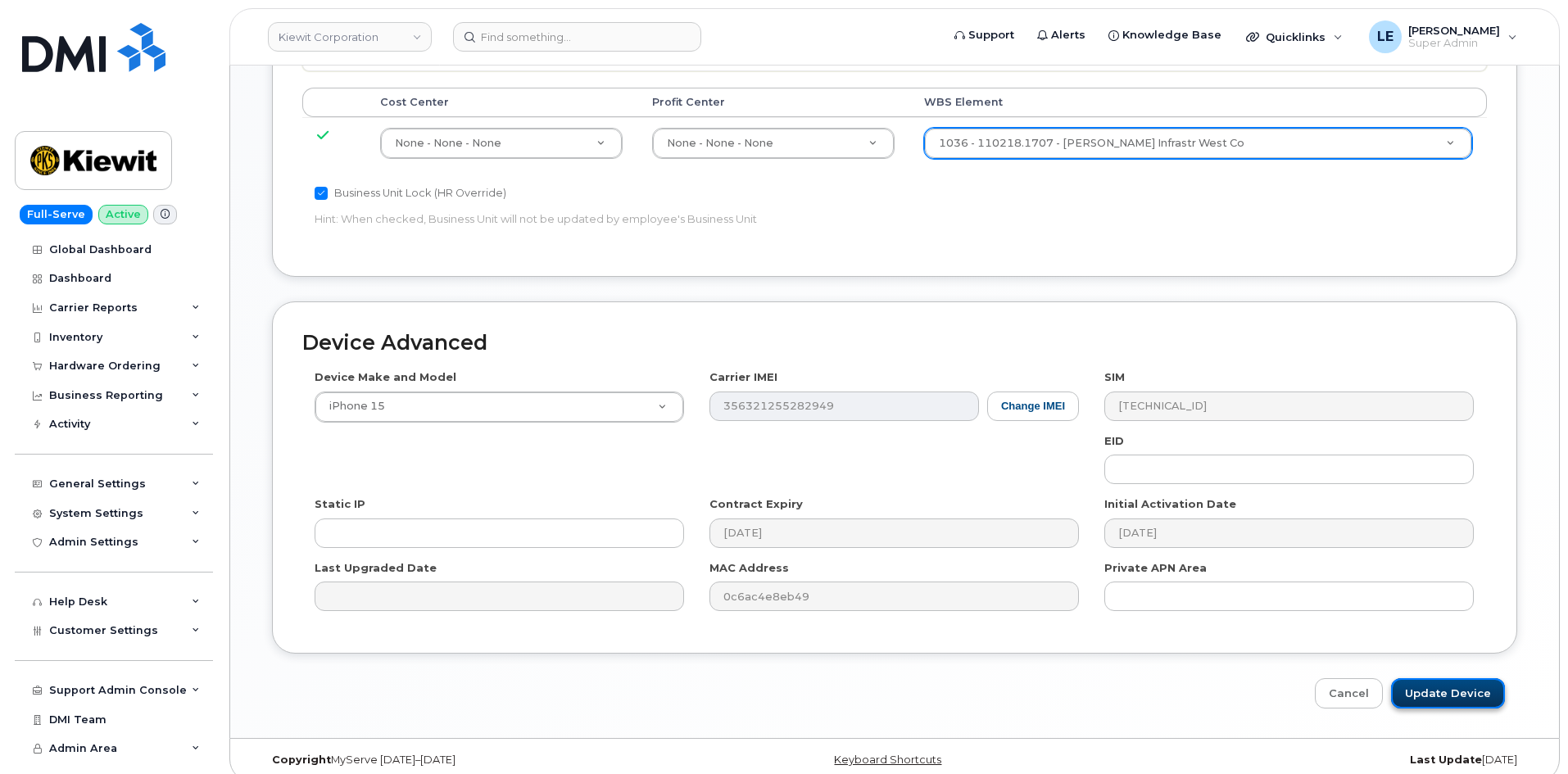
click at [1425, 678] on input "Update Device" at bounding box center [1448, 694] width 114 height 31
type input "Saving..."
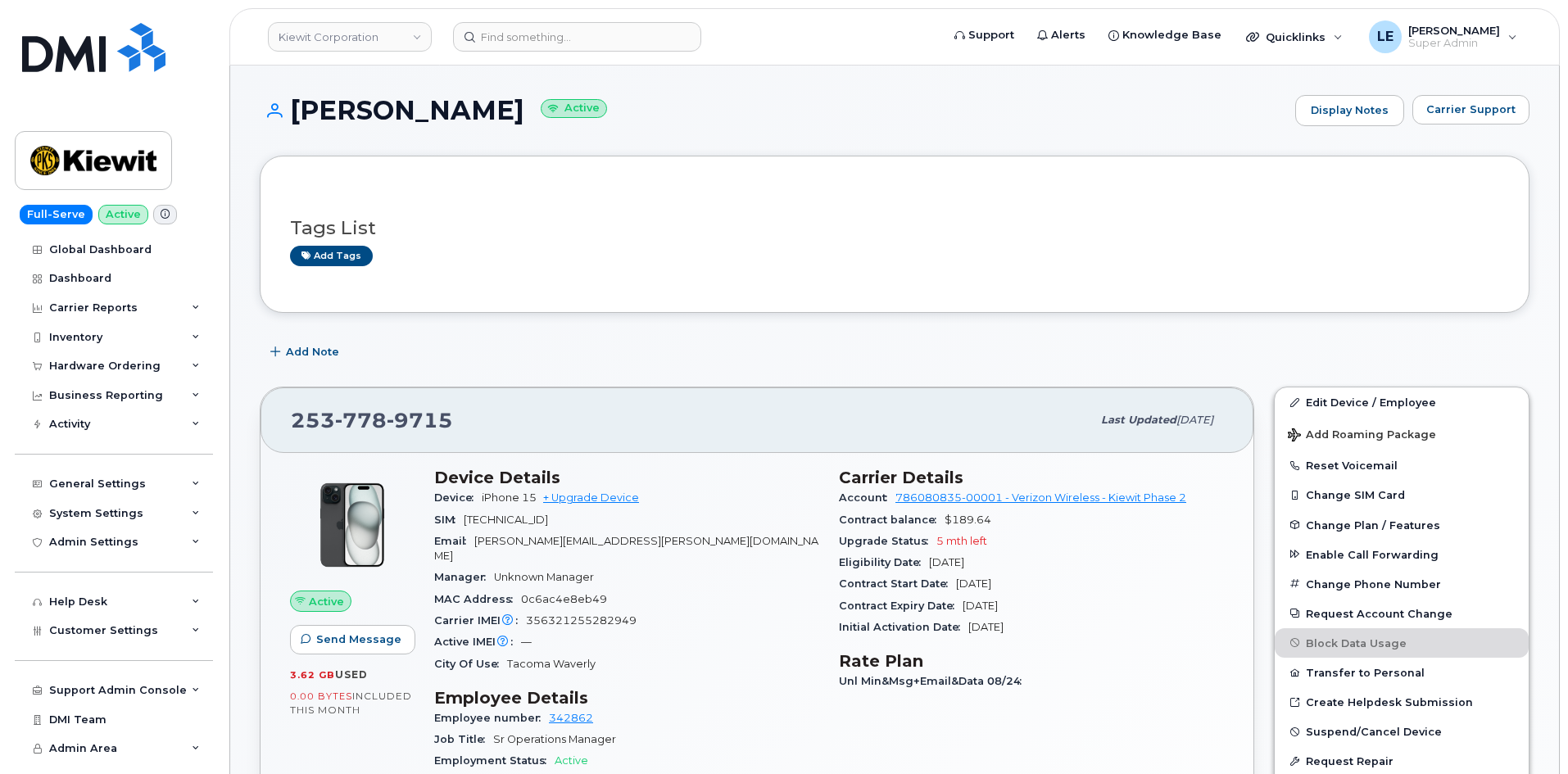
click at [1097, 128] on div "[PERSON_NAME] Active Display Notes Carrier Support" at bounding box center [894, 125] width 1270 height 61
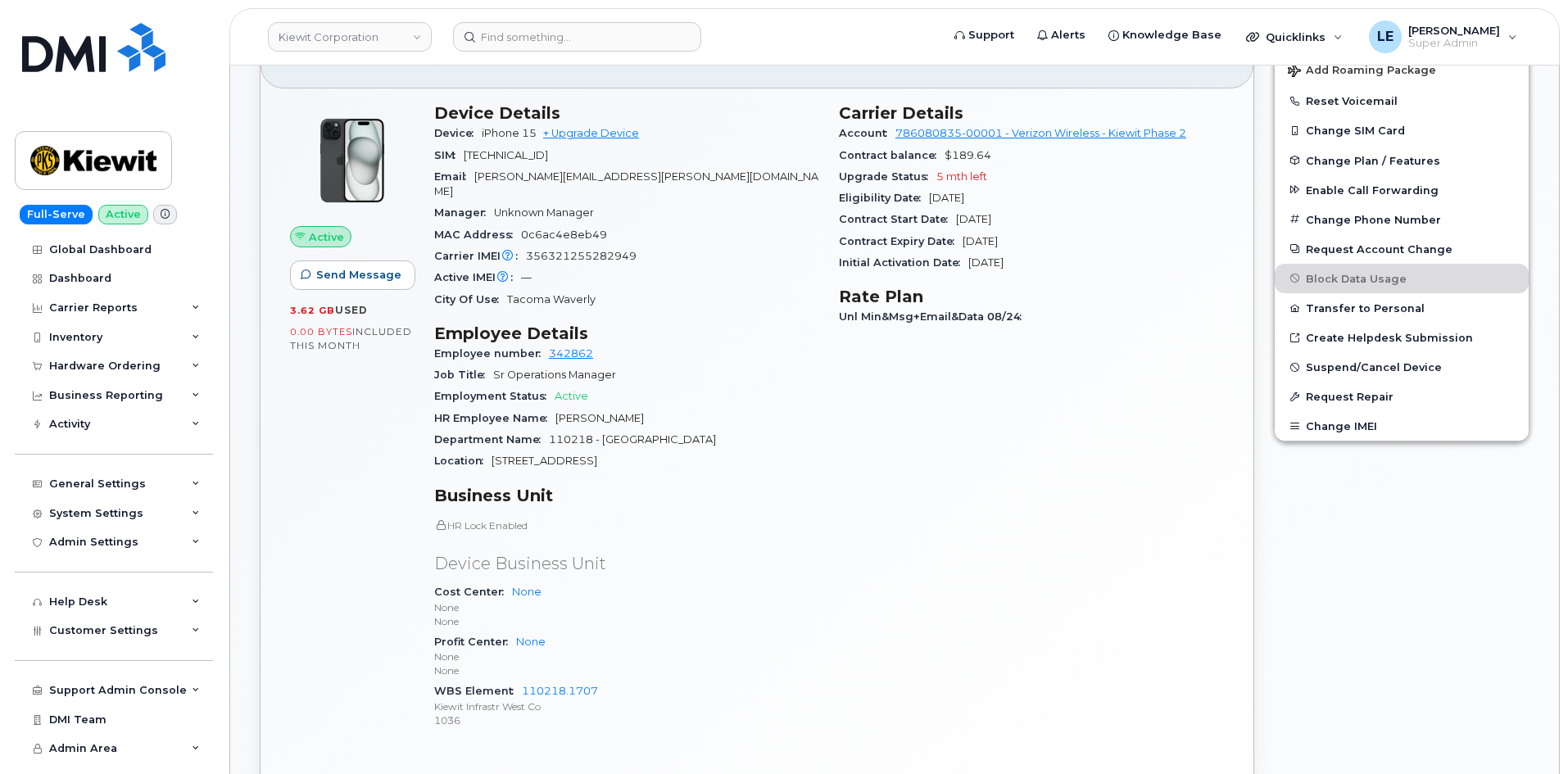
scroll to position [327, 0]
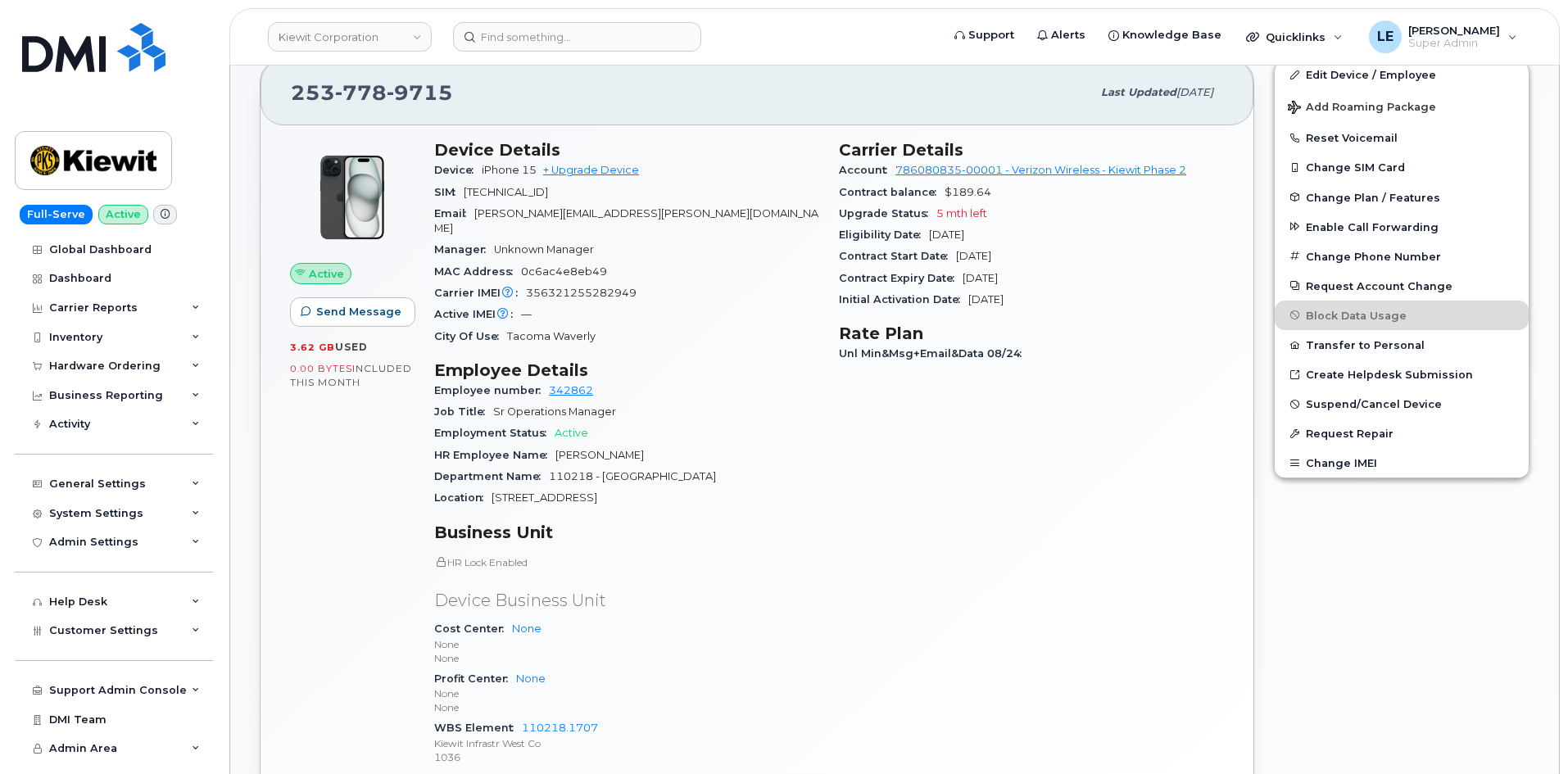
click at [538, 57] on header "[PERSON_NAME] Corporation Support Alerts Knowledge Base Quicklinks Suspend / Ca…" at bounding box center [894, 36] width 1330 height 57
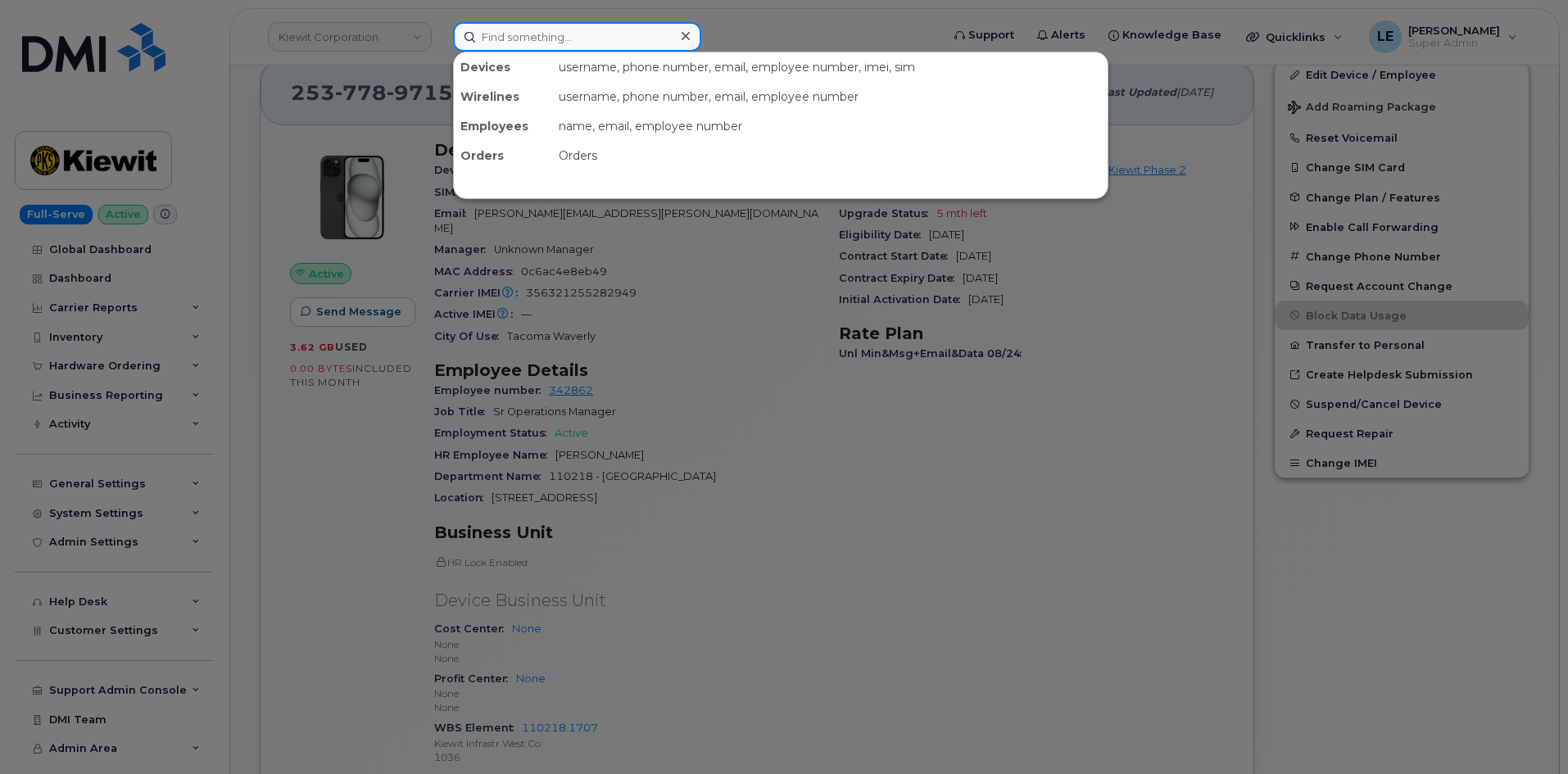
click at [536, 48] on input at bounding box center [577, 36] width 248 height 30
paste input "[EMAIL_ADDRESS][PERSON_NAME][DOMAIN_NAME]"
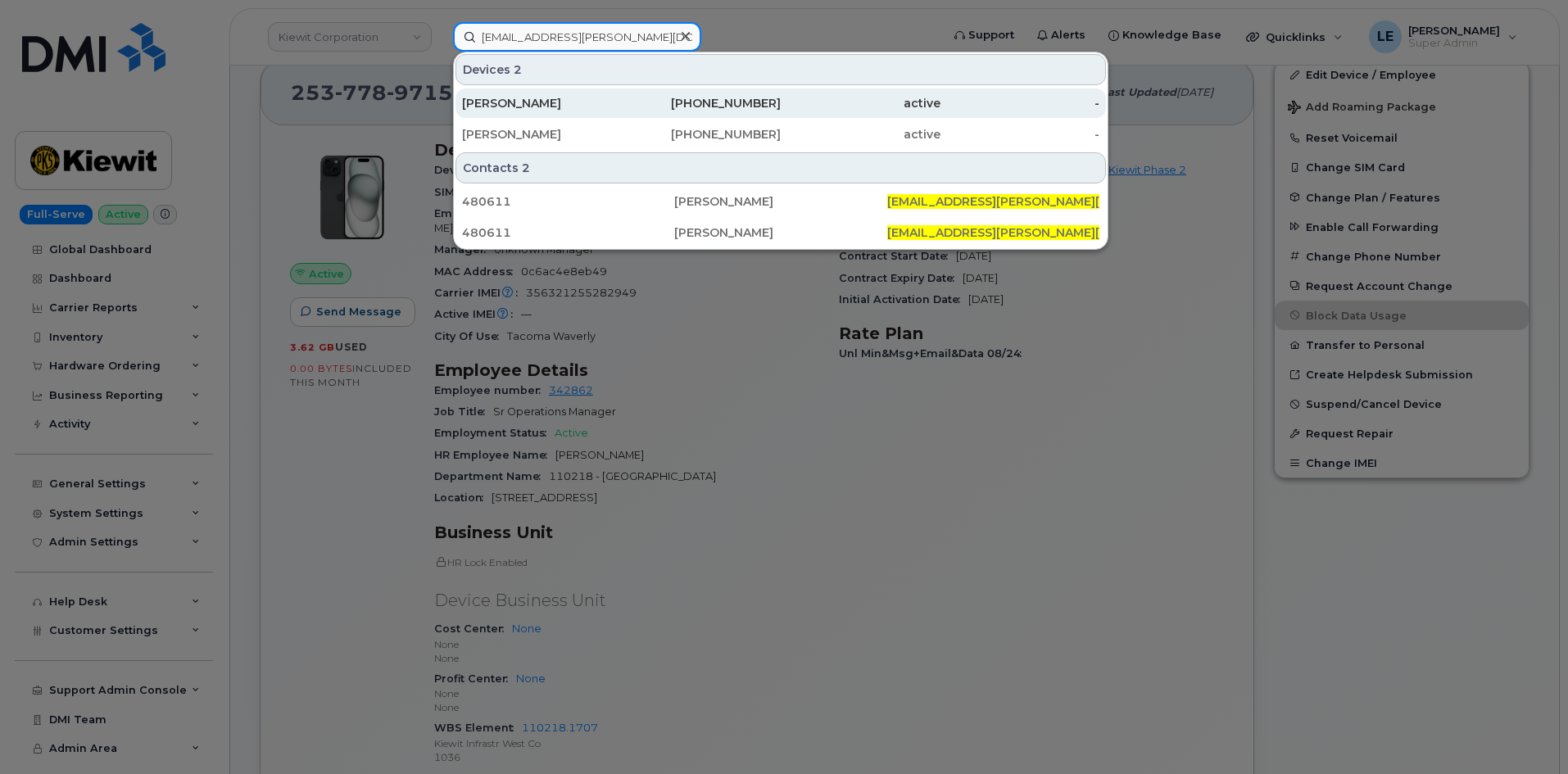
type input "[EMAIL_ADDRESS][PERSON_NAME][DOMAIN_NAME]"
click at [581, 91] on div "[PERSON_NAME]" at bounding box center [542, 103] width 160 height 30
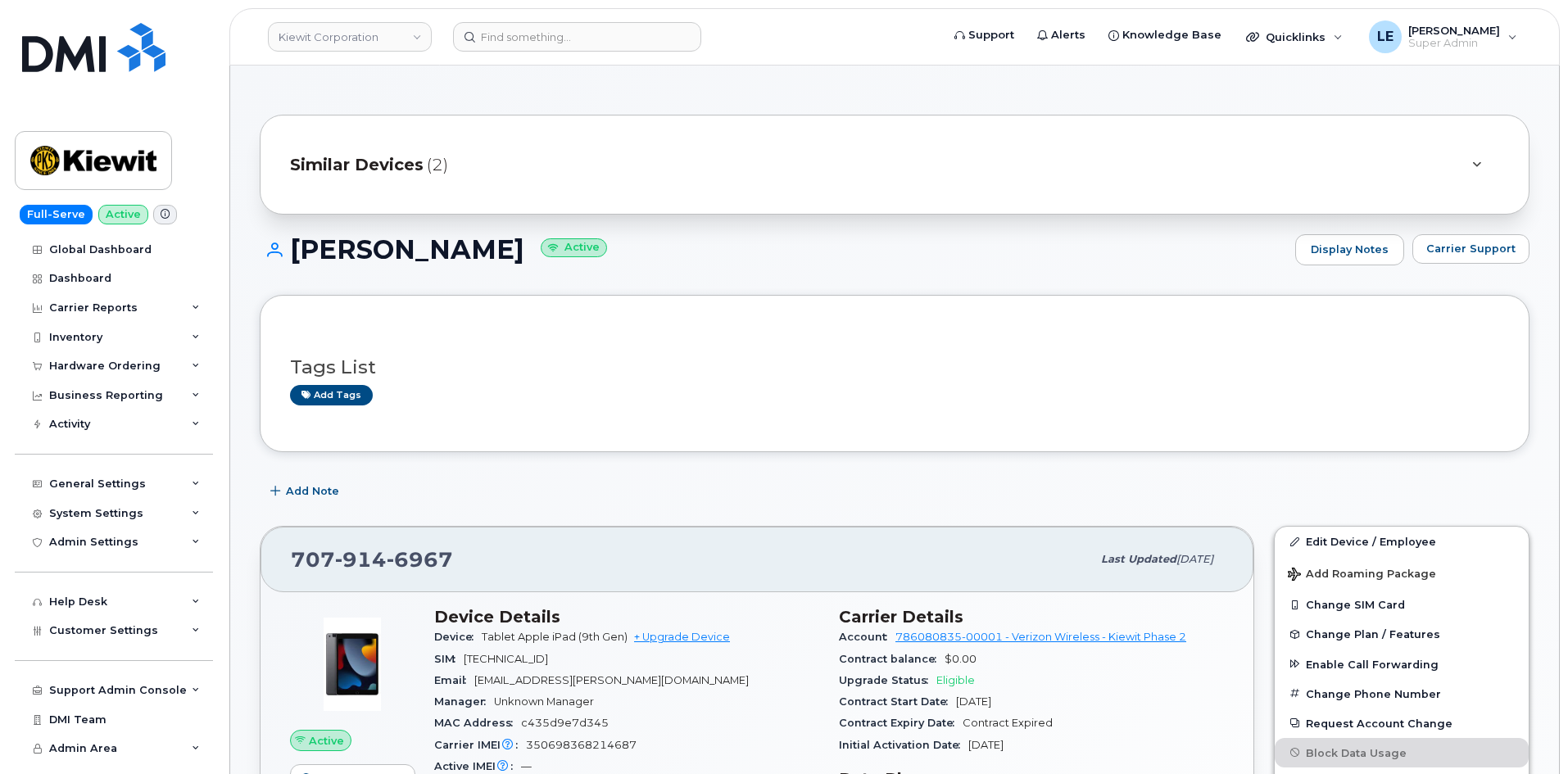
click at [512, 168] on div "Similar Devices (2)" at bounding box center [872, 164] width 1163 height 39
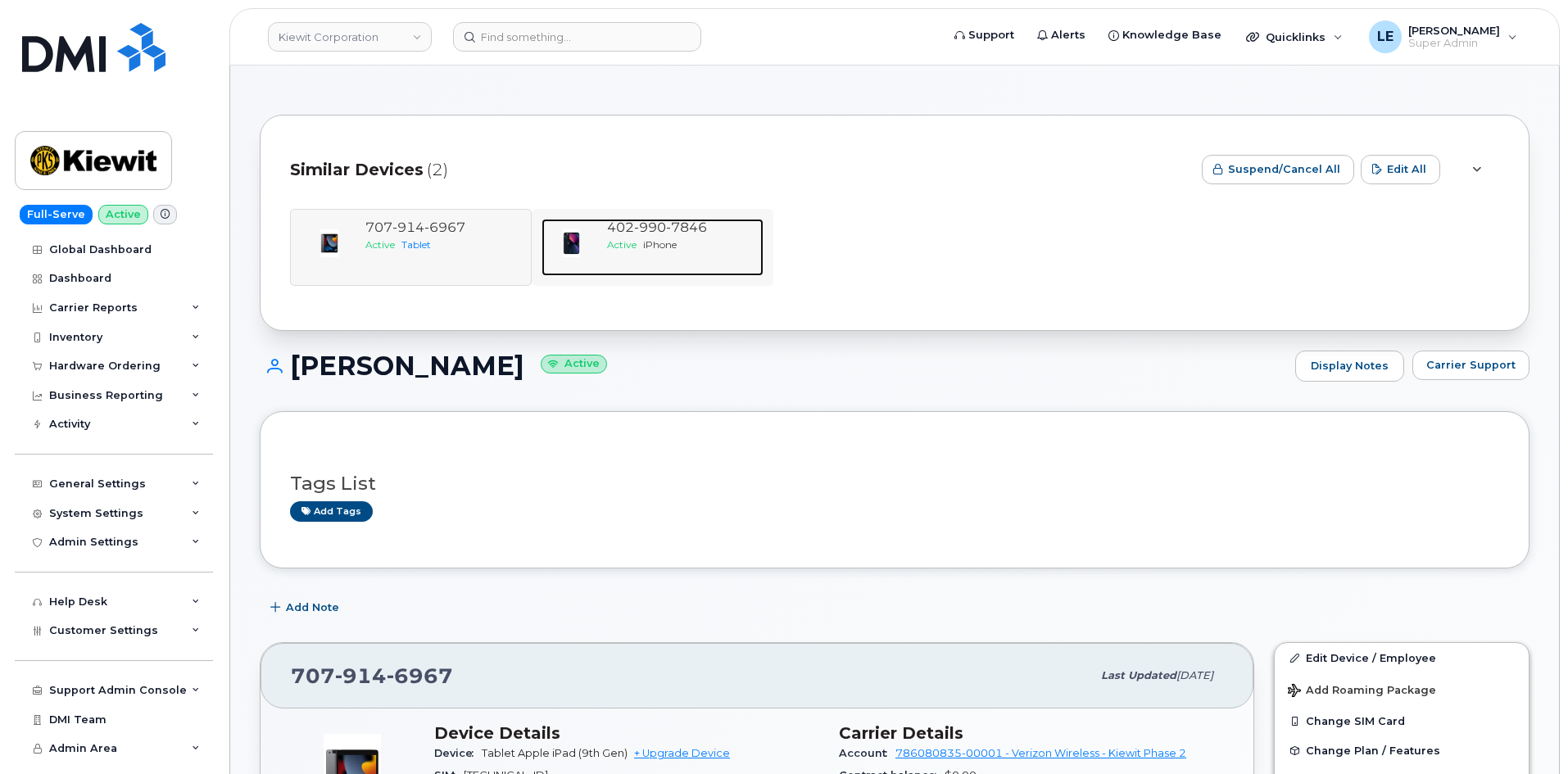
click at [574, 251] on img at bounding box center [571, 243] width 33 height 33
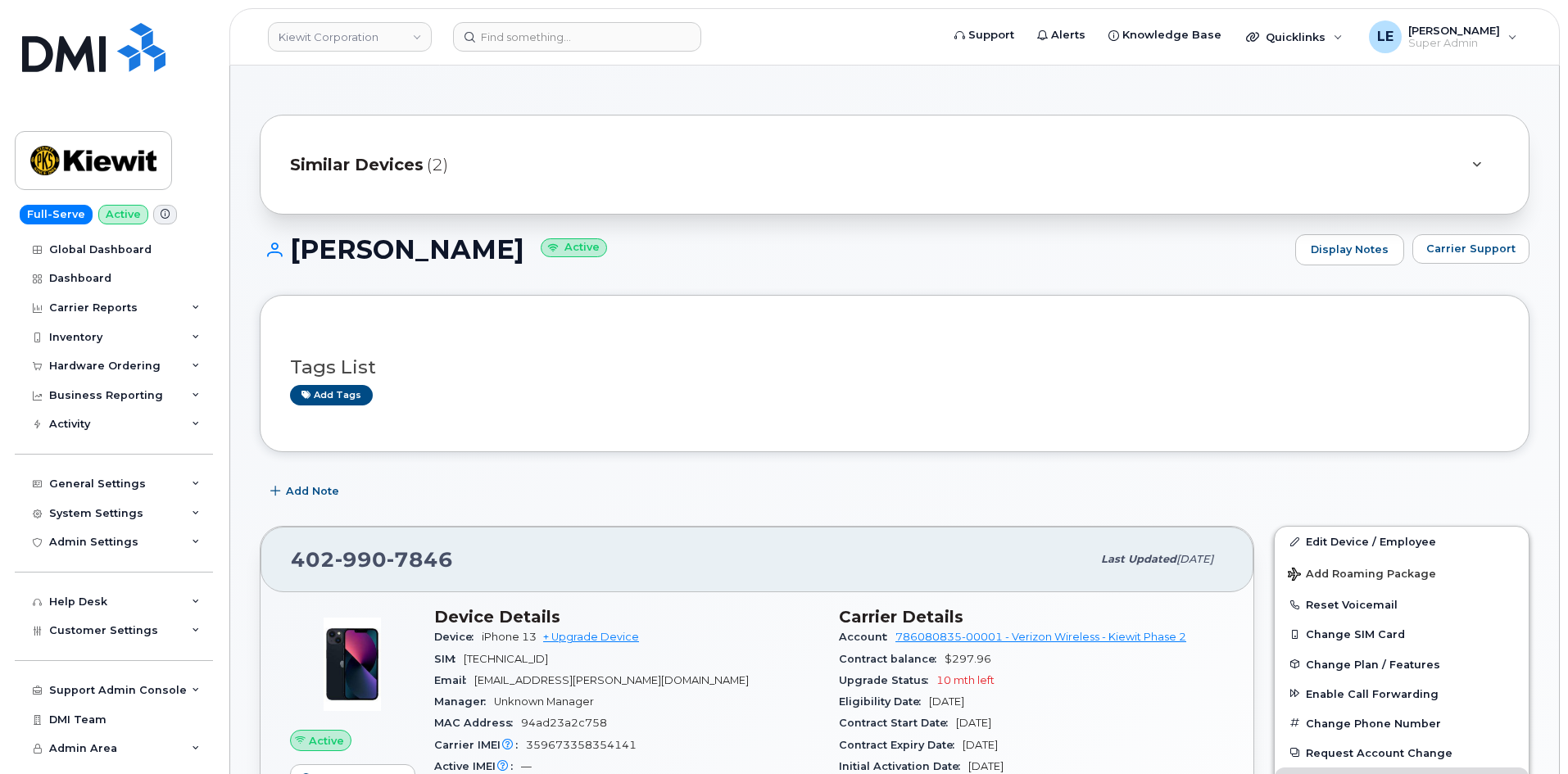
click at [479, 146] on div "Similar Devices (2)" at bounding box center [872, 164] width 1163 height 39
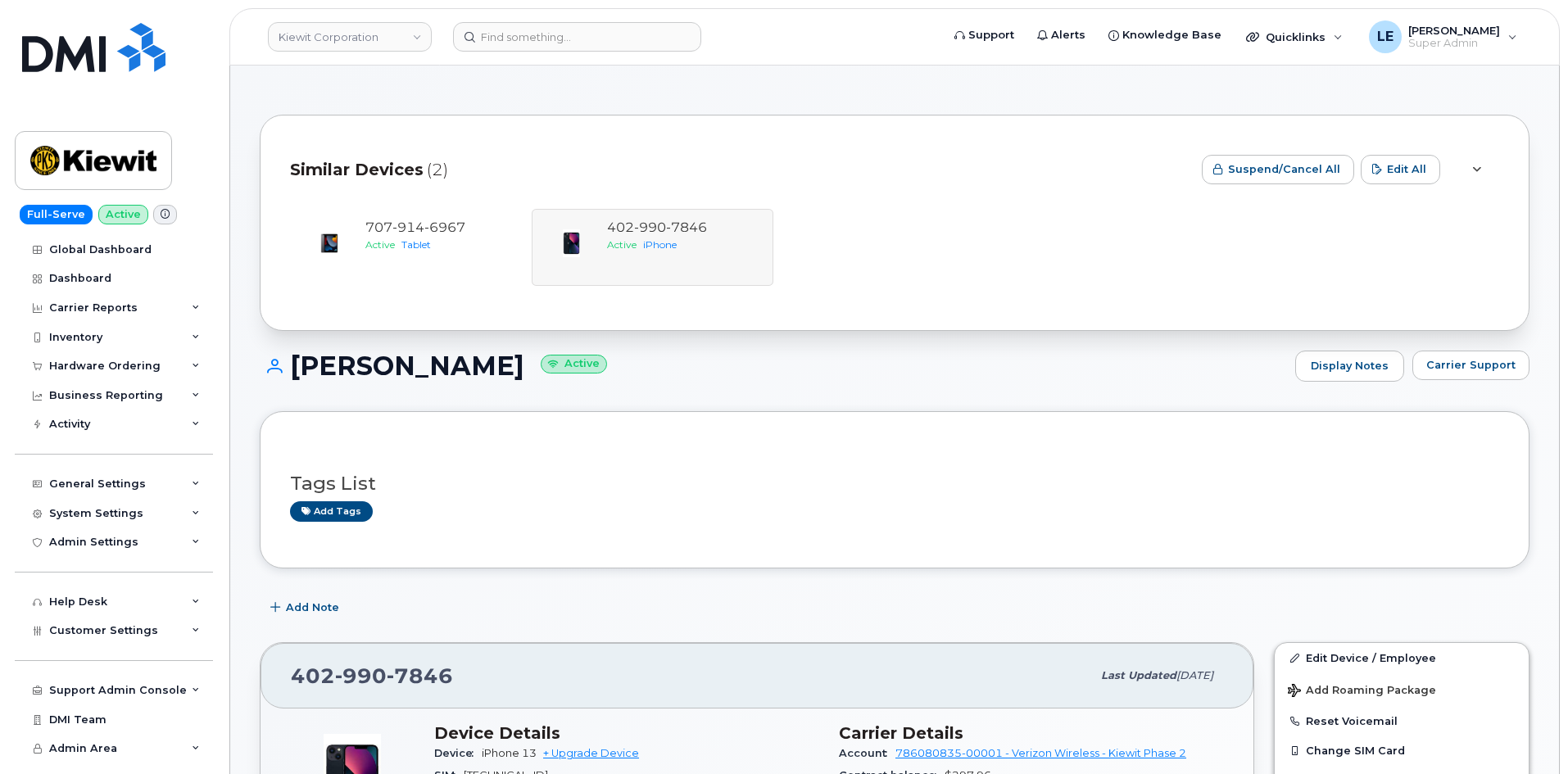
click at [520, 148] on div "Similar Devices (2)" at bounding box center [740, 169] width 899 height 49
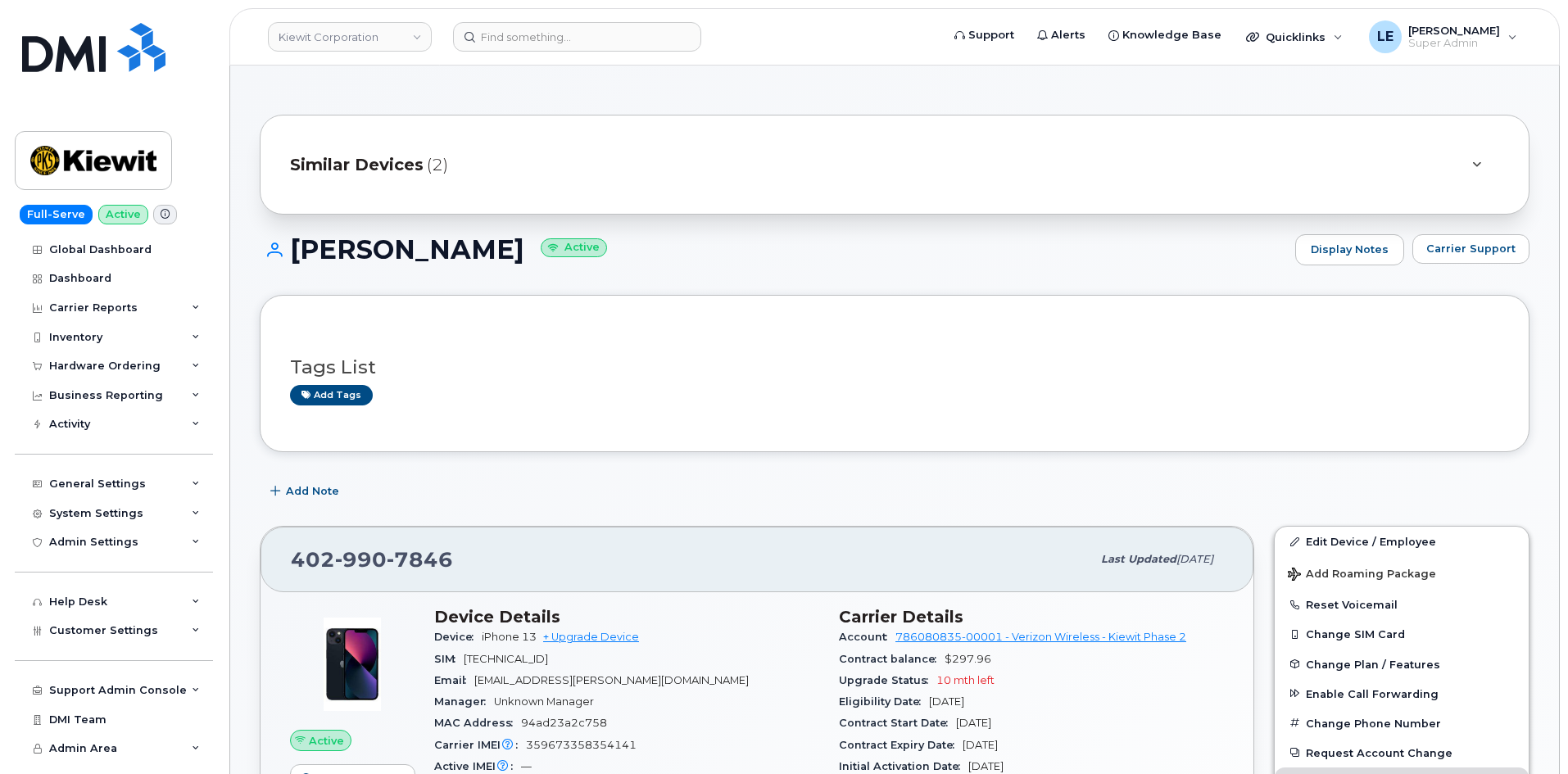
click at [439, 170] on span "(2)" at bounding box center [438, 165] width 22 height 24
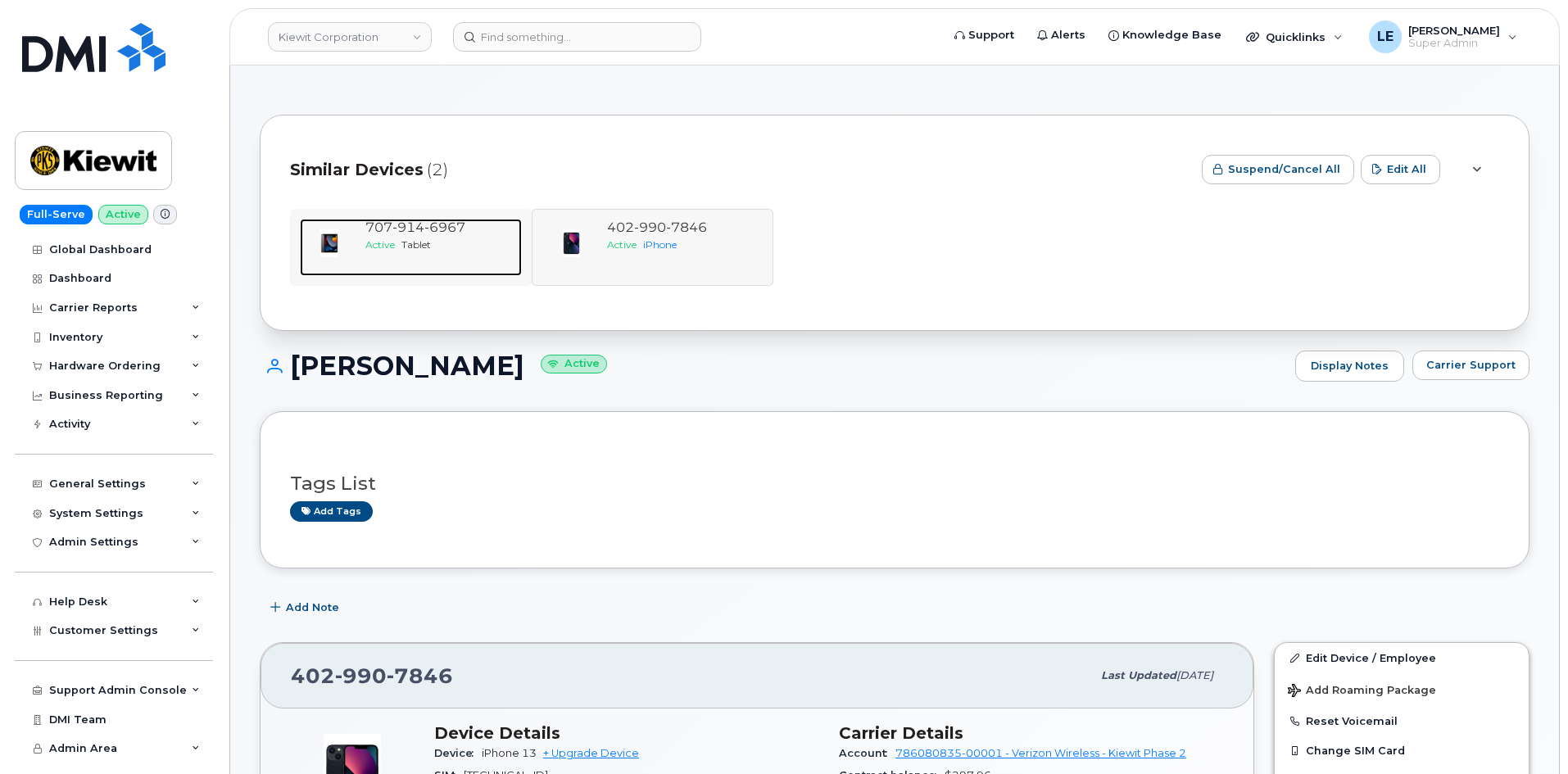
click at [418, 236] on div "707 914 6967" at bounding box center [440, 228] width 150 height 19
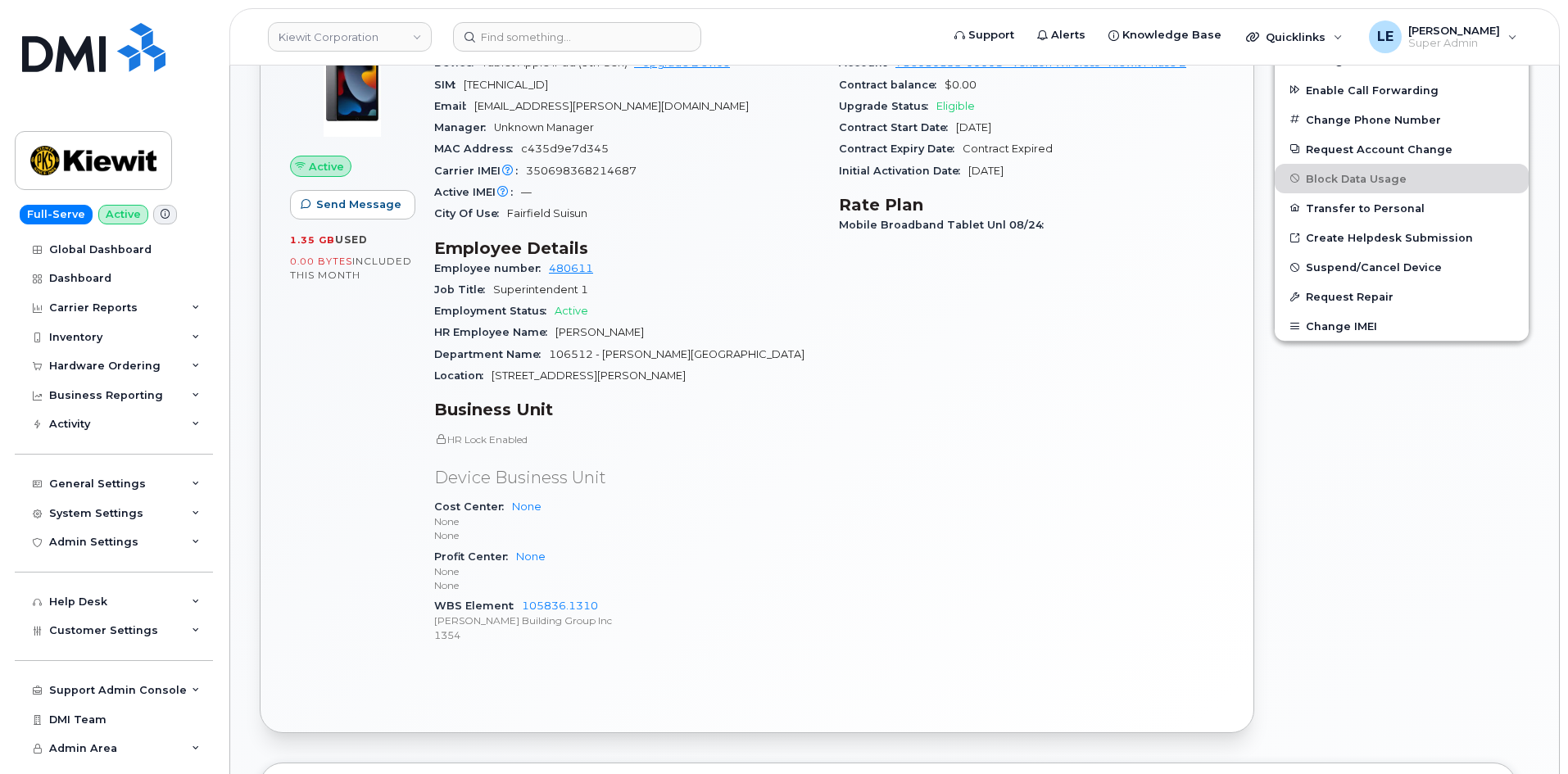
scroll to position [327, 0]
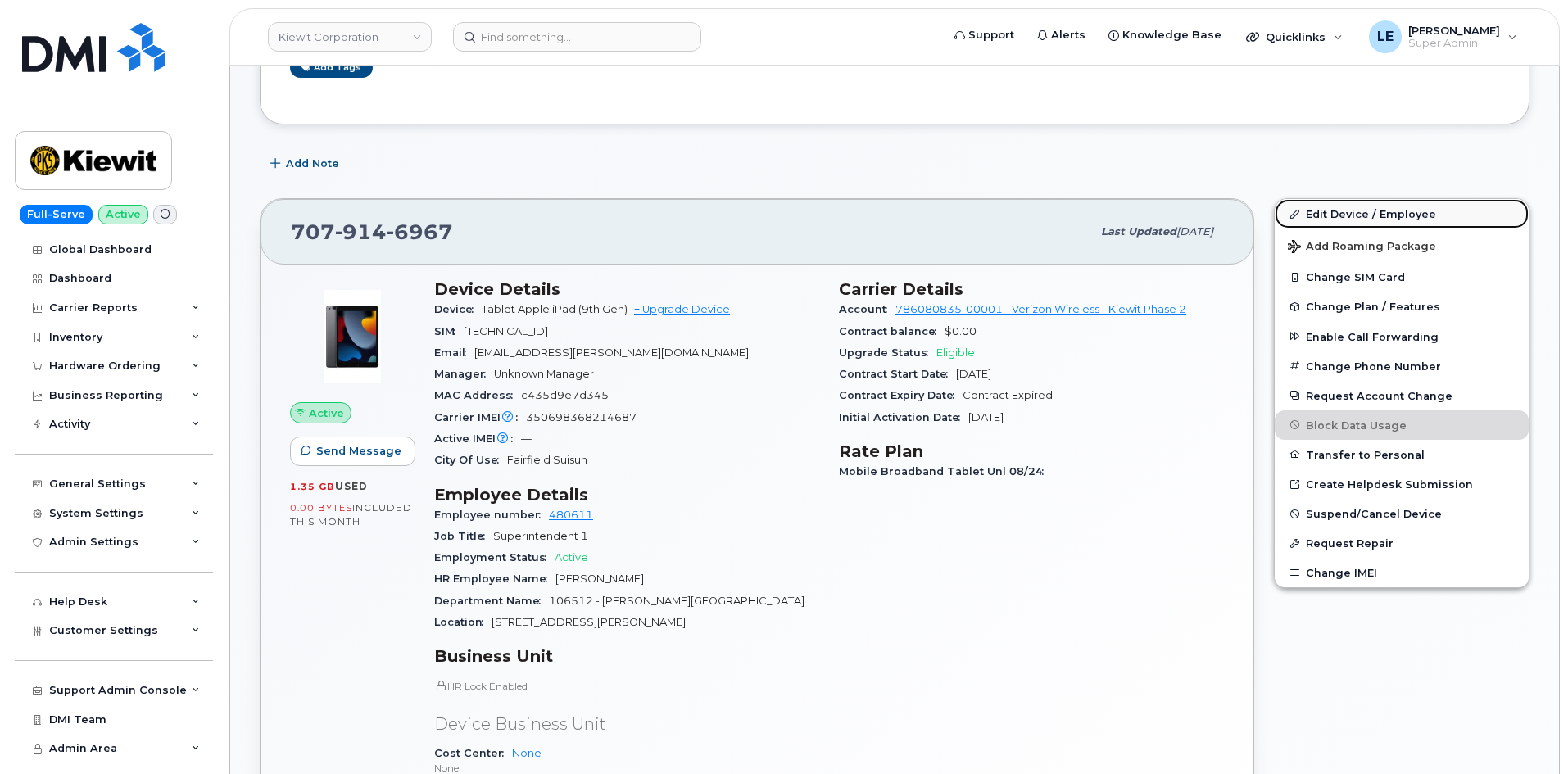
click at [1297, 222] on link "Edit Device / Employee" at bounding box center [1401, 213] width 254 height 30
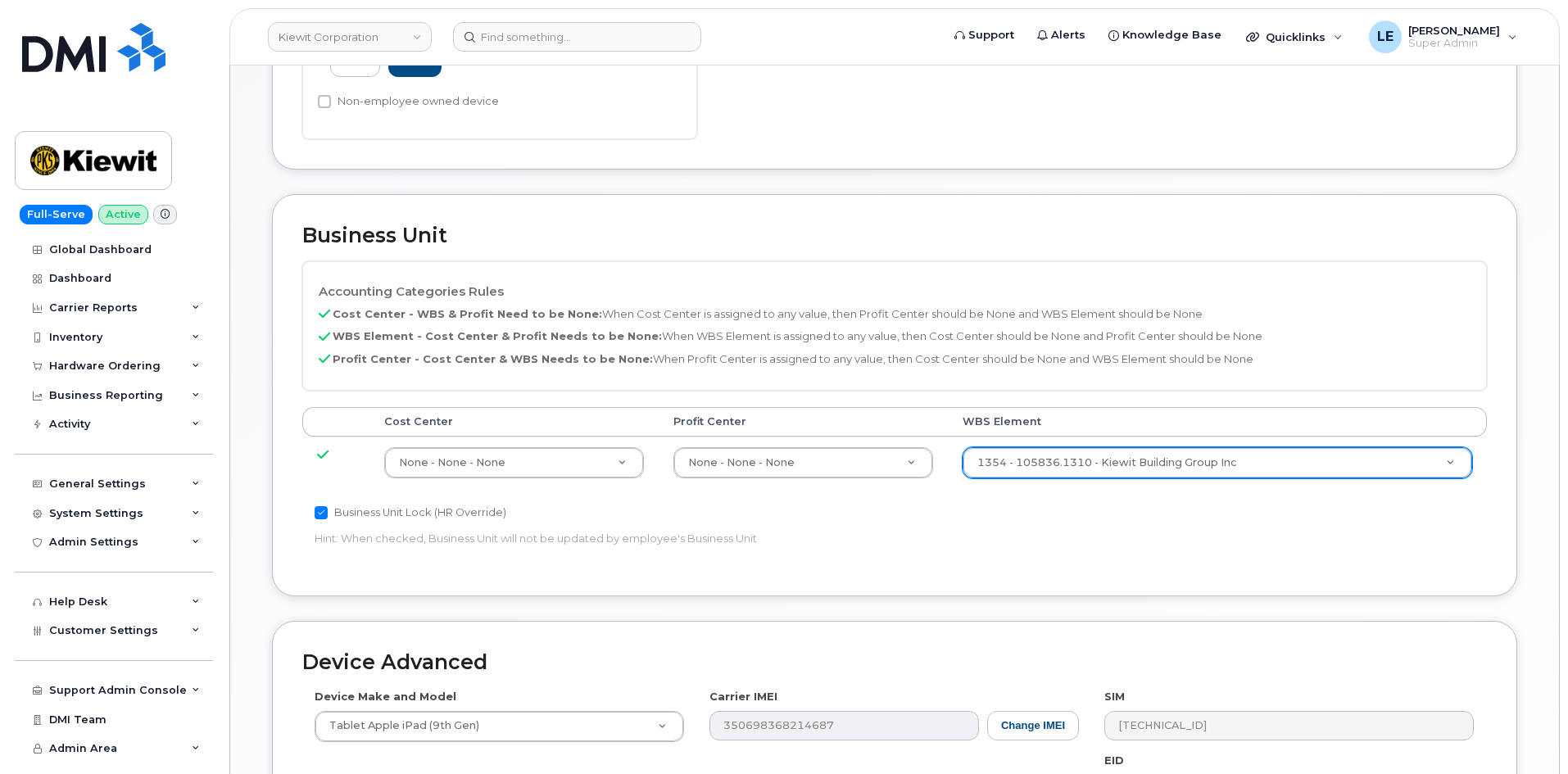
scroll to position [573, 0]
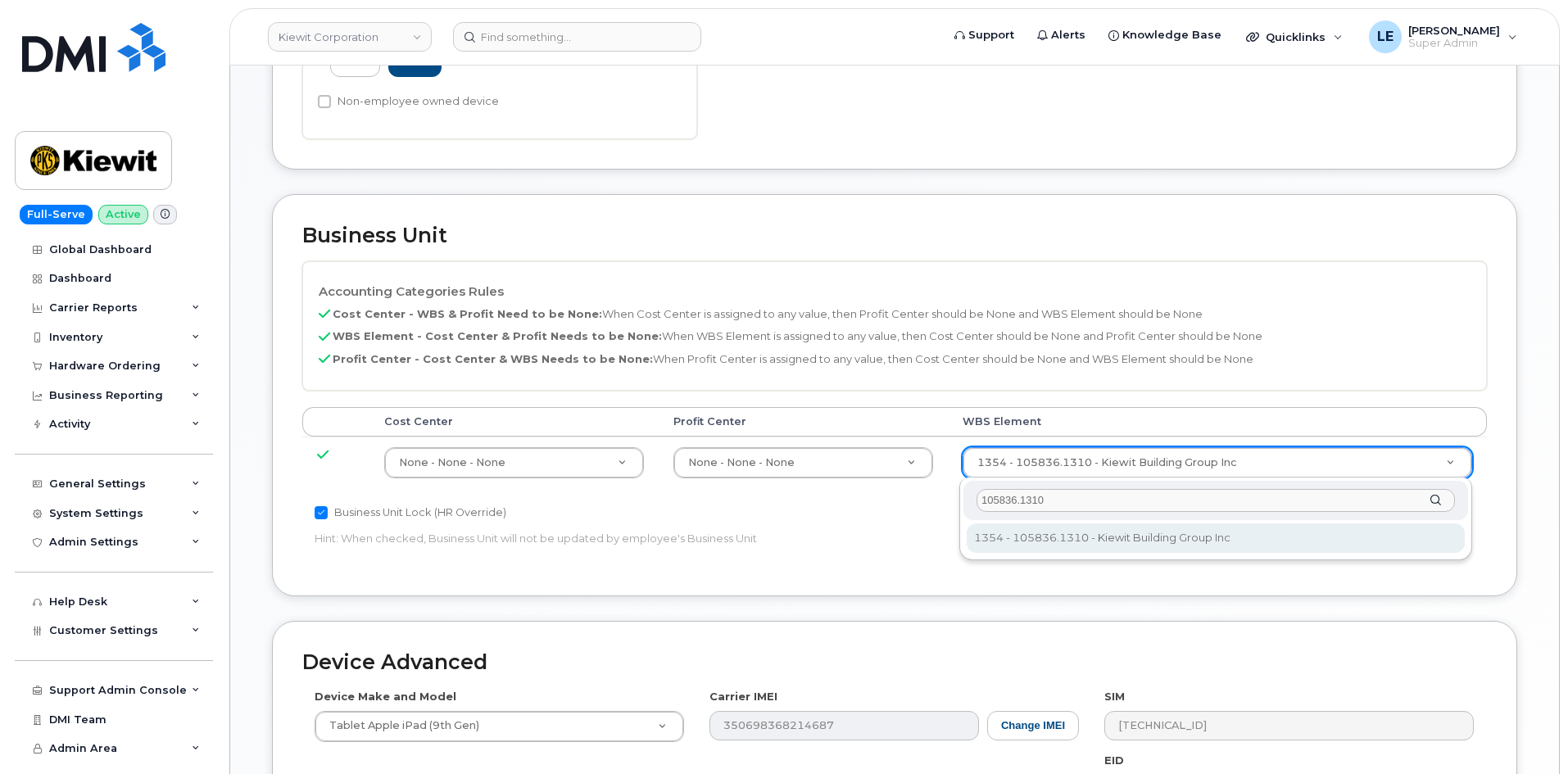
type input "105836.1310"
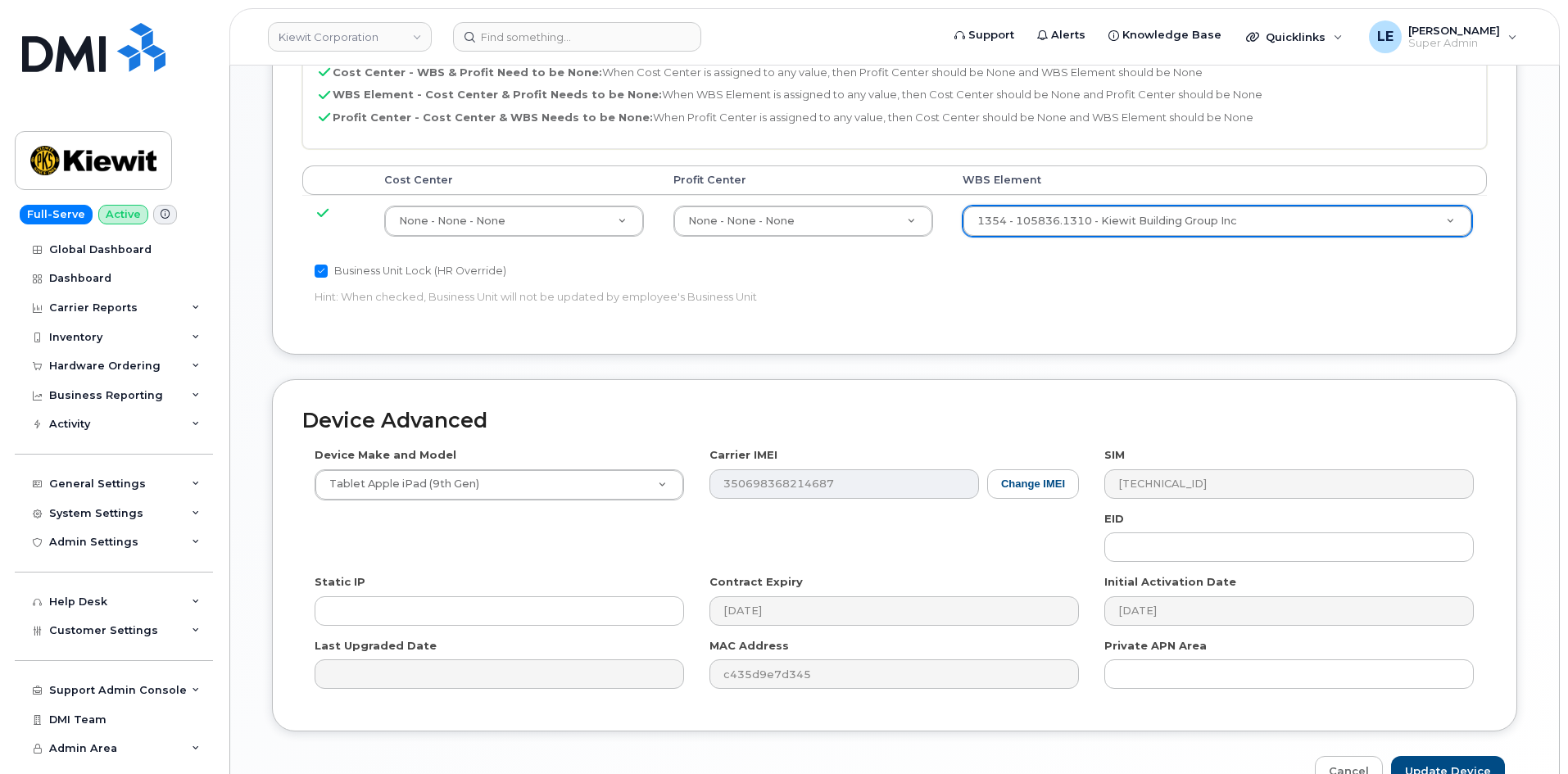
scroll to position [909, 0]
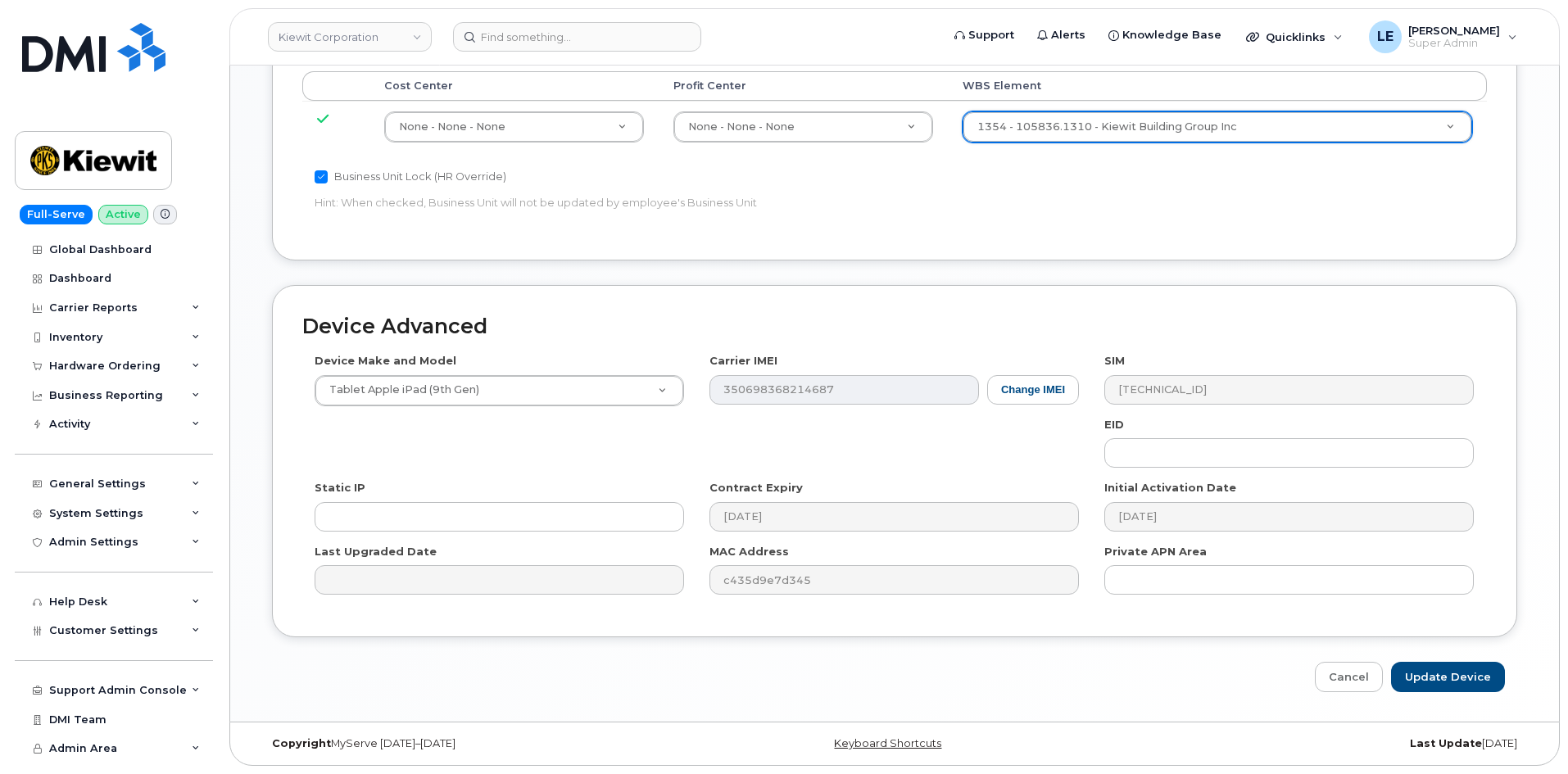
click at [1091, 519] on div "Contract Expiry 2025-02-27" at bounding box center [894, 505] width 395 height 52
click at [1446, 672] on input "Update Device" at bounding box center [1448, 677] width 114 height 31
type input "Saving..."
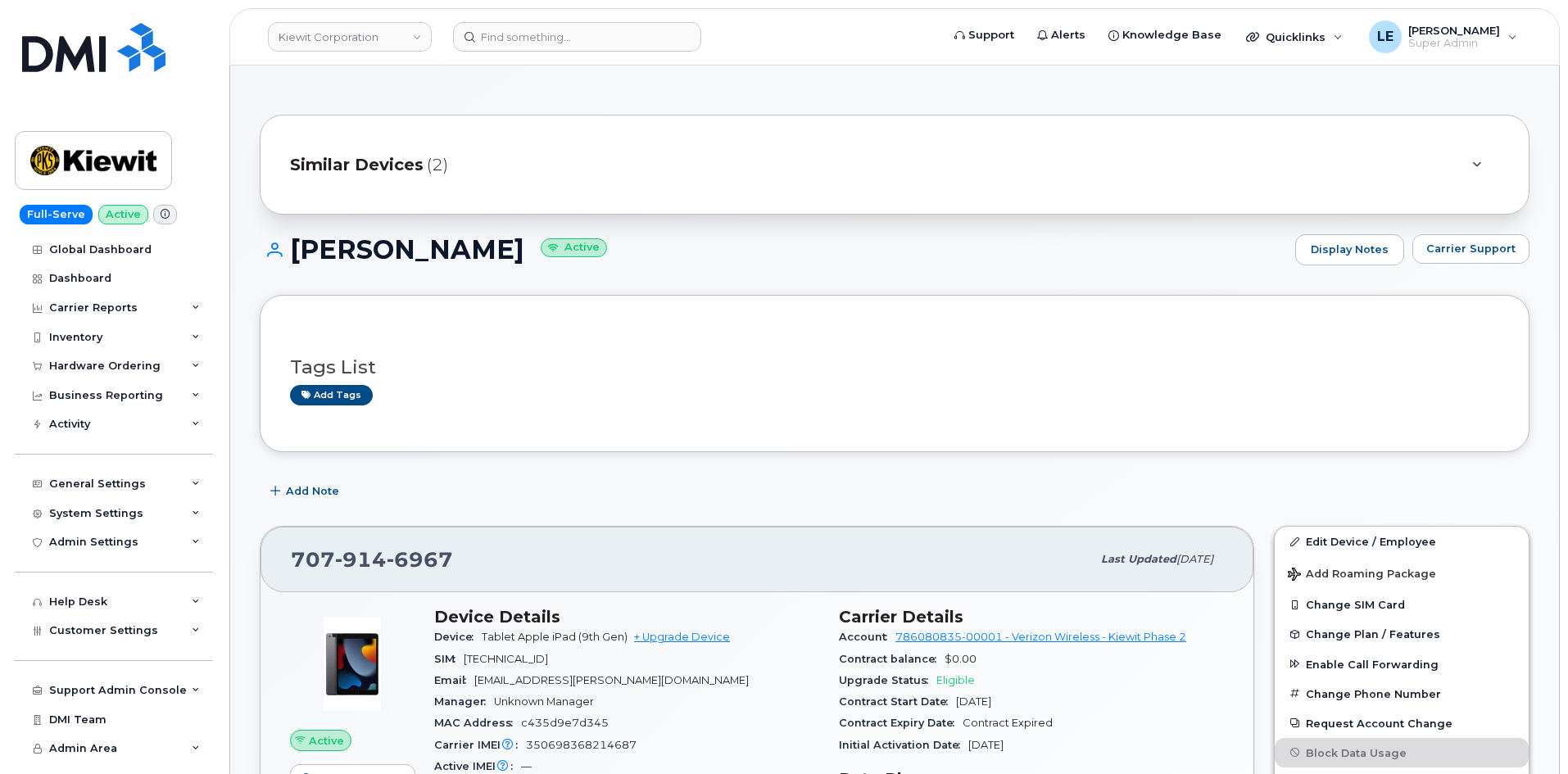
click at [471, 182] on div "Similar Devices (2)" at bounding box center [872, 164] width 1163 height 39
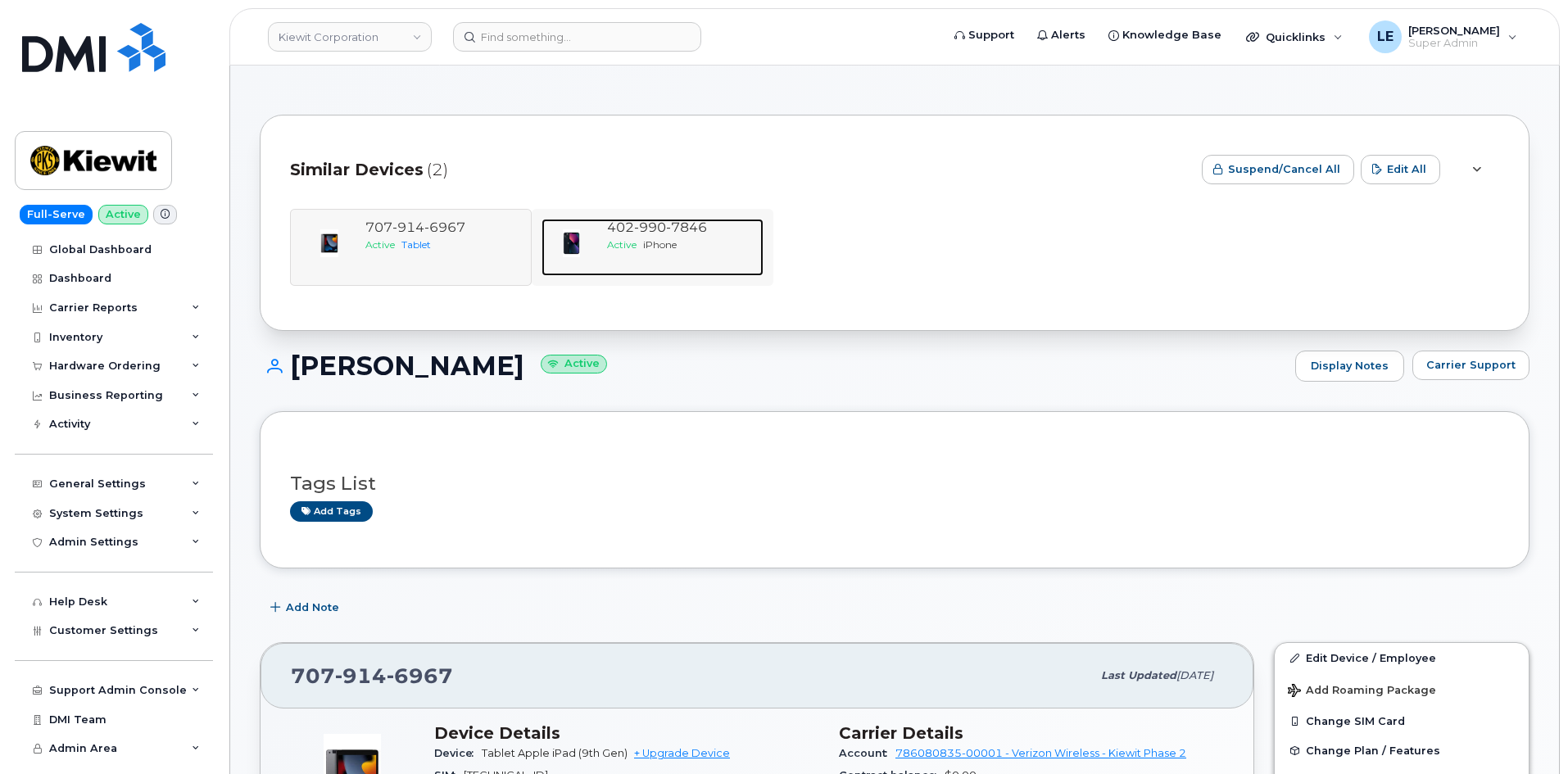
click at [620, 245] on span "Active" at bounding box center [621, 245] width 30 height 13
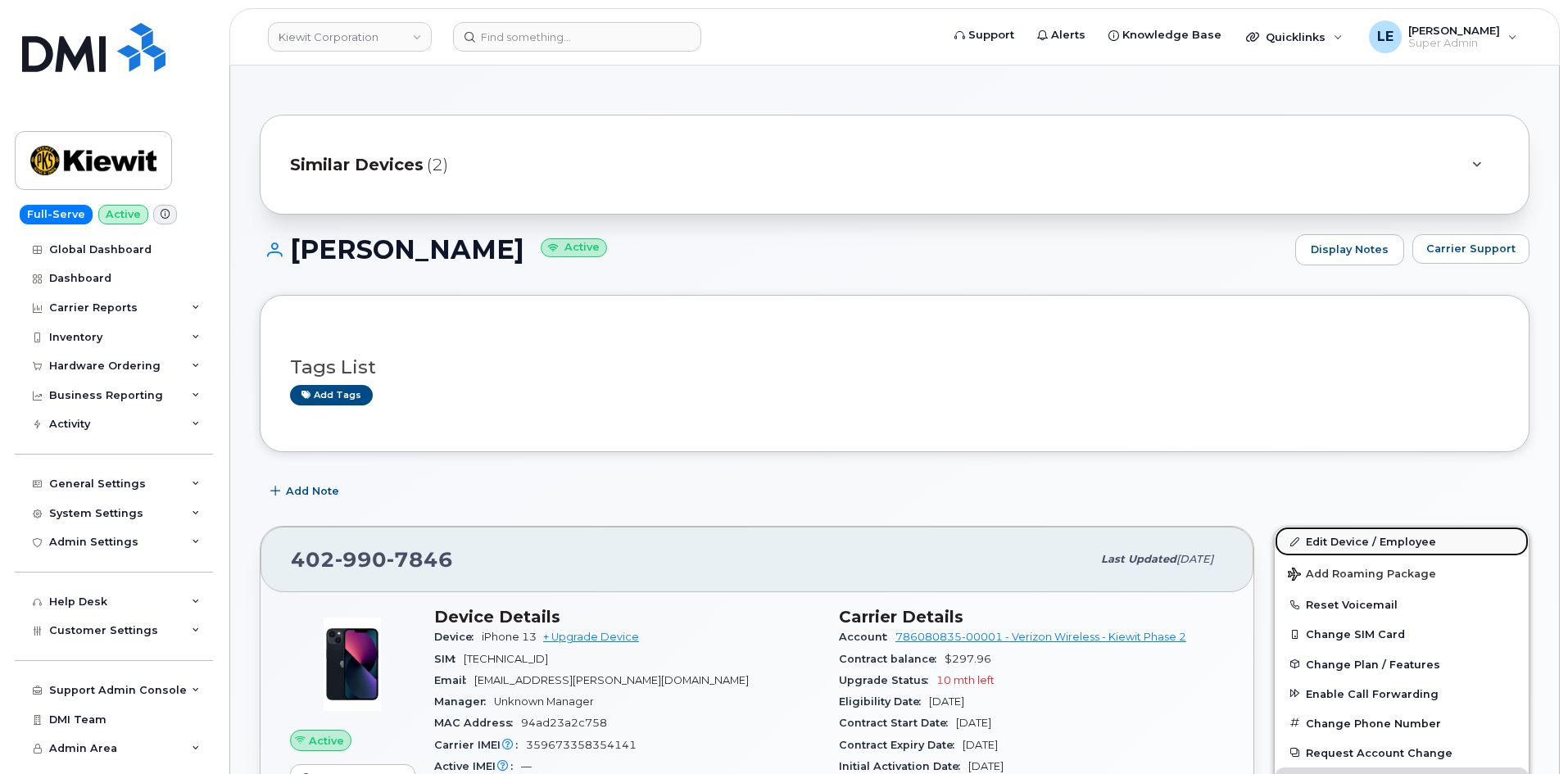
click at [1342, 547] on link "Edit Device / Employee" at bounding box center [1401, 541] width 254 height 30
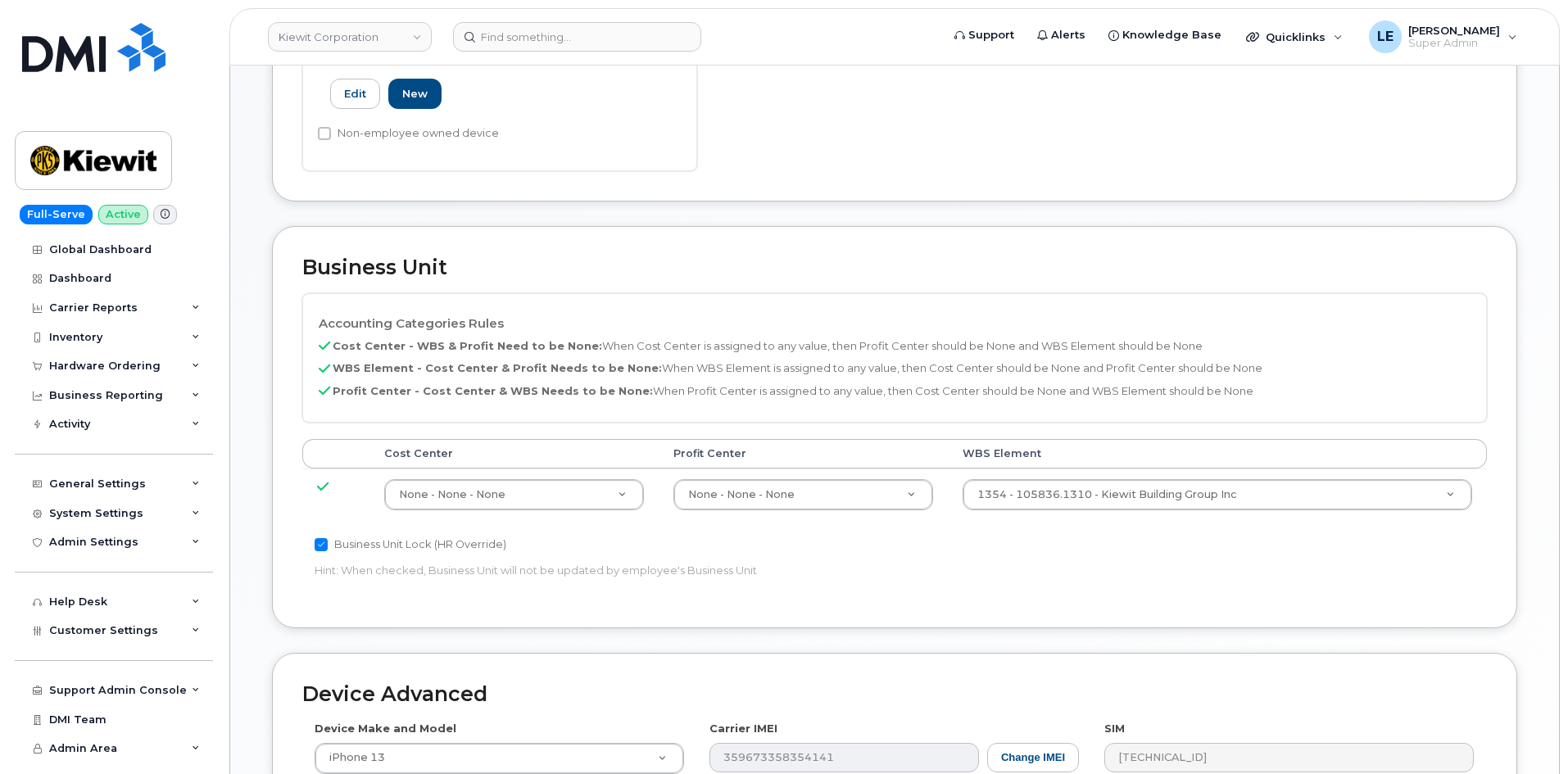
scroll to position [737, 0]
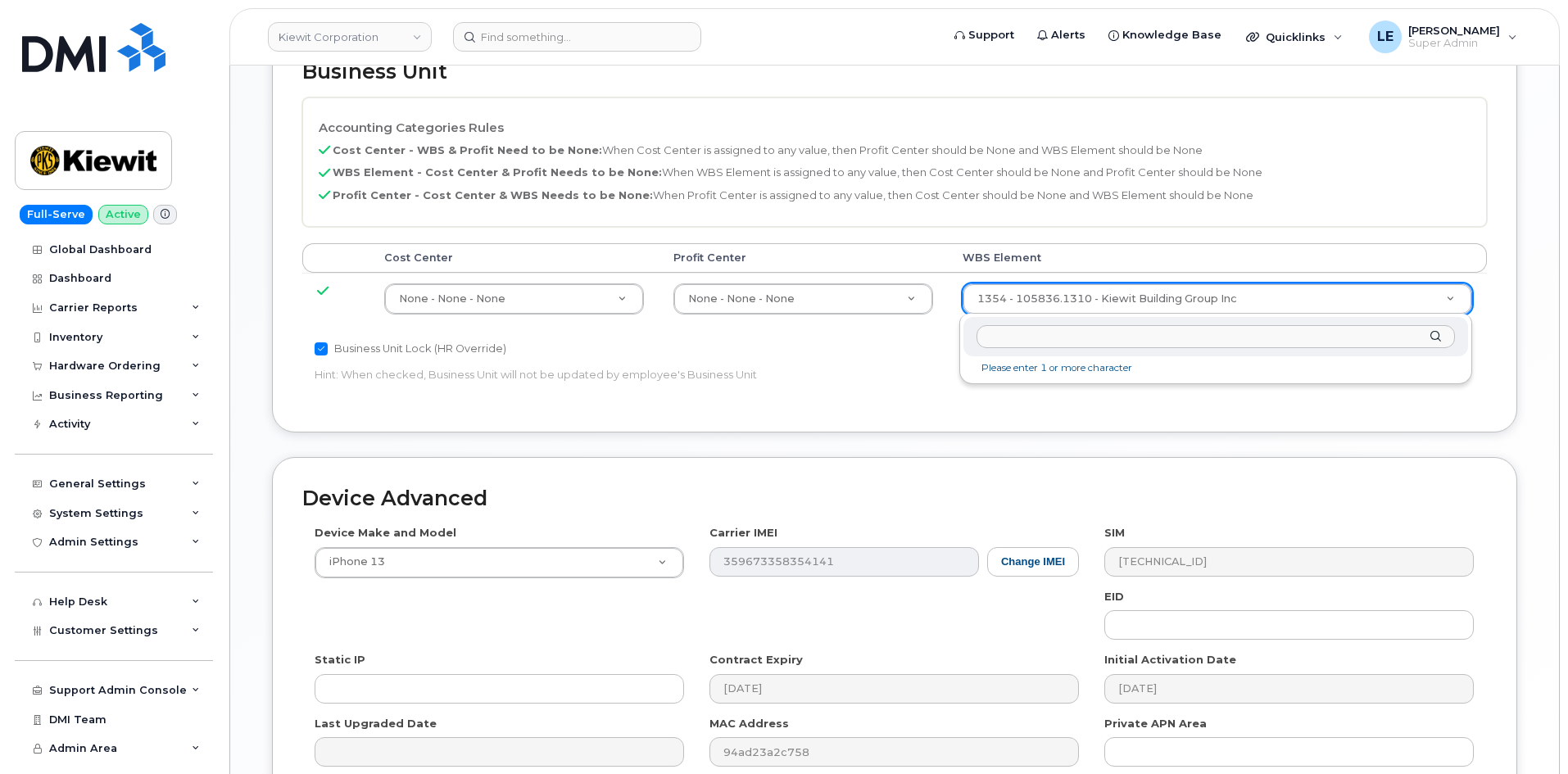
click at [1038, 326] on input "text" at bounding box center [1215, 337] width 478 height 24
type input "105836.1310"
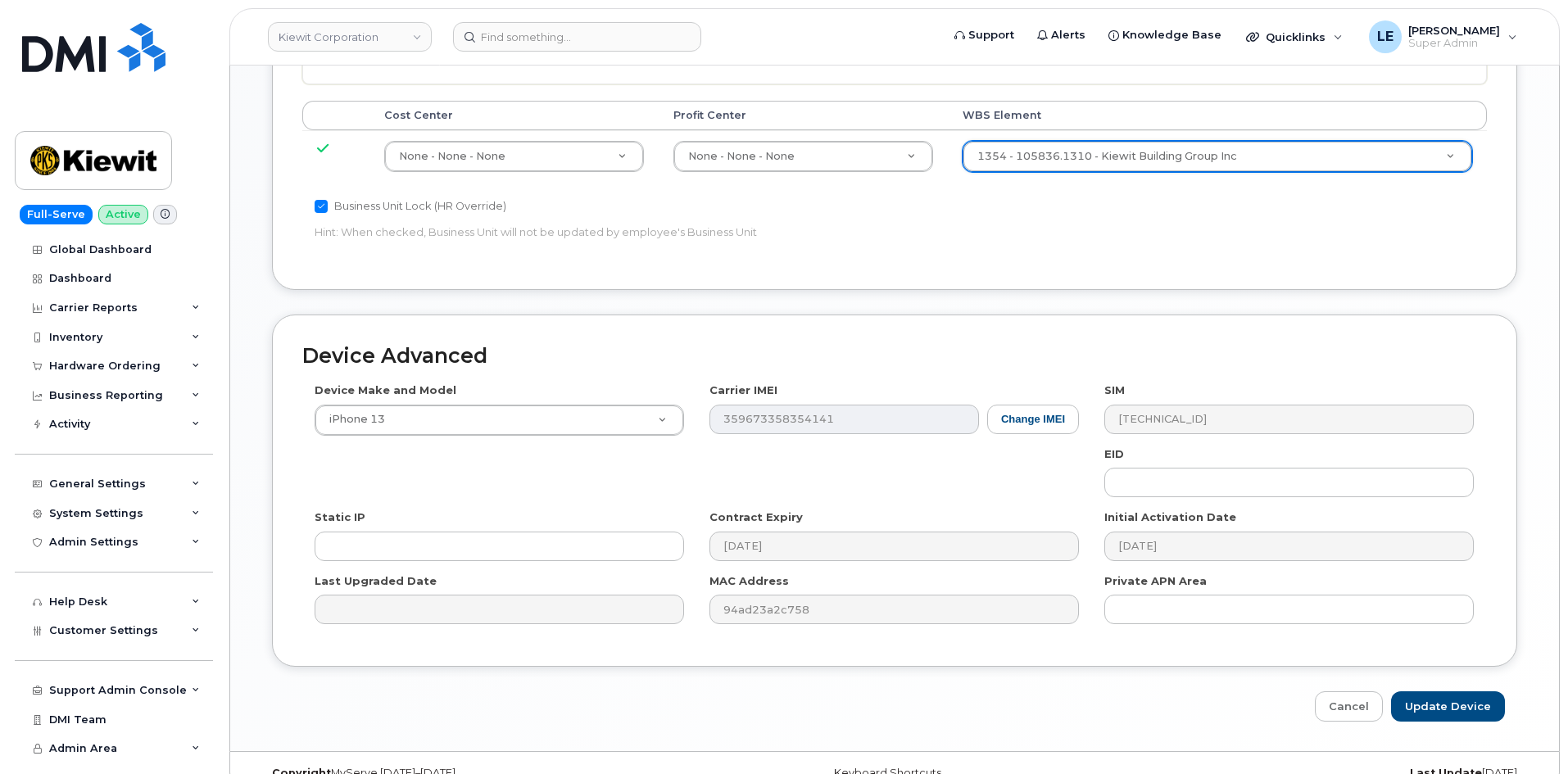
scroll to position [909, 0]
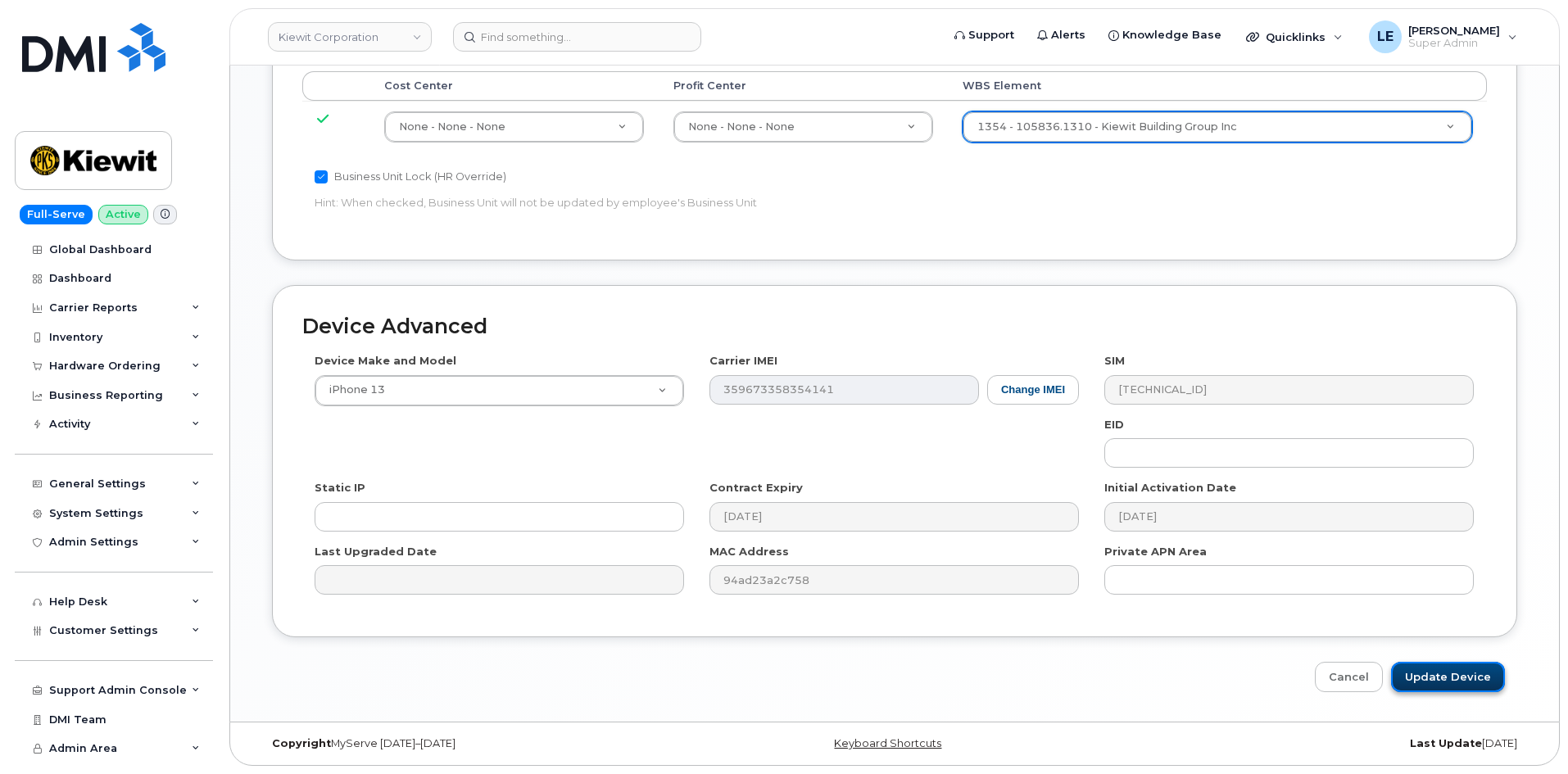
click at [1434, 674] on input "Update Device" at bounding box center [1448, 677] width 114 height 31
type input "Saving..."
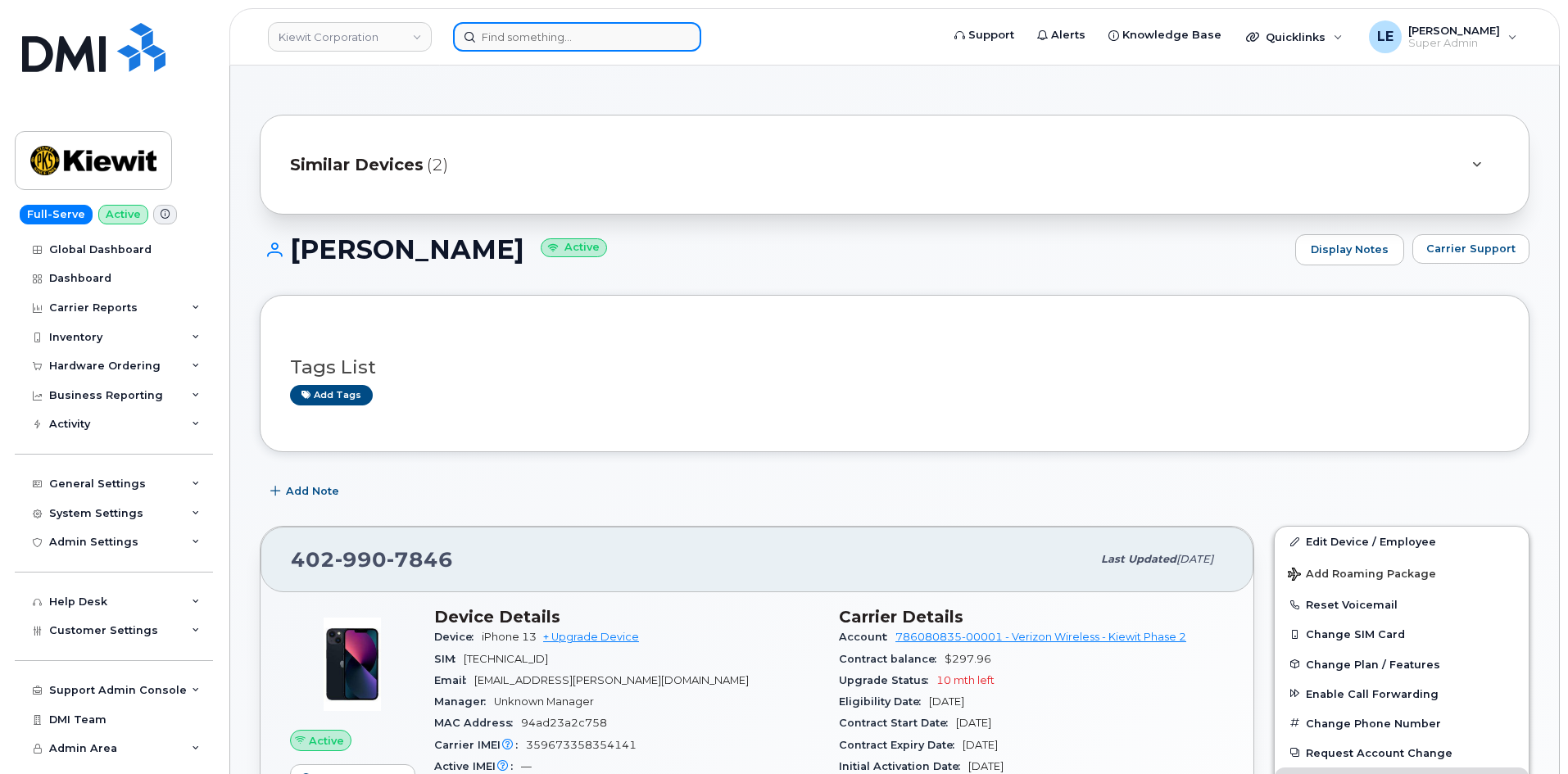
click at [548, 36] on input at bounding box center [577, 36] width 248 height 30
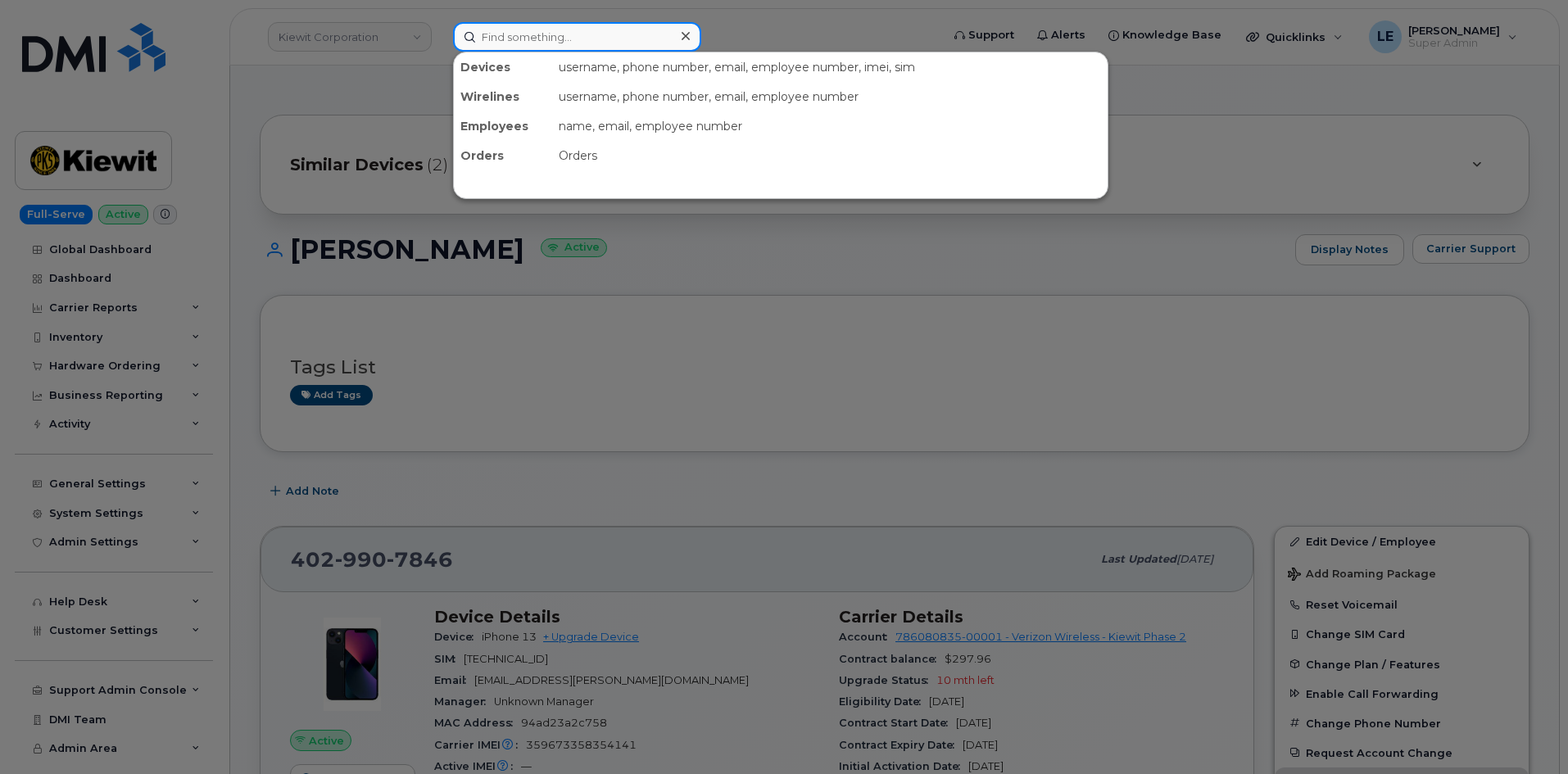
paste input "DAVID.GIERKEY@KIEWIT.COM"
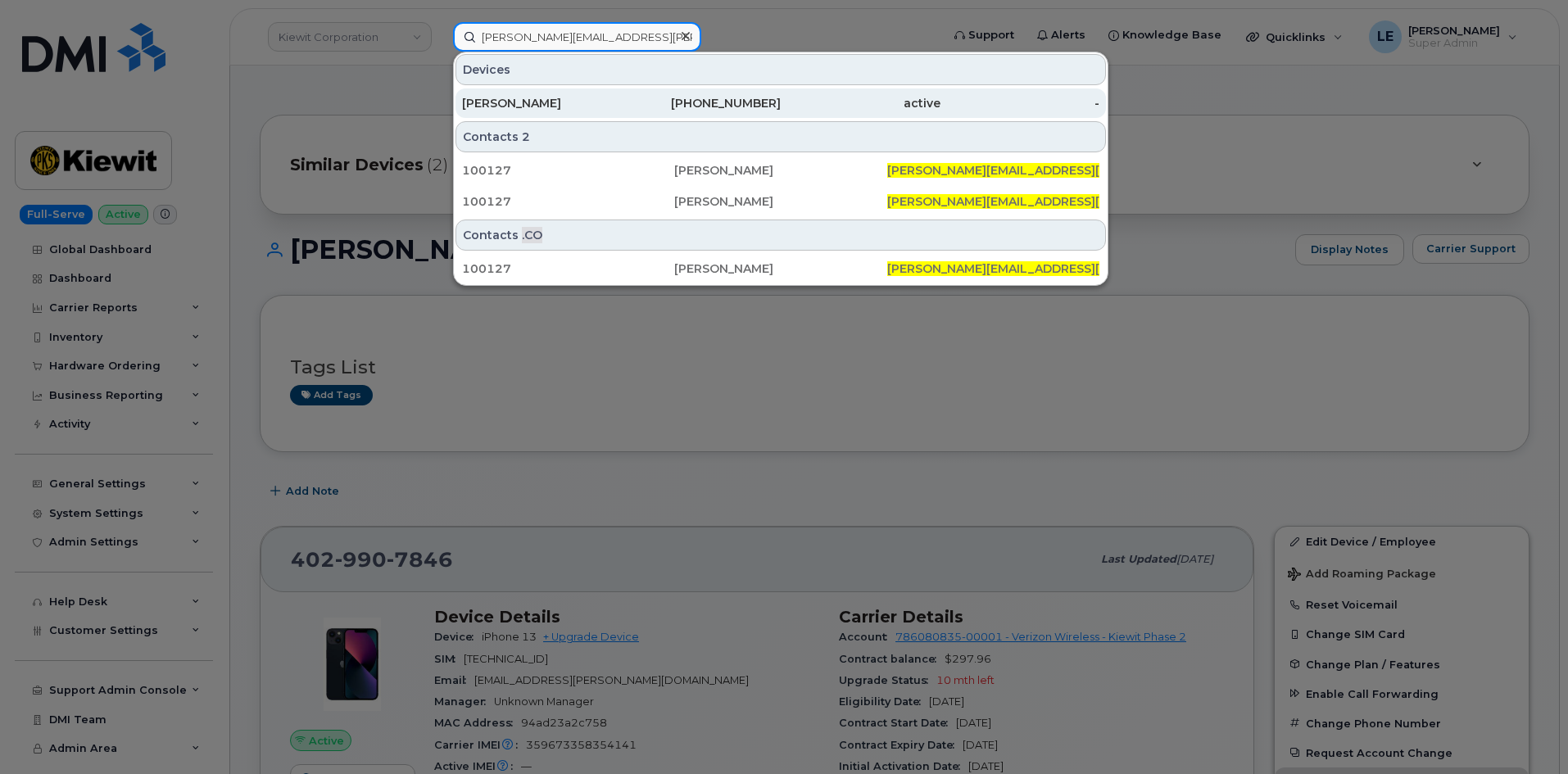
type input "DAVID.GIERKEY@KIEWIT.COM"
click at [590, 106] on div "DAVID GIERKEY" at bounding box center [542, 103] width 160 height 16
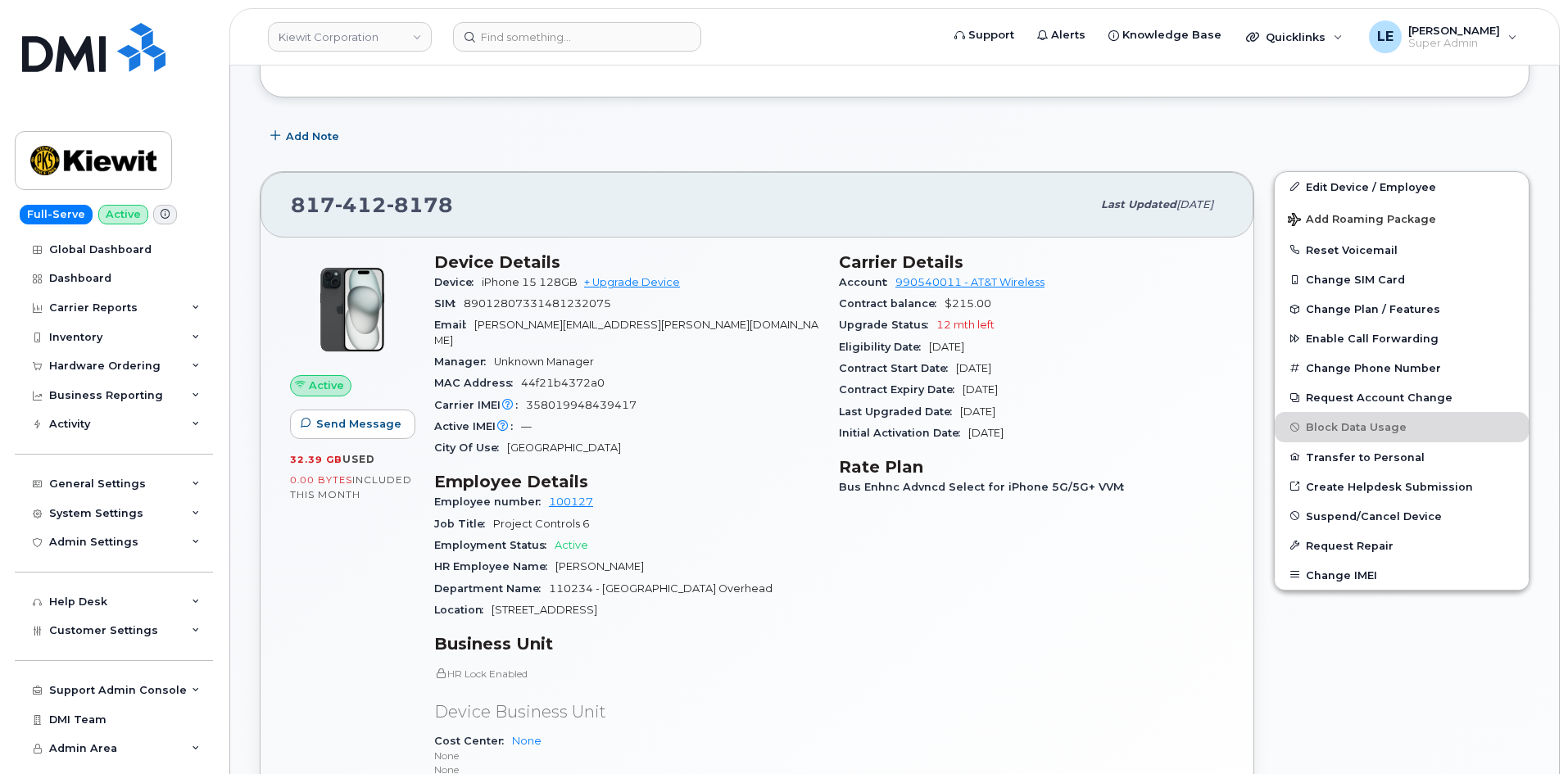
scroll to position [246, 0]
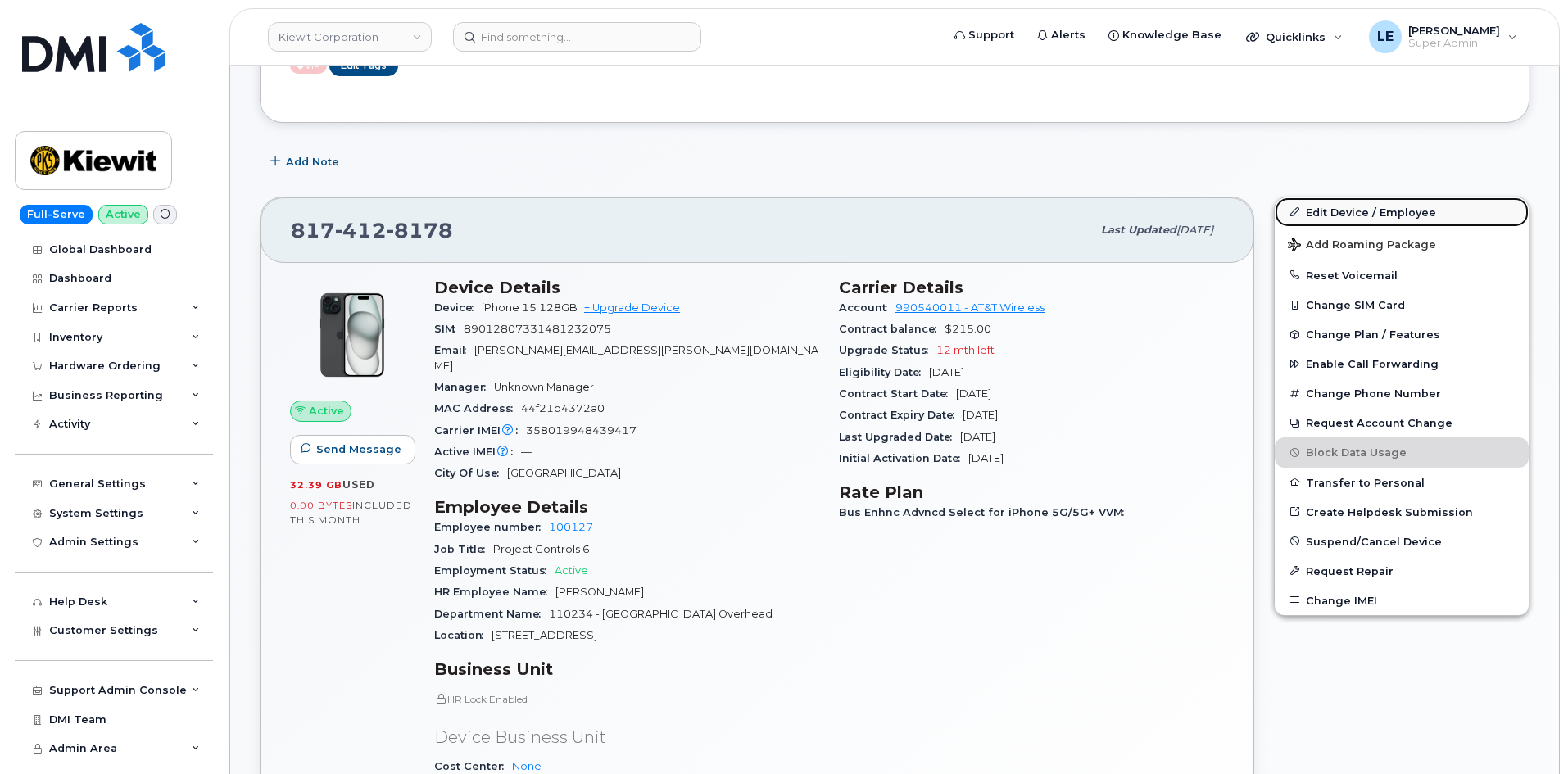
click at [1336, 203] on link "Edit Device / Employee" at bounding box center [1401, 212] width 254 height 30
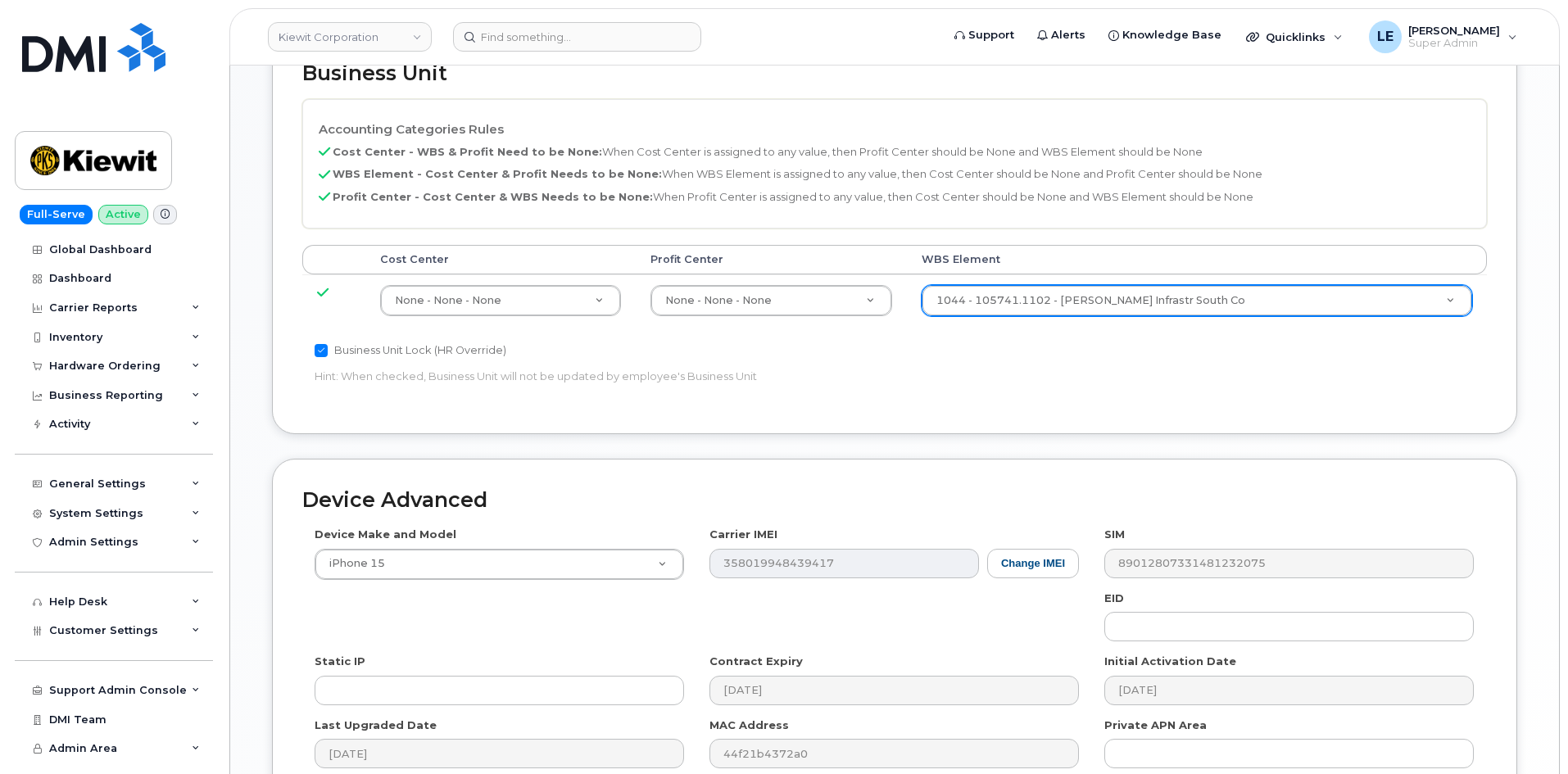
scroll to position [745, 0]
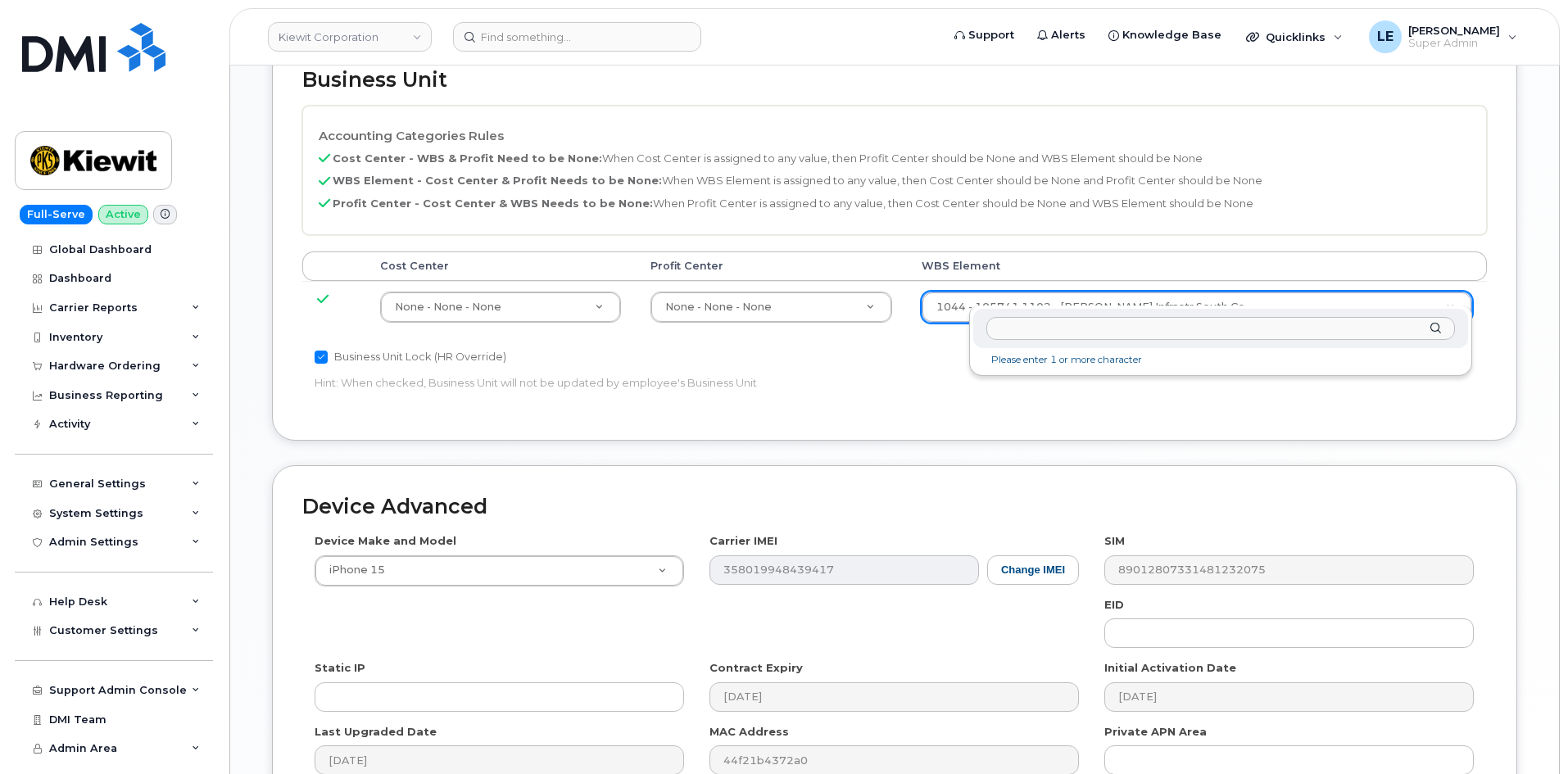
click at [1051, 326] on input "text" at bounding box center [1221, 329] width 468 height 24
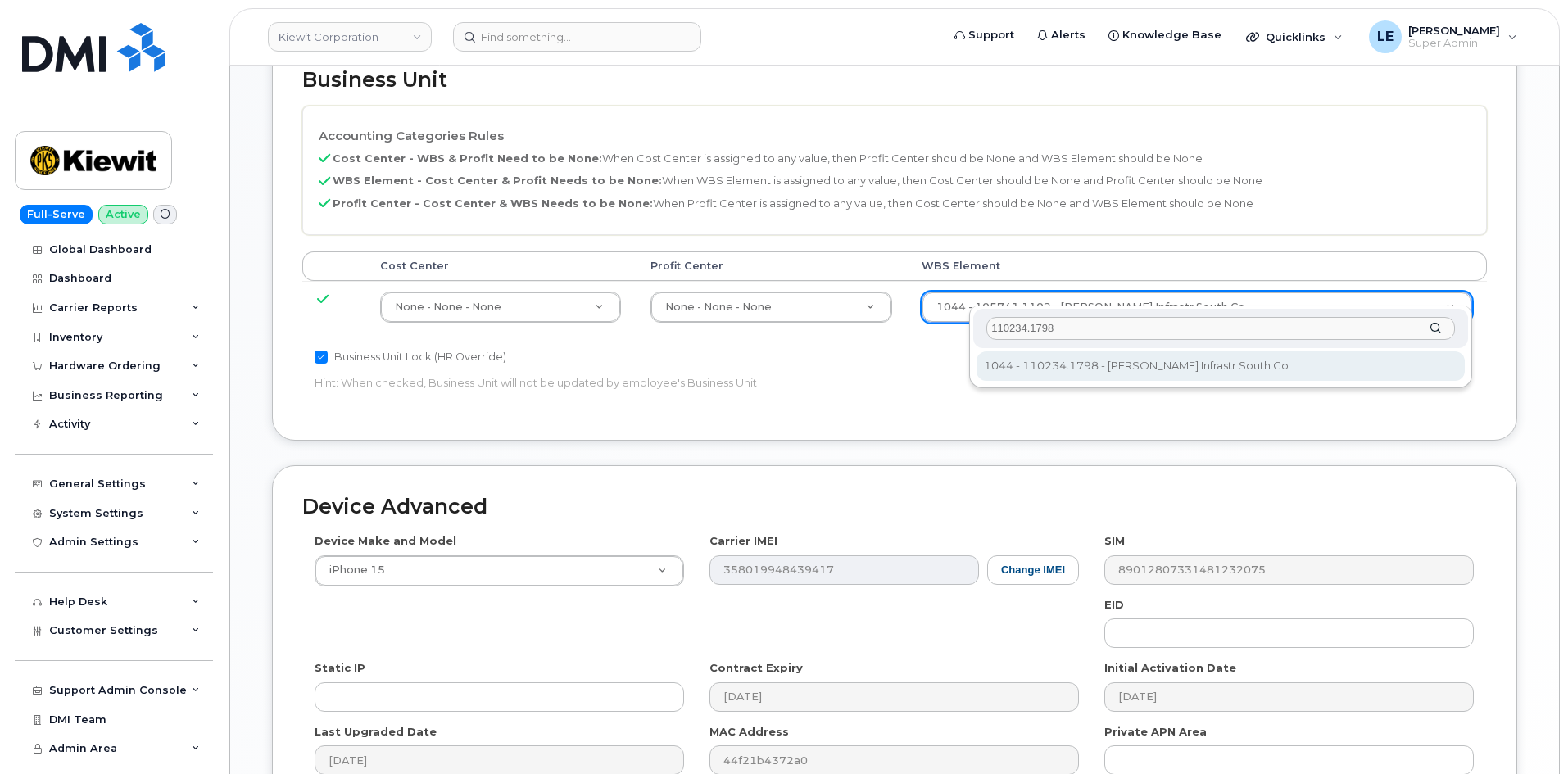
type input "110234.1798"
drag, startPoint x: 1051, startPoint y: 363, endPoint x: 1068, endPoint y: 409, distance: 49.0
click at [1067, 409] on body "Kiewit Corporation Support Alerts Knowledge Base Quicklinks Suspend / Cancel De…" at bounding box center [784, 105] width 1568 height 1700
type input "35967539"
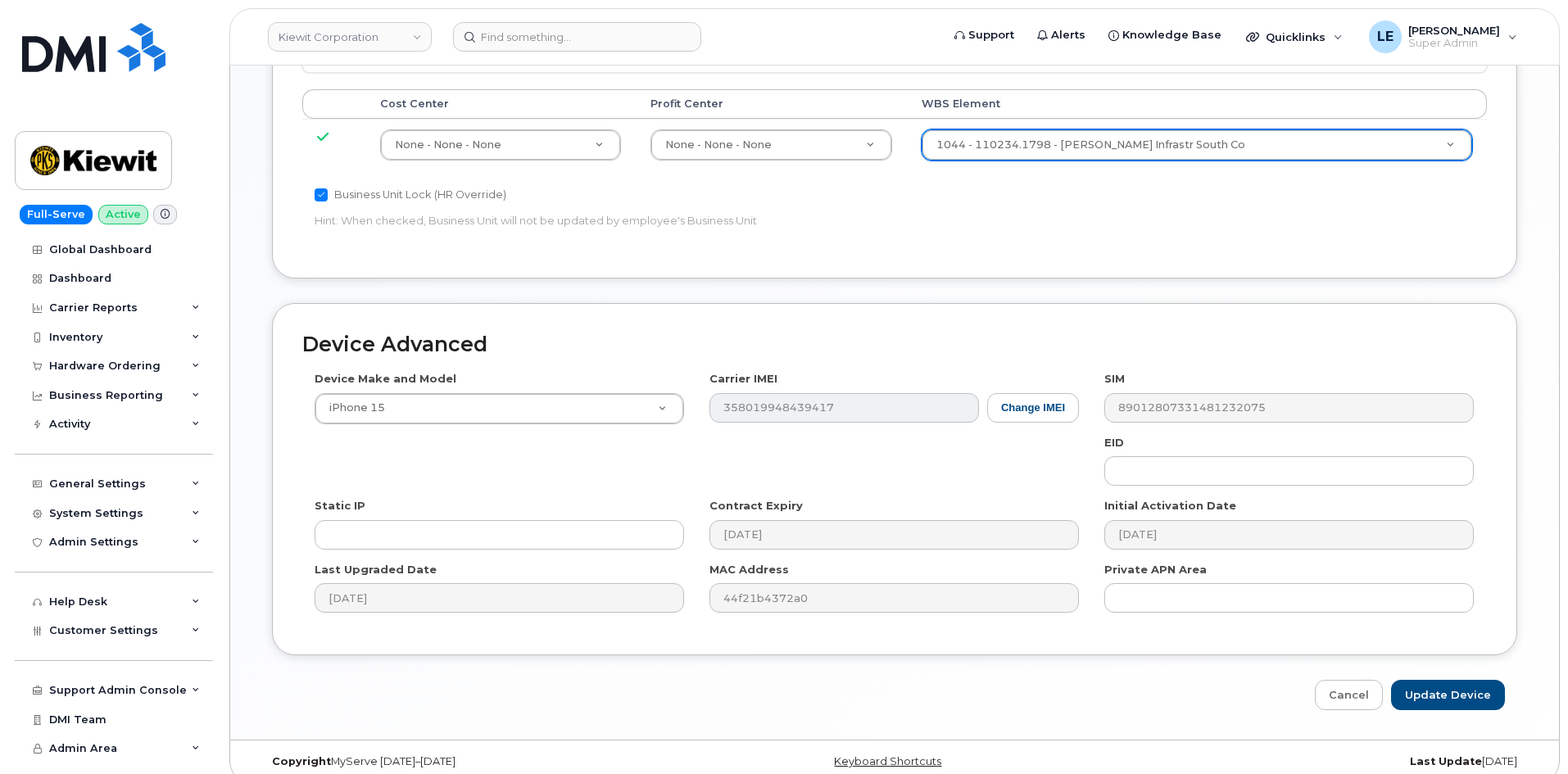
scroll to position [909, 0]
click at [1422, 686] on input "Update Device" at bounding box center [1448, 694] width 114 height 31
type input "Saving..."
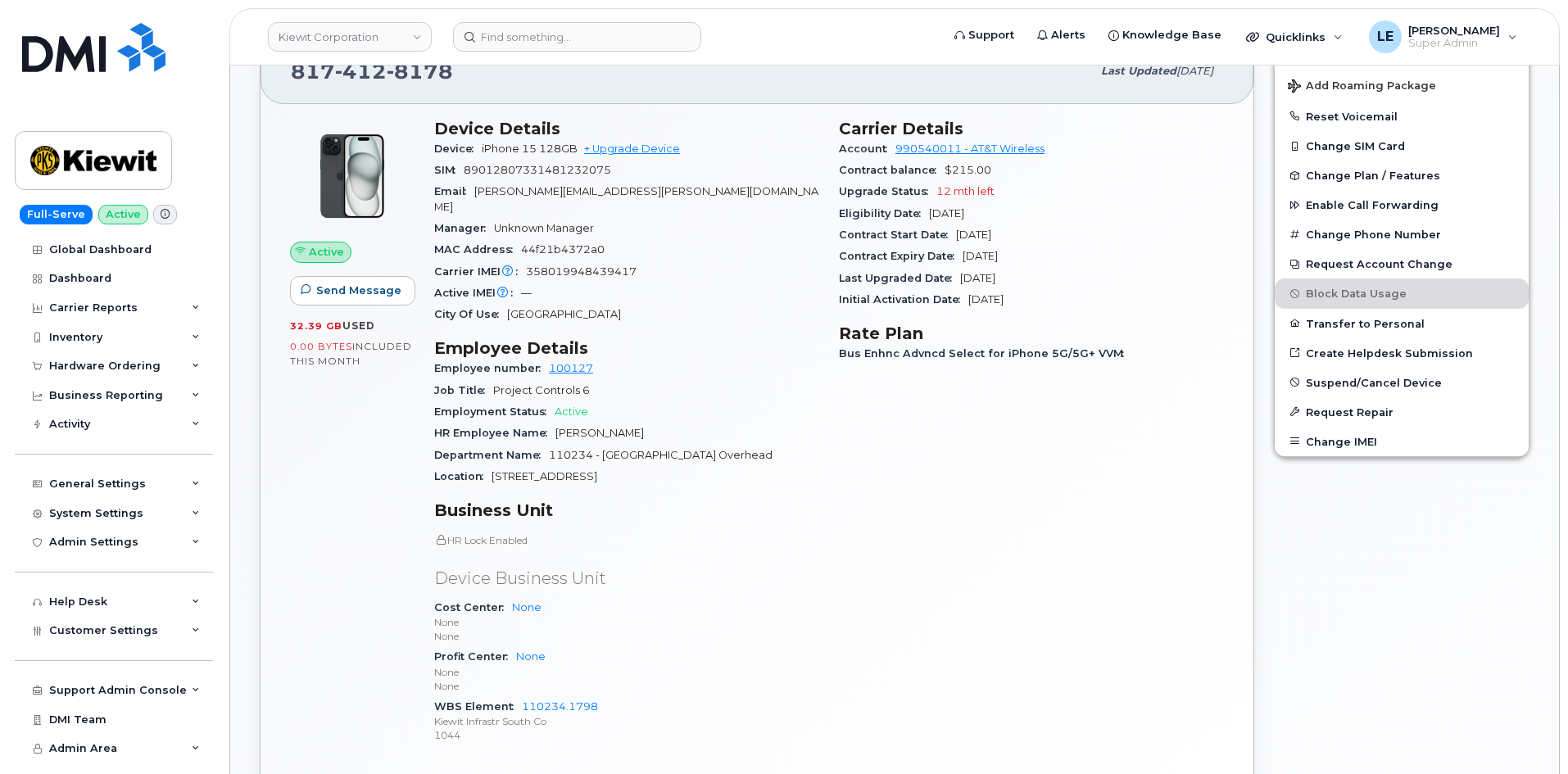
scroll to position [410, 0]
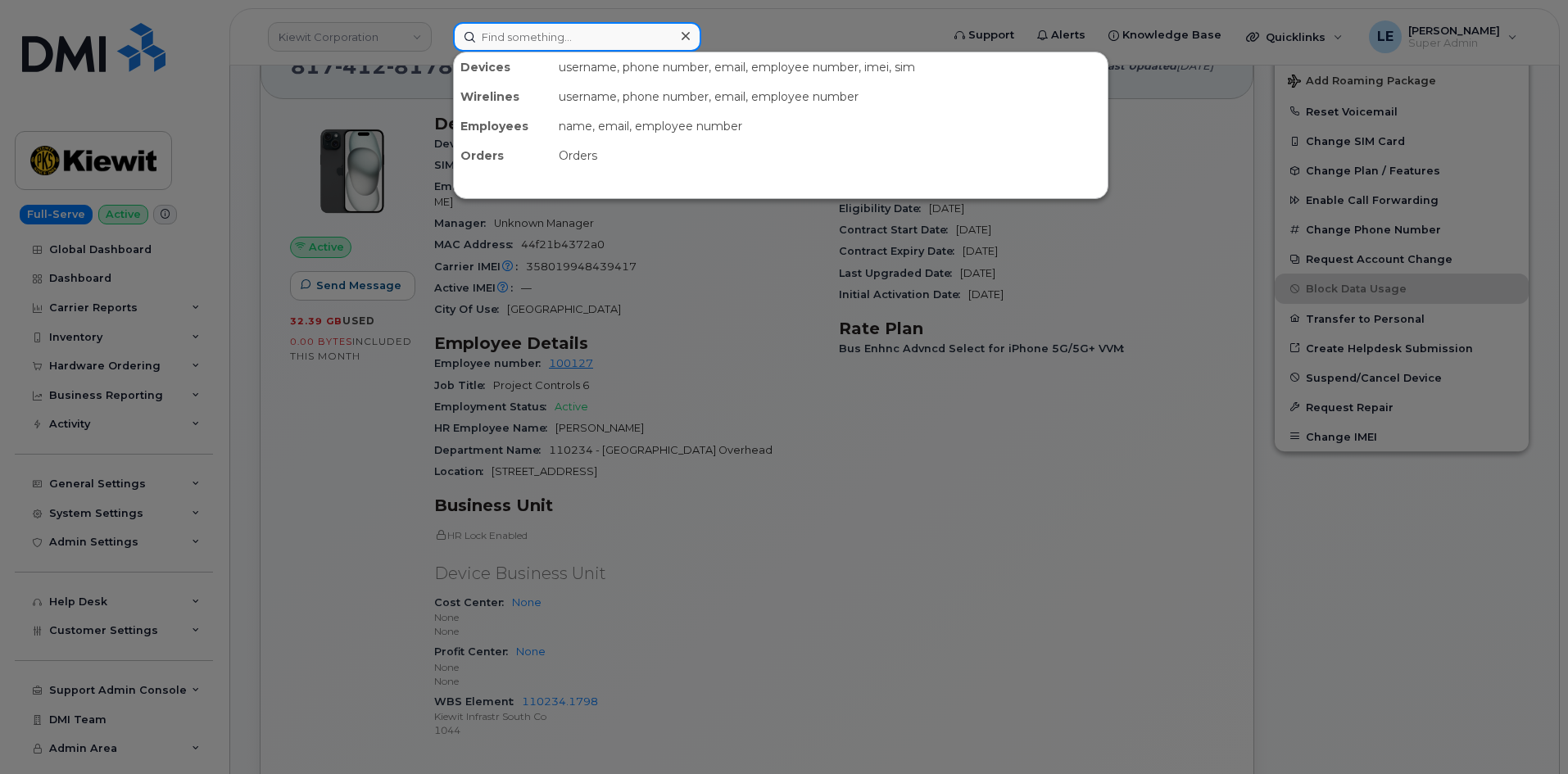
click at [540, 43] on input at bounding box center [577, 36] width 248 height 30
paste input "[PERSON_NAME][EMAIL_ADDRESS][PERSON_NAME][PERSON_NAME][DOMAIN_NAME]"
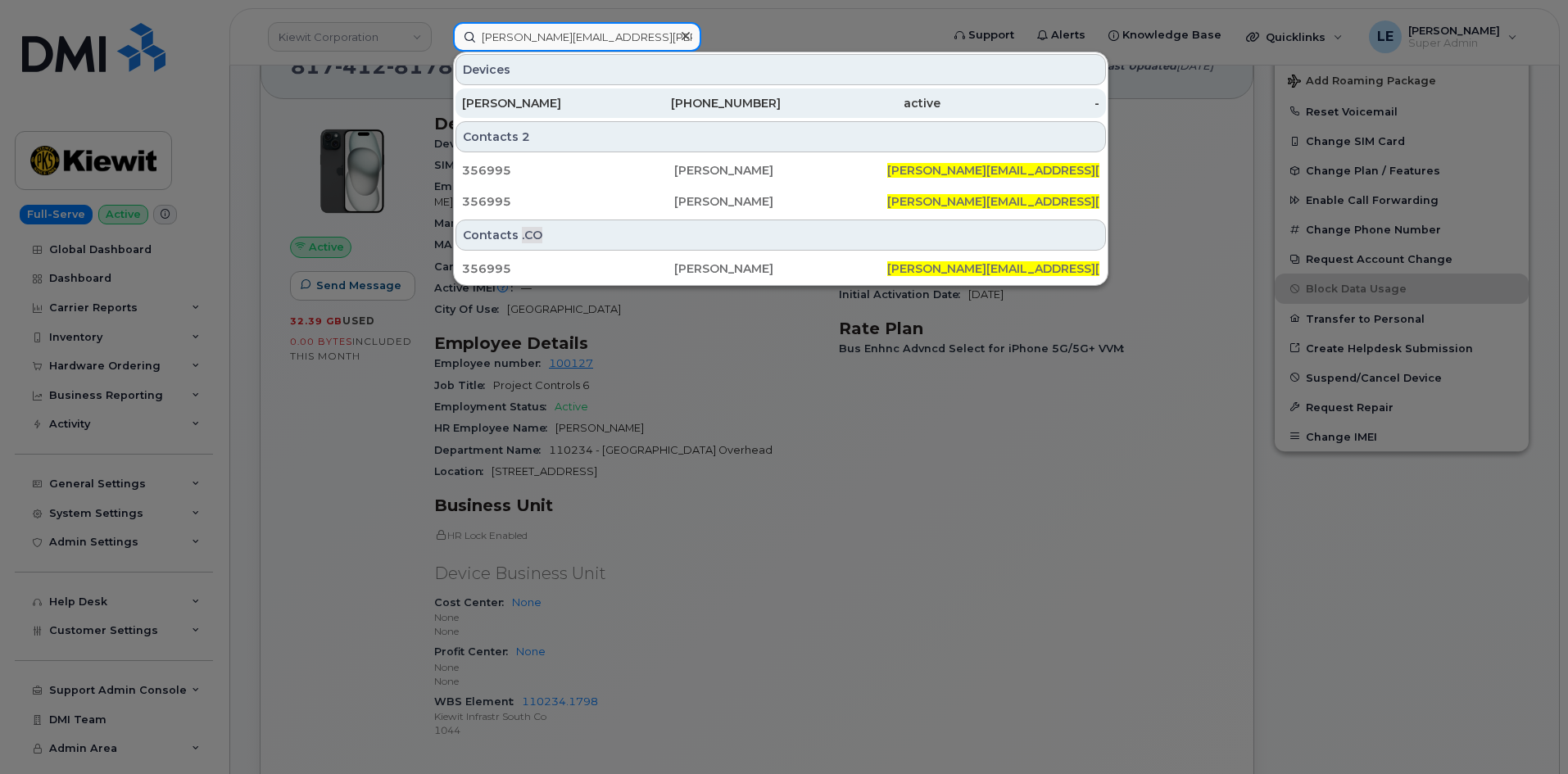
type input "[PERSON_NAME][EMAIL_ADDRESS][PERSON_NAME][PERSON_NAME][DOMAIN_NAME]"
click at [536, 93] on div "[PERSON_NAME]" at bounding box center [542, 103] width 160 height 30
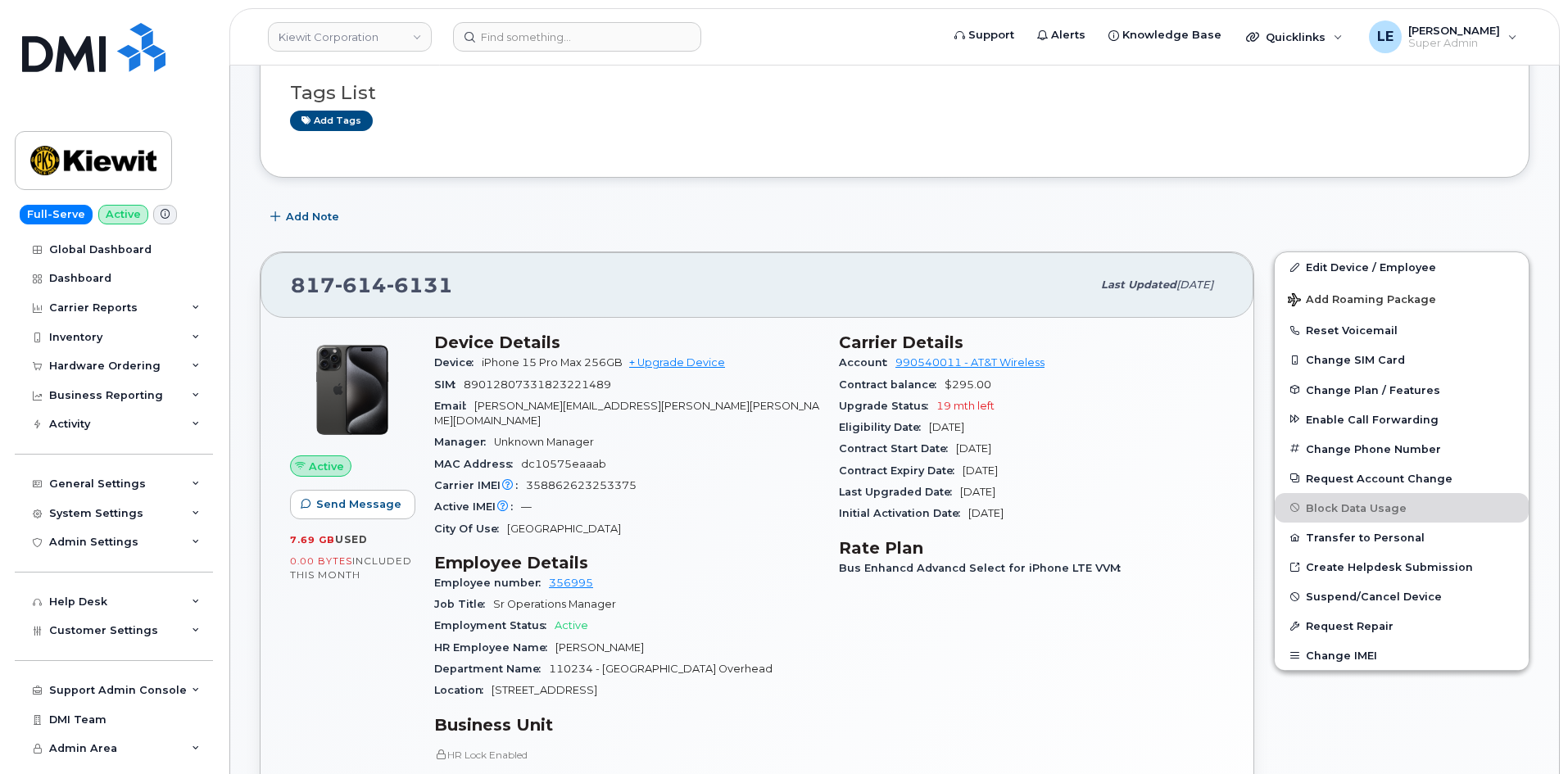
scroll to position [164, 0]
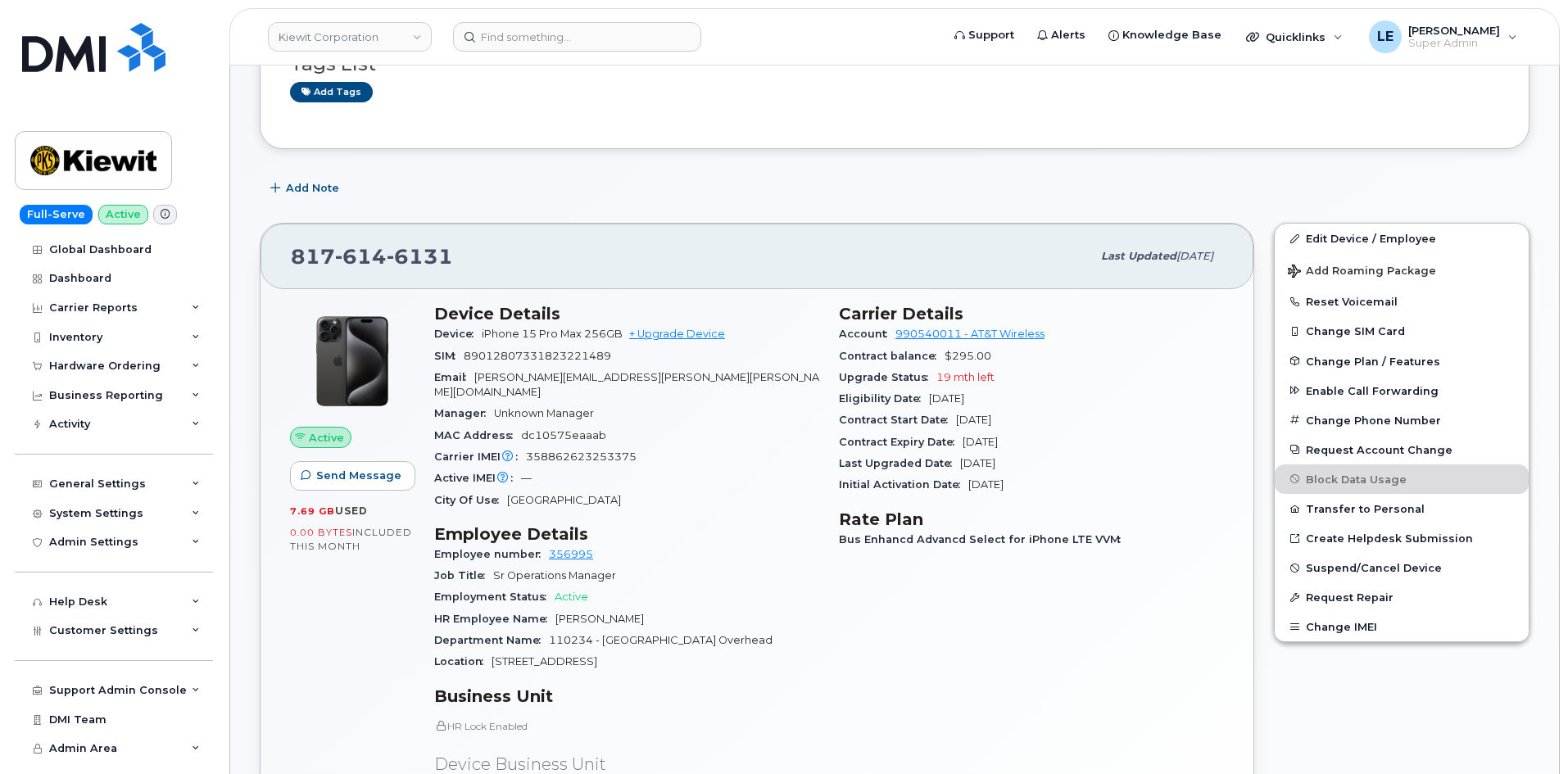
click at [856, 213] on div "[PHONE_NUMBER] Last updated [DATE] Active Send Message 7.69 GB  used 0.00 Bytes…" at bounding box center [756, 621] width 1014 height 816
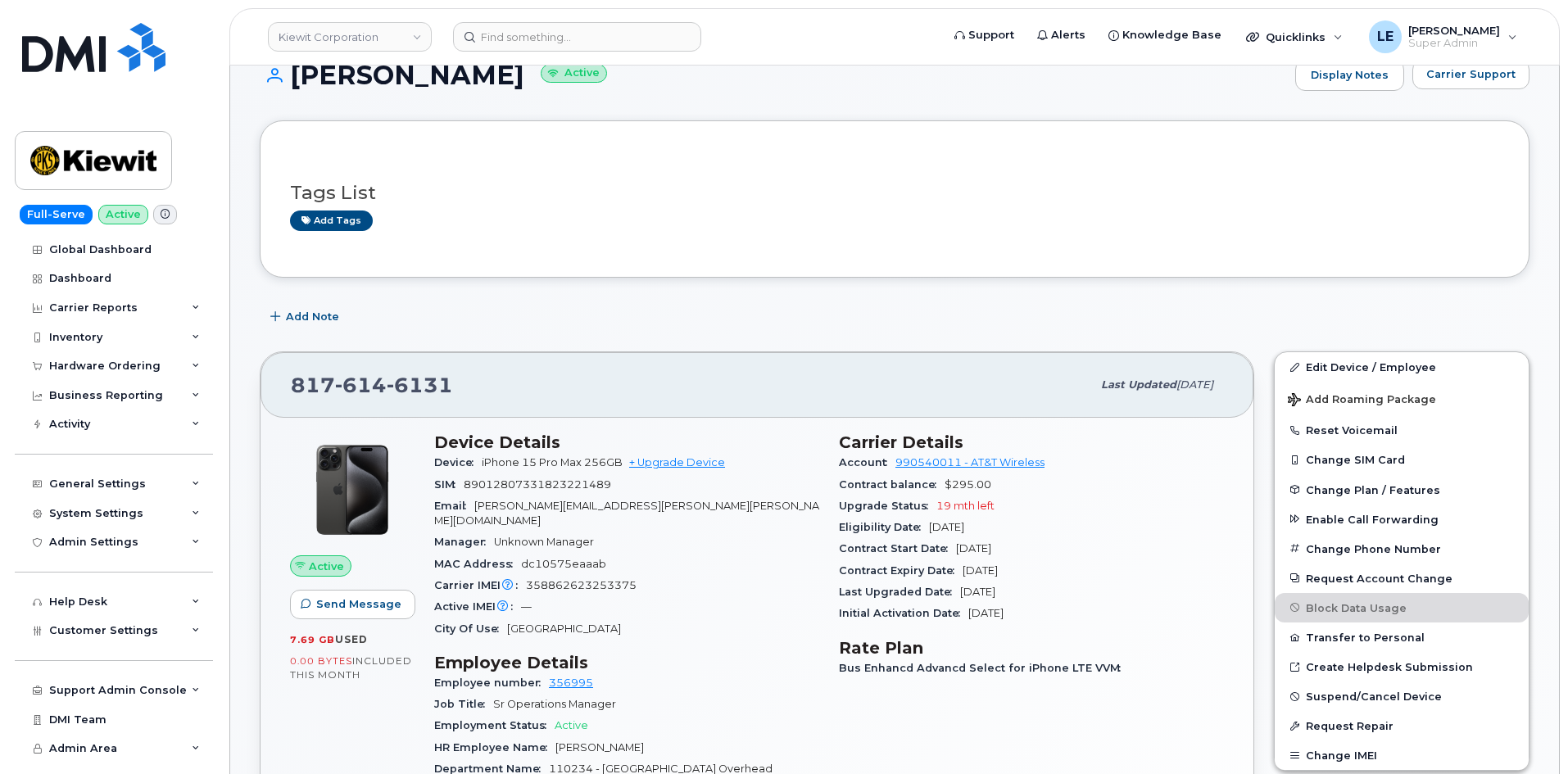
scroll to position [0, 0]
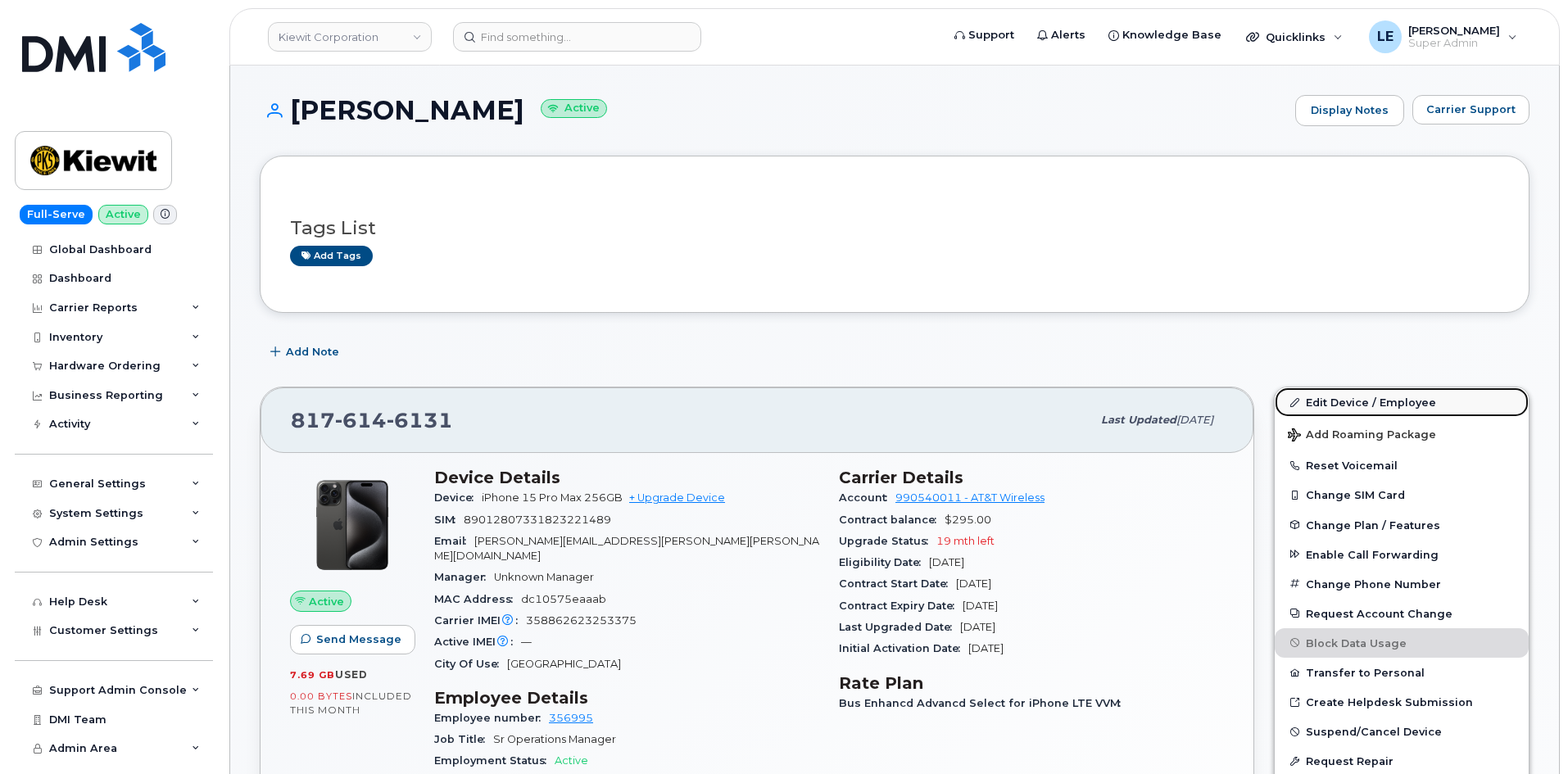
click at [1451, 411] on link "Edit Device / Employee" at bounding box center [1401, 401] width 254 height 30
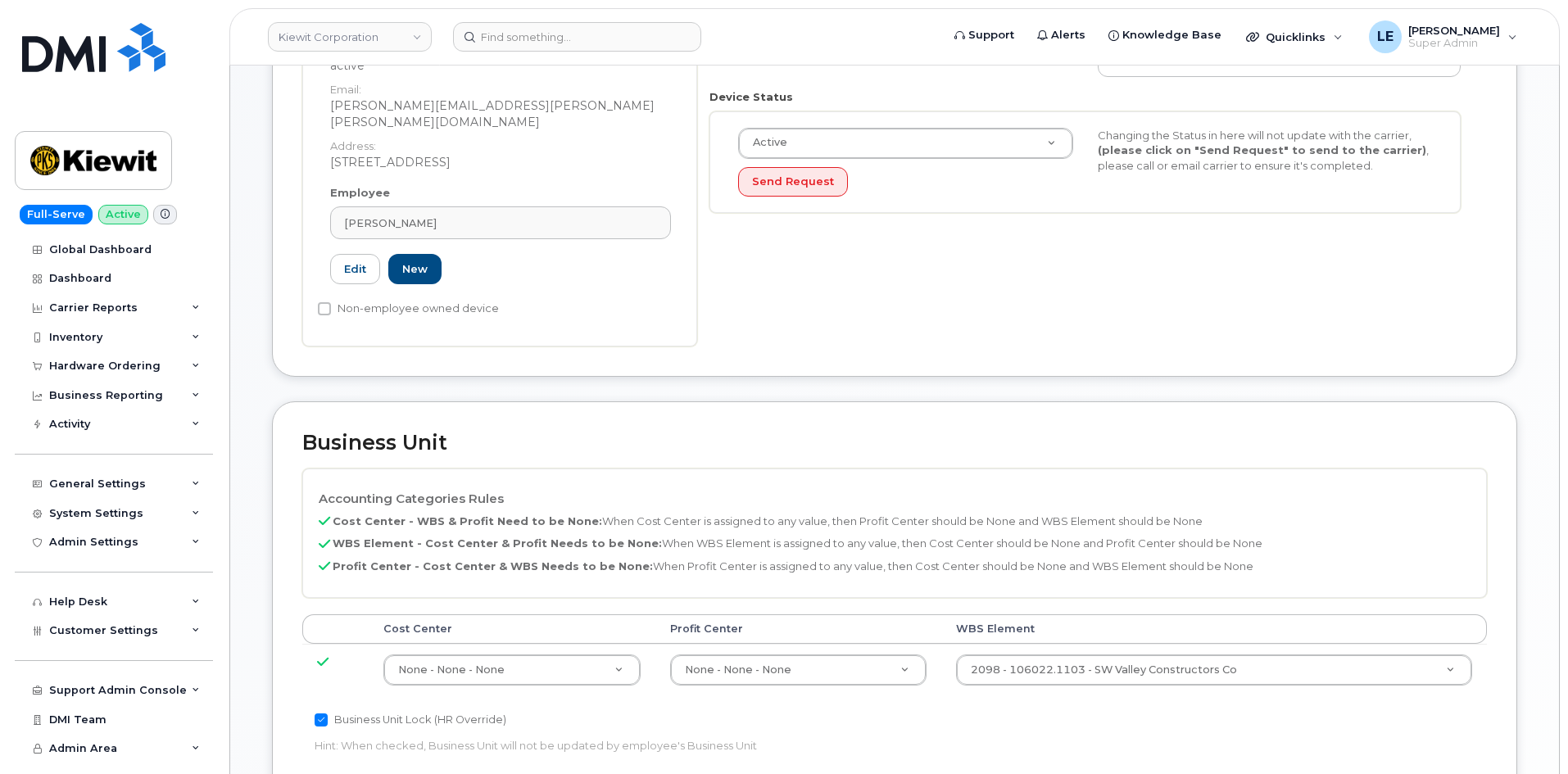
scroll to position [410, 0]
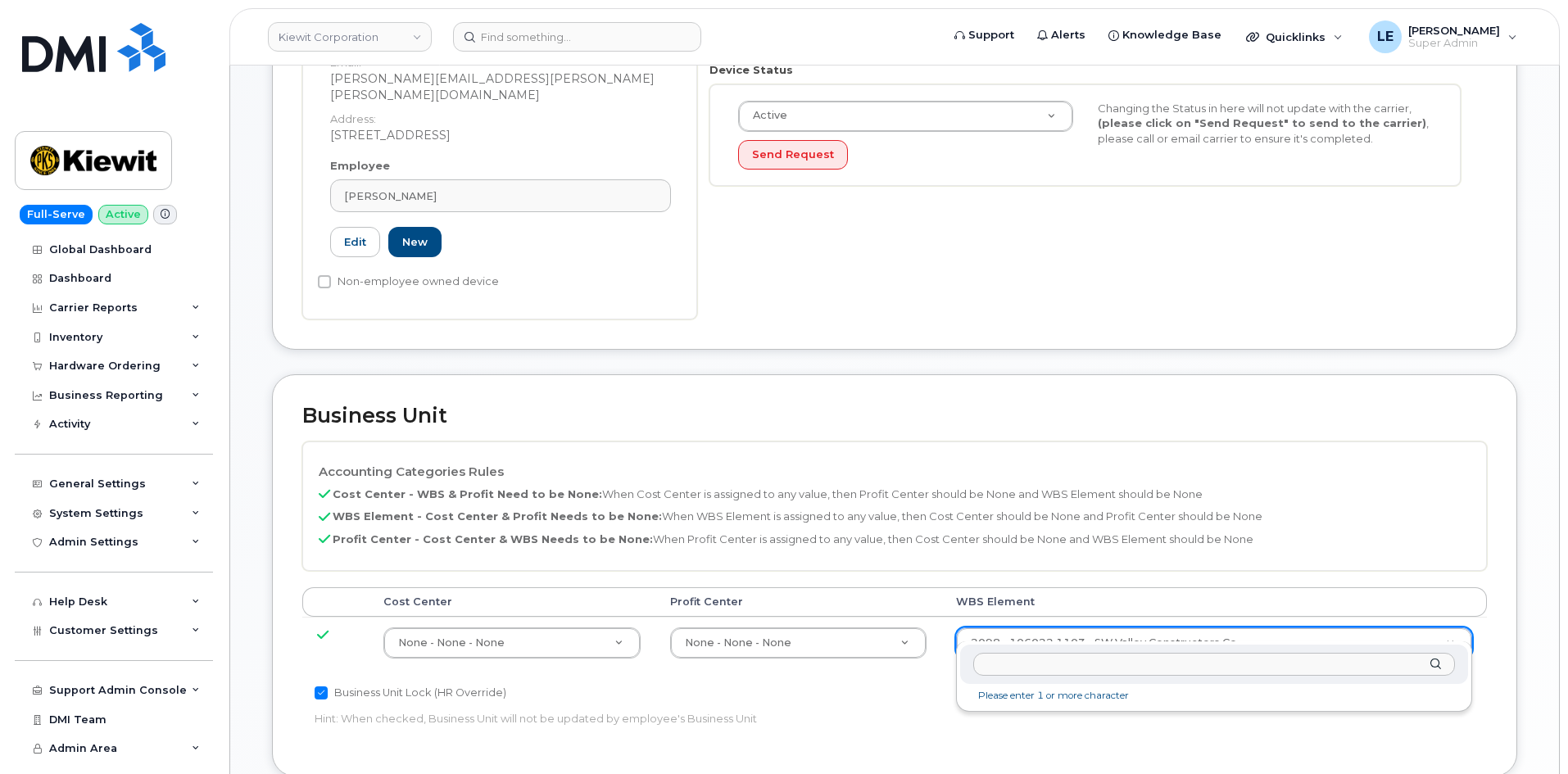
click at [1027, 665] on input "text" at bounding box center [1214, 665] width 482 height 24
type input "110234.1798"
type input "35967539"
click at [981, 683] on div "Business Unit Lock (HR Override)" at bounding box center [696, 693] width 764 height 20
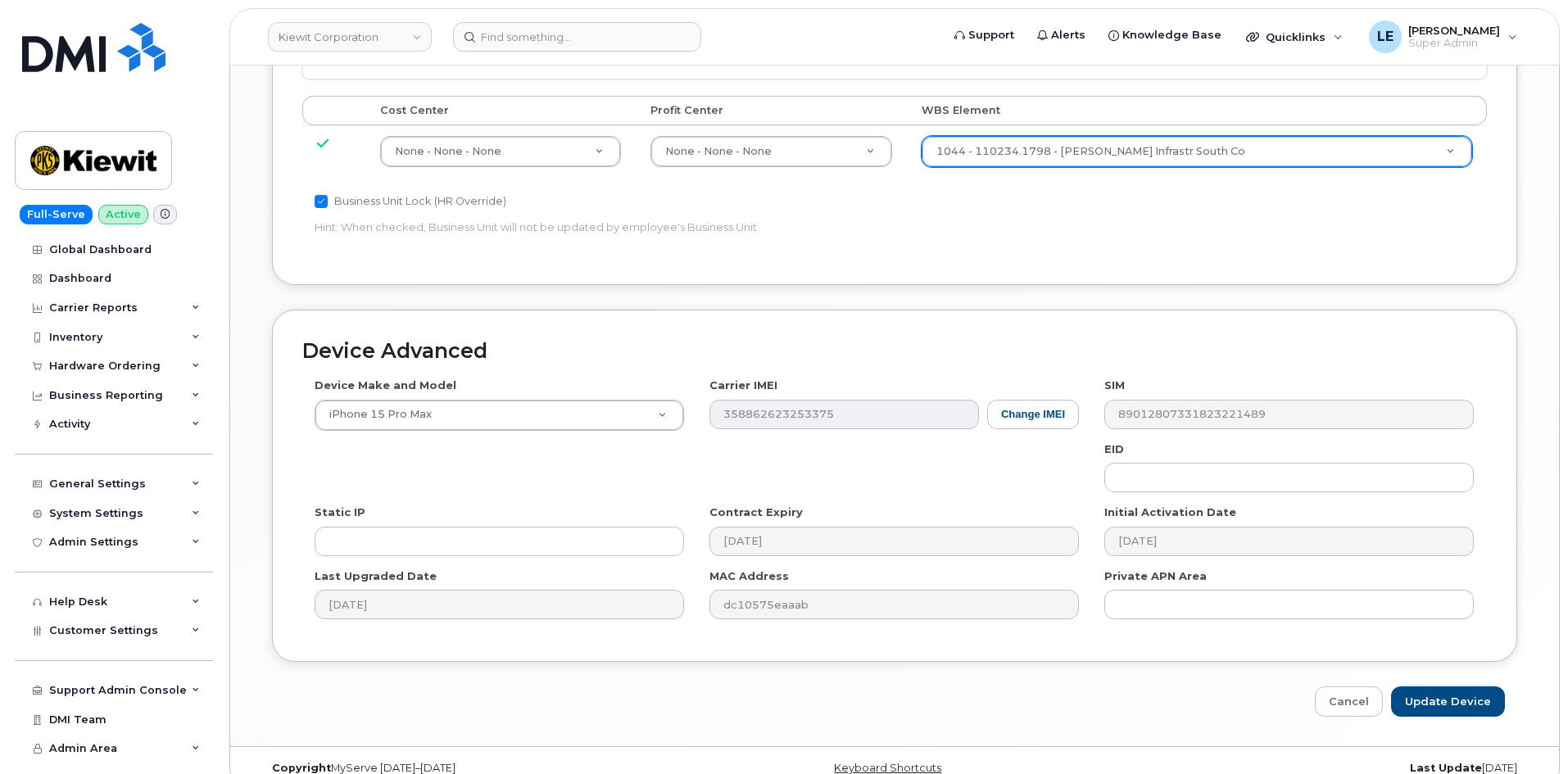
scroll to position [909, 0]
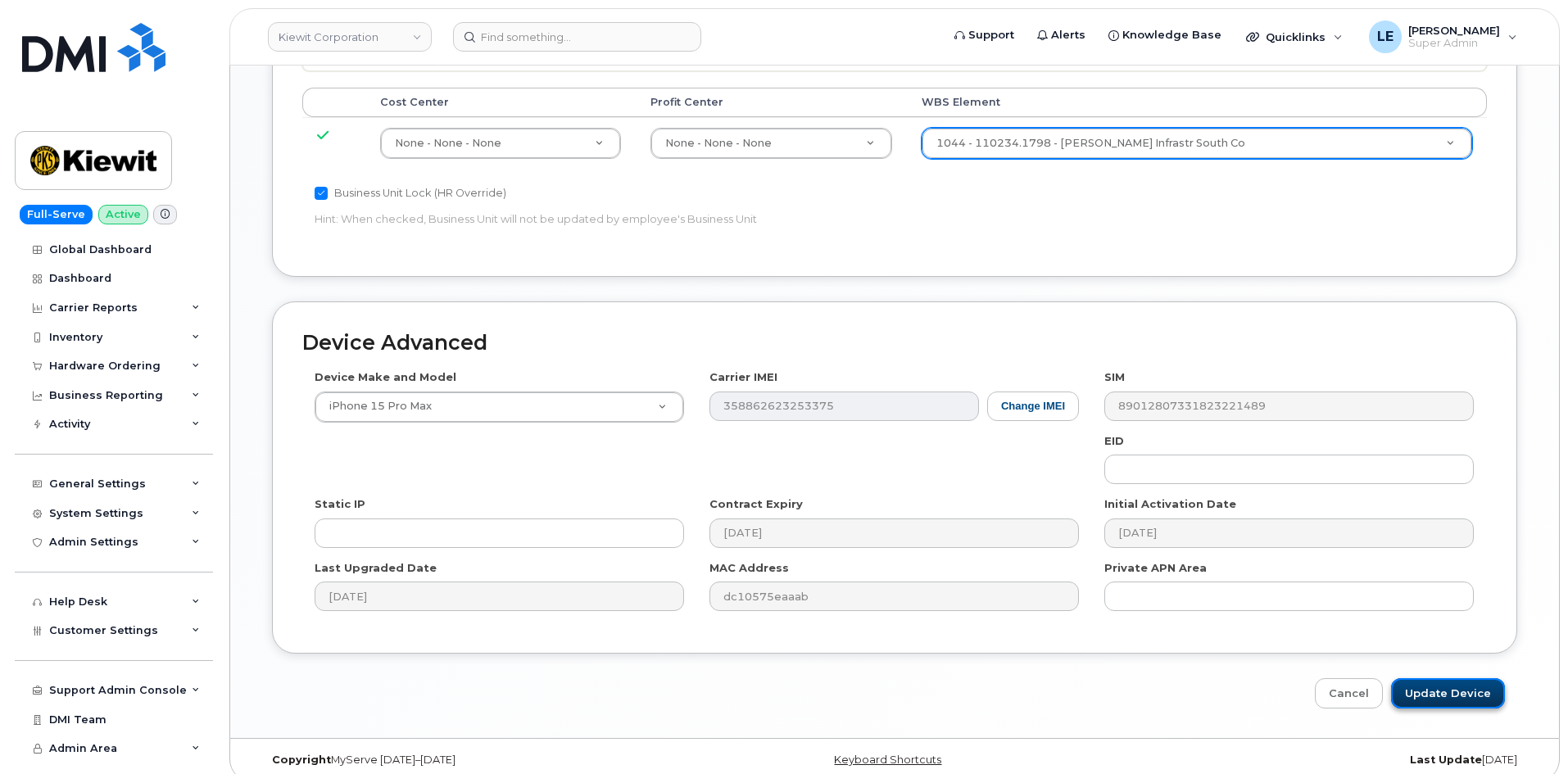
click at [1456, 678] on input "Update Device" at bounding box center [1448, 694] width 114 height 31
type input "Saving..."
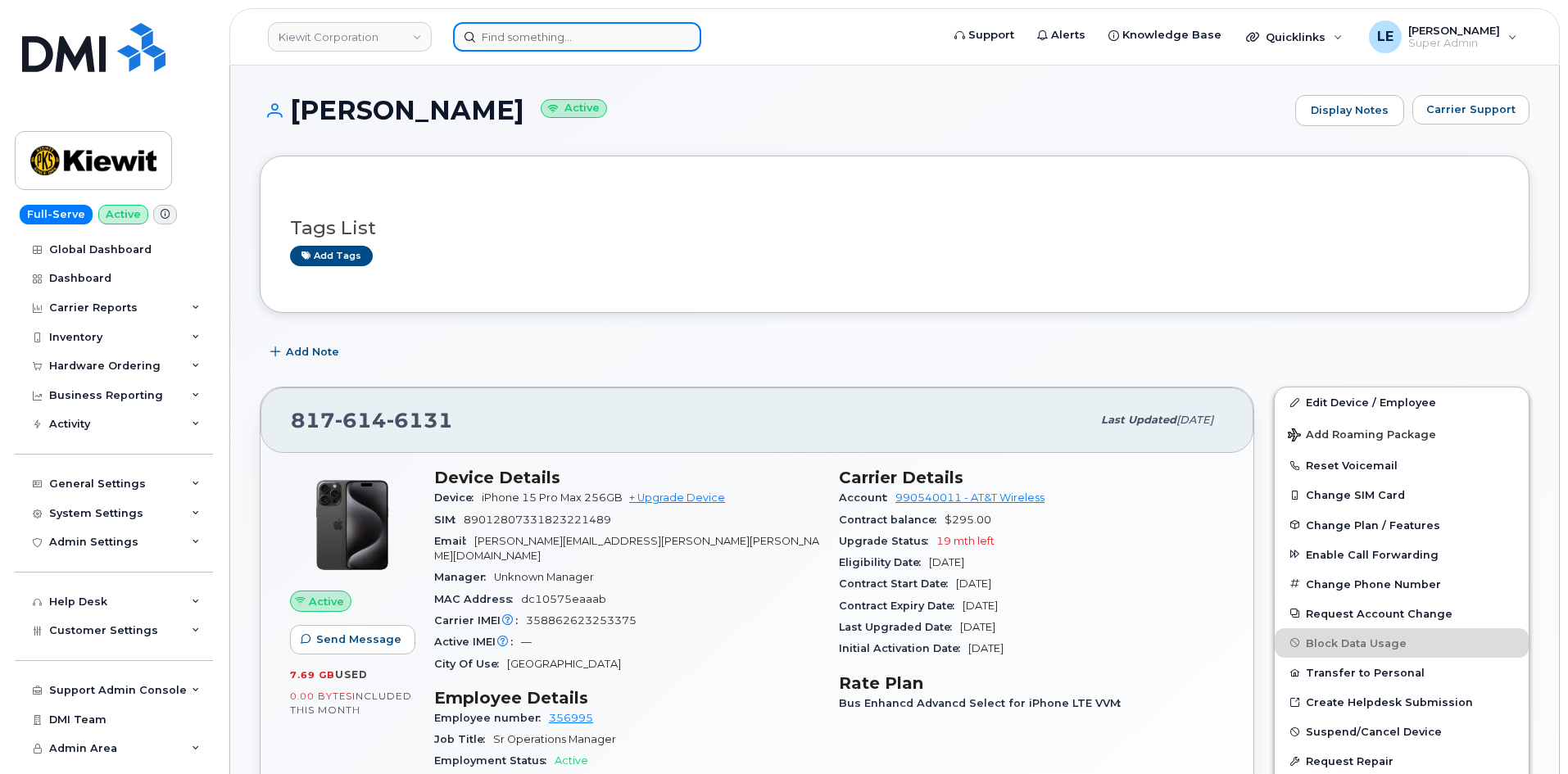
click at [578, 45] on input at bounding box center [577, 36] width 248 height 30
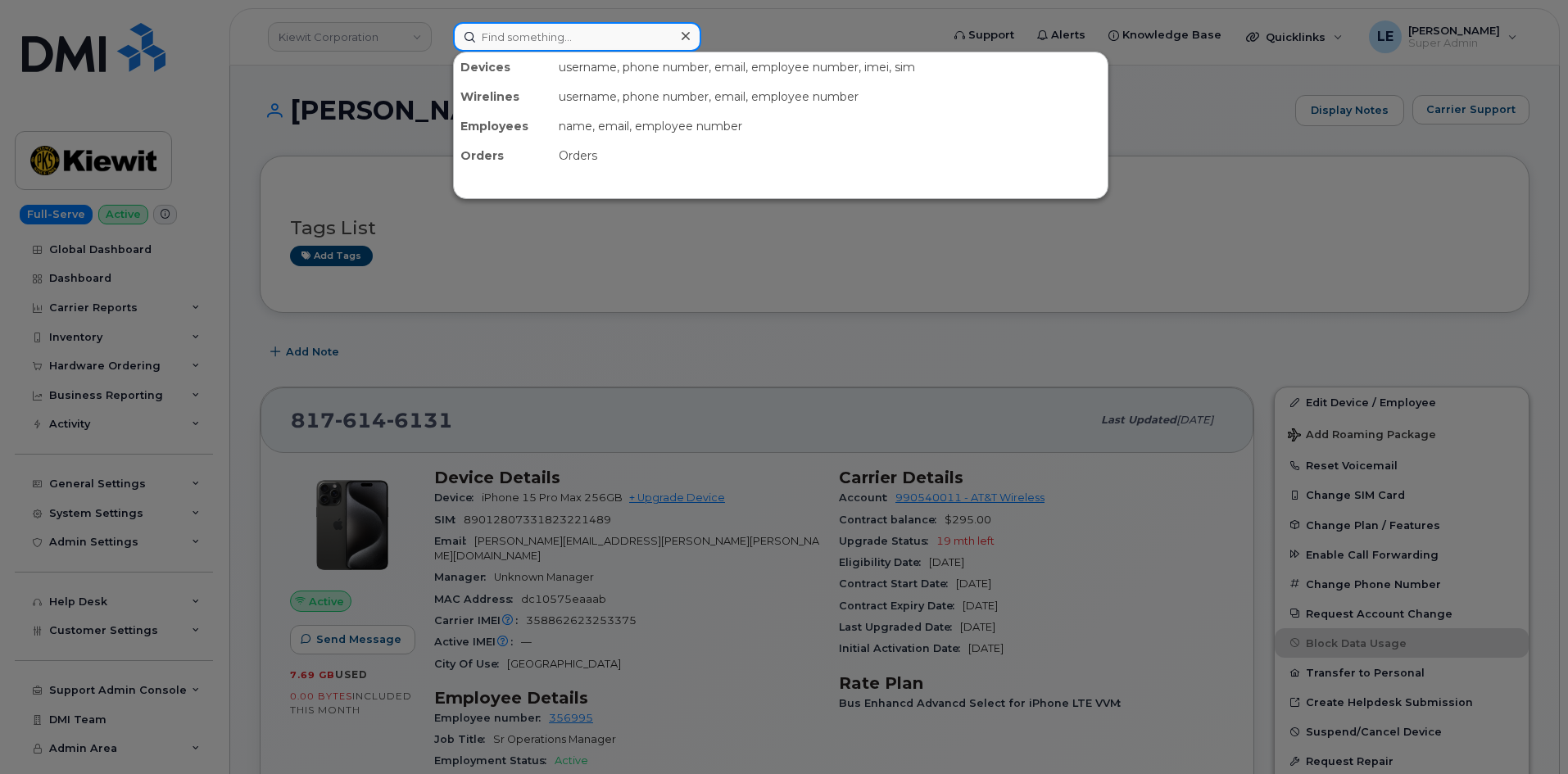
paste input "[PERSON_NAME][EMAIL_ADDRESS][PERSON_NAME][PERSON_NAME][DOMAIN_NAME]"
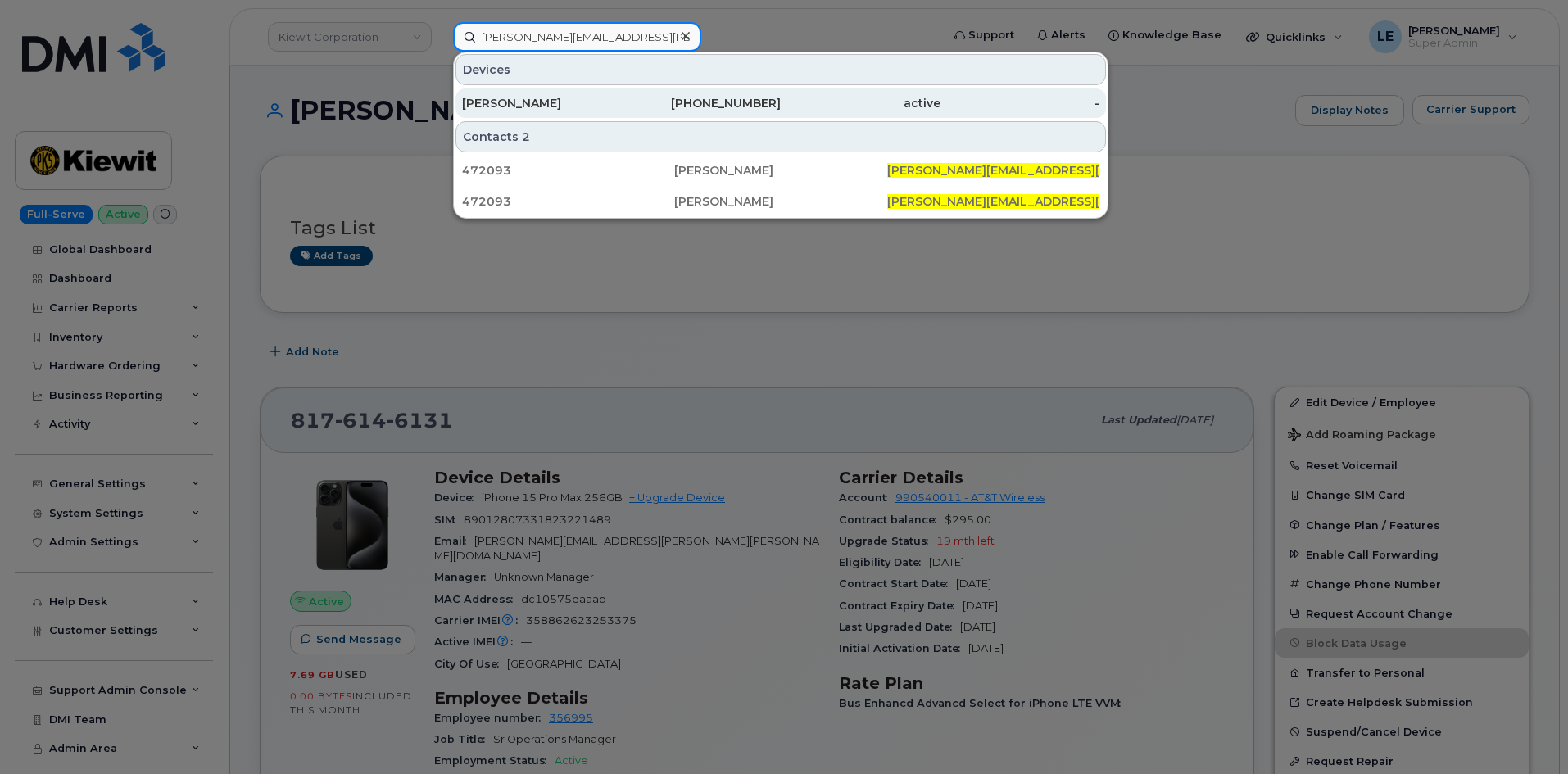
type input "OLLIE.EDWARDS@KIEWIT.COM"
click at [582, 107] on div "OLIVIA EDWARDS" at bounding box center [542, 103] width 160 height 16
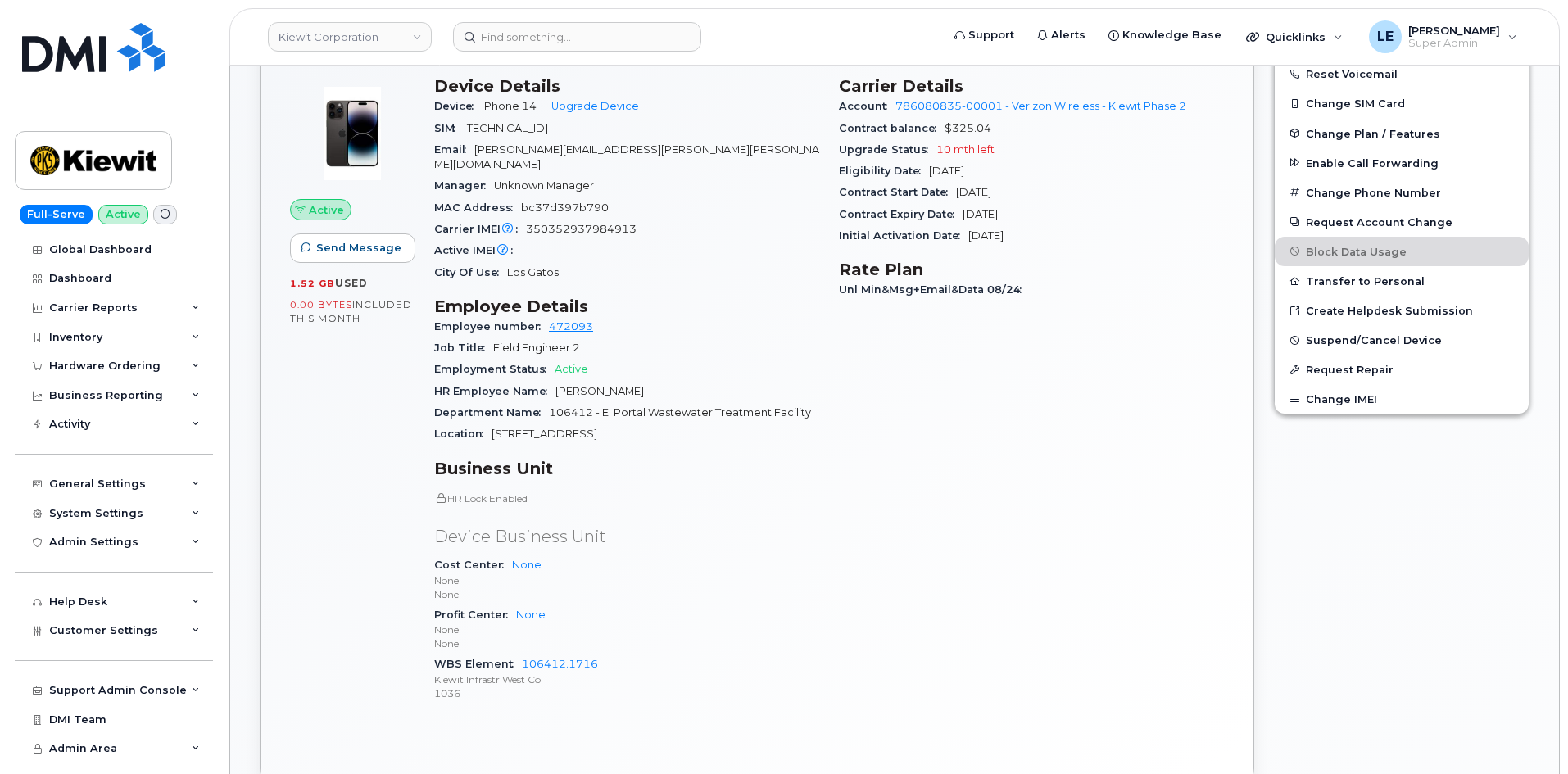
scroll to position [410, 0]
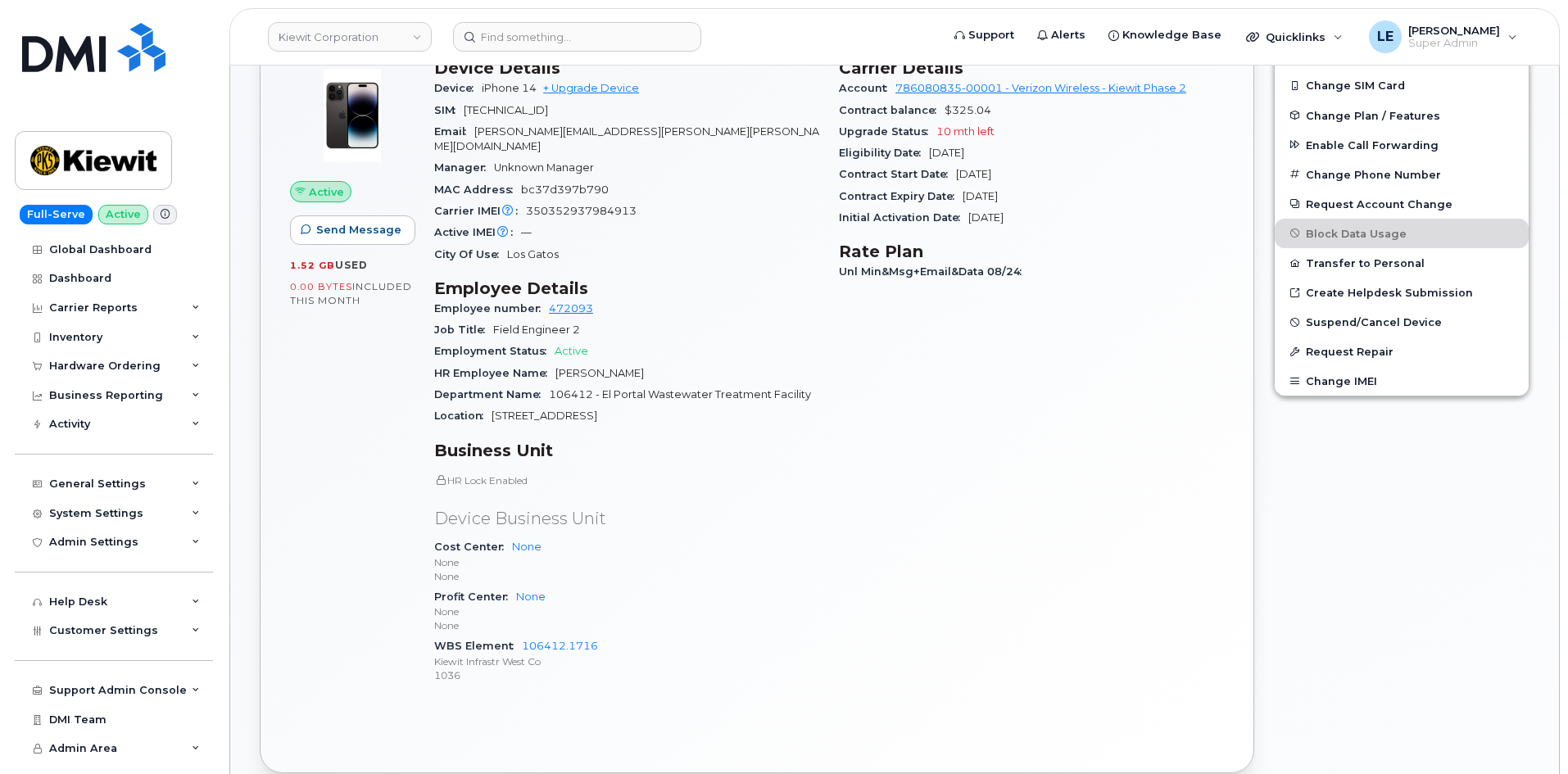
click at [1128, 252] on h3 "Rate Plan" at bounding box center [1032, 251] width 385 height 20
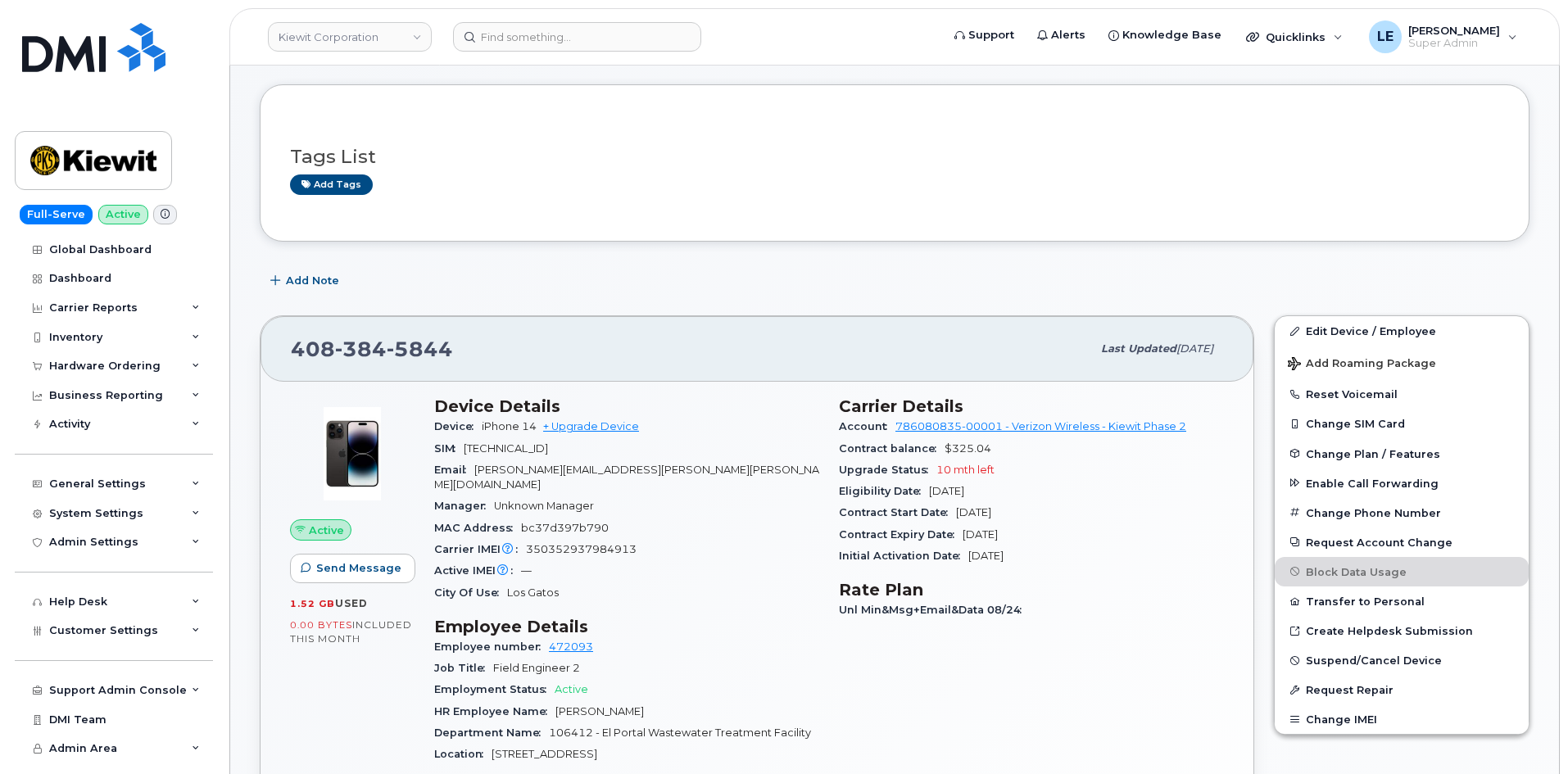
scroll to position [0, 0]
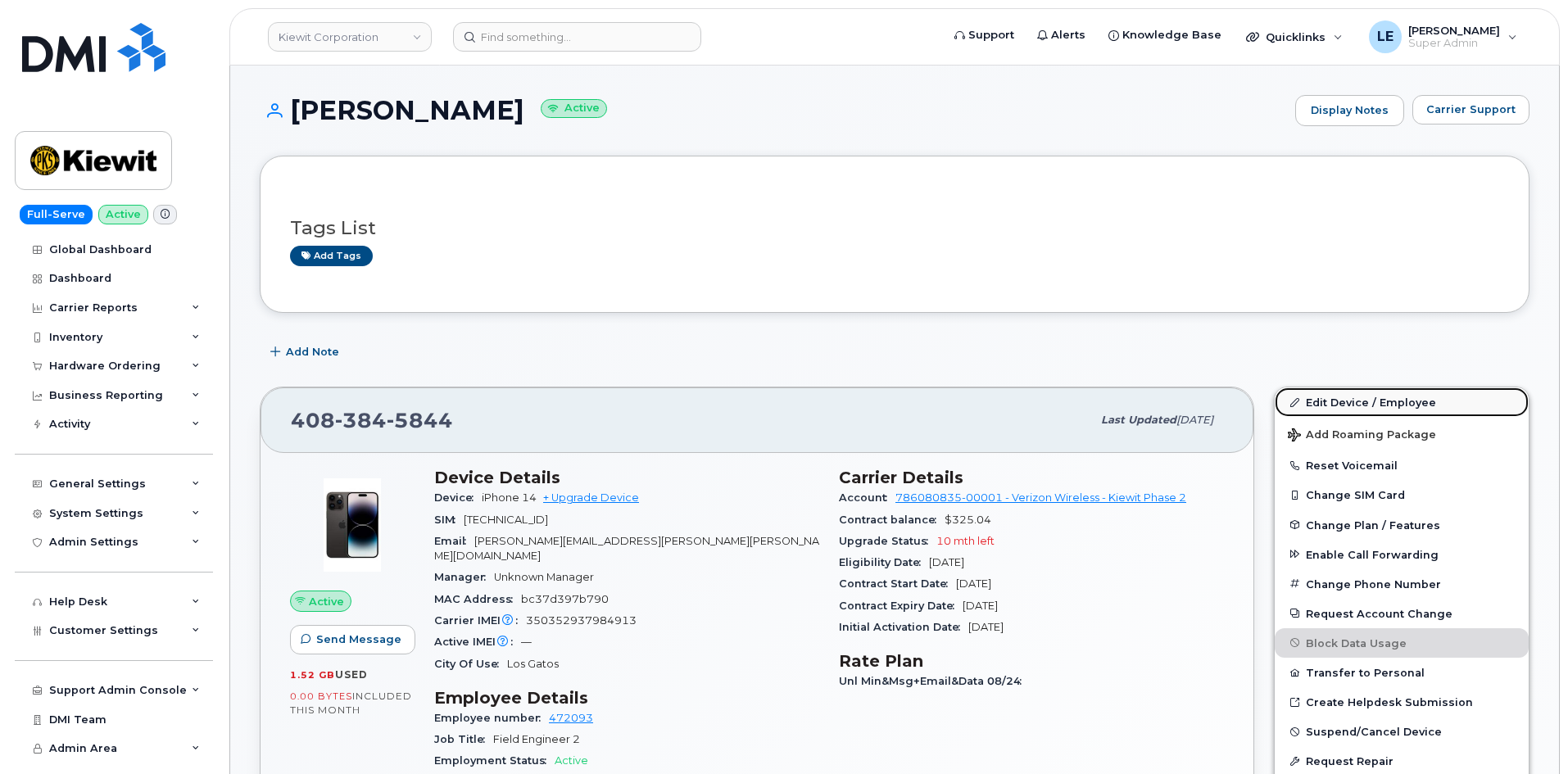
click at [1301, 392] on link "Edit Device / Employee" at bounding box center [1401, 401] width 254 height 30
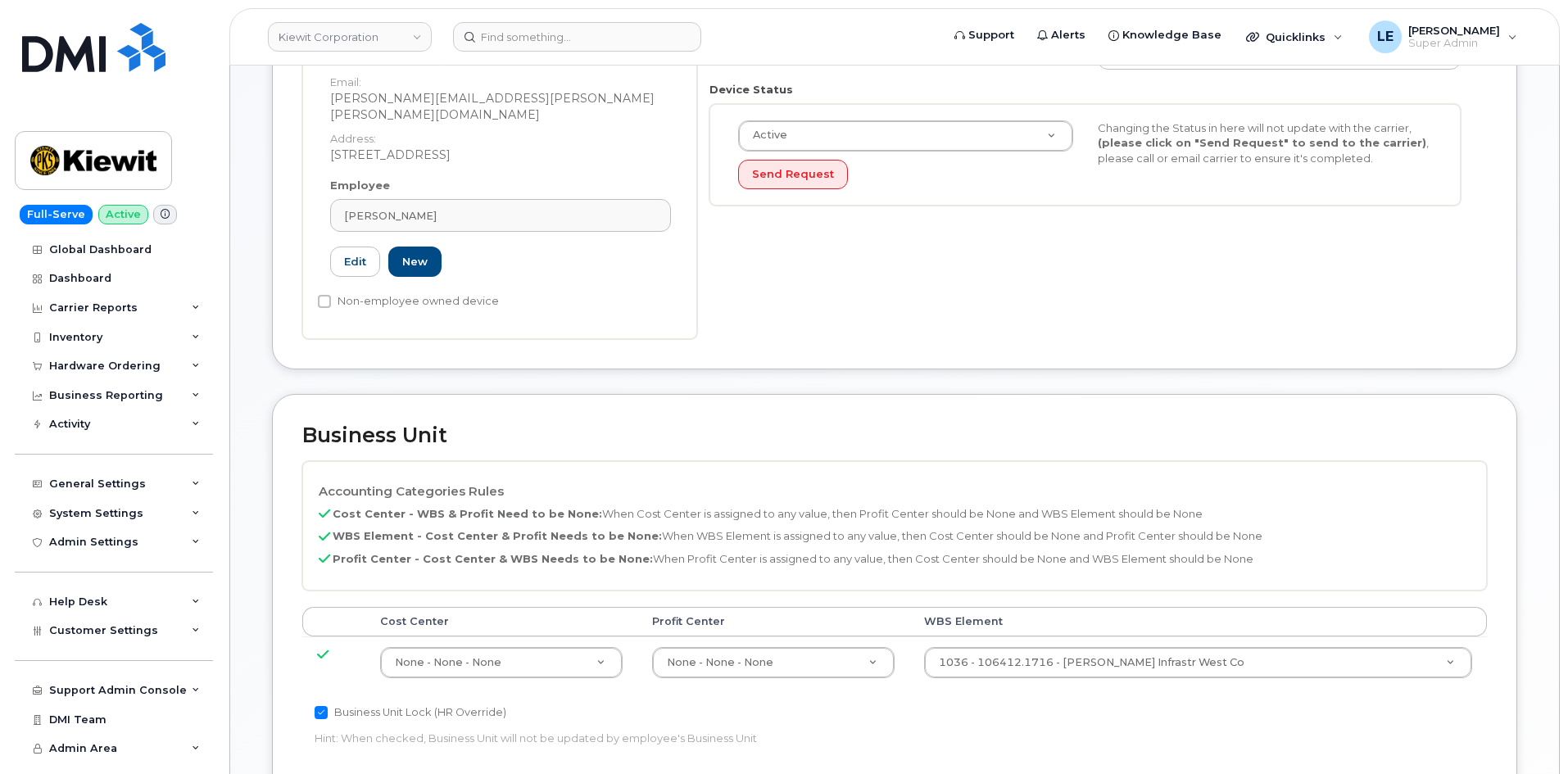
scroll to position [492, 0]
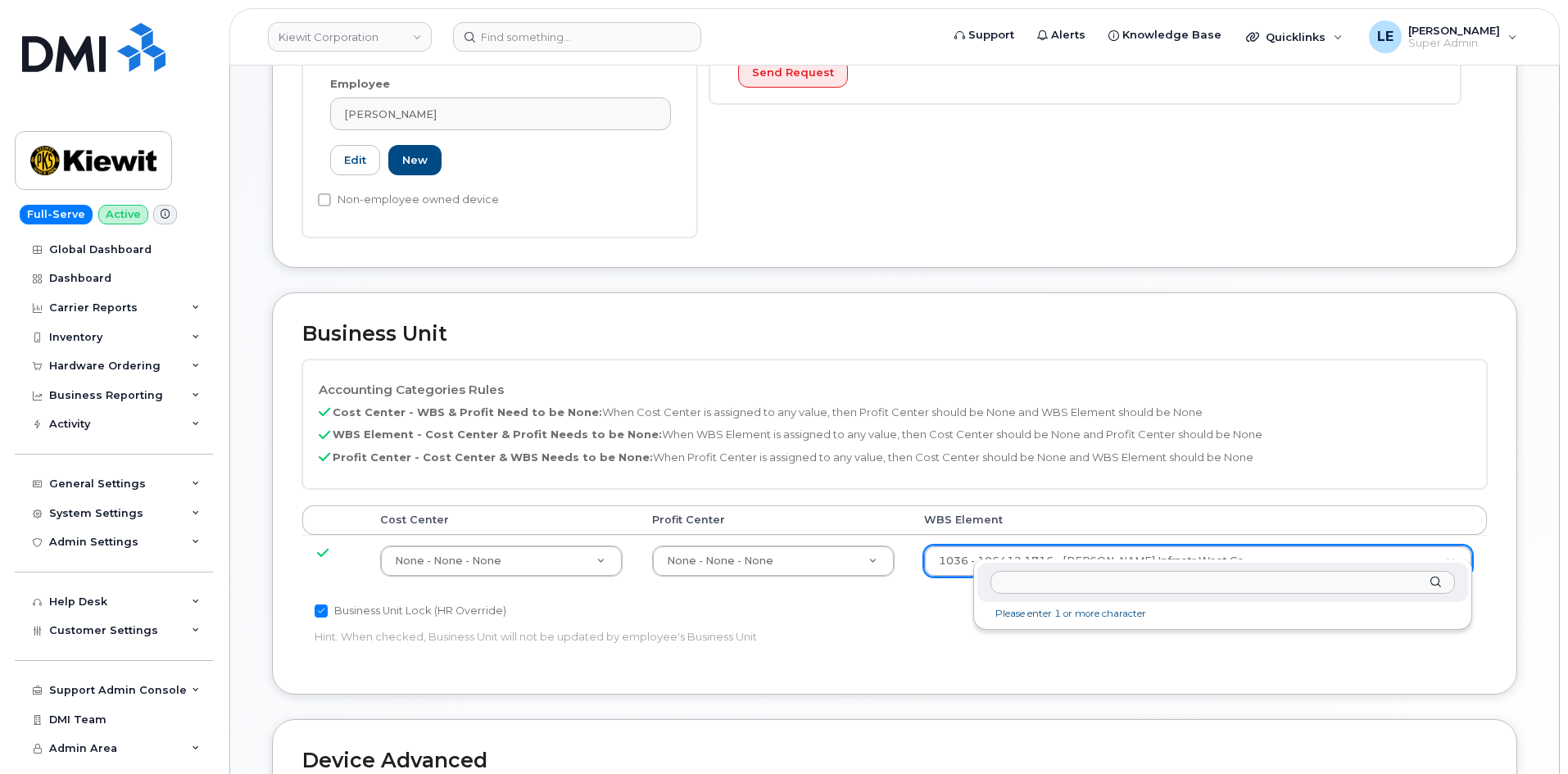
click at [1059, 581] on input "text" at bounding box center [1223, 582] width 465 height 24
type input "106412.1714"
type input "35233973"
click at [1028, 629] on p "Hint: When checked, Business Unit will not be updated by employee's Business Un…" at bounding box center [696, 637] width 764 height 15
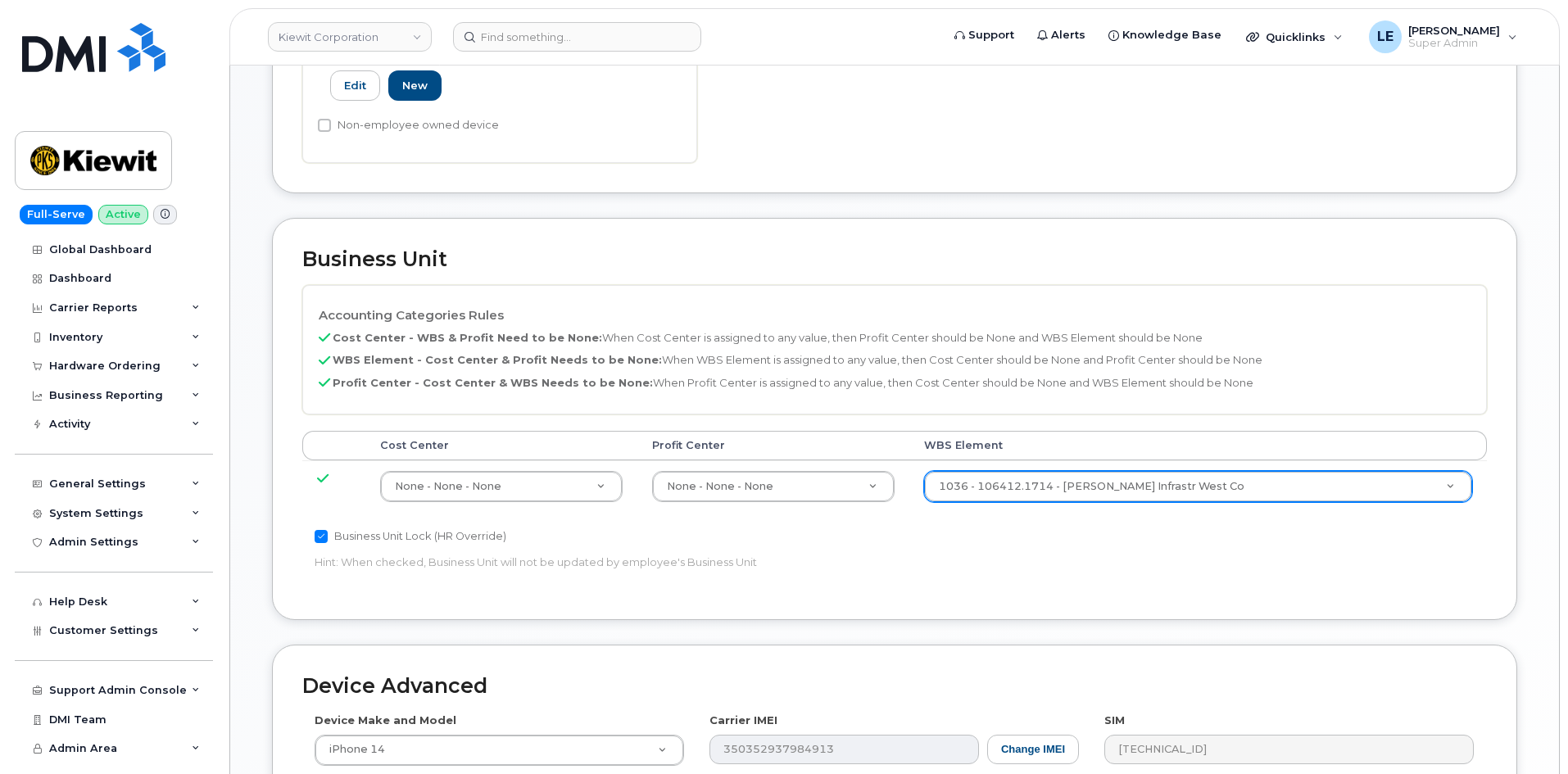
scroll to position [909, 0]
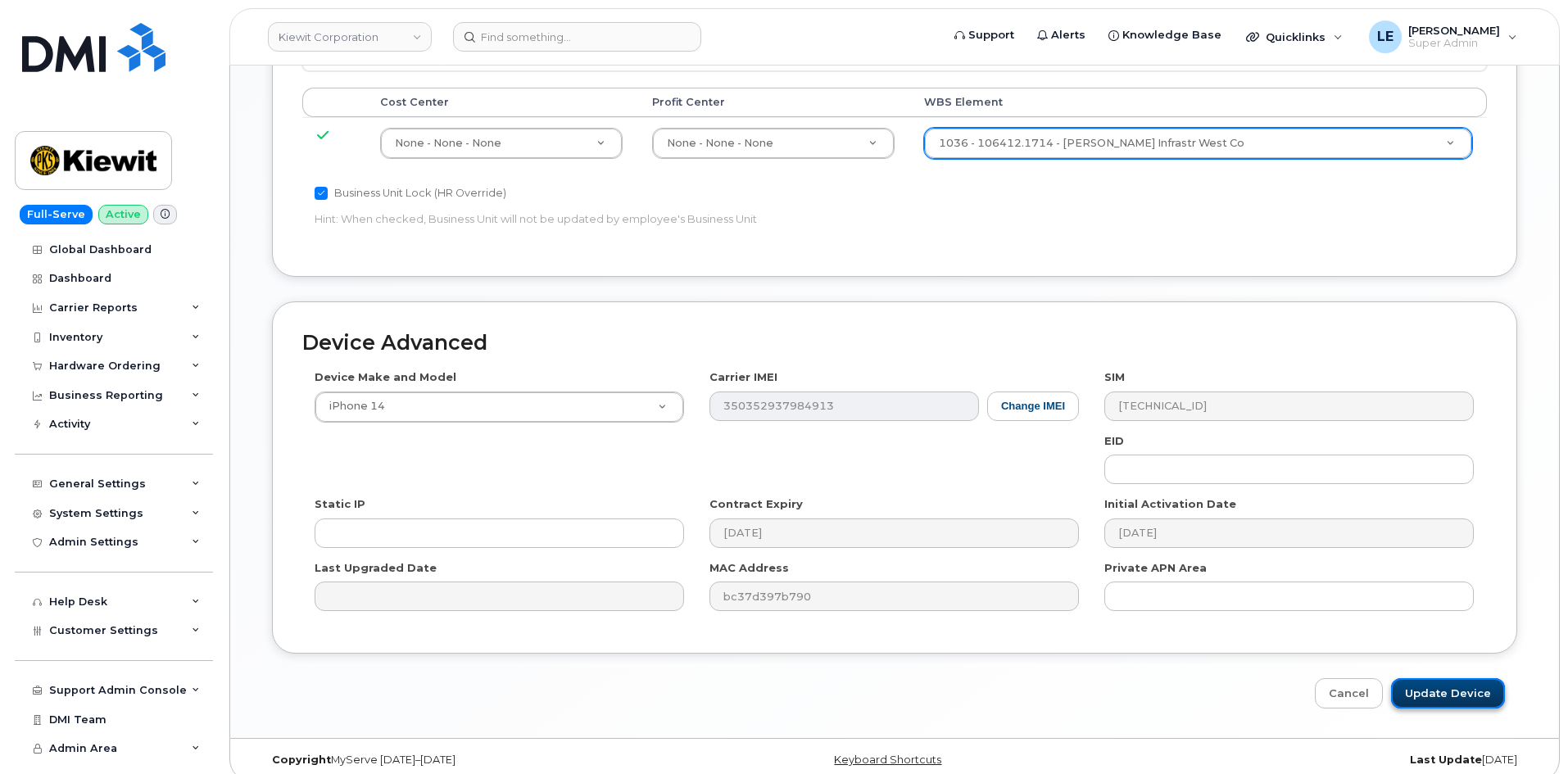
click at [1456, 678] on input "Update Device" at bounding box center [1448, 694] width 114 height 31
type input "Saving..."
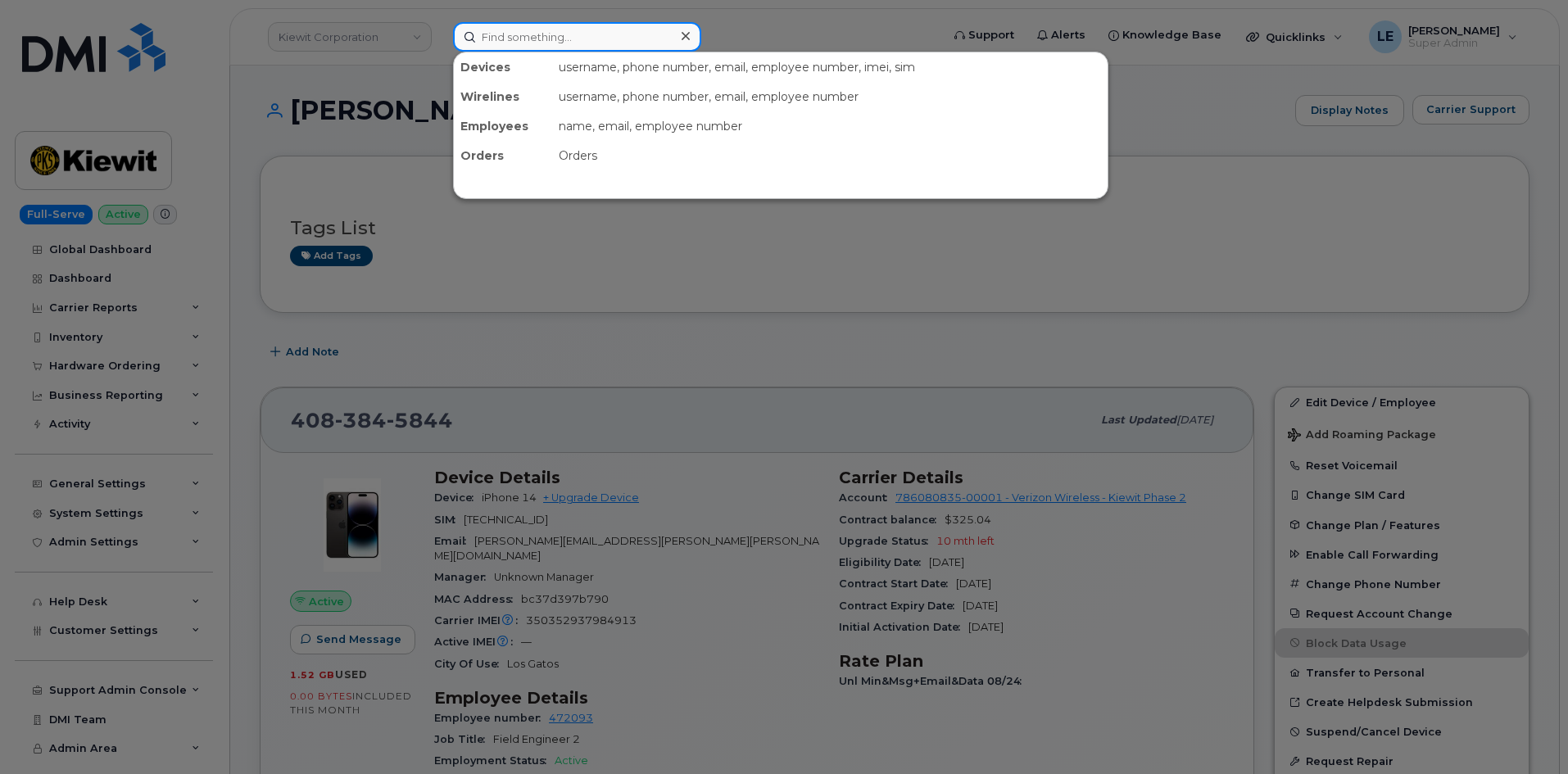
click at [535, 43] on input at bounding box center [577, 36] width 248 height 30
paste input "ROBERT.ANDREWS@KIEWIT.COM"
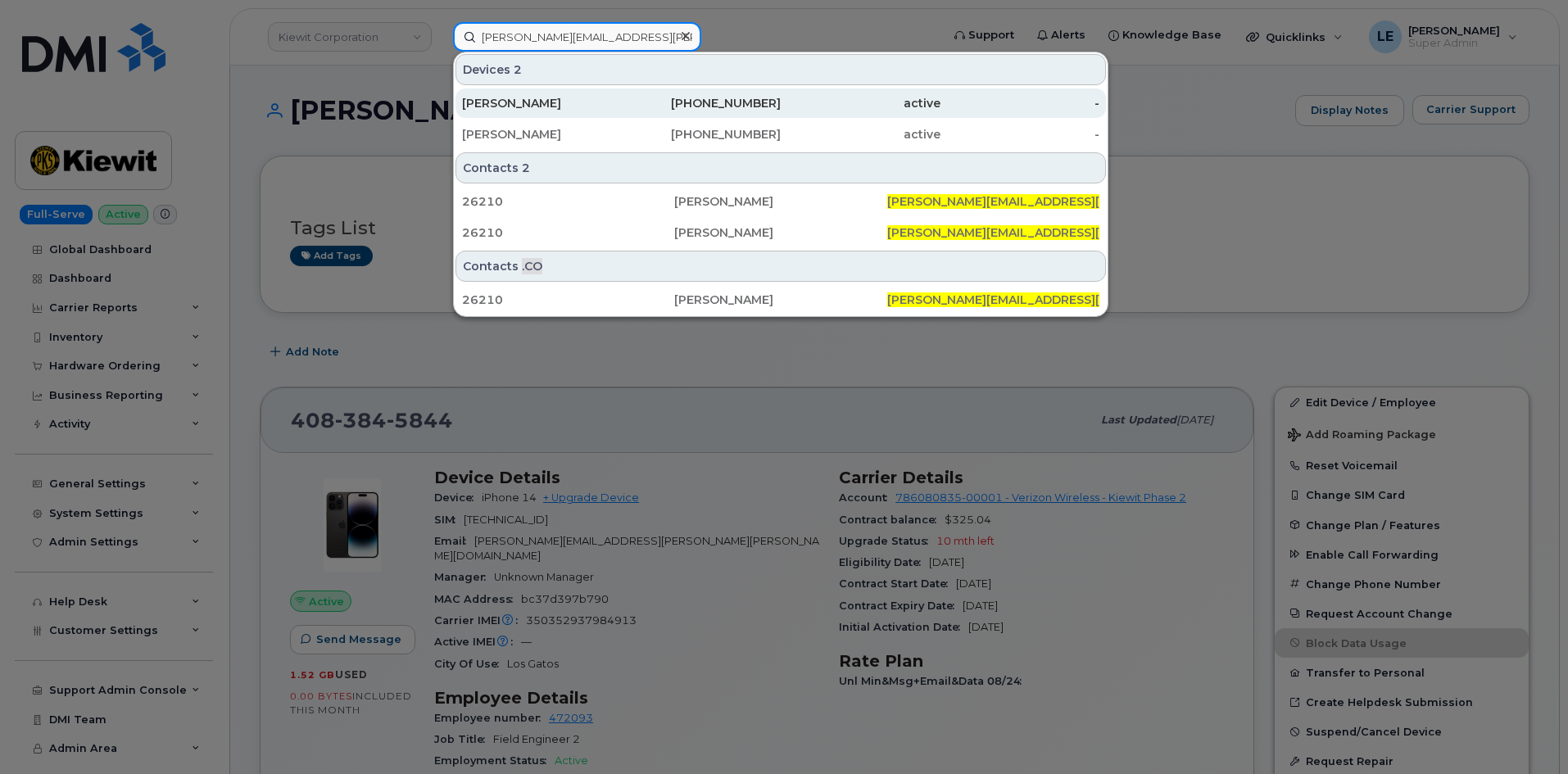
type input "ROBERT.ANDREWS@KIEWIT.COM"
click at [553, 104] on div "Robert Andrews" at bounding box center [542, 103] width 160 height 16
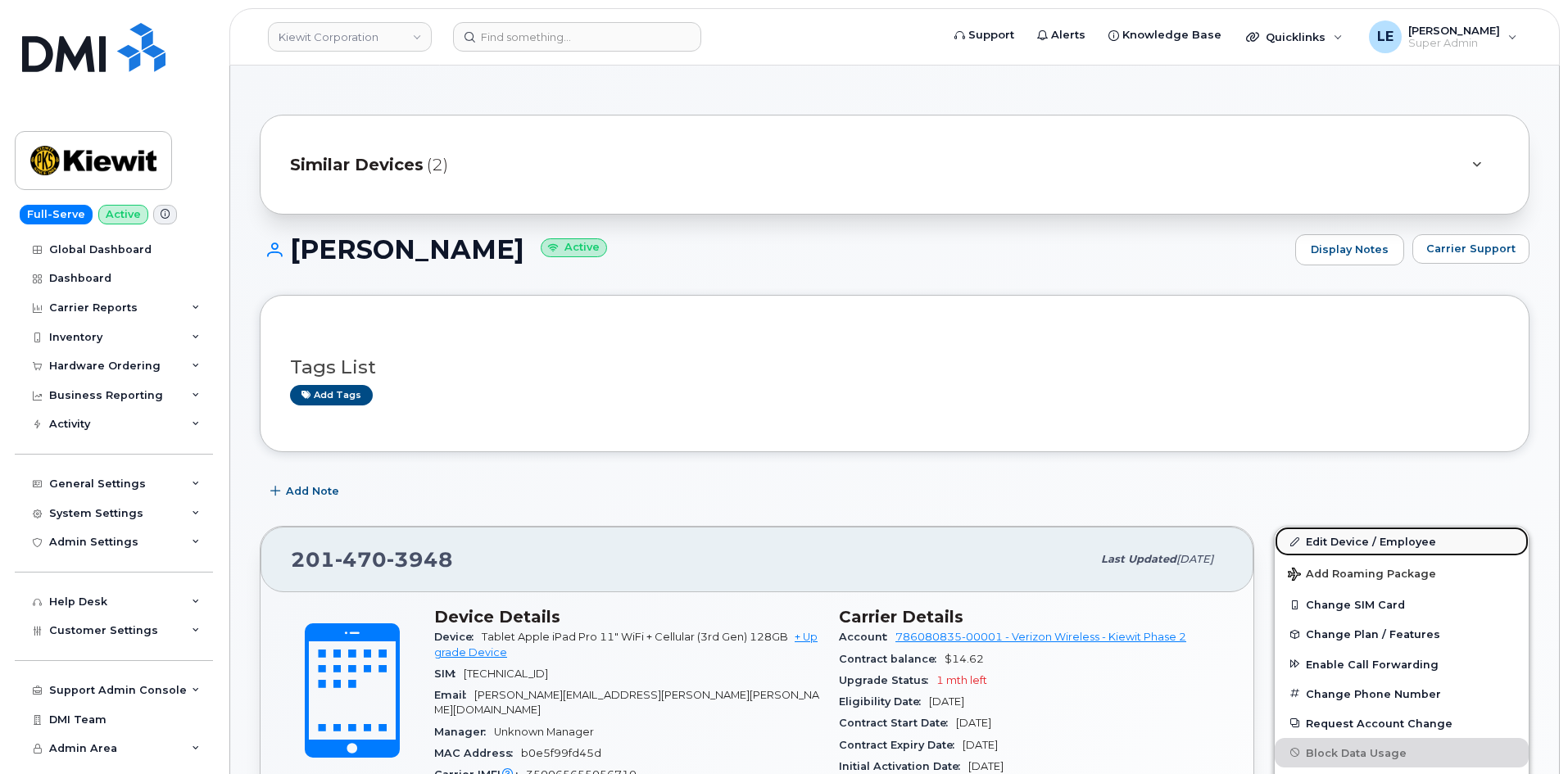
click at [1303, 533] on link "Edit Device / Employee" at bounding box center [1401, 541] width 254 height 30
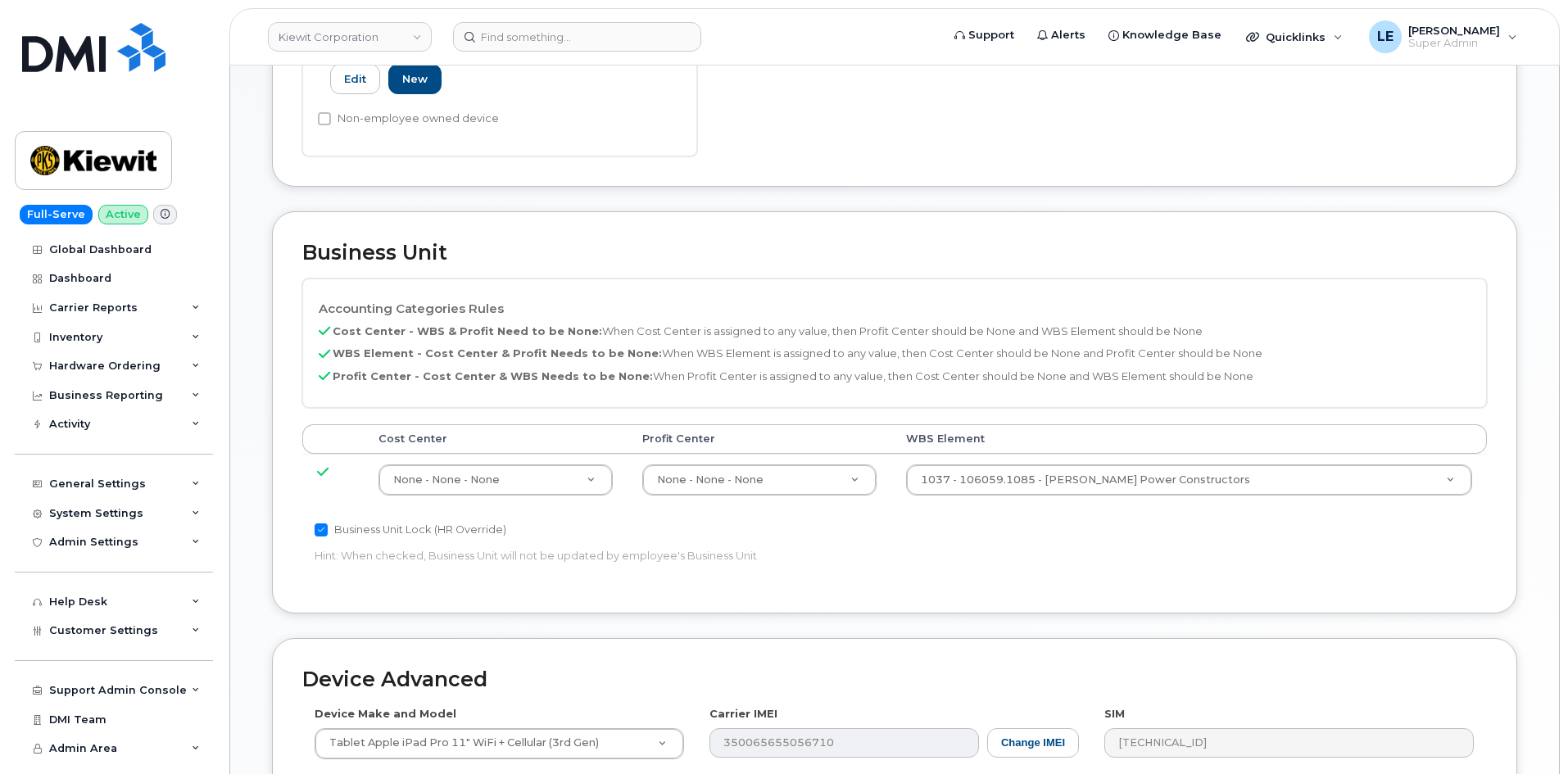
scroll to position [573, 0]
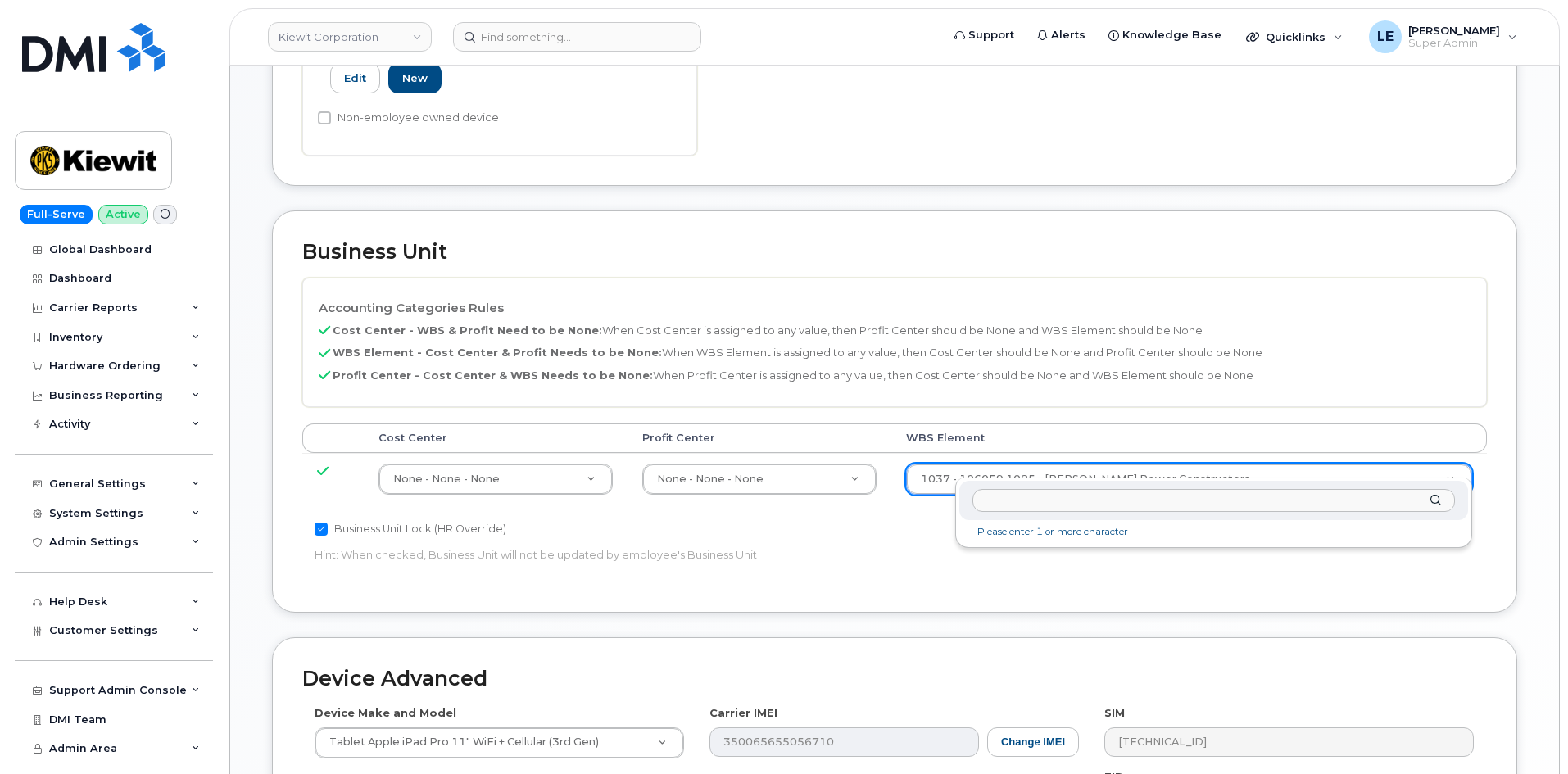
click at [1013, 500] on input "text" at bounding box center [1214, 501] width 483 height 24
type input "106495.6611"
type input "35834204"
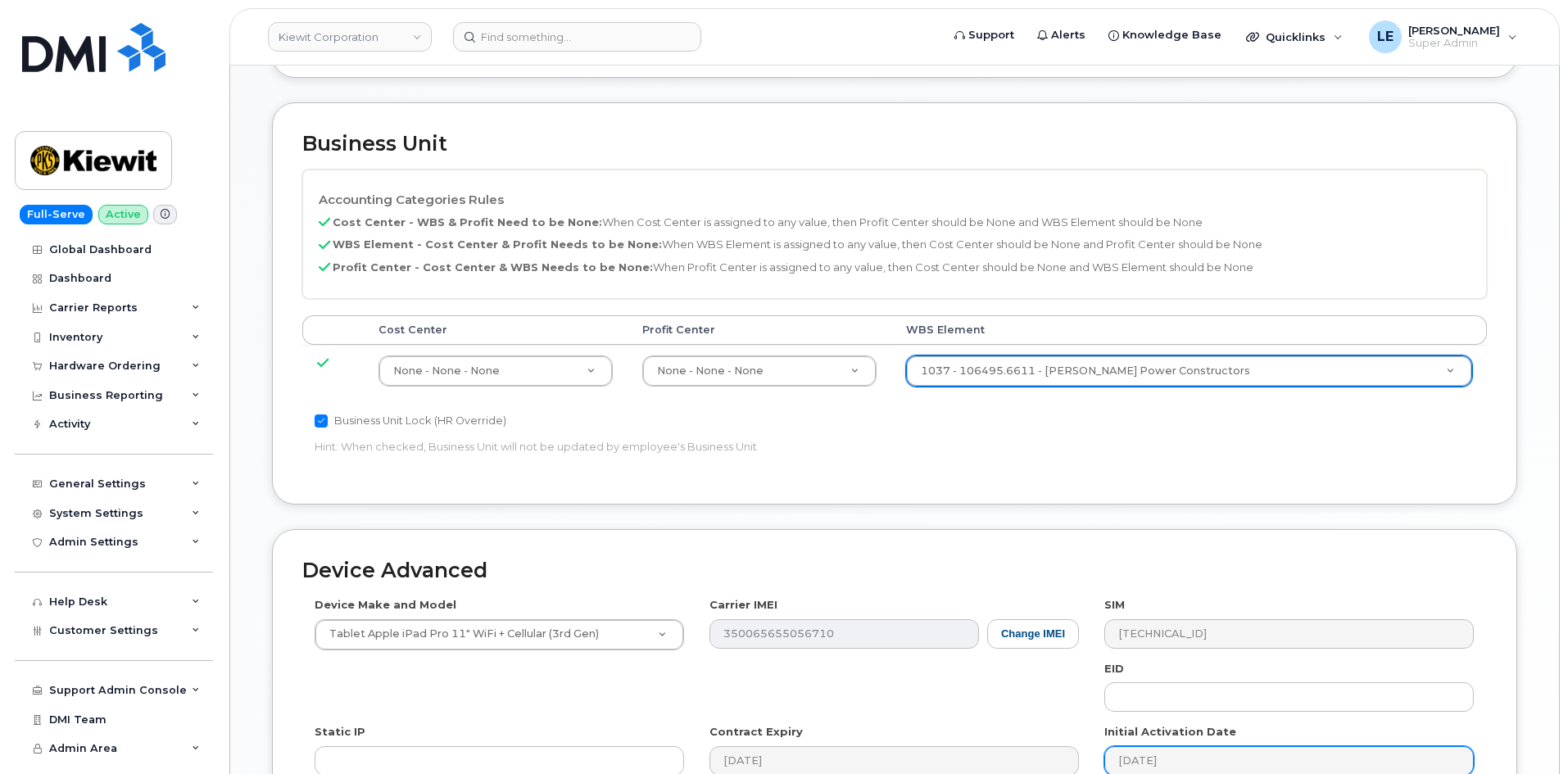
scroll to position [909, 0]
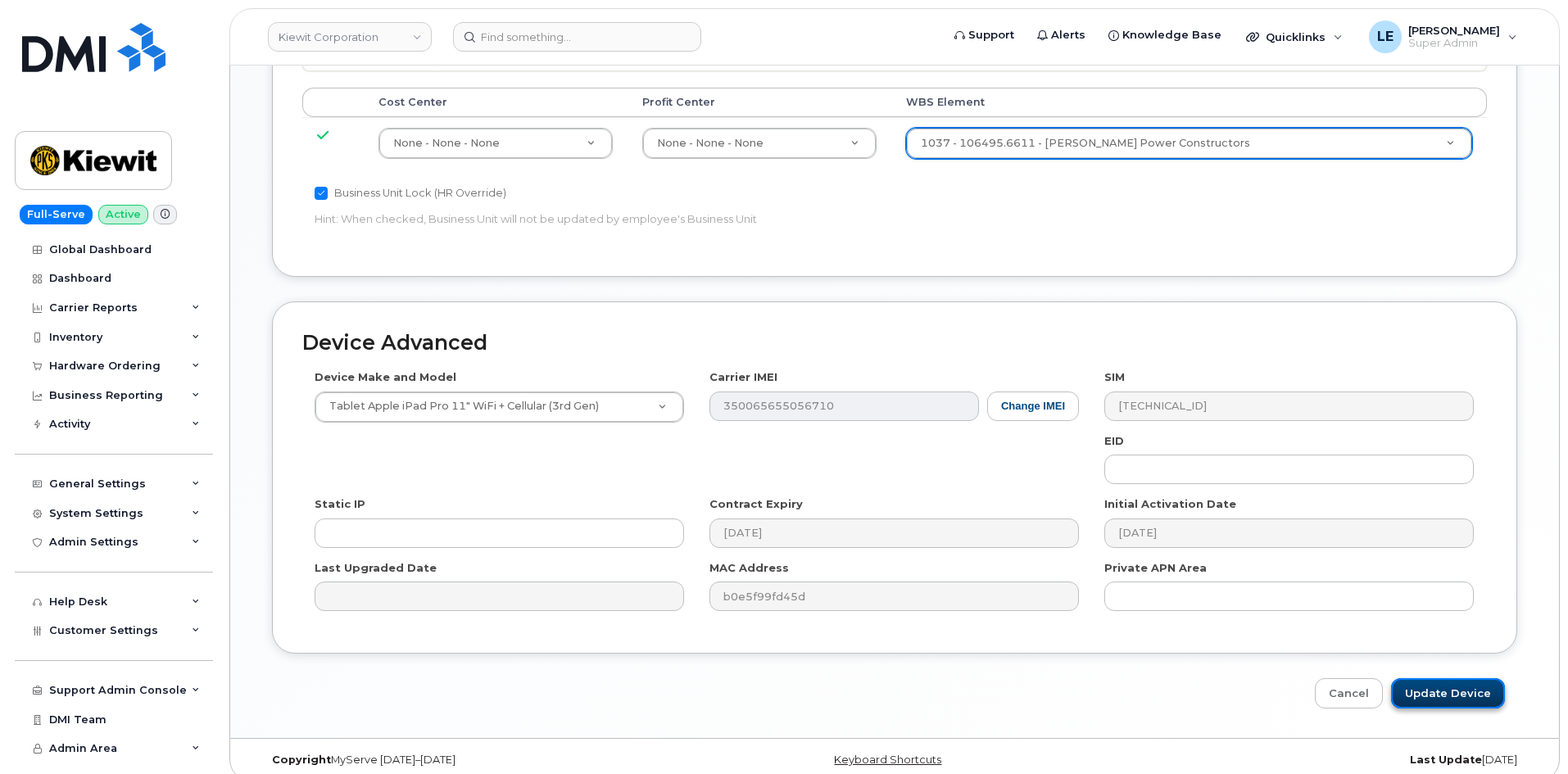
click at [1447, 678] on input "Update Device" at bounding box center [1448, 694] width 114 height 31
type input "Saving..."
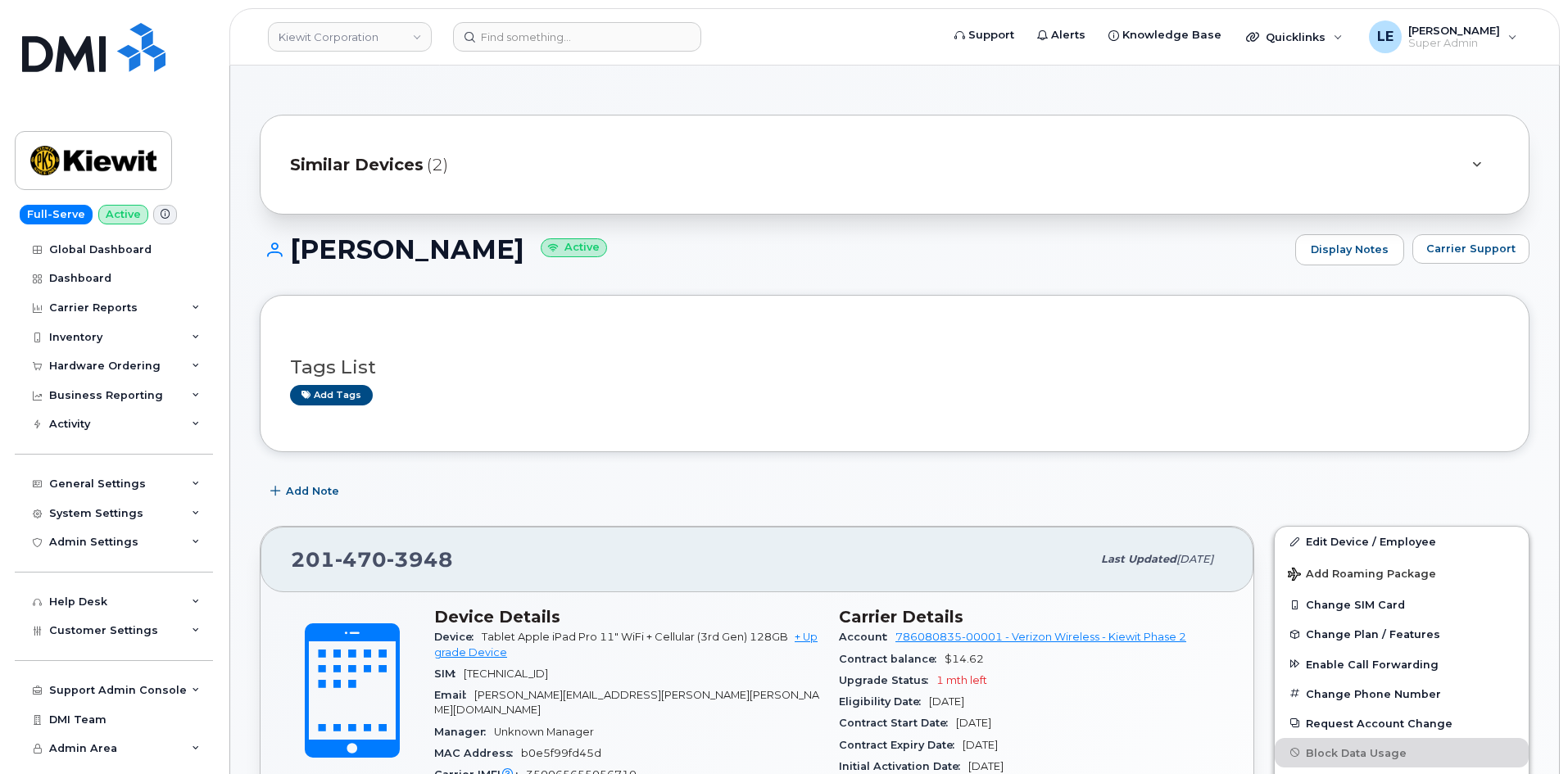
drag, startPoint x: 447, startPoint y: 121, endPoint x: 448, endPoint y: 129, distance: 8.1
click at [447, 123] on div "Similar Devices (2)" at bounding box center [894, 165] width 1270 height 100
click at [448, 130] on div "Similar Devices (2)" at bounding box center [894, 165] width 1270 height 100
click at [432, 147] on div "Similar Devices (2)" at bounding box center [872, 164] width 1163 height 39
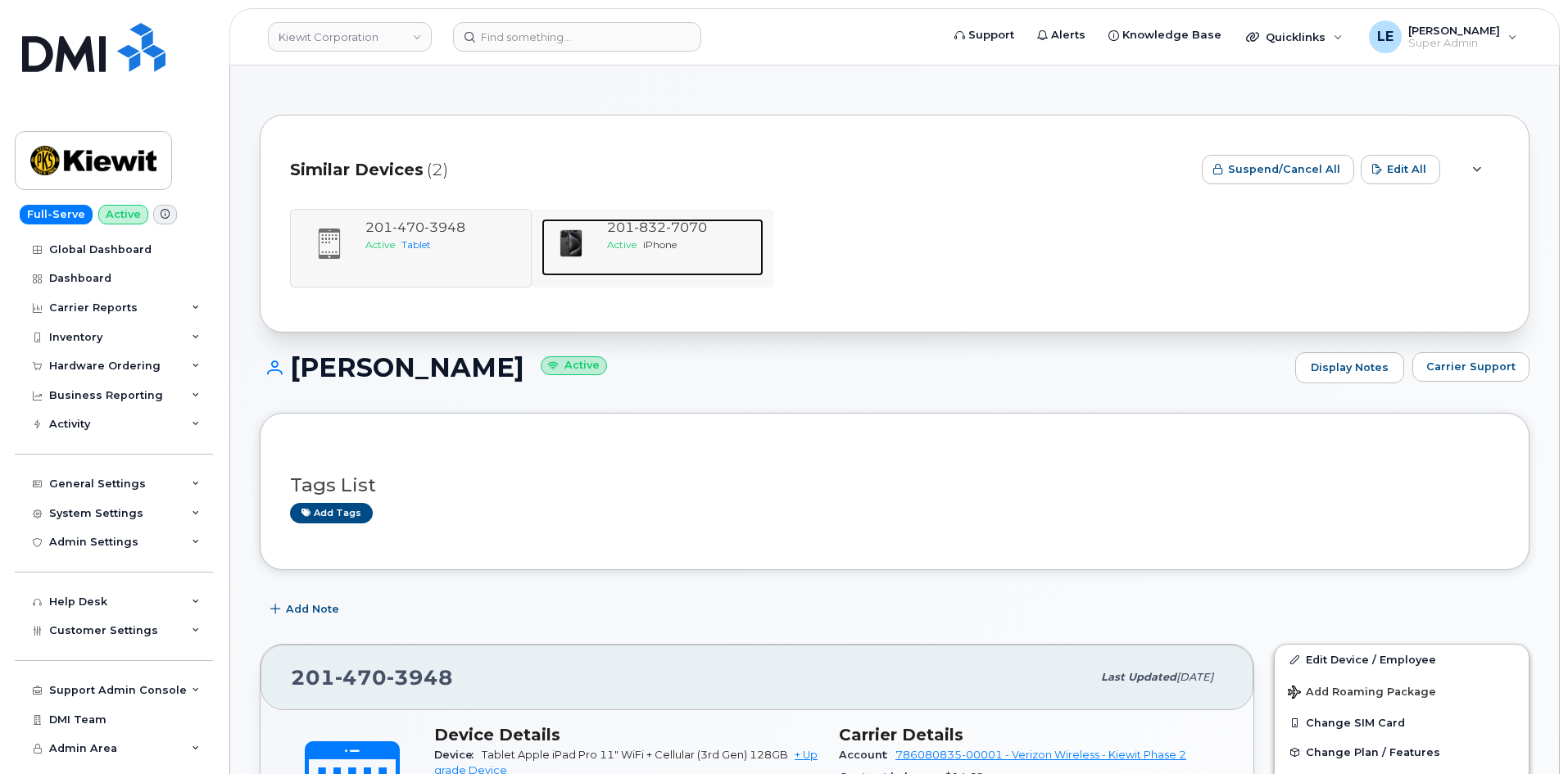
click at [639, 253] on div "[PHONE_NUMBER] Active iPhone" at bounding box center [682, 247] width 163 height 57
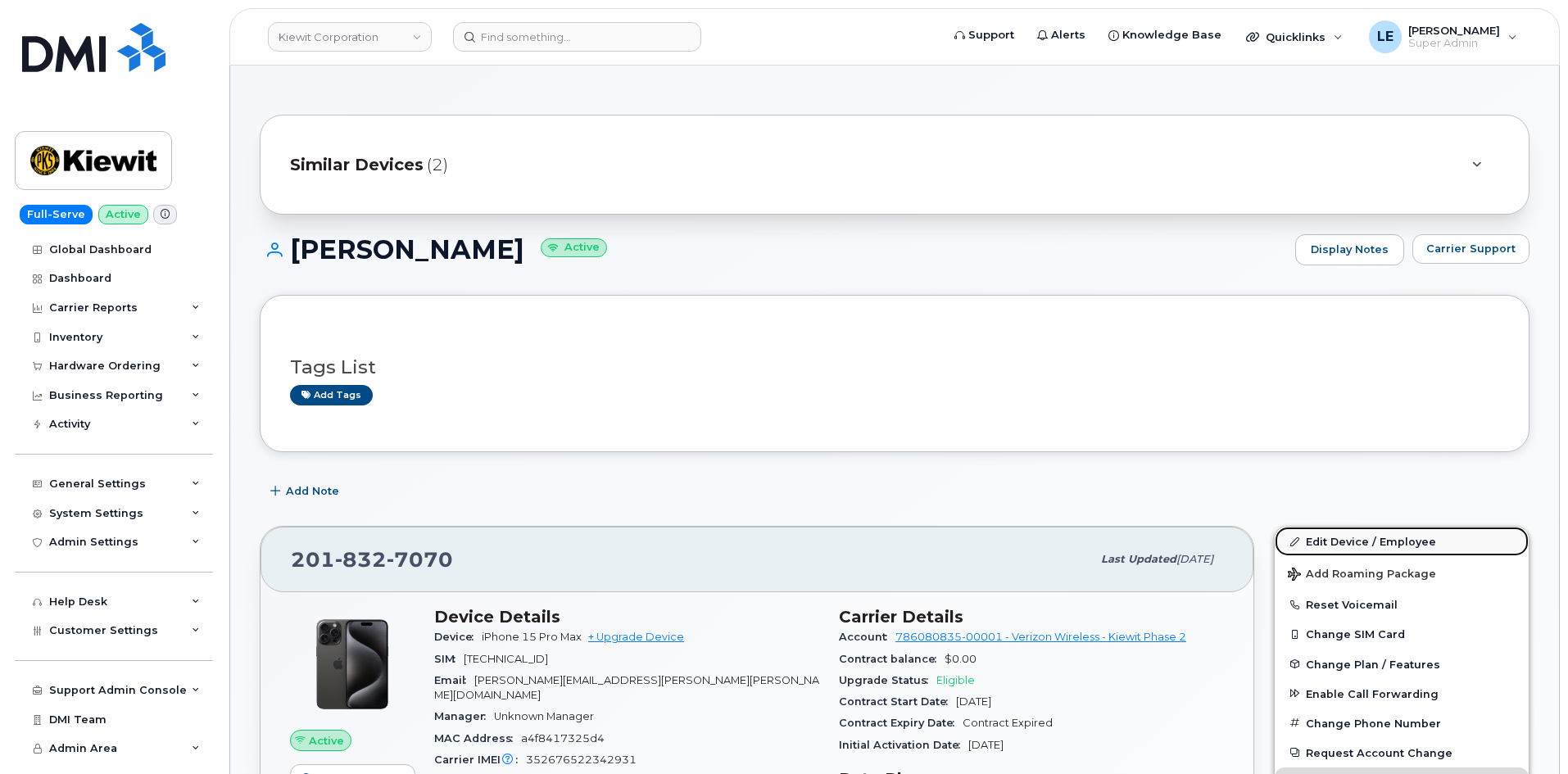
click at [1327, 537] on link "Edit Device / Employee" at bounding box center [1401, 541] width 254 height 30
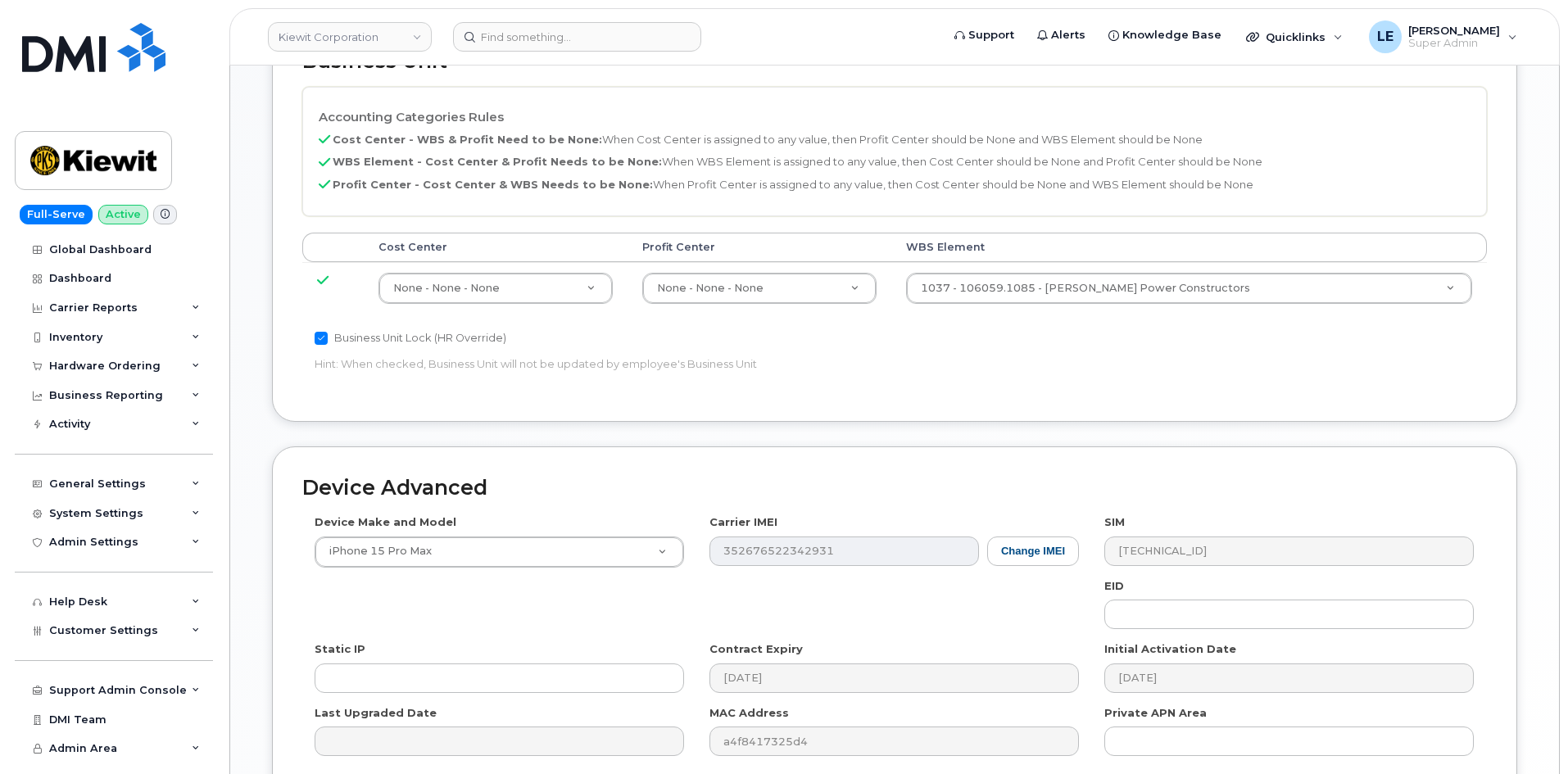
scroll to position [819, 0]
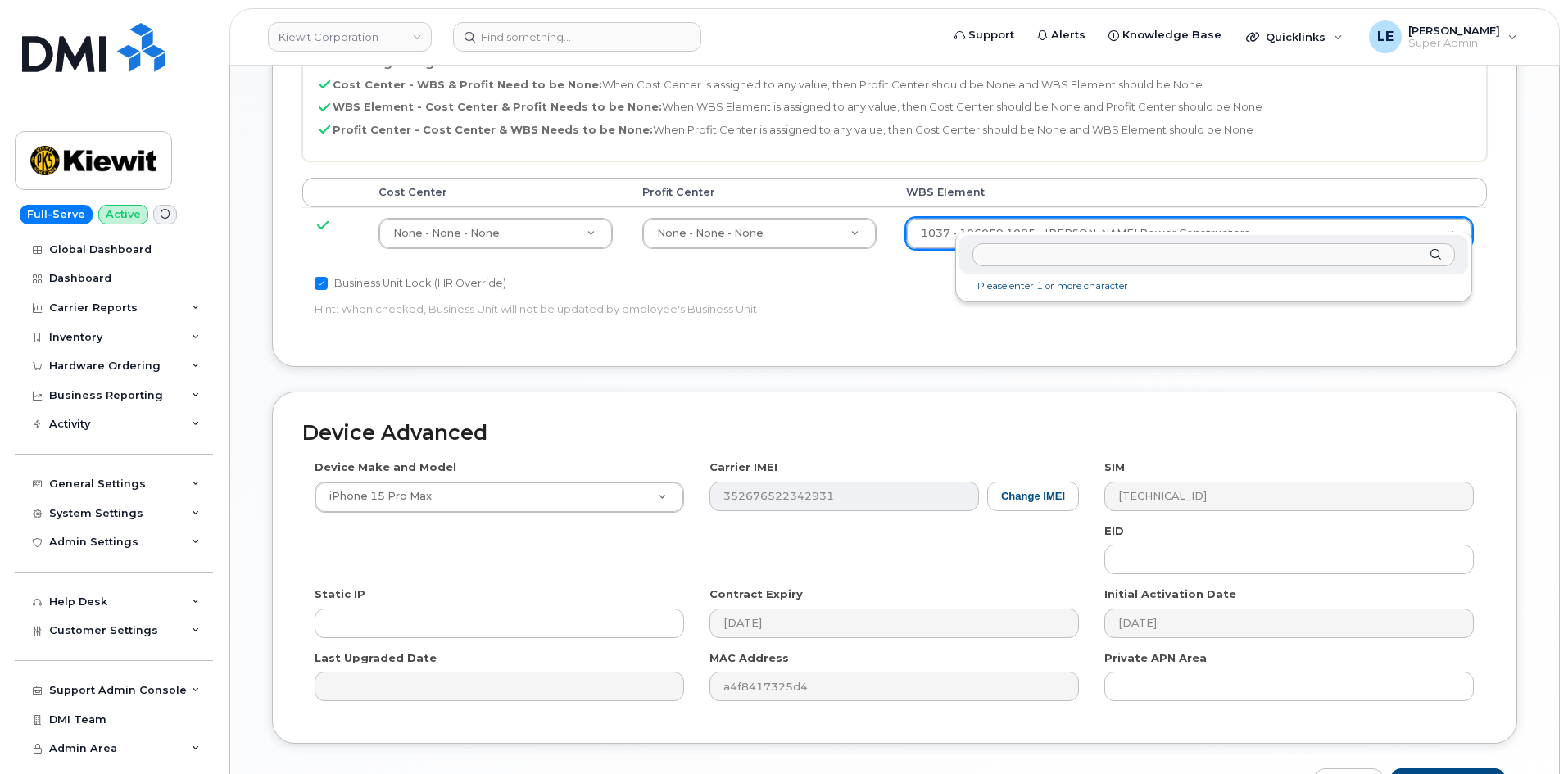
click at [1015, 265] on input "text" at bounding box center [1214, 255] width 483 height 24
type input "106495.6612"
type input "35834206"
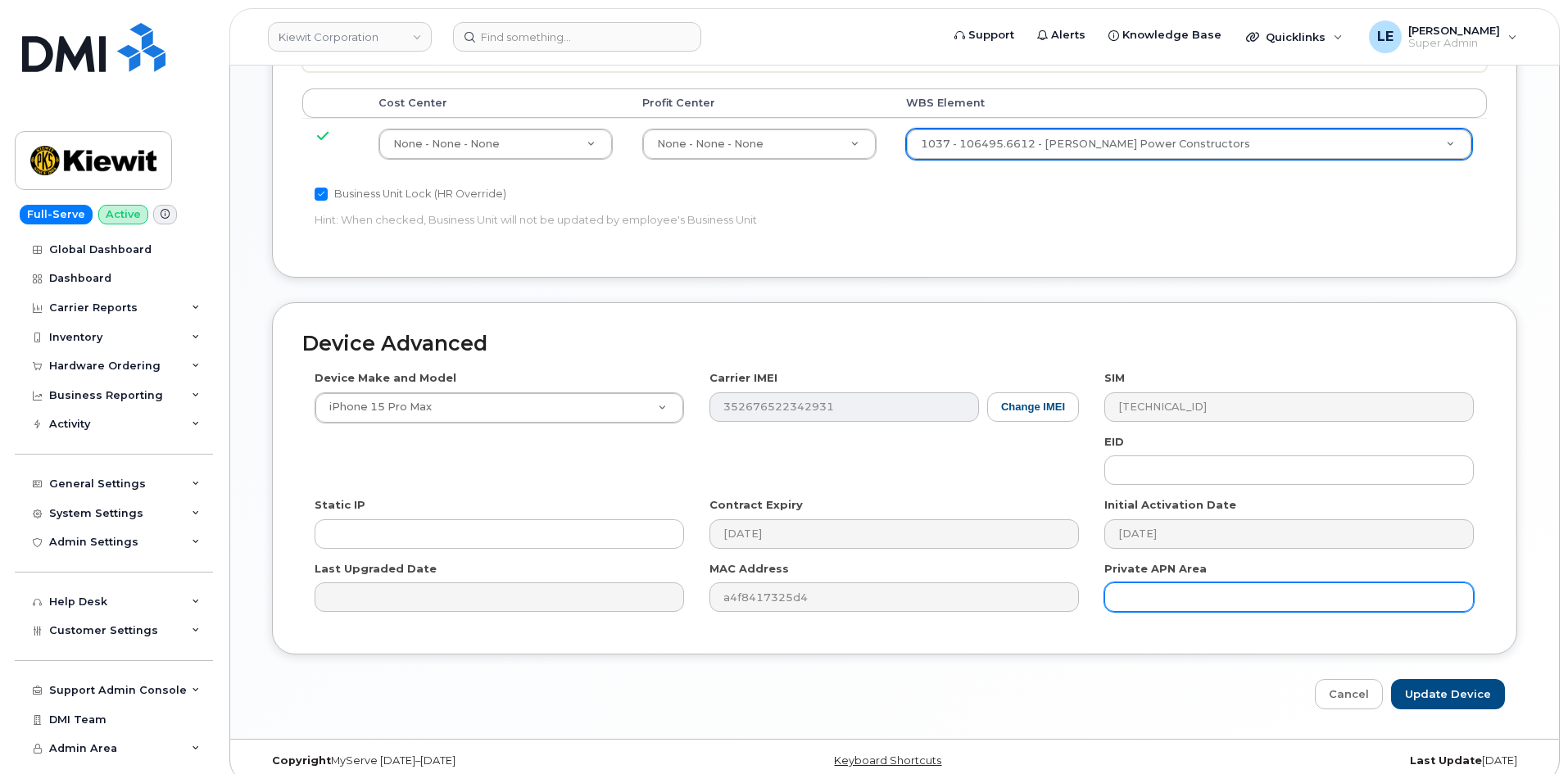
scroll to position [909, 0]
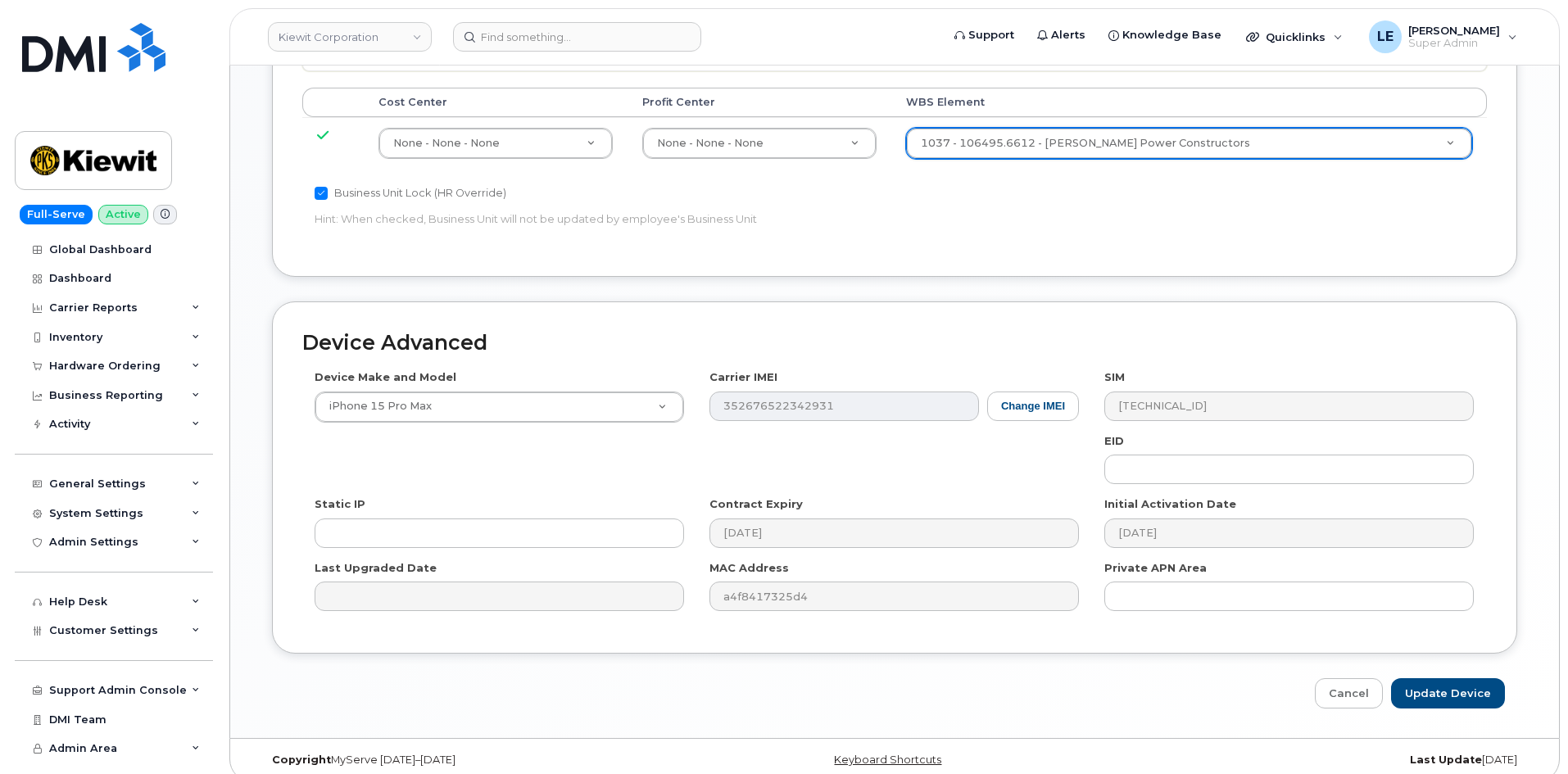
click at [1435, 659] on div "Device Advanced Device Make and Model iPhone 15 Pro Max Android TCL 502 Watch A…" at bounding box center [894, 505] width 1270 height 407
click at [1432, 678] on input "Update Device" at bounding box center [1448, 694] width 114 height 31
type input "Saving..."
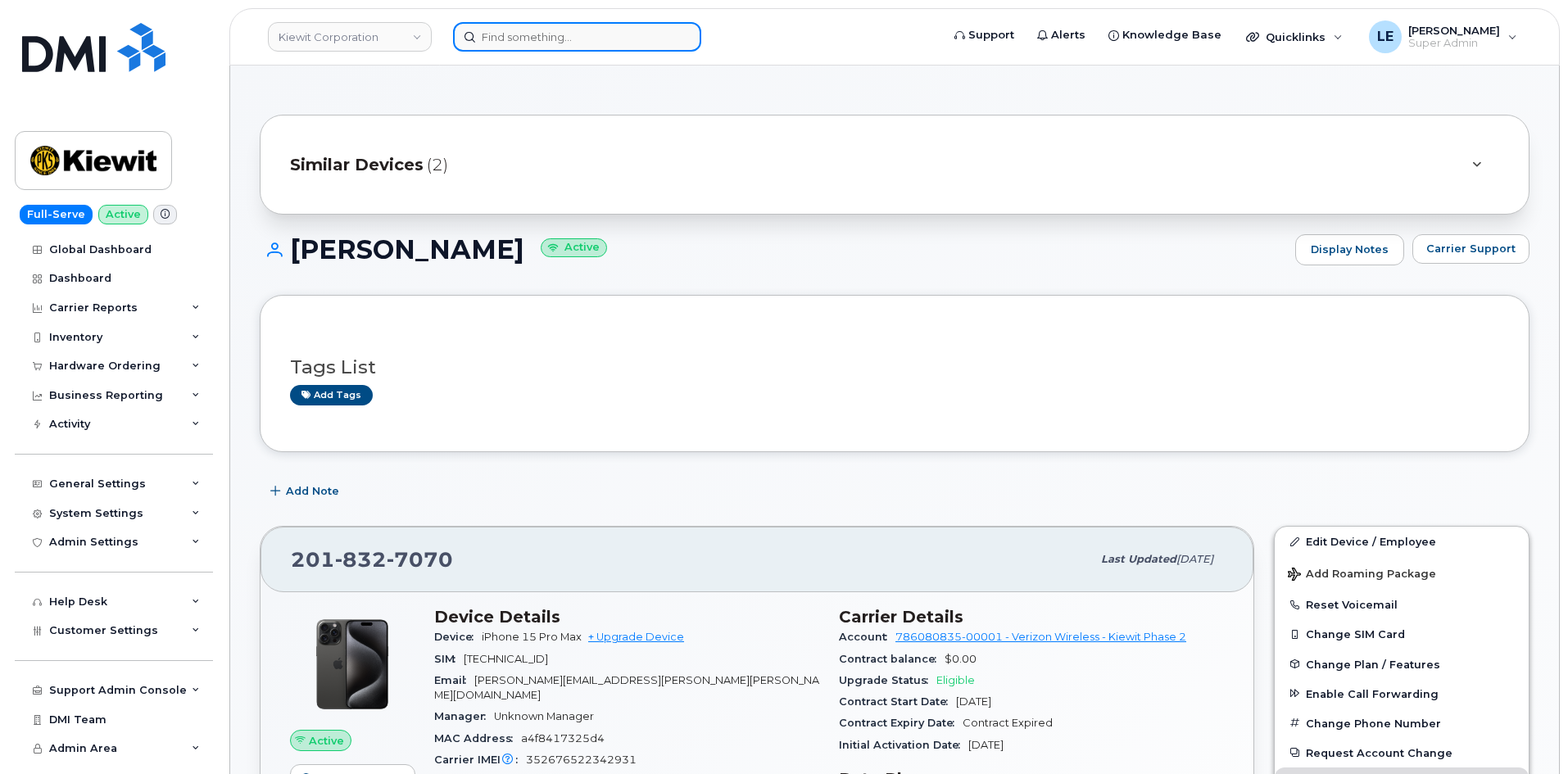
click at [621, 34] on input at bounding box center [577, 36] width 248 height 30
paste input "[EMAIL_ADDRESS][PERSON_NAME][PERSON_NAME][DOMAIN_NAME]"
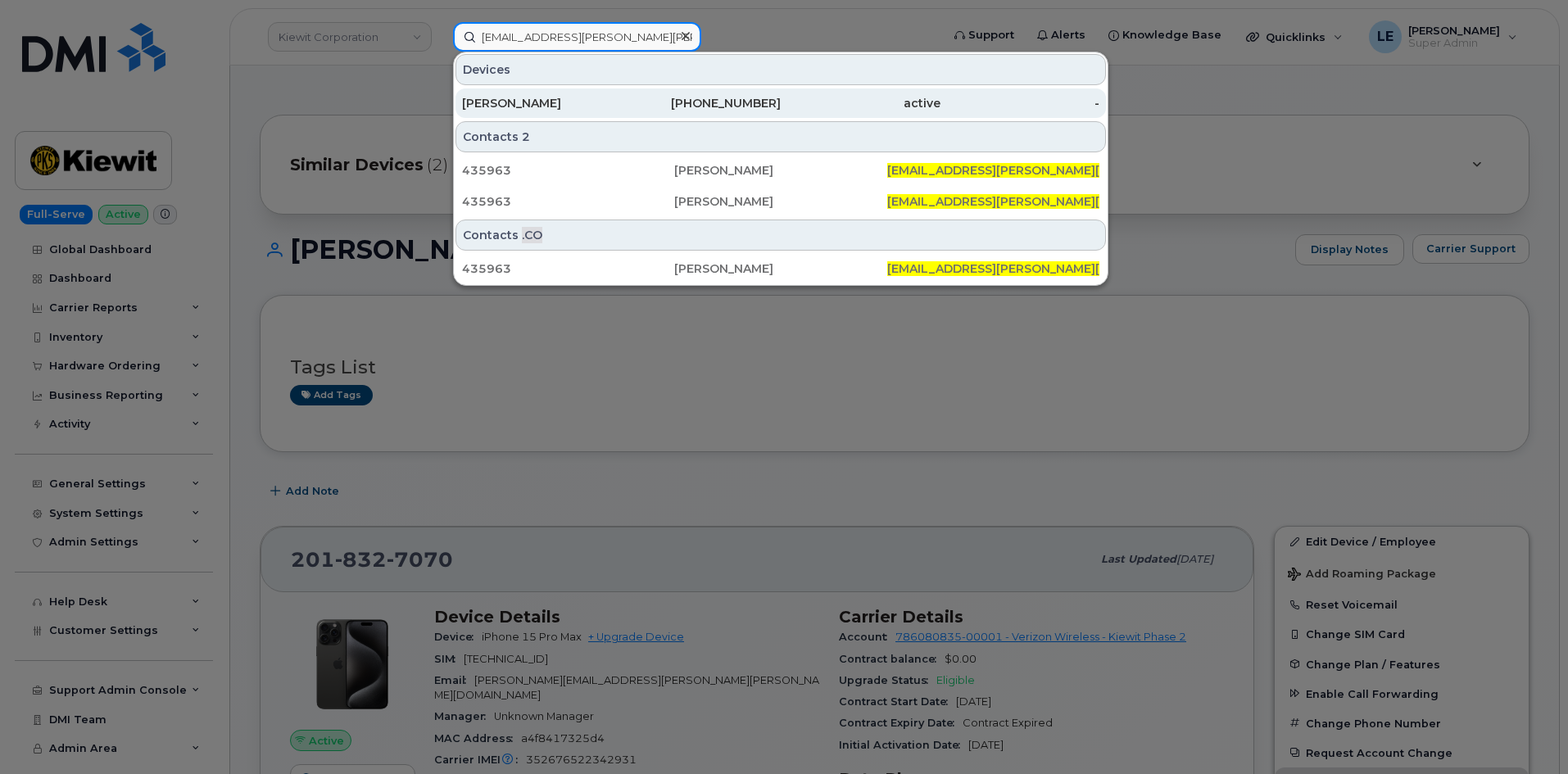
type input "[EMAIL_ADDRESS][PERSON_NAME][PERSON_NAME][DOMAIN_NAME]"
click at [560, 106] on div "[PERSON_NAME]" at bounding box center [542, 103] width 160 height 16
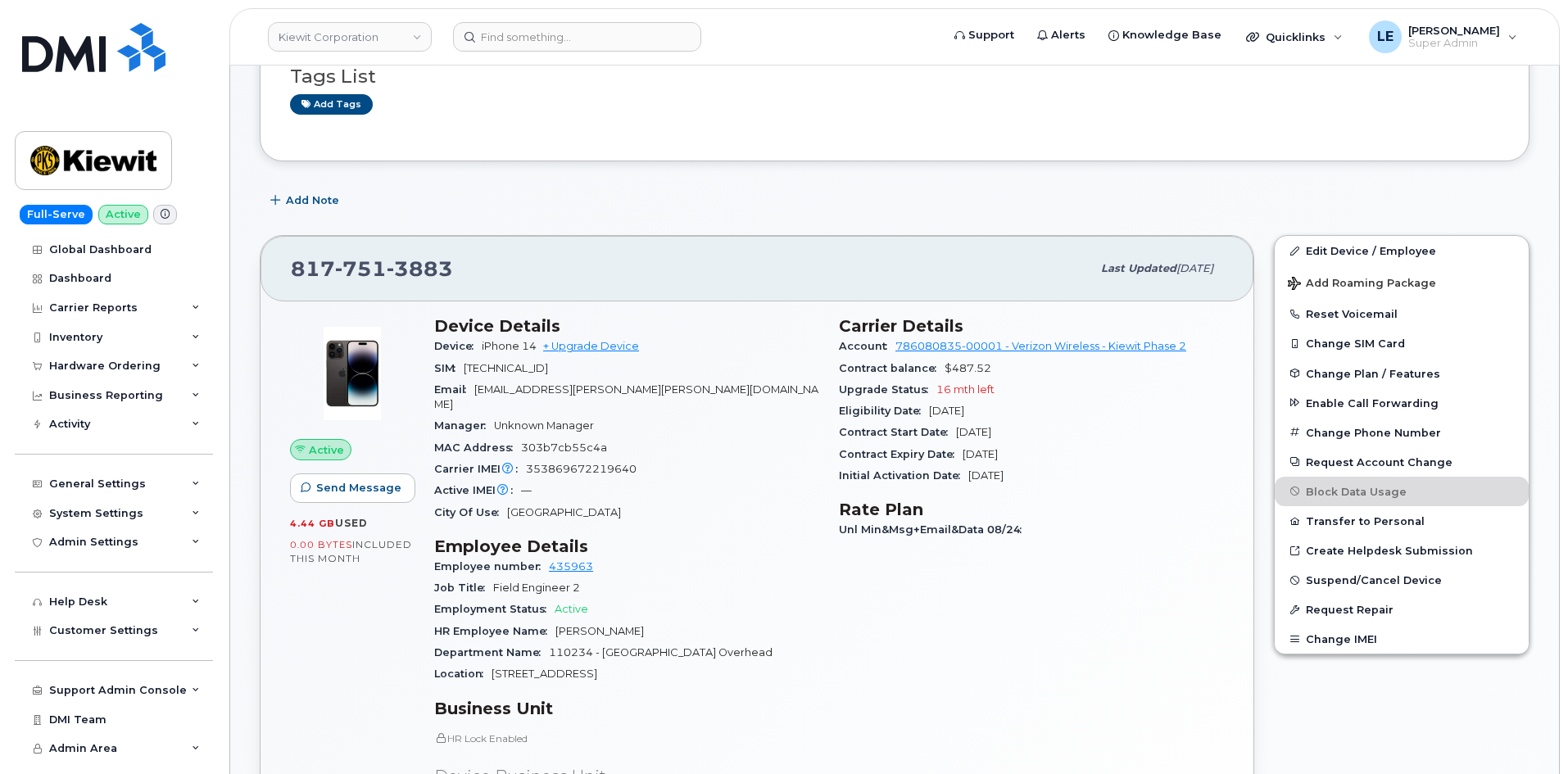
scroll to position [82, 0]
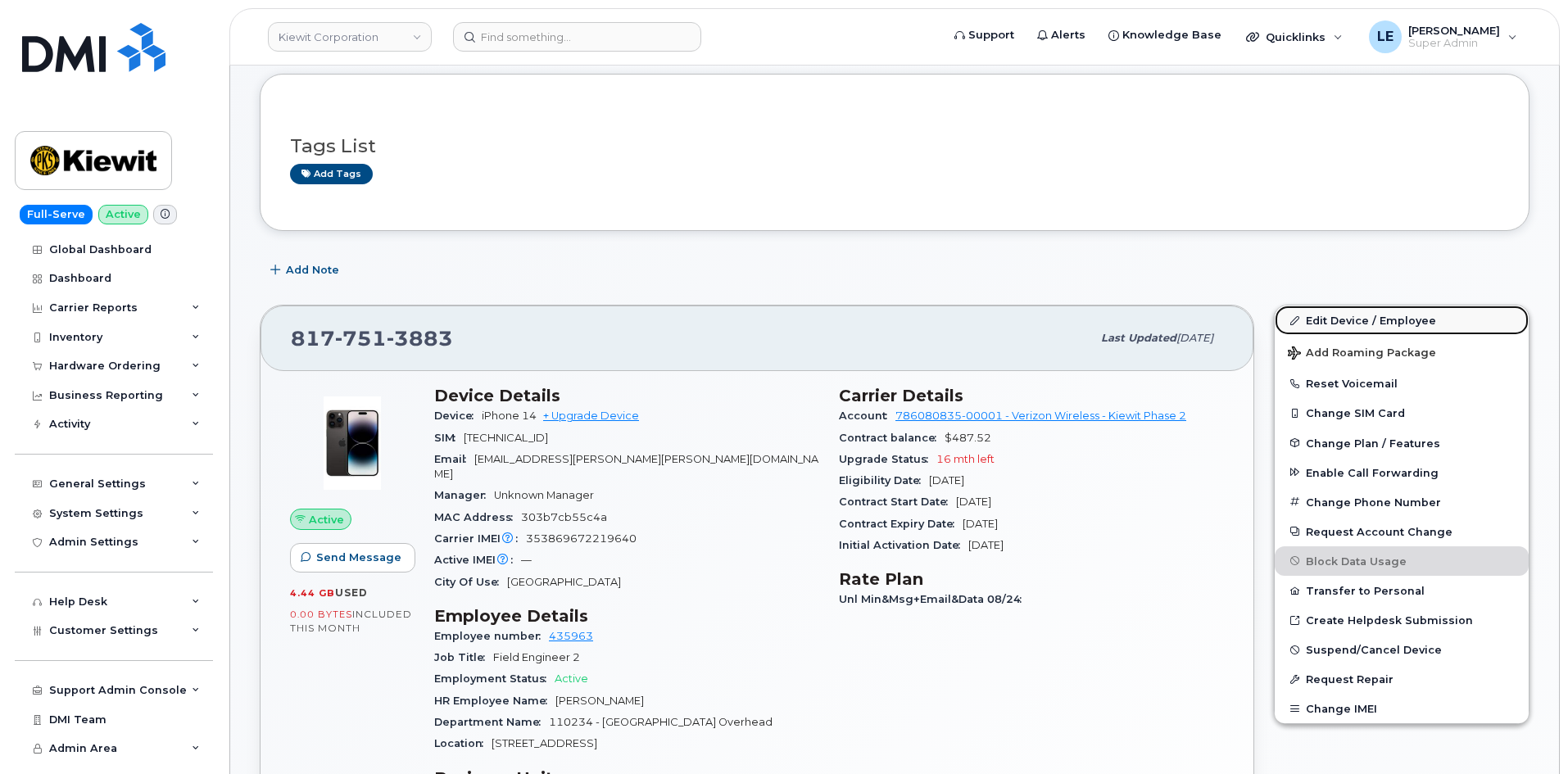
click at [1329, 320] on link "Edit Device / Employee" at bounding box center [1401, 320] width 254 height 30
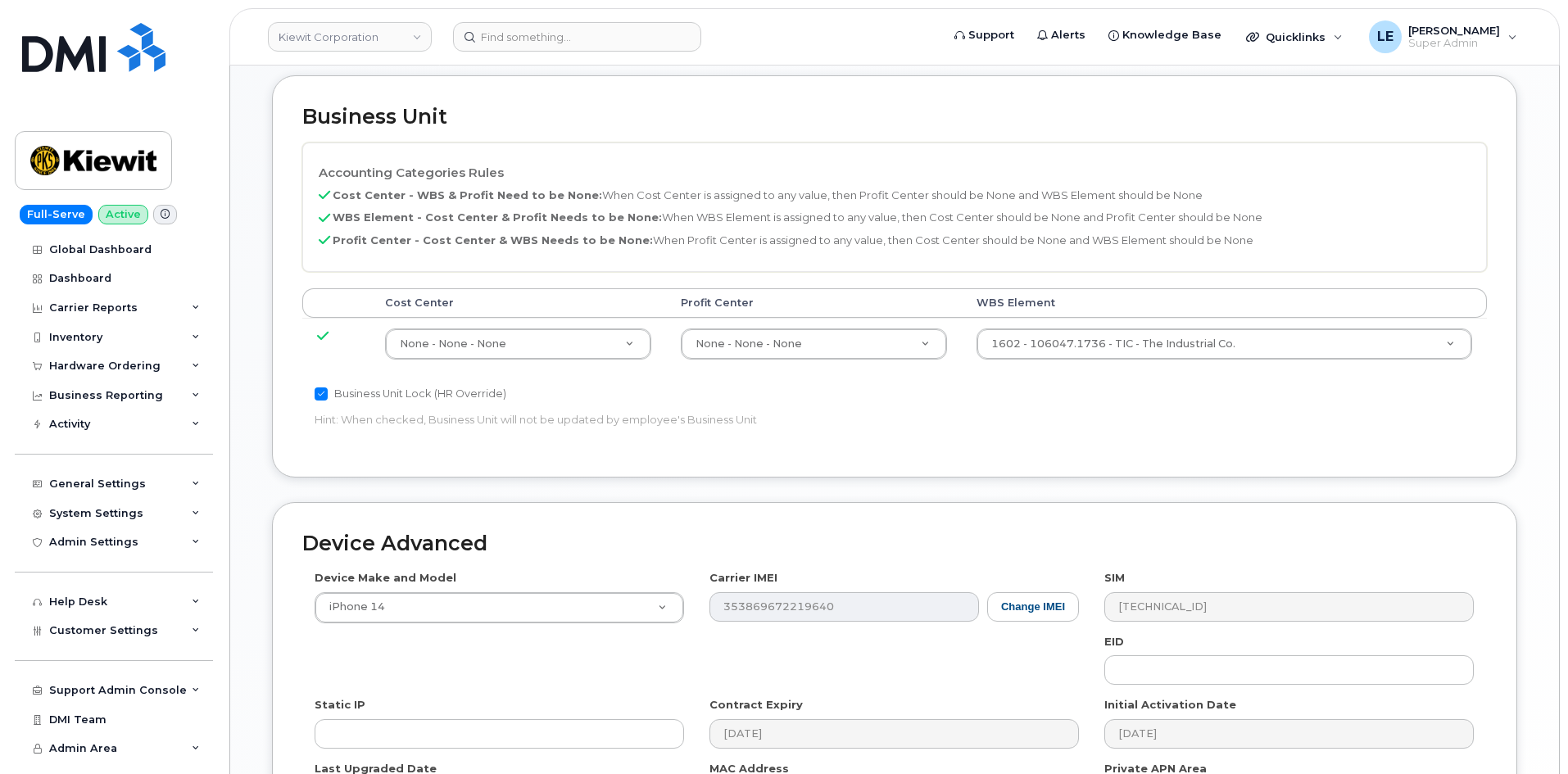
scroll to position [737, 0]
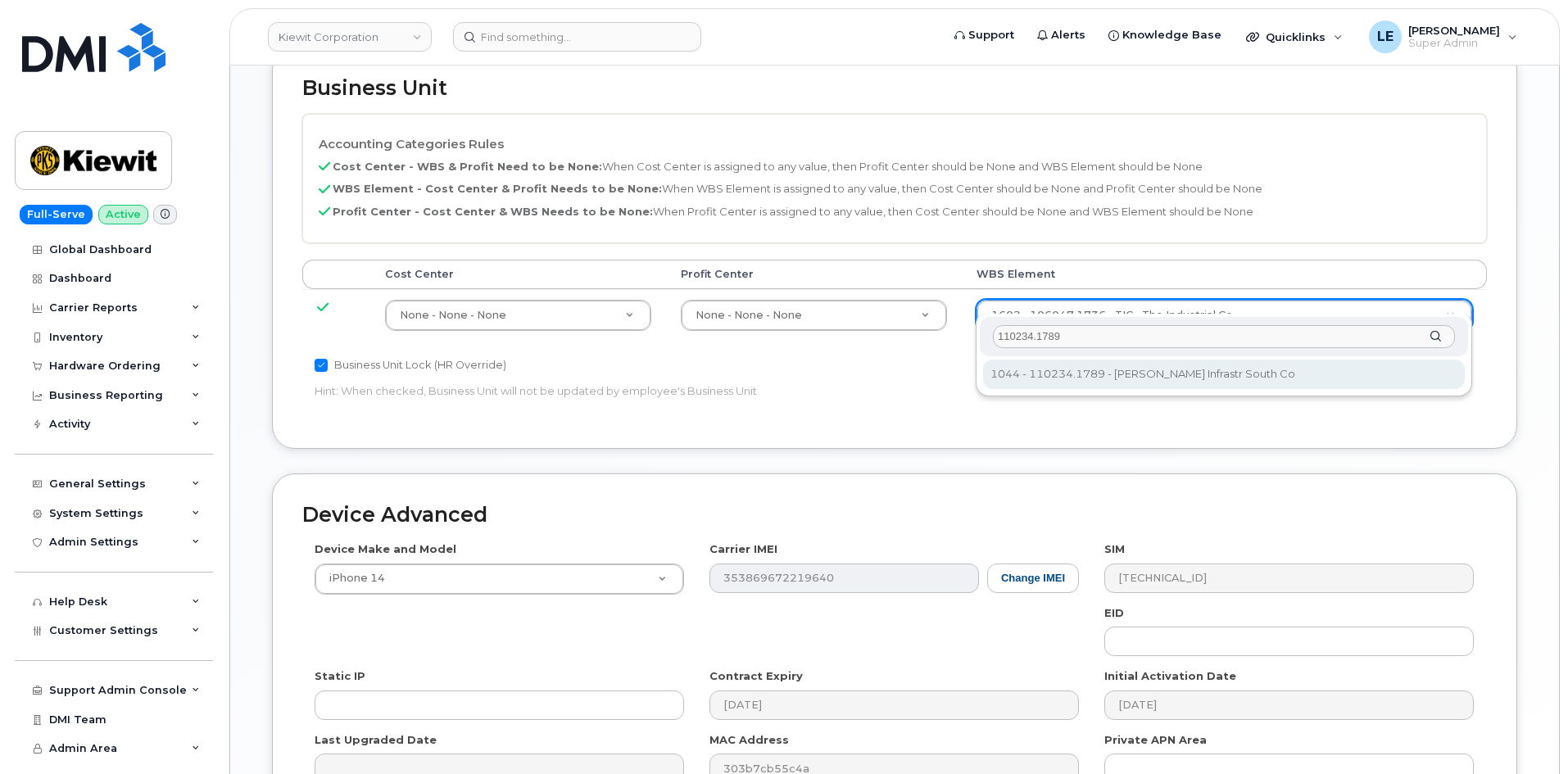
type input "110234.1789"
type input "35501126"
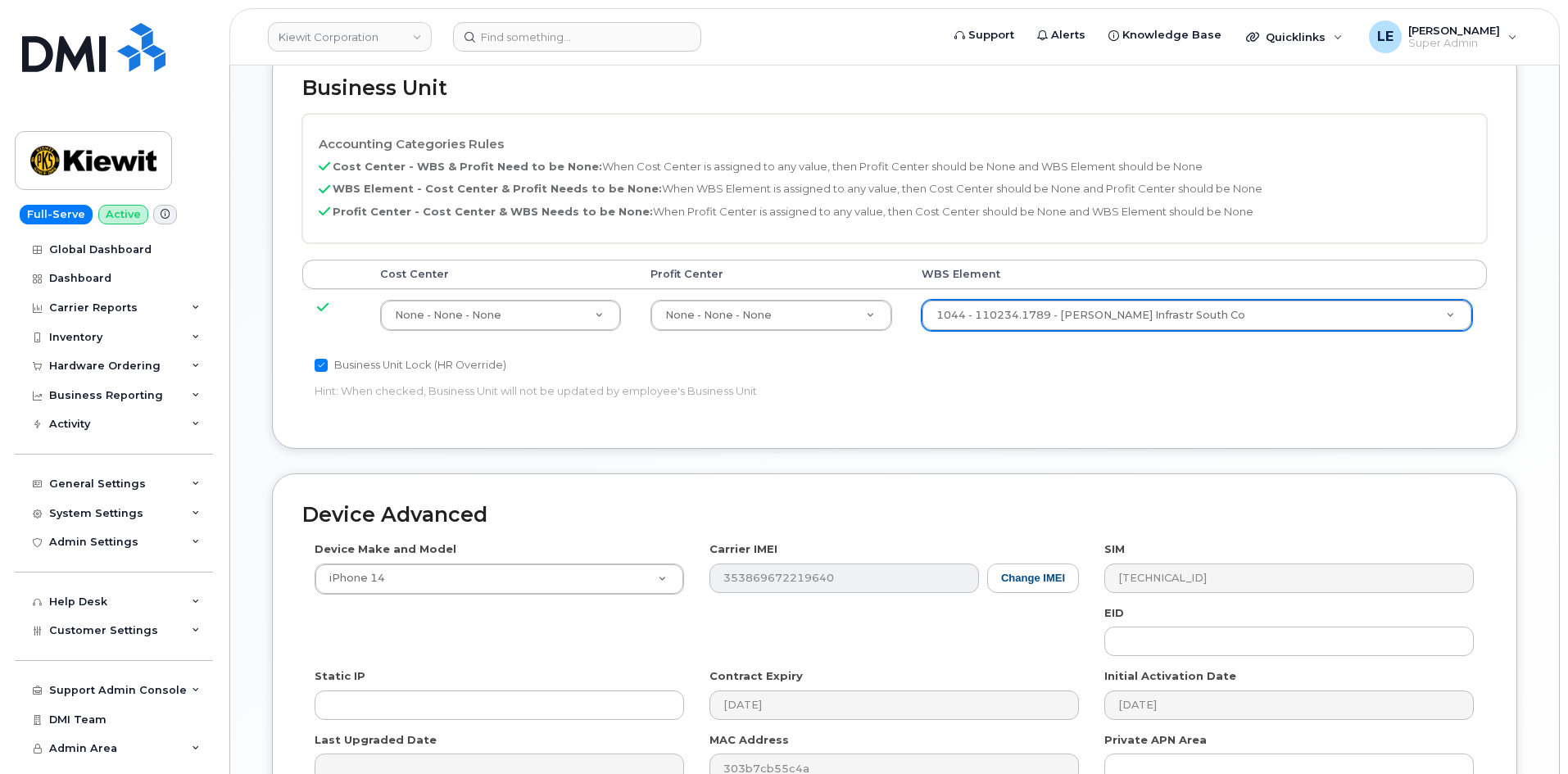
click at [1085, 362] on div "Business Unit Lock (HR Override) Hint: When checked, Business Unit will not be …" at bounding box center [696, 381] width 789 height 52
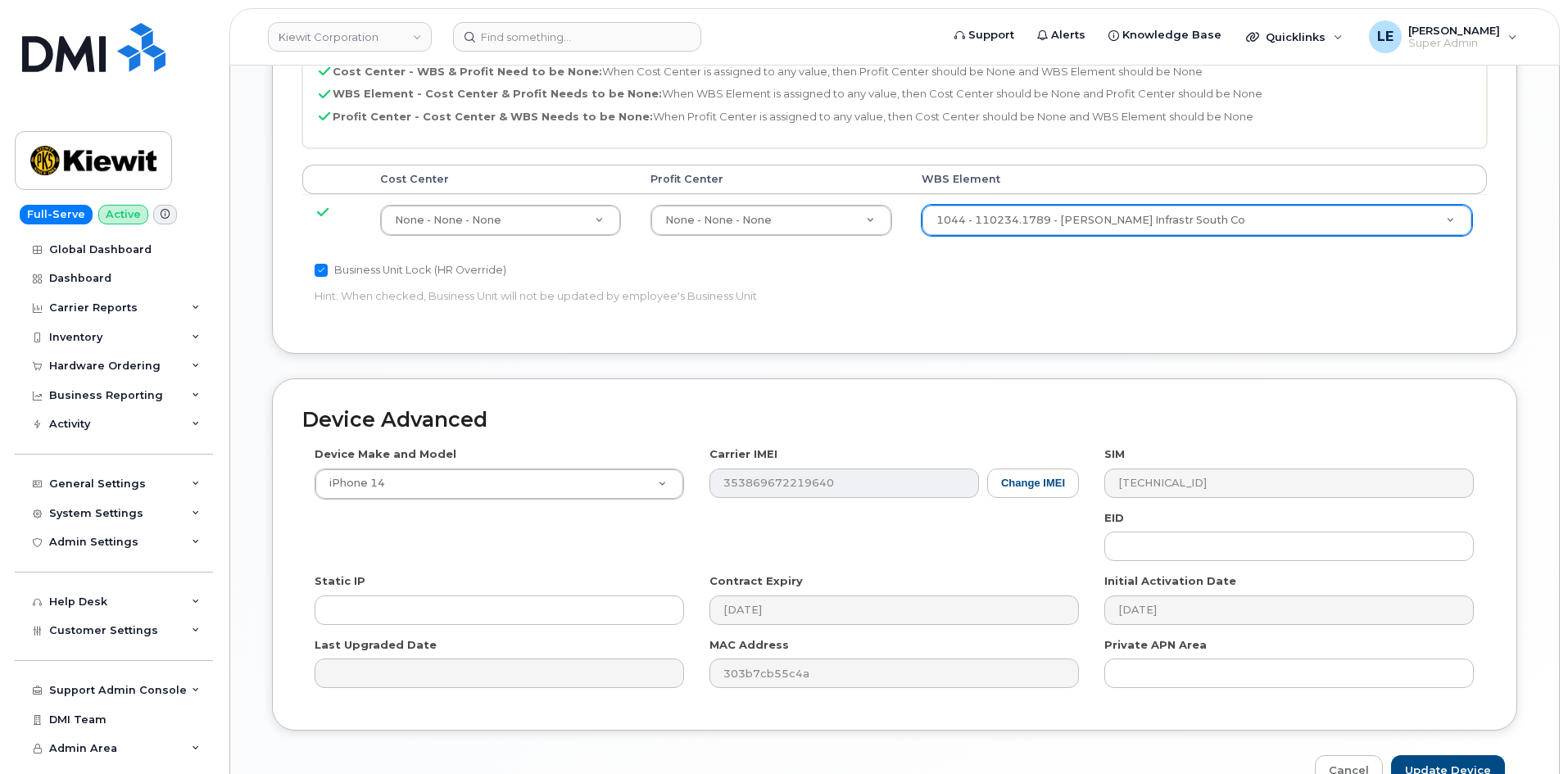
scroll to position [909, 0]
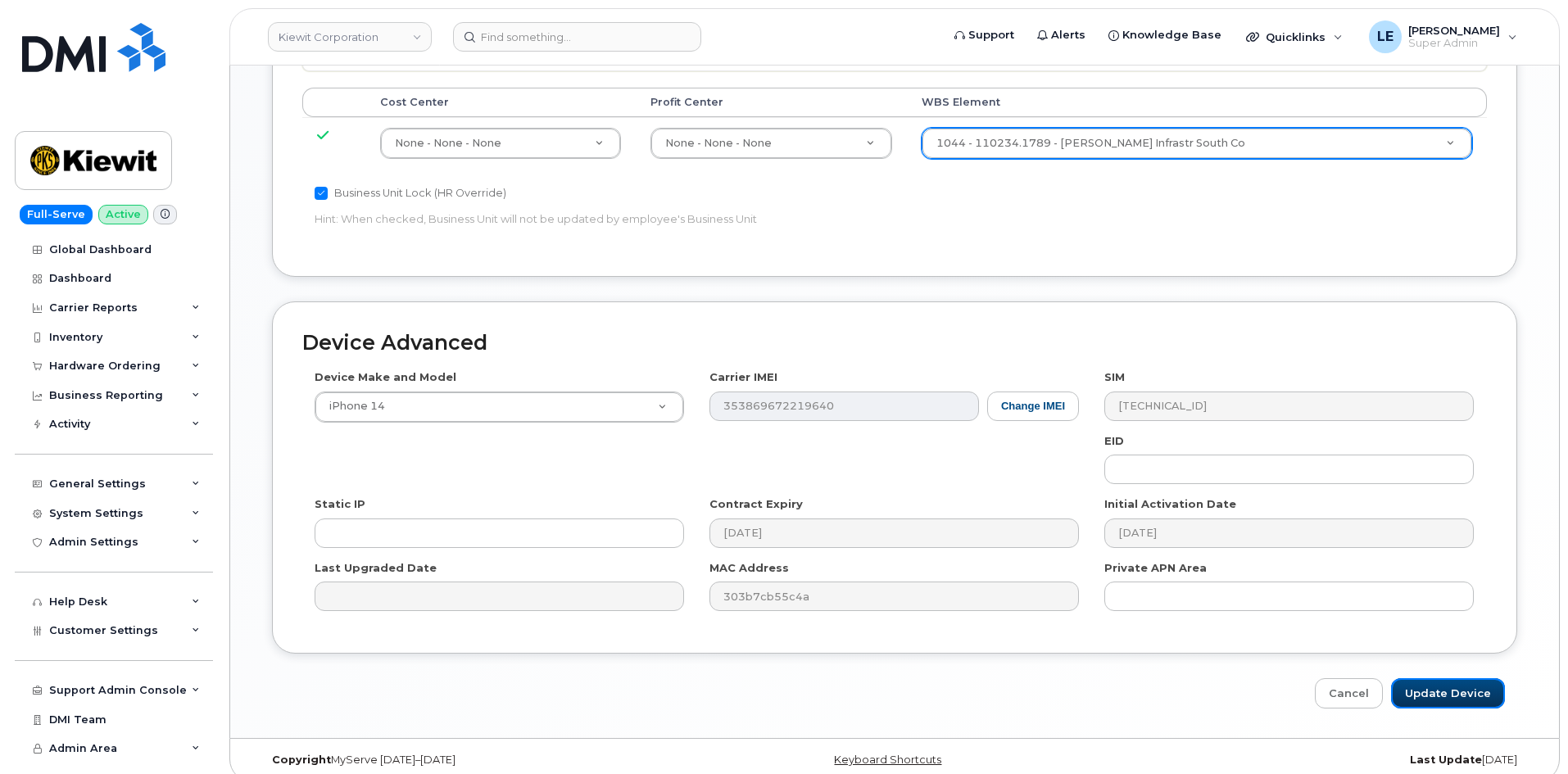
click at [1466, 687] on input "Update Device" at bounding box center [1448, 694] width 114 height 31
type input "Saving..."
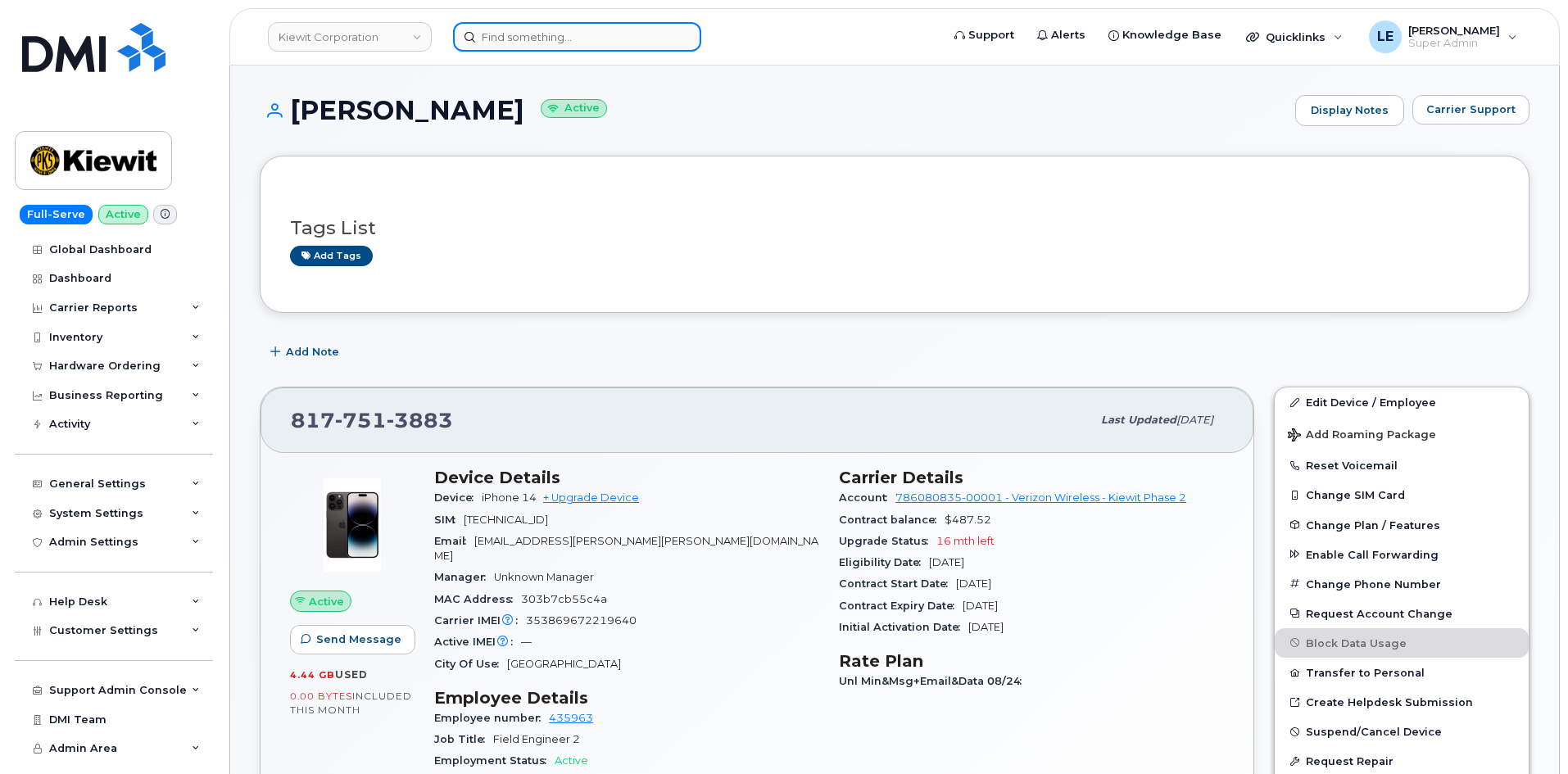
click at [549, 44] on input at bounding box center [577, 36] width 248 height 30
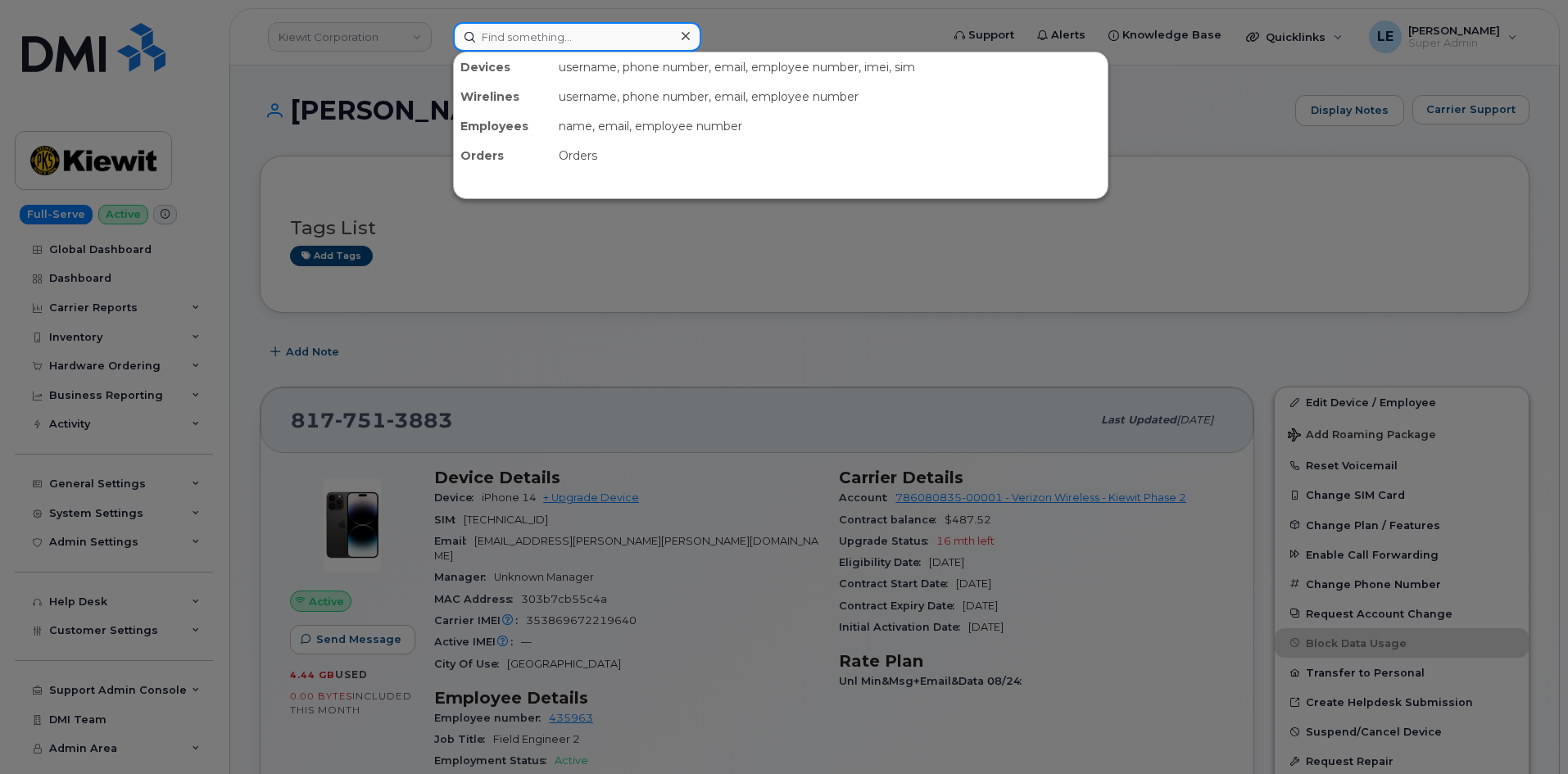
paste input "[PERSON_NAME][EMAIL_ADDRESS][PERSON_NAME][PERSON_NAME][DOMAIN_NAME]"
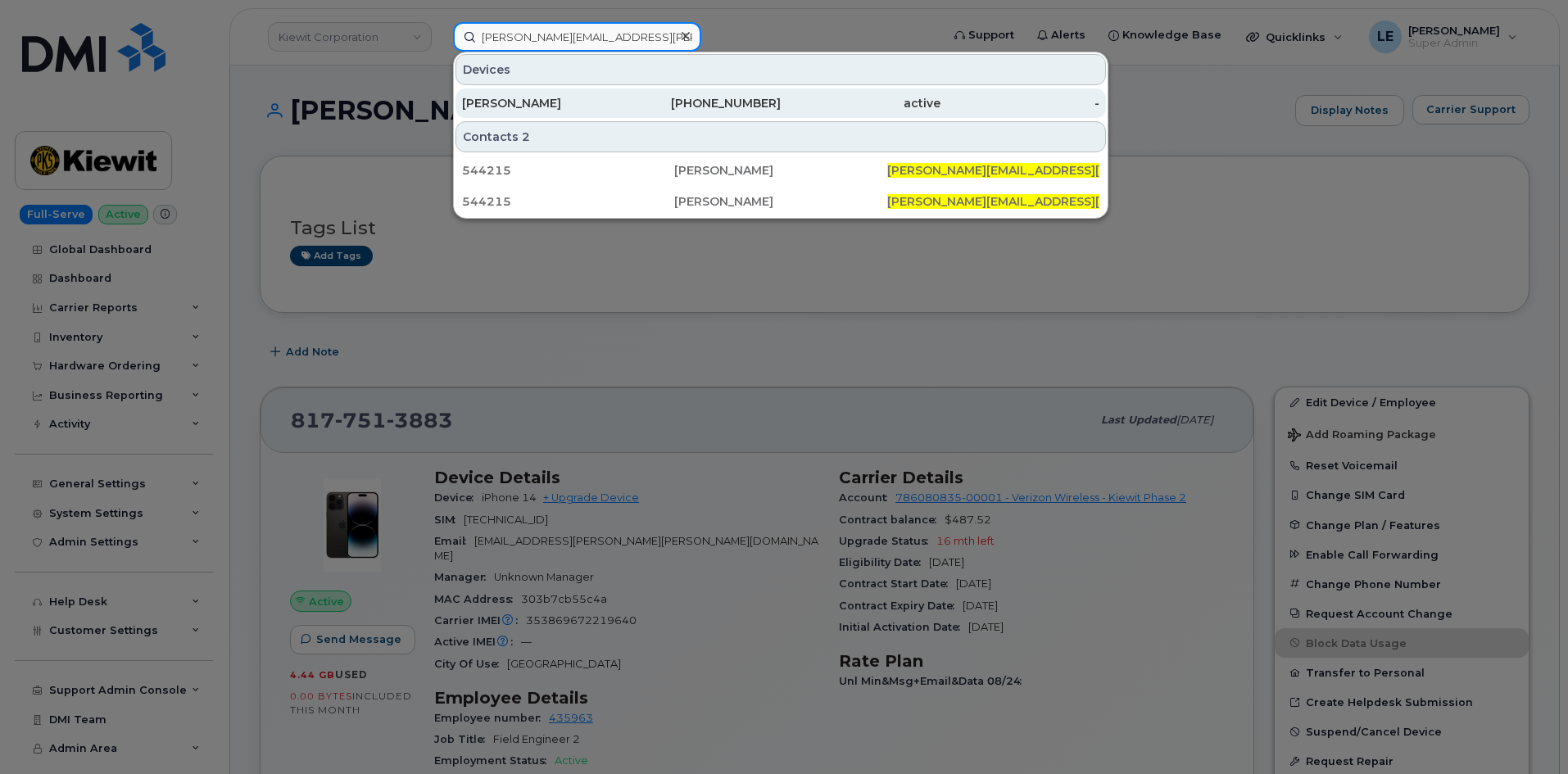
type input "[PERSON_NAME][EMAIL_ADDRESS][PERSON_NAME][PERSON_NAME][DOMAIN_NAME]"
click at [549, 91] on div "[PERSON_NAME]" at bounding box center [542, 103] width 160 height 30
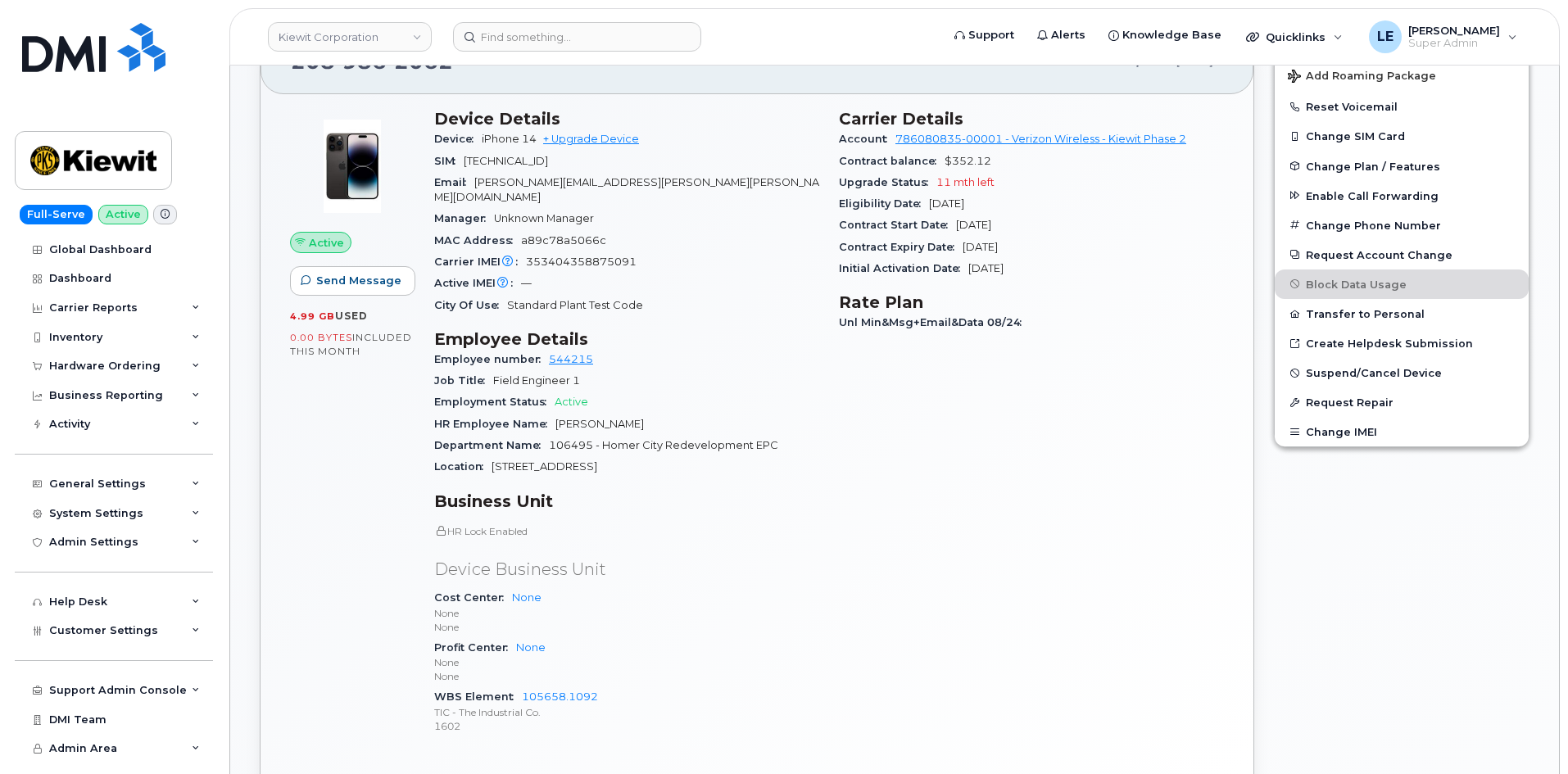
scroll to position [410, 0]
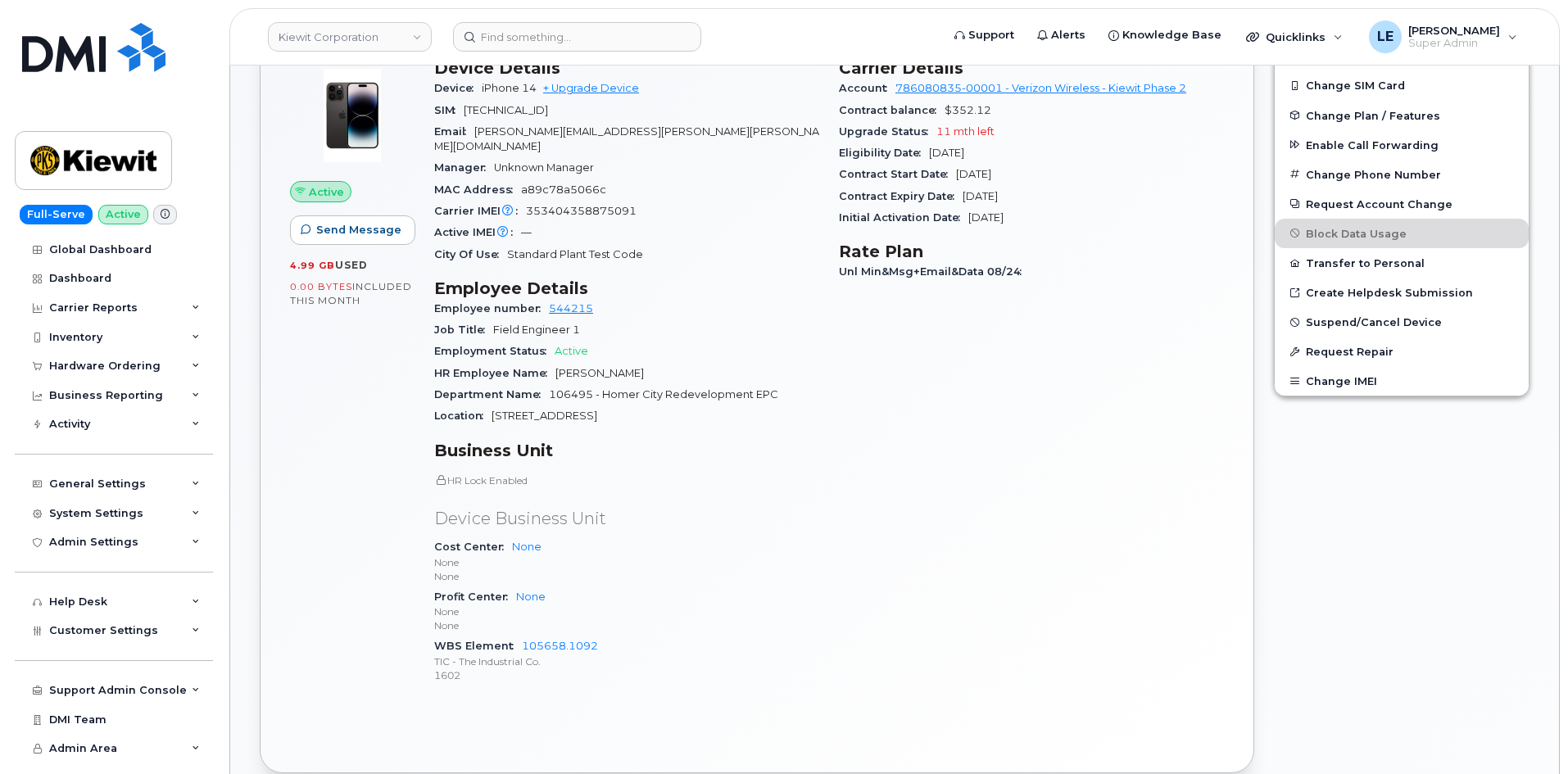
click at [801, 570] on p "None" at bounding box center [627, 576] width 385 height 14
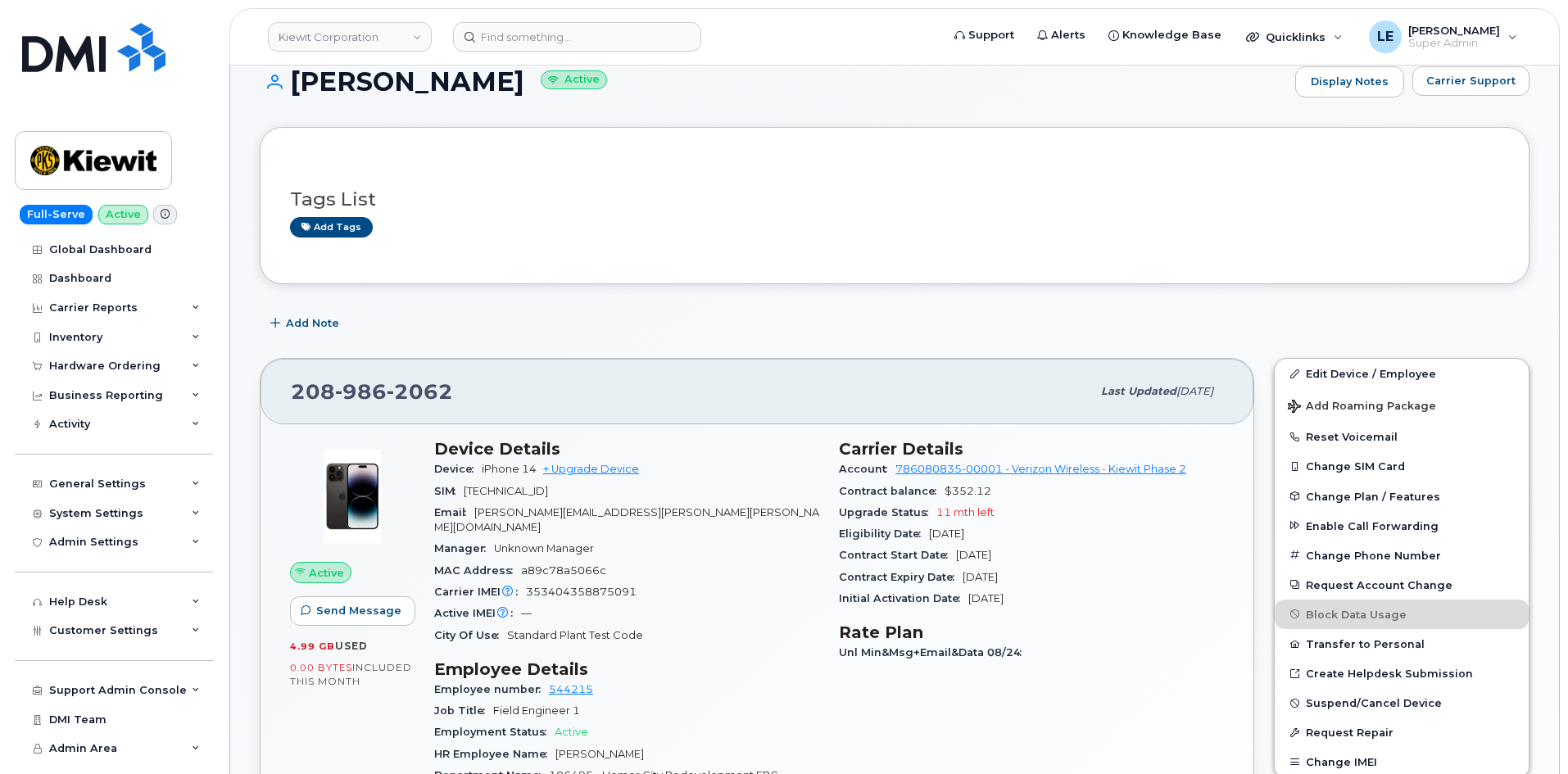
scroll to position [0, 0]
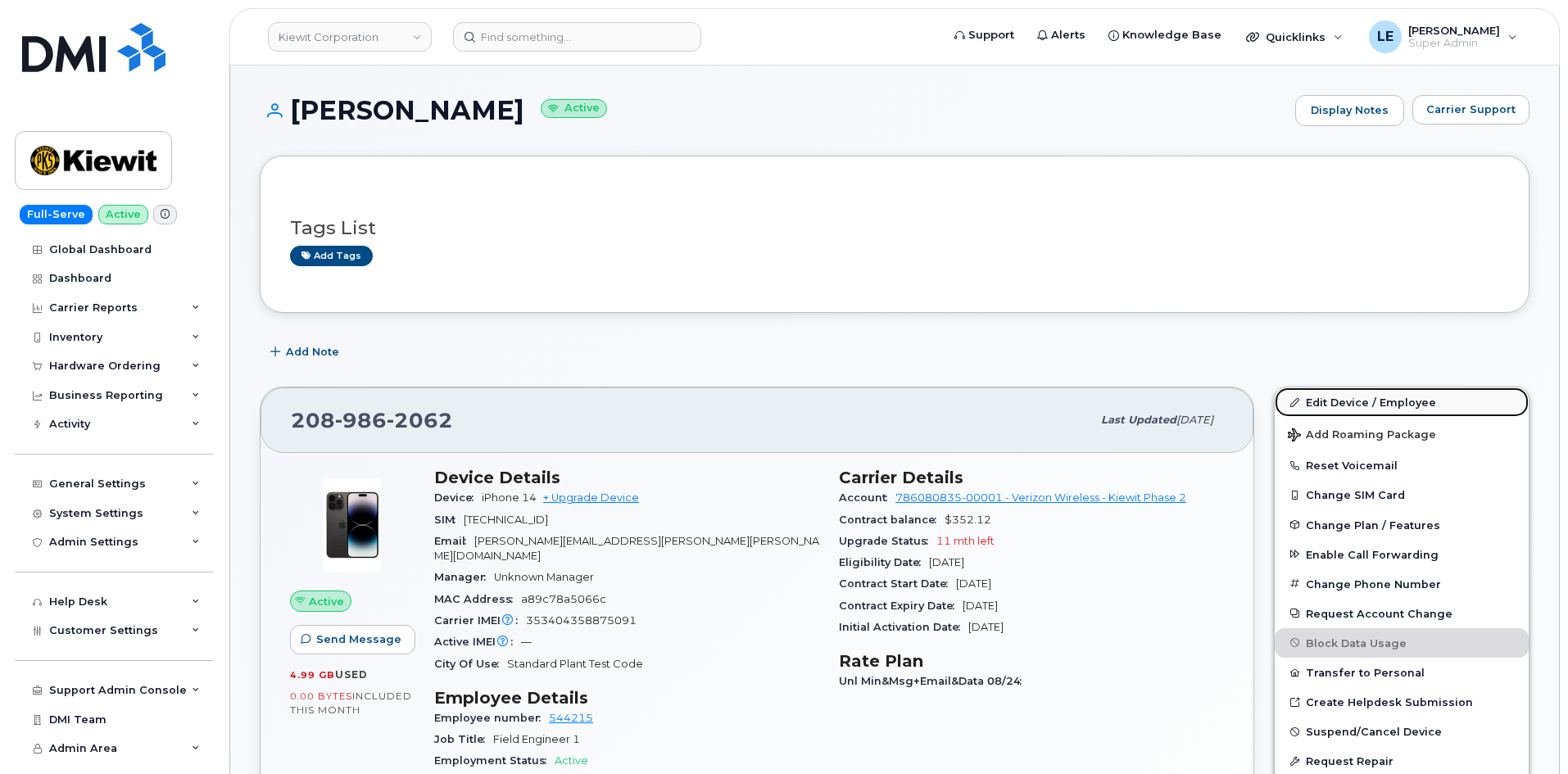
click at [1324, 396] on link "Edit Device / Employee" at bounding box center [1401, 401] width 254 height 30
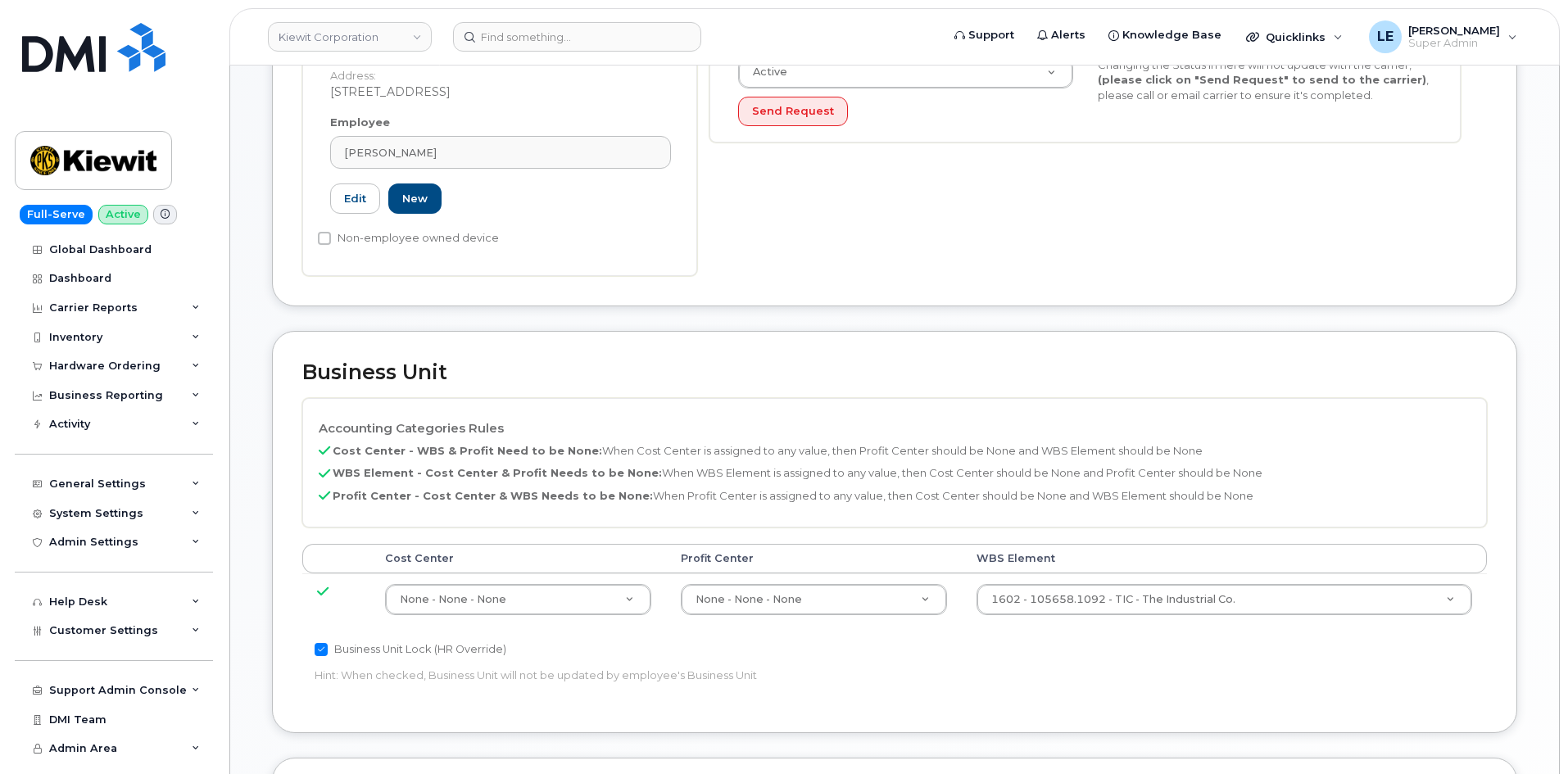
scroll to position [492, 0]
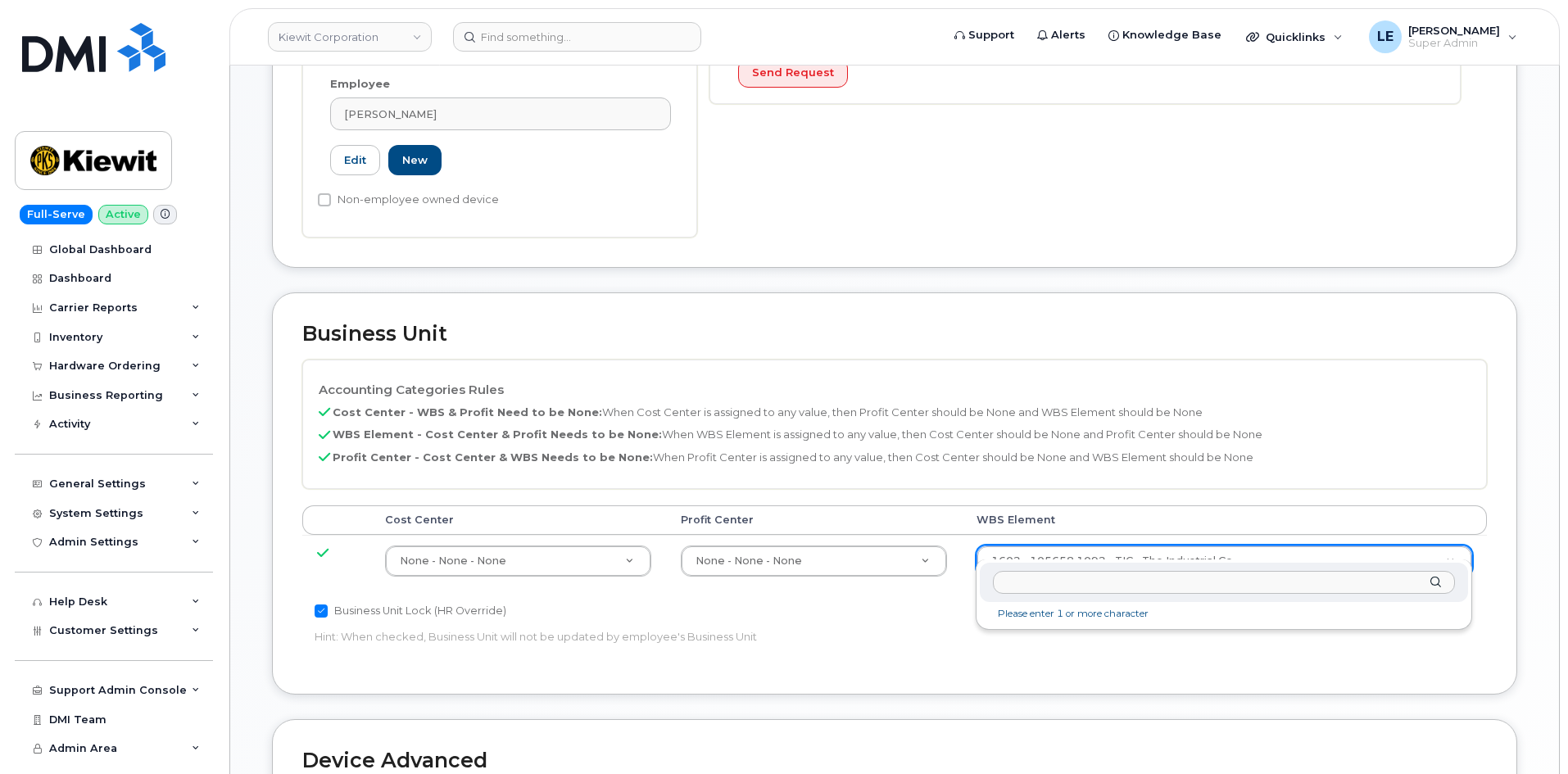
click at [1063, 579] on input "text" at bounding box center [1223, 582] width 462 height 24
type input "106495.6612"
type input "35834206"
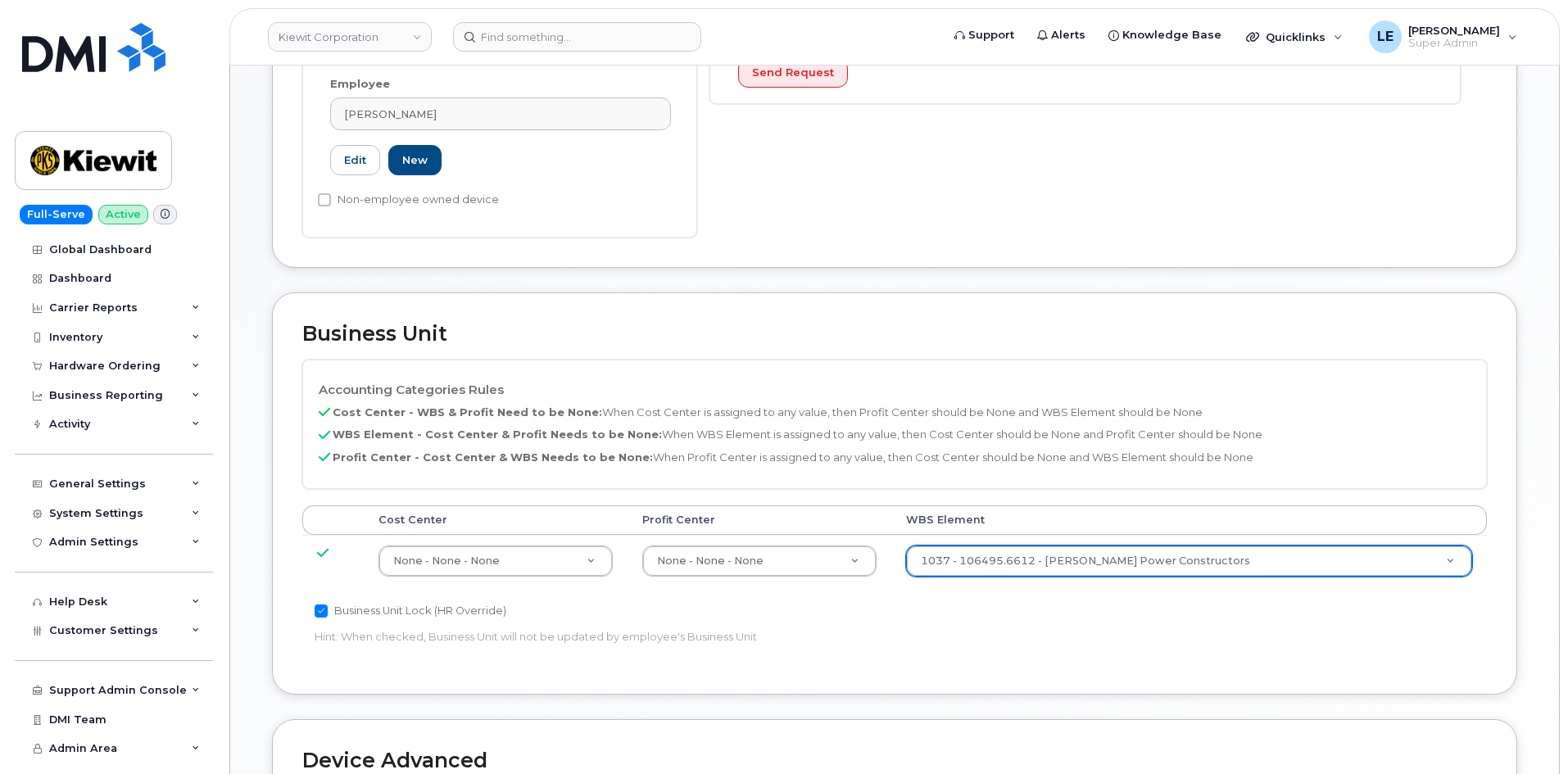
click at [1026, 605] on div "Business Unit Lock (HR Override) Hint: When checked, Business Unit will not be …" at bounding box center [696, 627] width 789 height 52
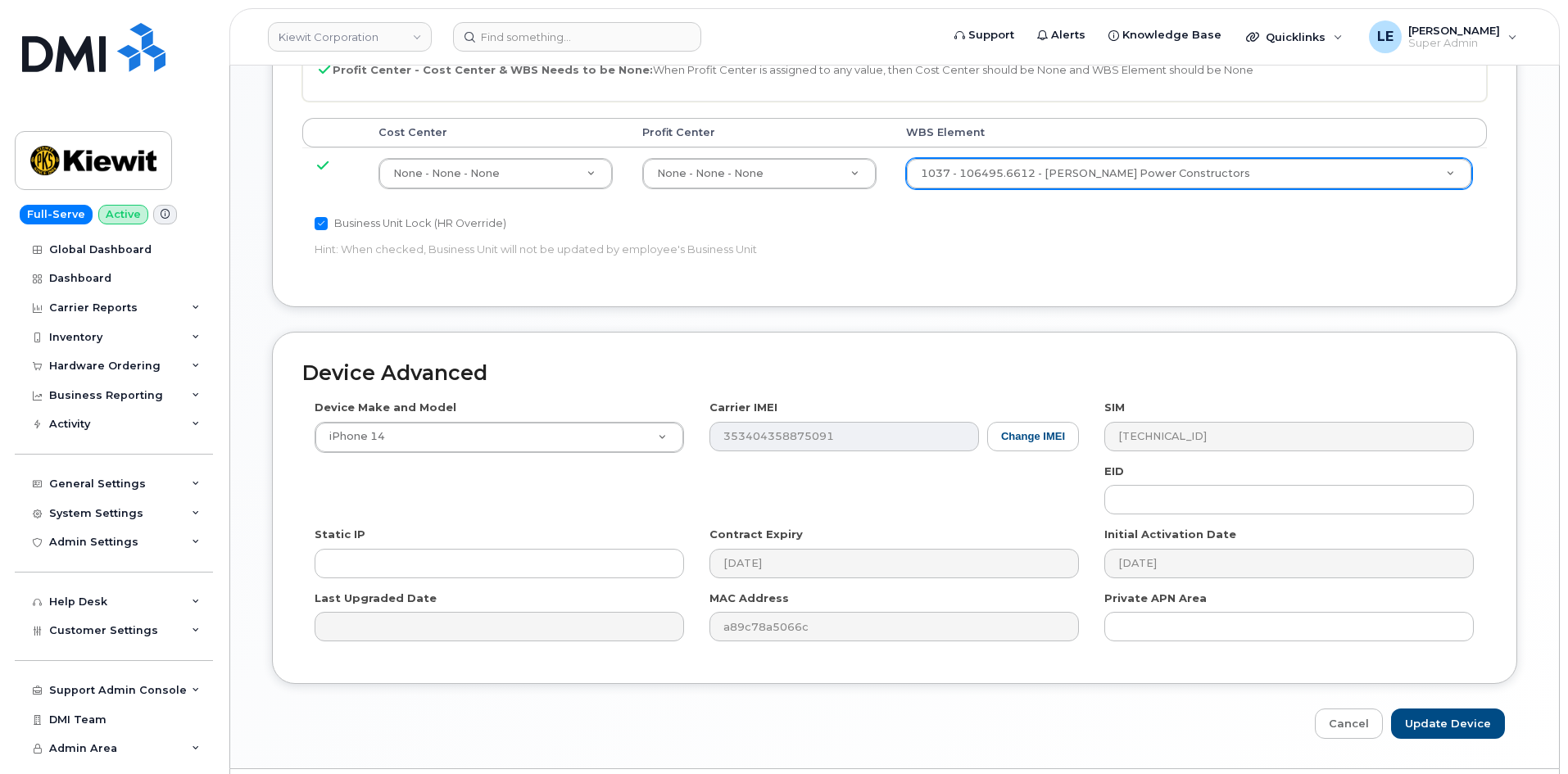
scroll to position [901, 0]
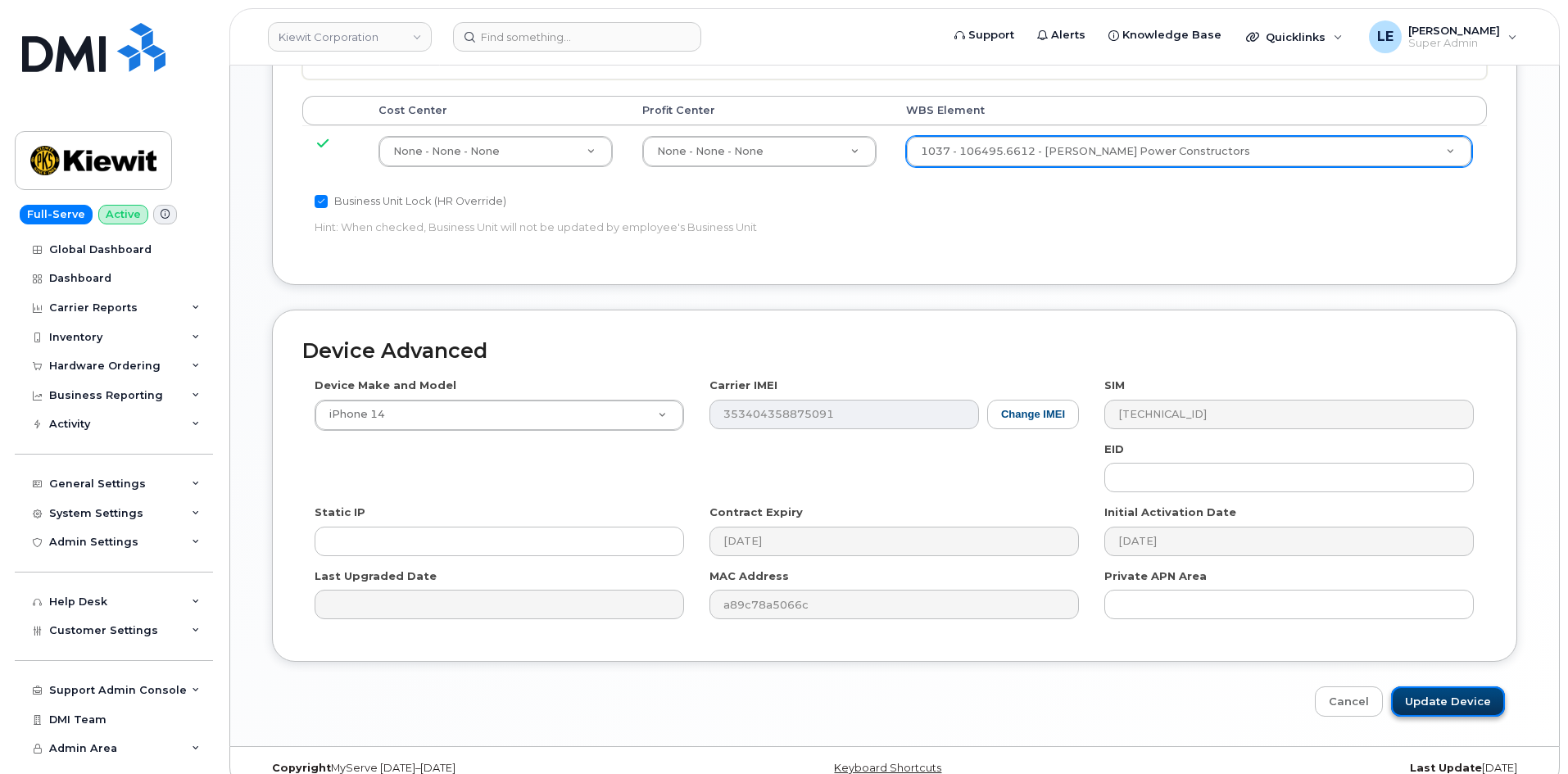
click at [1454, 686] on input "Update Device" at bounding box center [1448, 702] width 114 height 31
type input "Saving..."
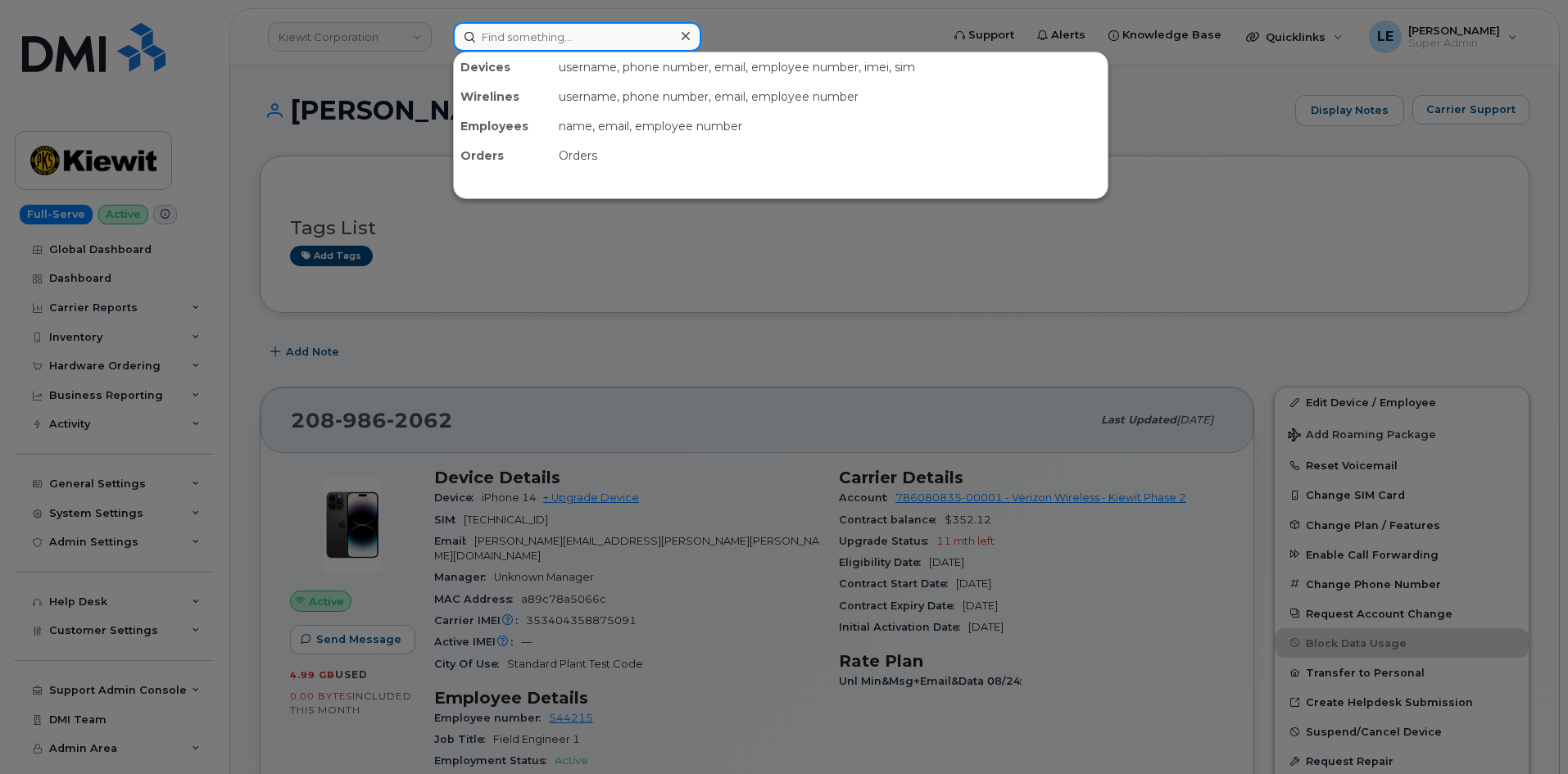
click at [485, 33] on input at bounding box center [577, 36] width 248 height 30
paste input "[PERSON_NAME][EMAIL_ADDRESS][PERSON_NAME][DOMAIN_NAME]"
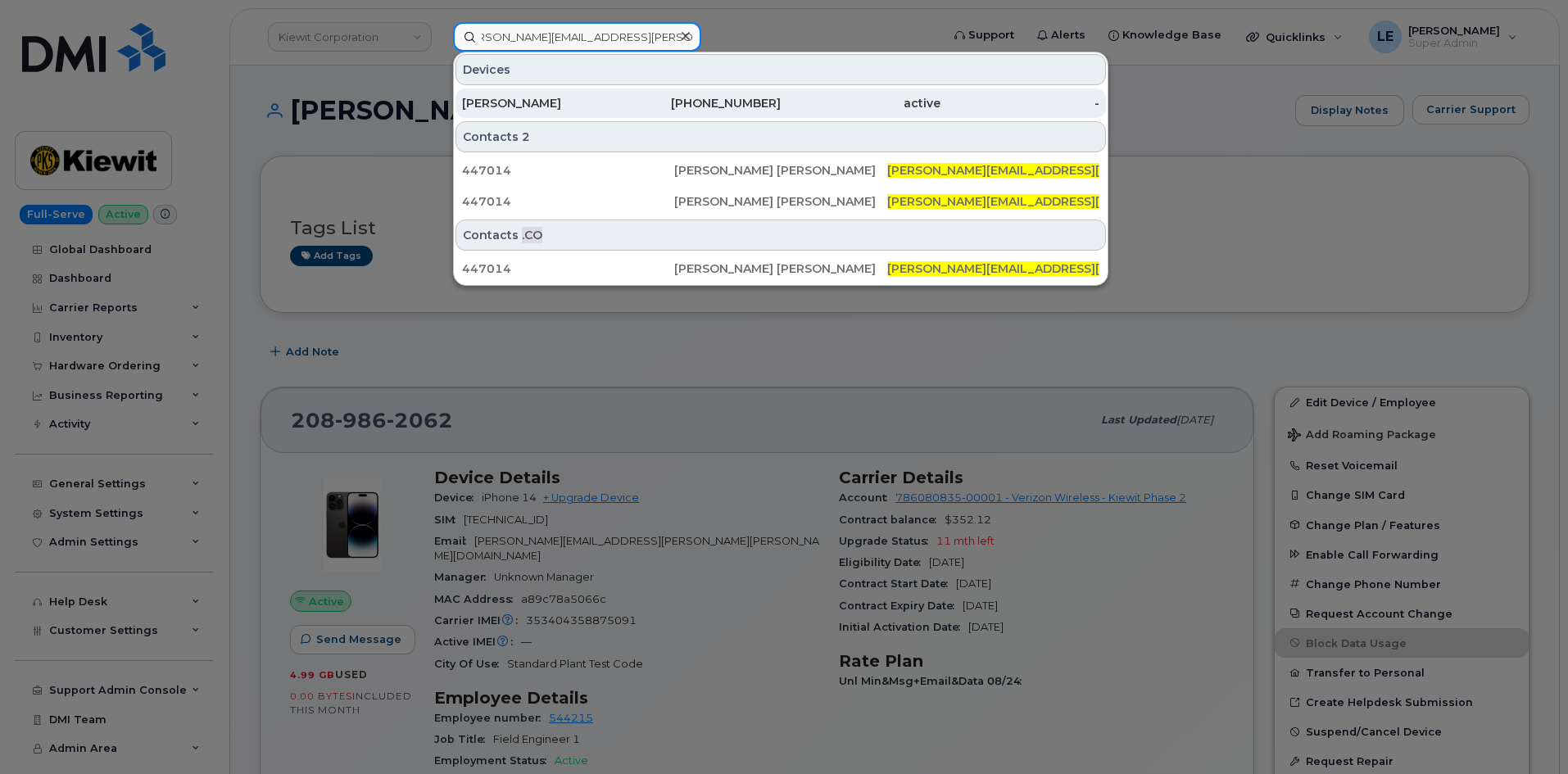
type input "ARMANDO.SANCHEZHERNA@KIEWIT.COM"
click at [468, 94] on div "MARTHA ESTRADA" at bounding box center [542, 103] width 160 height 30
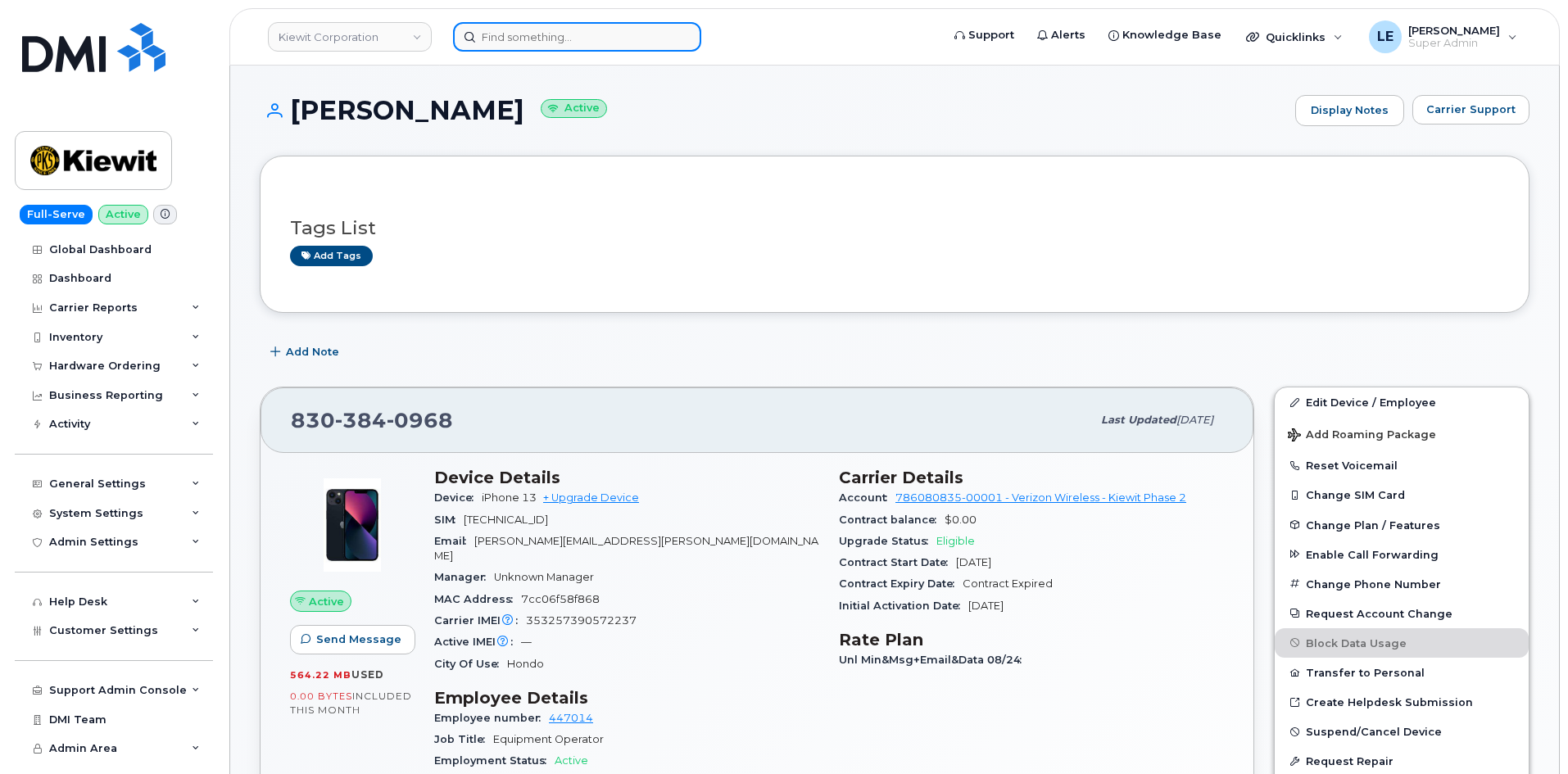
click at [562, 32] on input at bounding box center [577, 36] width 248 height 30
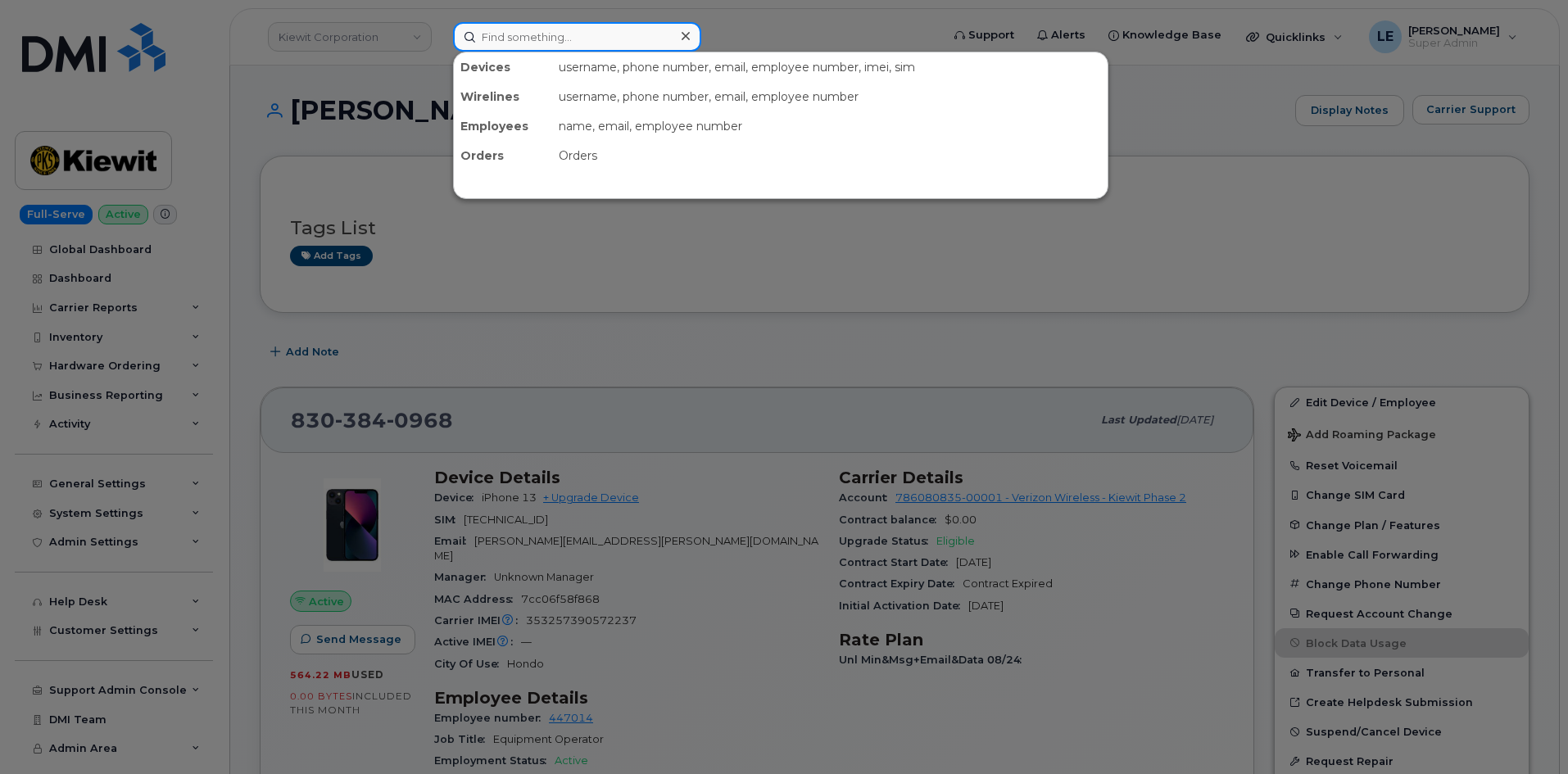
paste input "ARMANDO.SANCHEZHERNA@KIEWIT.COM"
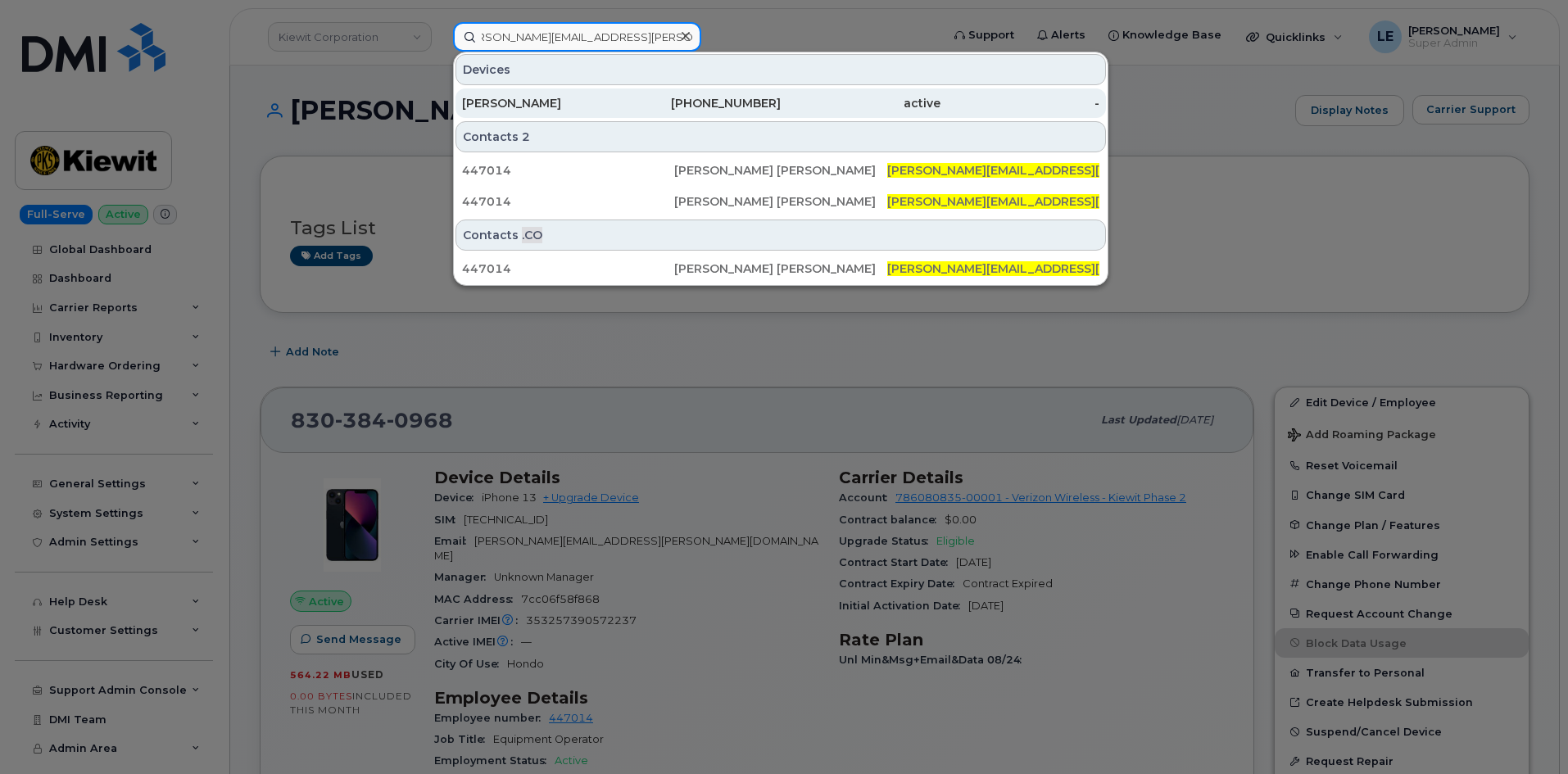
type input "ARMANDO.SANCHEZHERNA@KIEWIT.COM"
click at [579, 100] on div "MARTHA ESTRADA" at bounding box center [542, 103] width 160 height 16
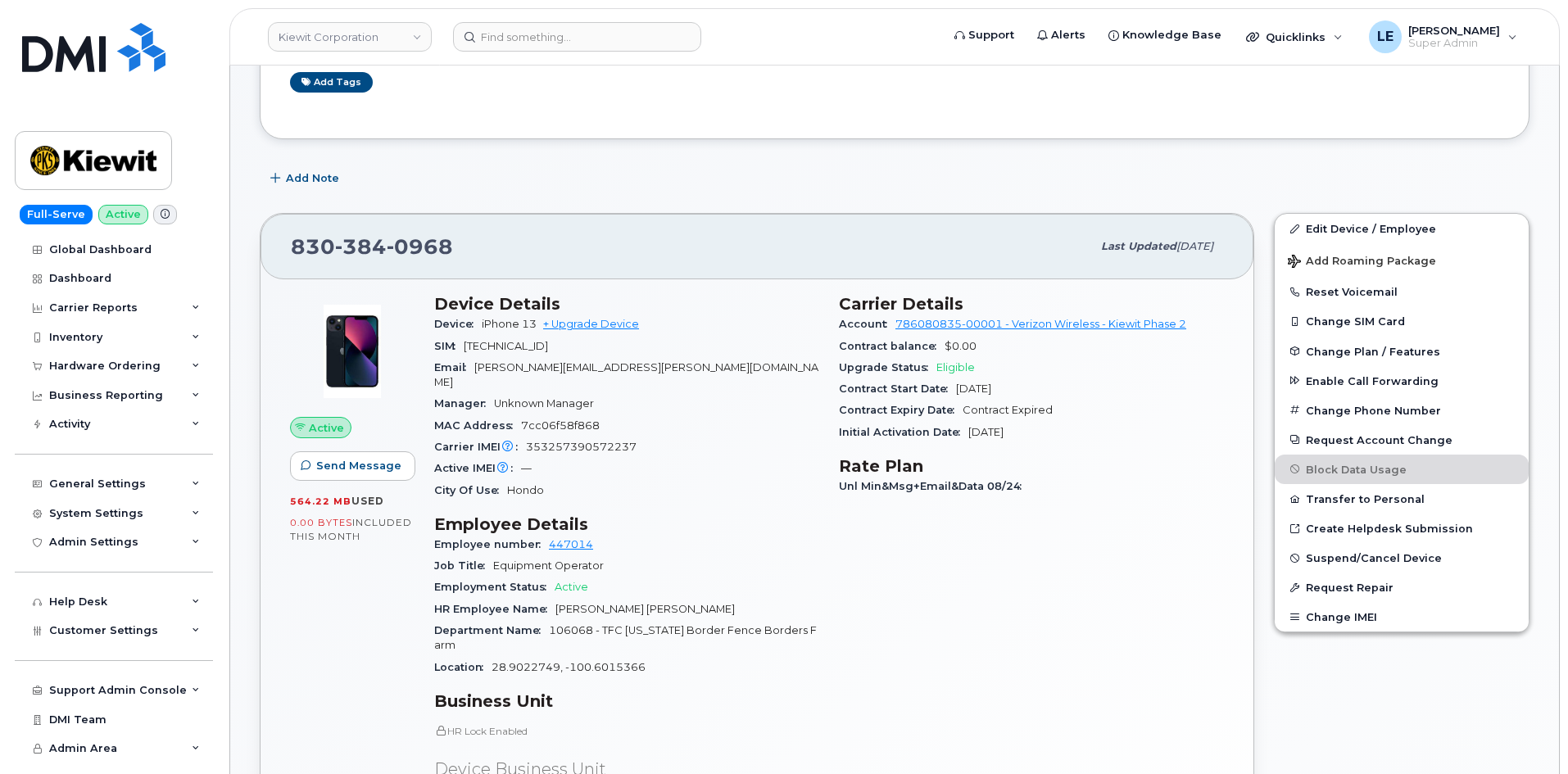
scroll to position [410, 0]
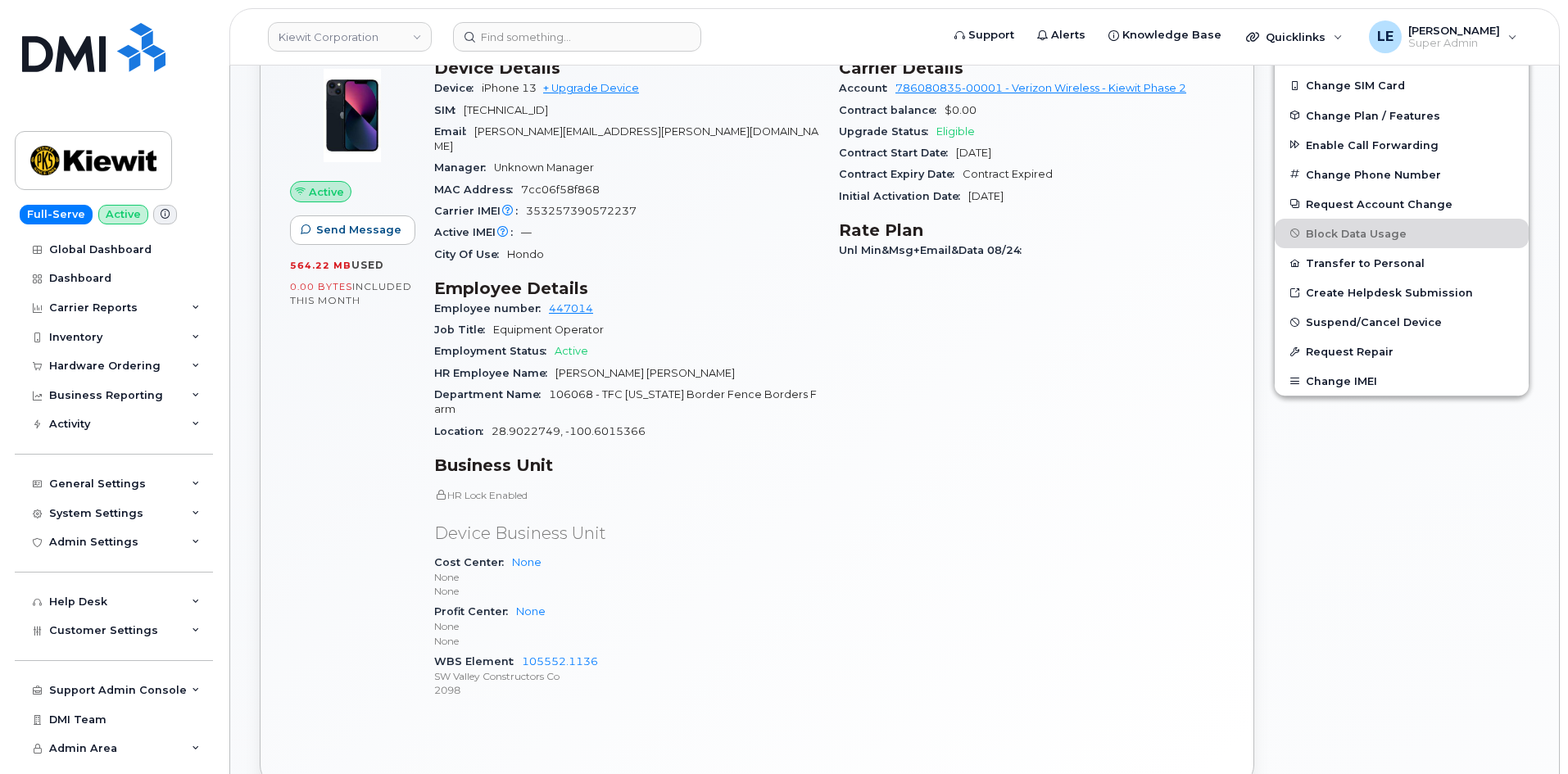
click at [979, 347] on div "Carrier Details Account 786080835-00001 - Verizon Wireless - Kiewit Phase 2 Con…" at bounding box center [1031, 385] width 404 height 675
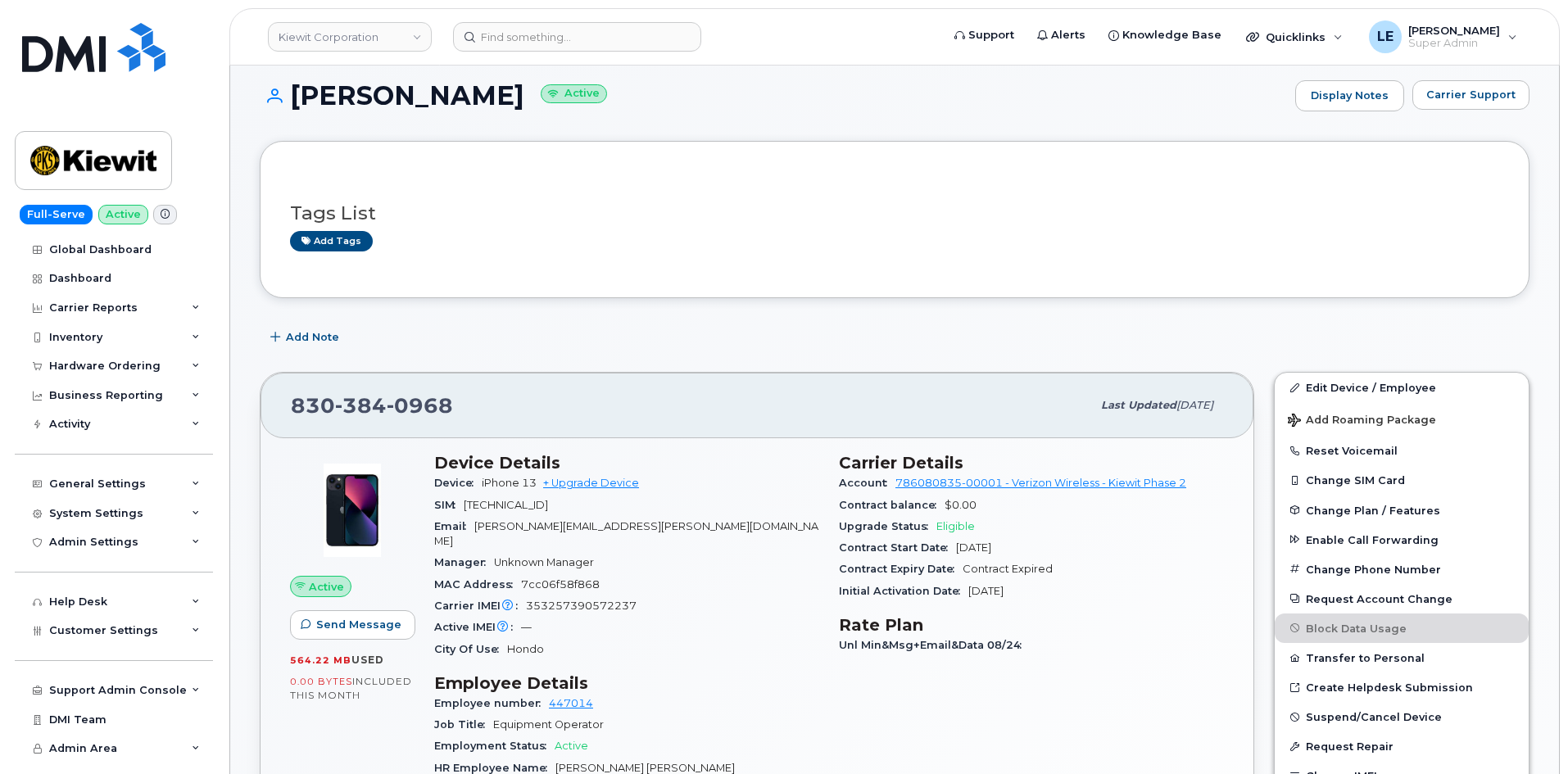
scroll to position [0, 0]
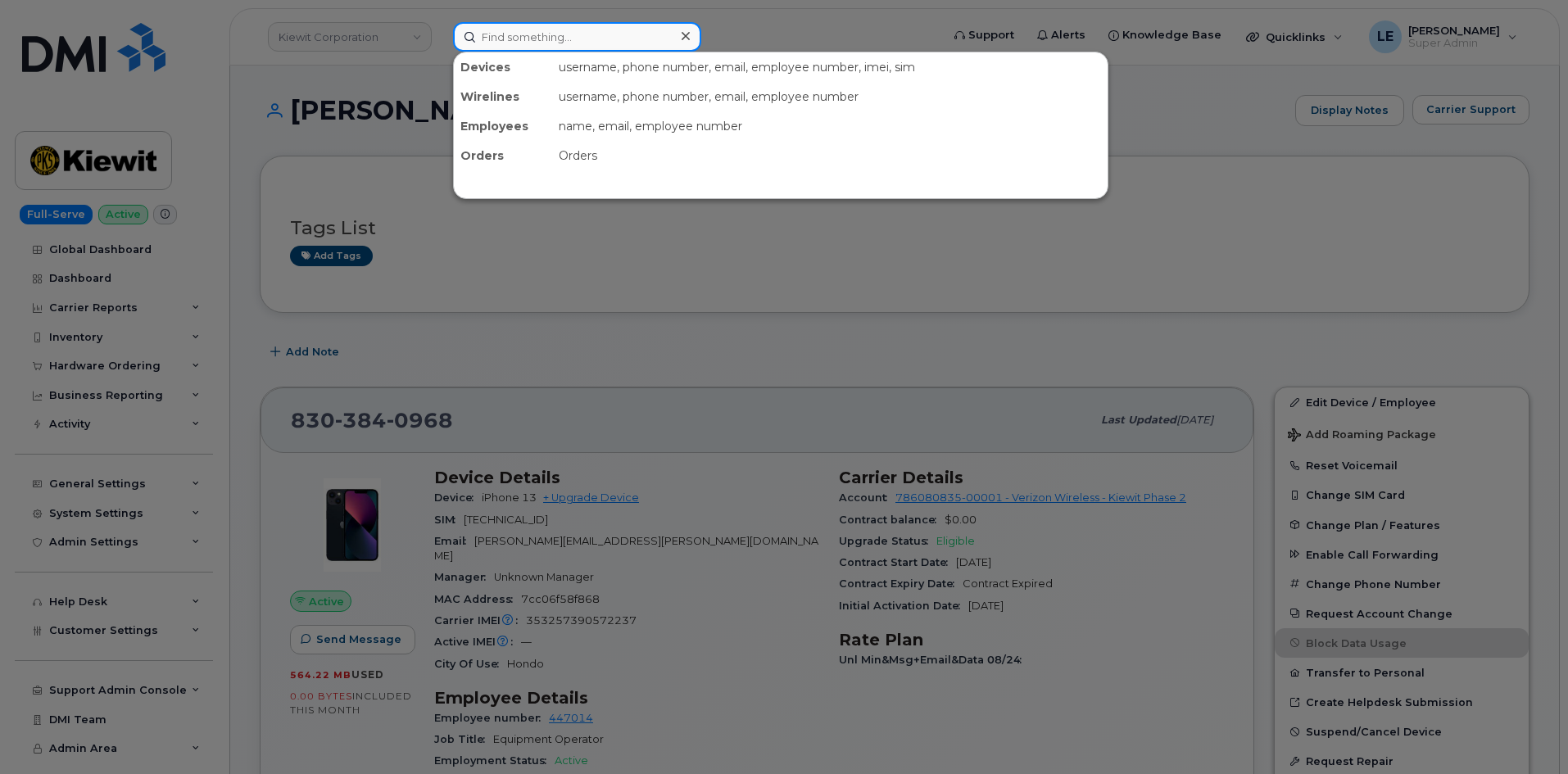
click at [523, 43] on input at bounding box center [577, 36] width 248 height 30
paste input "[PERSON_NAME][EMAIL_ADDRESS][PERSON_NAME][DOMAIN_NAME]"
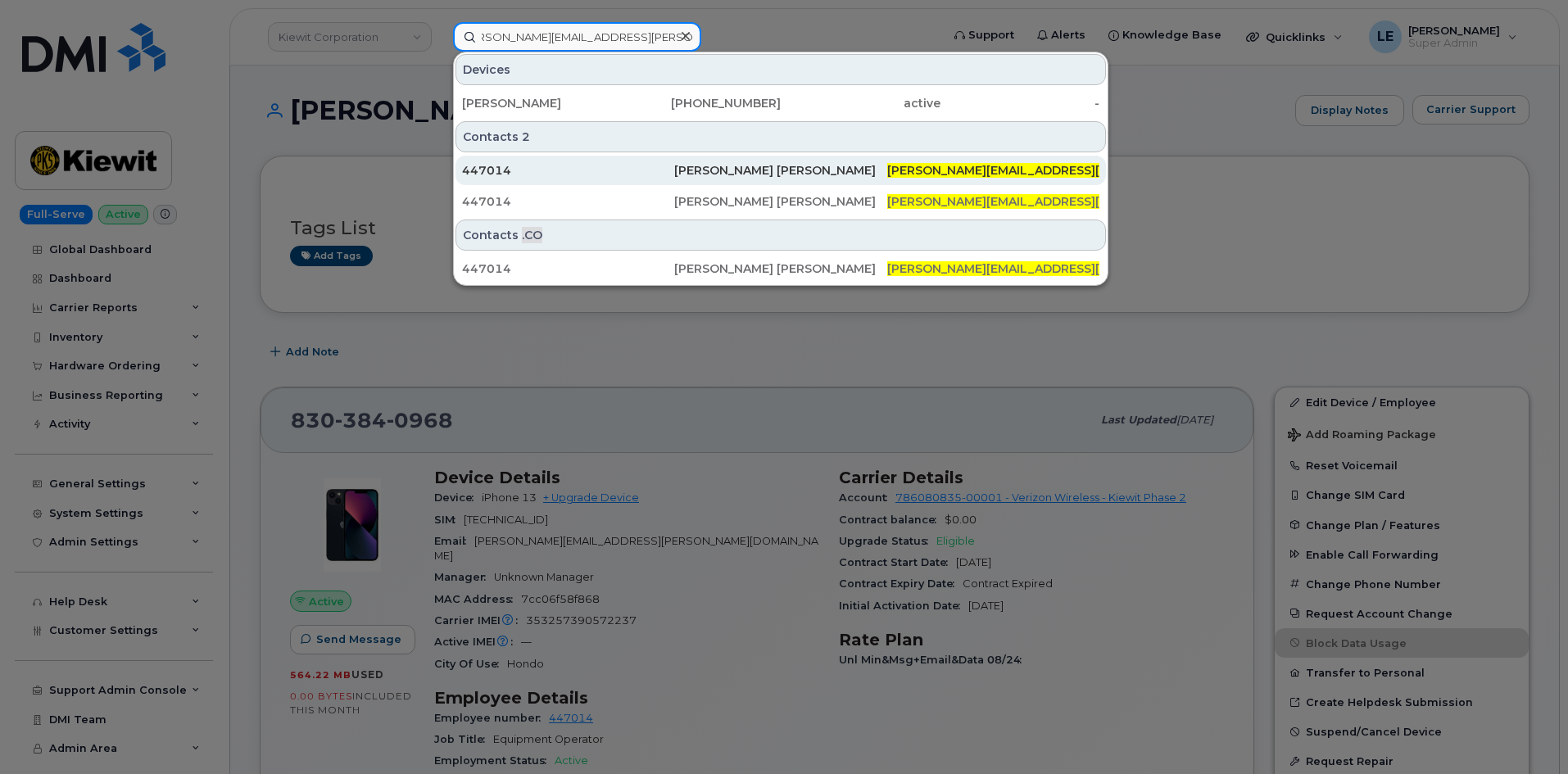
type input "[PERSON_NAME][EMAIL_ADDRESS][PERSON_NAME][DOMAIN_NAME]"
click at [540, 173] on div "447014" at bounding box center [568, 170] width 213 height 16
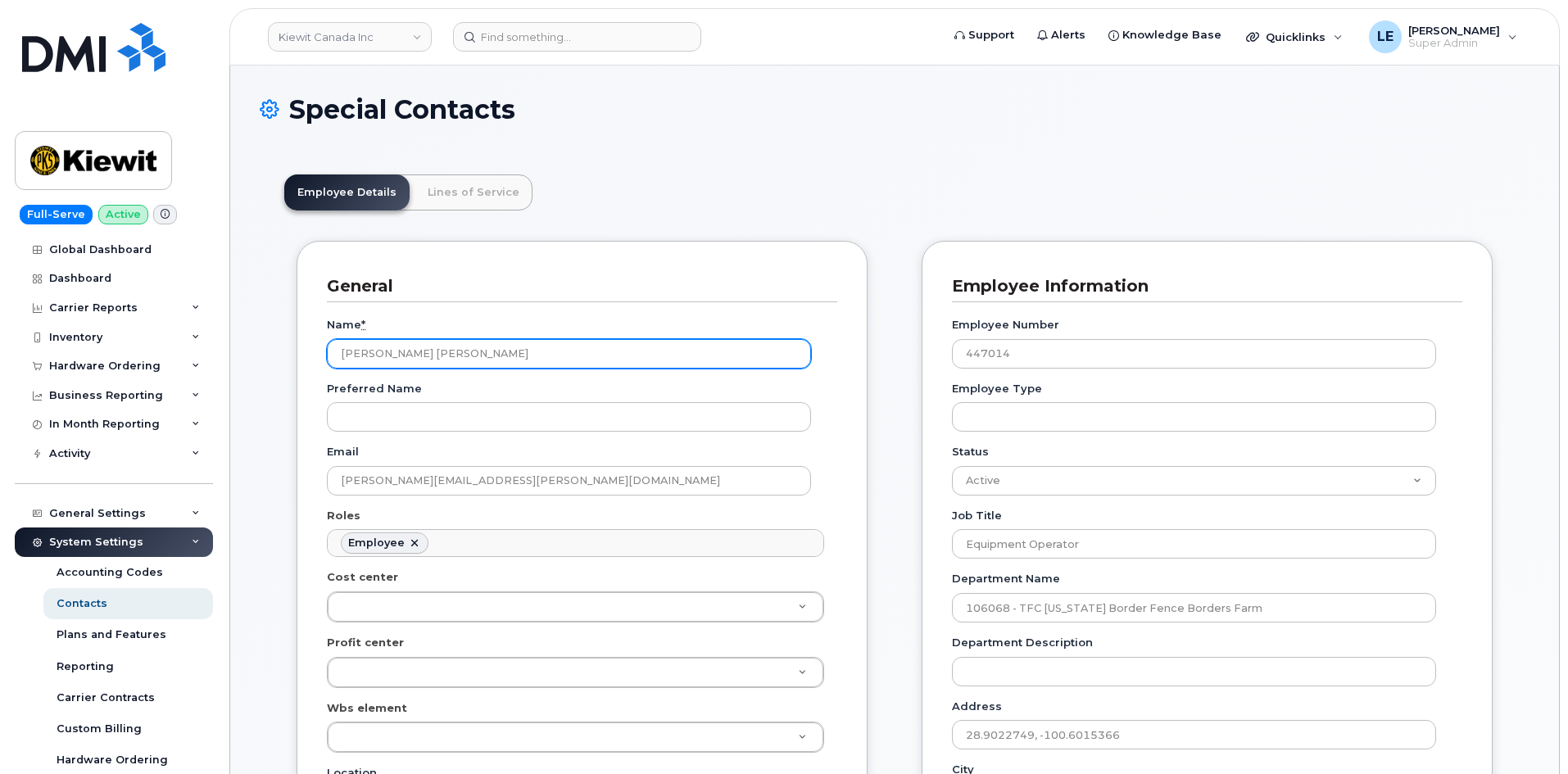
drag, startPoint x: 543, startPoint y: 356, endPoint x: 228, endPoint y: 354, distance: 315.0
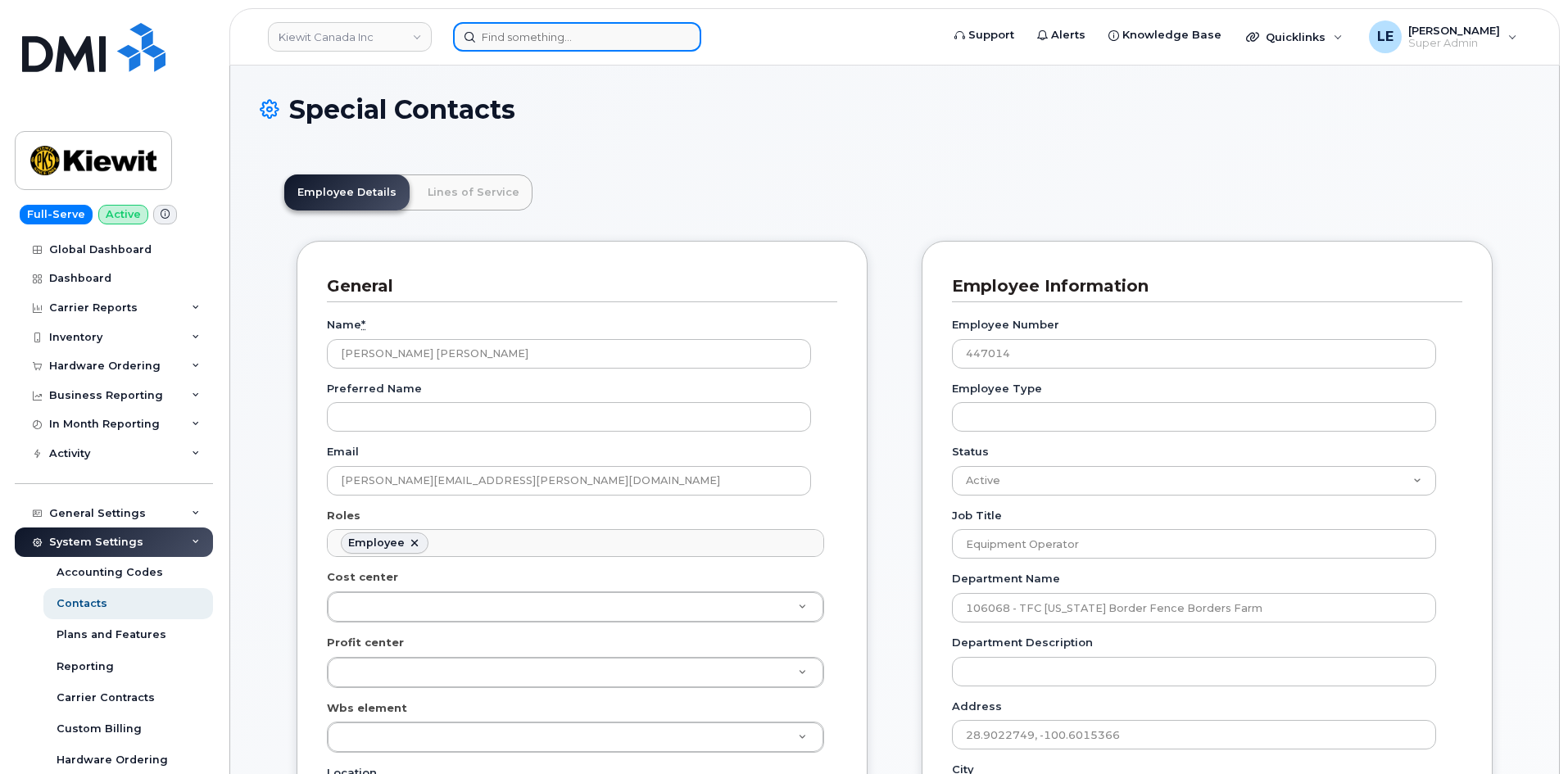
click at [507, 48] on input at bounding box center [577, 36] width 248 height 30
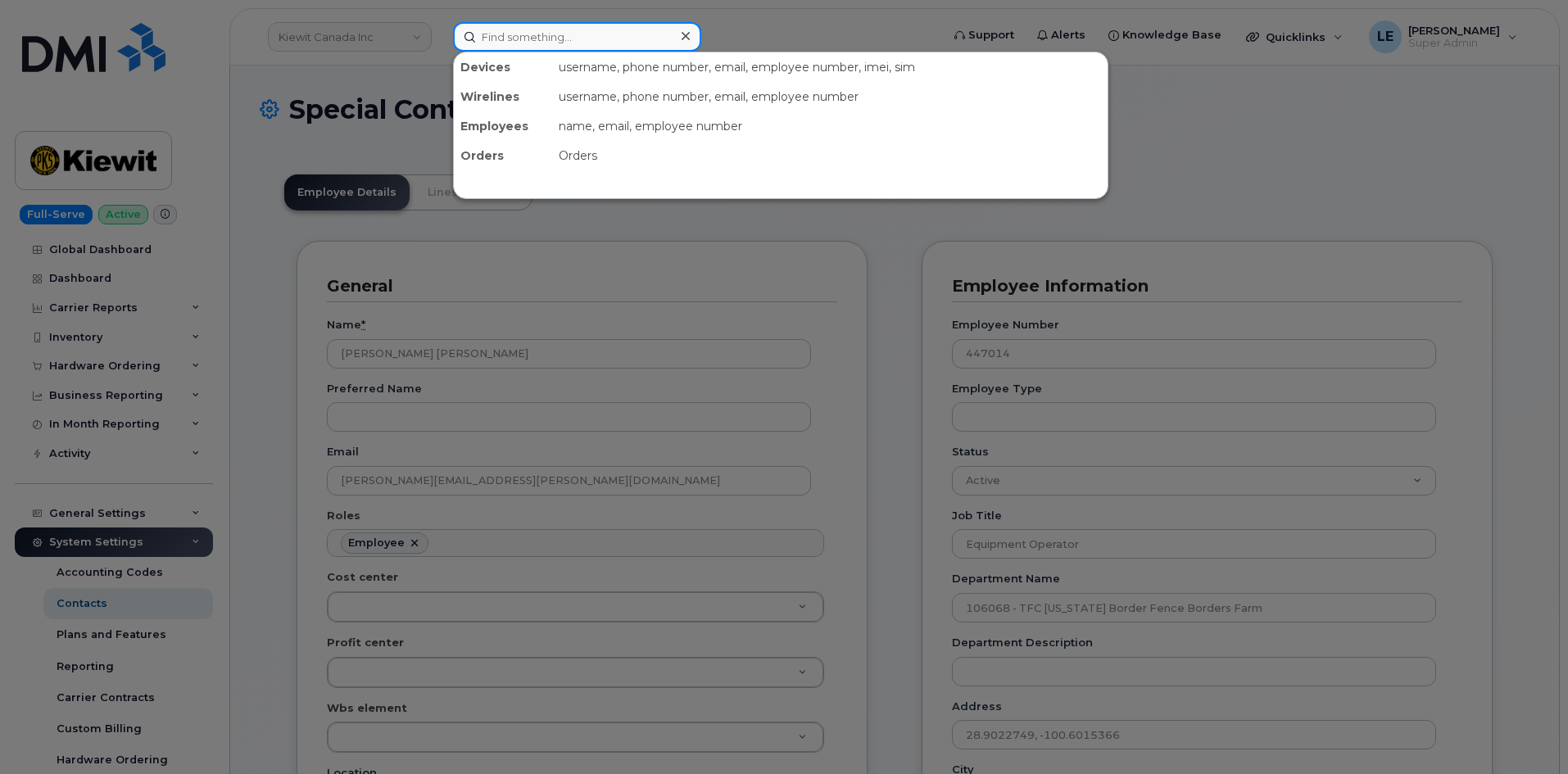
paste input "[PERSON_NAME] [PERSON_NAME]"
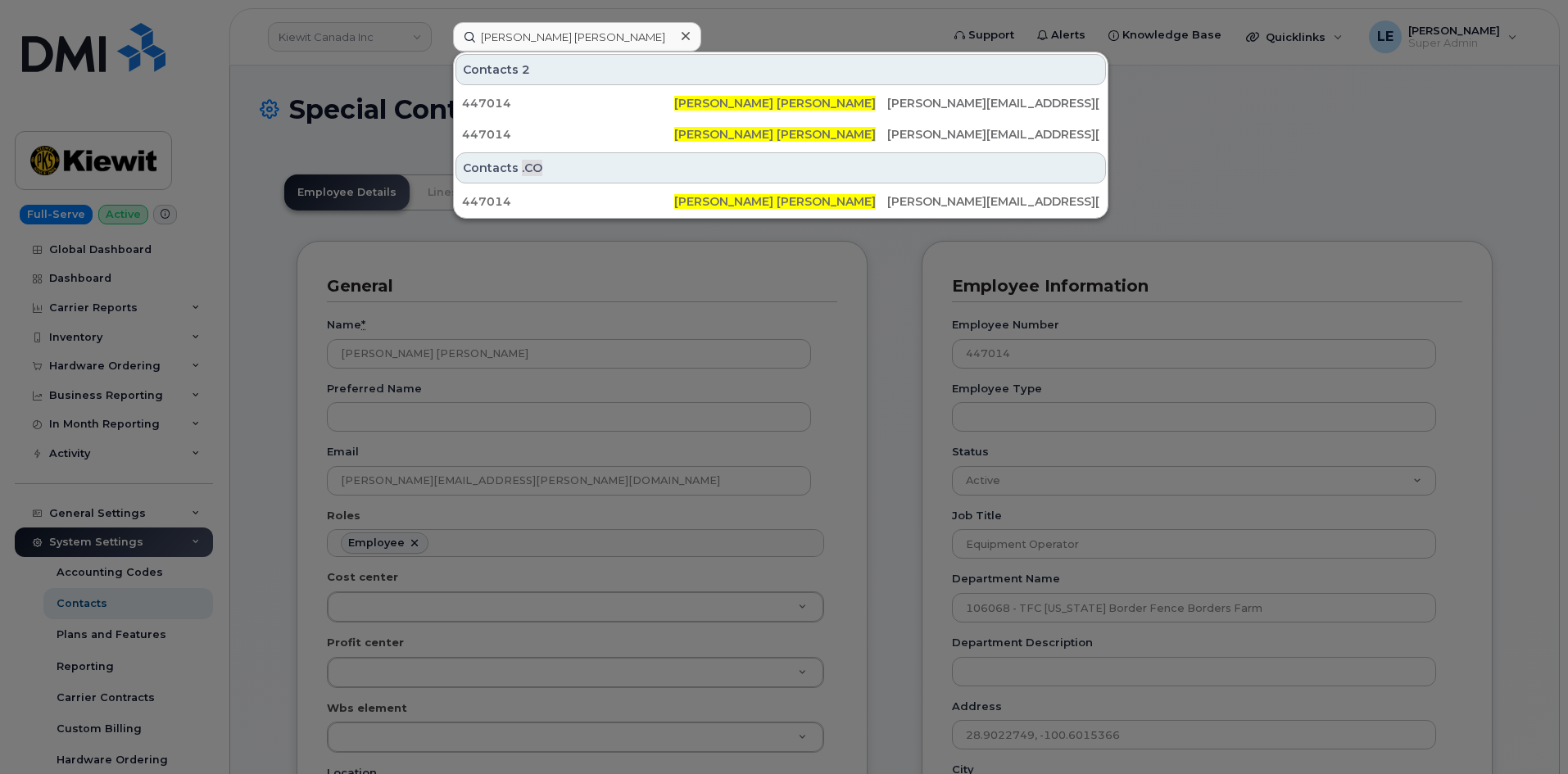
click at [862, 363] on div at bounding box center [784, 387] width 1568 height 774
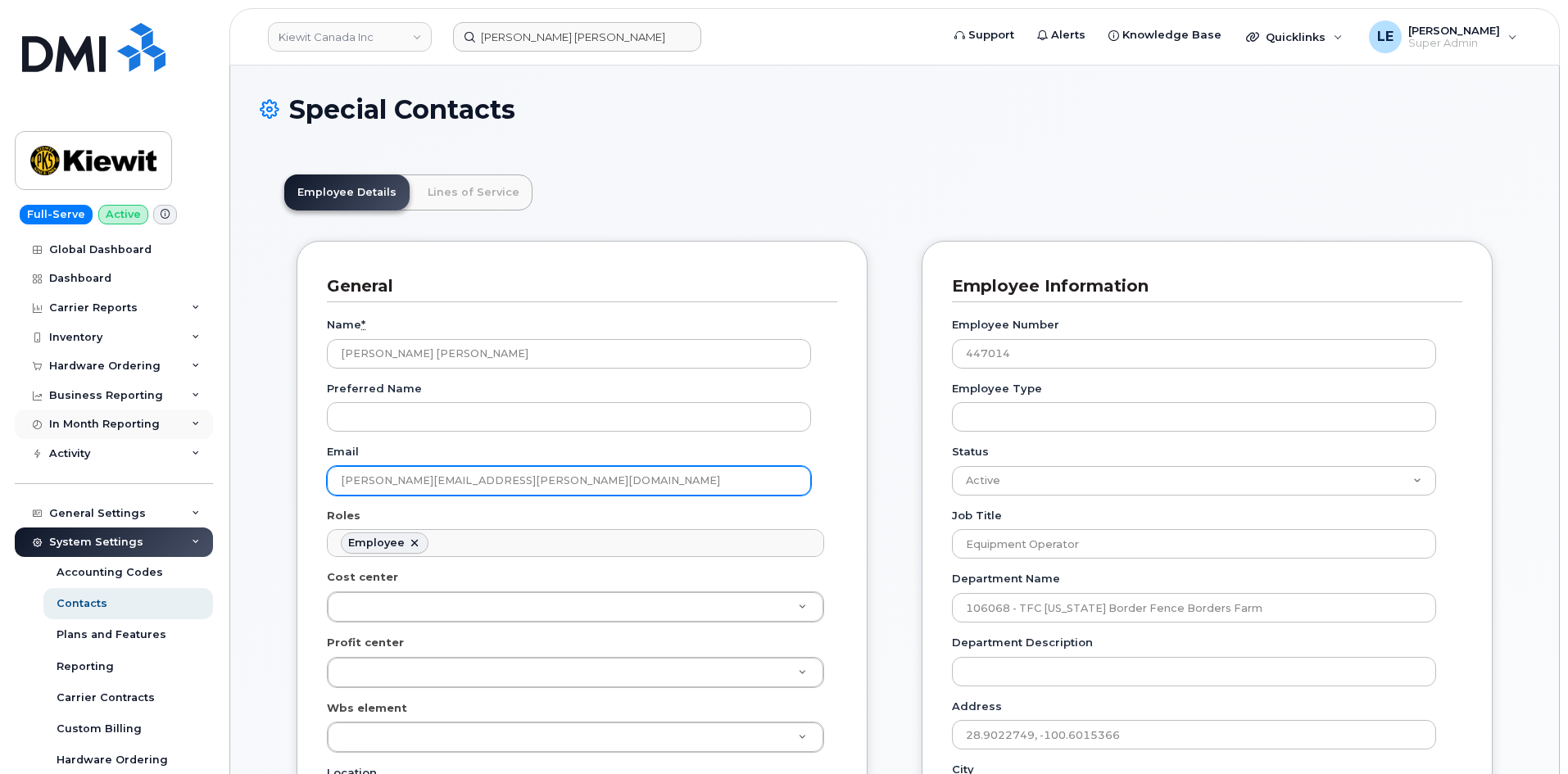
drag, startPoint x: 622, startPoint y: 486, endPoint x: 91, endPoint y: 432, distance: 533.7
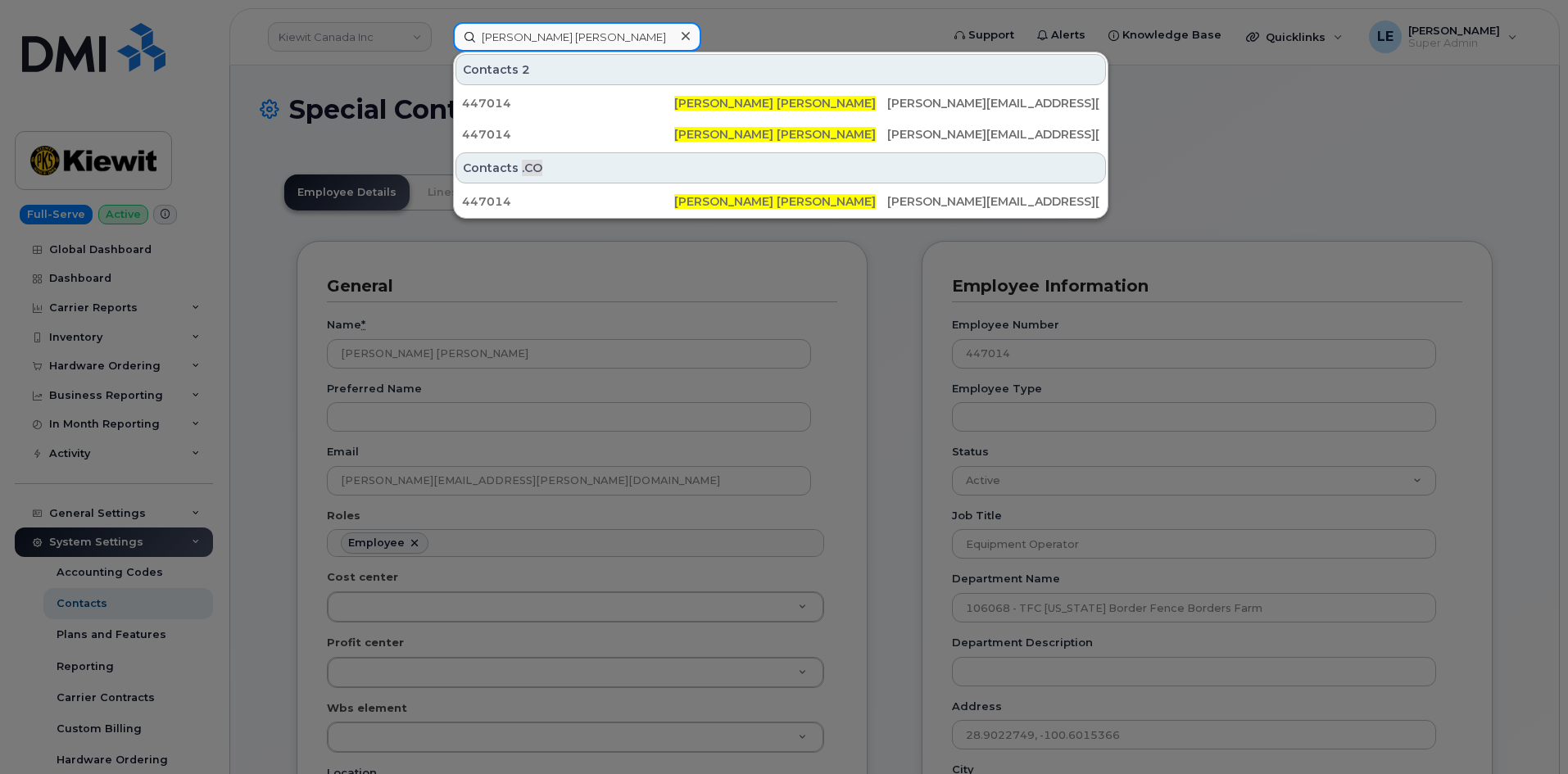
click at [505, 40] on input "Armando Sanchez Hernandez" at bounding box center [577, 36] width 248 height 30
paste input "ARMANDO.SANCHEZHERNA@KIEWIT.COM"
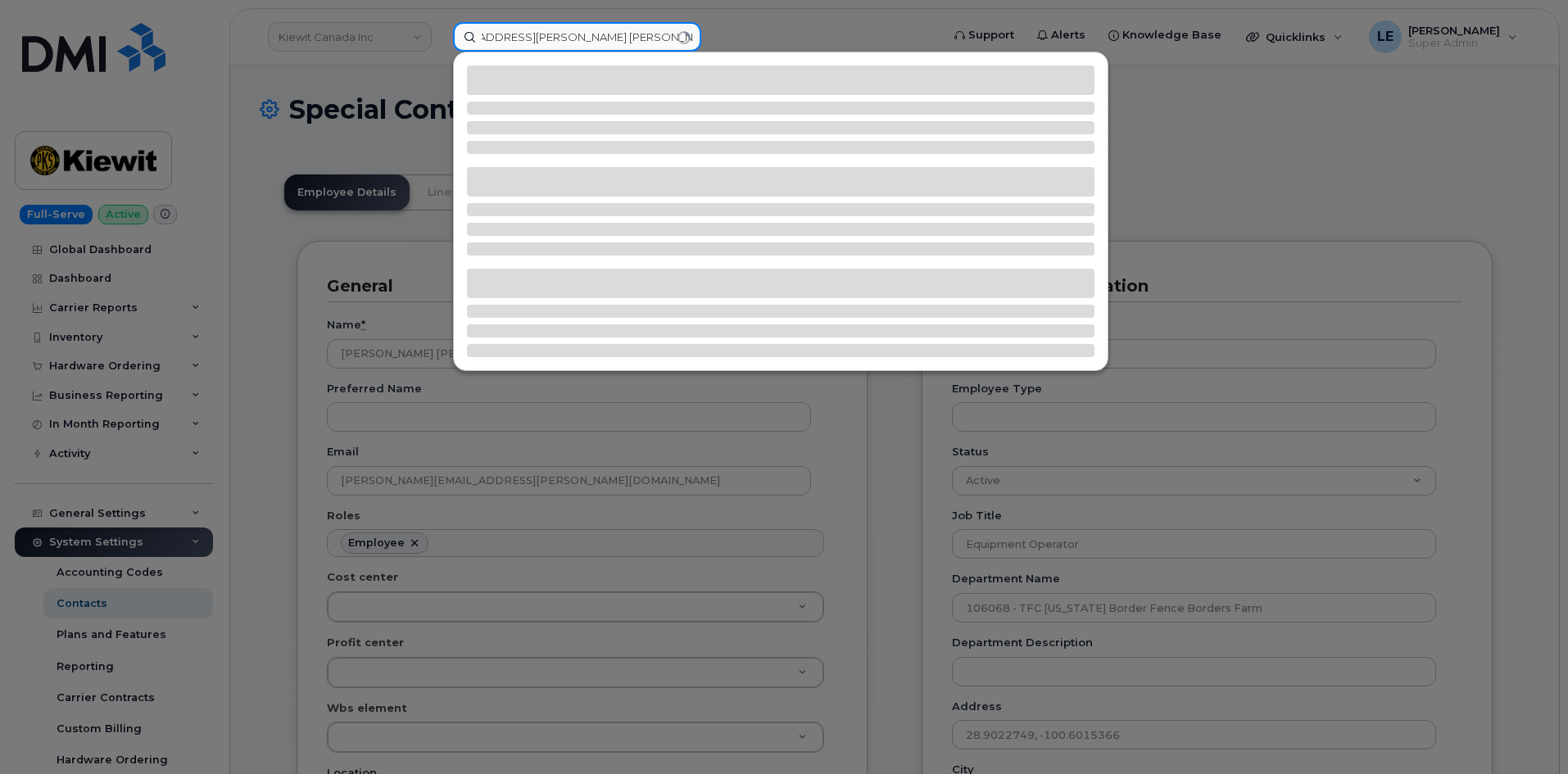
click at [515, 41] on input "ArmARMANDO.SANCHEZHERNA@KIEWIT.COMando Sanchez Hernandez" at bounding box center [577, 36] width 248 height 30
paste input "RMANDO.SANCHEZHERNA@KIEWIT.COM"
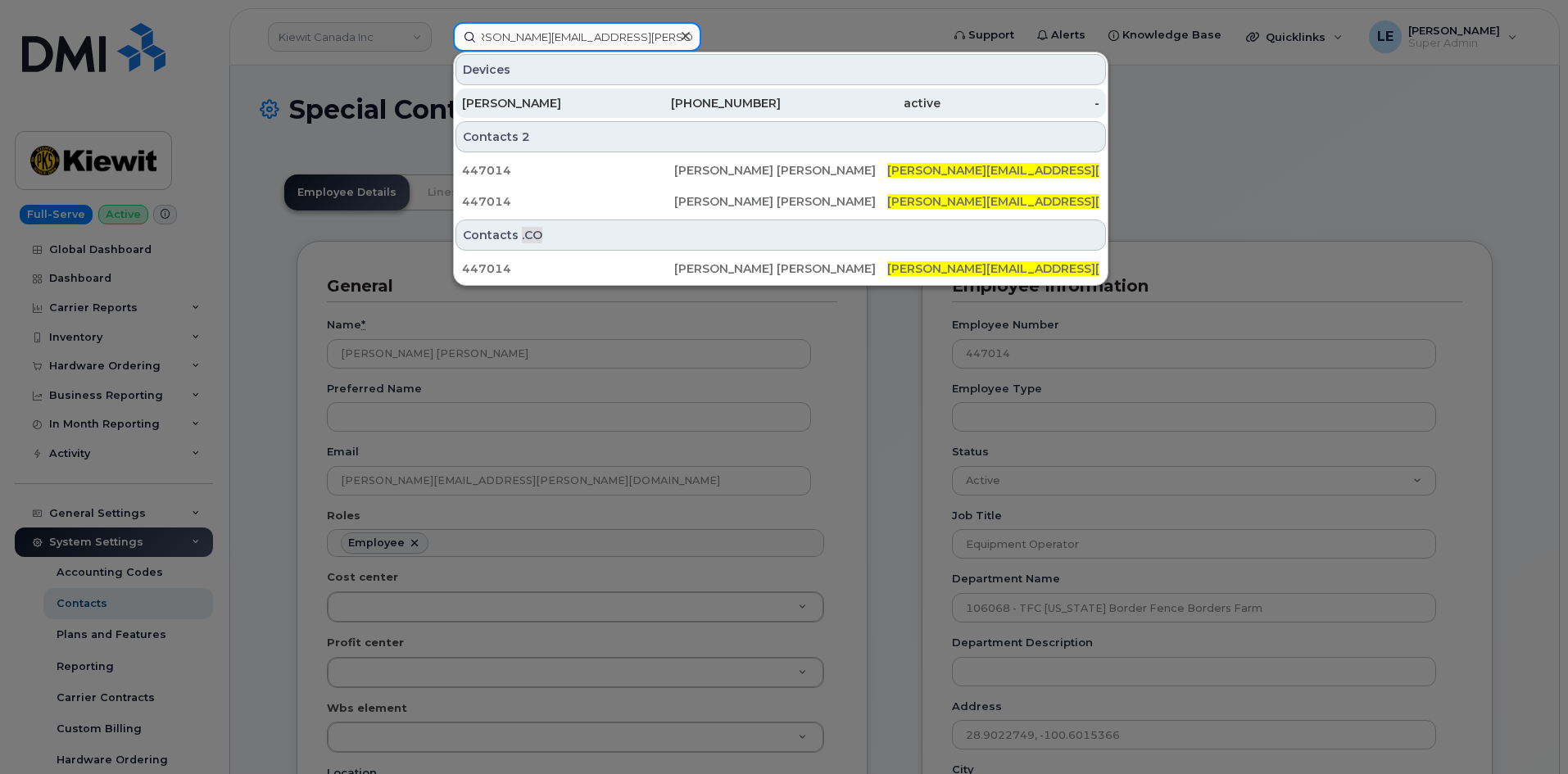
type input "ARMANDO.SANCHEZHERNA@KIEWIT.COM"
click at [552, 96] on div "MARTHA ESTRADA" at bounding box center [542, 103] width 160 height 16
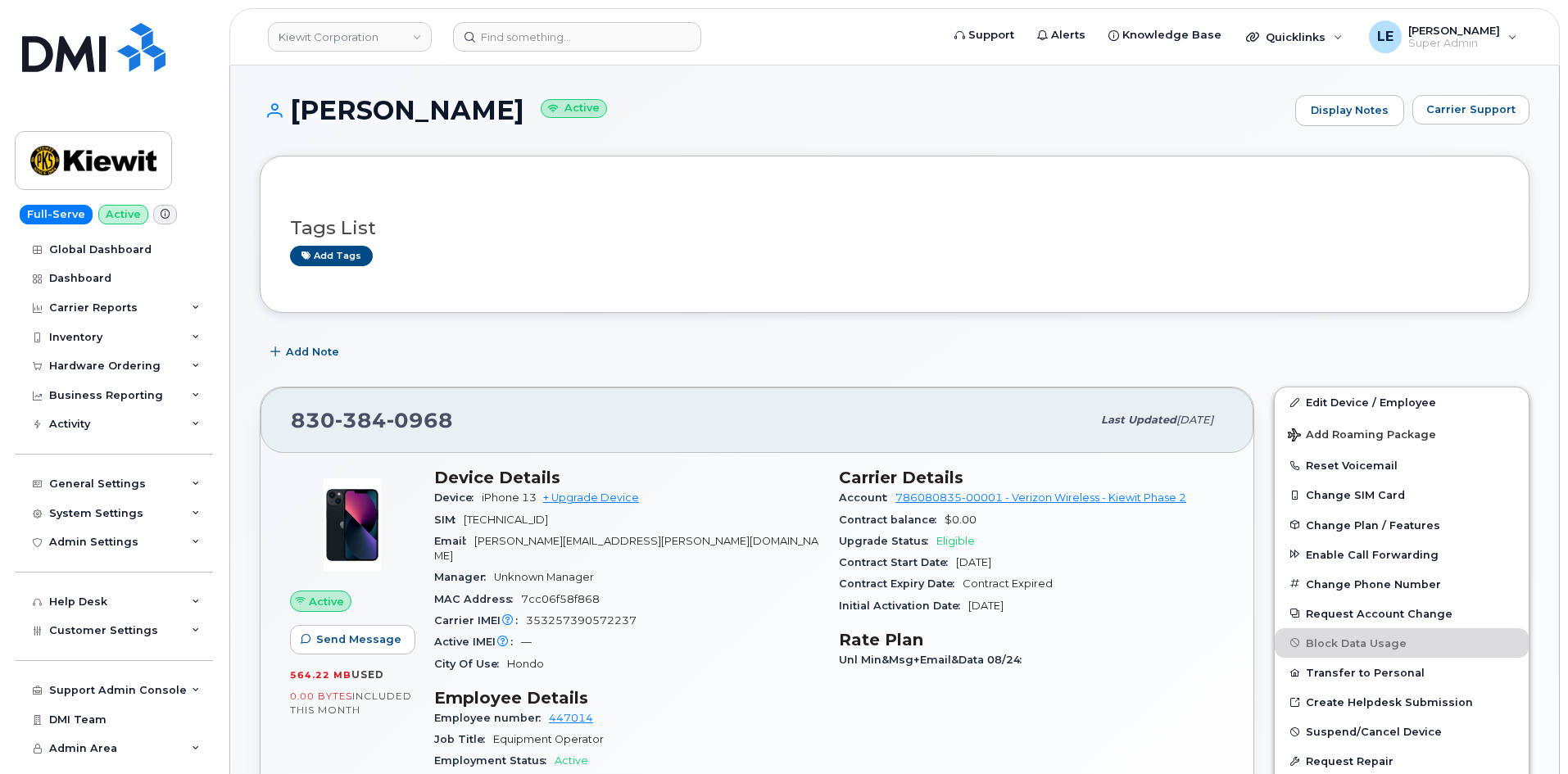
click at [674, 362] on div "Add Note" at bounding box center [894, 352] width 1270 height 30
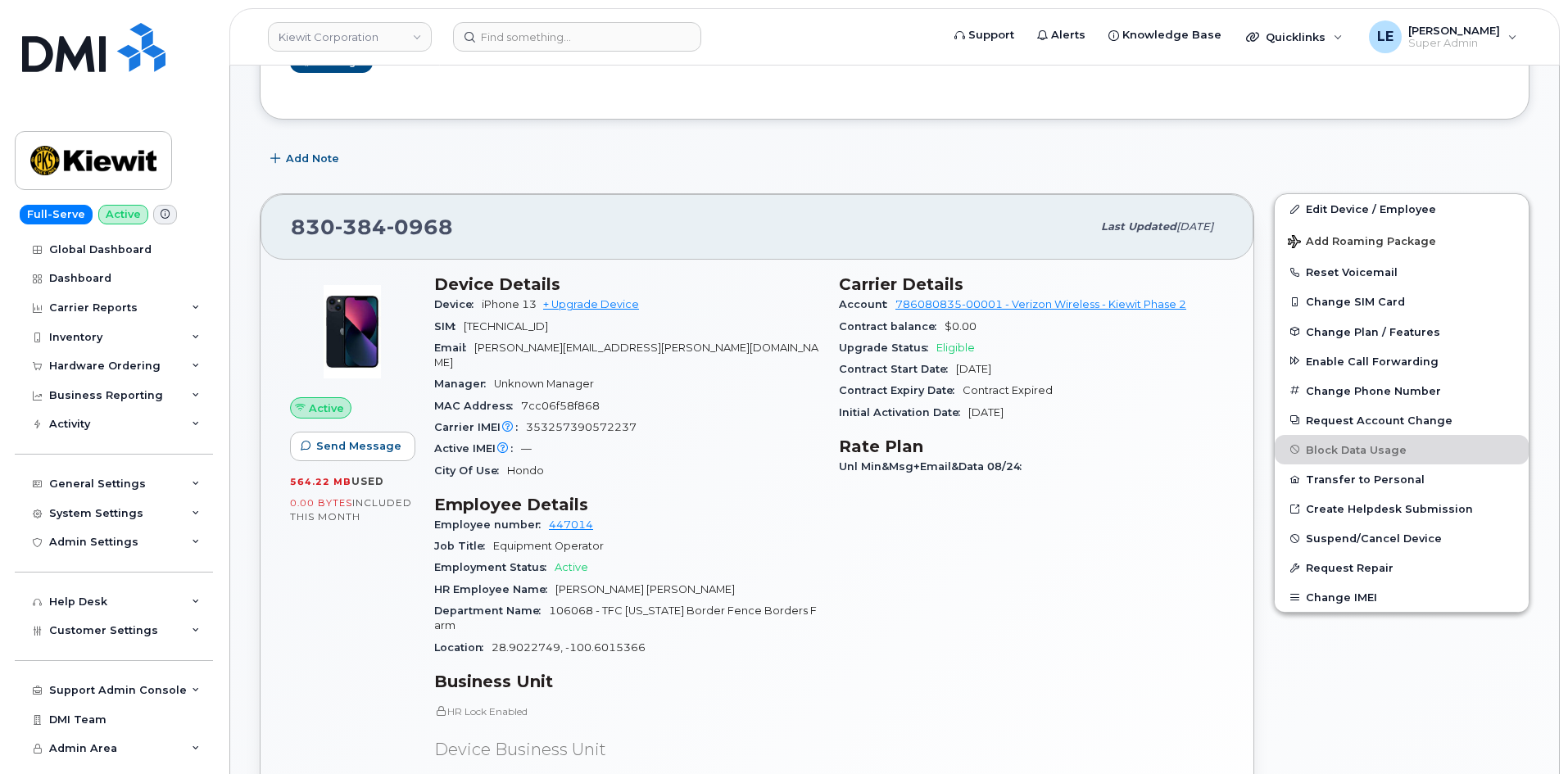
scroll to position [164, 0]
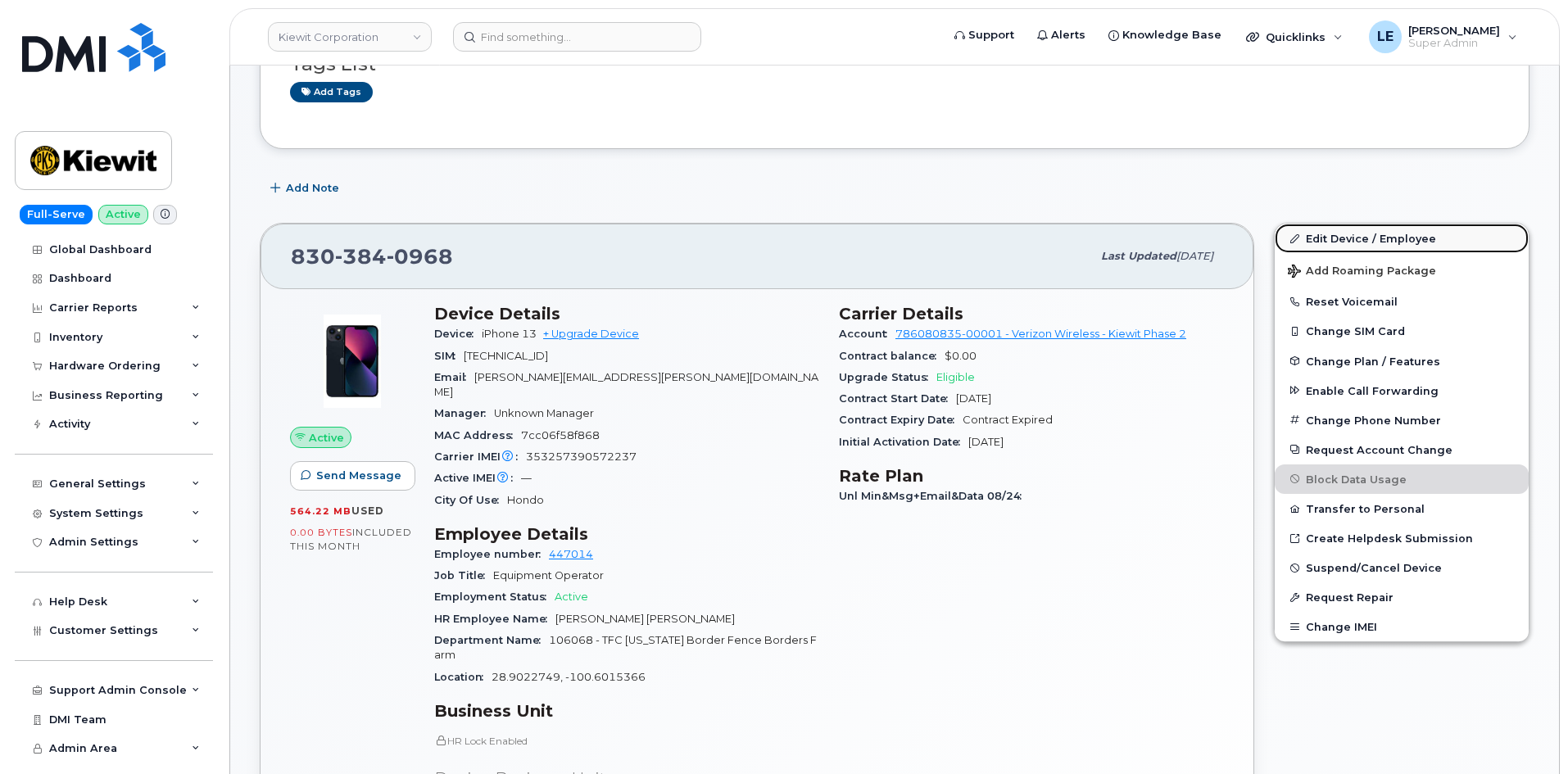
click at [1377, 235] on link "Edit Device / Employee" at bounding box center [1401, 238] width 254 height 30
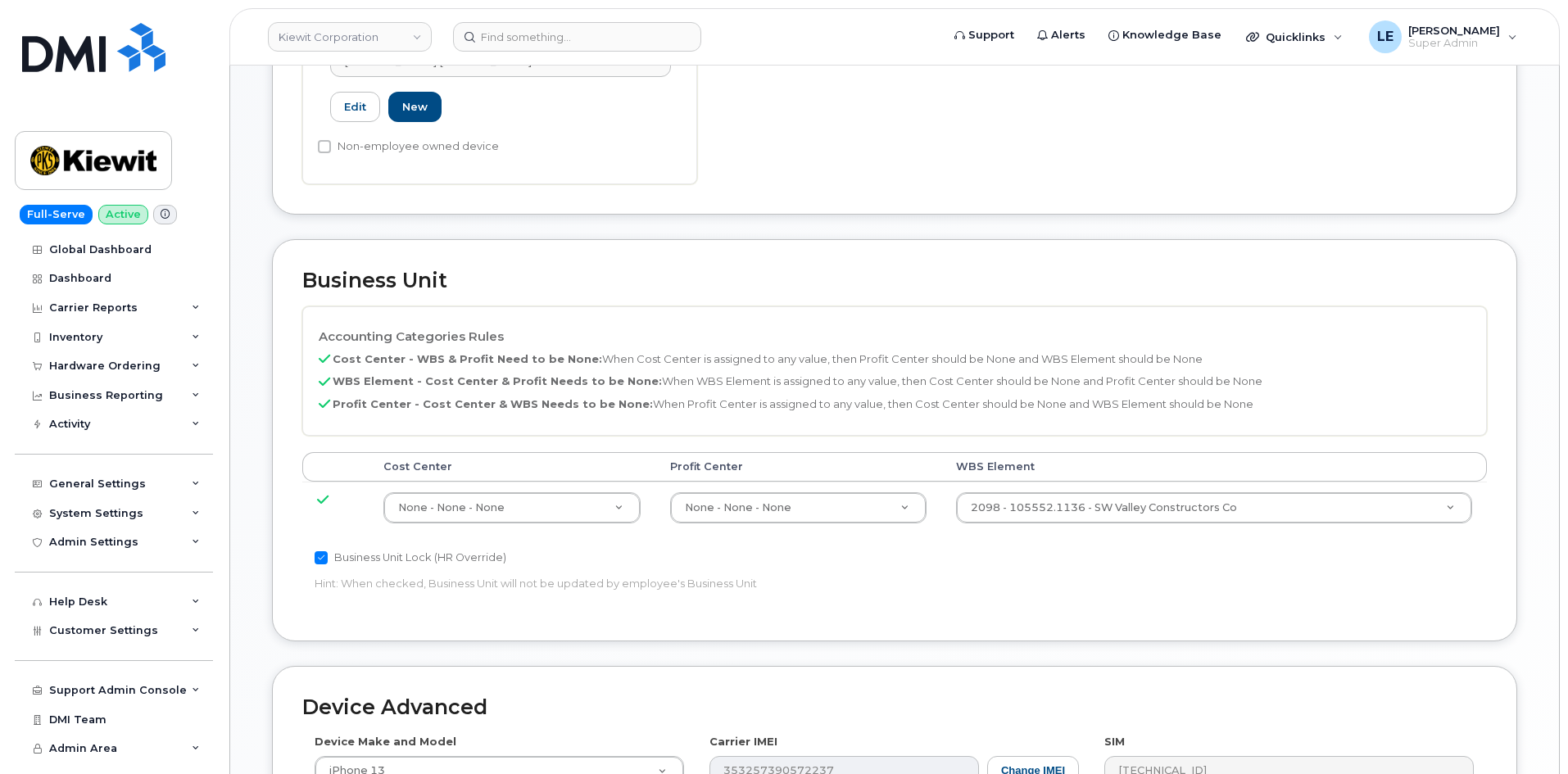
scroll to position [573, 0]
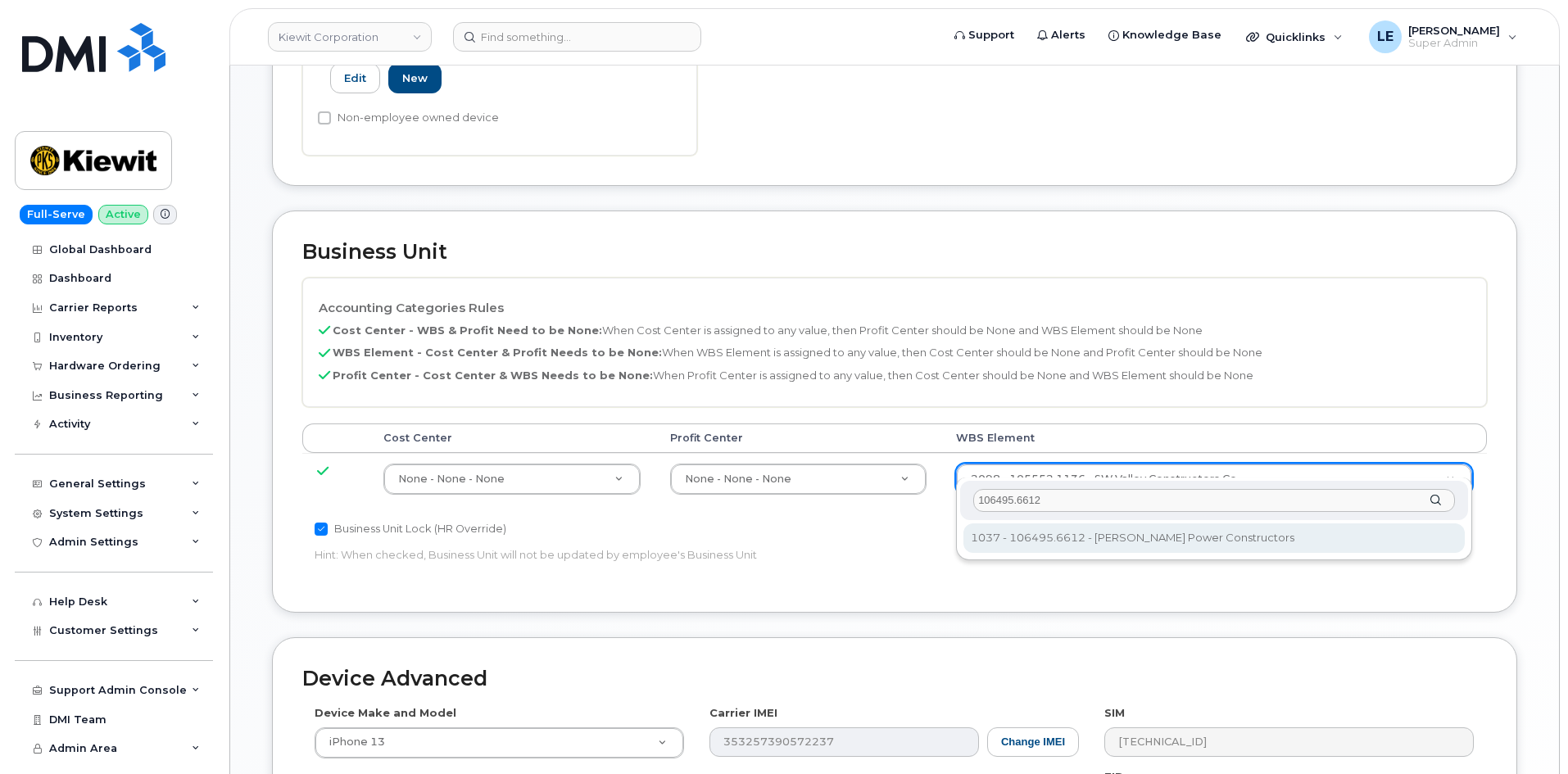
type input "106495.6612"
type input "35834206"
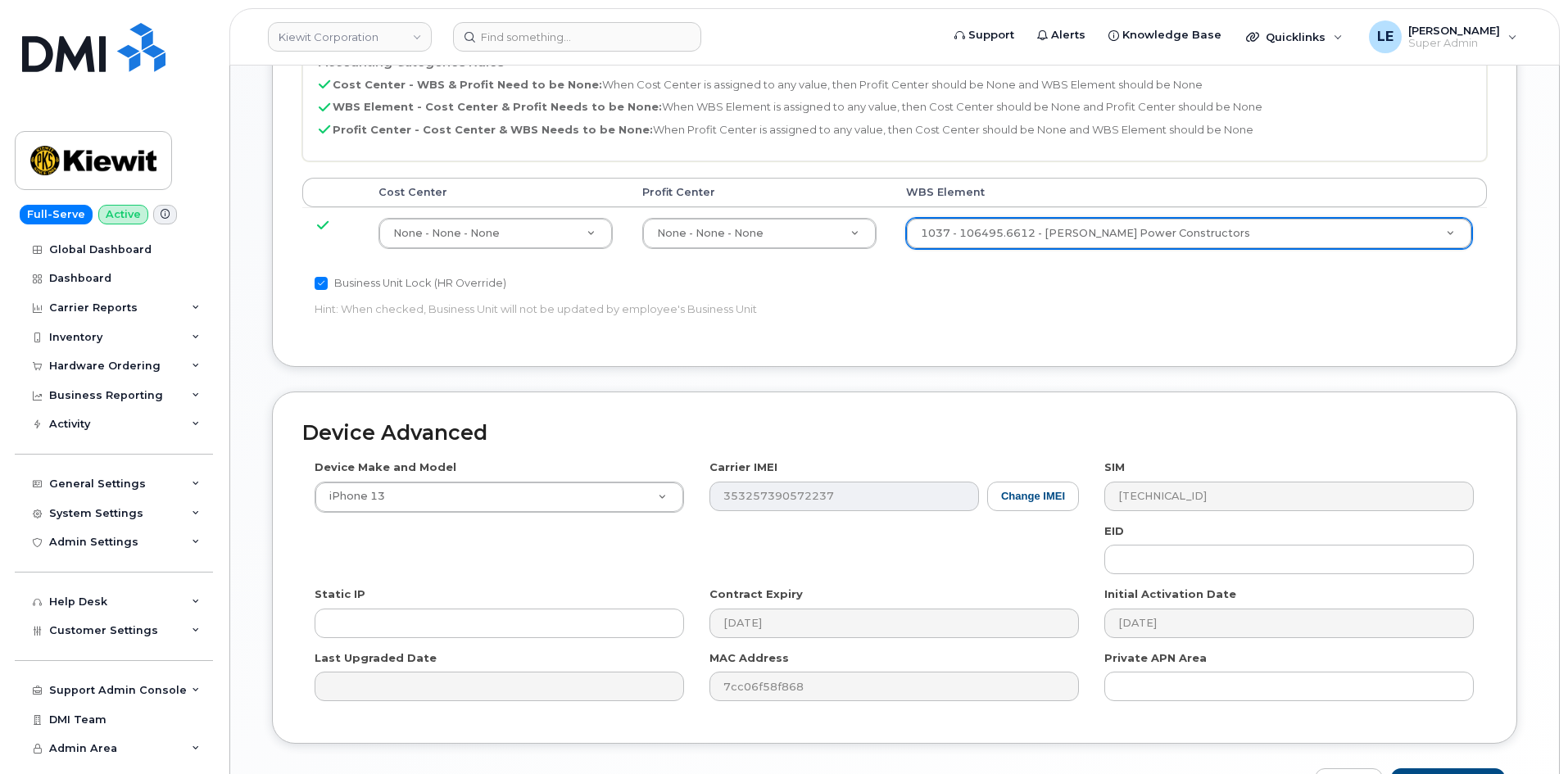
scroll to position [909, 0]
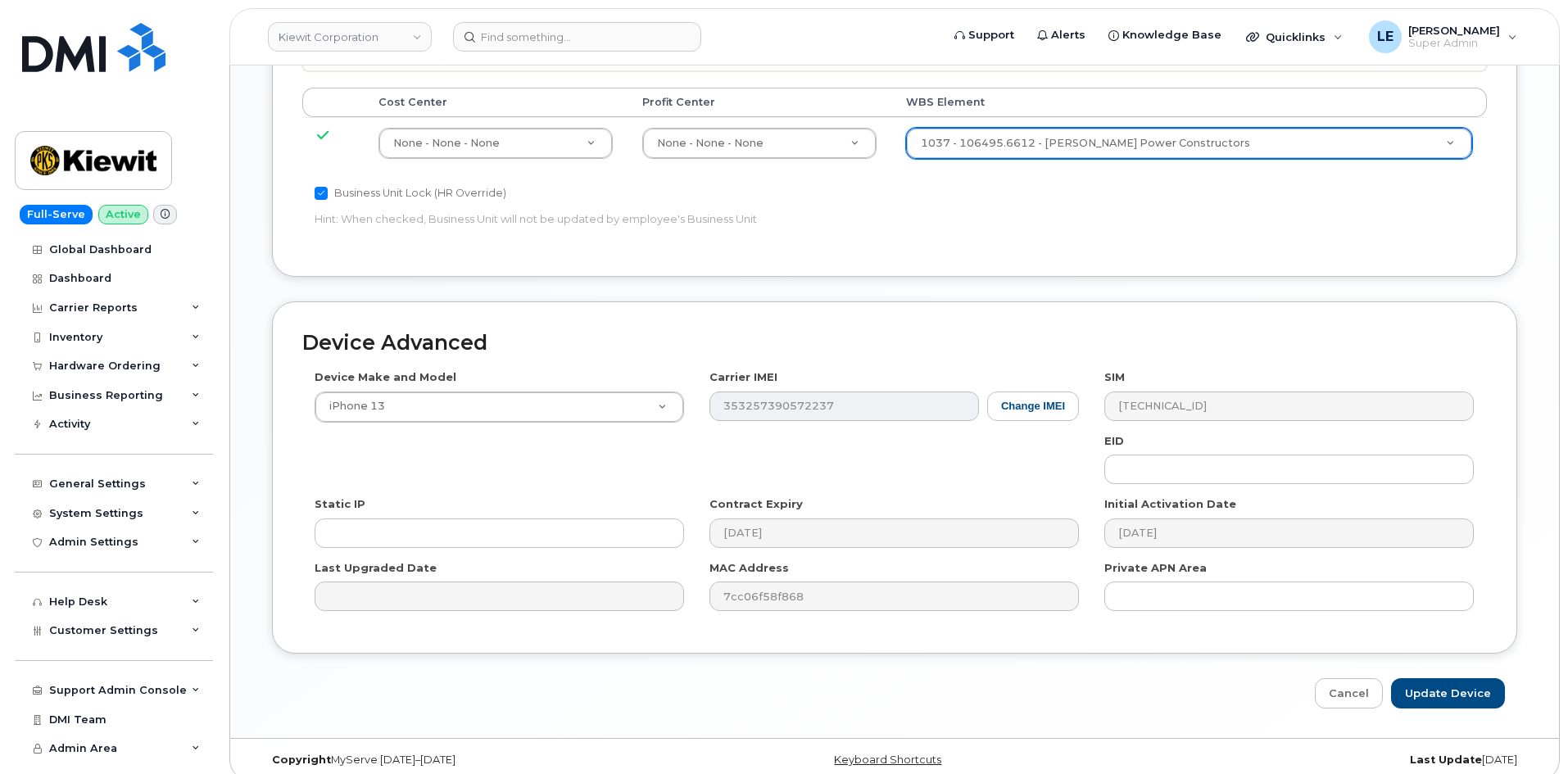
click at [1417, 659] on div "Device Advanced Device Make and Model iPhone 13 Android TCL 502 Watch Apple Wat…" at bounding box center [894, 505] width 1270 height 407
click at [1422, 683] on input "Update Device" at bounding box center [1448, 694] width 114 height 31
type input "Saving..."
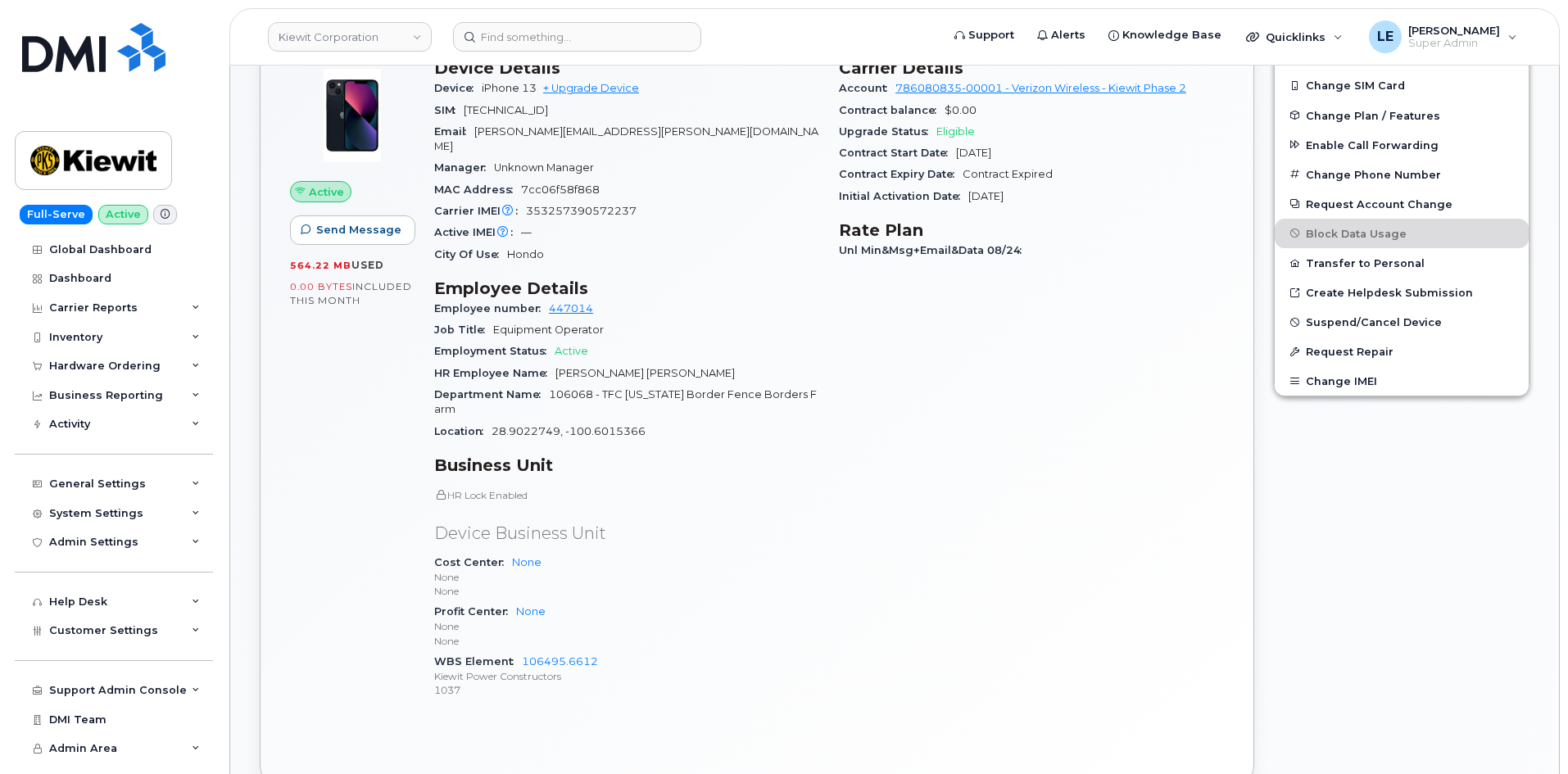
scroll to position [327, 0]
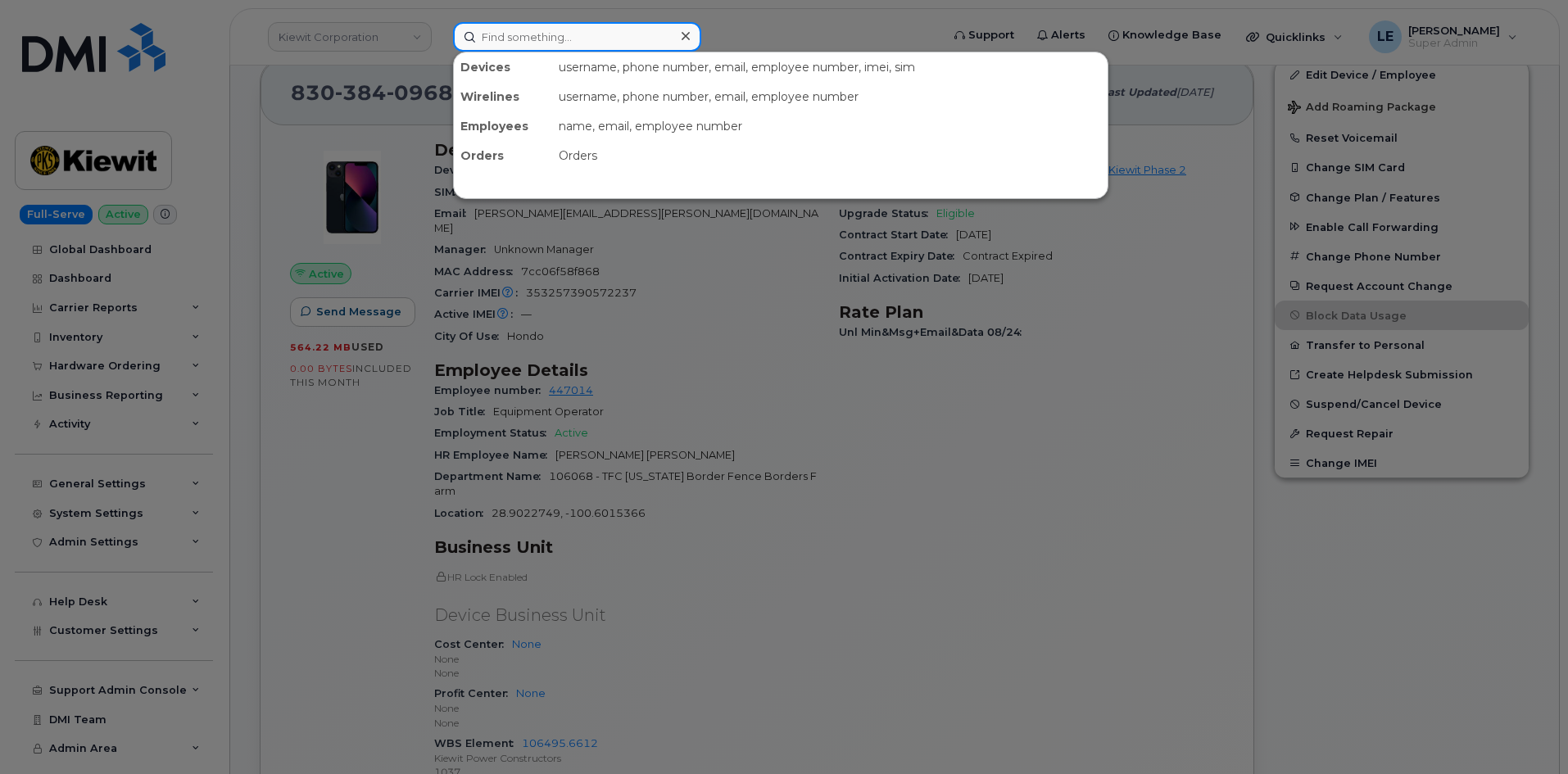
click at [586, 51] on input at bounding box center [577, 36] width 248 height 30
paste input "[PERSON_NAME][EMAIL_ADDRESS][PERSON_NAME][PERSON_NAME][DOMAIN_NAME]"
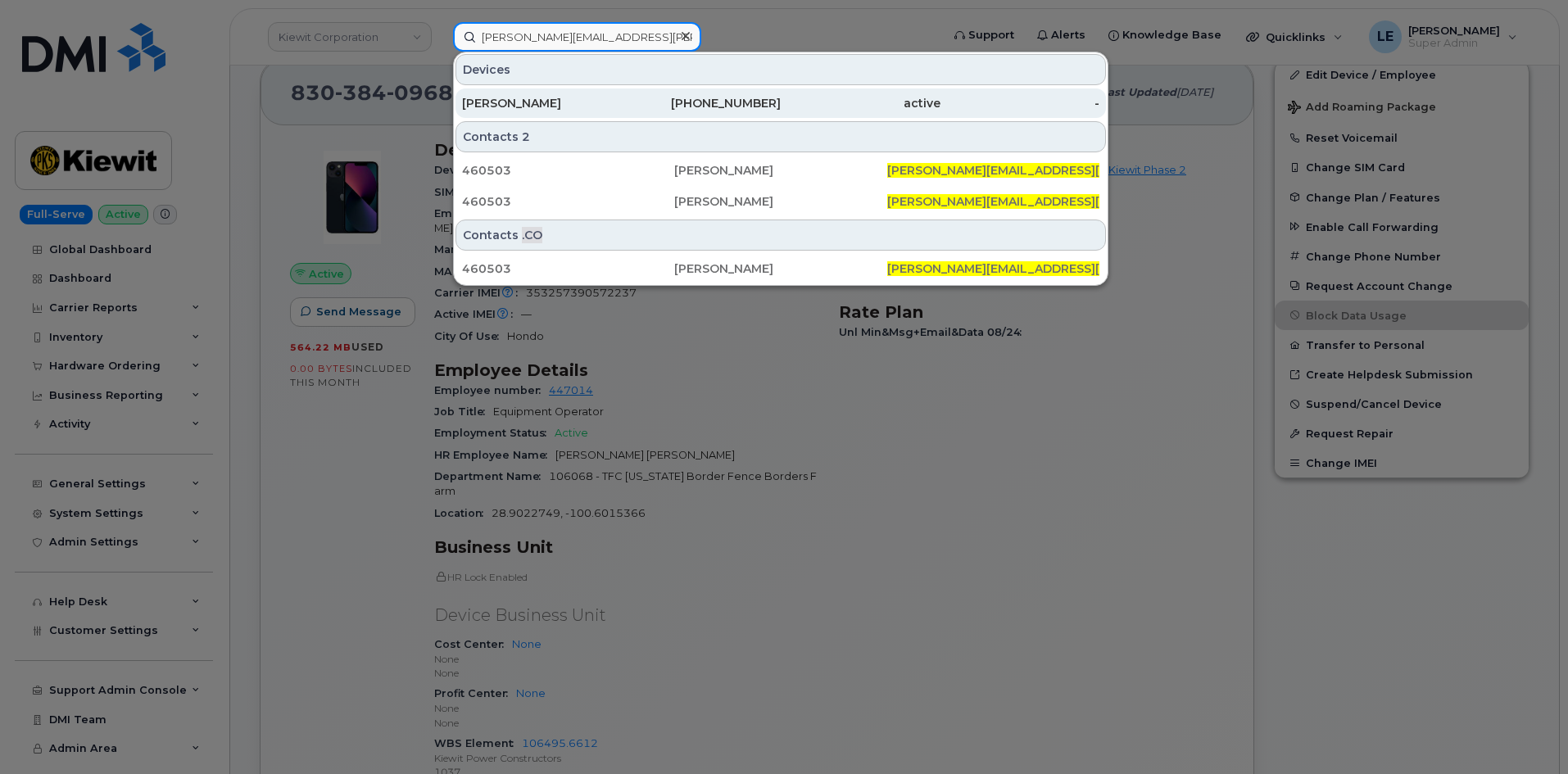
type input "[PERSON_NAME][EMAIL_ADDRESS][PERSON_NAME][PERSON_NAME][DOMAIN_NAME]"
click at [591, 111] on div "[PERSON_NAME]" at bounding box center [542, 103] width 160 height 30
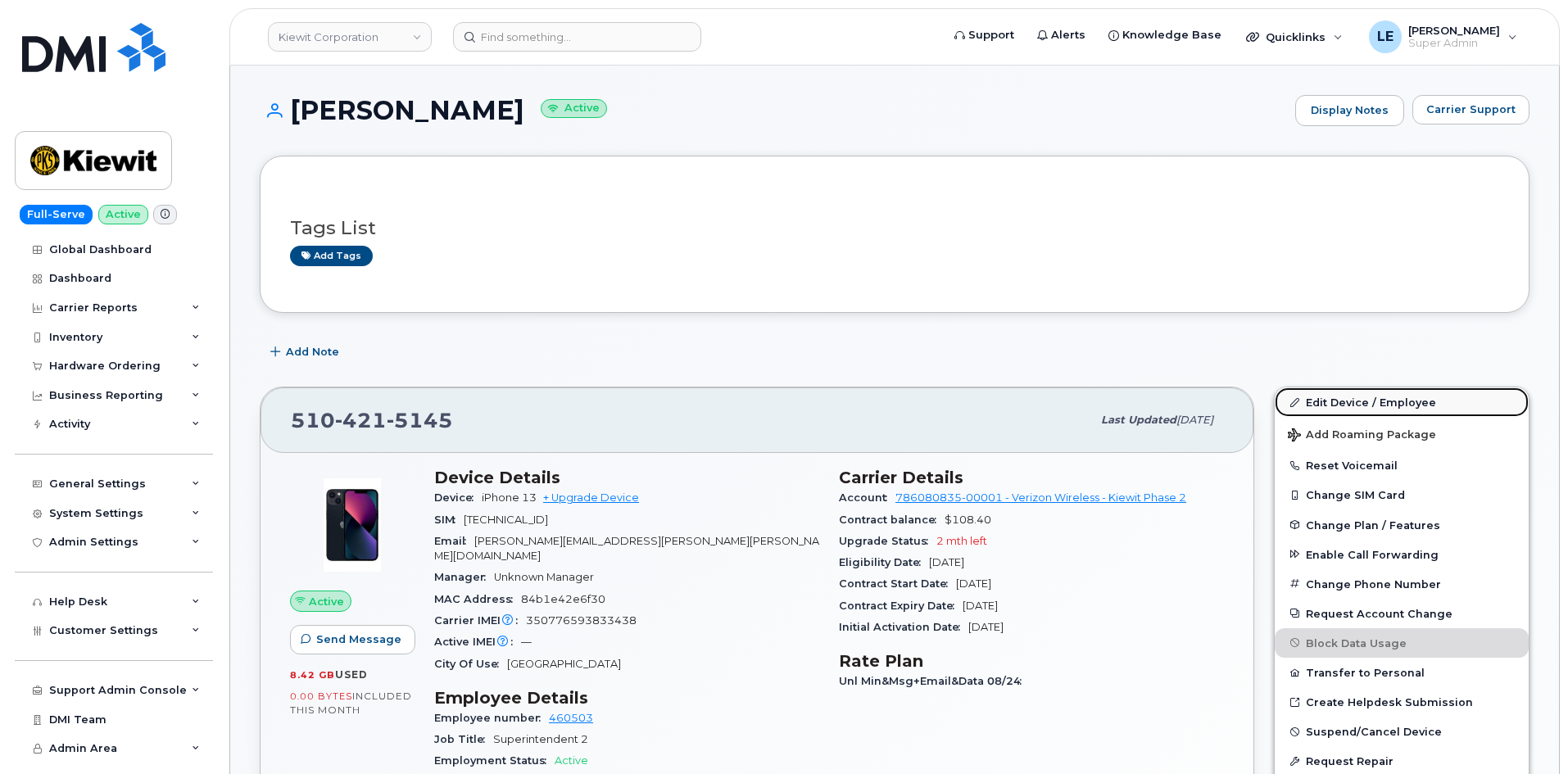
click at [1318, 401] on link "Edit Device / Employee" at bounding box center [1401, 401] width 254 height 30
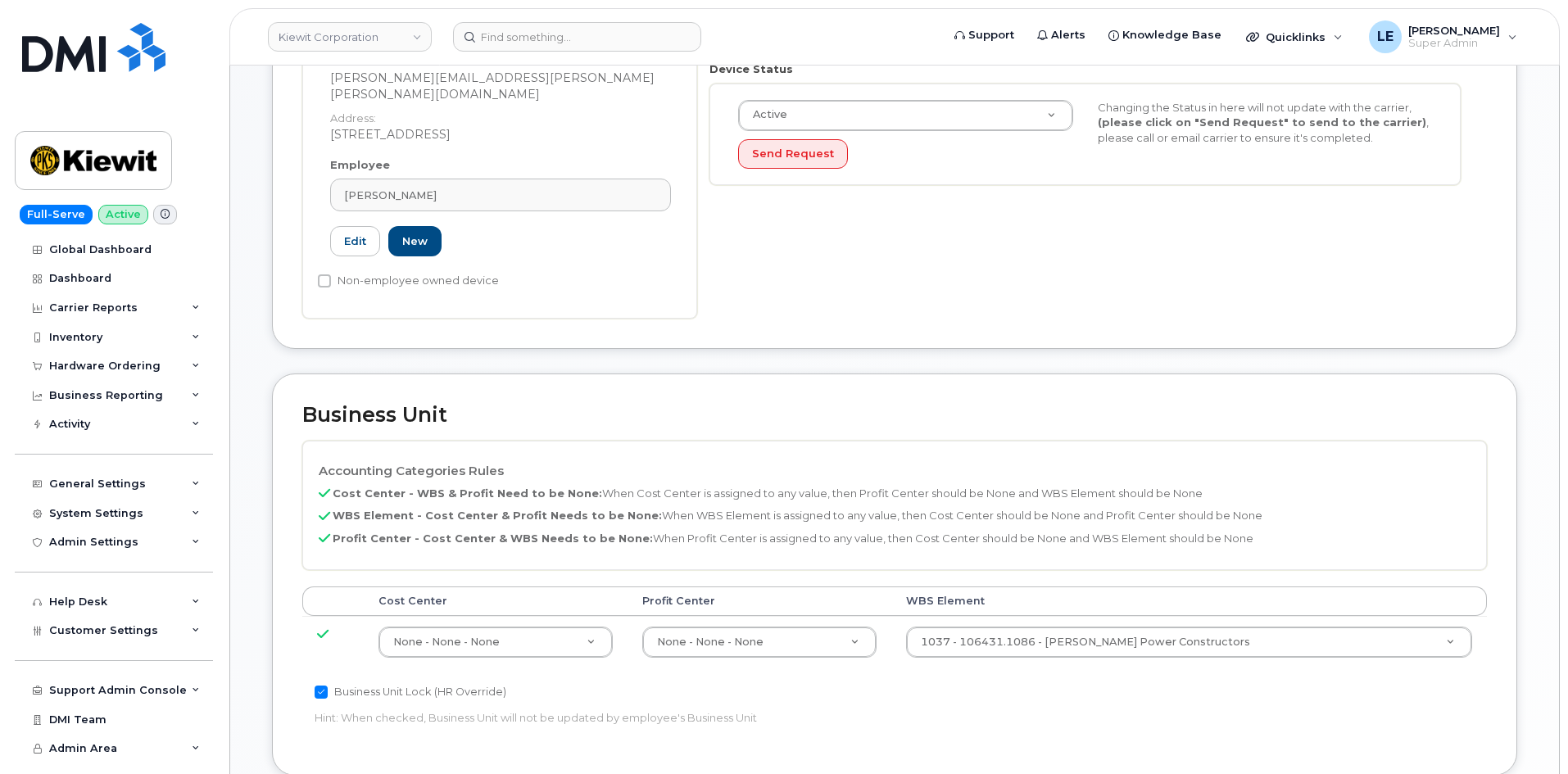
scroll to position [573, 0]
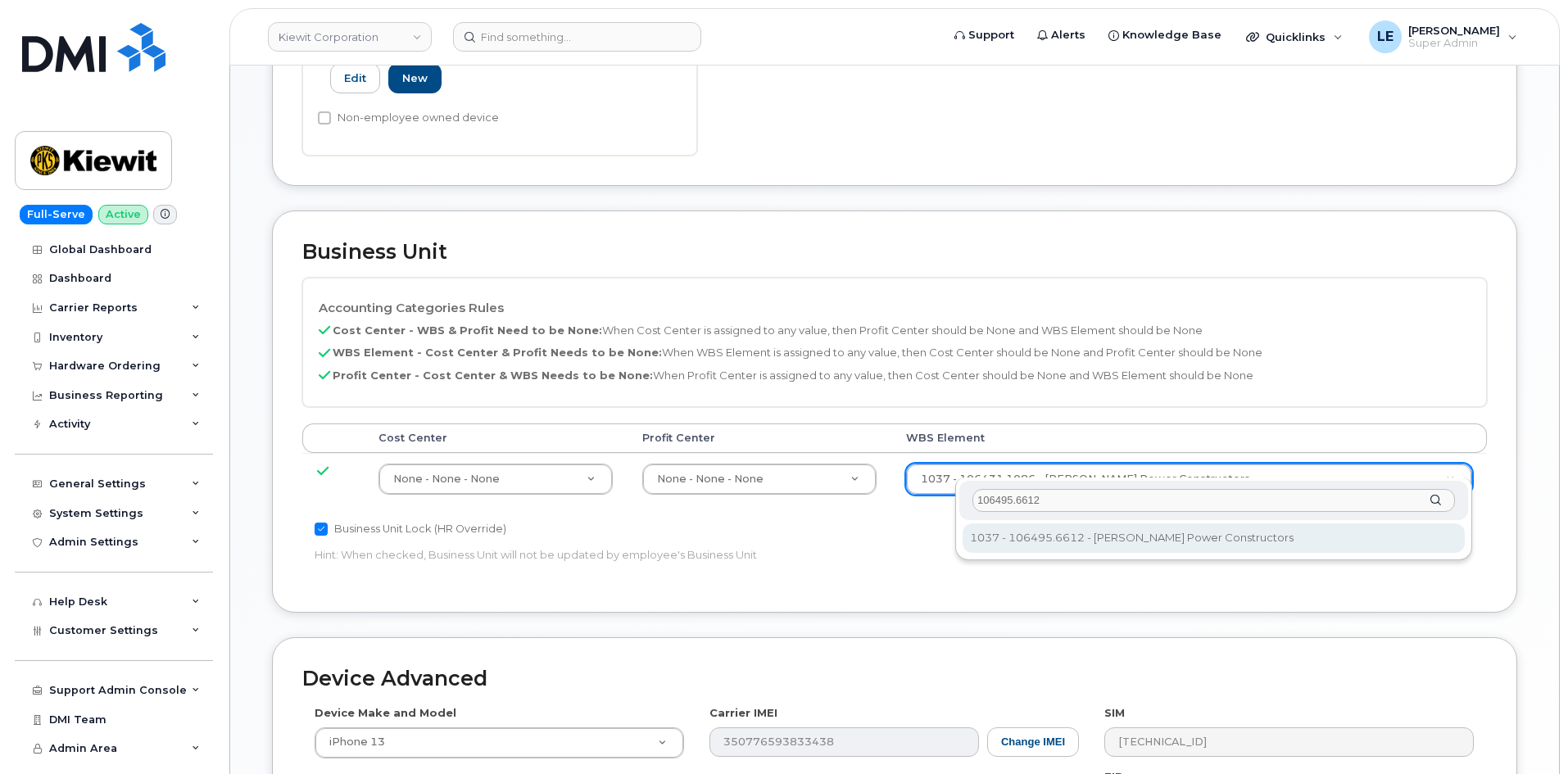
type input "106495.6612"
type input "35834206"
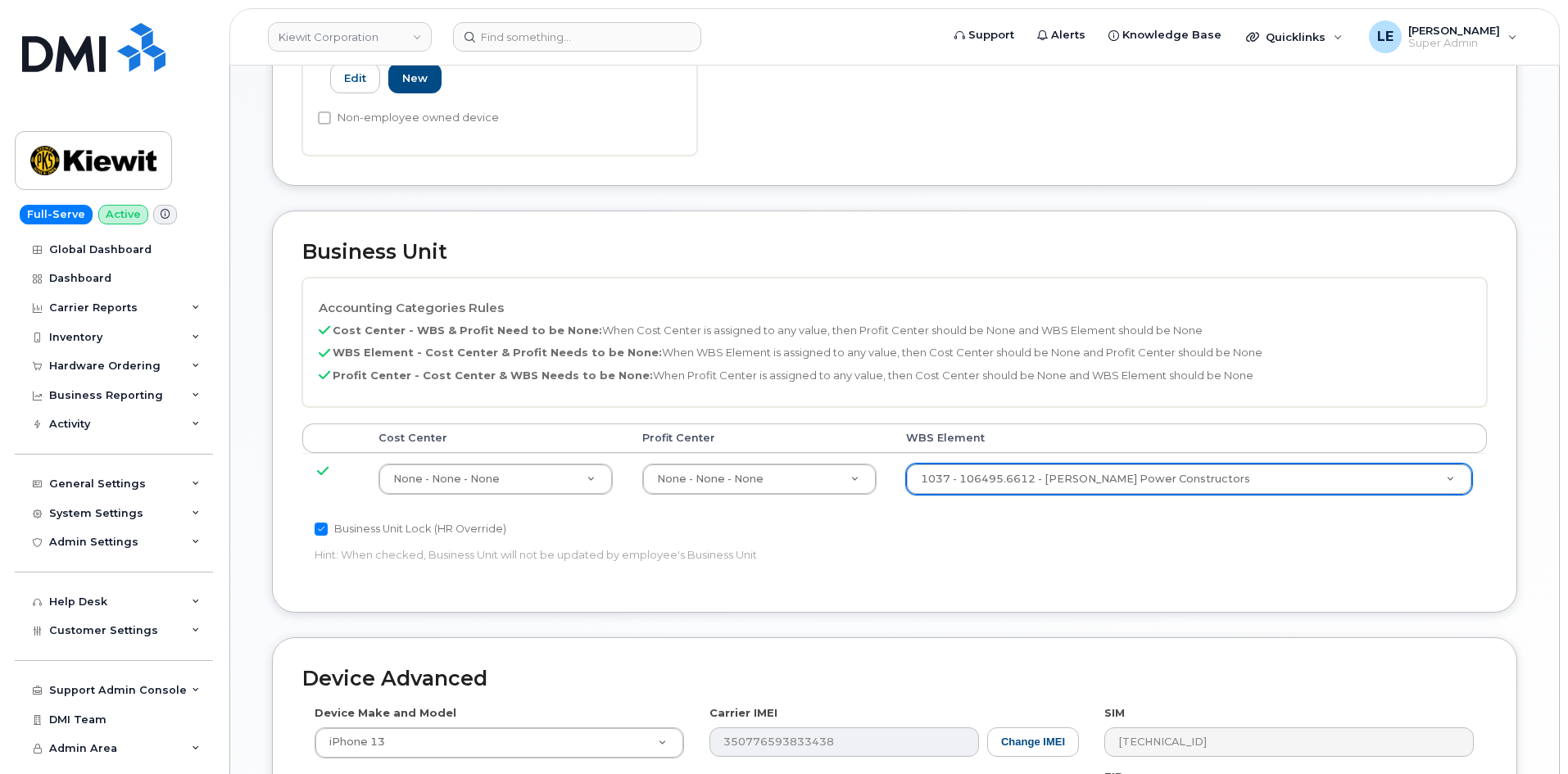
click at [1113, 543] on div "Accounting Categories Rules Cost Center - WBS & Profit Need to be None: When Co…" at bounding box center [894, 429] width 1185 height 305
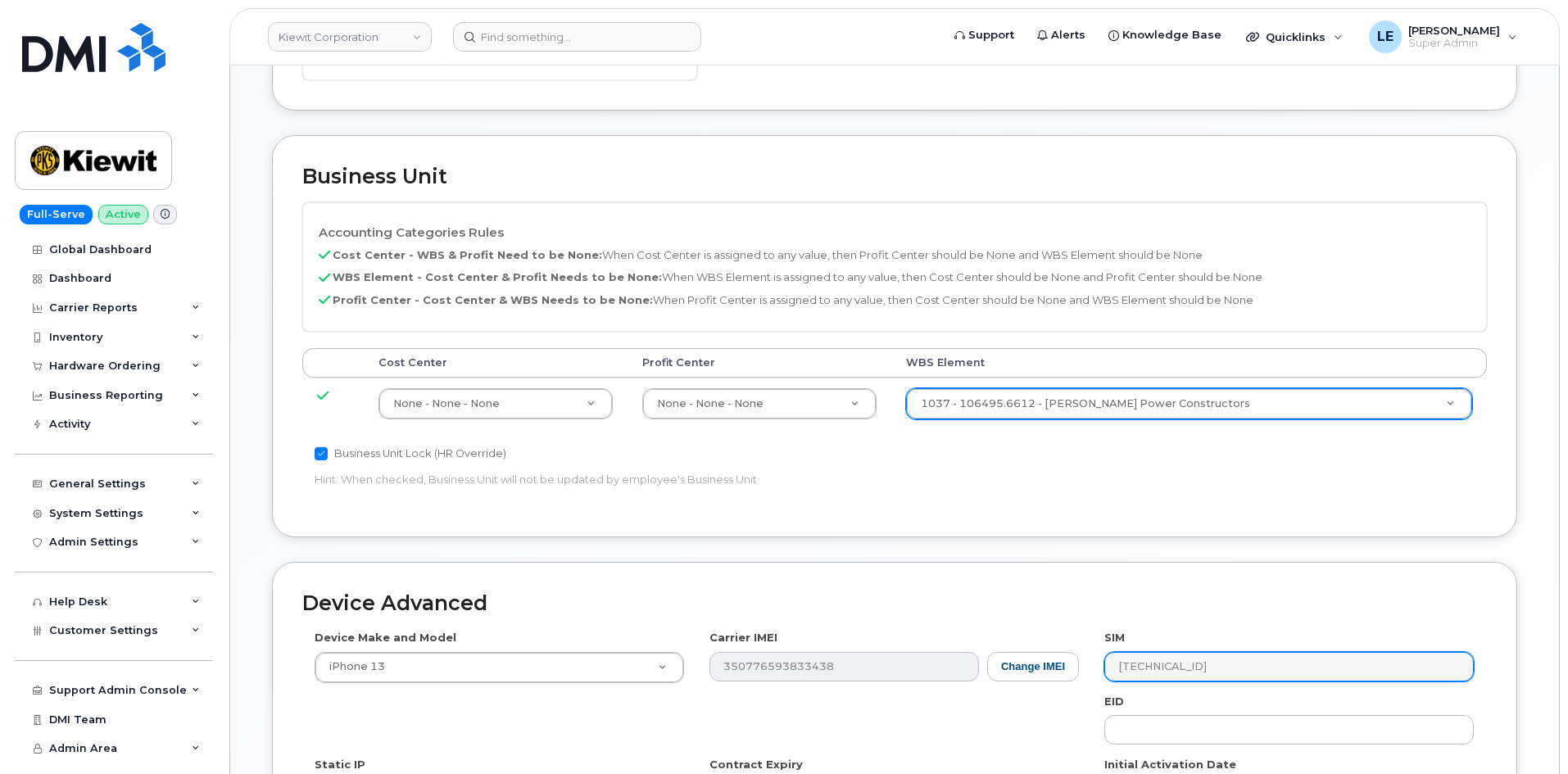
scroll to position [909, 0]
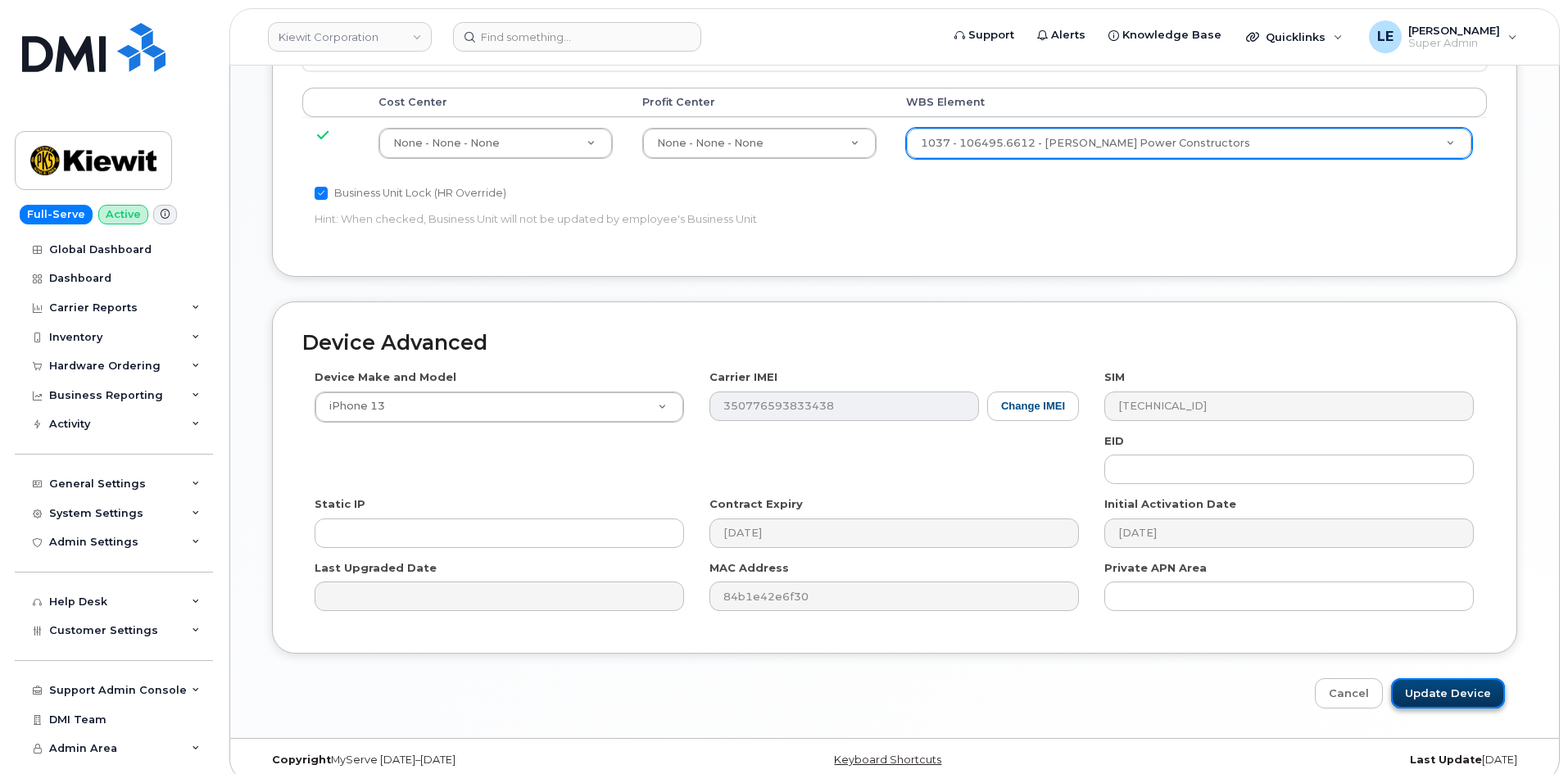
click at [1429, 678] on input "Update Device" at bounding box center [1448, 694] width 114 height 31
type input "Saving..."
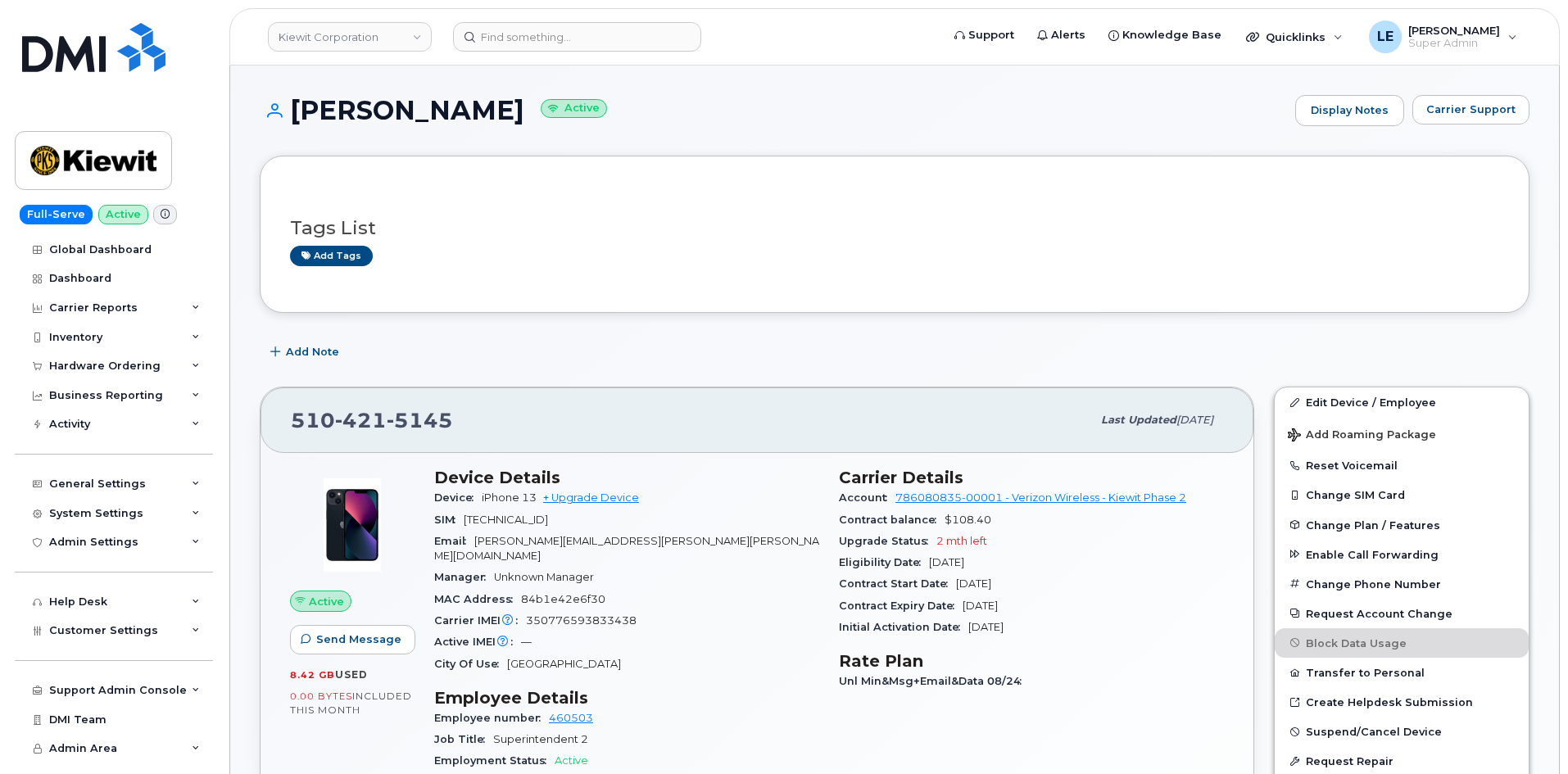
drag, startPoint x: 526, startPoint y: 63, endPoint x: 526, endPoint y: 54, distance: 9.0
click at [526, 55] on header "[PERSON_NAME] Corporation Support Alerts Knowledge Base Quicklinks Suspend / Ca…" at bounding box center [894, 36] width 1330 height 57
click at [526, 52] on header "[PERSON_NAME] Corporation Support Alerts Knowledge Base Quicklinks Suspend / Ca…" at bounding box center [894, 36] width 1330 height 57
click at [535, 44] on input at bounding box center [577, 36] width 248 height 30
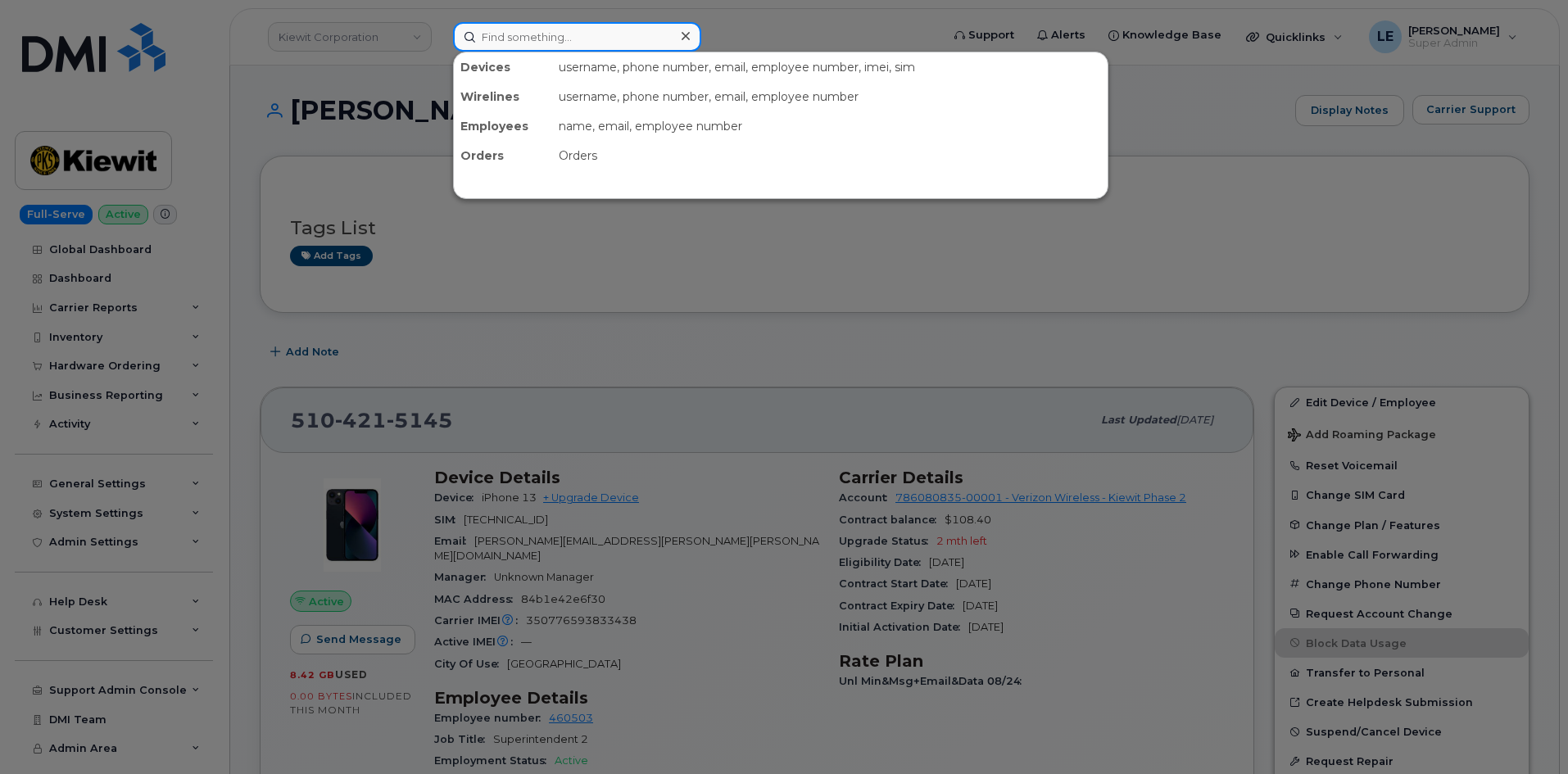
paste input "[PERSON_NAME][EMAIL_ADDRESS][PERSON_NAME][PERSON_NAME][DOMAIN_NAME]"
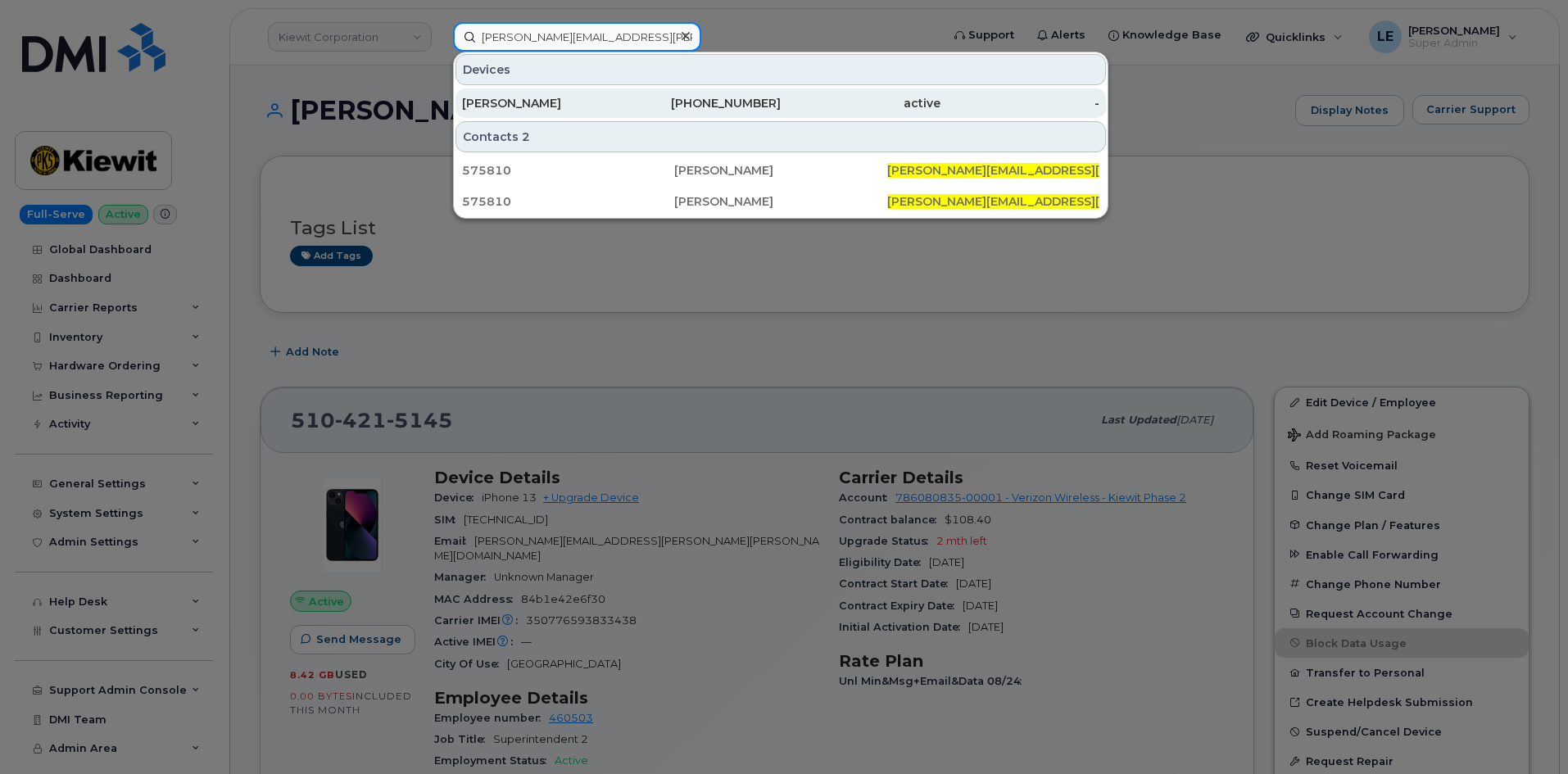
type input "[PERSON_NAME][EMAIL_ADDRESS][PERSON_NAME][PERSON_NAME][DOMAIN_NAME]"
click at [577, 94] on div "[PERSON_NAME]" at bounding box center [542, 103] width 160 height 30
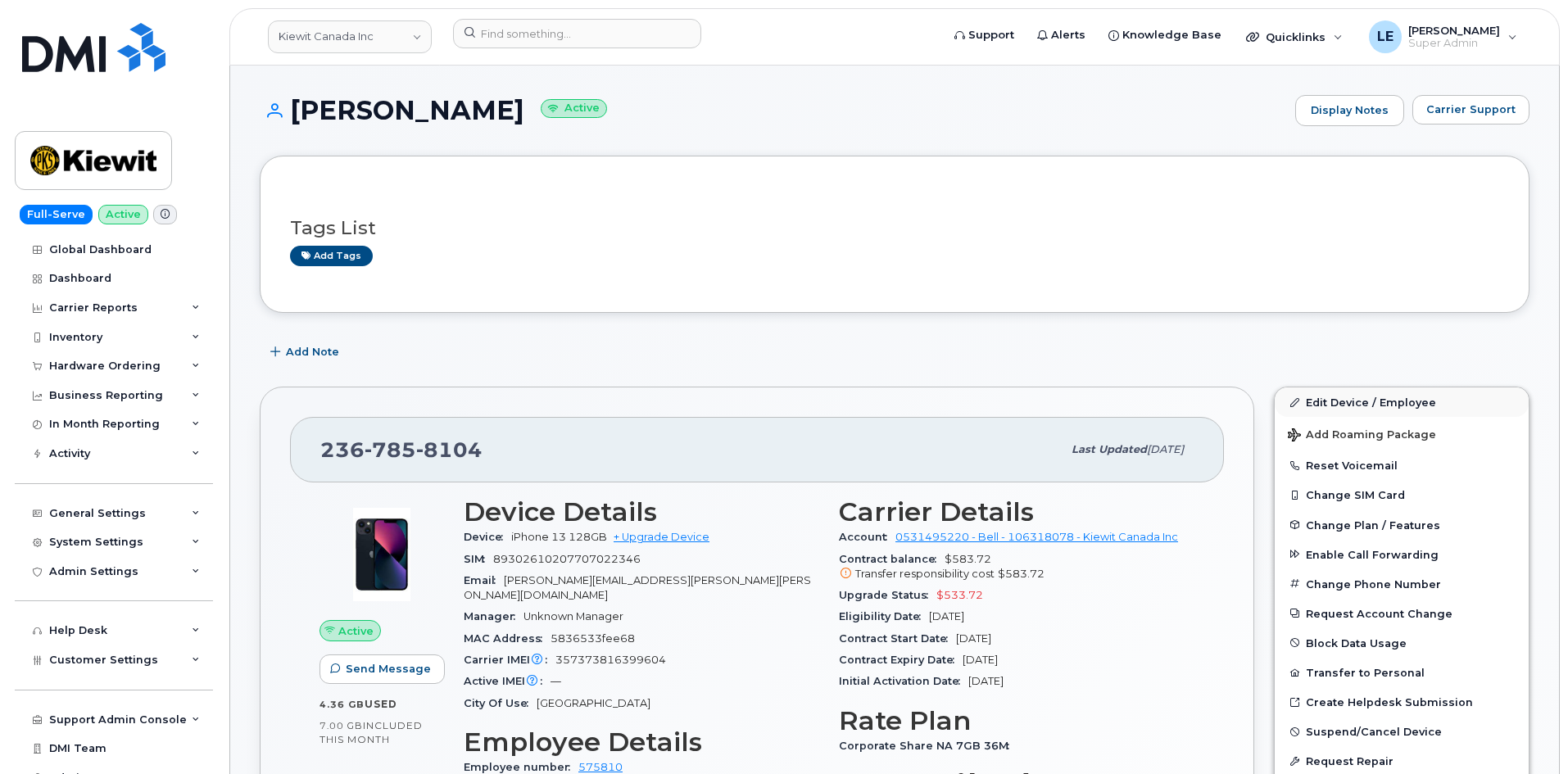
click at [1305, 399] on link "Edit Device / Employee" at bounding box center [1401, 401] width 254 height 30
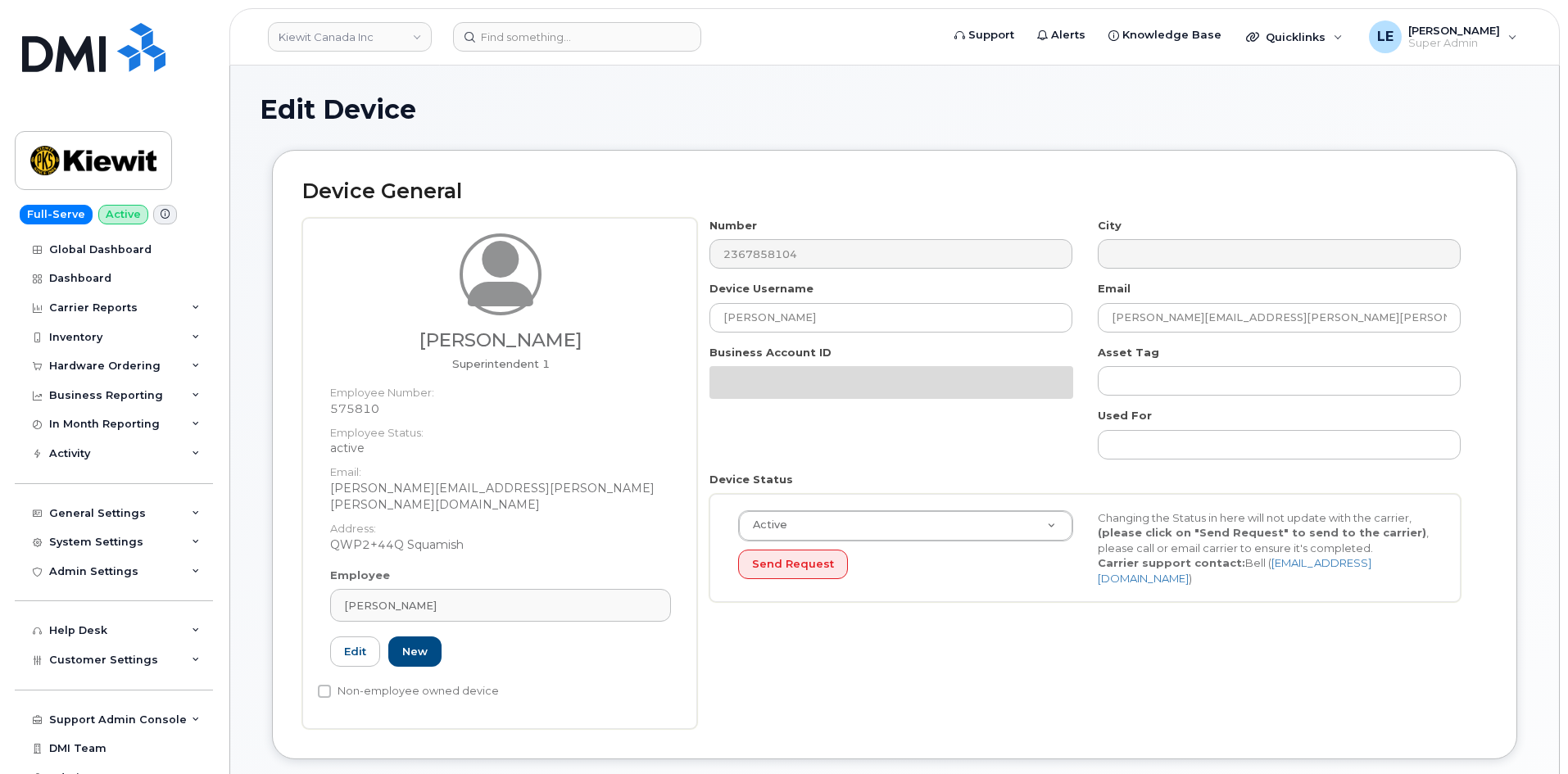
select select "14059"
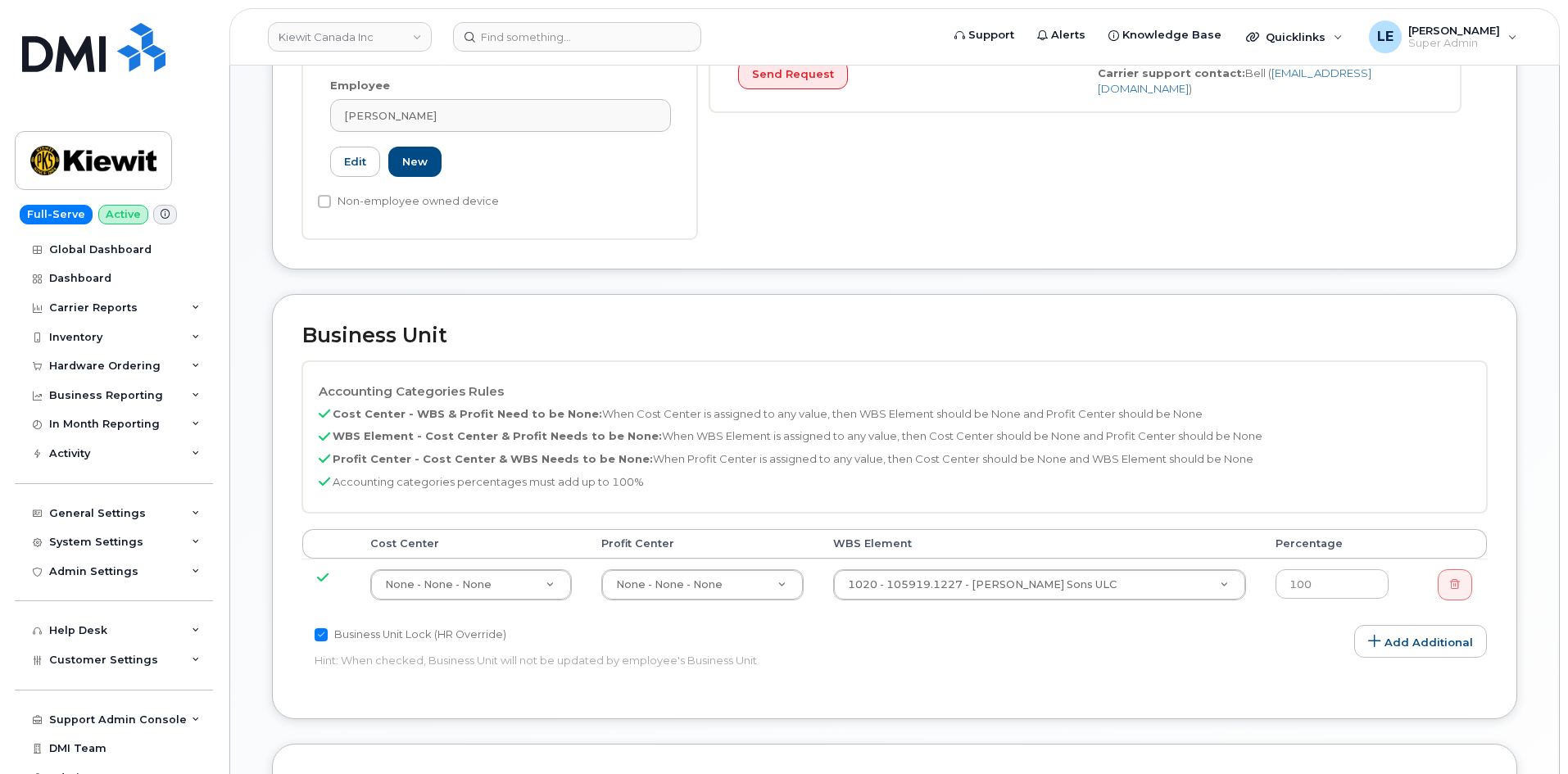
scroll to position [492, 0]
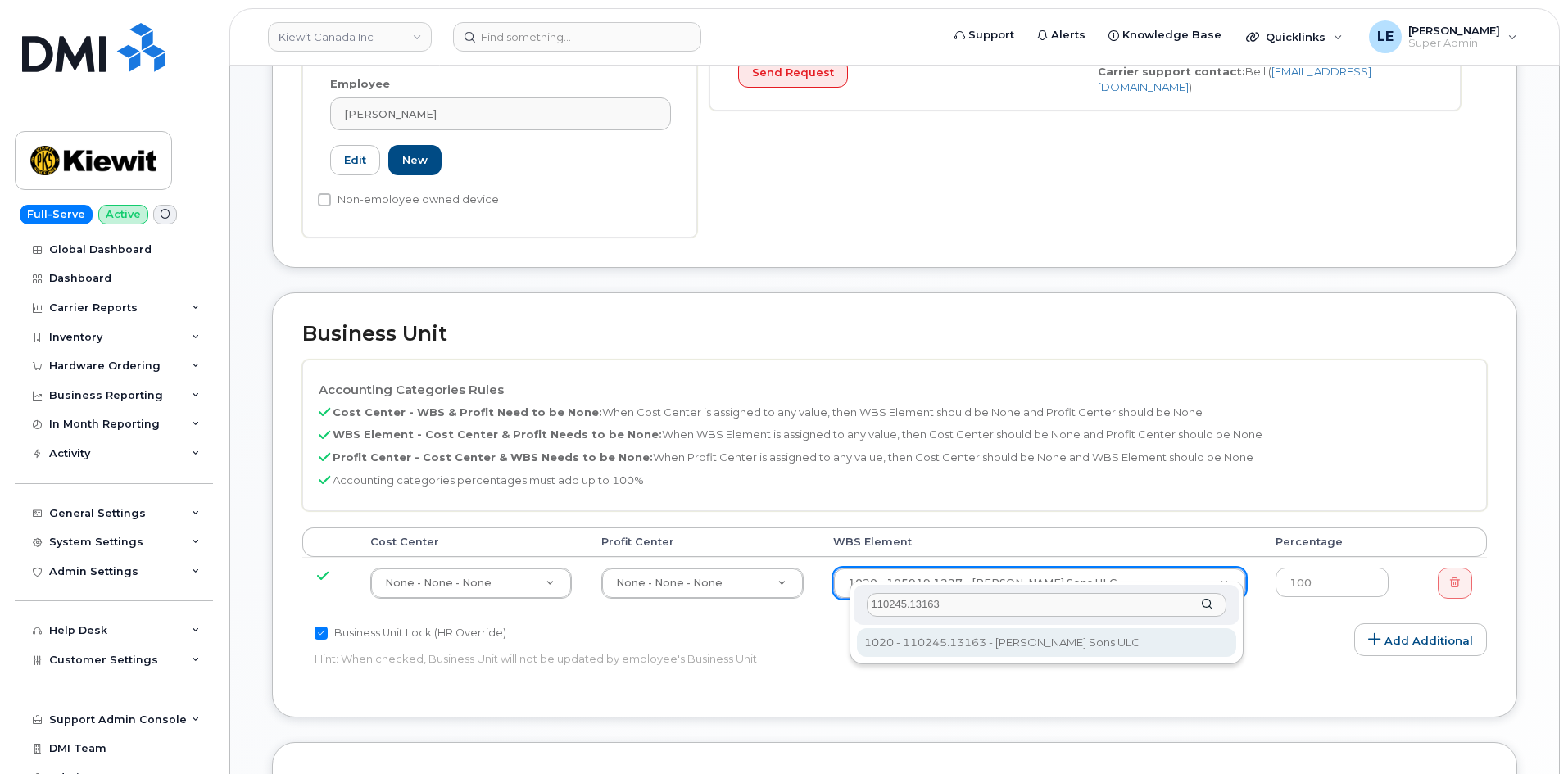
type input "110245.13163"
type input "33449075"
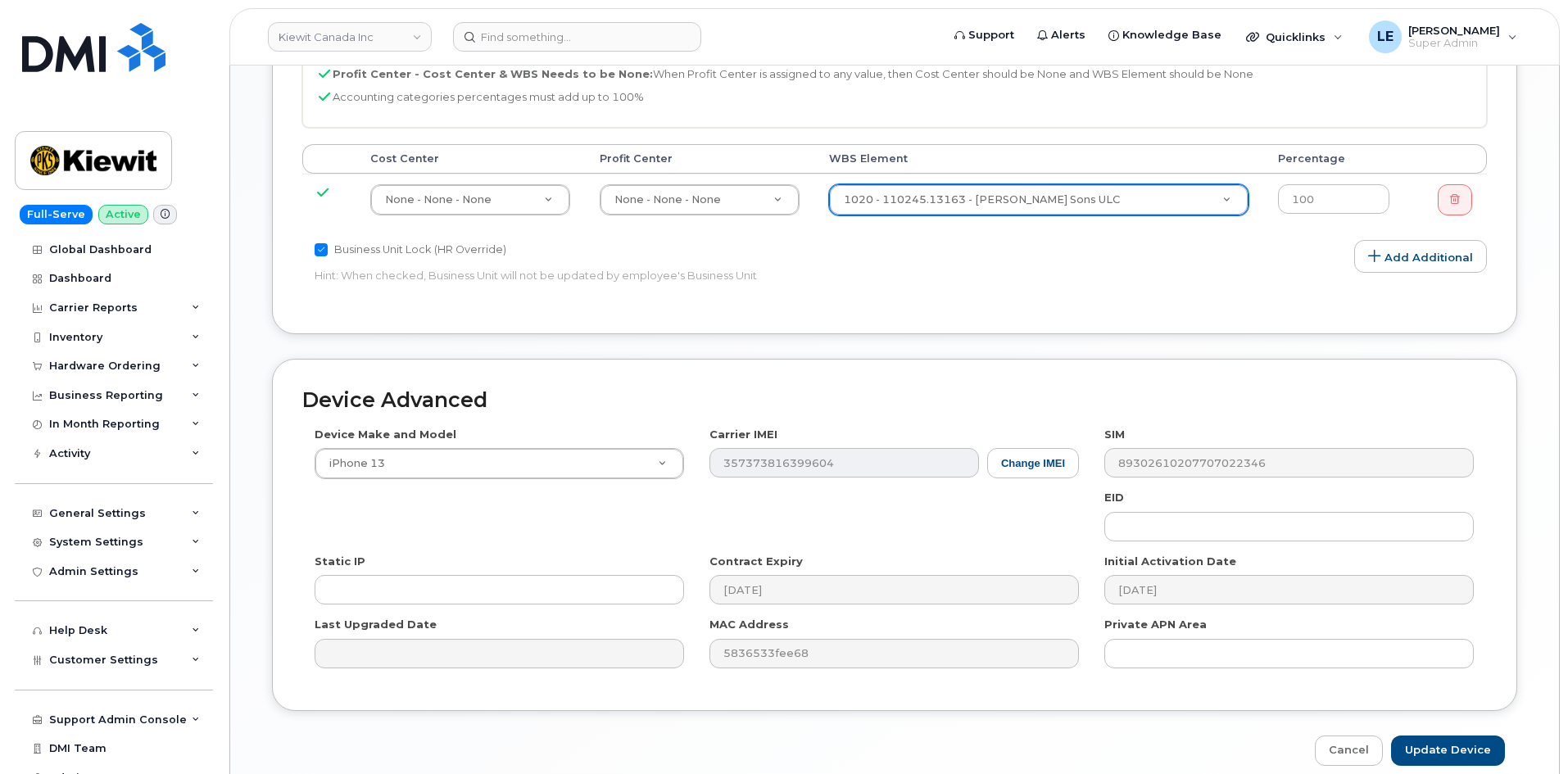
scroll to position [932, 0]
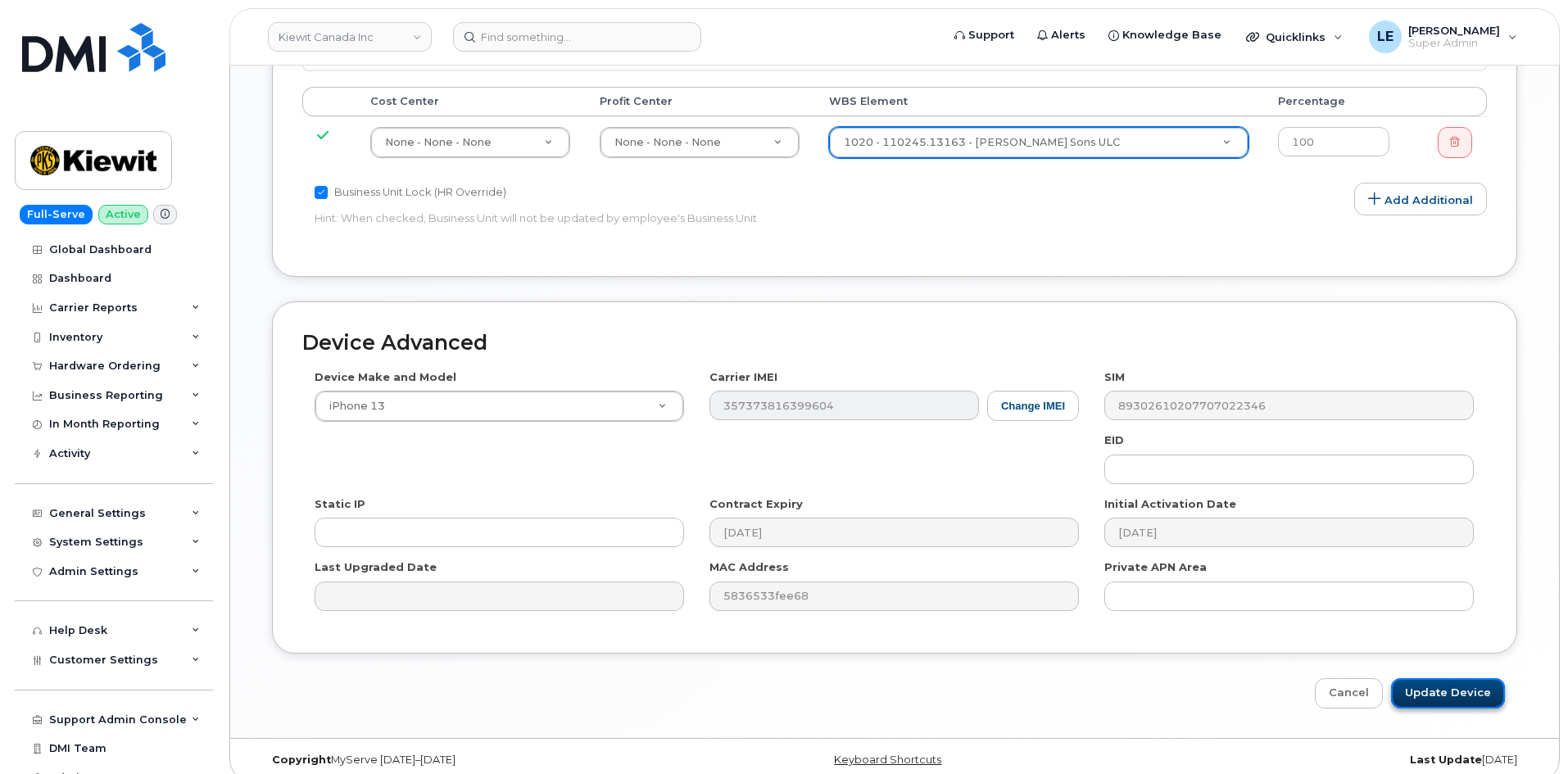
click at [1475, 682] on input "Update Device" at bounding box center [1448, 694] width 114 height 31
type input "Saving..."
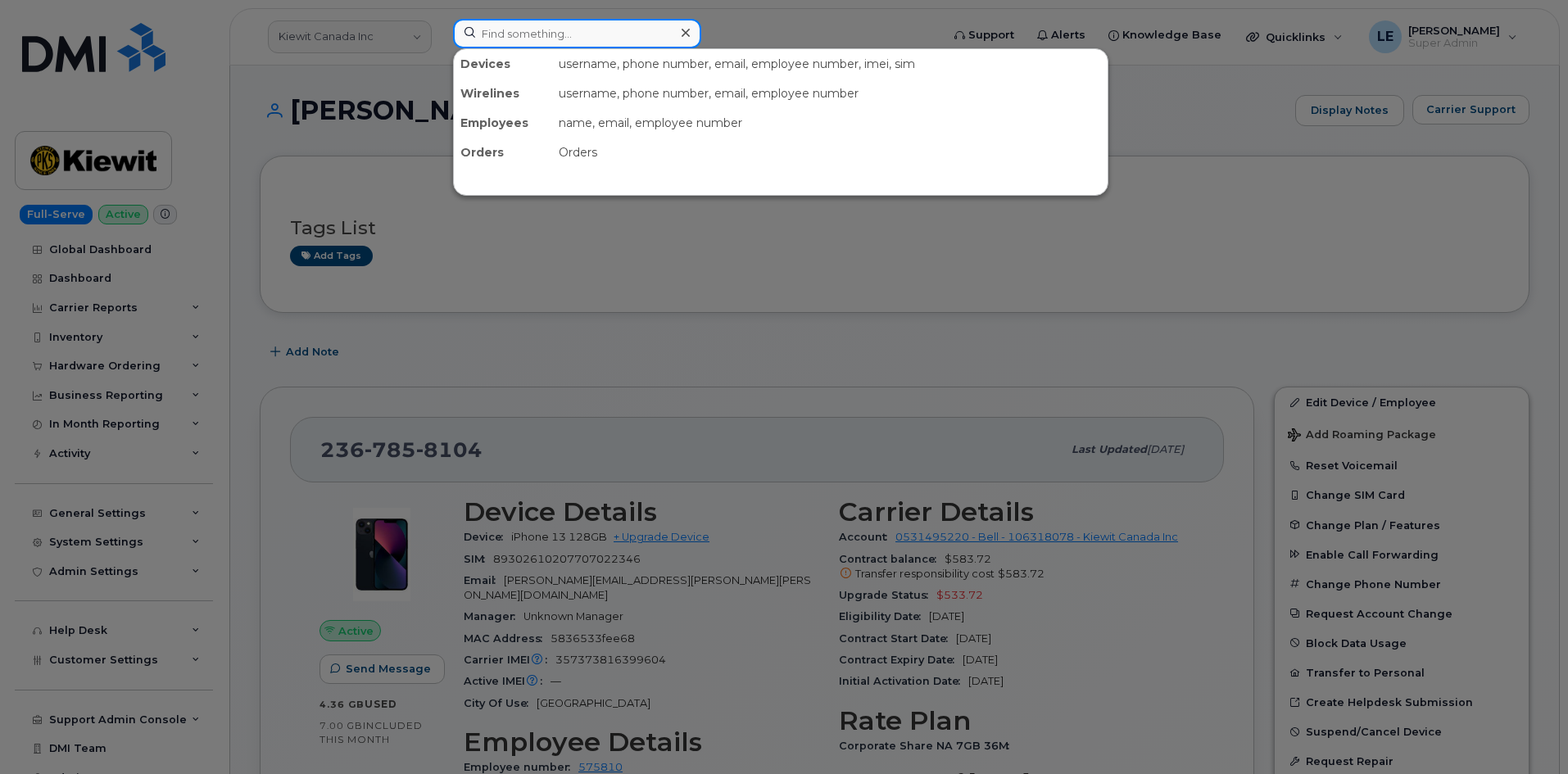
click at [476, 31] on input at bounding box center [577, 33] width 248 height 30
paste input "[PERSON_NAME][EMAIL_ADDRESS][PERSON_NAME][DOMAIN_NAME]"
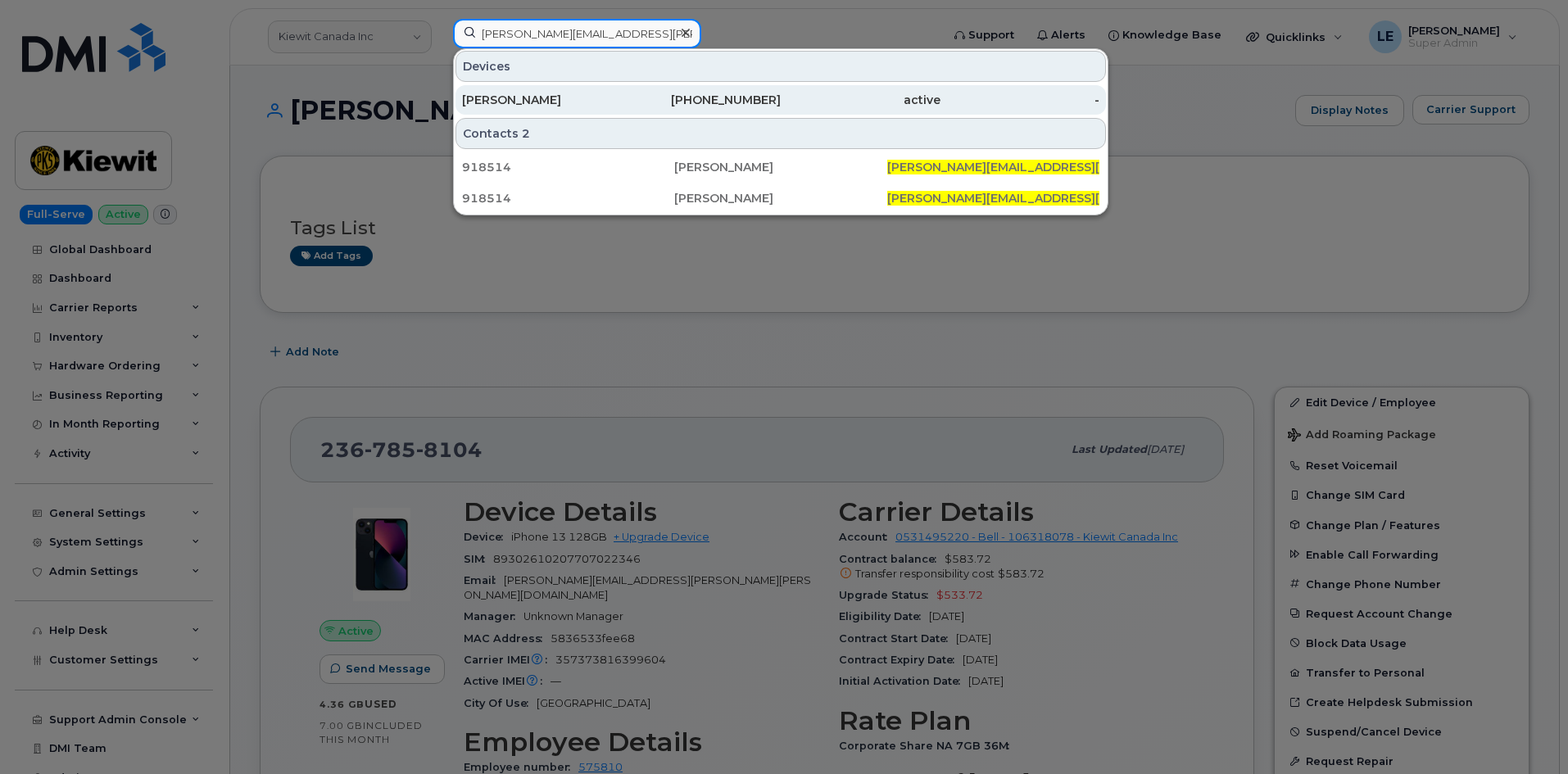
type input "[PERSON_NAME][EMAIL_ADDRESS][PERSON_NAME][DOMAIN_NAME]"
click at [578, 87] on div "[PERSON_NAME]" at bounding box center [542, 99] width 160 height 30
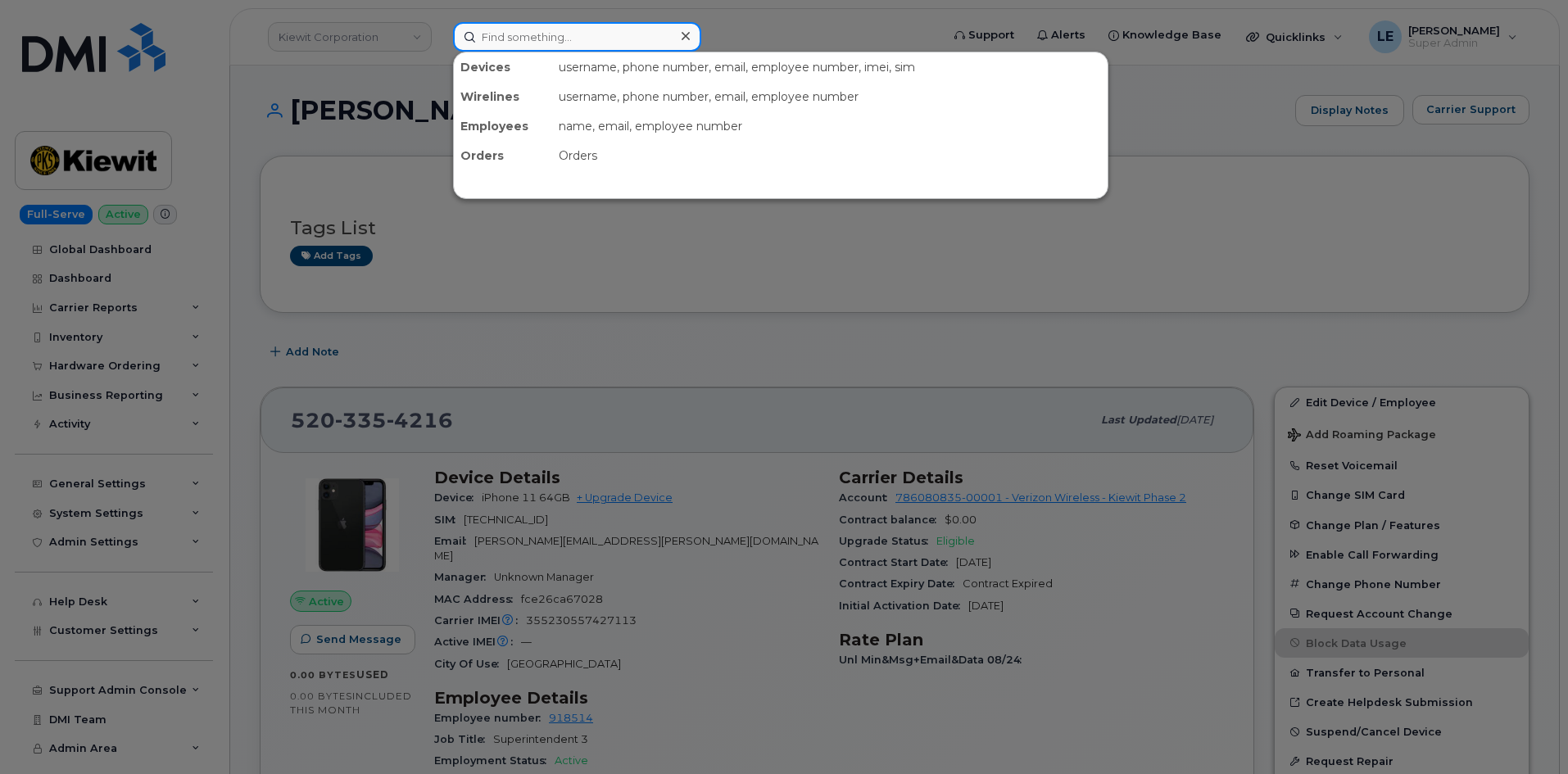
click at [661, 42] on input at bounding box center [577, 36] width 248 height 30
paste input "[PERSON_NAME][EMAIL_ADDRESS][PERSON_NAME][DOMAIN_NAME]"
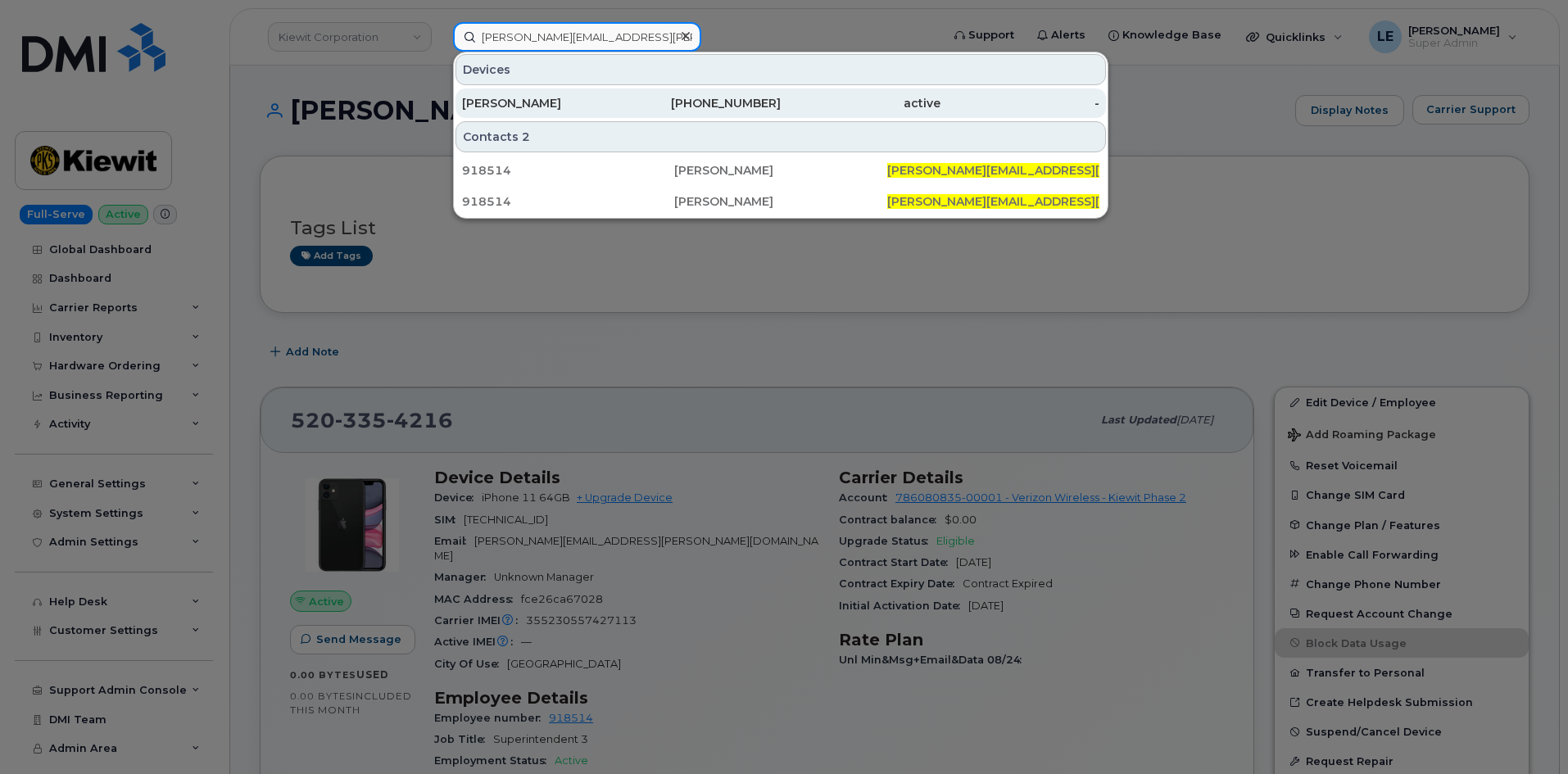
type input "[PERSON_NAME][EMAIL_ADDRESS][PERSON_NAME][DOMAIN_NAME]"
click at [503, 99] on div "[PERSON_NAME]" at bounding box center [542, 103] width 160 height 16
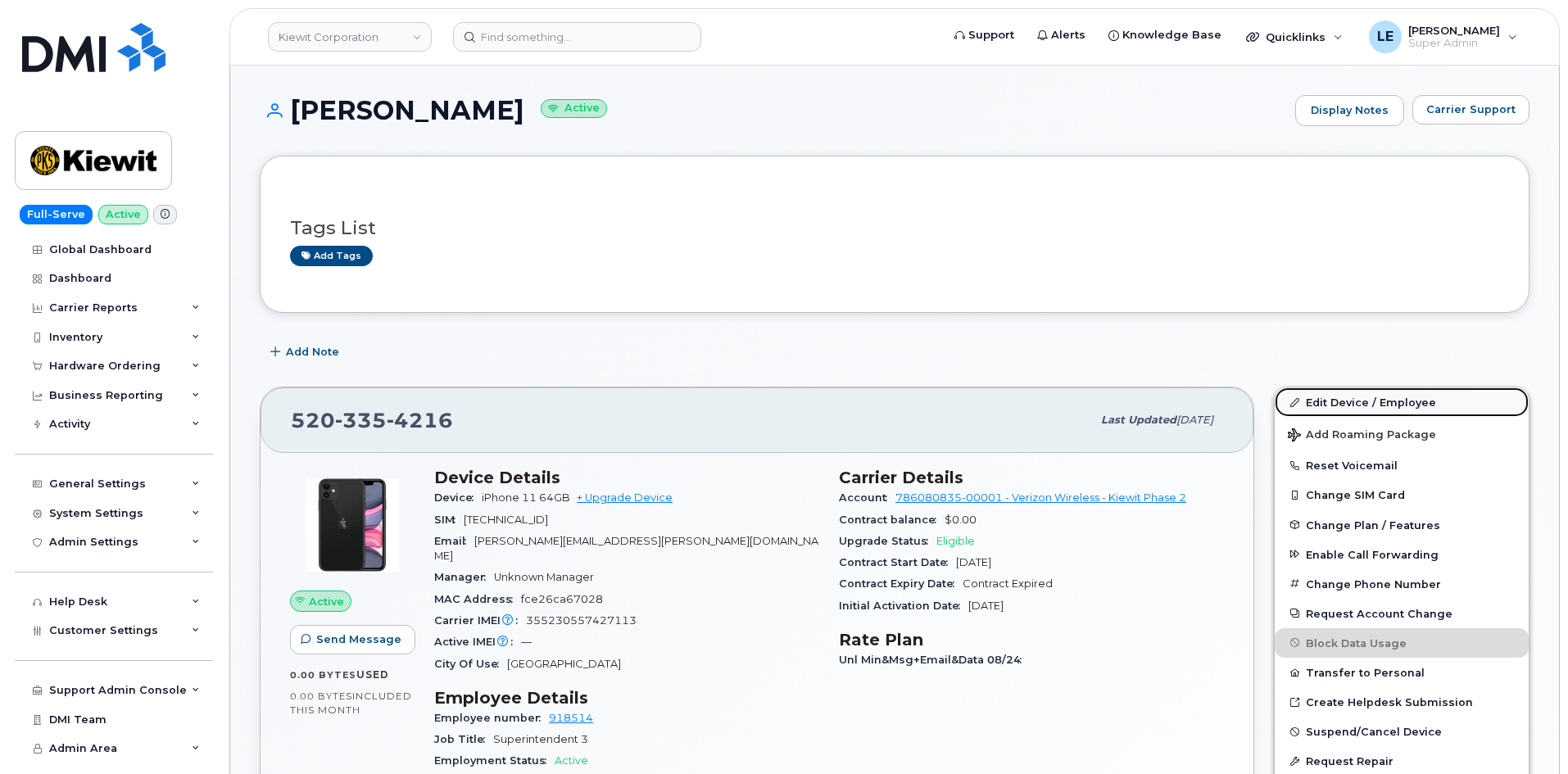
click at [1328, 410] on link "Edit Device / Employee" at bounding box center [1401, 401] width 254 height 30
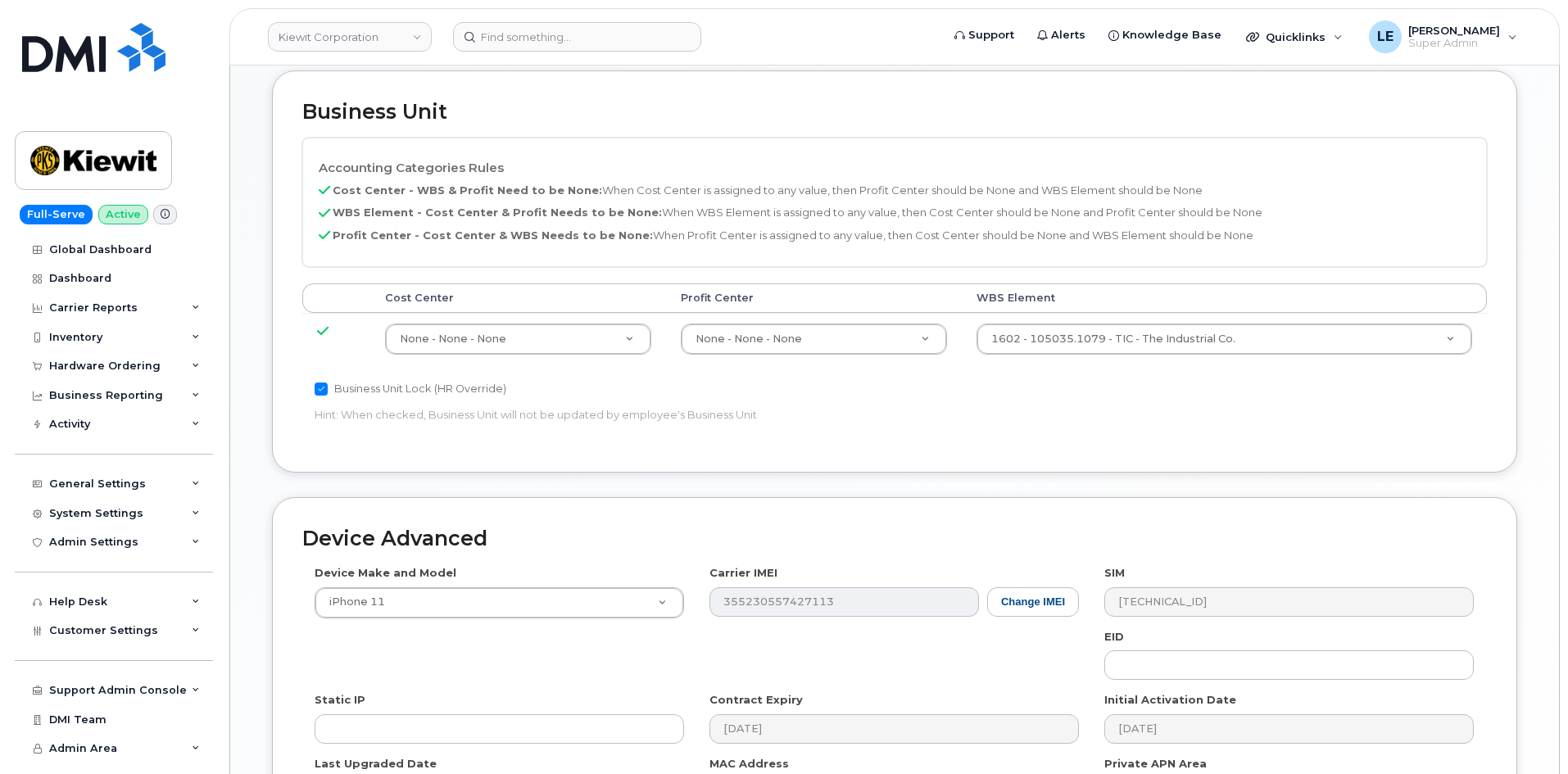
scroll to position [737, 0]
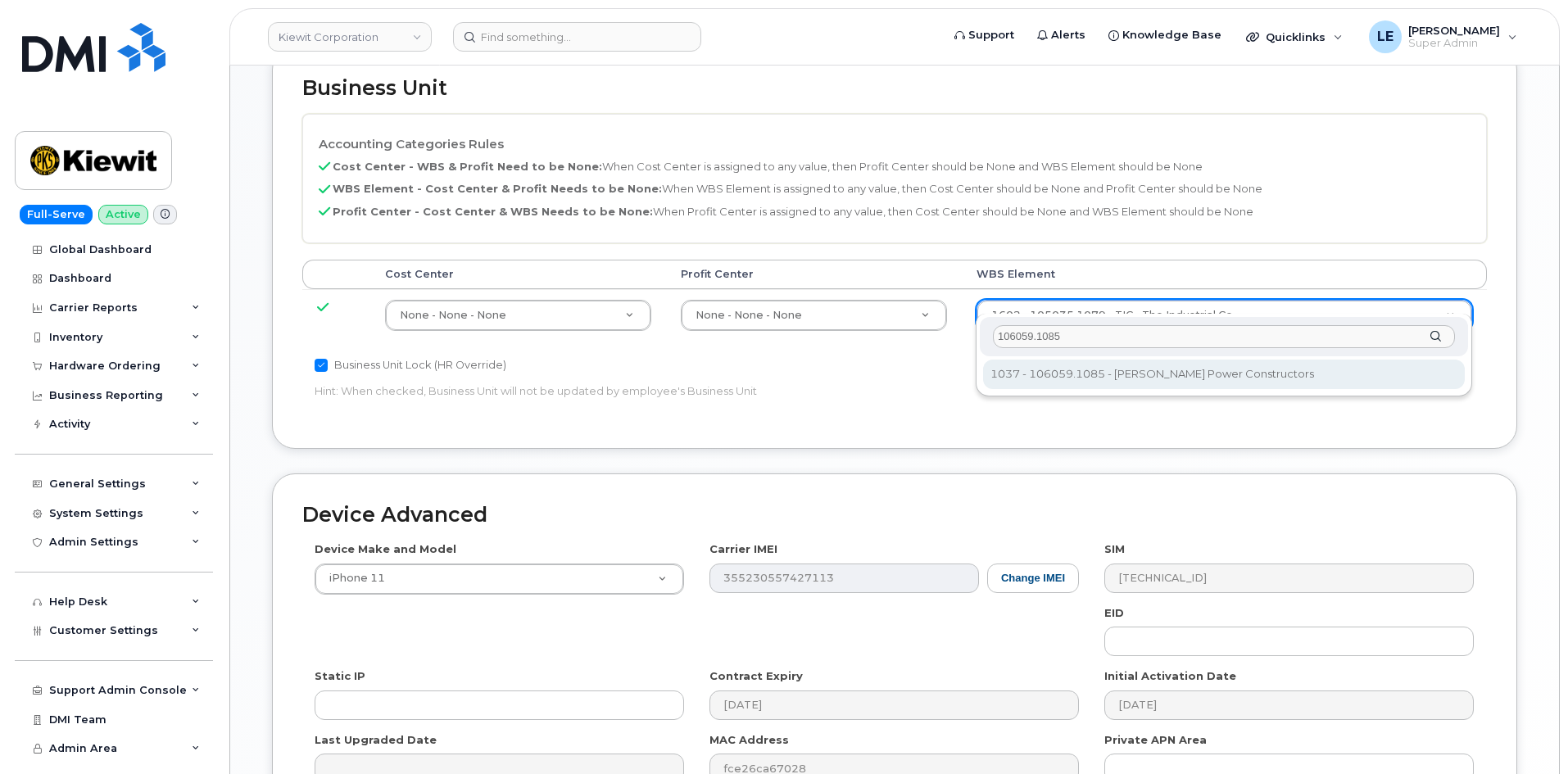
type input "106059.1085"
type input "29973553"
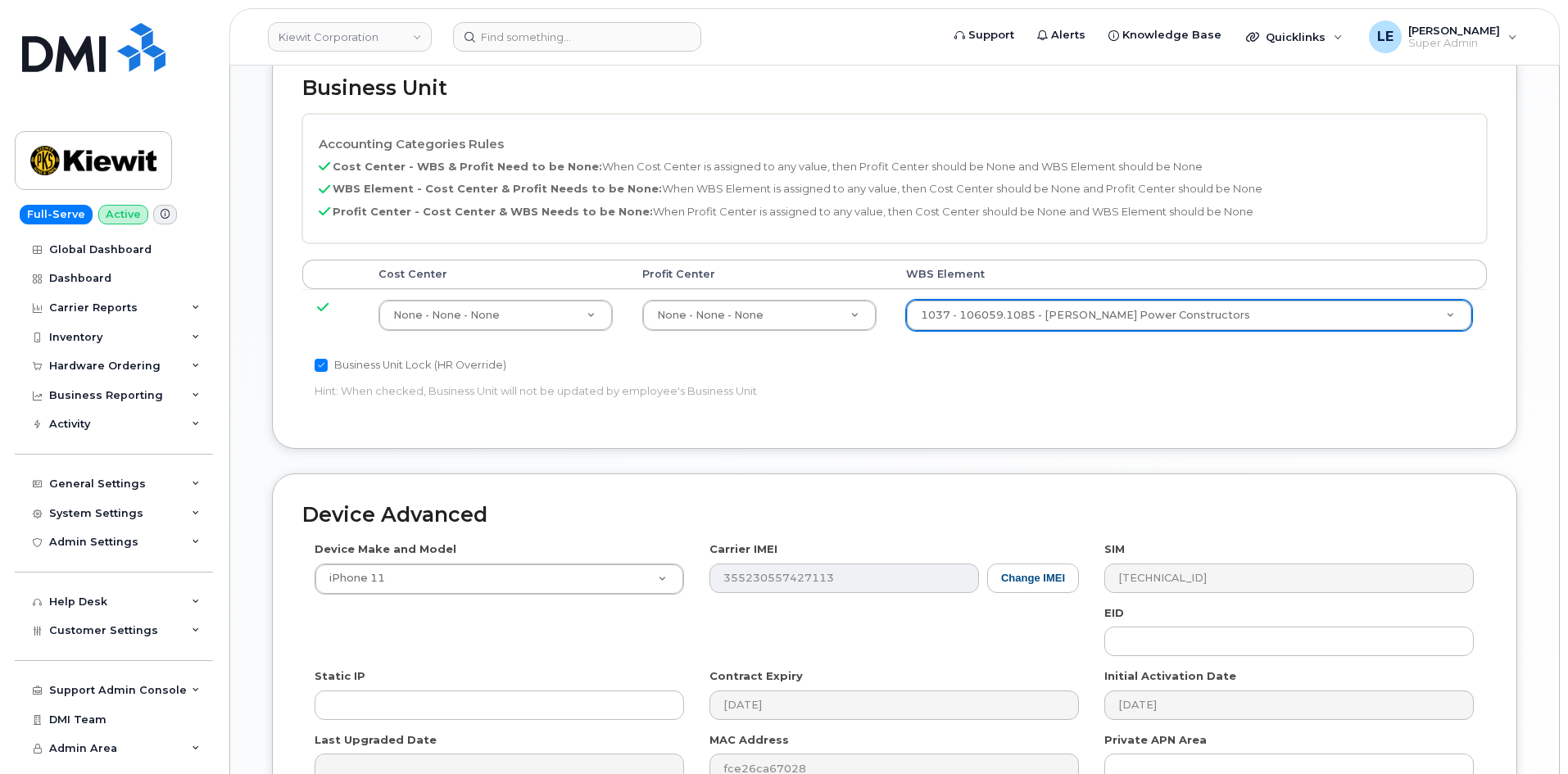
click at [1082, 379] on div "Business Unit Lock (HR Override) Hint: When checked, Business Unit will not be …" at bounding box center [696, 381] width 789 height 52
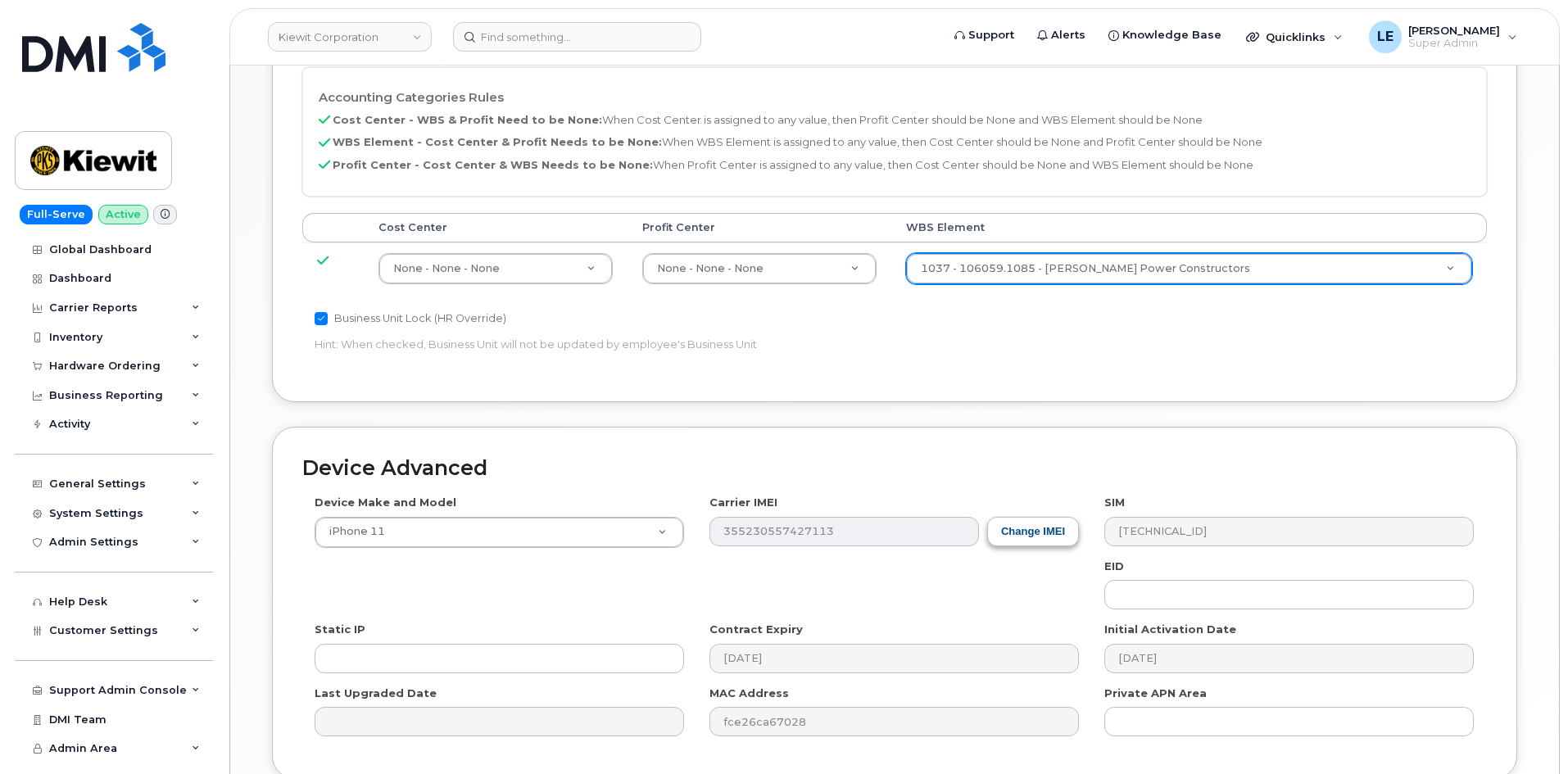
scroll to position [909, 0]
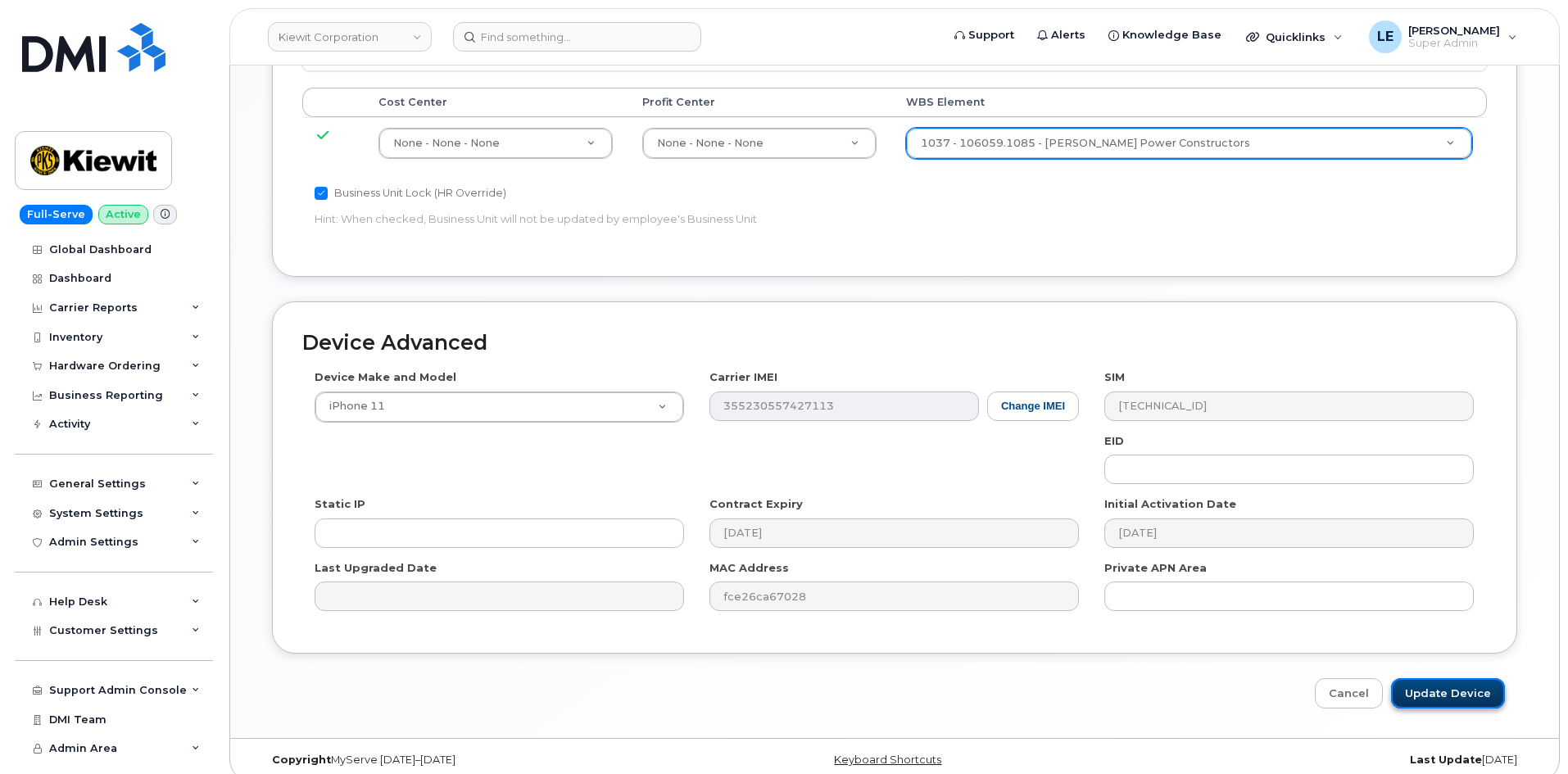
click at [1421, 683] on input "Update Device" at bounding box center [1448, 694] width 114 height 31
type input "Saving..."
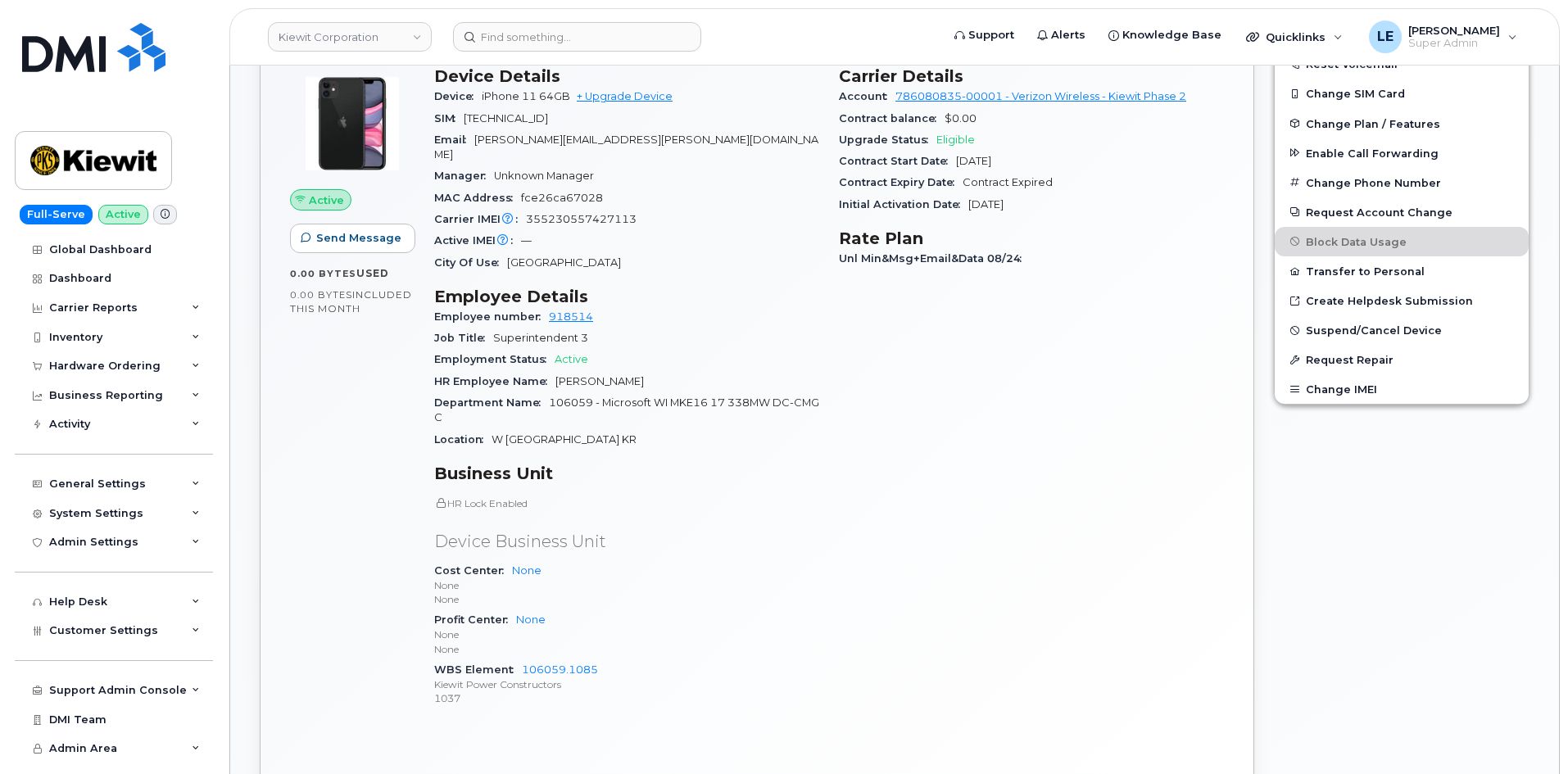
scroll to position [410, 0]
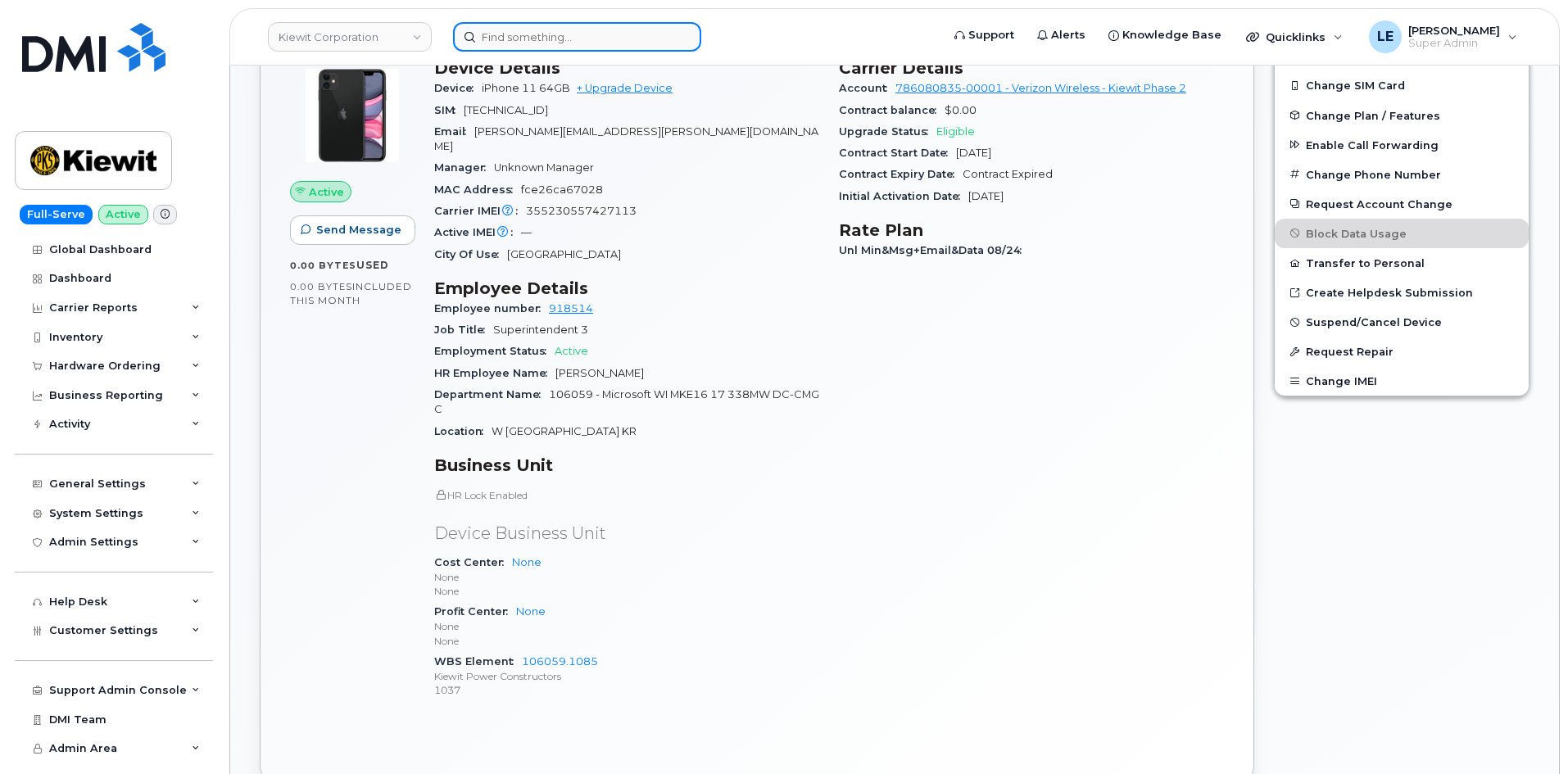
click at [521, 33] on input at bounding box center [577, 36] width 248 height 30
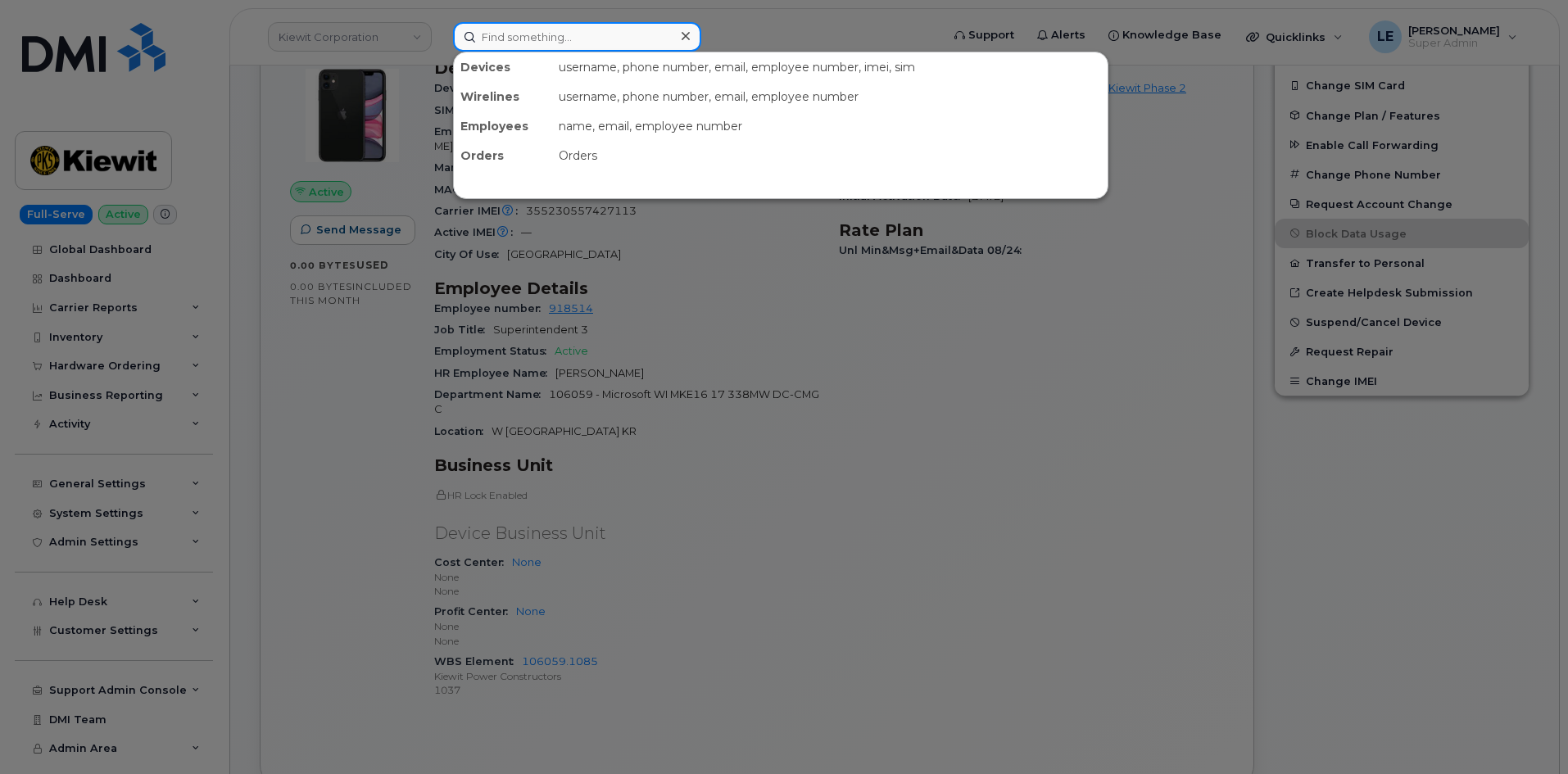
paste input "[EMAIL_ADDRESS][DOMAIN_NAME]"
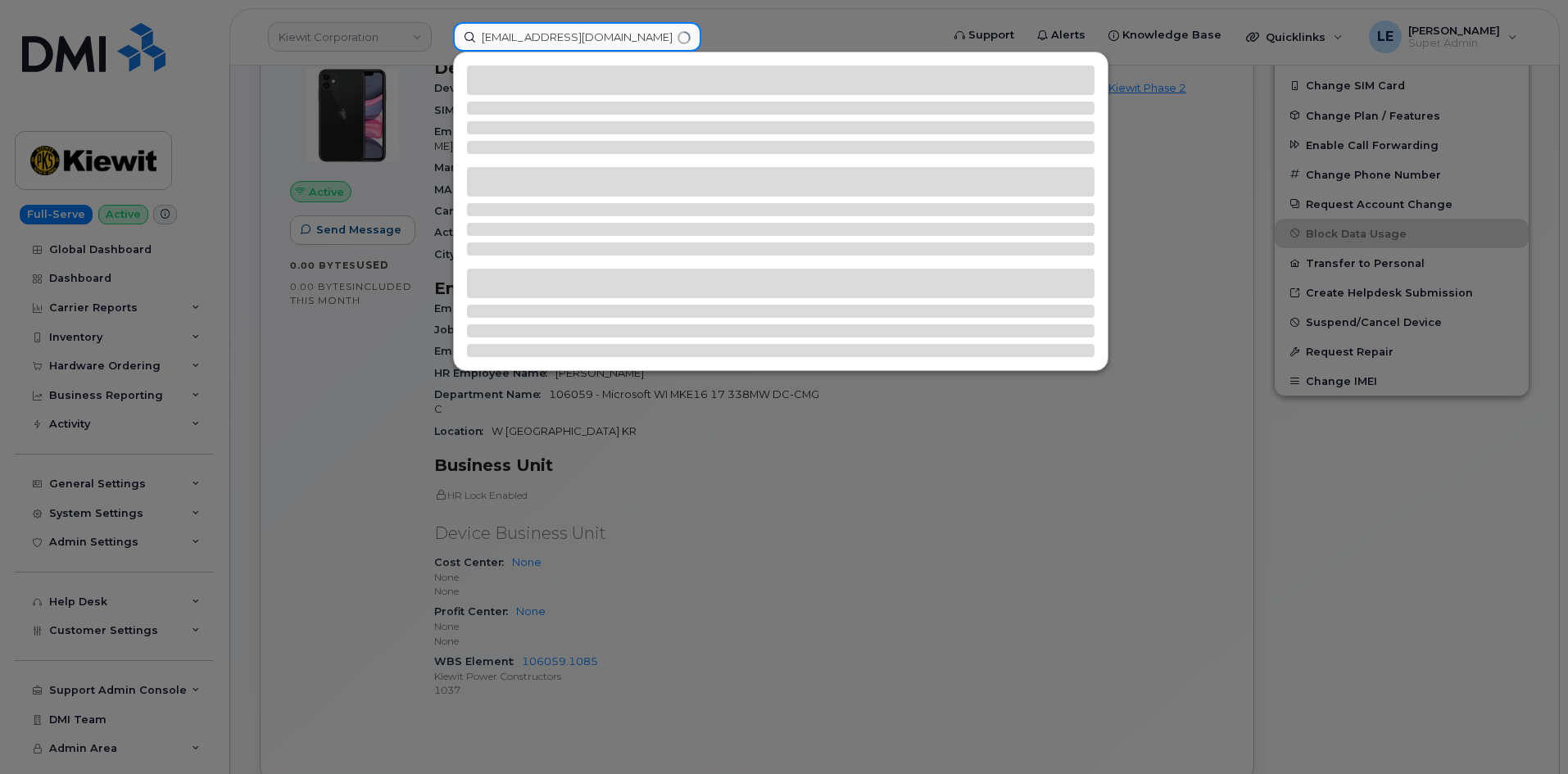
type input "[EMAIL_ADDRESS][DOMAIN_NAME]"
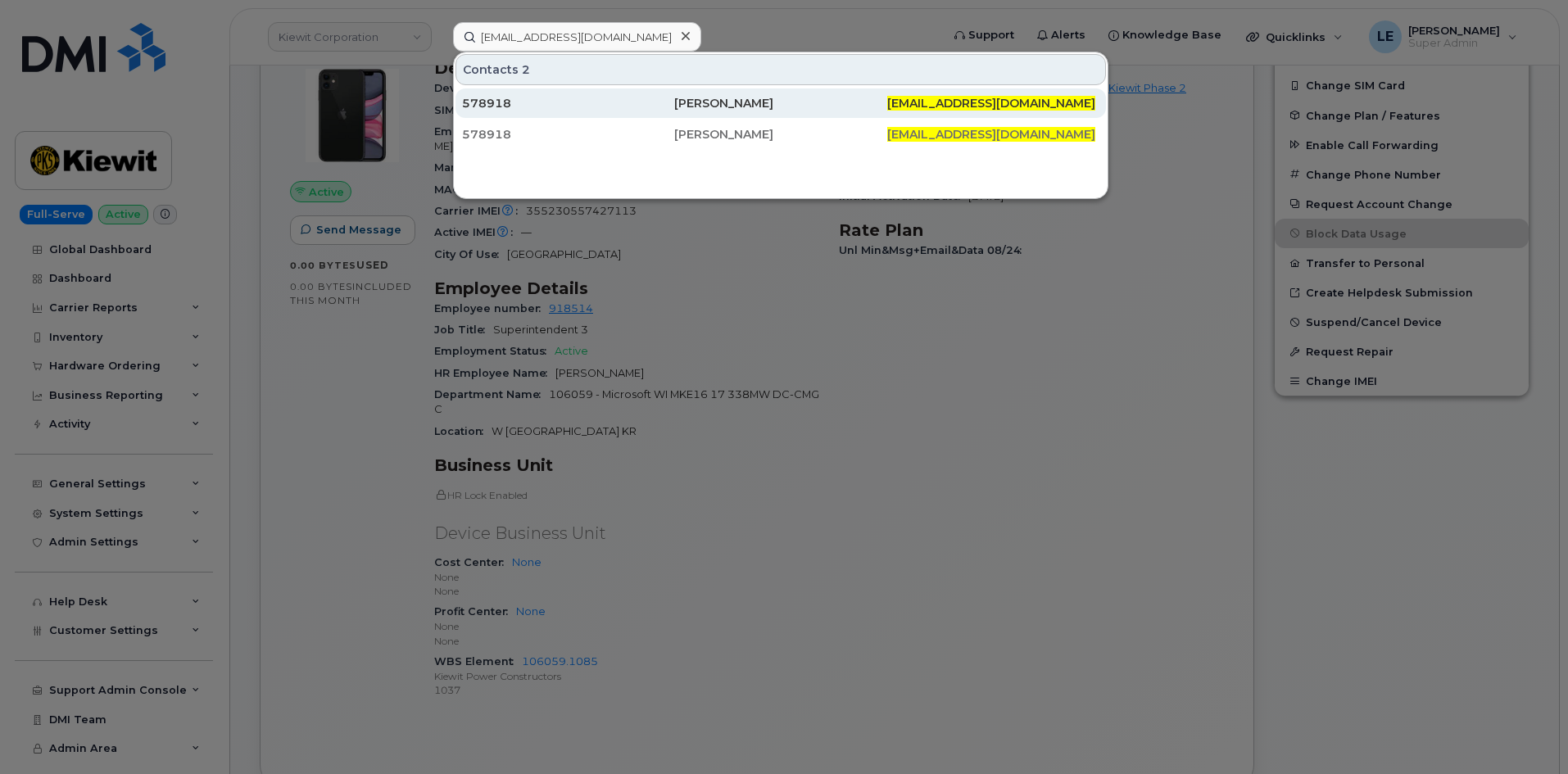
click at [561, 99] on div "578918" at bounding box center [568, 103] width 213 height 16
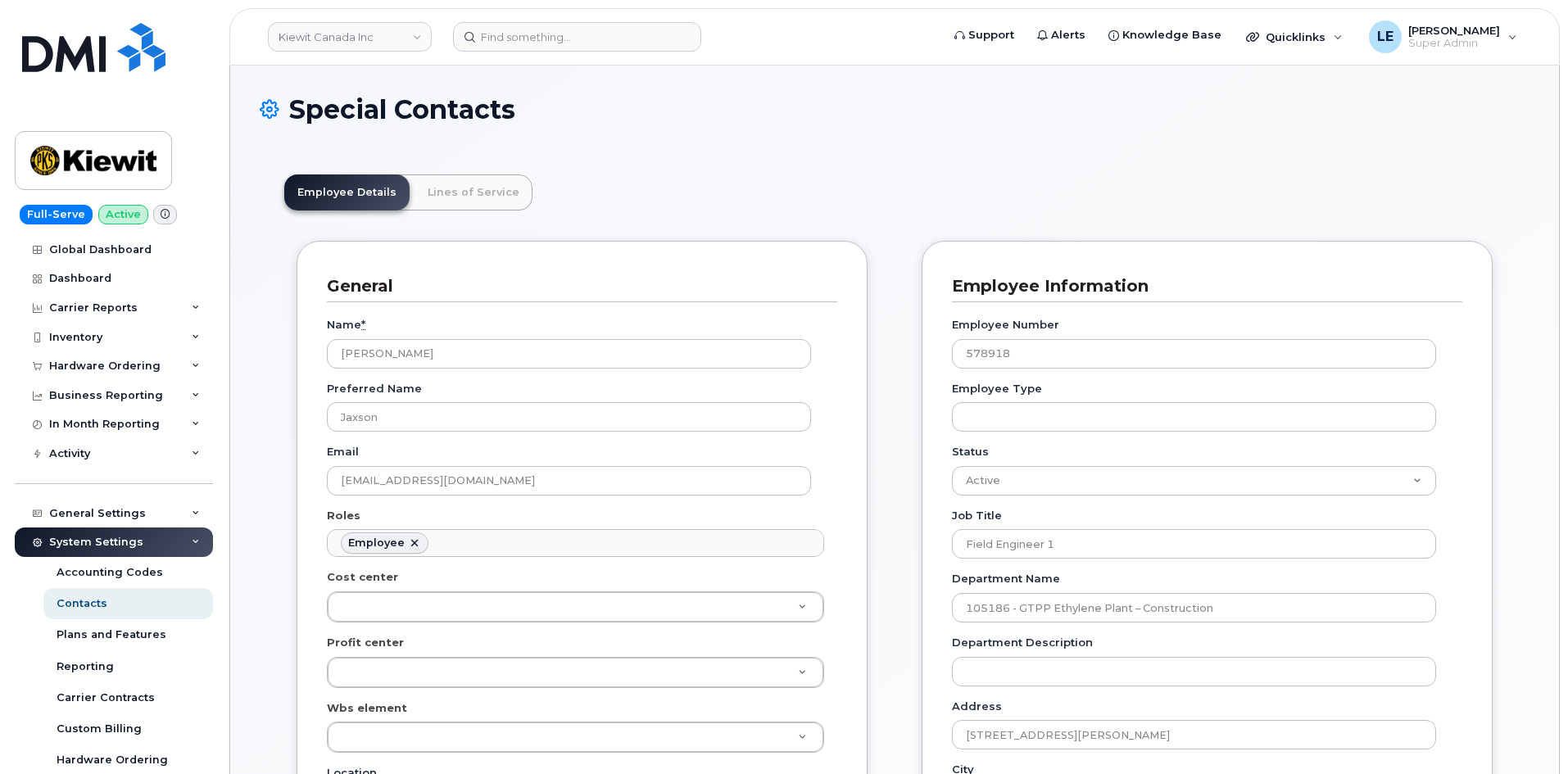
scroll to position [56, 0]
drag, startPoint x: 461, startPoint y: 356, endPoint x: 294, endPoint y: 370, distance: 167.6
click at [538, 35] on input at bounding box center [577, 36] width 248 height 30
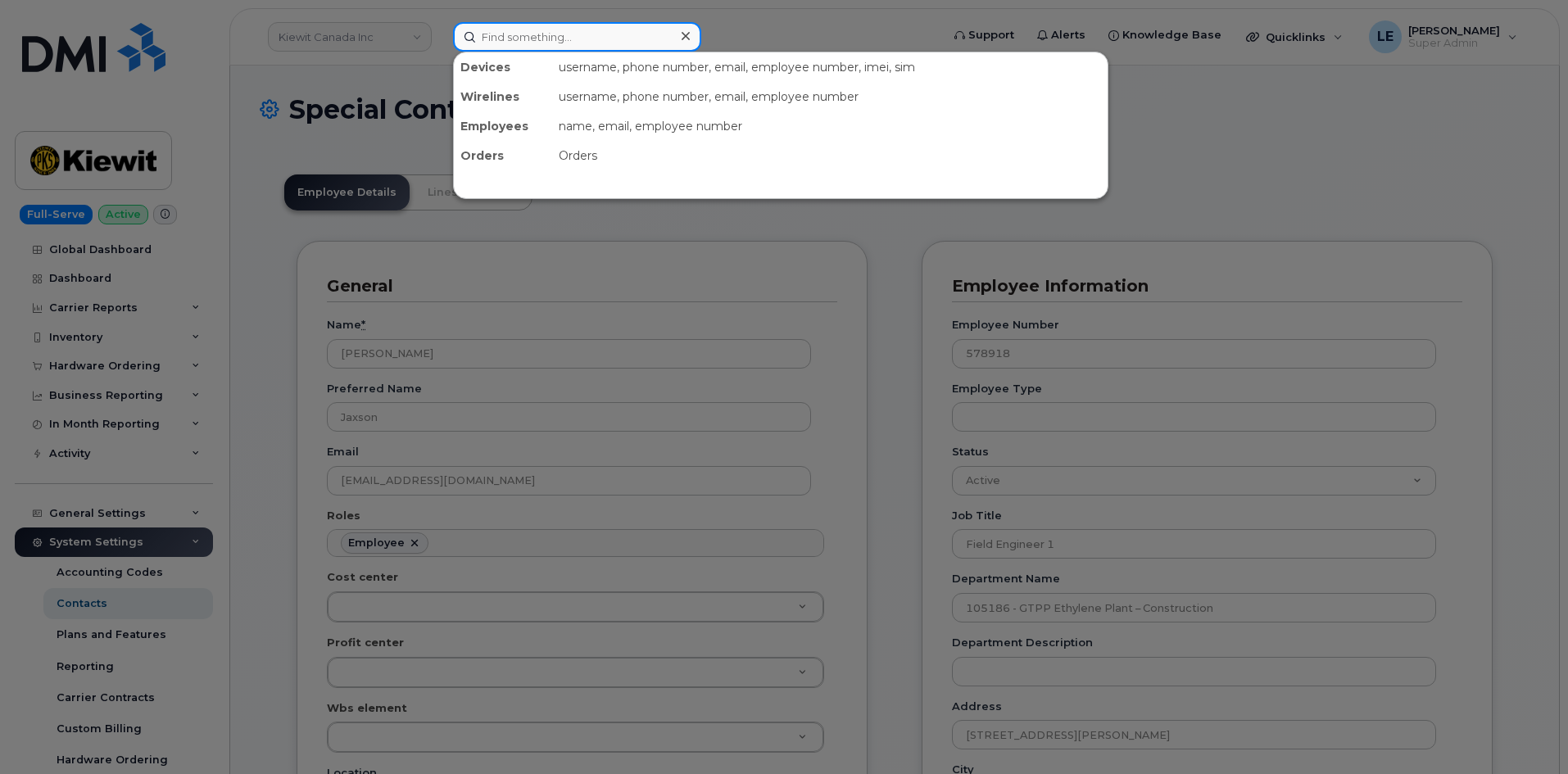
paste input "[PERSON_NAME]"
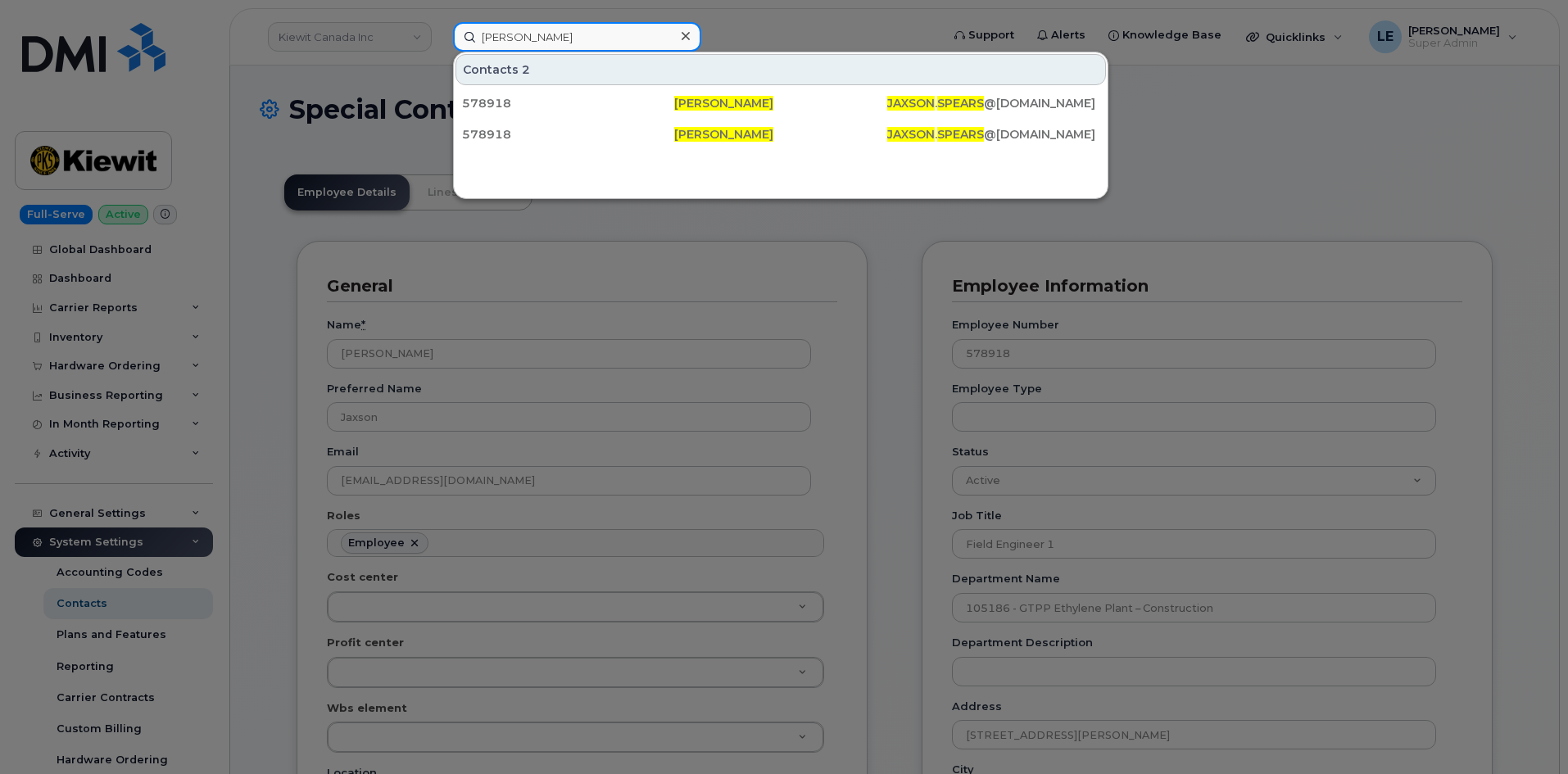
type input "Jaxson Spears"
click at [448, 105] on div at bounding box center [784, 387] width 1568 height 774
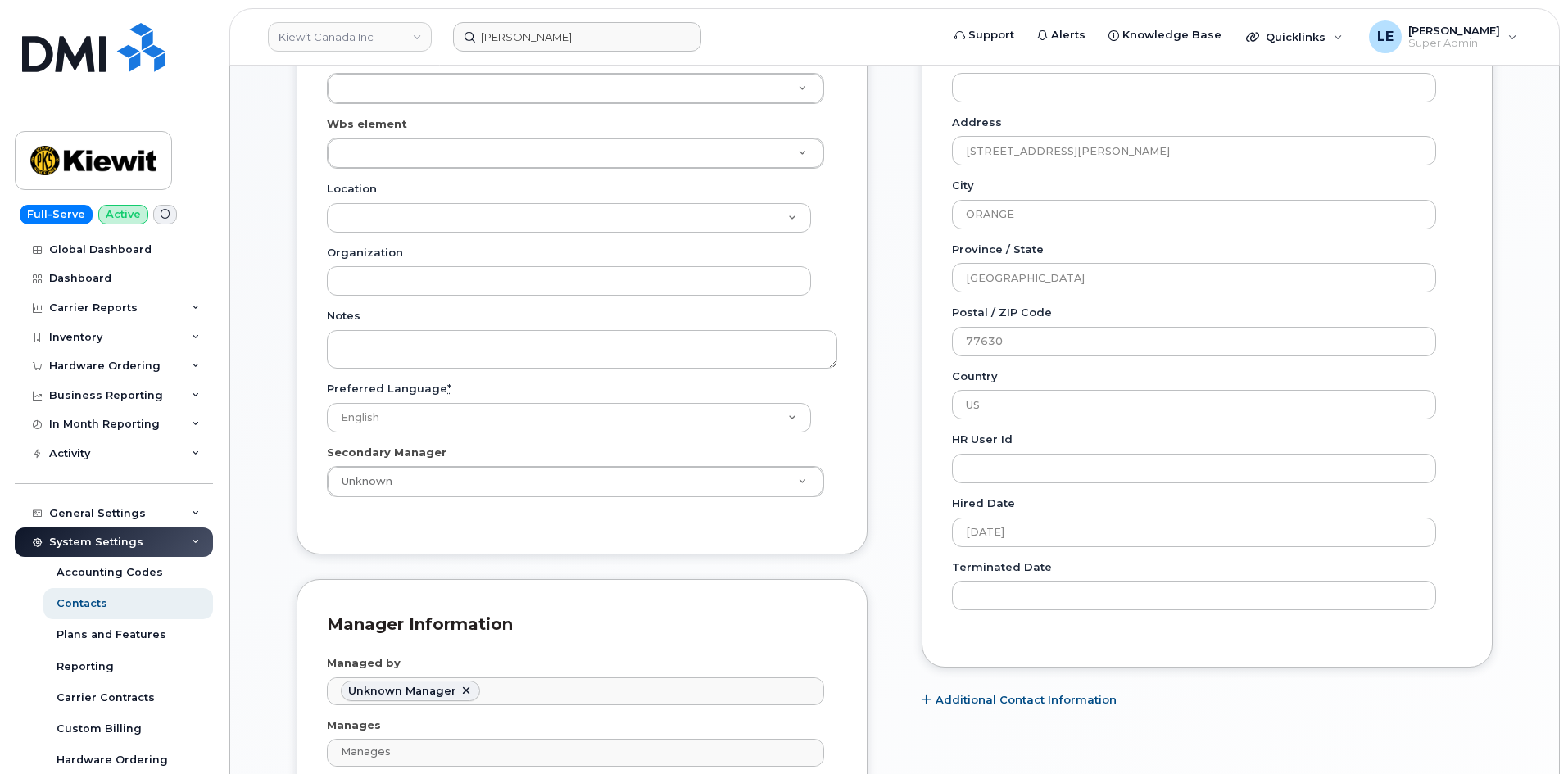
scroll to position [737, 0]
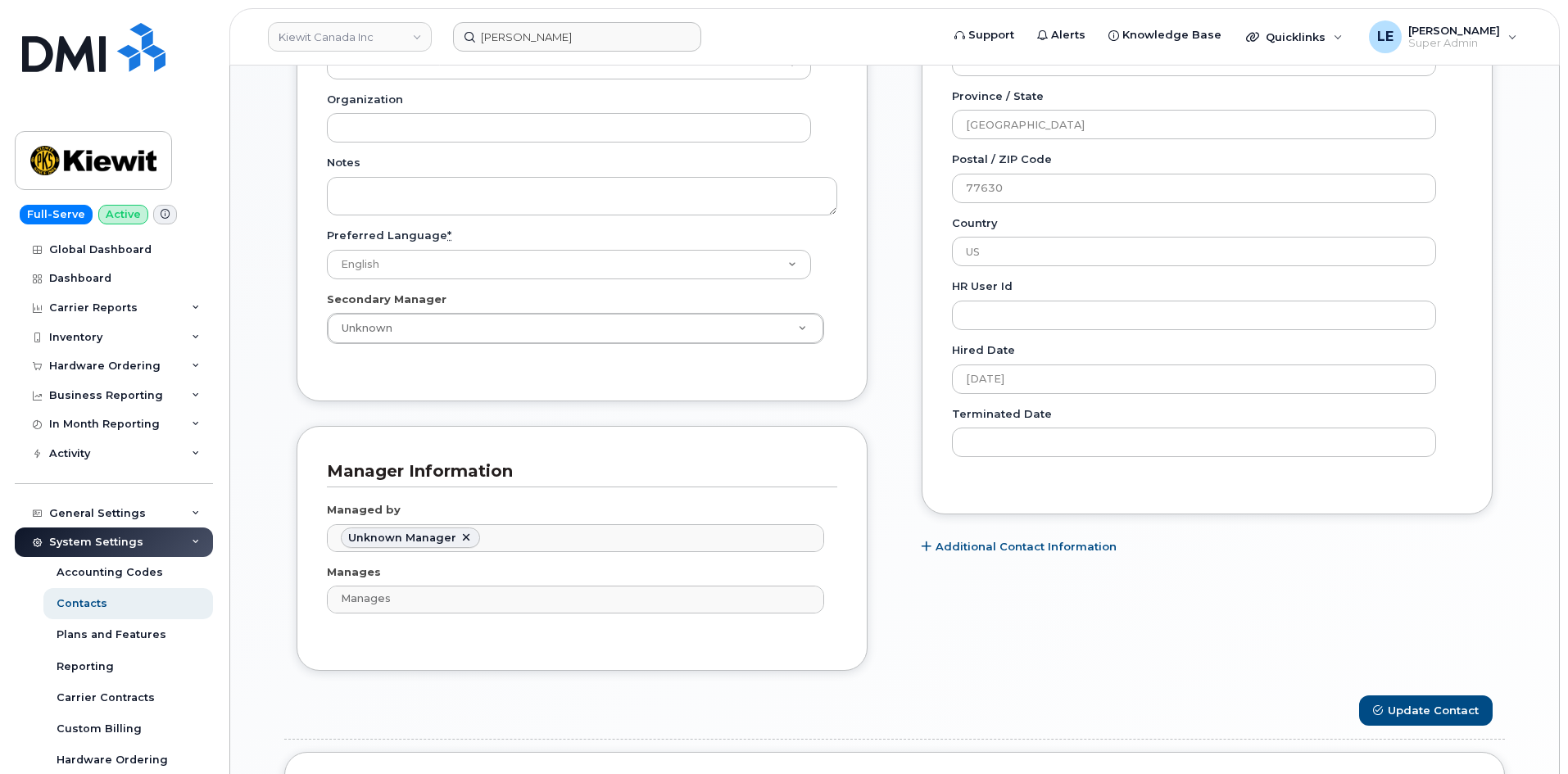
click at [1497, 518] on div "Carrier Support Contact Details Carrier name Carrier name Carrier name Internat…" at bounding box center [1206, 99] width 596 height 1192
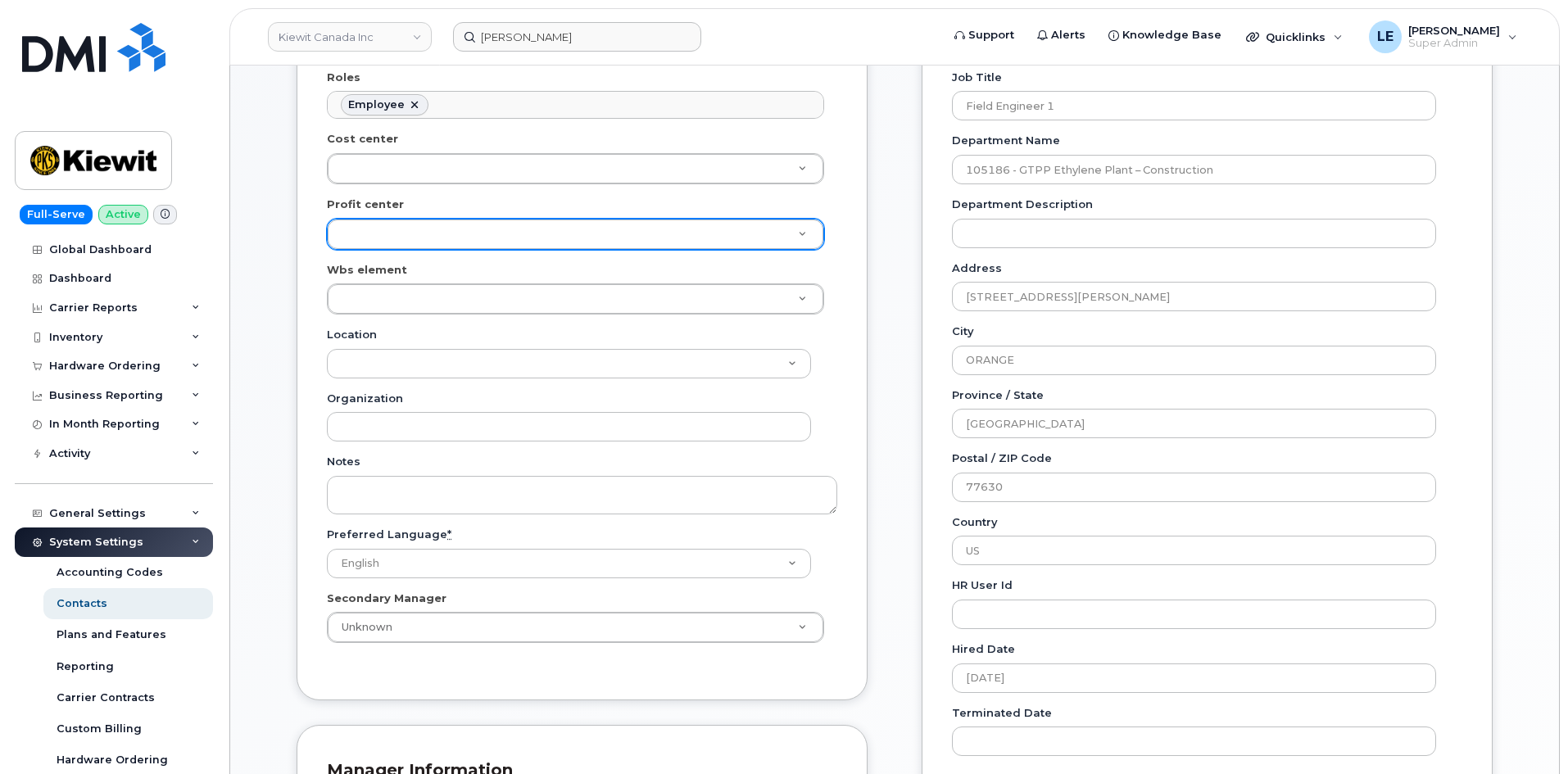
scroll to position [410, 0]
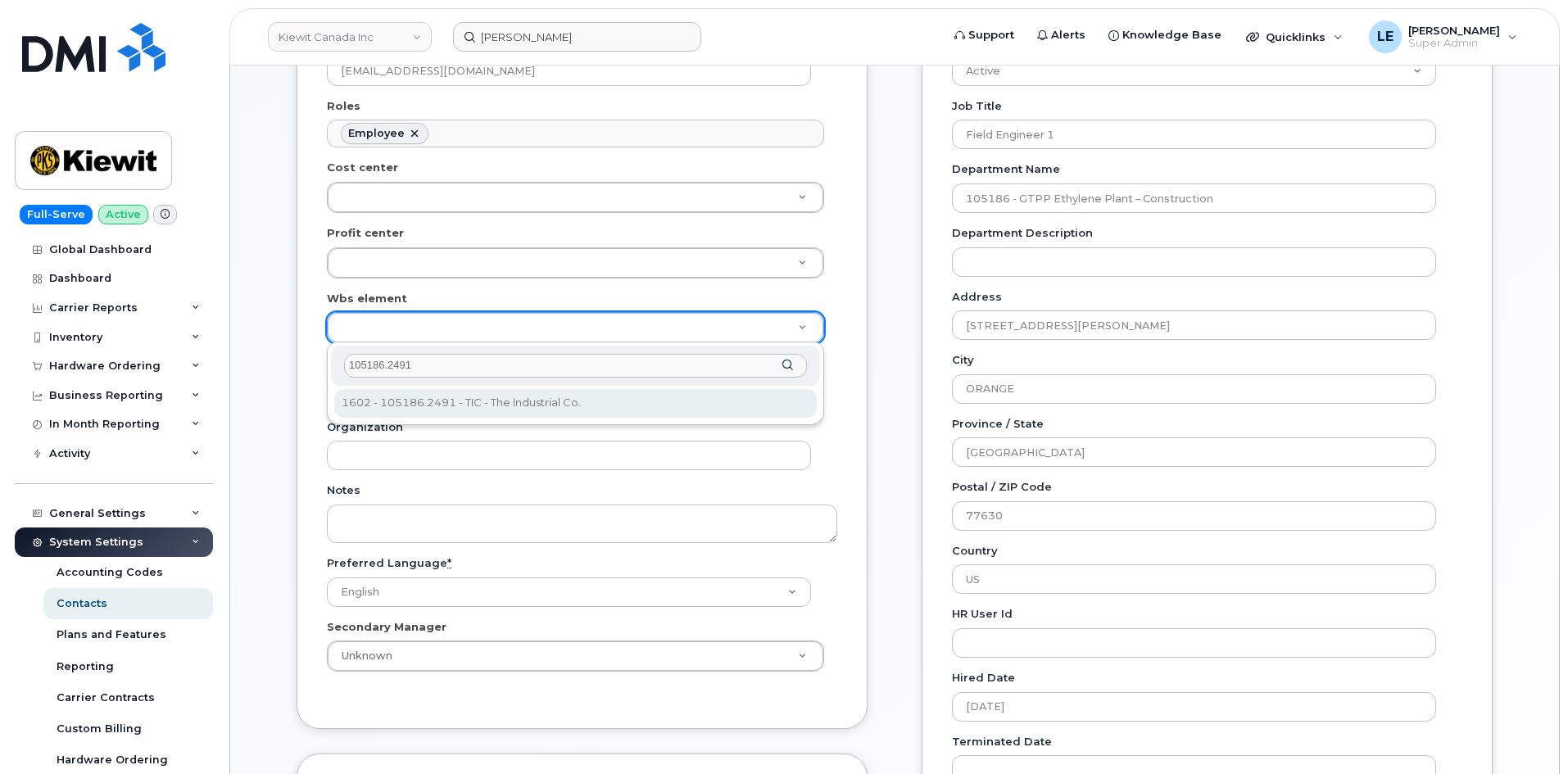
type input "105186.2491"
type input "4427978"
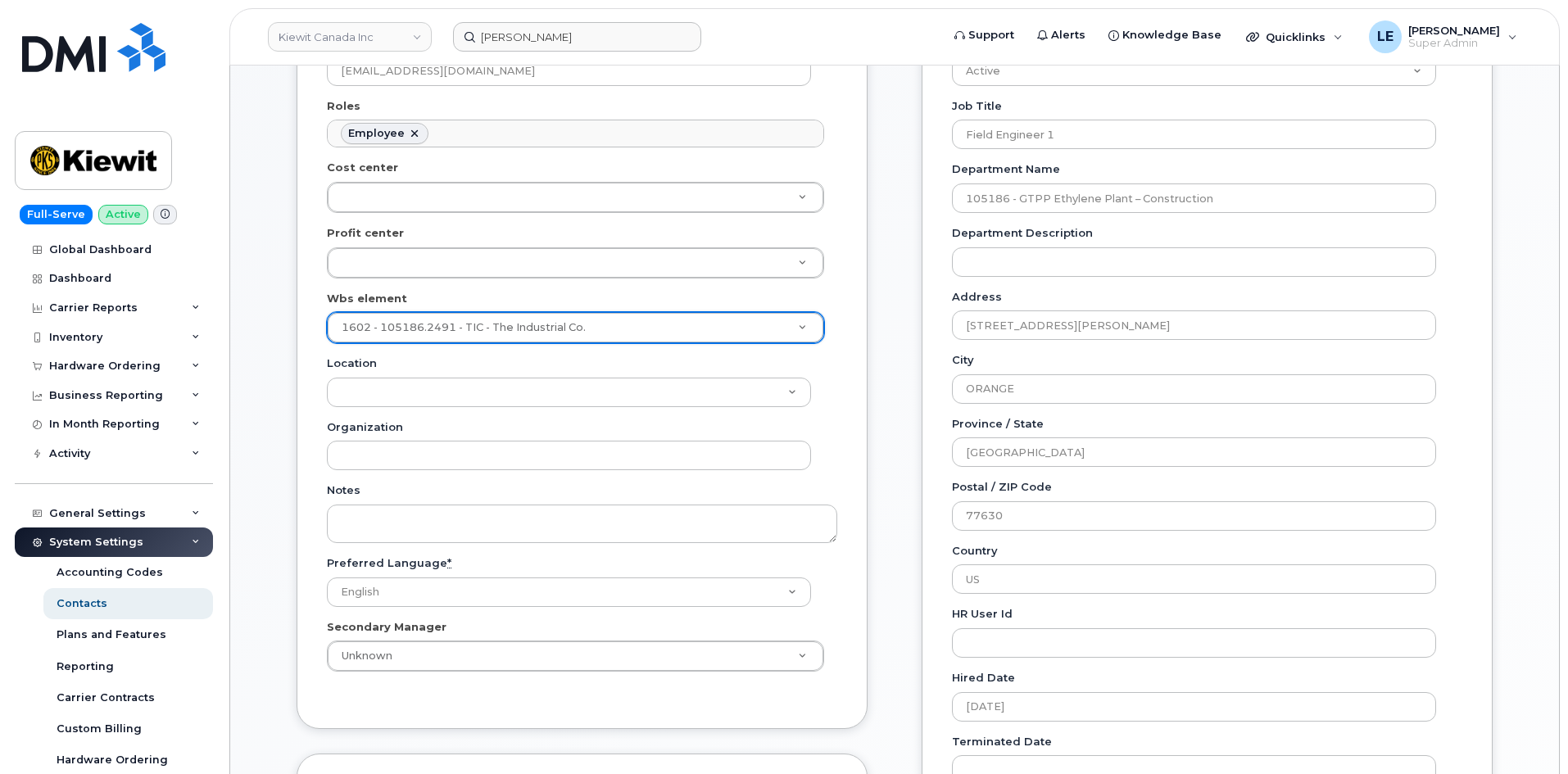
click at [867, 361] on div "General Name * Jaxson Spears Preferred Name Jaxson Email JAXSON.SPEARS@TICUS.CO…" at bounding box center [581, 427] width 596 height 1192
click at [853, 354] on div "General Name * Jaxson Spears Preferred Name Jaxson Email JAXSON.SPEARS@TICUS.CO…" at bounding box center [581, 279] width 571 height 898
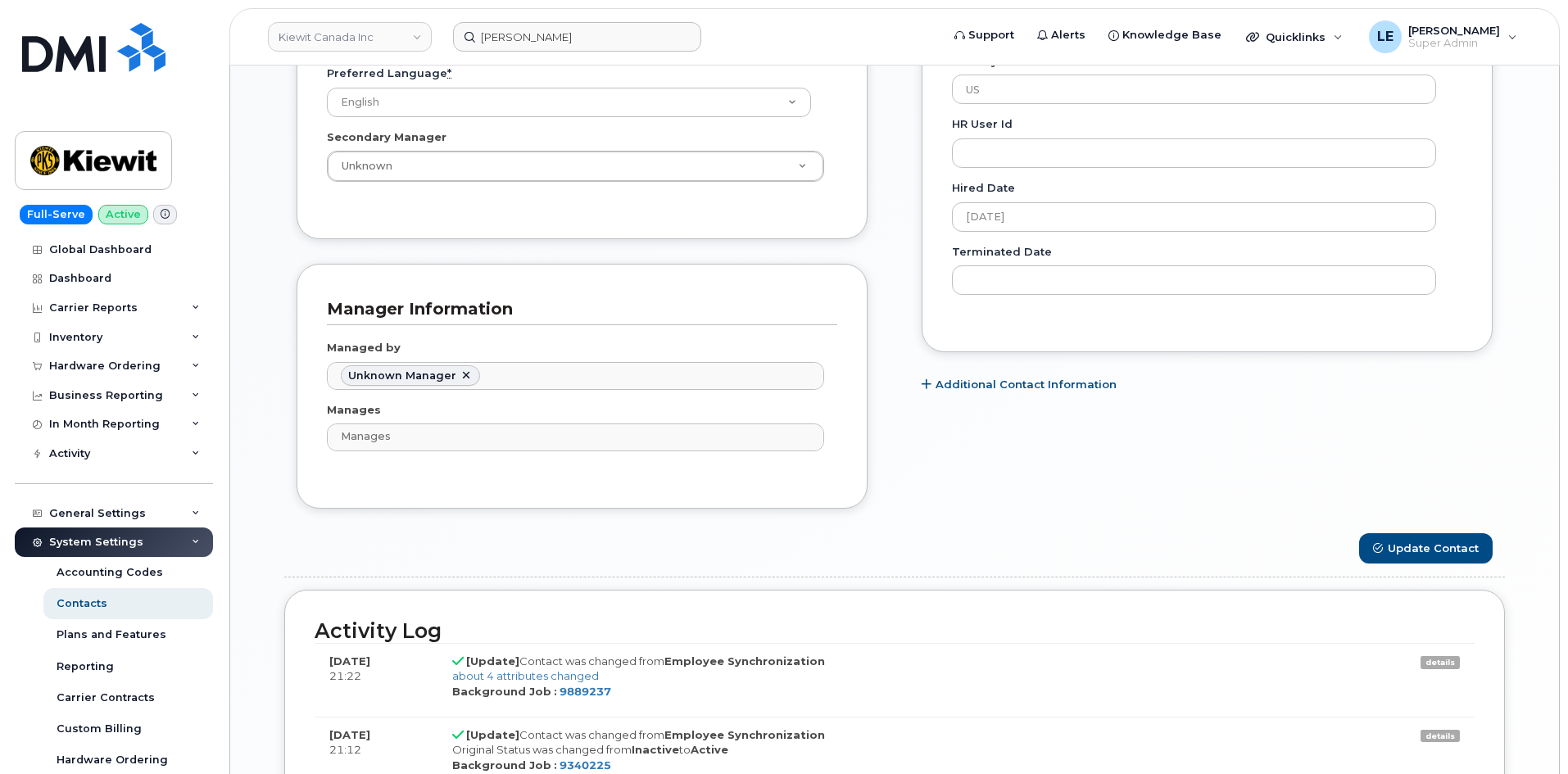
scroll to position [983, 0]
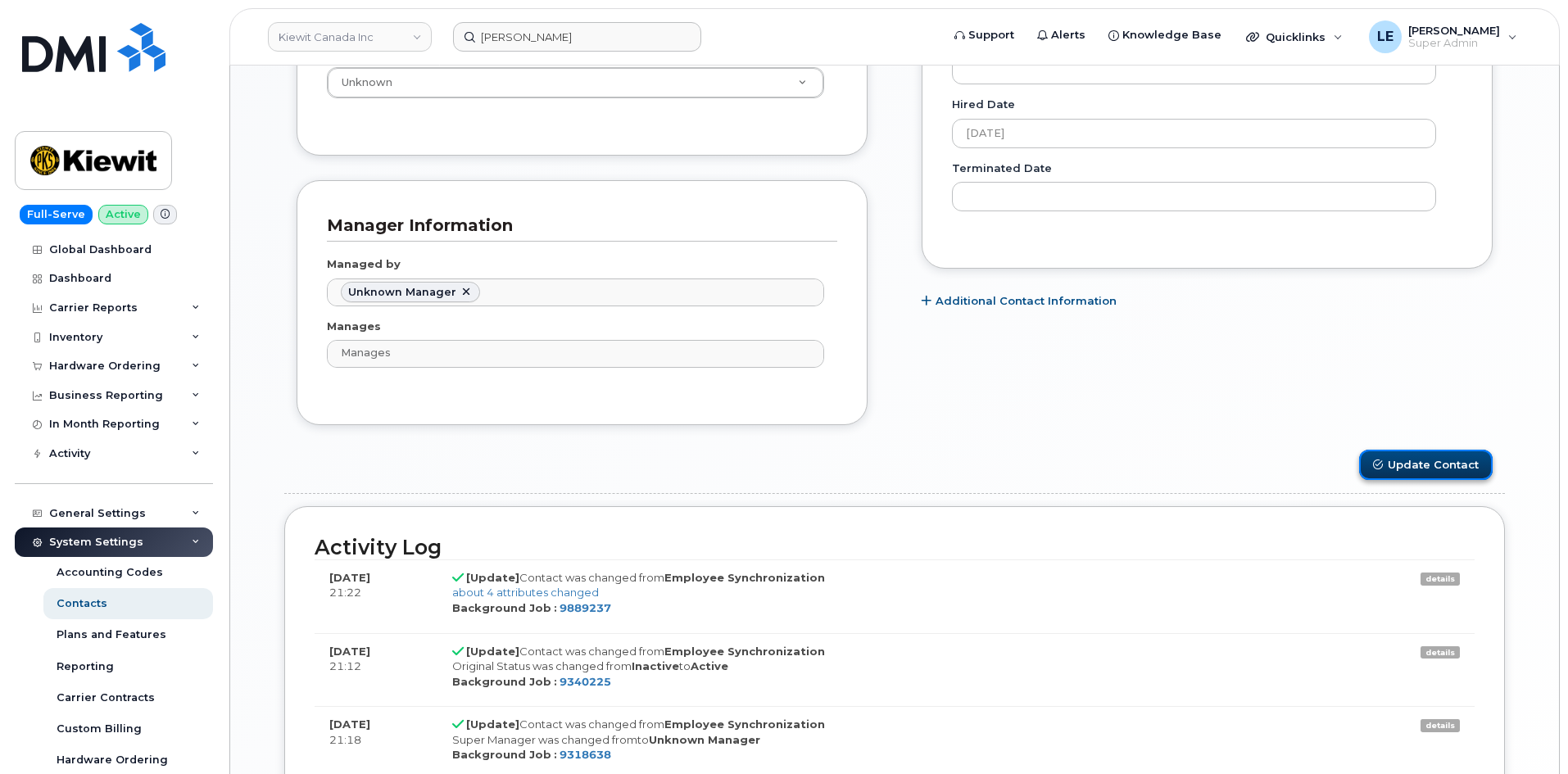
click at [1412, 467] on button "Update Contact" at bounding box center [1426, 465] width 134 height 31
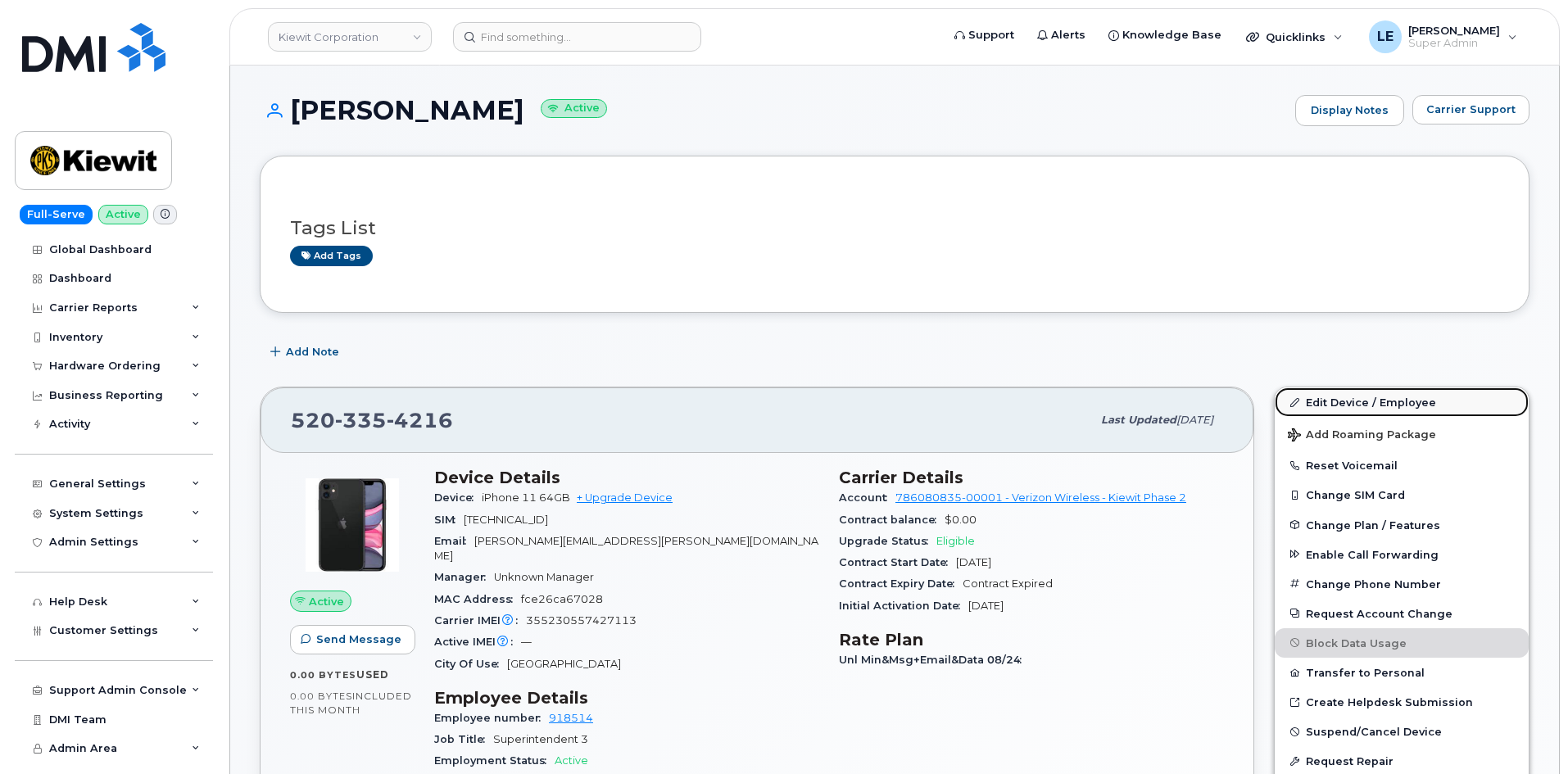
click at [1330, 406] on link "Edit Device / Employee" at bounding box center [1401, 401] width 254 height 30
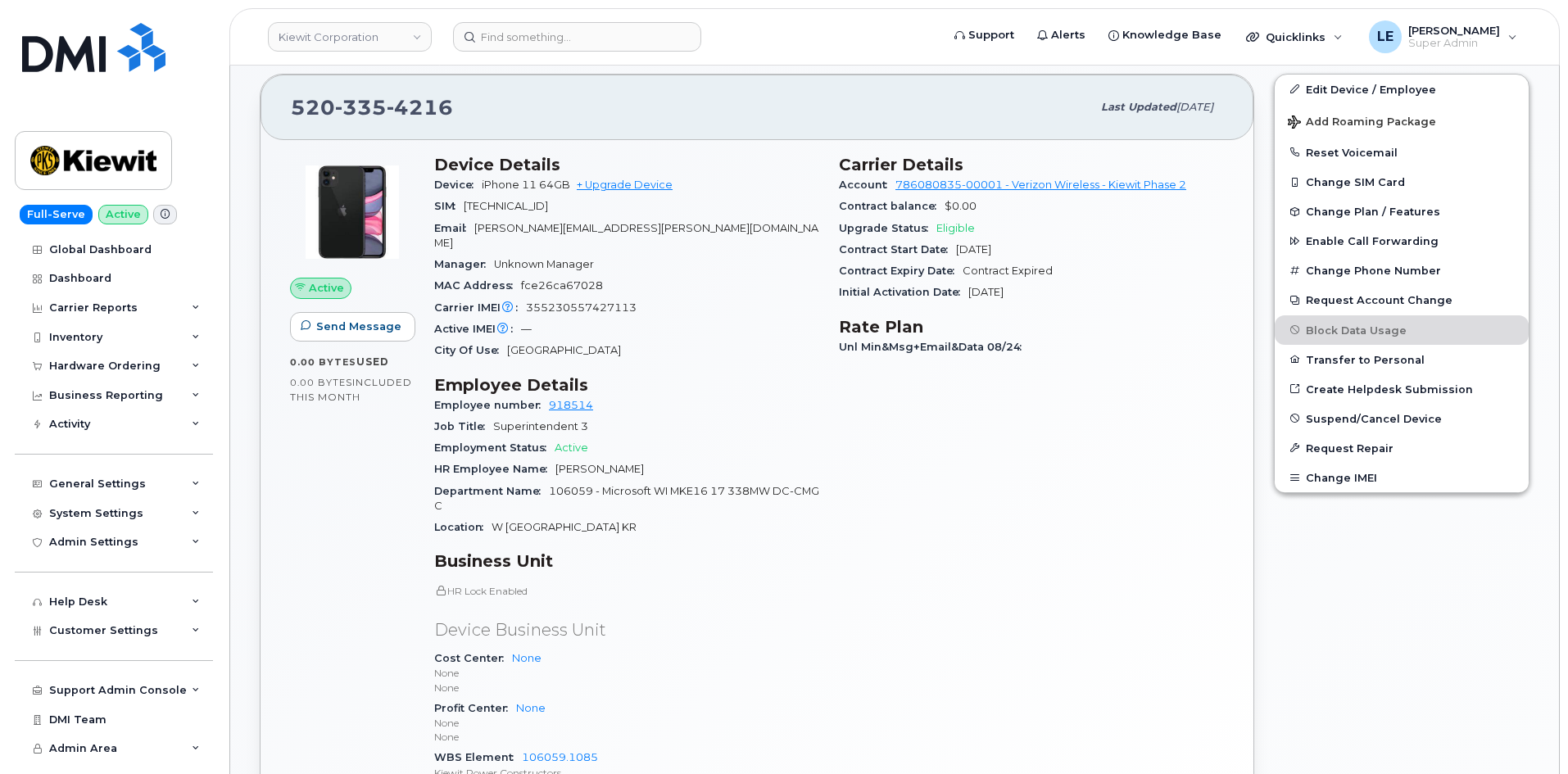
scroll to position [313, 0]
click at [514, 40] on input at bounding box center [577, 36] width 248 height 30
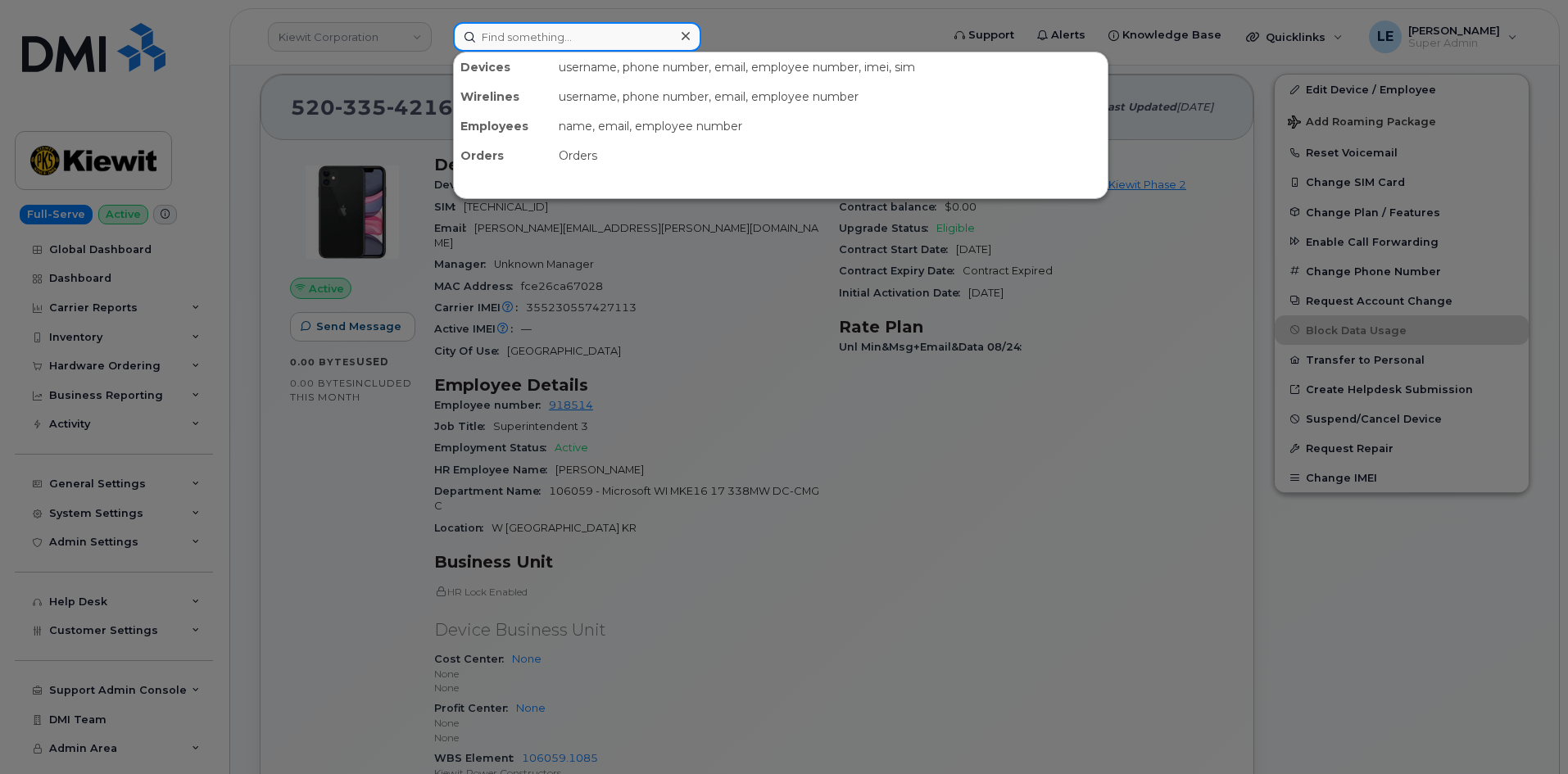
paste input "JAXSON.SPEARS@TICUS.COM"
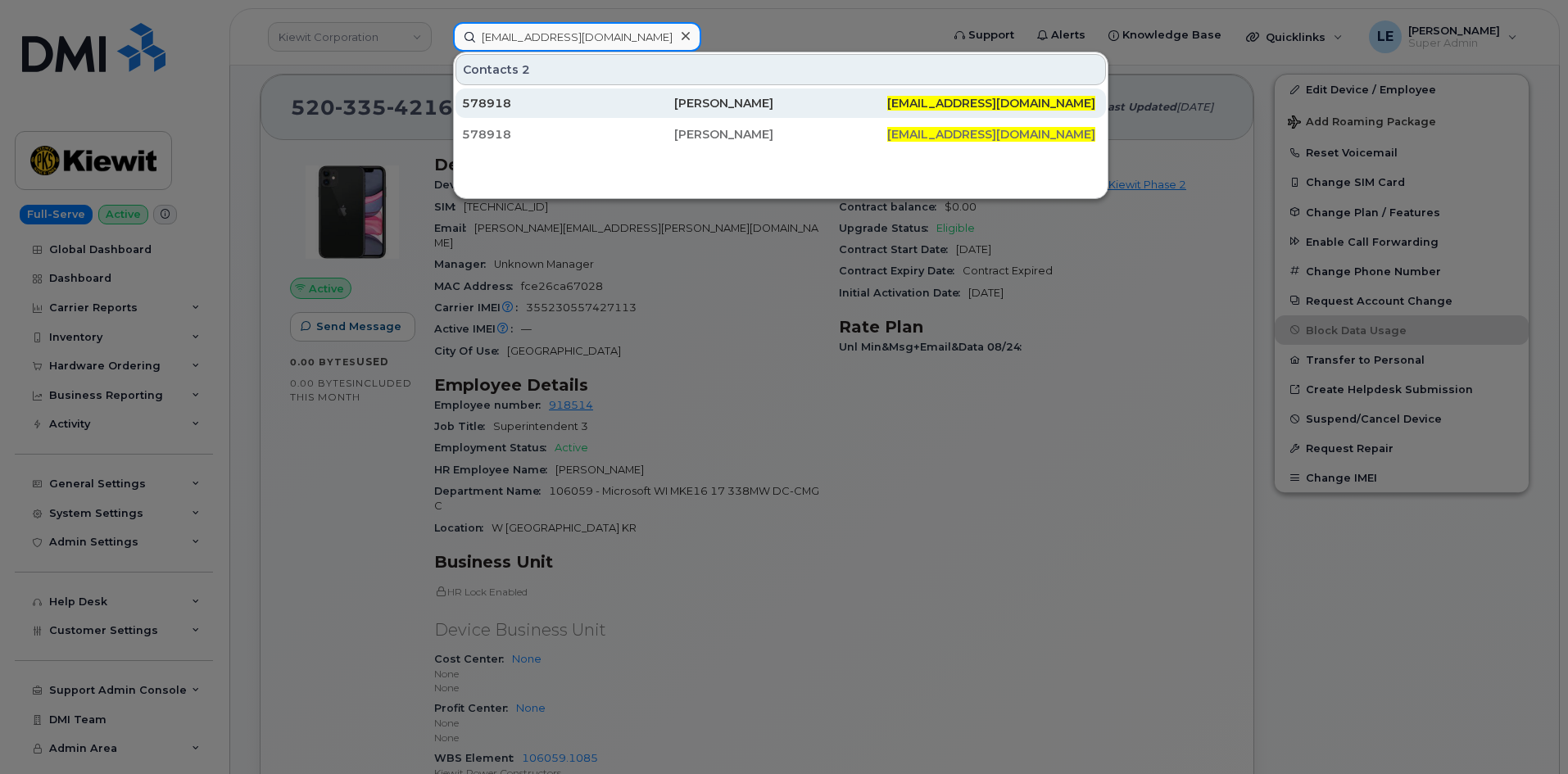
type input "[EMAIL_ADDRESS][DOMAIN_NAME]"
click at [584, 94] on div "578918" at bounding box center [568, 103] width 213 height 30
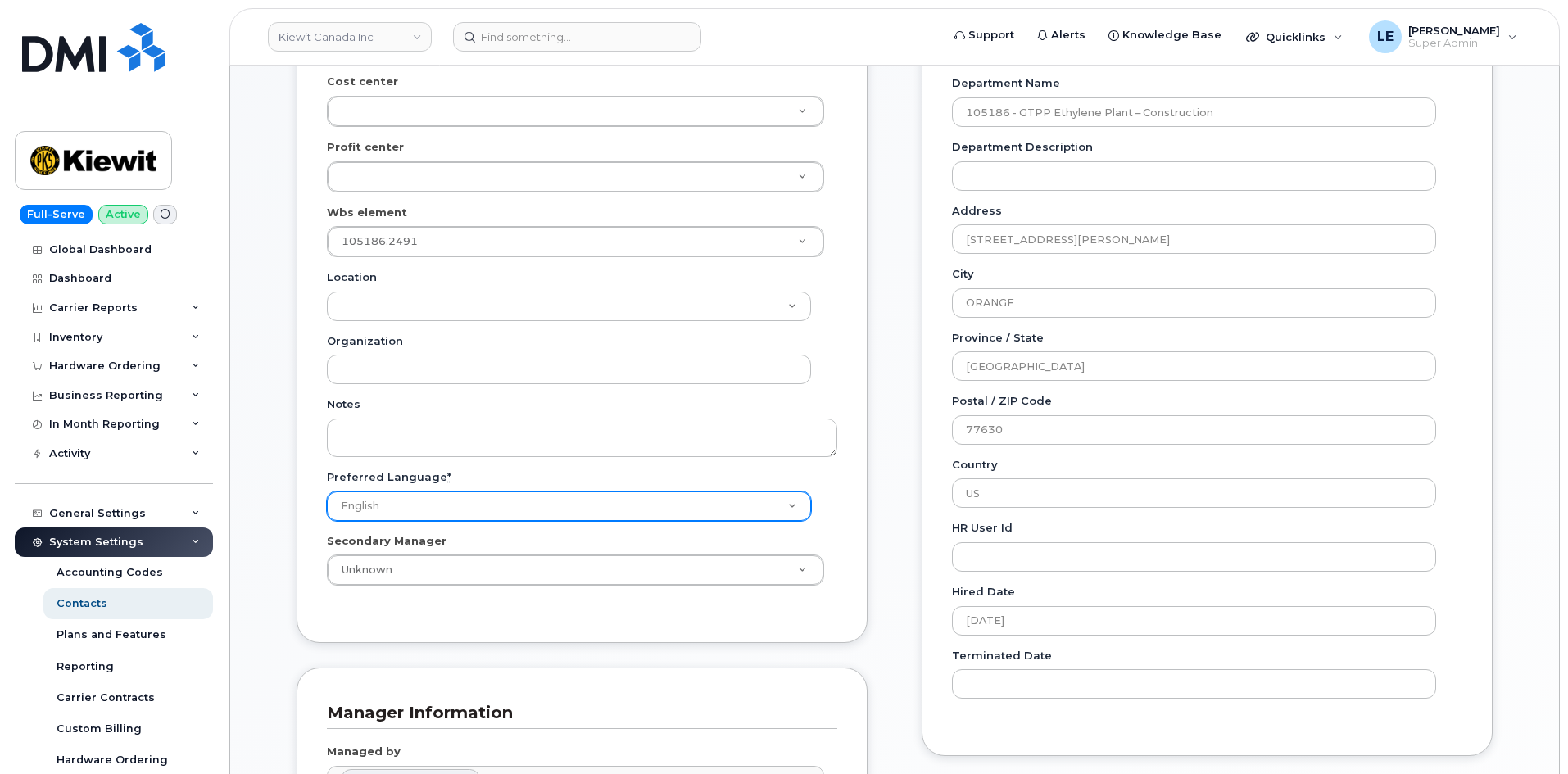
scroll to position [492, 0]
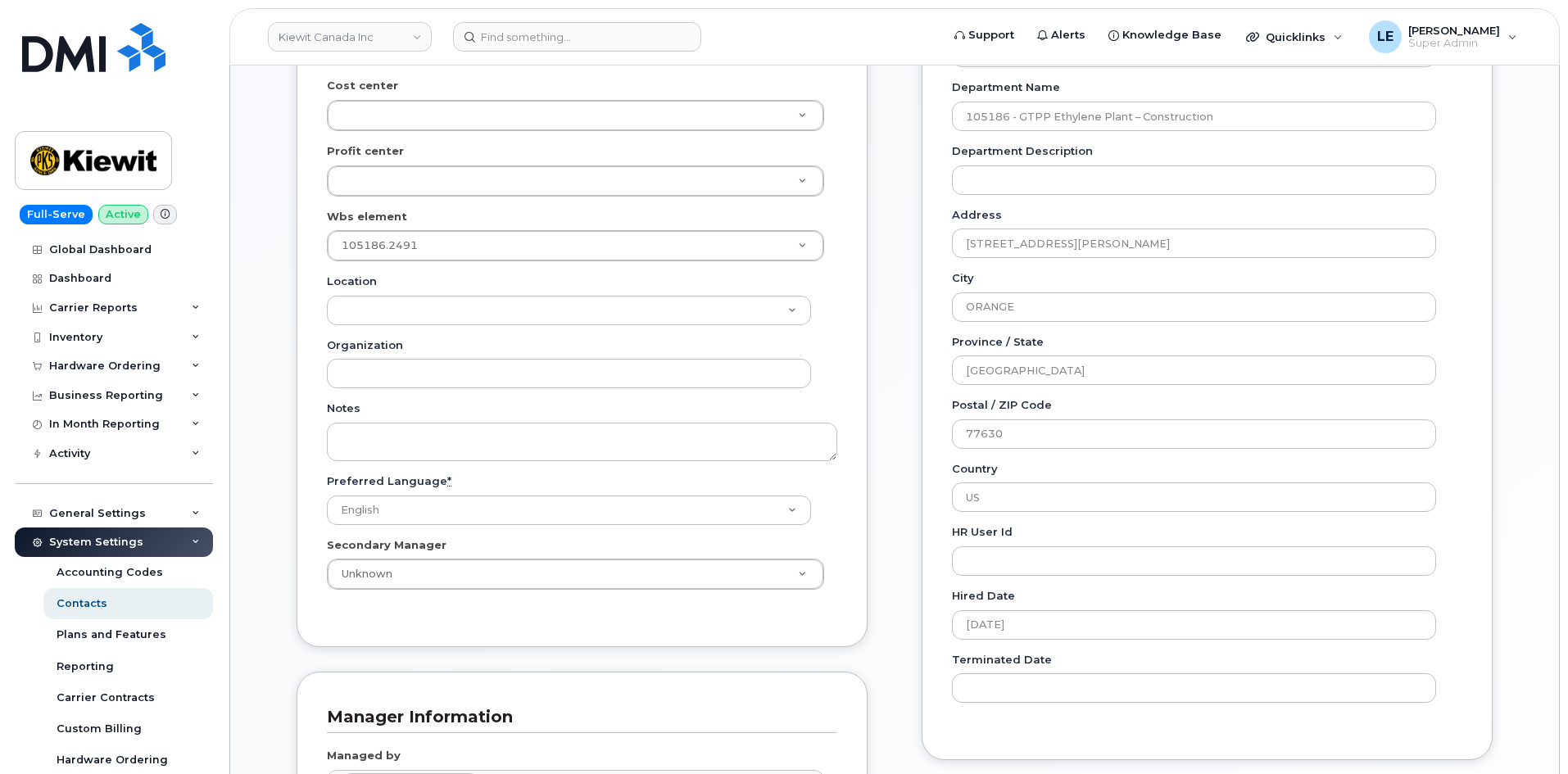
click at [258, 153] on div "Special Contacts Employee Details Lines of Service General Name * Jaxson Spears…" at bounding box center [894, 539] width 1328 height 1930
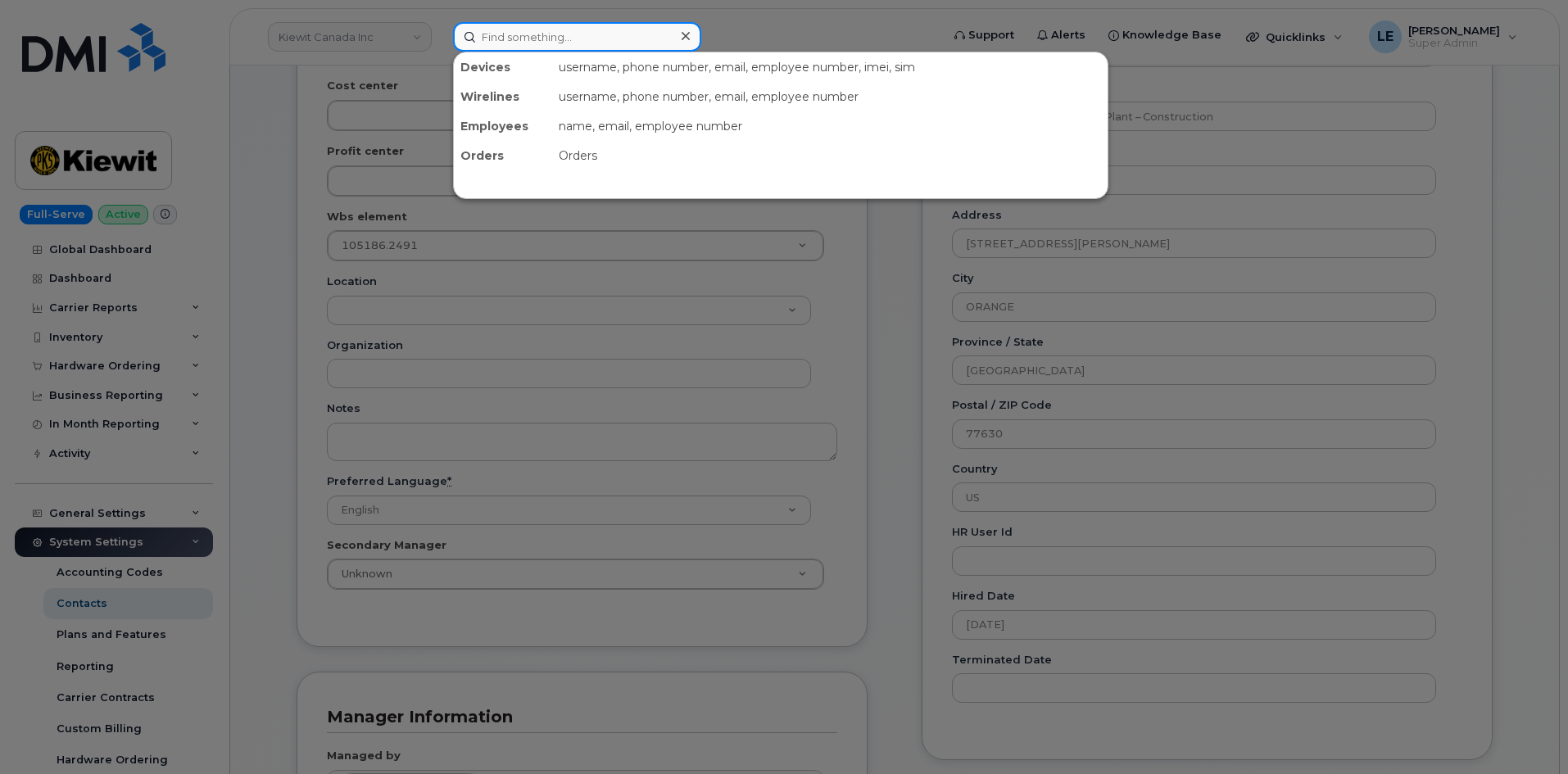
click at [486, 41] on input at bounding box center [577, 36] width 248 height 30
paste input "[EMAIL_ADDRESS][PERSON_NAME][DOMAIN_NAME]"
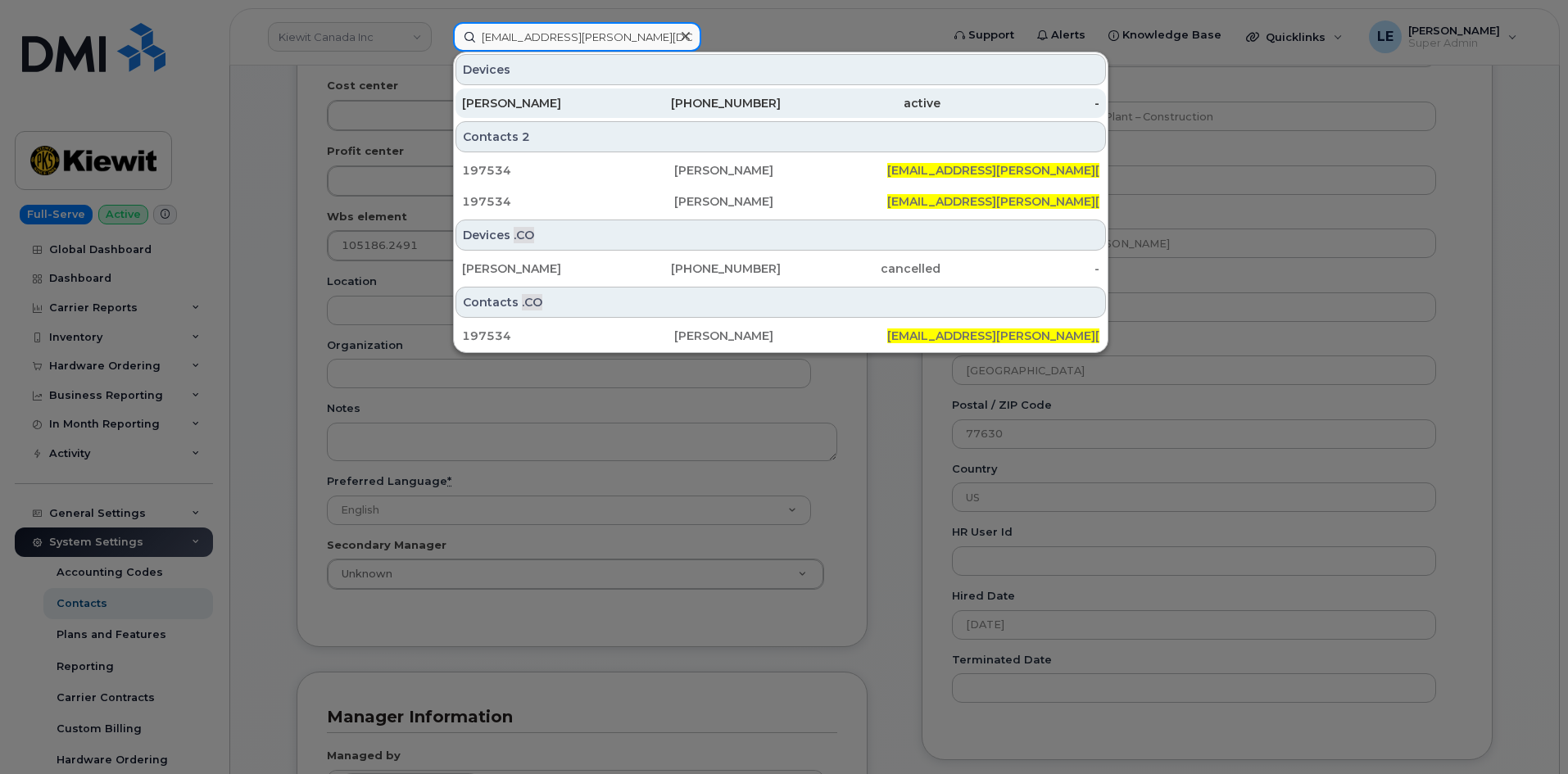
type input "[EMAIL_ADDRESS][PERSON_NAME][DOMAIN_NAME]"
click at [565, 100] on div "[PERSON_NAME]" at bounding box center [542, 103] width 160 height 16
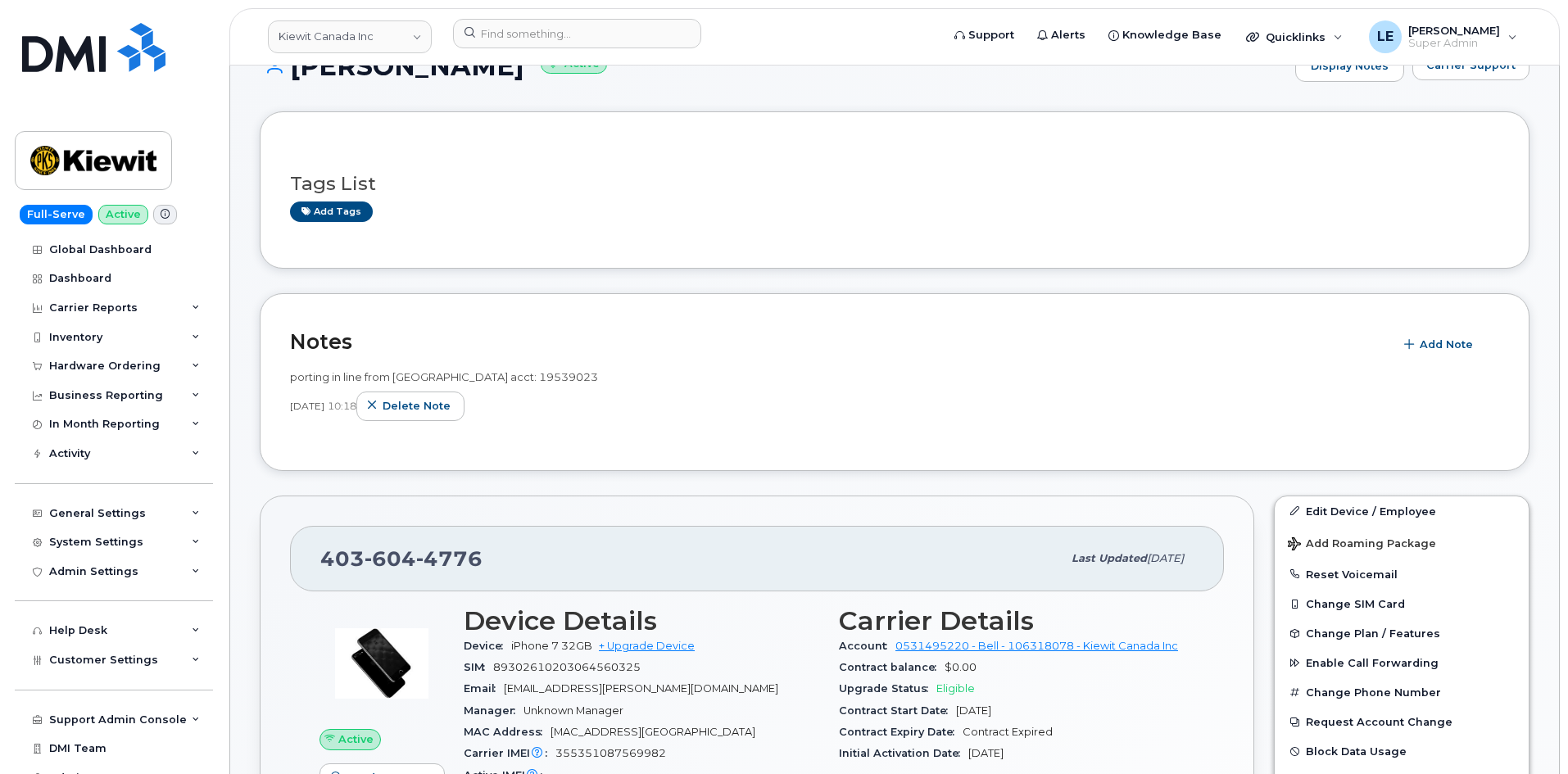
scroll to position [82, 0]
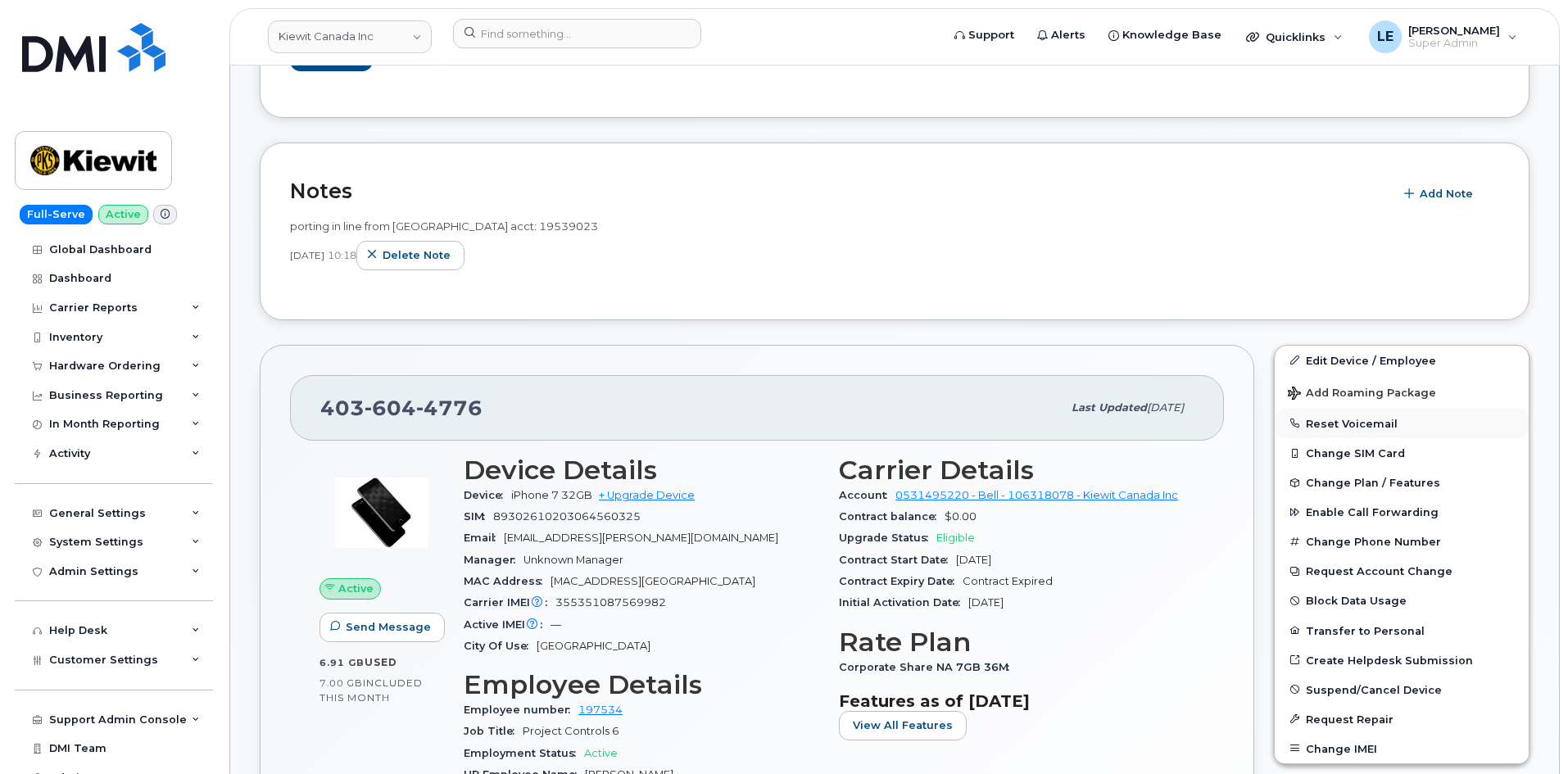
scroll to position [246, 0]
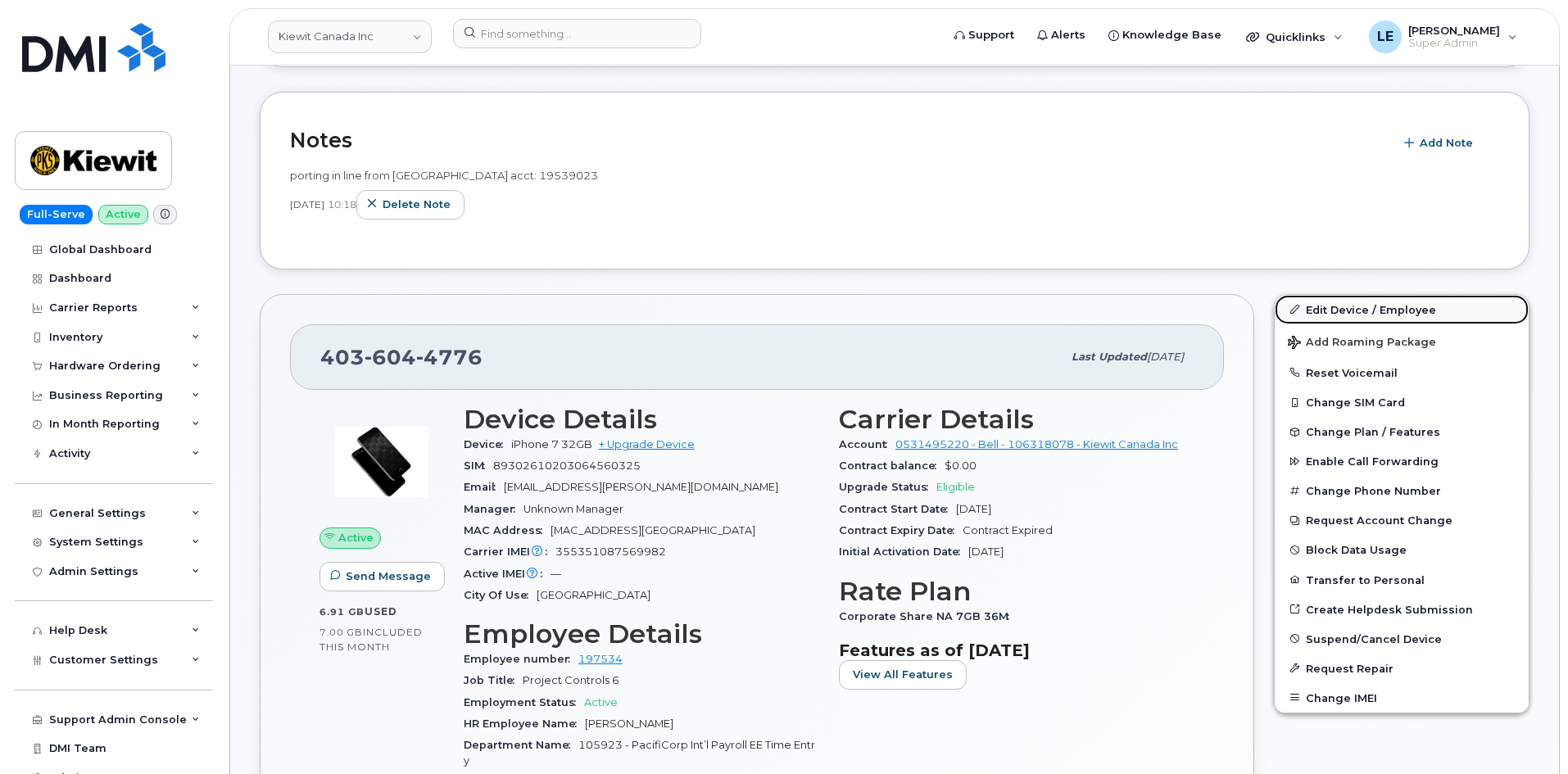
click at [1327, 314] on link "Edit Device / Employee" at bounding box center [1401, 309] width 254 height 30
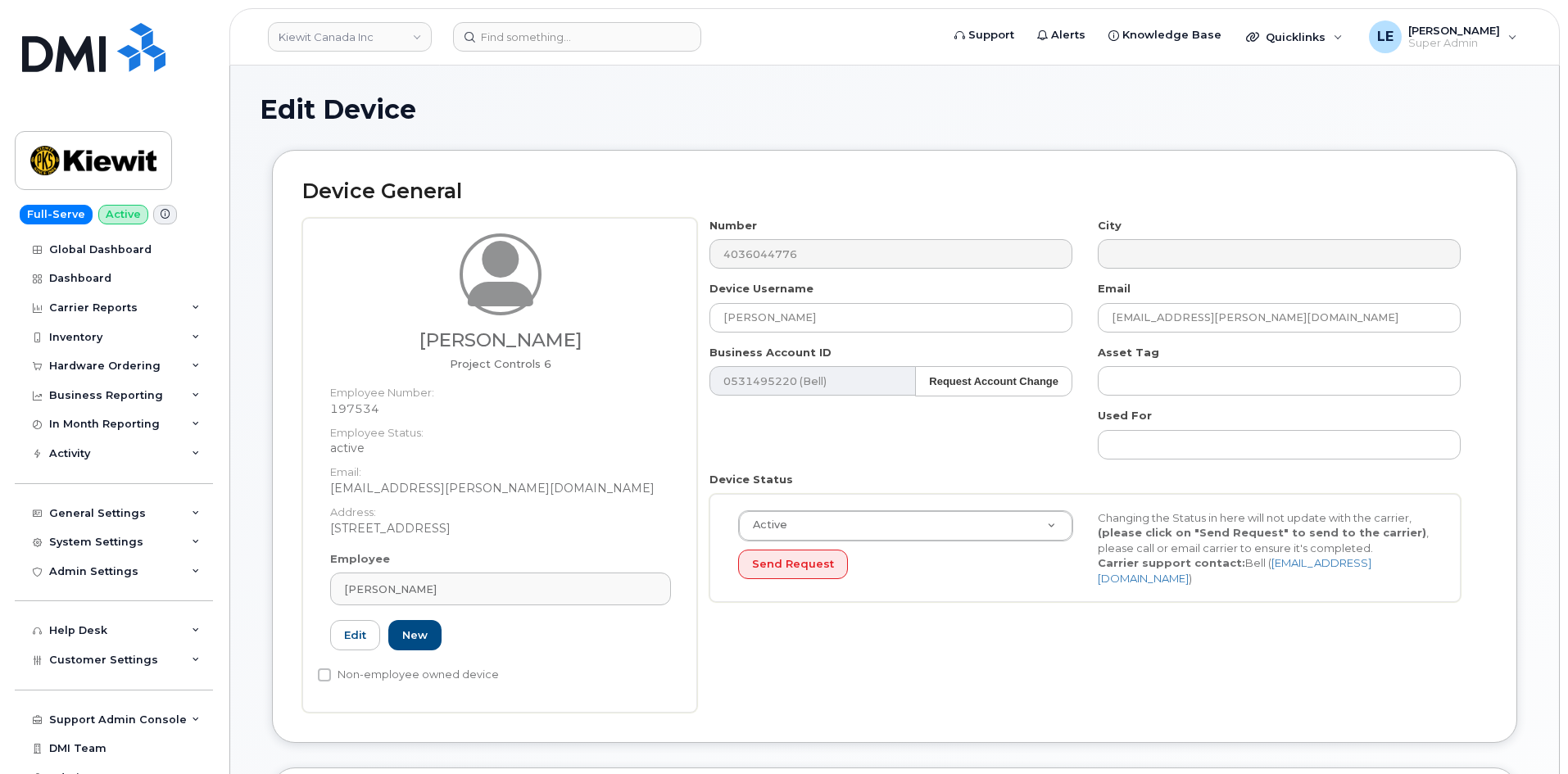
select select "14059"
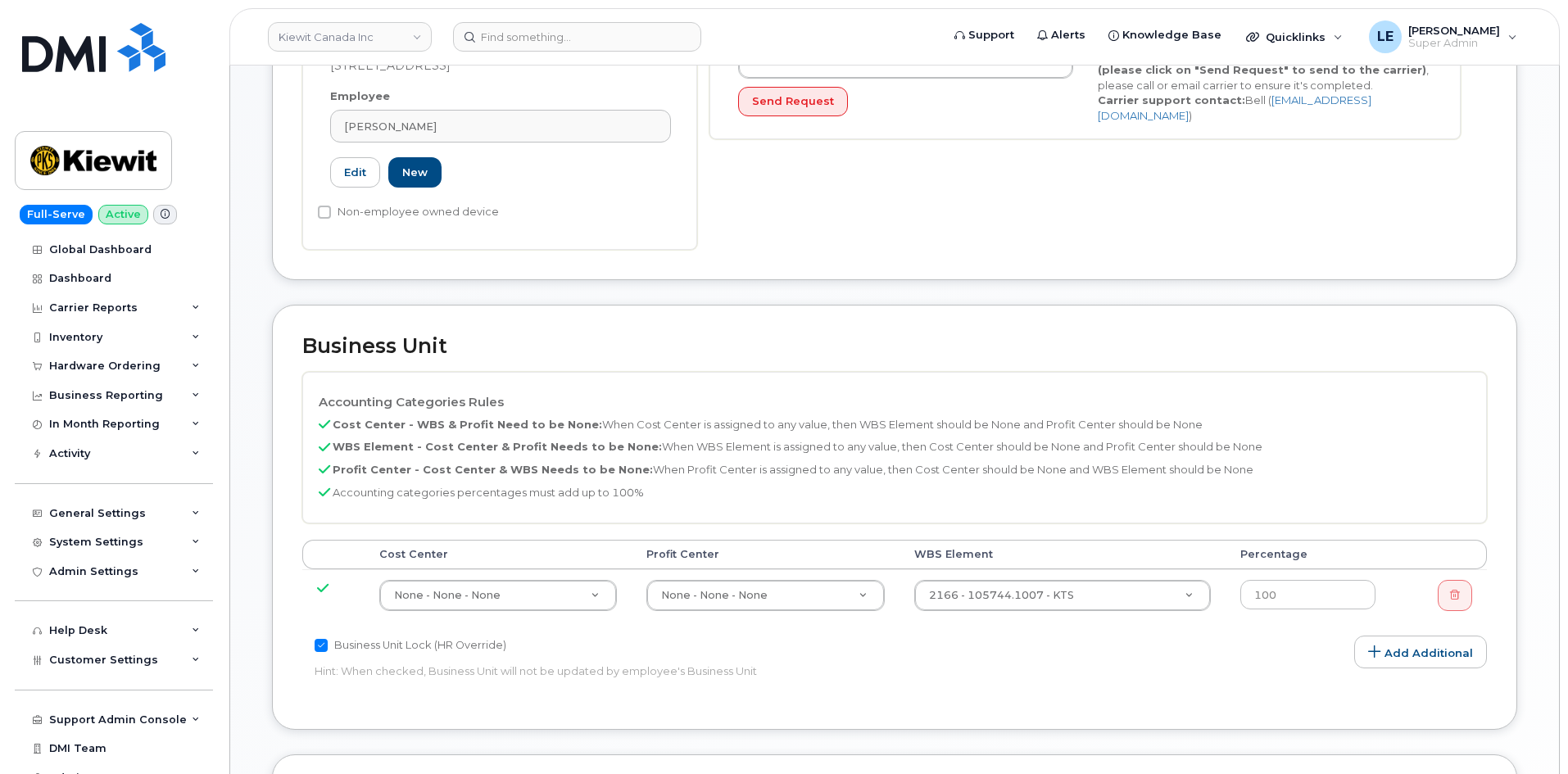
scroll to position [656, 0]
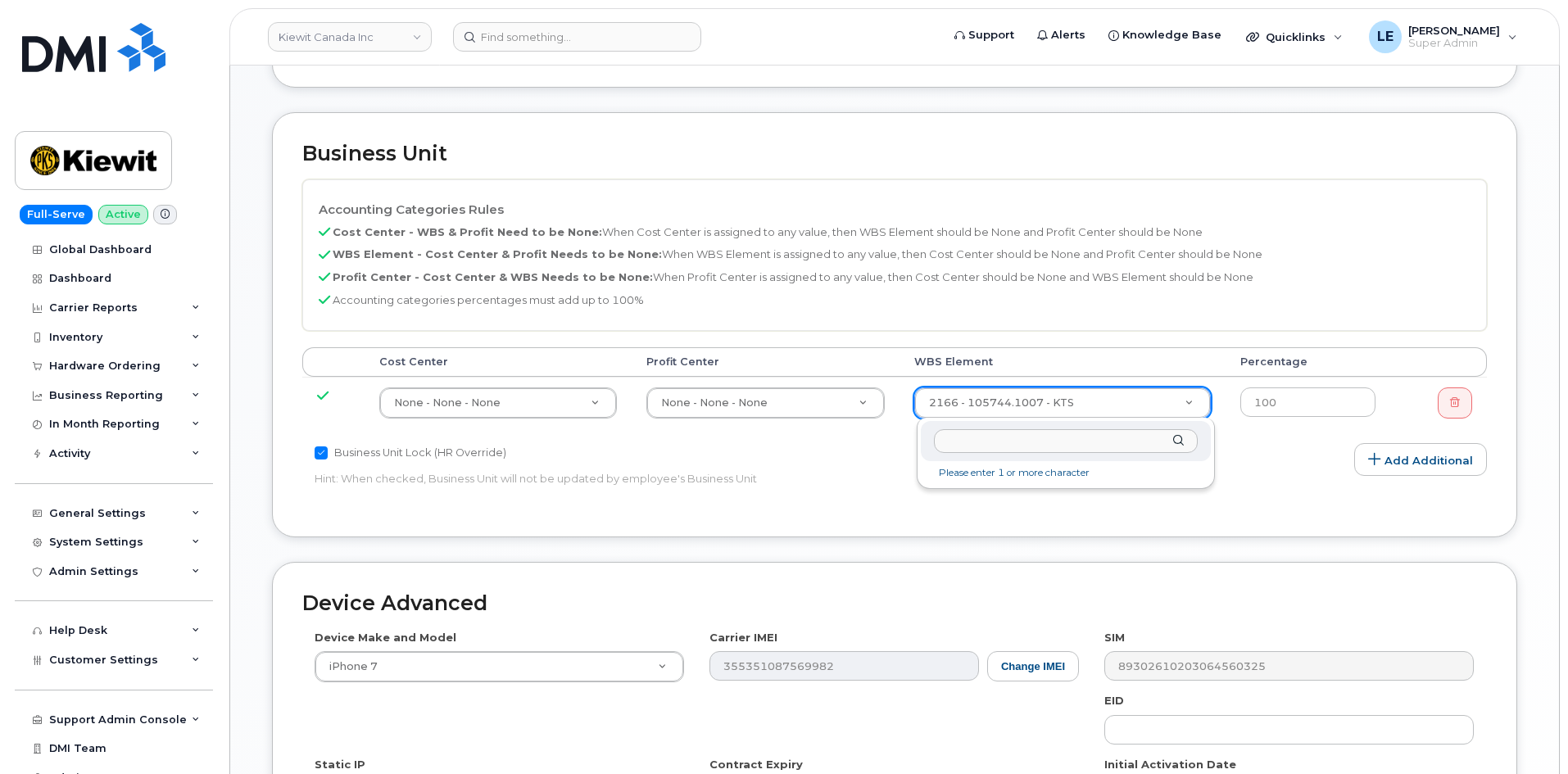
click at [1064, 443] on input "text" at bounding box center [1066, 441] width 264 height 24
type input "110245.13163"
type input "33449075"
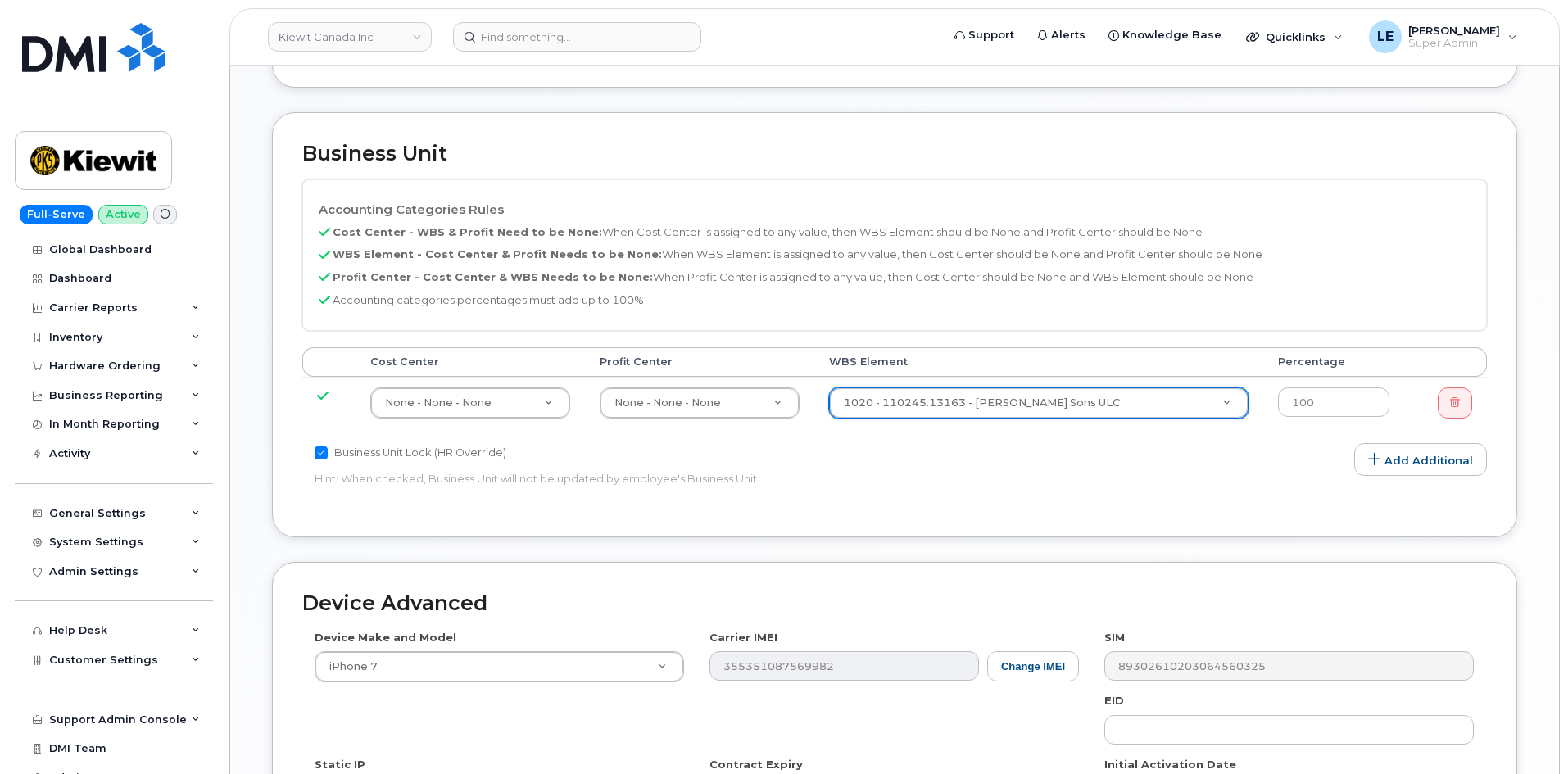
scroll to position [932, 0]
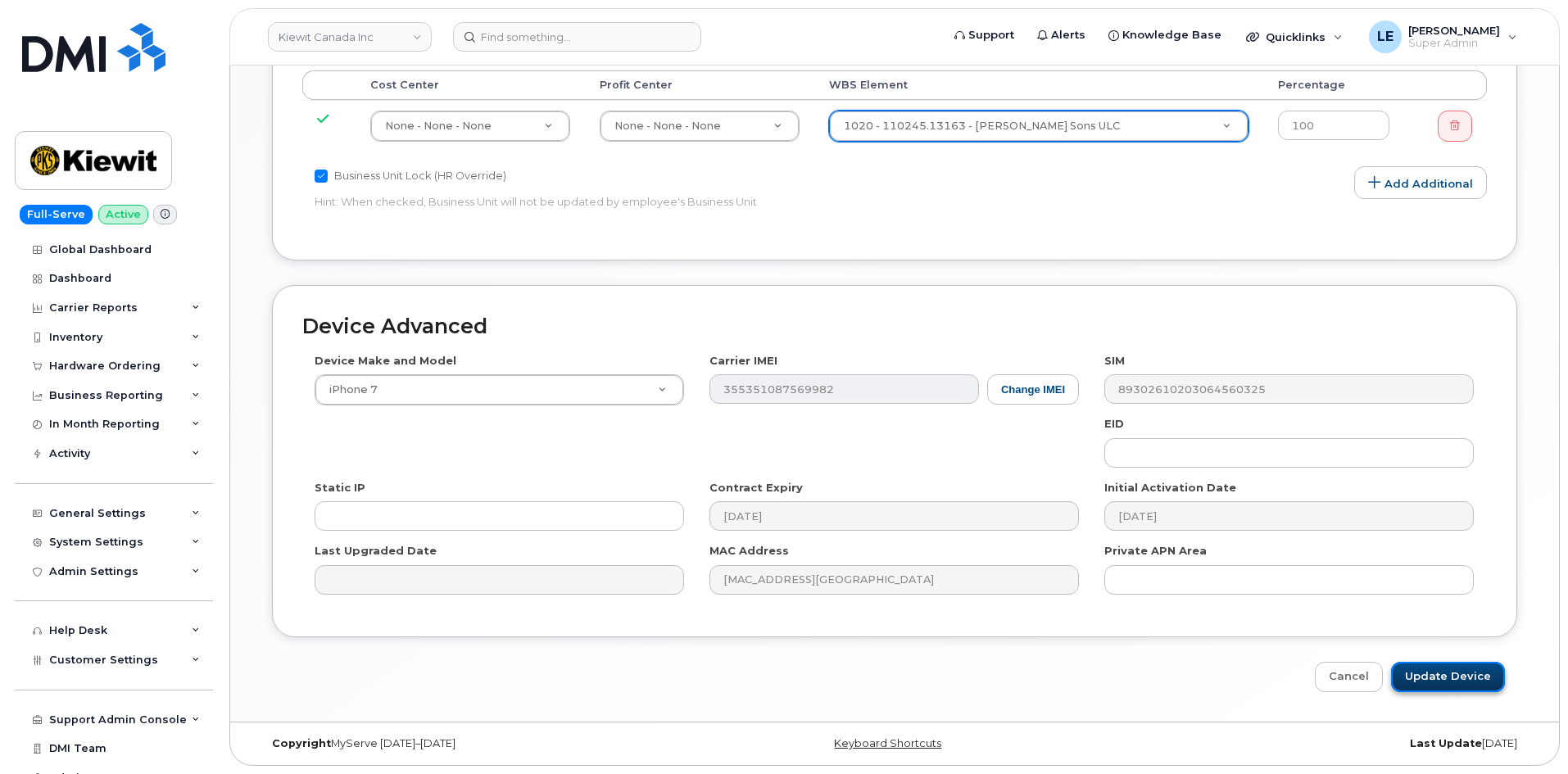
click at [1459, 671] on input "Update Device" at bounding box center [1448, 677] width 114 height 31
type input "Saving..."
